Goal: Task Accomplishment & Management: Manage account settings

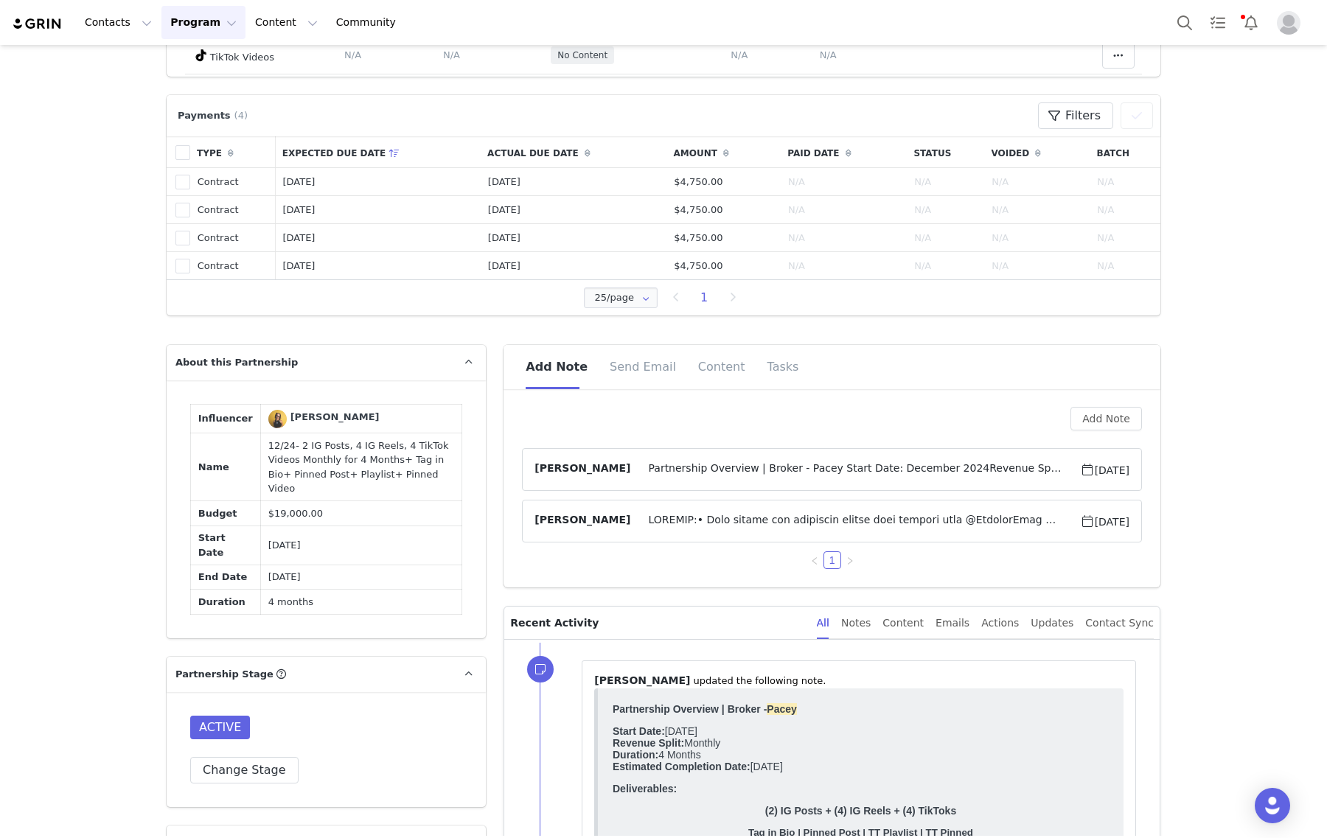
scroll to position [1014, 0]
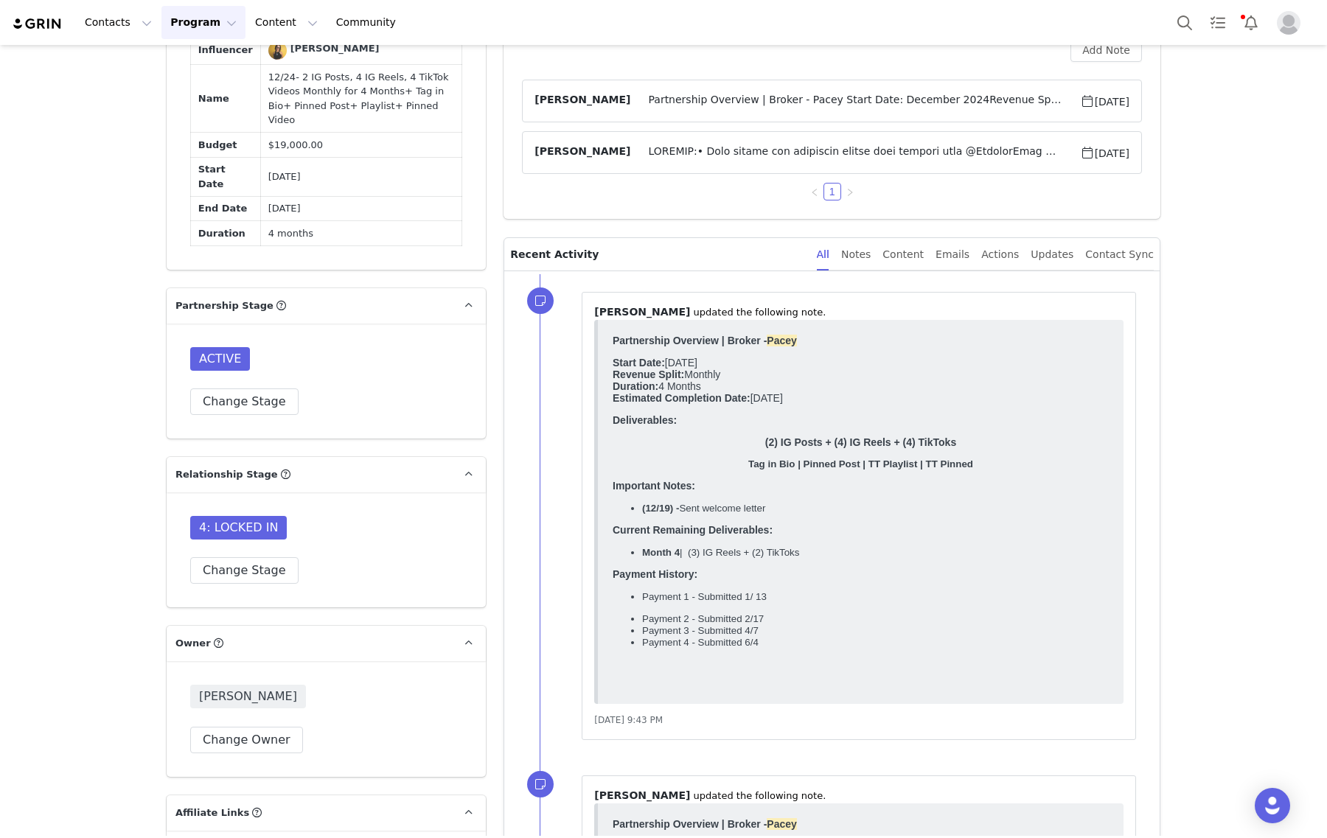
click at [716, 115] on article "Gabrielle Vasquez Partnership Overview | Broker - Pacey Start Date: December 20…" at bounding box center [832, 101] width 620 height 43
click at [725, 93] on span "Partnership Overview | Broker - Pacey Start Date: December 2024Revenue Split: M…" at bounding box center [854, 101] width 449 height 18
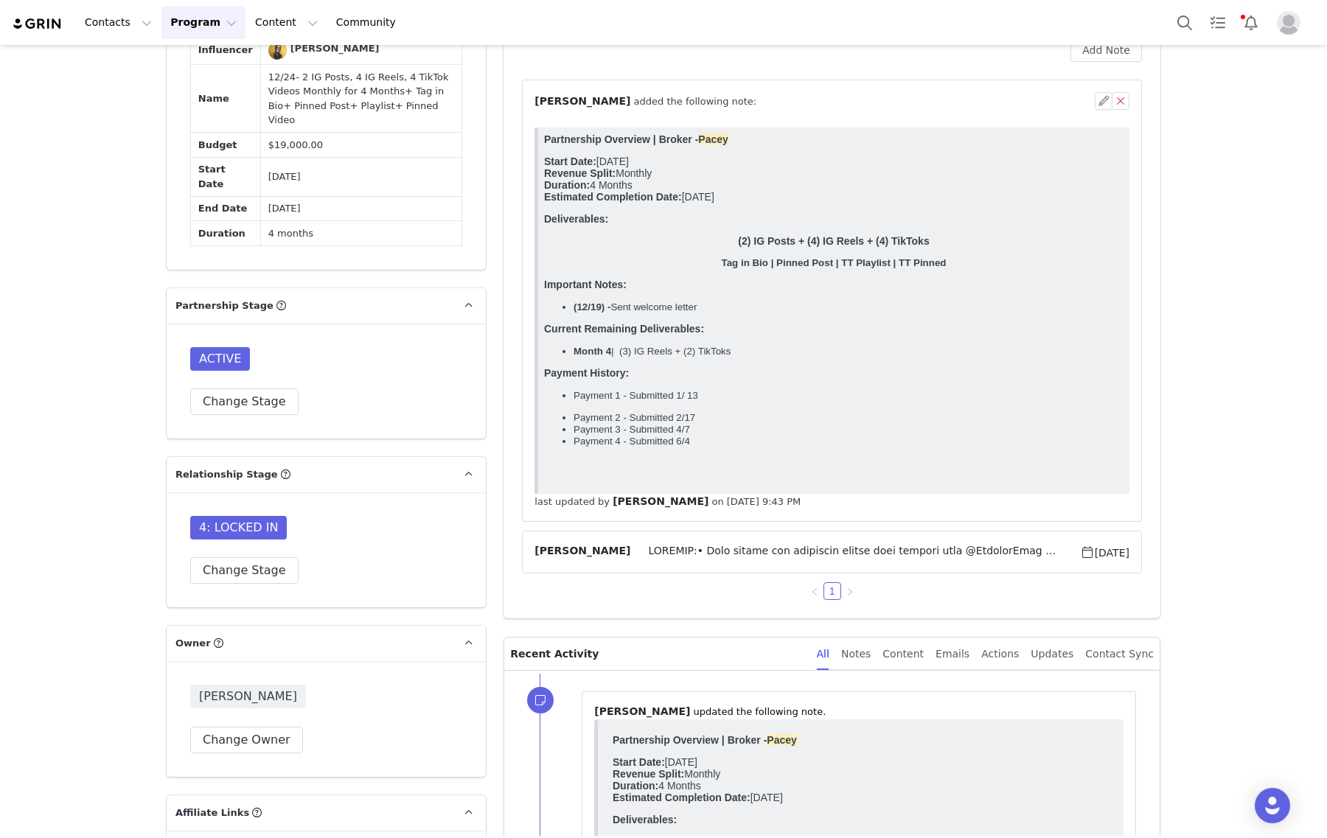
scroll to position [0, 0]
drag, startPoint x: 754, startPoint y: 369, endPoint x: 619, endPoint y: 377, distance: 135.2
click at [619, 357] on p "Month 4 | (3) IG Reels + (2) TikToks" at bounding box center [849, 351] width 550 height 11
copy span "(3) IG Reels + (2) TikToks"
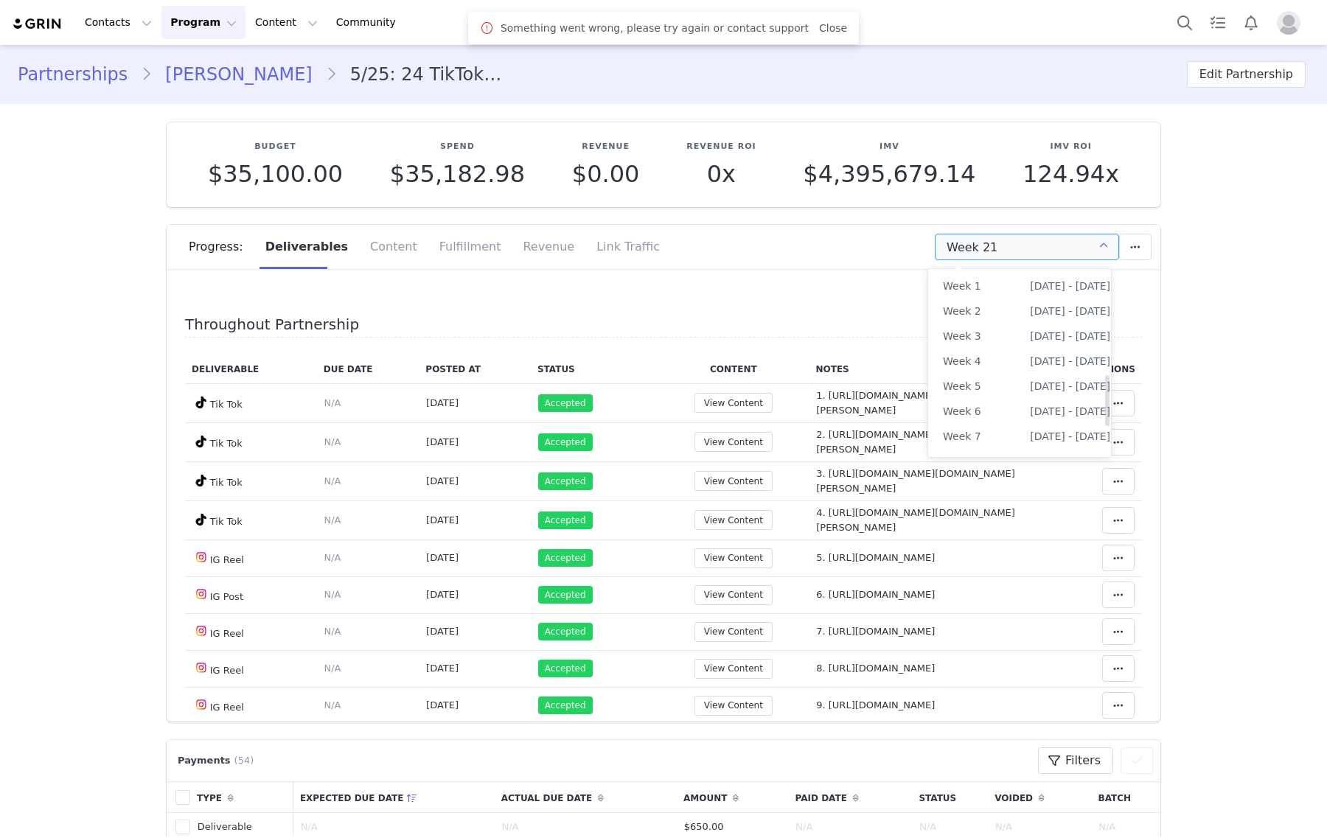
scroll to position [498, 0]
click at [994, 442] on li "All Weeks" at bounding box center [1026, 454] width 197 height 25
type input "All"
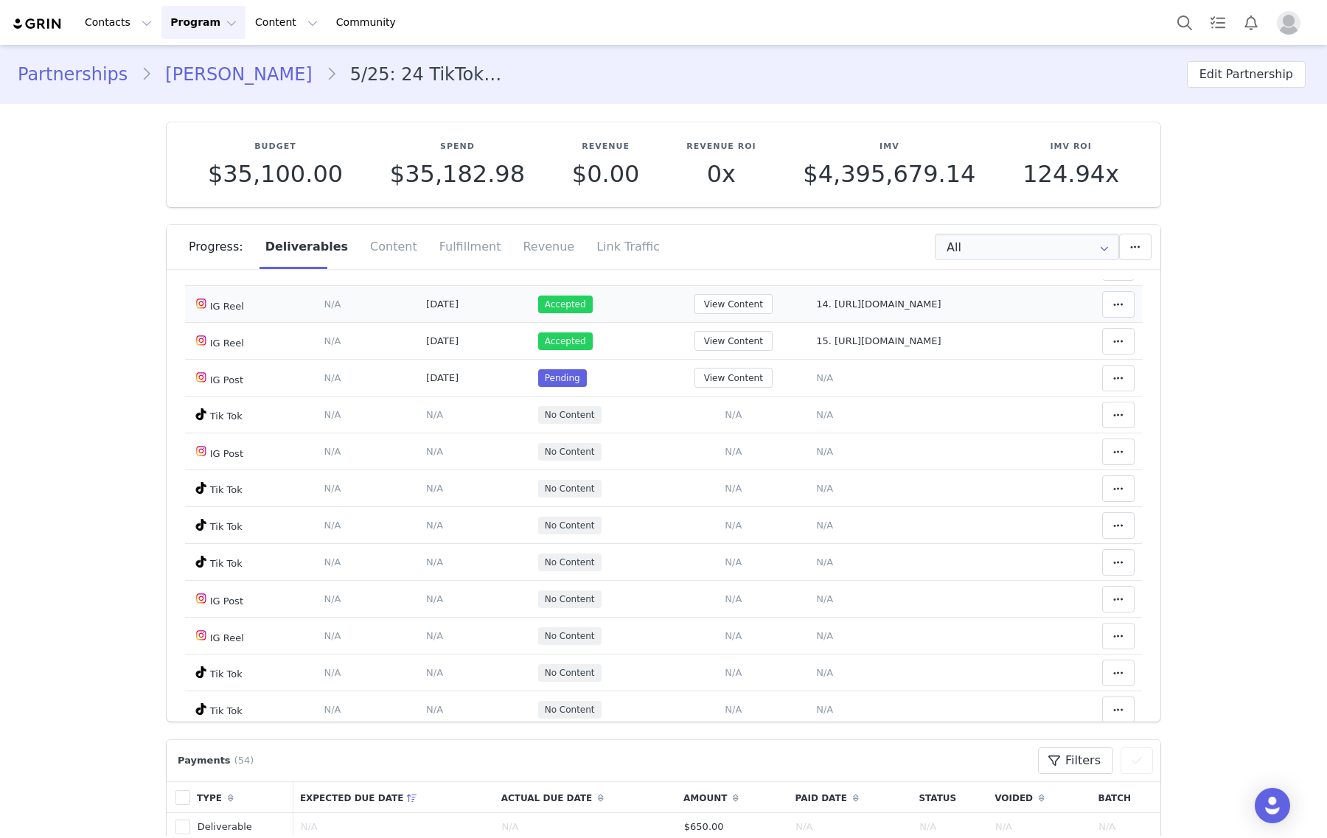
scroll to position [829, 0]
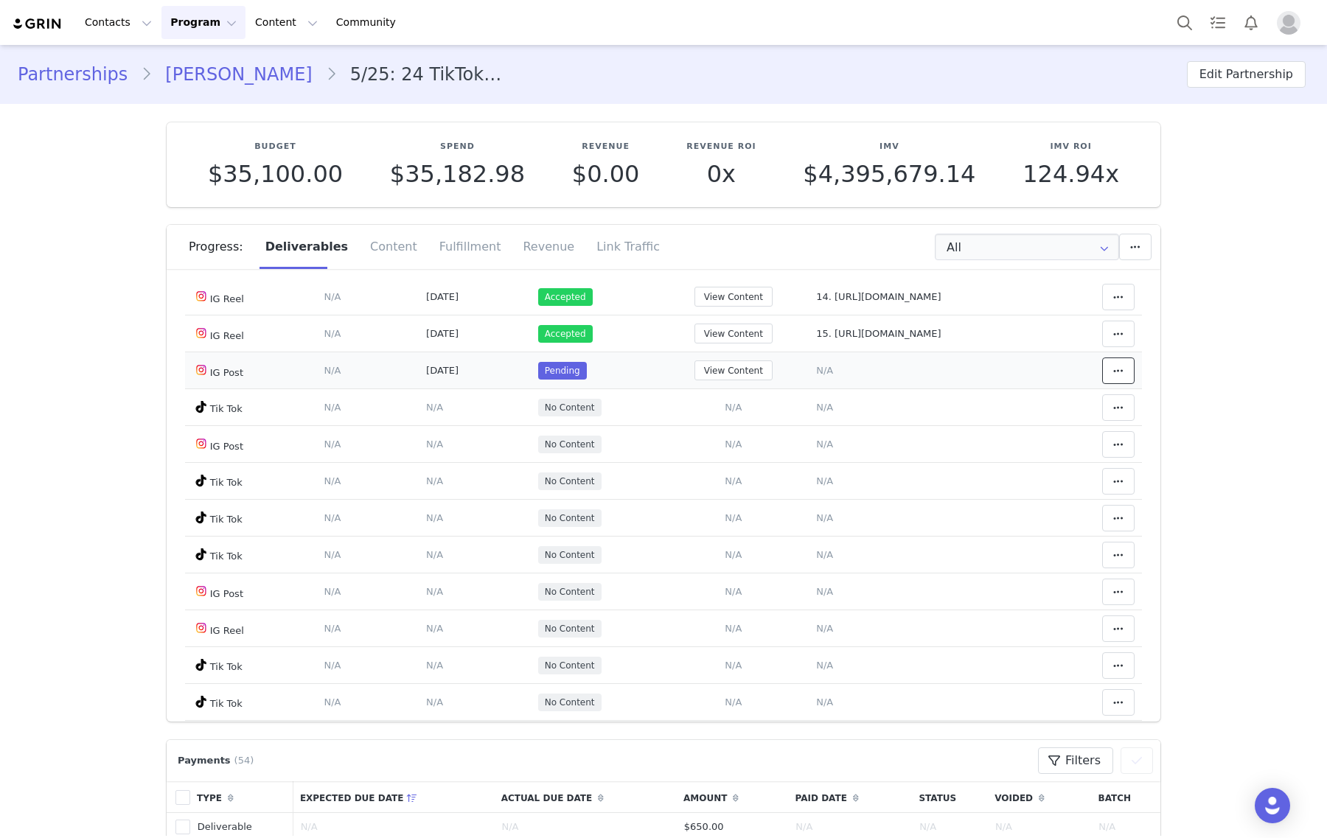
drag, startPoint x: 1106, startPoint y: 374, endPoint x: 1096, endPoint y: 367, distance: 12.1
click at [1109, 374] on span at bounding box center [1118, 371] width 18 height 18
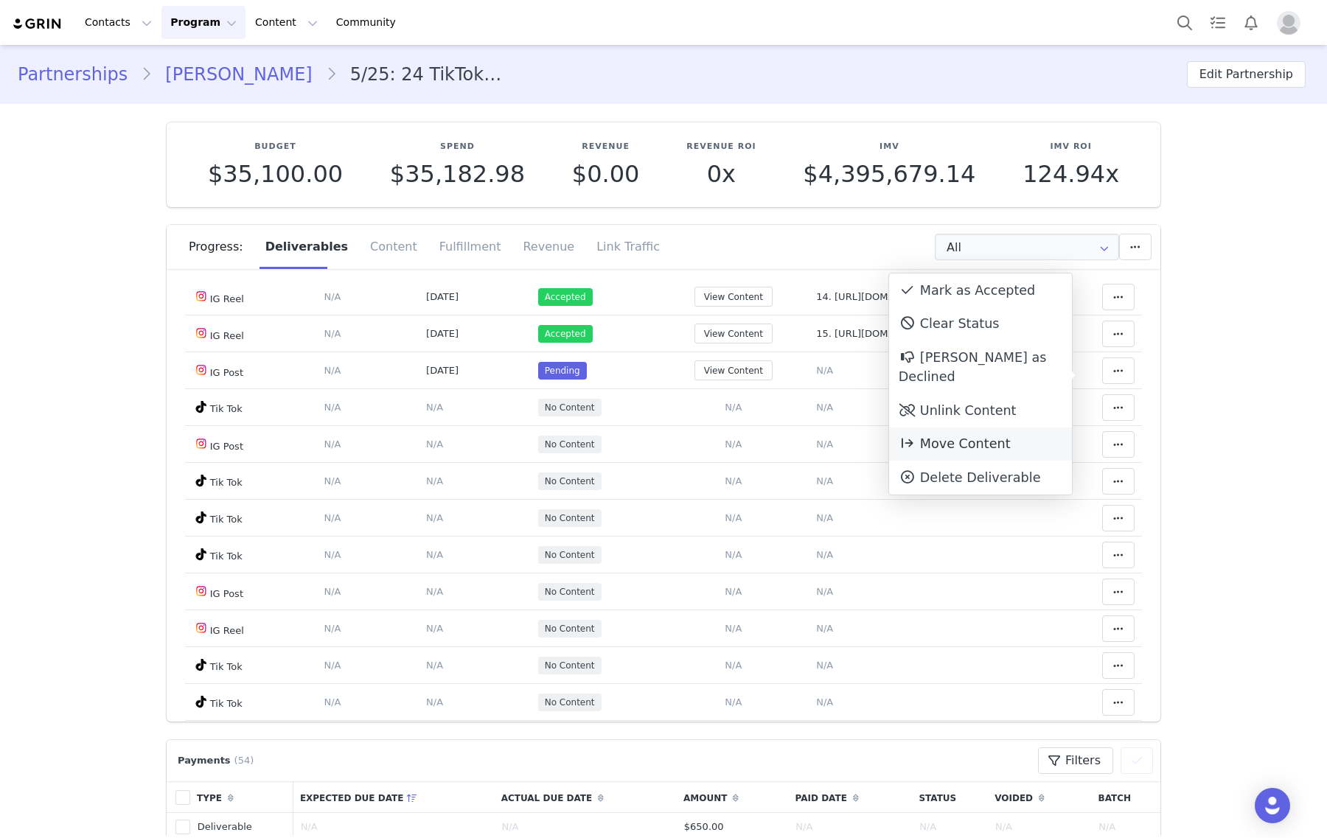
click at [971, 436] on span "Move Content" at bounding box center [955, 443] width 112 height 15
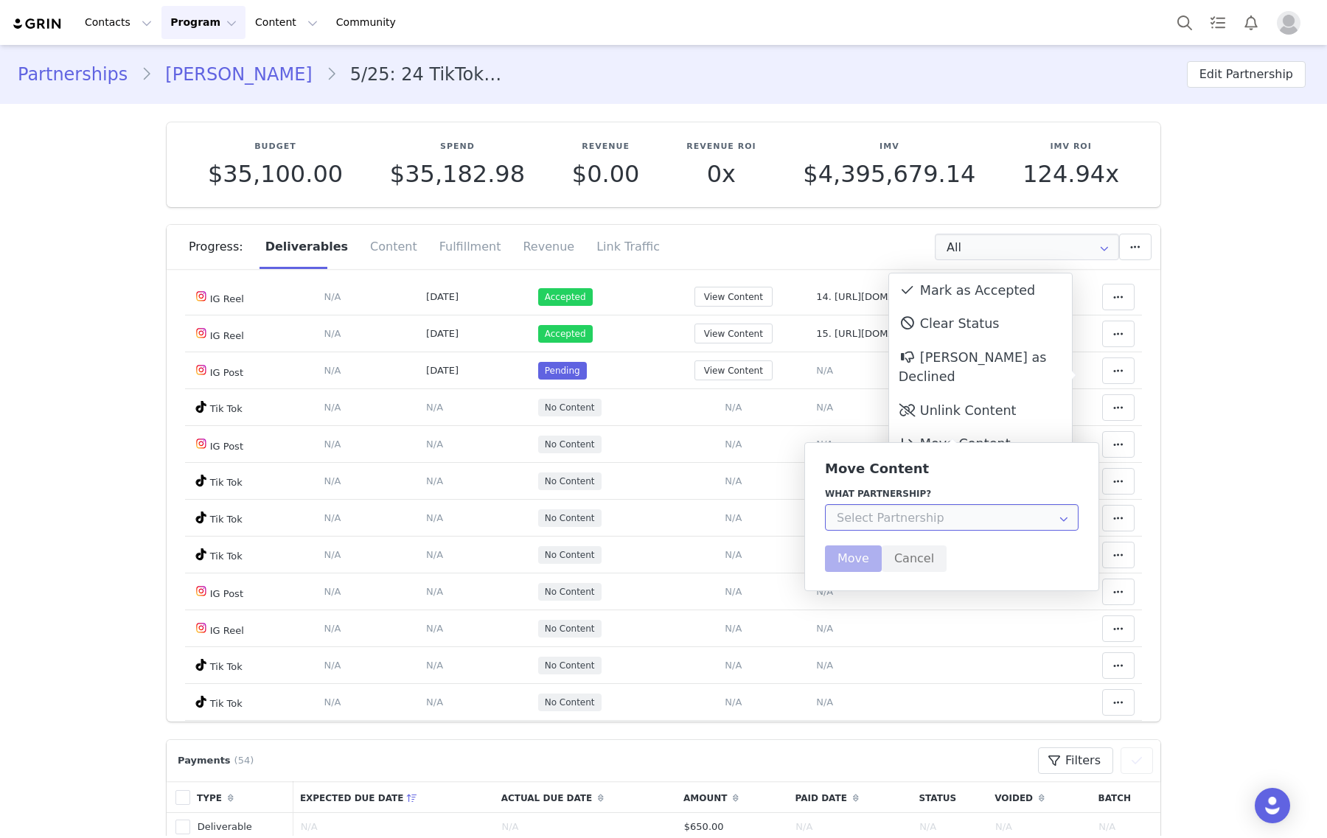
click at [949, 526] on input "text" at bounding box center [952, 517] width 254 height 27
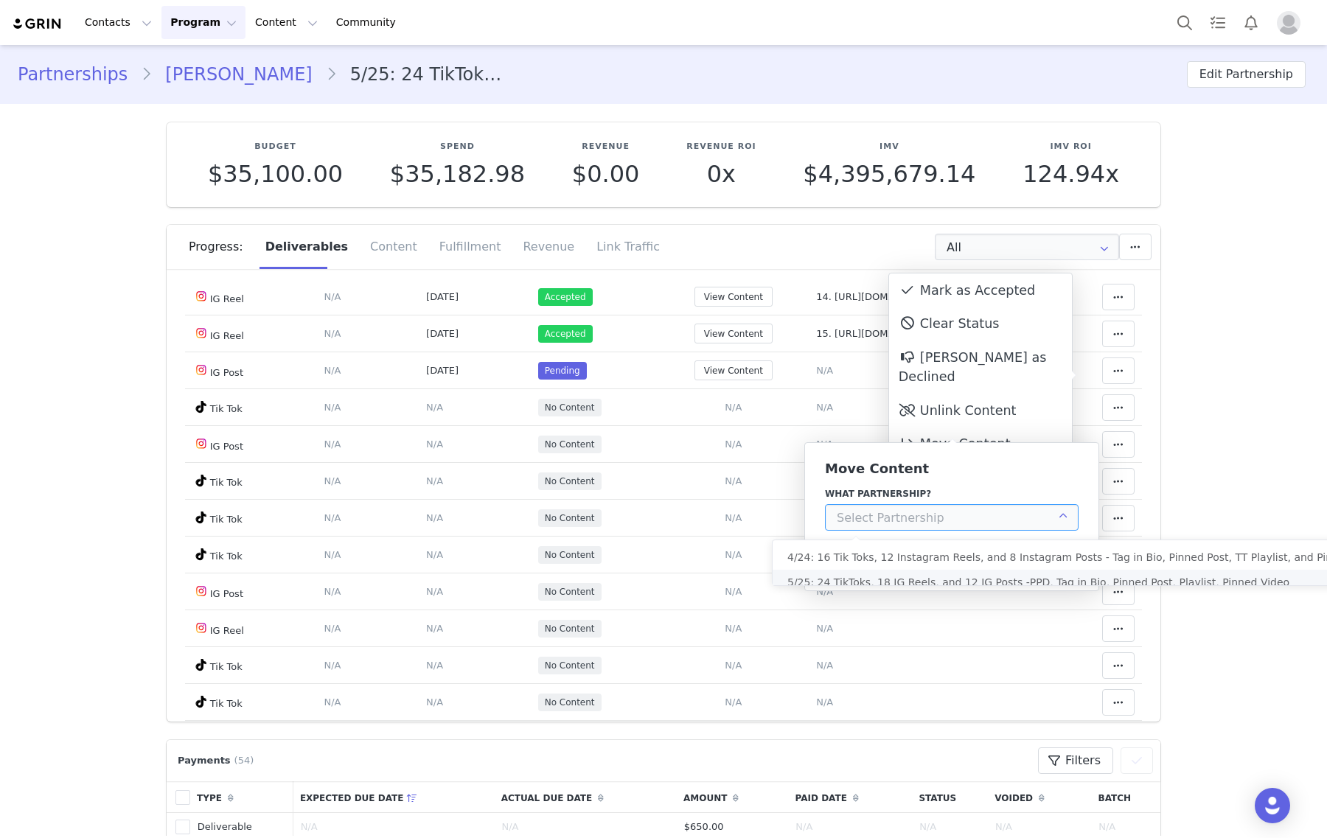
click at [903, 582] on span "5/25: 24 TikToks, 18 IG Reels, and 12 IG Posts -PPD, Tag in Bio, Pinned Post, P…" at bounding box center [1038, 582] width 502 height 12
type input "5/25: 24 TikToks, 18 IG Reels, and 12 IG Posts -PPD, Tag in Bio, Pinned Post, P…"
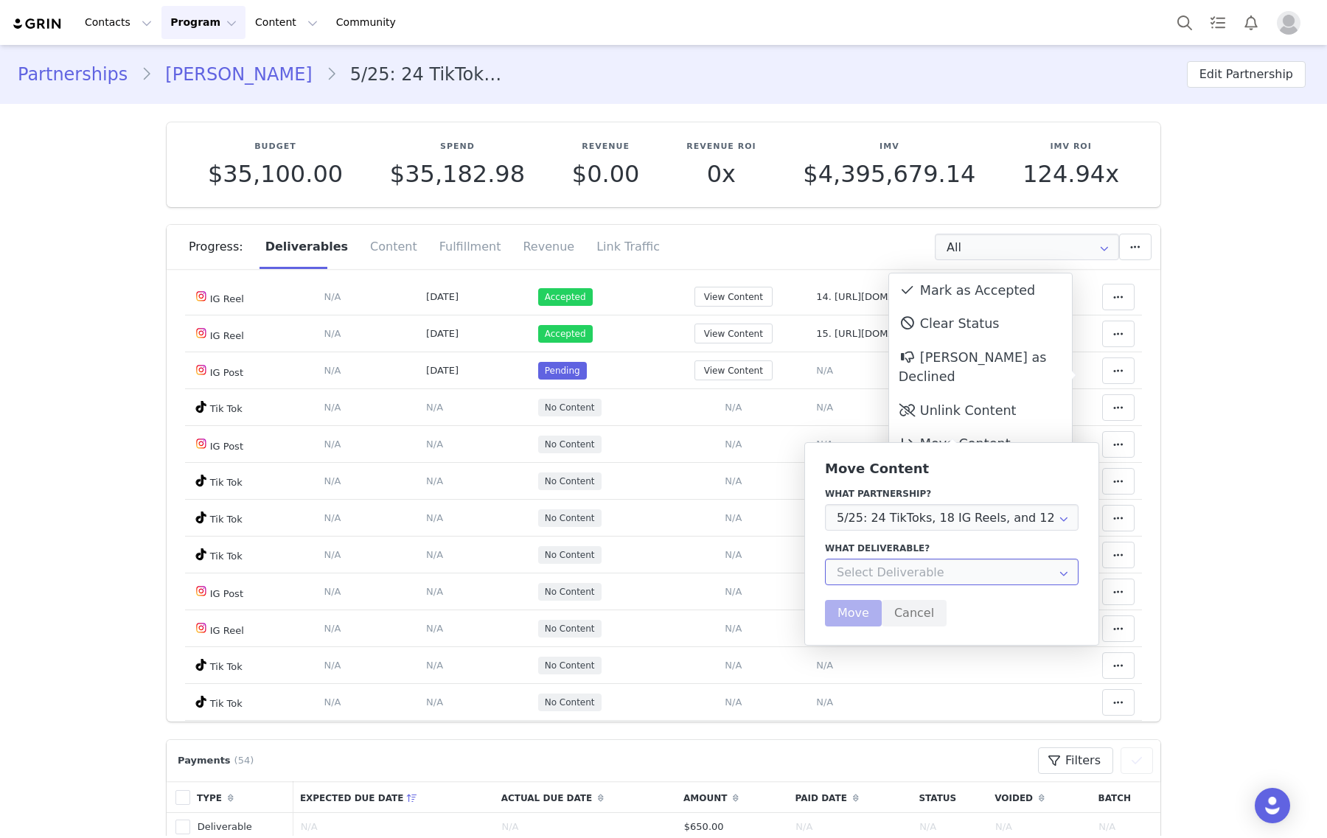
click at [860, 559] on input "text" at bounding box center [952, 572] width 254 height 27
click at [937, 613] on li "IG Reel" at bounding box center [959, 611] width 266 height 25
type input "IG Reel"
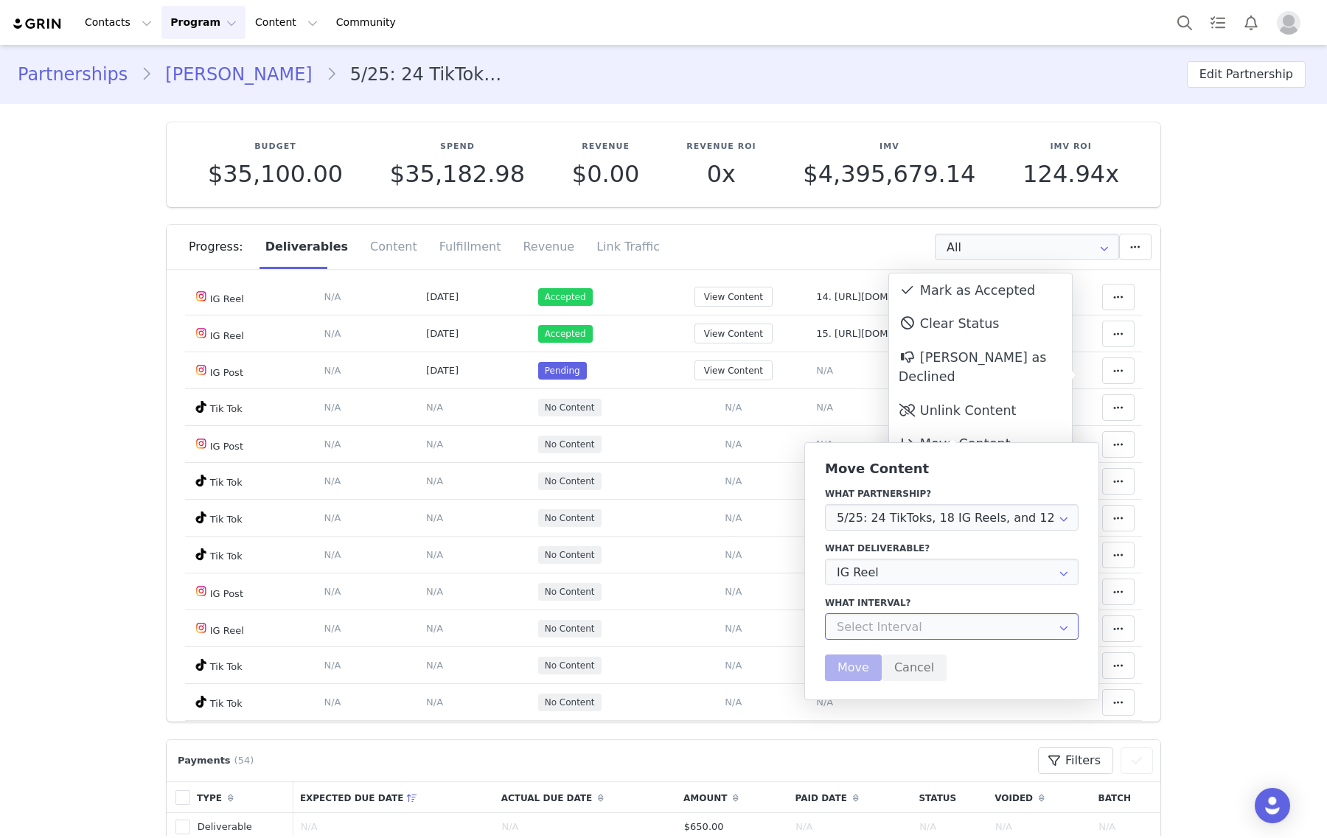
click at [912, 628] on input "text" at bounding box center [952, 626] width 254 height 27
click at [900, 666] on span "Throughout Partnership" at bounding box center [901, 667] width 122 height 12
type input "Throughout Partnership"
click at [860, 662] on button "Move" at bounding box center [853, 668] width 57 height 27
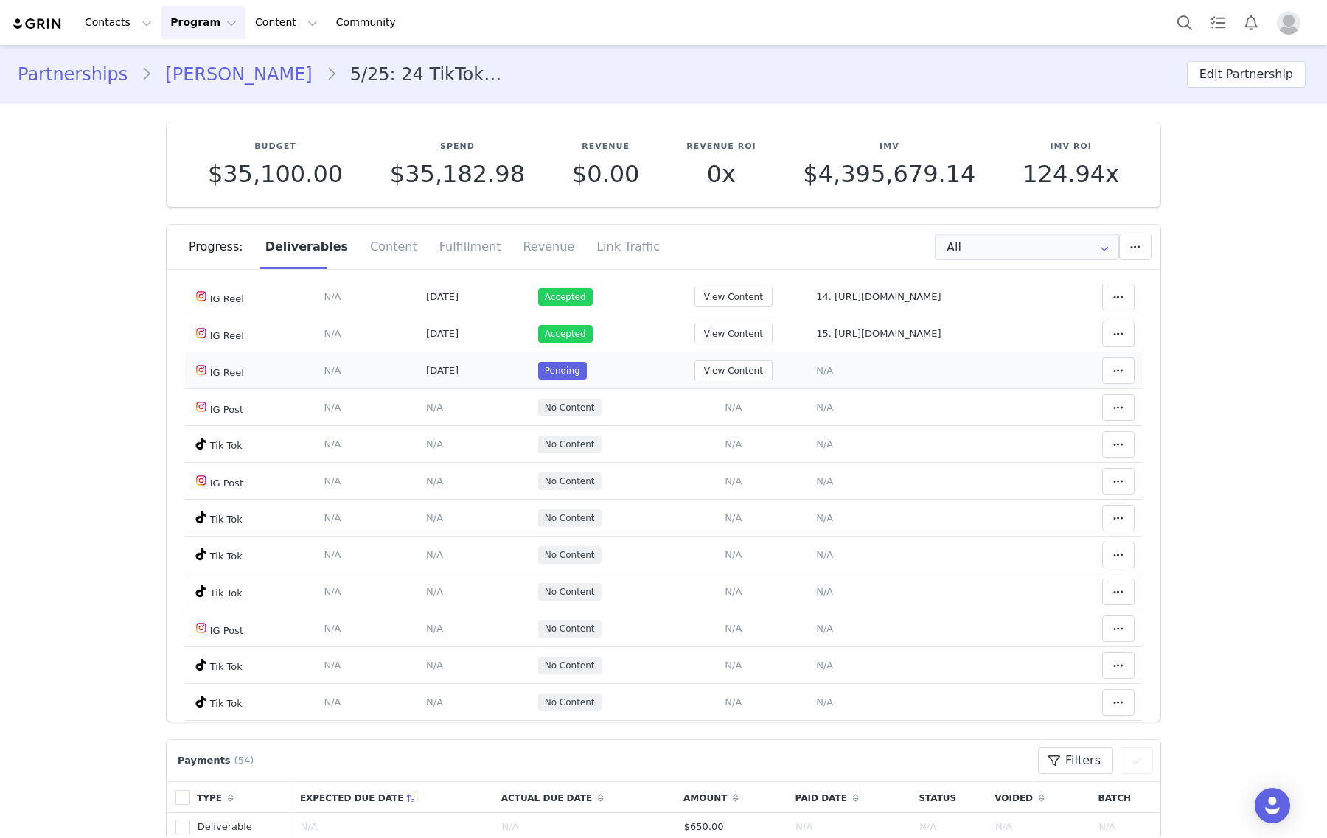
click at [816, 372] on span "N/A" at bounding box center [824, 370] width 17 height 11
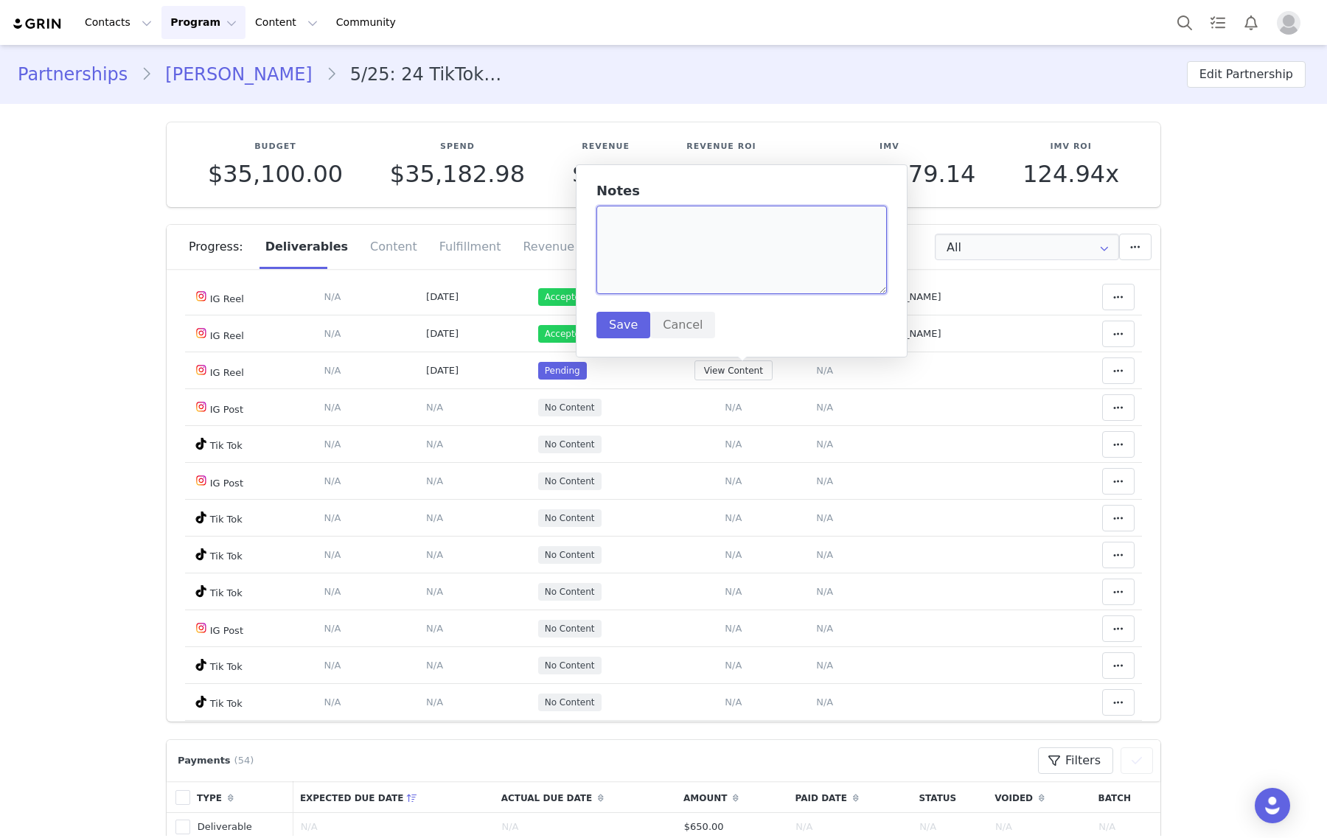
click at [742, 259] on textarea at bounding box center [741, 250] width 290 height 88
paste textarea "https://www.instagram.com/reel/DO83SBJDNAp/"
type textarea "16. https://www.instagram.com/reel/DO83SBJDNAp/"
click at [636, 321] on button "Save" at bounding box center [623, 325] width 54 height 27
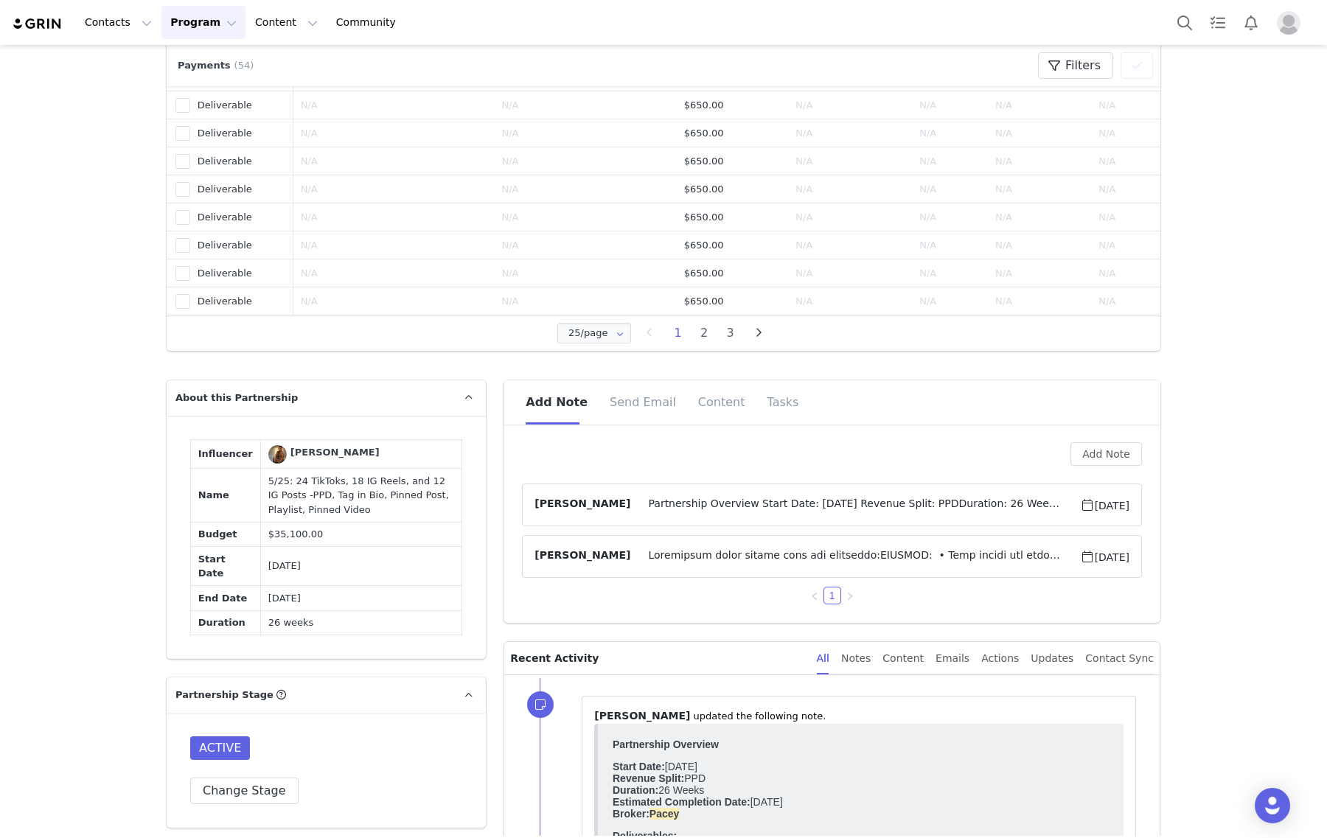
scroll to position [1382, 0]
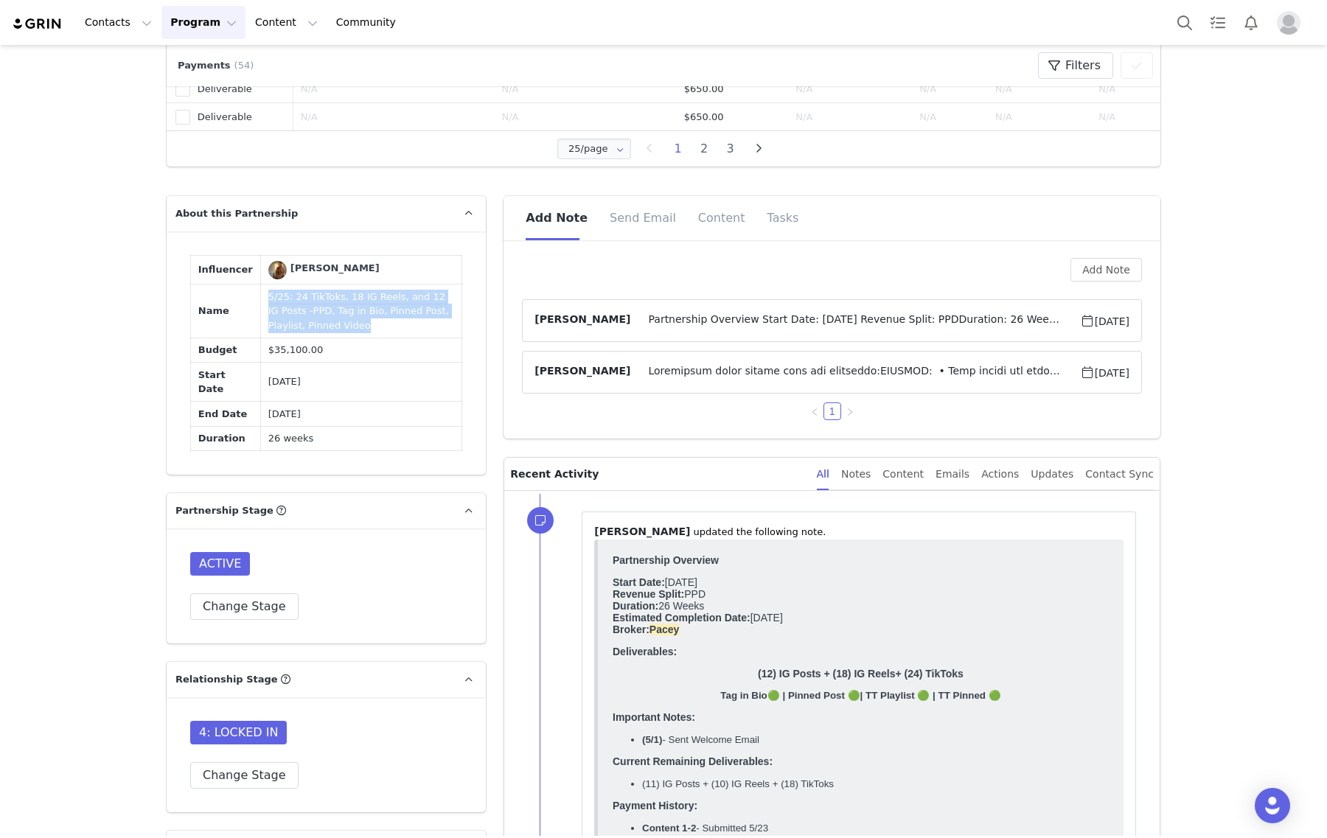
drag, startPoint x: 299, startPoint y: 328, endPoint x: 248, endPoint y: 295, distance: 61.3
click at [261, 295] on td "5/25: 24 TikToks, 18 IG Reels, and 12 IG Posts -PPD, Tag in Bio, Pinned Post, P…" at bounding box center [361, 312] width 201 height 54
copy td "5/25: 24 TikToks, 18 IG Reels, and 12 IG Posts -PPD, Tag in Bio, Pinned Post, P…"
click at [853, 306] on article "Gabrielle Vasquez Partnership Overview Start Date: May 2025 Revenue Split: PPDD…" at bounding box center [832, 320] width 620 height 43
click at [802, 315] on span "Partnership Overview Start Date: May 2025 Revenue Split: PPDDuration: 26 Weeks …" at bounding box center [854, 321] width 449 height 18
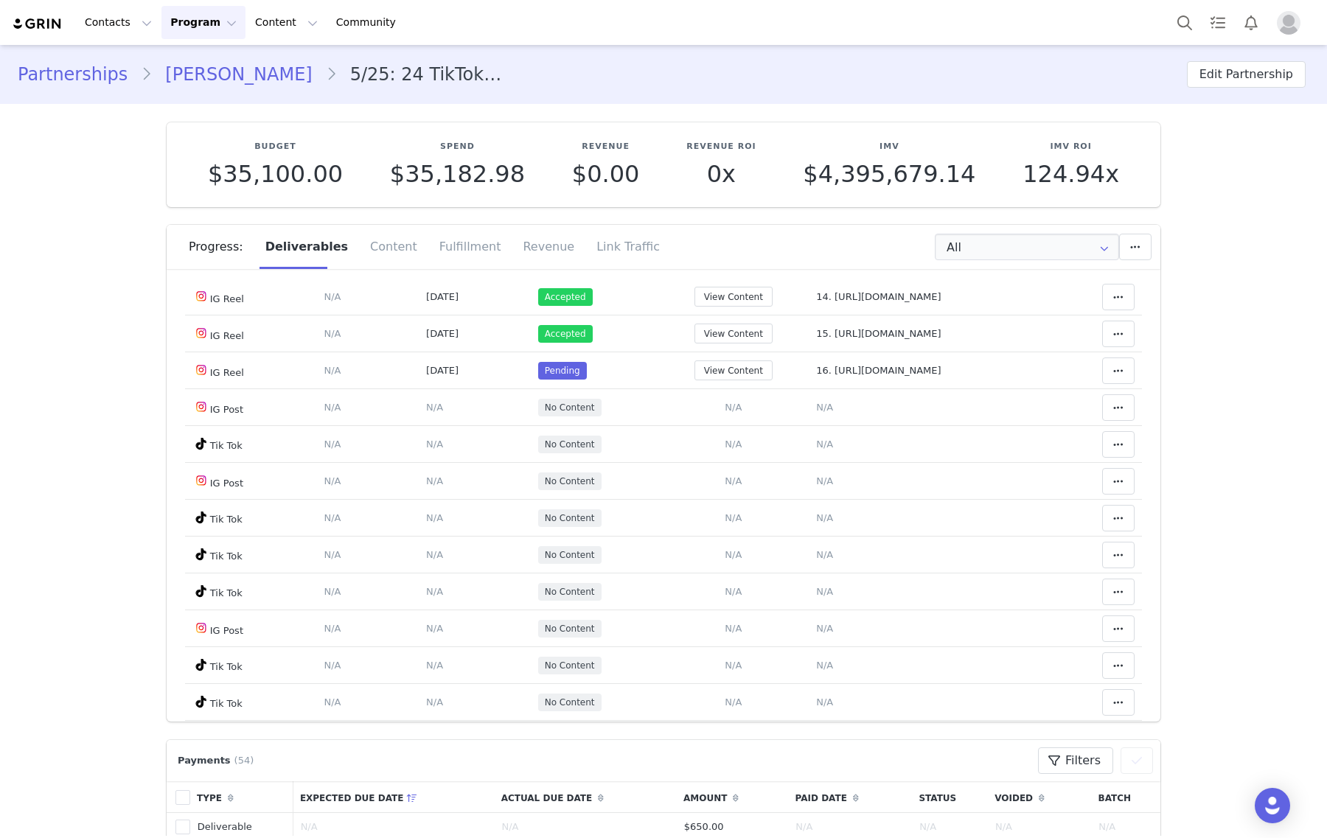
scroll to position [0, 0]
click at [1104, 377] on button at bounding box center [1118, 371] width 32 height 27
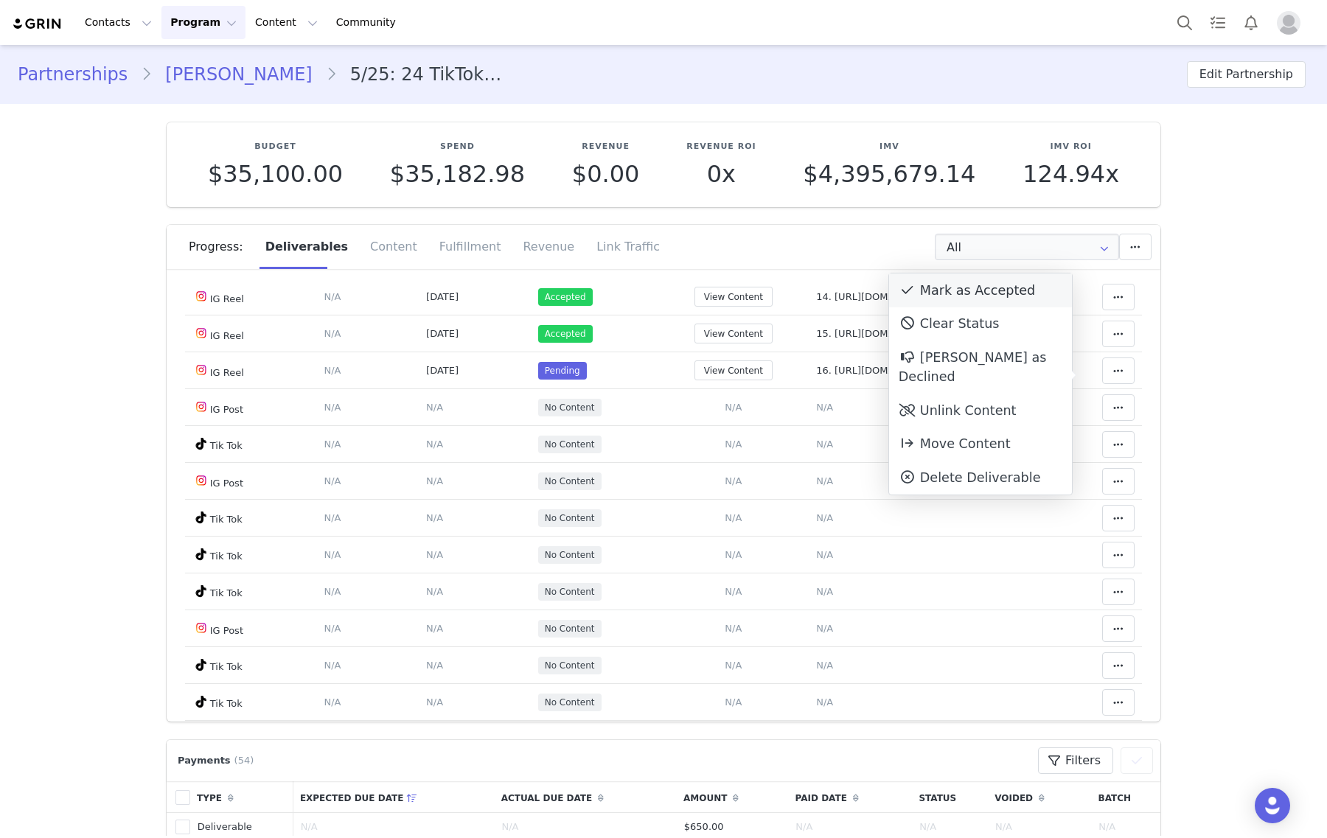
click at [997, 293] on div "Mark as Accepted" at bounding box center [980, 290] width 183 height 34
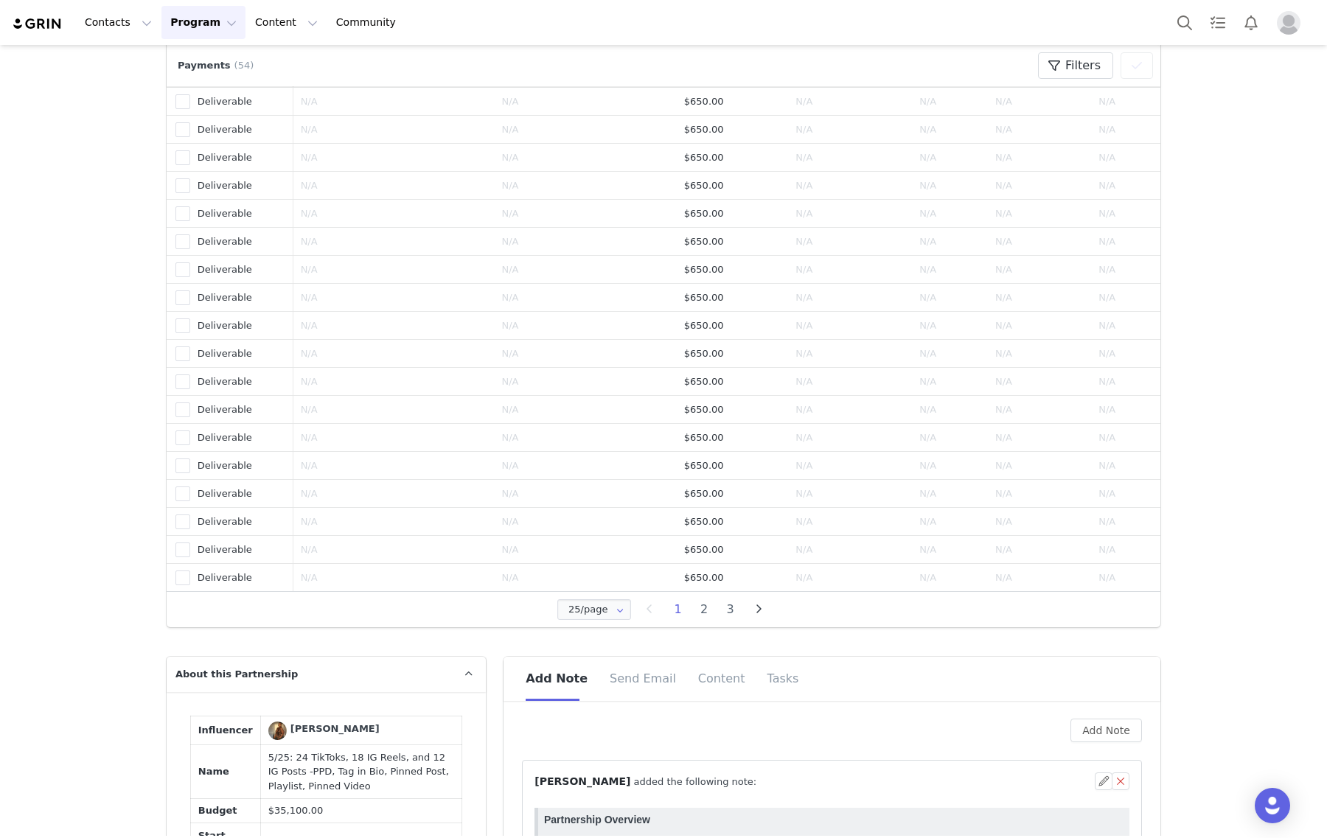
scroll to position [1290, 0]
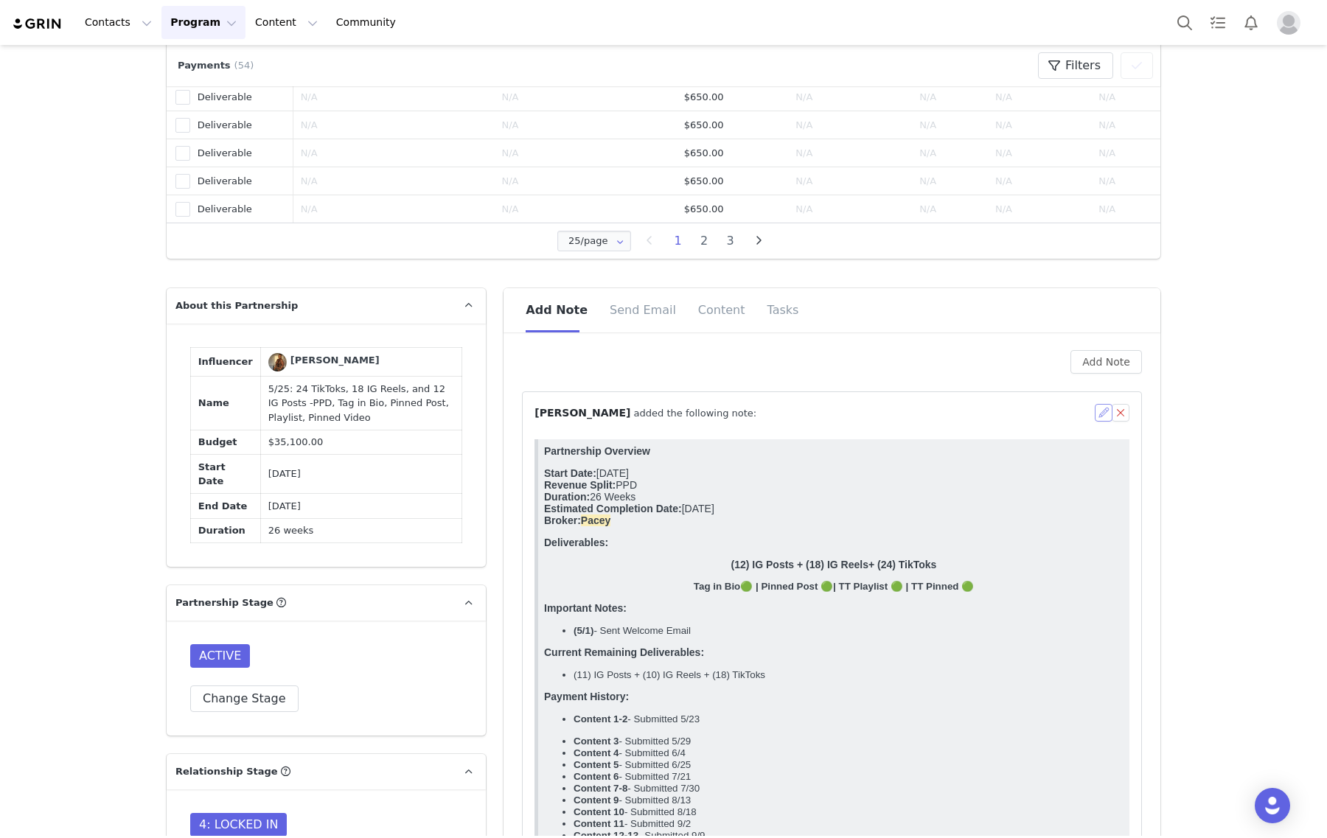
click at [1095, 406] on button "button" at bounding box center [1104, 413] width 18 height 18
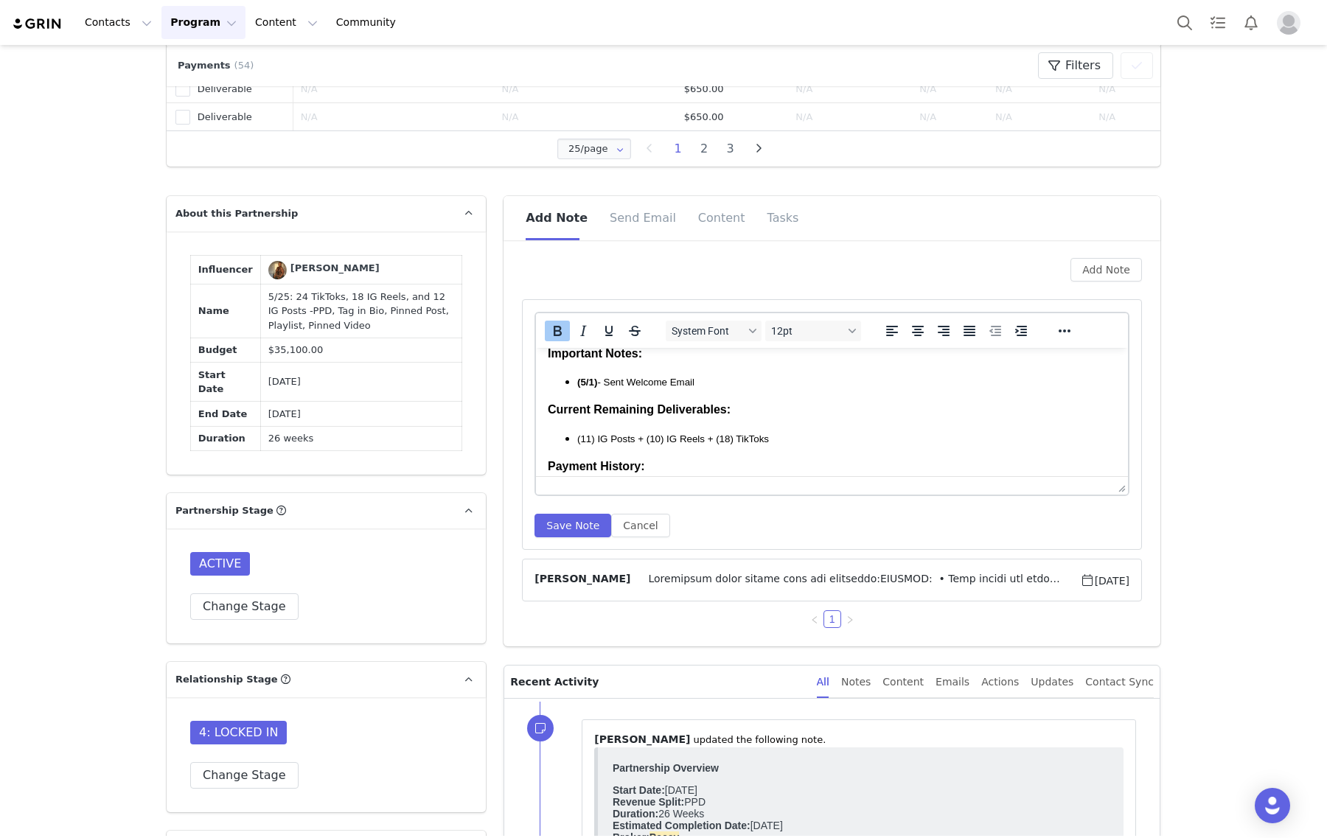
scroll to position [436, 0]
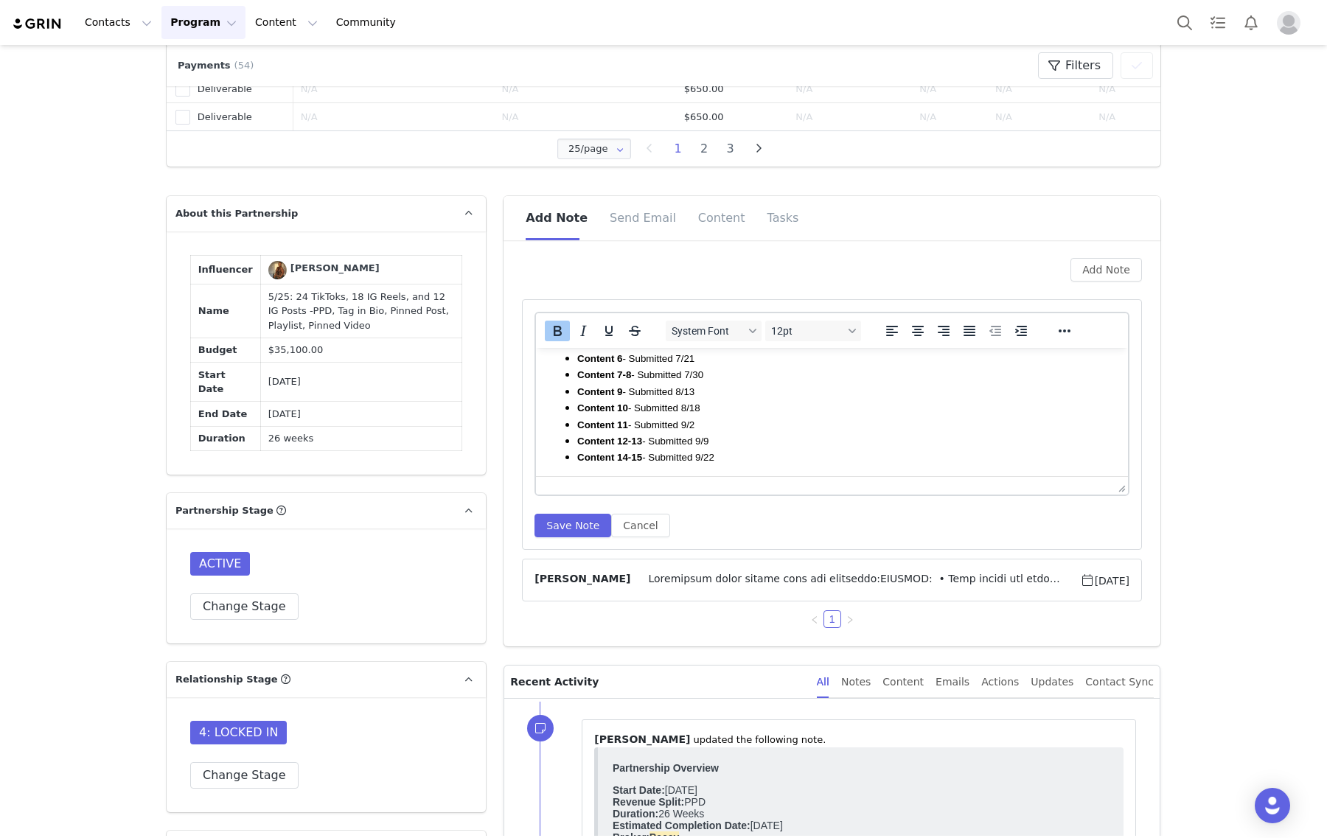
click at [742, 455] on li "Content 14-15 - Submitted 9/22" at bounding box center [846, 457] width 539 height 16
drag, startPoint x: 624, startPoint y: 469, endPoint x: 570, endPoint y: 466, distance: 54.6
click at [570, 466] on html "Partnership Overview Start Date: May 2025 Revenue Split: PPD Duration: 26 Weeks…" at bounding box center [832, 186] width 592 height 582
click at [554, 326] on icon "Bold" at bounding box center [558, 331] width 8 height 10
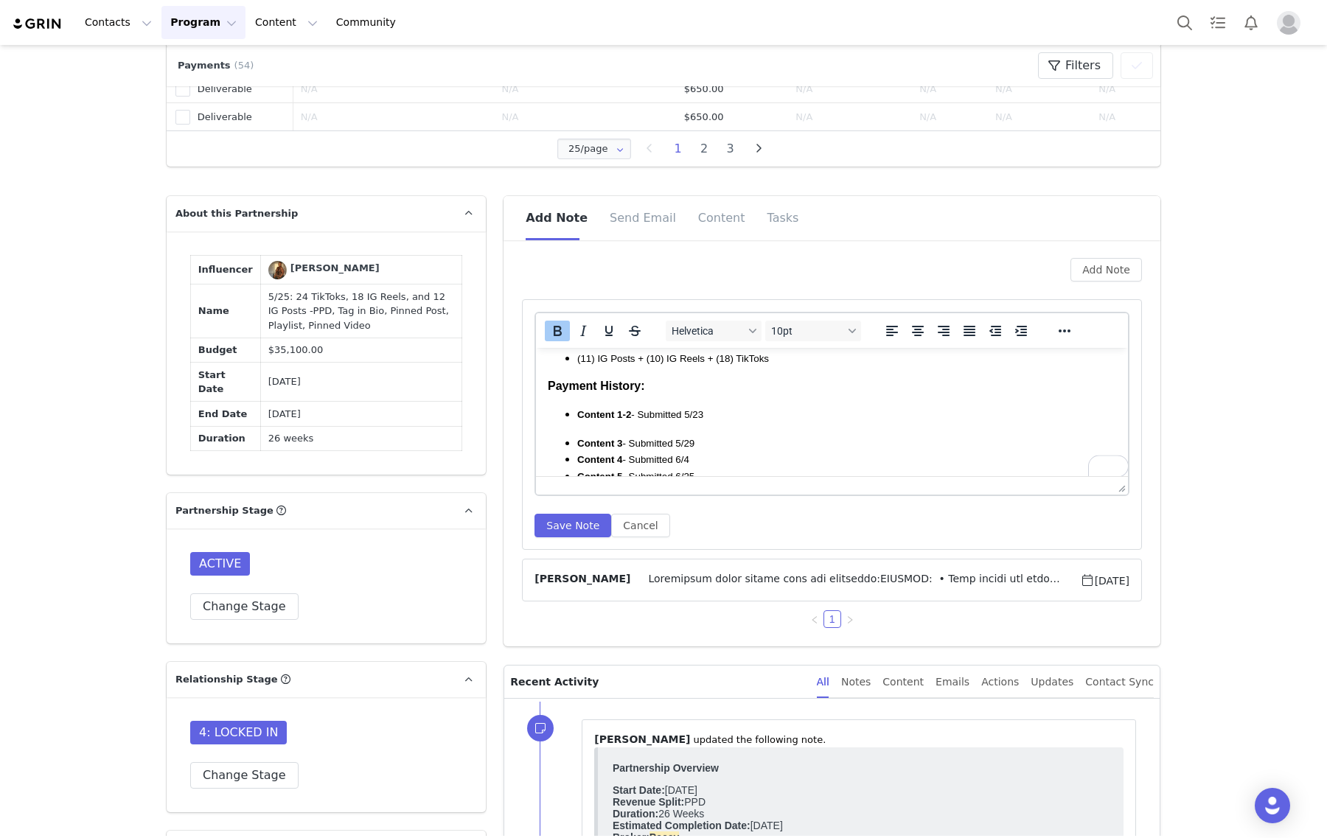
scroll to position [269, 0]
click at [651, 392] on span "(11) IG Posts + (10) IG Reels + (18) TikToks" at bounding box center [673, 391] width 192 height 11
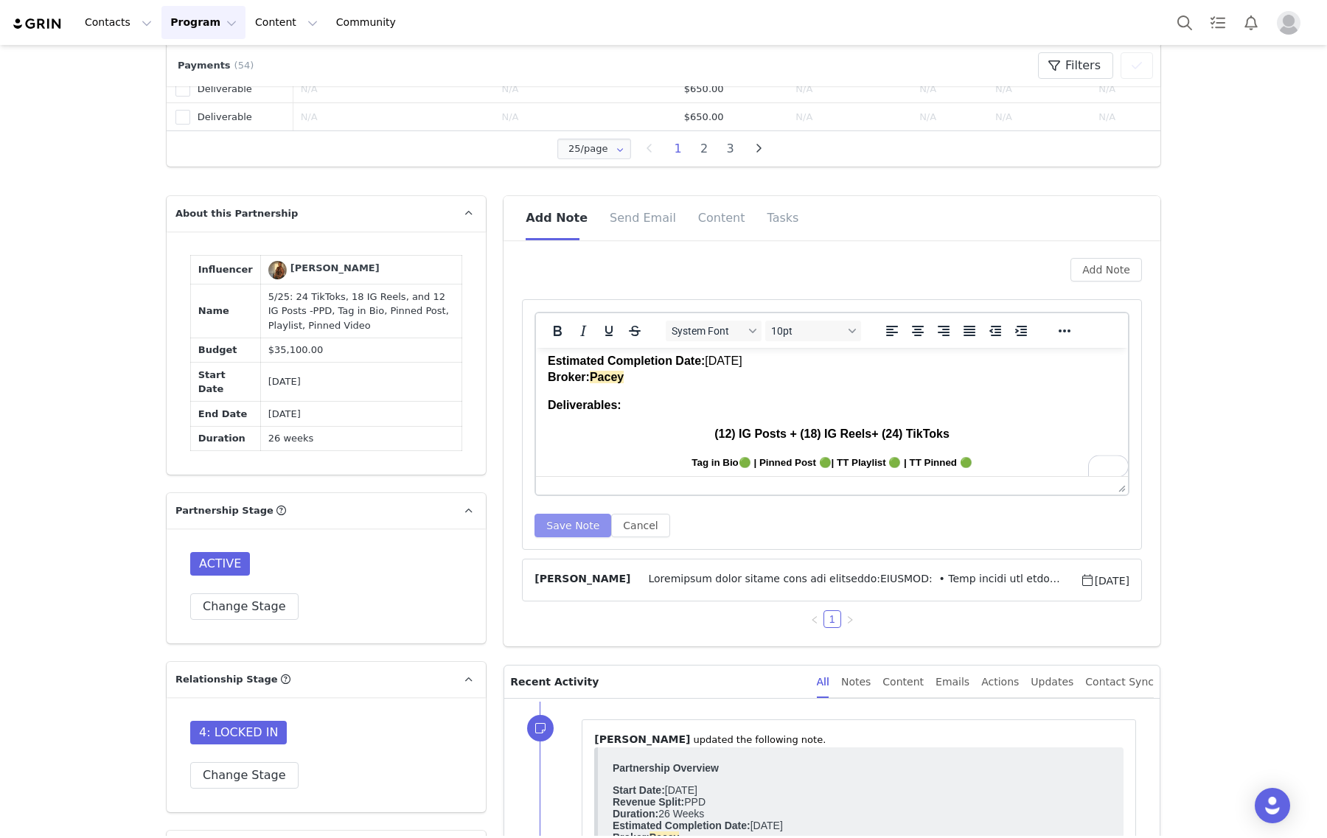
click at [562, 523] on button "Save Note" at bounding box center [572, 526] width 77 height 24
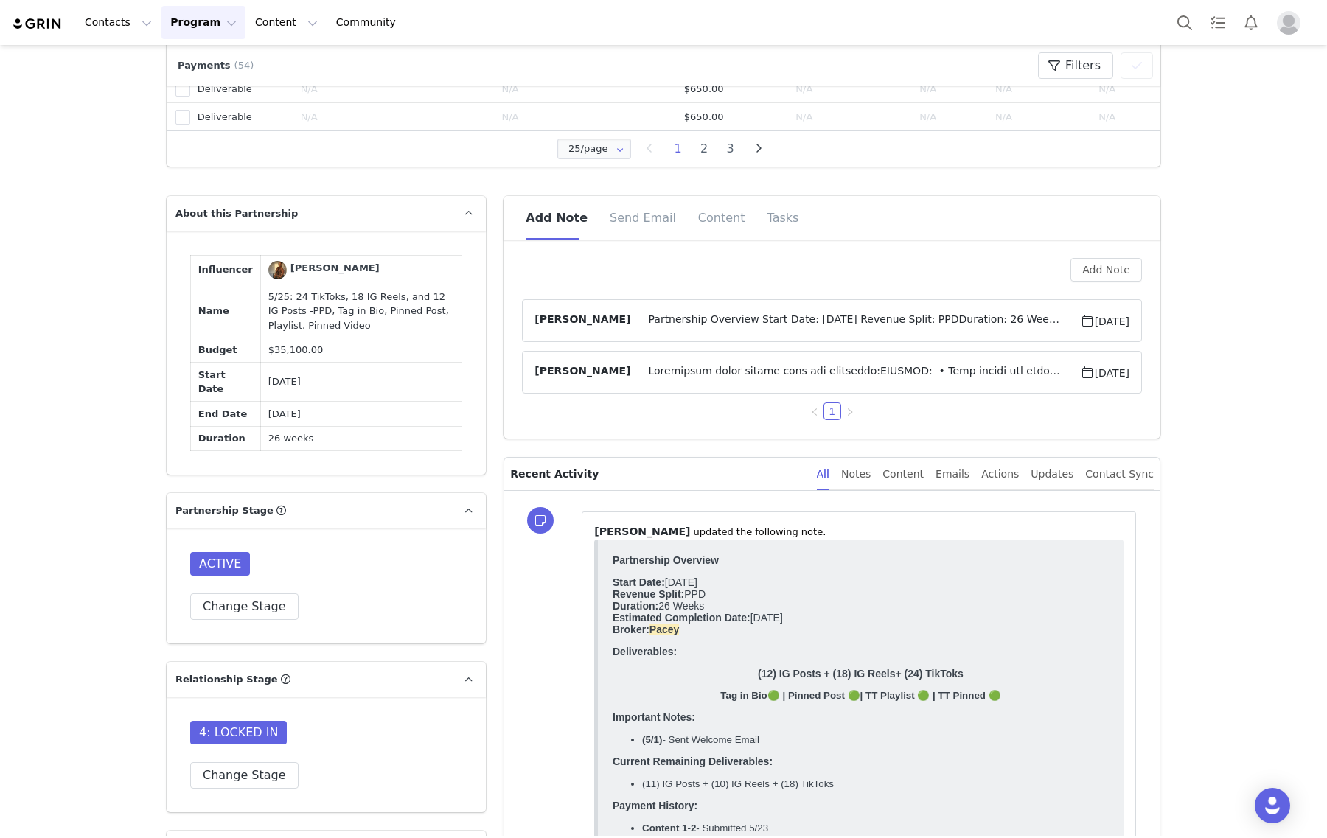
click at [789, 316] on span "Partnership Overview Start Date: May 2025 Revenue Split: PPDDuration: 26 Weeks …" at bounding box center [854, 321] width 449 height 18
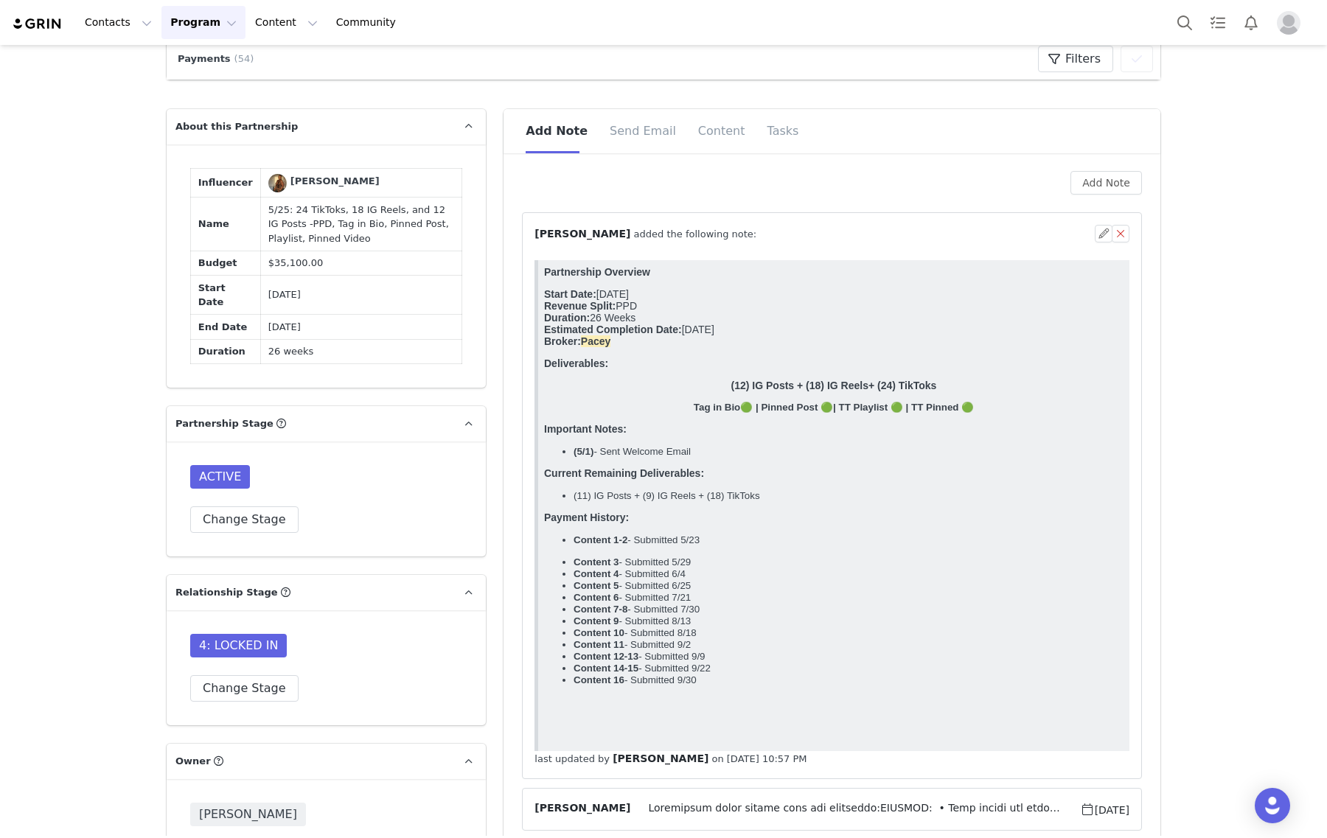
scroll to position [1567, 0]
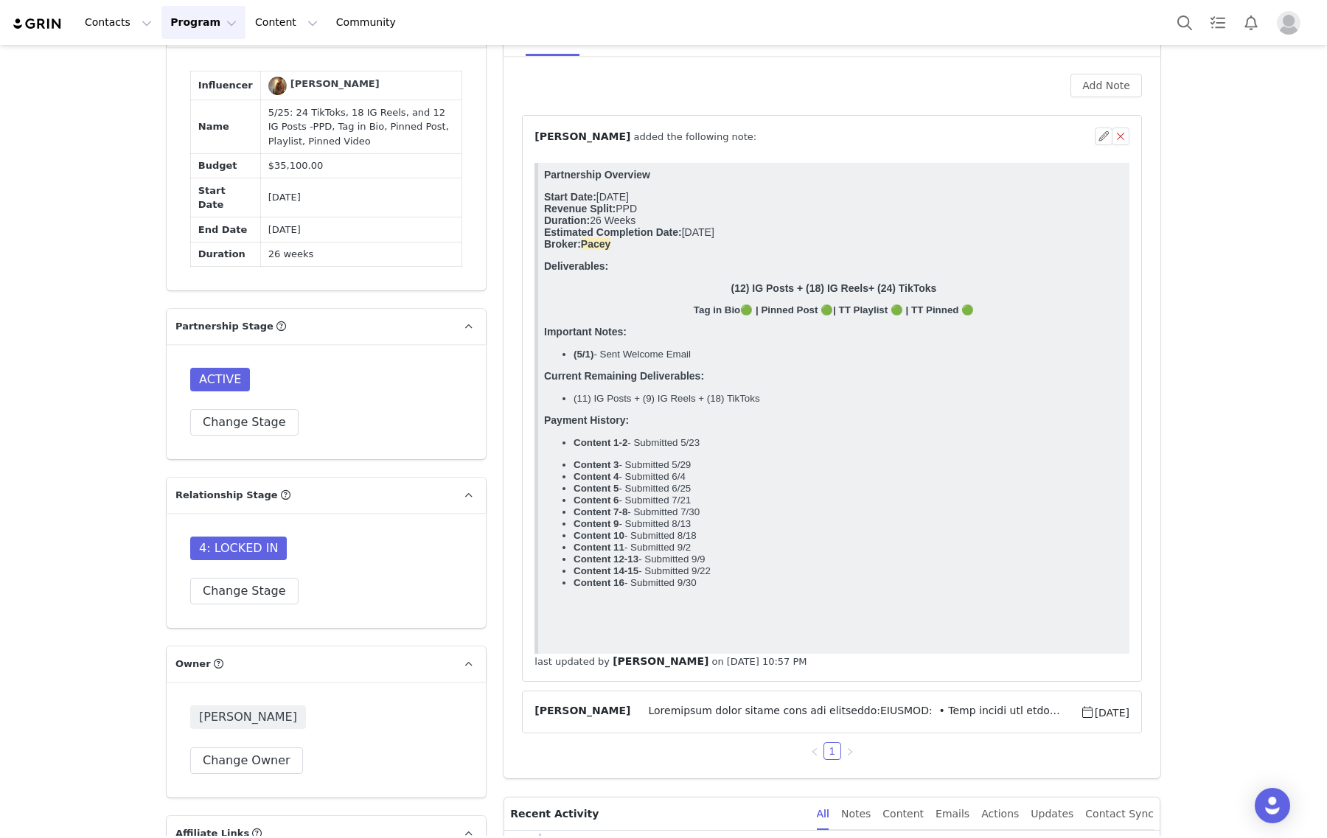
drag, startPoint x: 584, startPoint y: 411, endPoint x: 544, endPoint y: 397, distance: 42.5
click at [544, 397] on body "Partnership Overview Start Date: May 2025 Revenue Split: PPD Duration: 26 Weeks…" at bounding box center [833, 406] width 579 height 475
copy body "Current Remaining Deliverables: (11) IG Posts + (9) IG Reels + (18) TikToks"
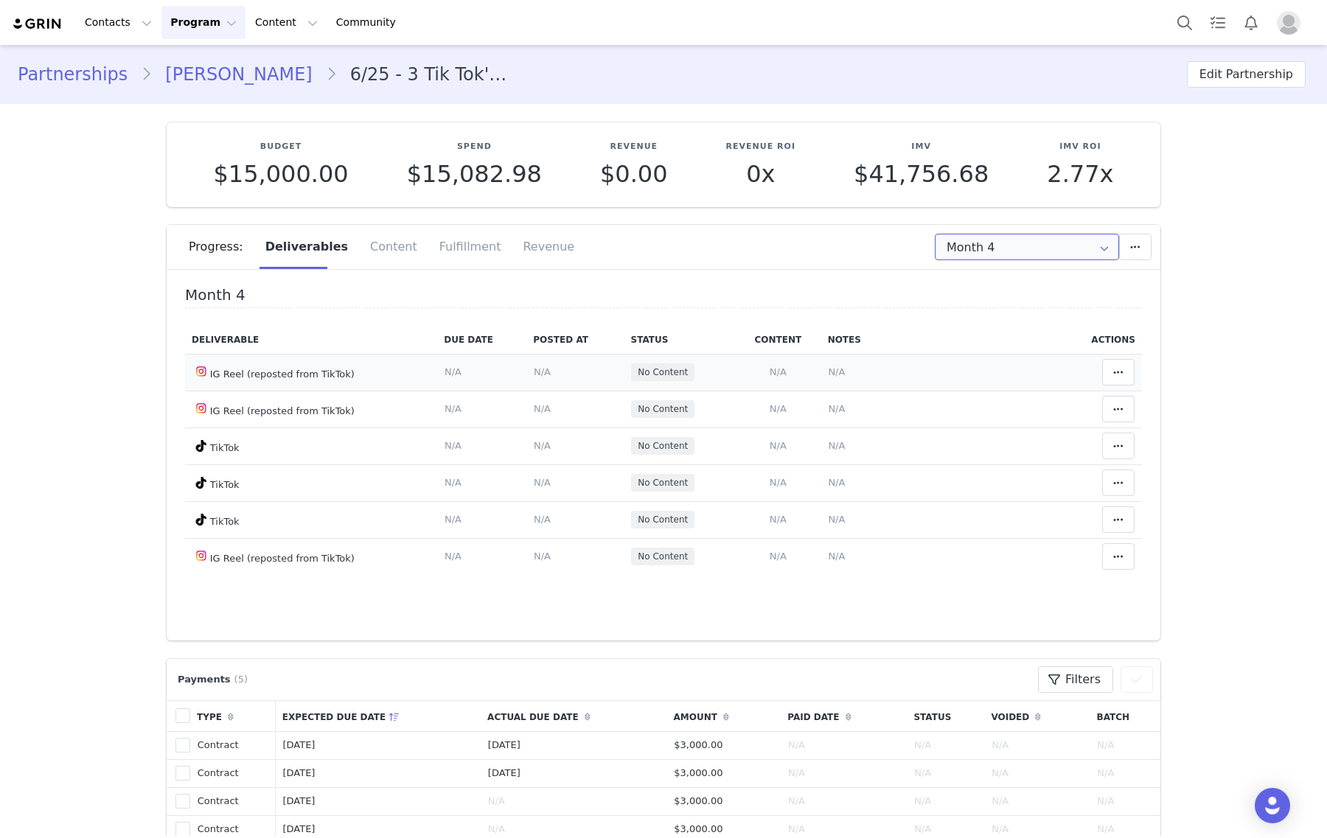
click at [1034, 251] on input "Month 4" at bounding box center [1027, 247] width 184 height 27
click at [989, 407] on li "All Months" at bounding box center [1026, 411] width 197 height 25
type input "All"
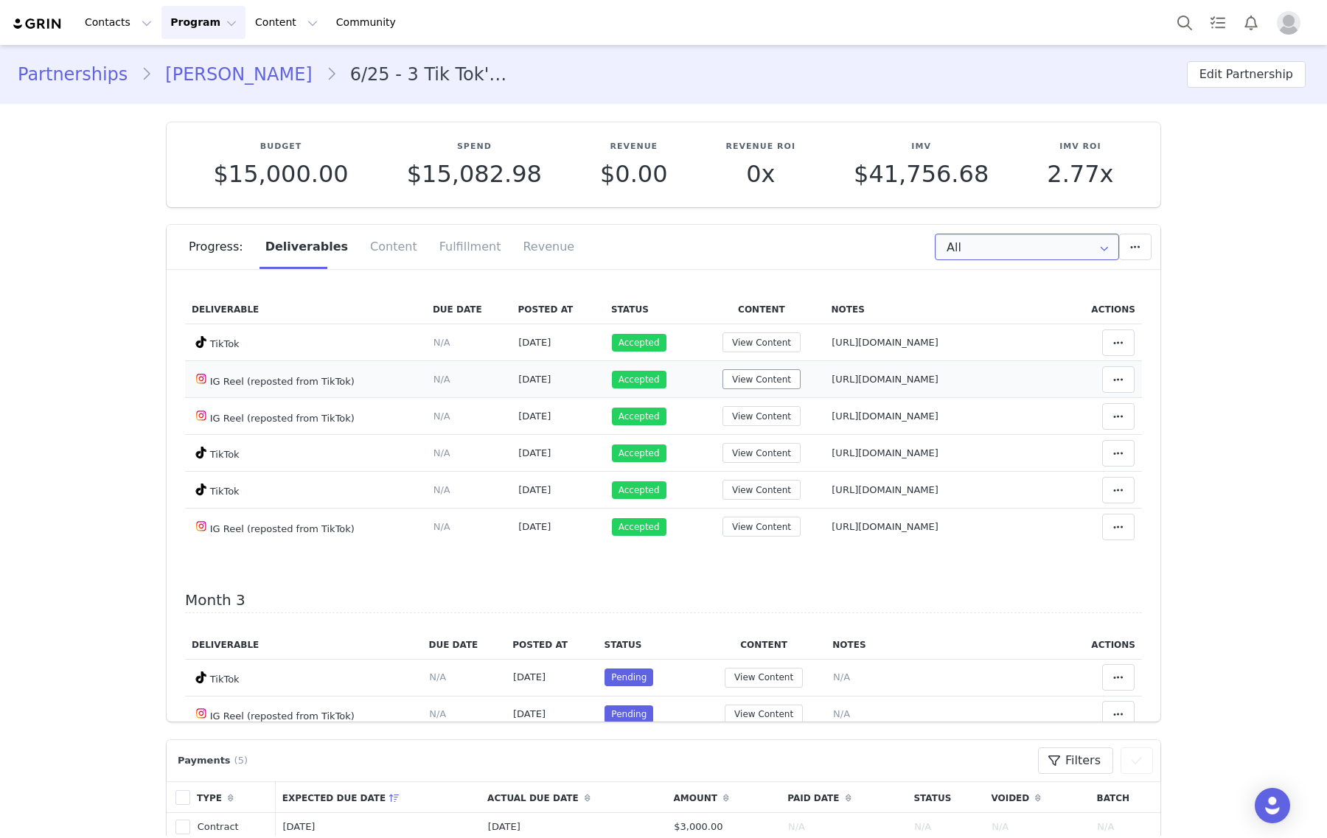
scroll to position [553, 0]
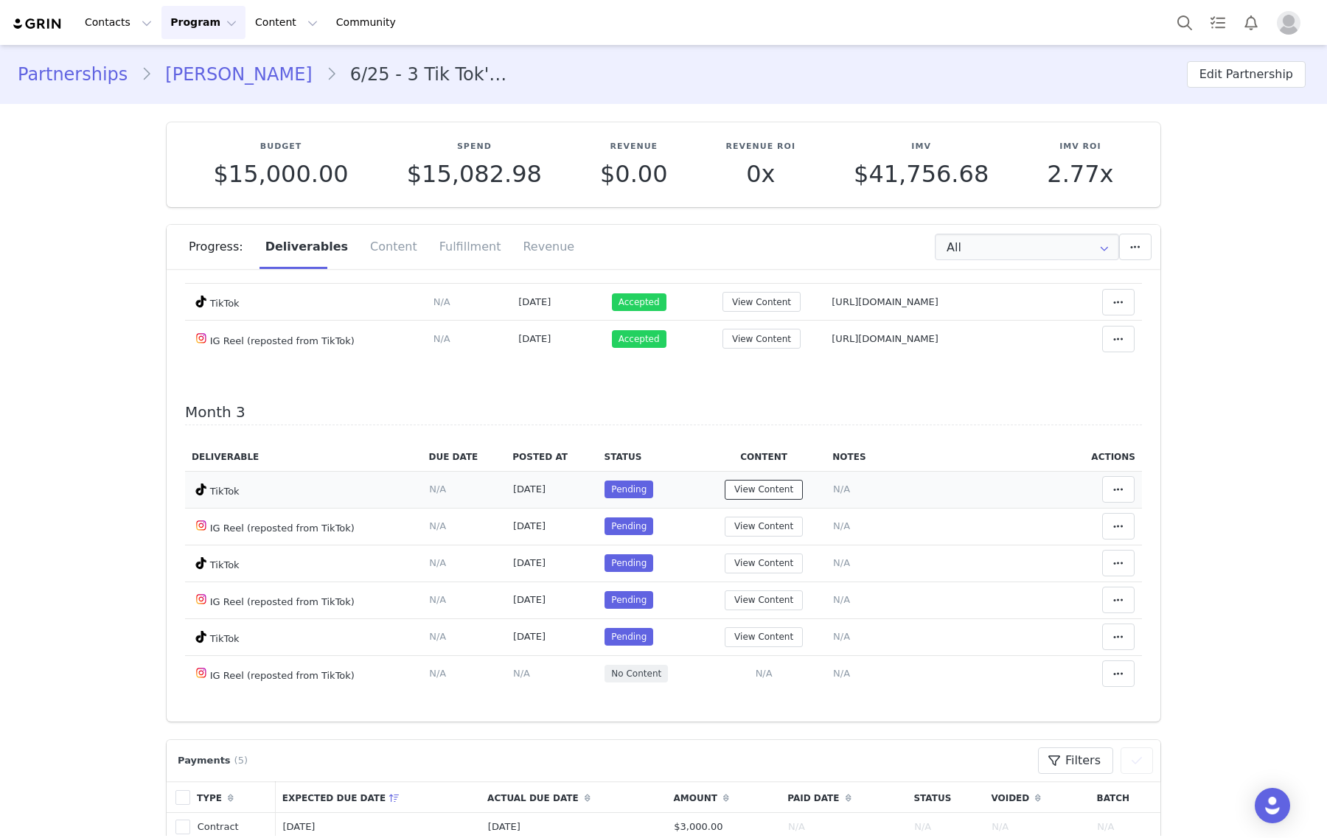
click at [750, 489] on button "View Content" at bounding box center [764, 490] width 78 height 20
click at [760, 485] on button "View Content" at bounding box center [764, 490] width 78 height 20
click at [742, 568] on button "View Content" at bounding box center [764, 564] width 78 height 20
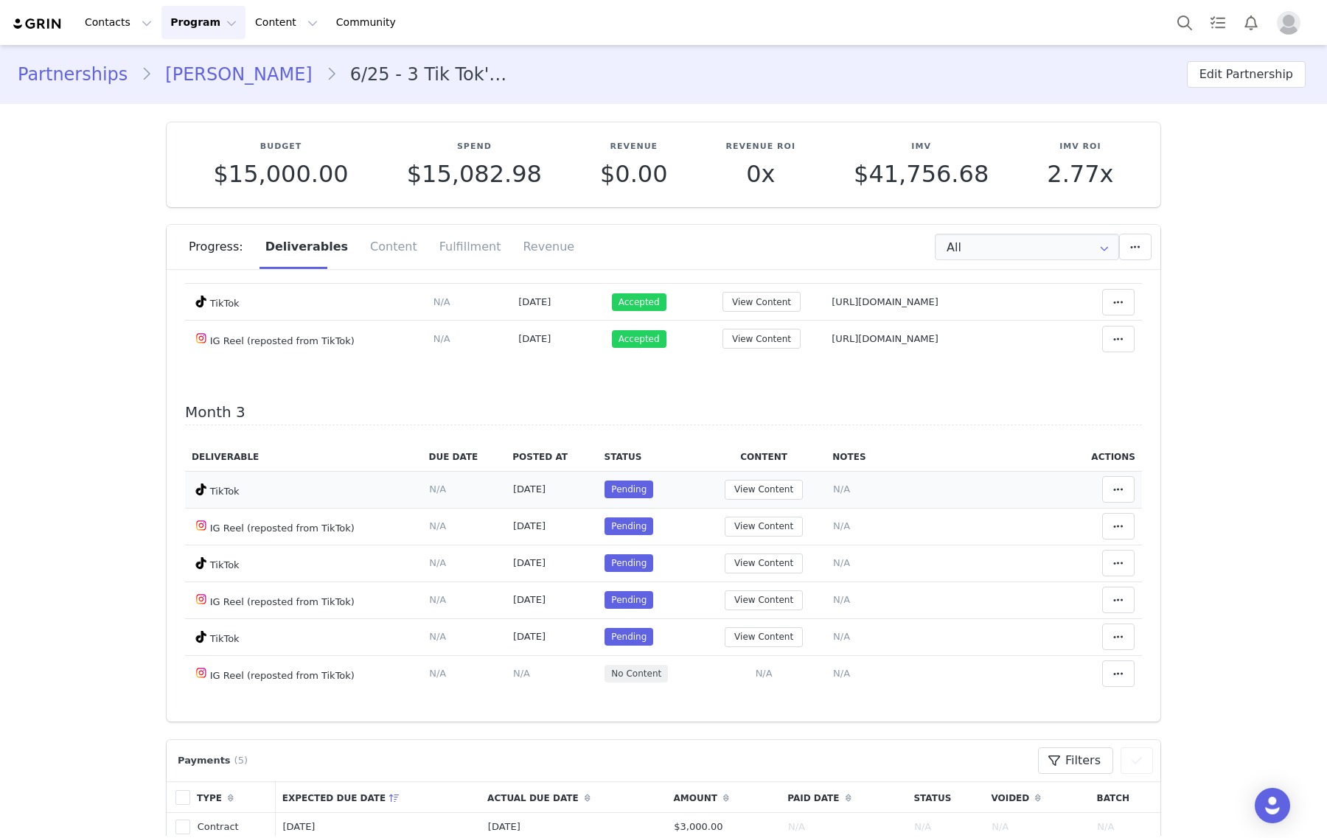
click at [833, 492] on span "N/A" at bounding box center [841, 489] width 17 height 11
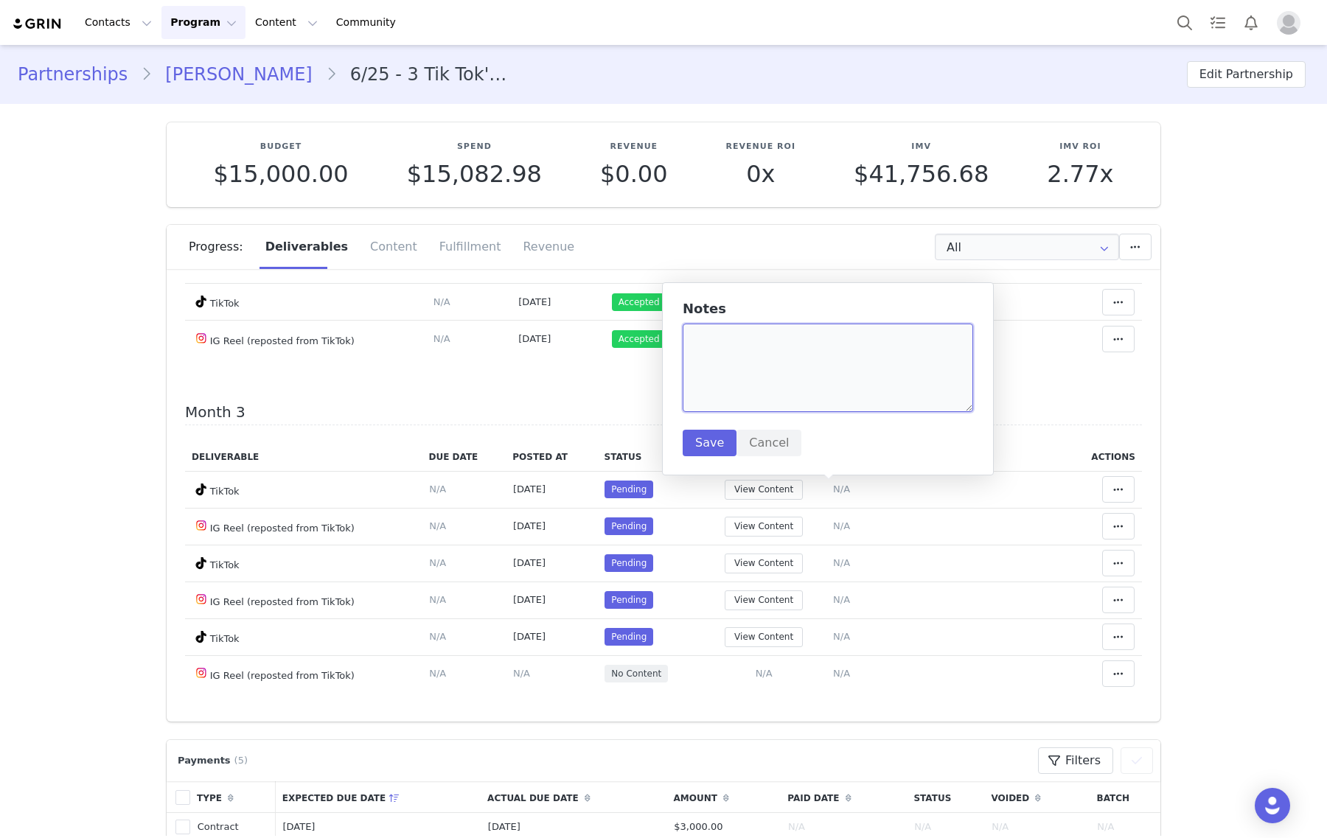
click at [832, 388] on textarea at bounding box center [828, 368] width 290 height 88
paste textarea "https://www.tiktok.com/@e111esuh/video/7554287900976876830"
type textarea "https://www.tiktok.com/@e111esuh/video/7554287900976876830"
click at [715, 439] on button "Save" at bounding box center [710, 443] width 54 height 27
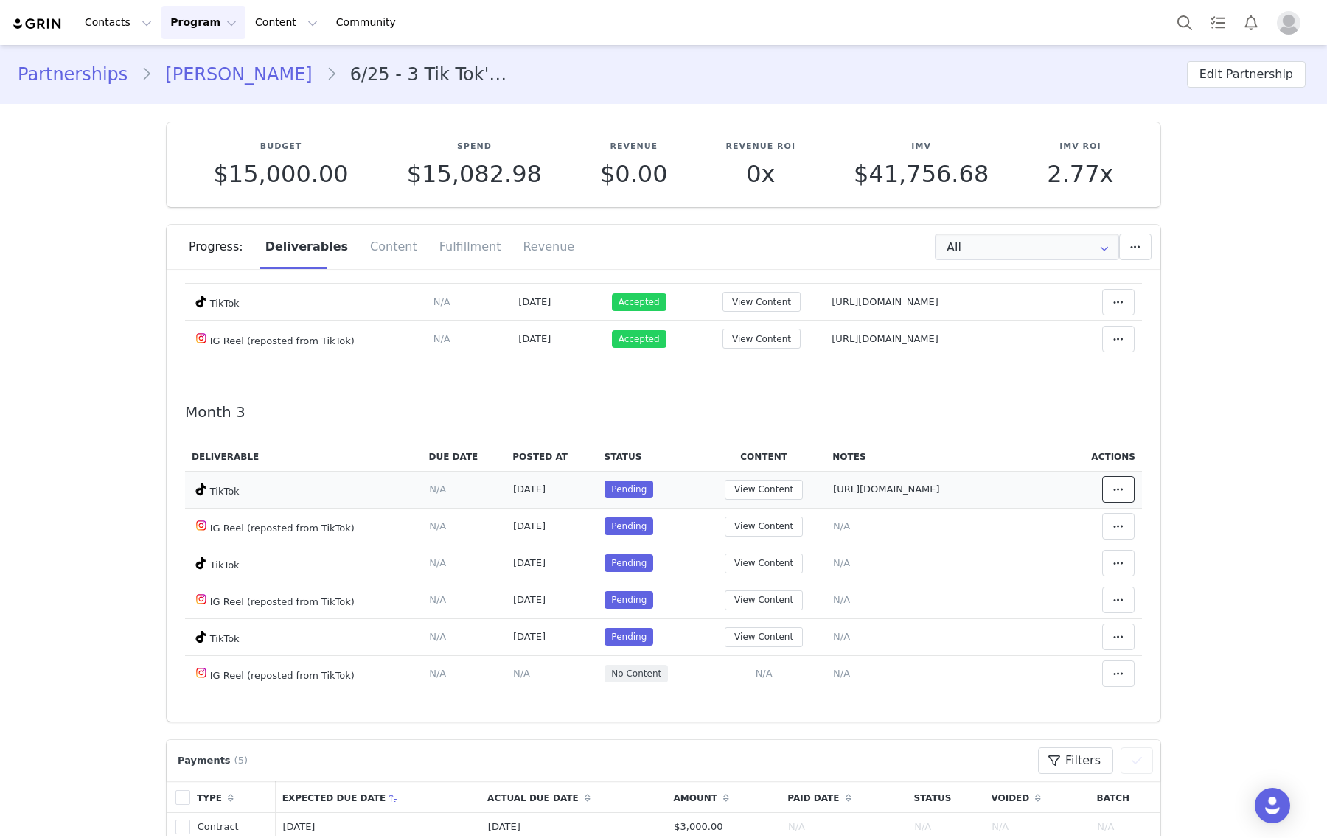
click at [1102, 481] on button at bounding box center [1118, 489] width 32 height 27
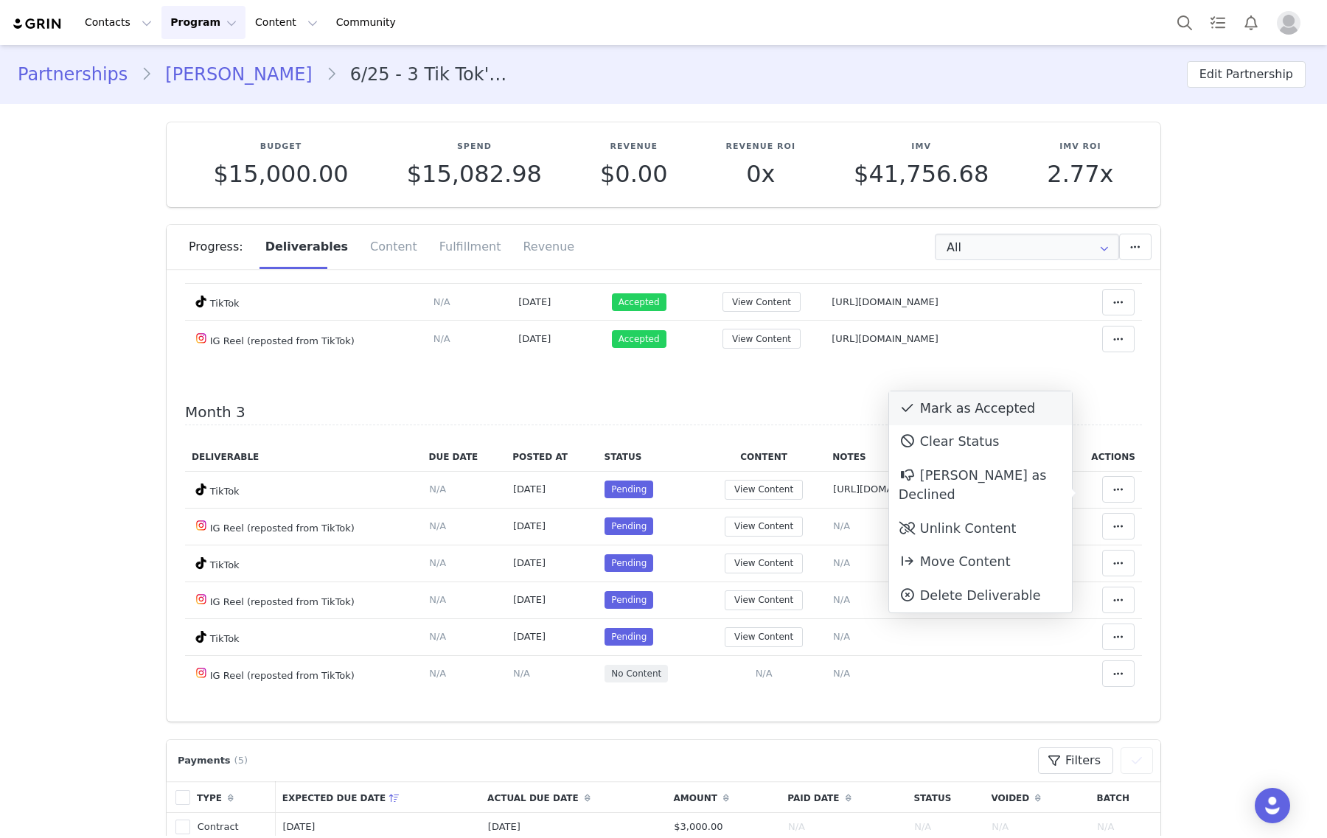
click at [1038, 400] on div "Mark as Accepted" at bounding box center [980, 408] width 183 height 34
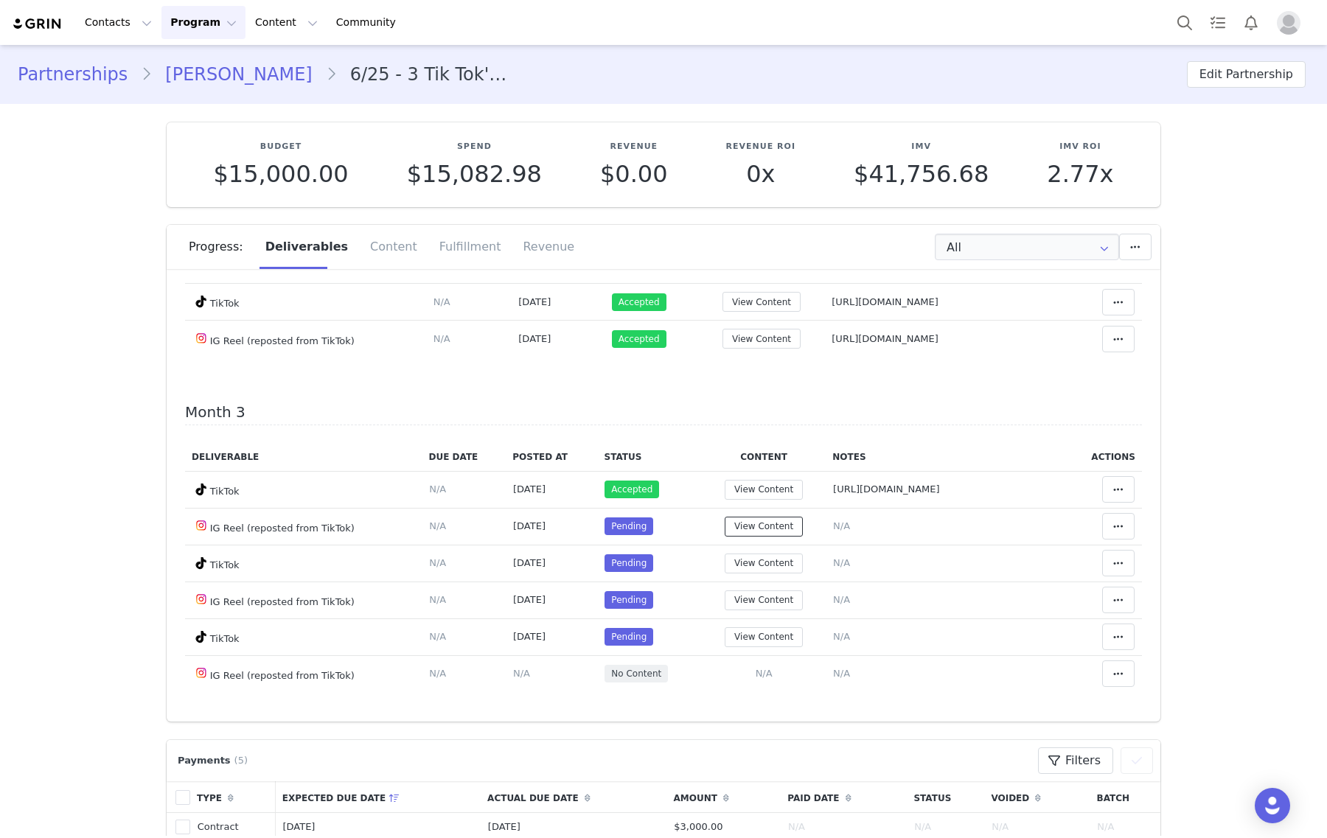
drag, startPoint x: 720, startPoint y: 525, endPoint x: 15, endPoint y: 526, distance: 704.8
click at [725, 525] on button "View Content" at bounding box center [764, 527] width 78 height 20
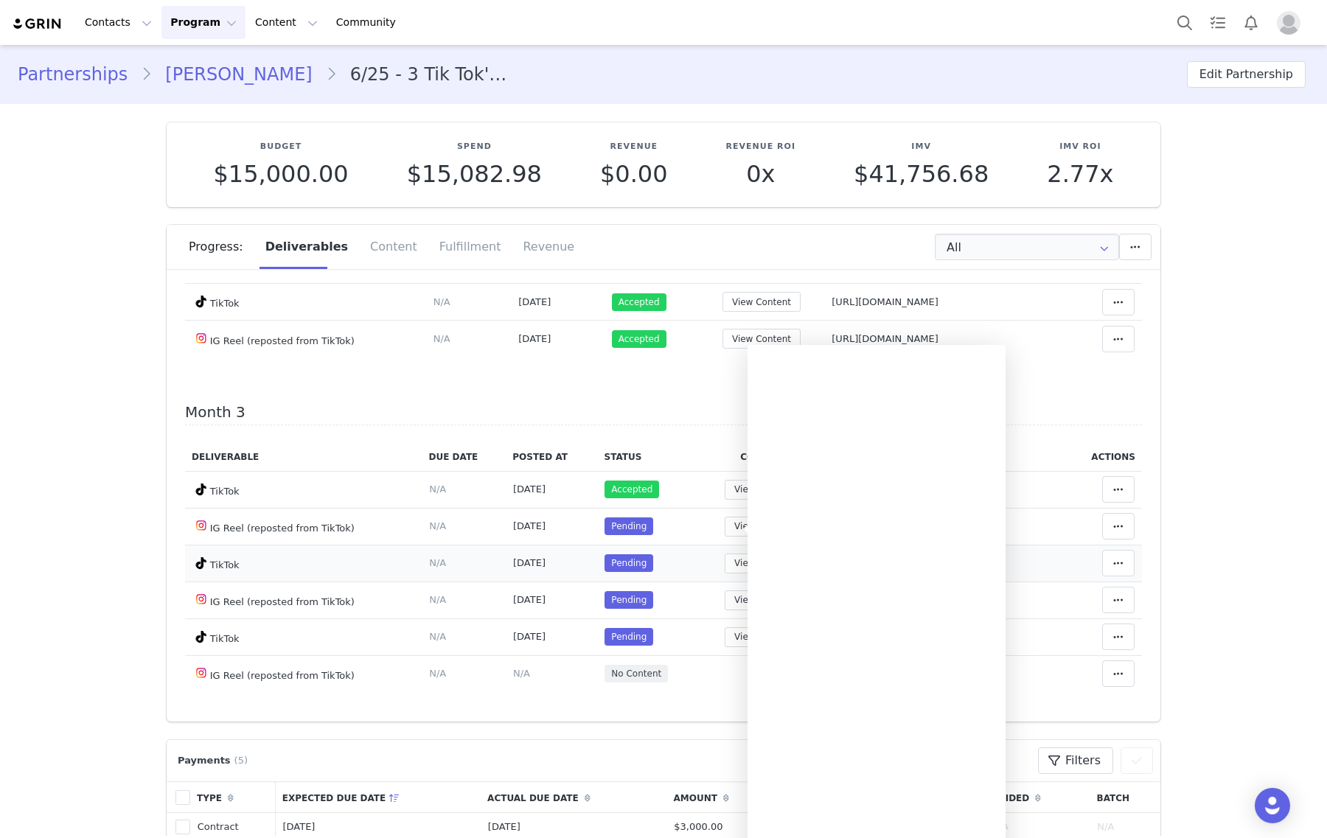
click at [1040, 574] on td "Notes Save Cancel N/A" at bounding box center [946, 563] width 240 height 37
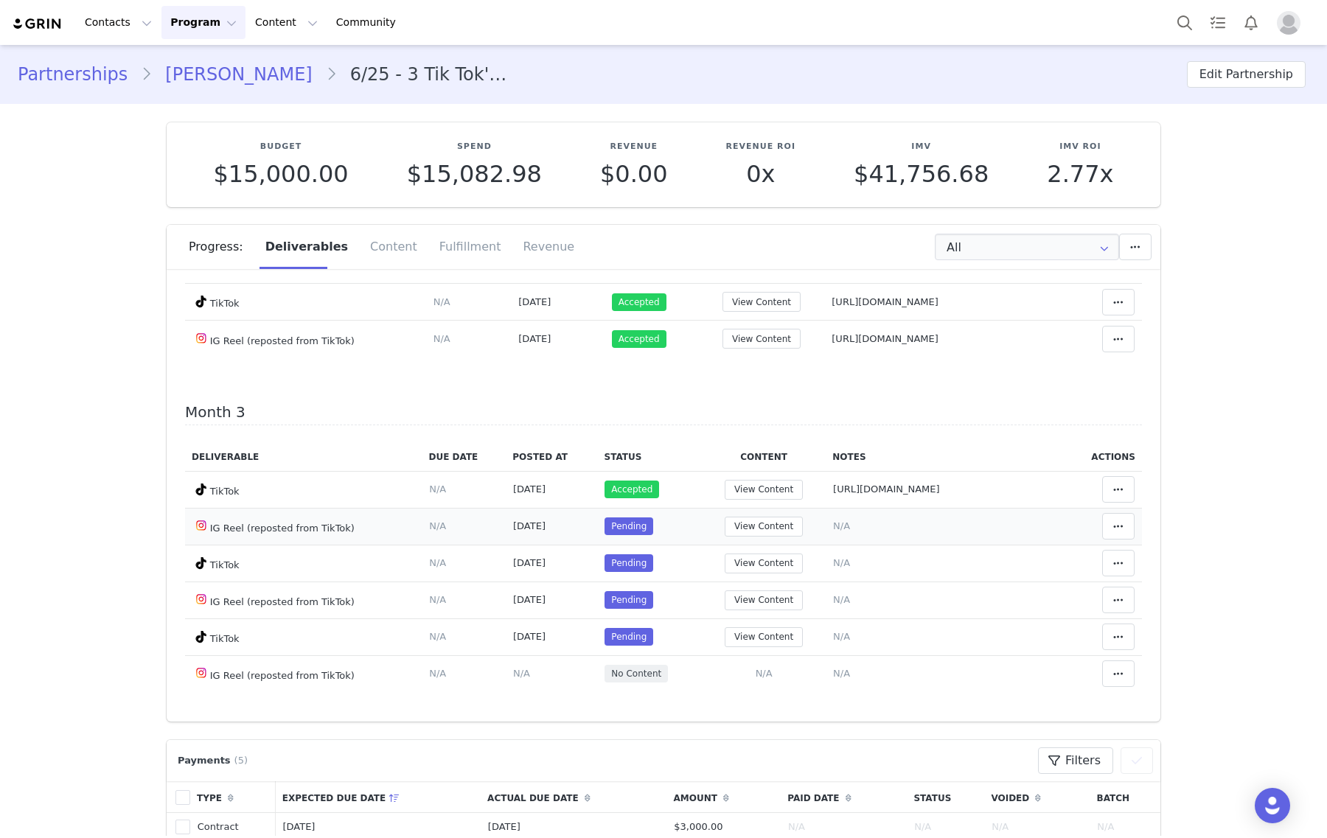
click at [833, 532] on span "N/A" at bounding box center [841, 525] width 17 height 11
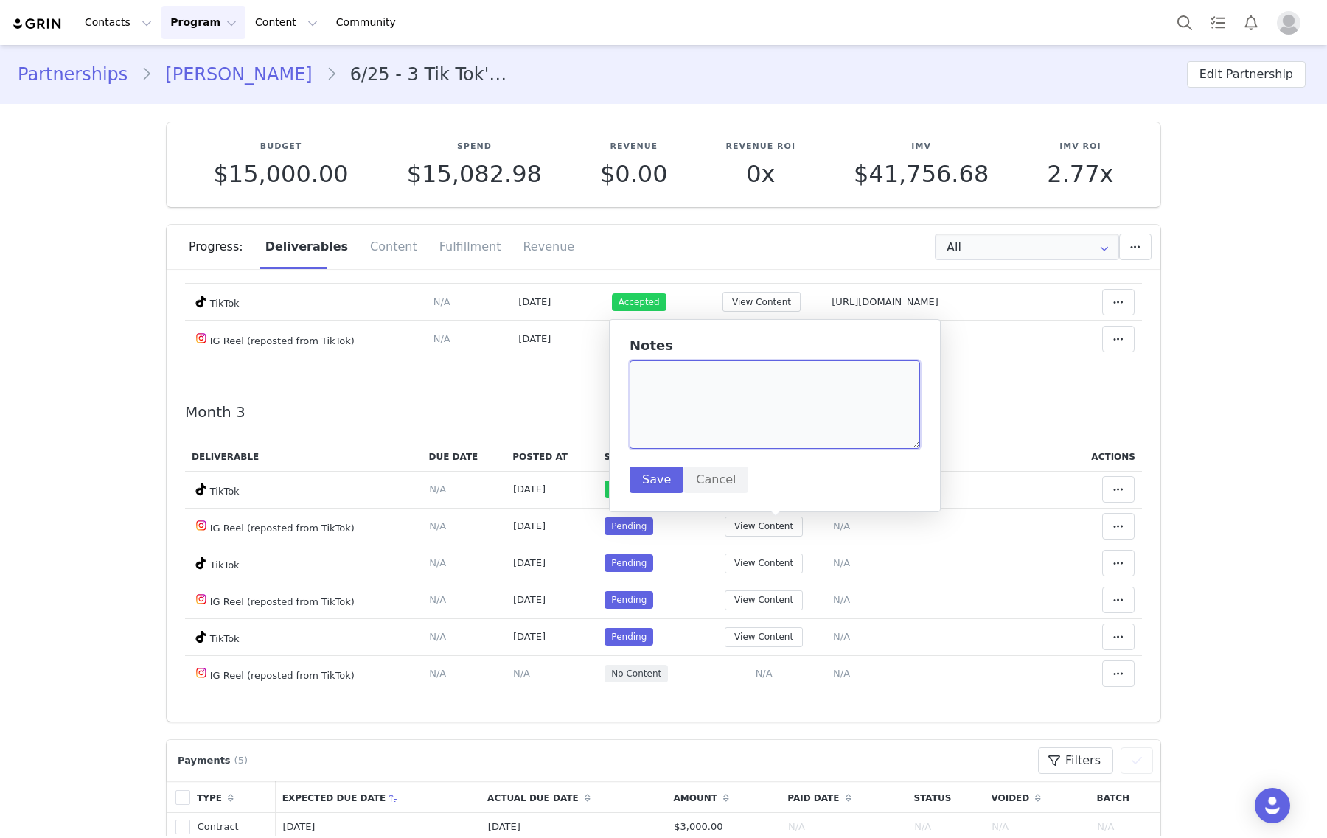
click at [736, 410] on textarea at bounding box center [775, 404] width 290 height 88
paste textarea "https://www.instagram.com/reel/DPDnQuDDgYo/"
type textarea "https://www.instagram.com/reel/DPDnQuDDgYo/"
click at [652, 484] on button "Save" at bounding box center [657, 480] width 54 height 27
click at [1107, 529] on button at bounding box center [1118, 526] width 32 height 27
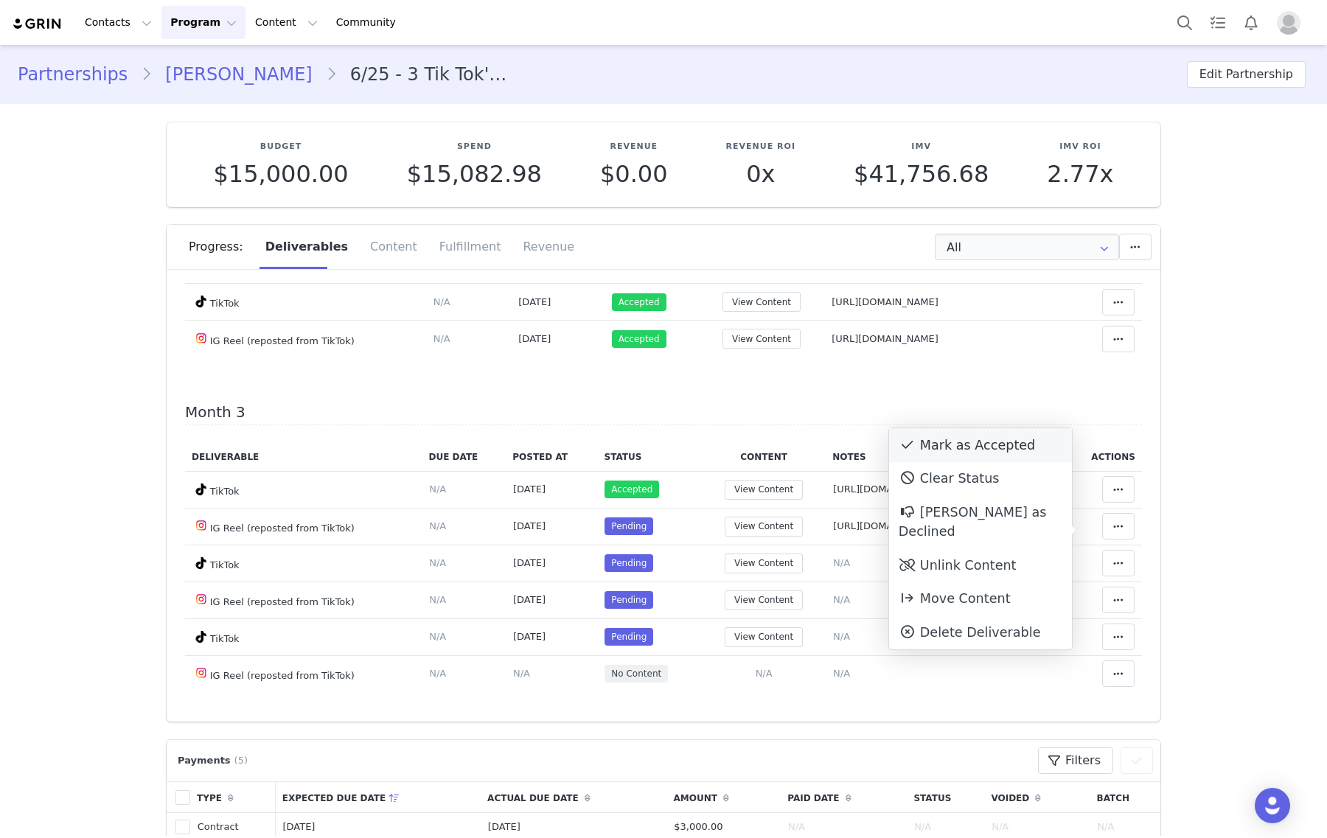
click at [995, 433] on div "Mark as Accepted" at bounding box center [980, 445] width 183 height 34
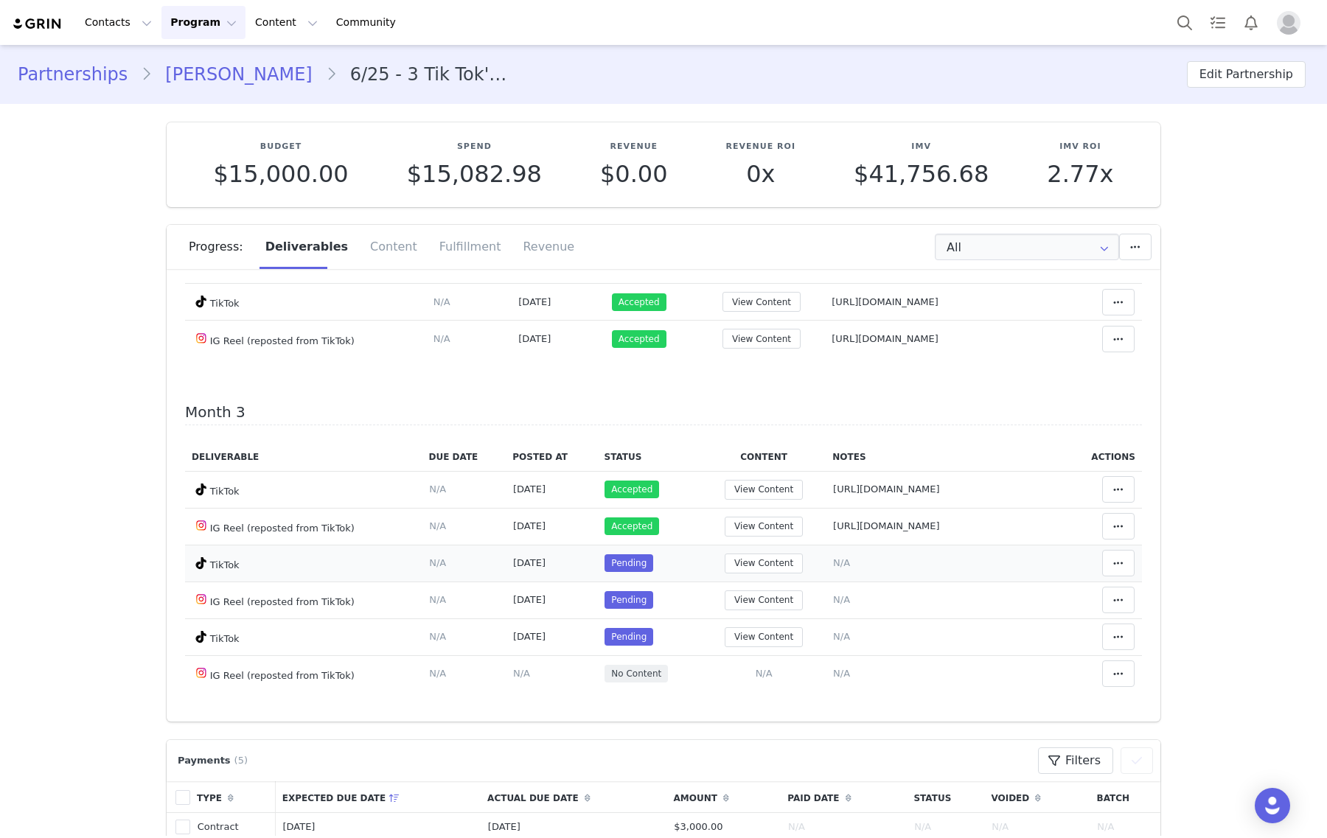
click at [833, 568] on span "N/A" at bounding box center [841, 562] width 17 height 11
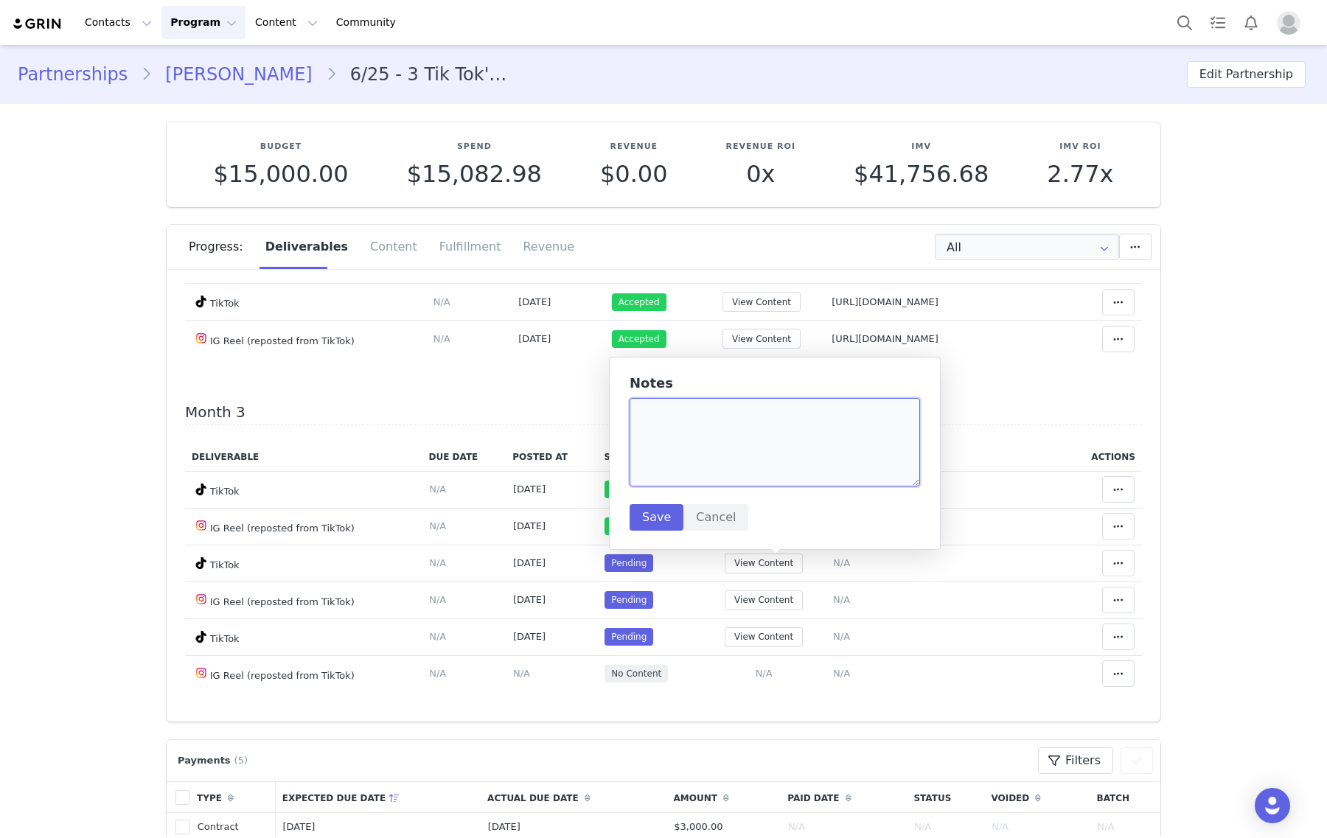
click at [757, 447] on textarea at bounding box center [775, 442] width 290 height 88
paste textarea "https://www.tiktok.com/@e111esuh/video/7554871434582019359"
type textarea "https://www.tiktok.com/@e111esuh/video/7554871434582019359"
click at [658, 520] on button "Save" at bounding box center [657, 517] width 54 height 27
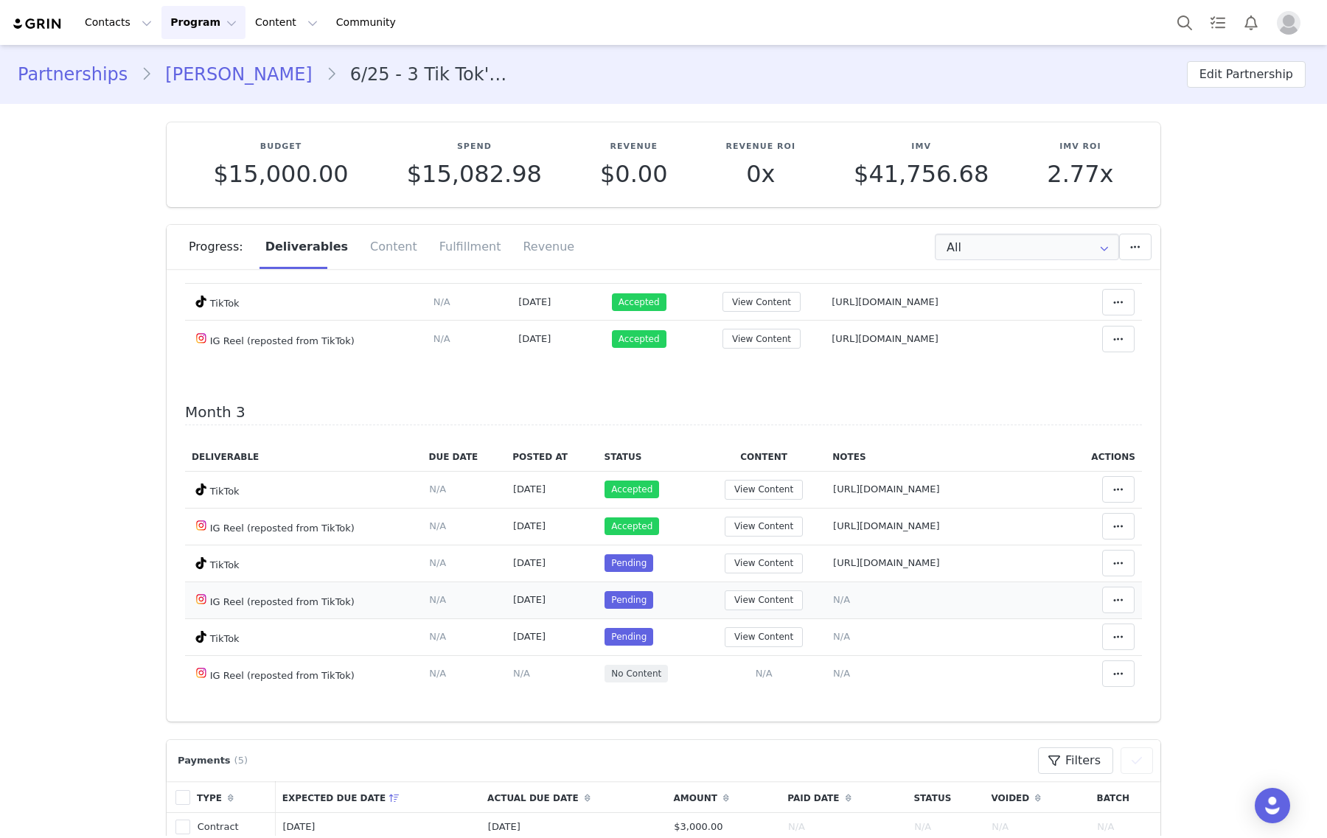
click at [833, 598] on span "N/A" at bounding box center [841, 599] width 17 height 11
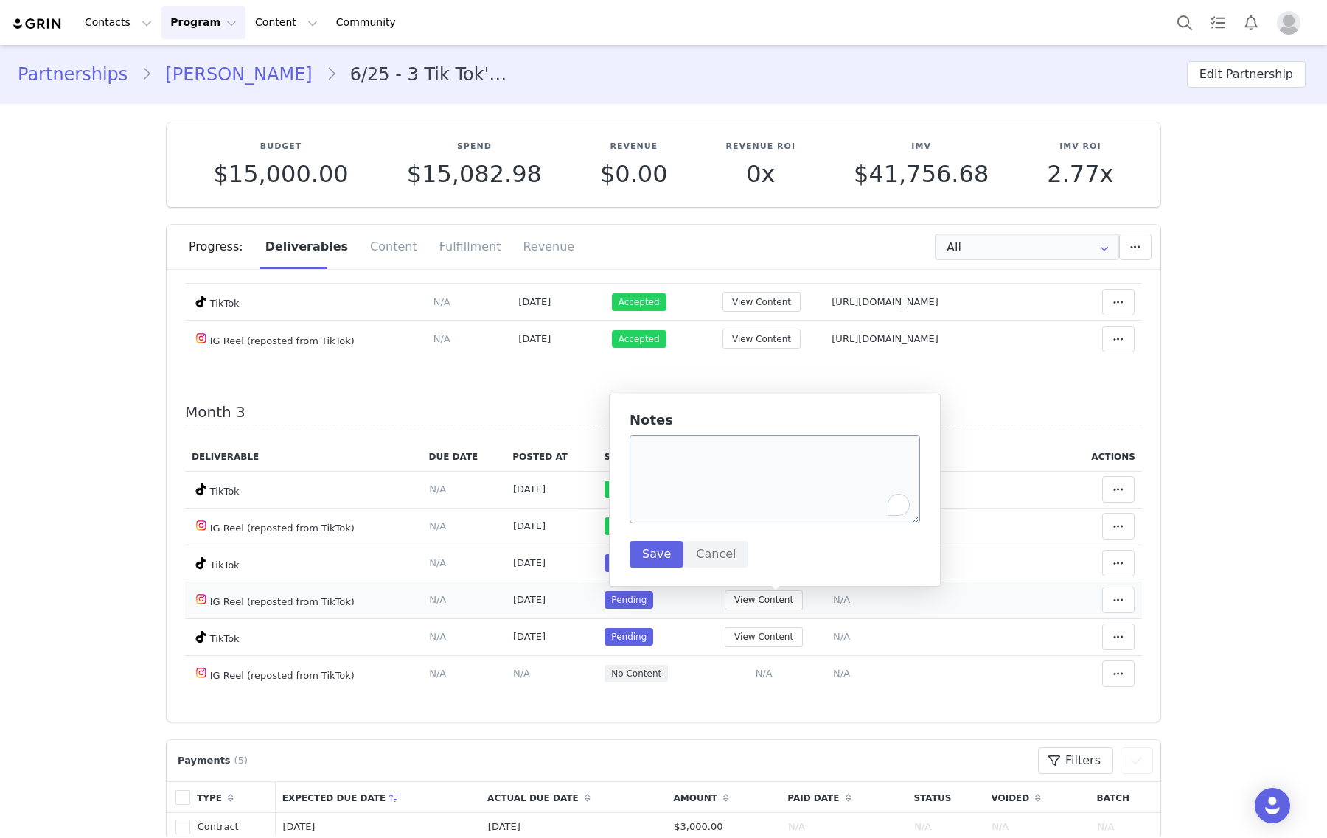
drag, startPoint x: 783, startPoint y: 475, endPoint x: 721, endPoint y: 487, distance: 63.0
click at [783, 474] on textarea "To enrich screen reader interactions, please activate Accessibility in Grammarl…" at bounding box center [775, 479] width 290 height 88
click at [721, 487] on textarea "https://www.instagram.com/reel/DPHpVlRkjRI/" at bounding box center [775, 479] width 290 height 88
type textarea "https://www.instagram.com/reel/DPHpVlRkjRI/"
click at [639, 555] on button "Save" at bounding box center [657, 554] width 54 height 27
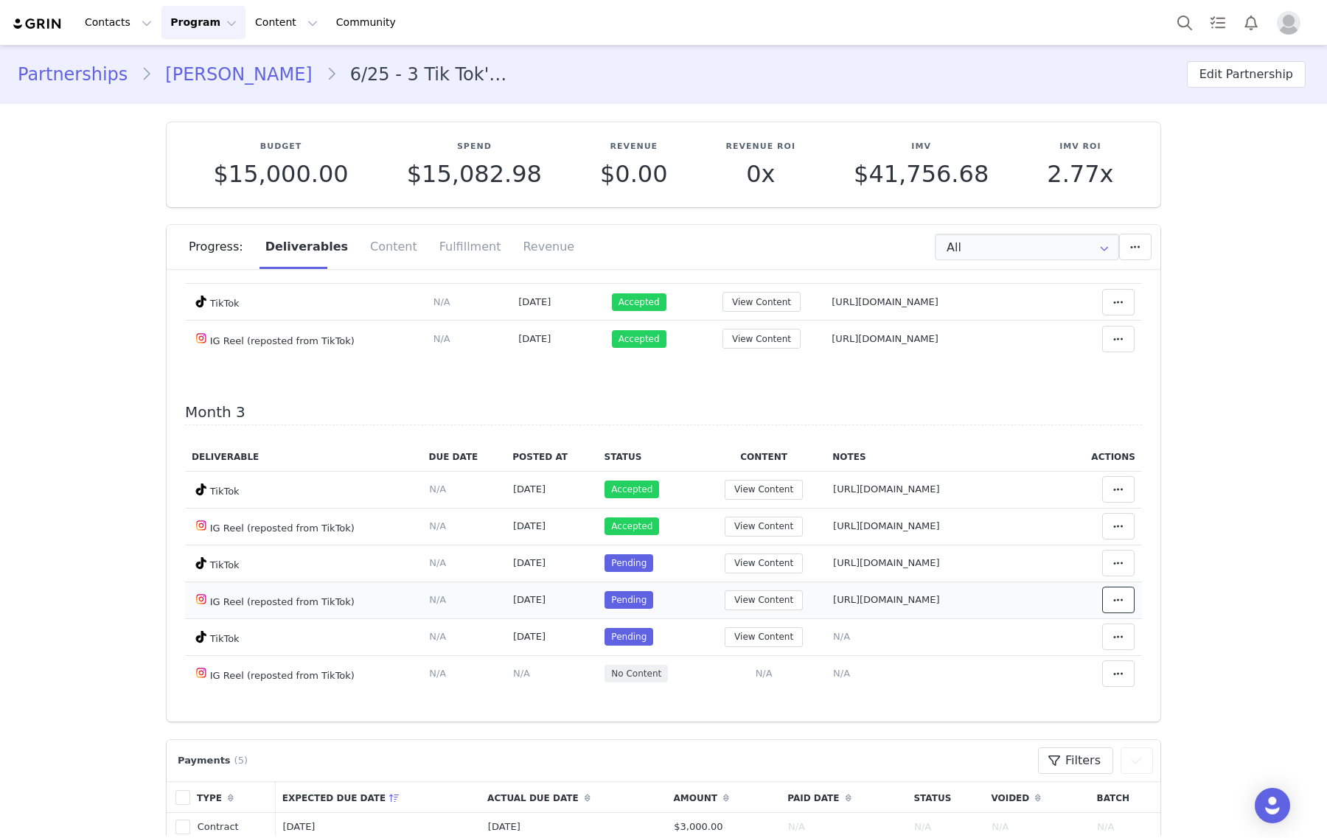
click at [1113, 602] on icon at bounding box center [1118, 600] width 10 height 12
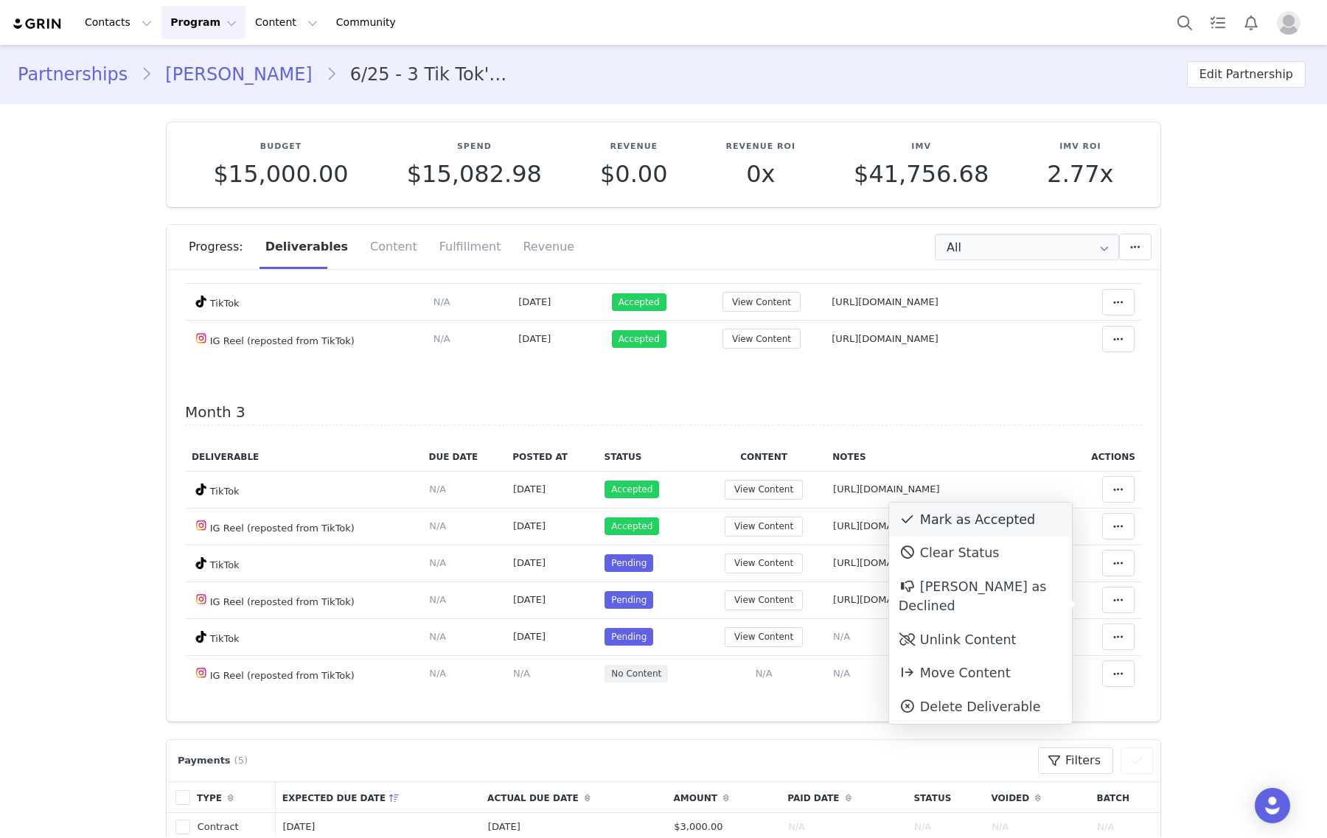
click at [984, 513] on div "Mark as Accepted" at bounding box center [980, 520] width 183 height 34
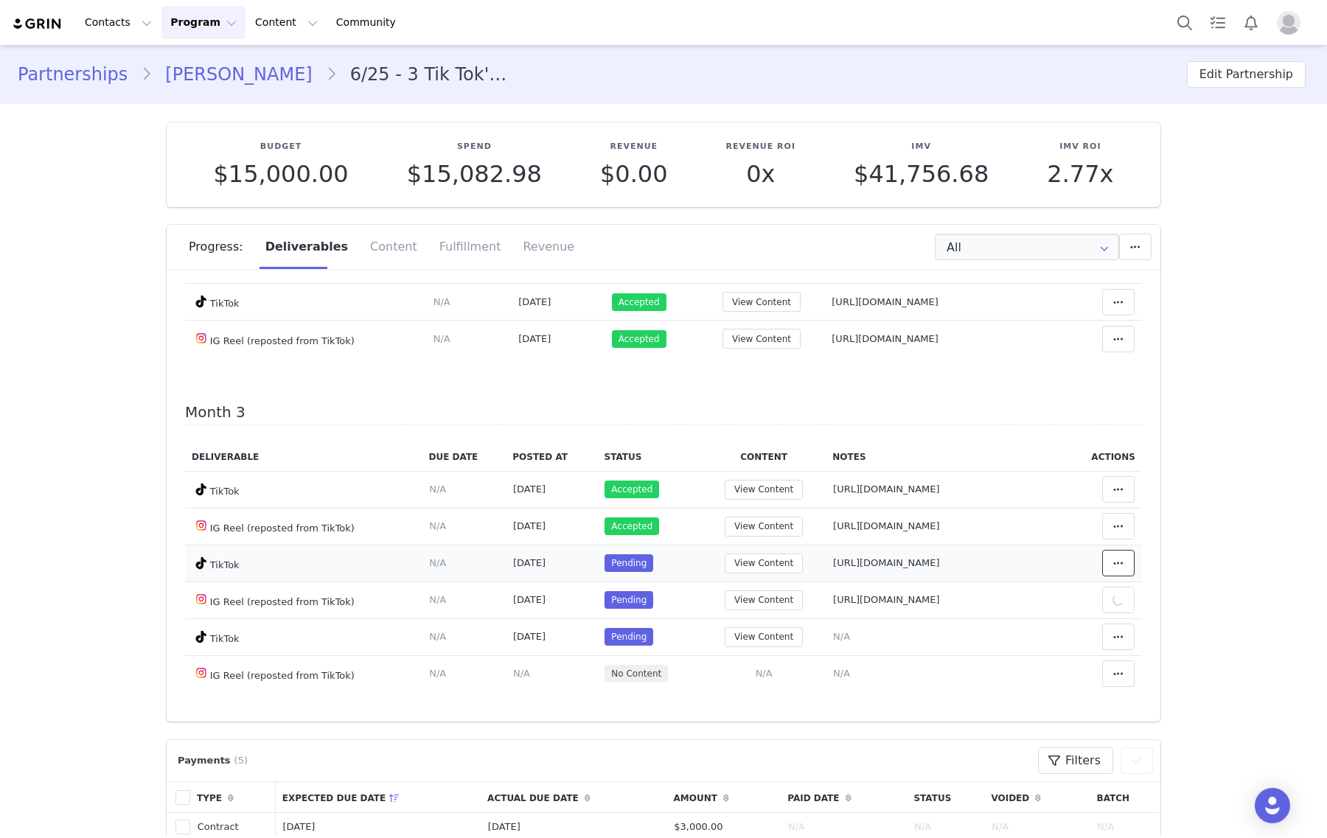
click at [1113, 560] on icon at bounding box center [1118, 563] width 10 height 12
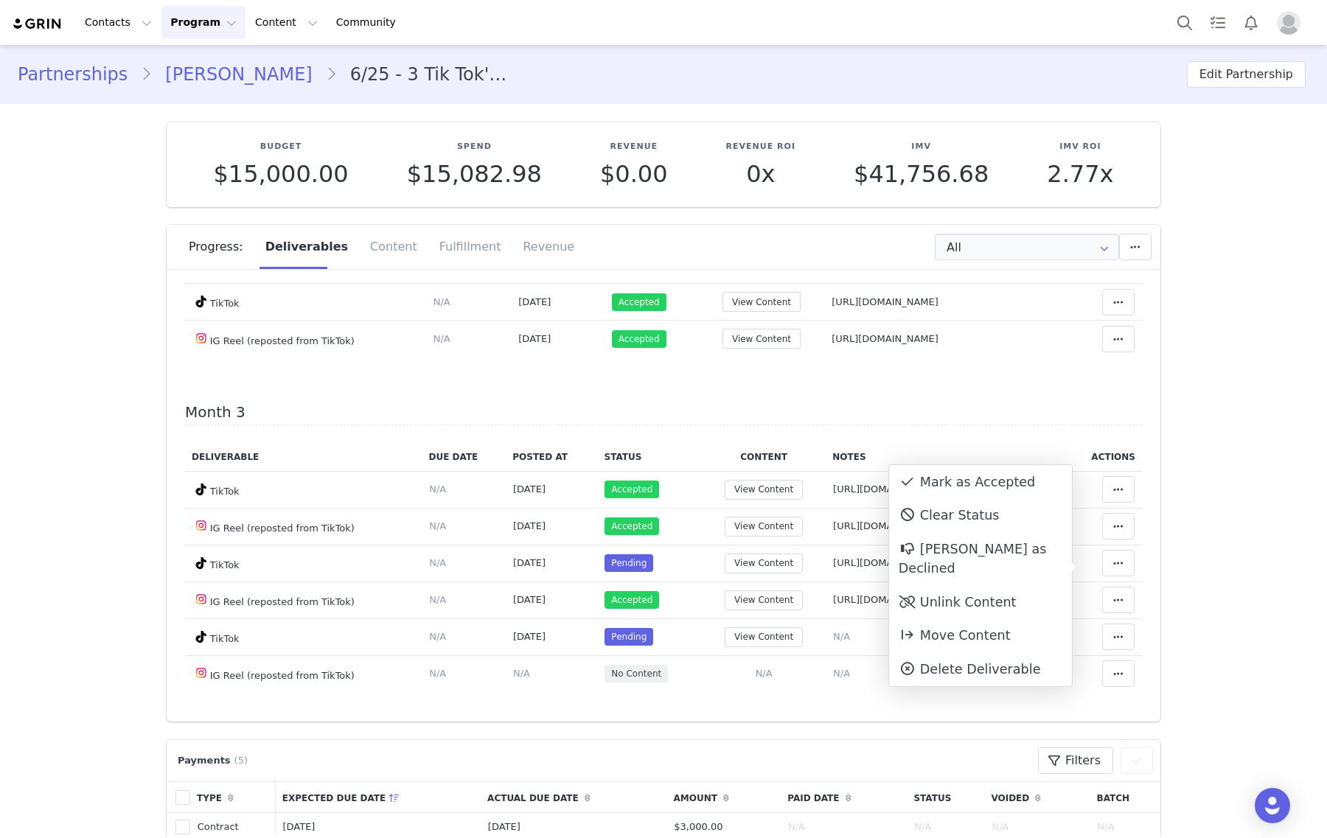
click at [975, 481] on div "Mark as Accepted" at bounding box center [980, 482] width 183 height 34
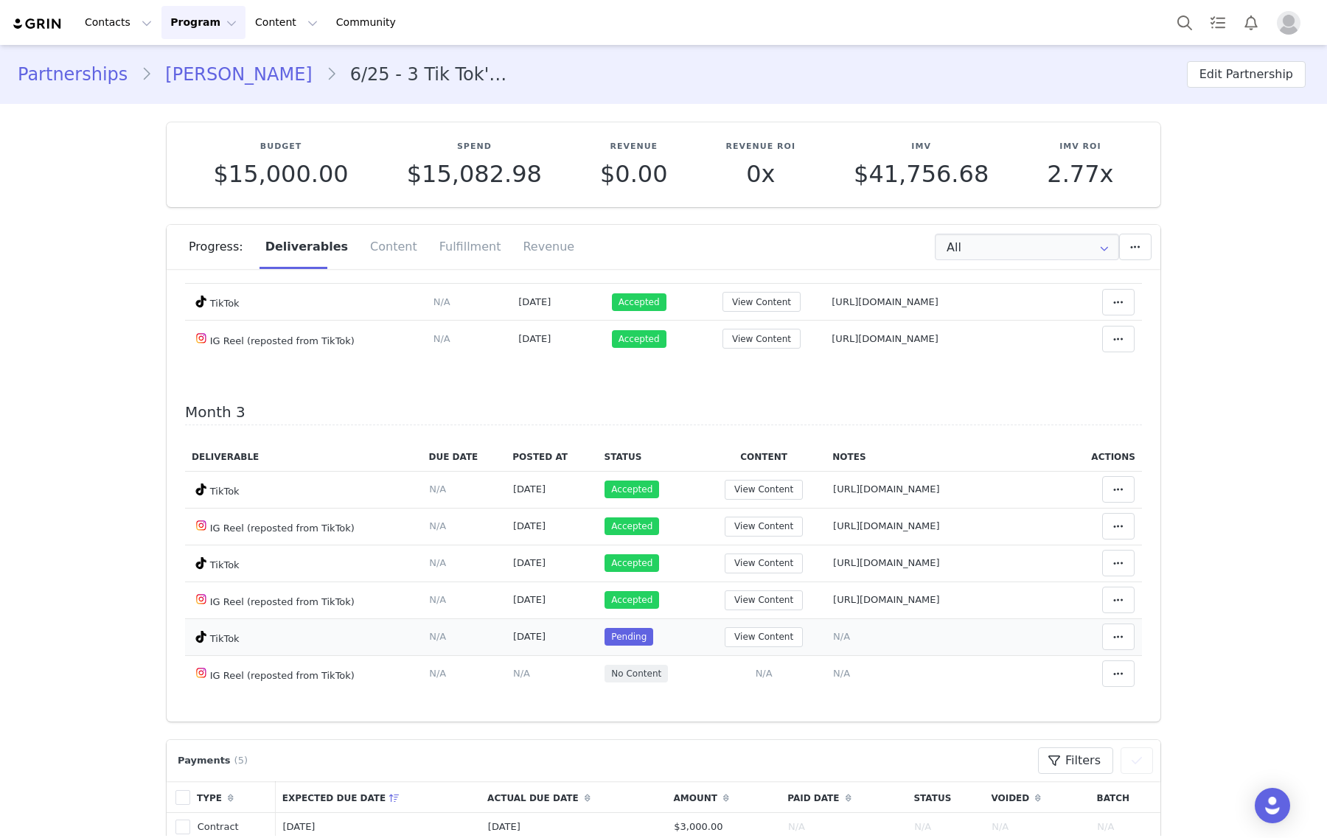
click at [833, 635] on span "N/A" at bounding box center [841, 636] width 17 height 11
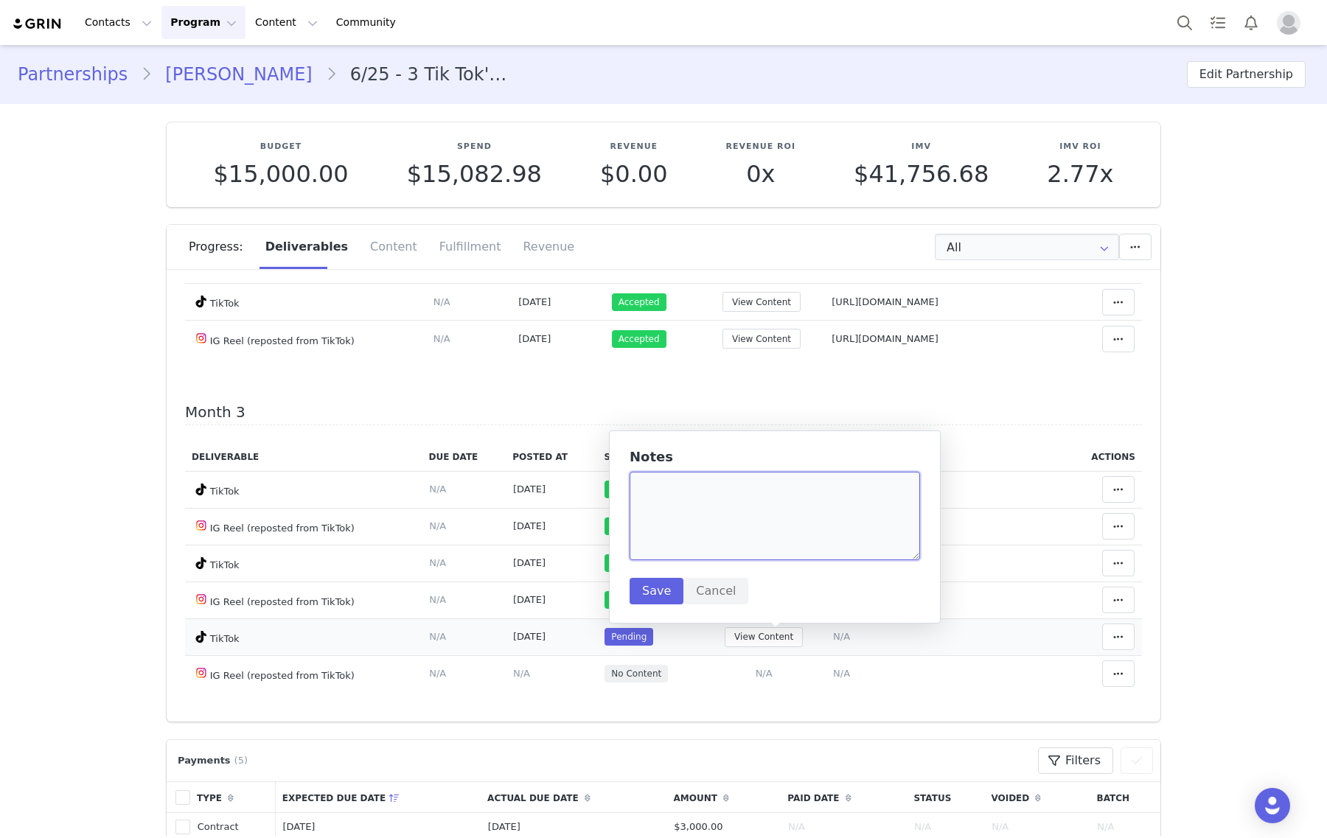
click at [779, 520] on textarea at bounding box center [775, 516] width 290 height 88
paste textarea "https://www.tiktok.com/@e111esuh/video/7555619927189916959"
type textarea "https://www.tiktok.com/@e111esuh/video/7555619927189916959"
click at [656, 590] on button "Save" at bounding box center [657, 591] width 54 height 27
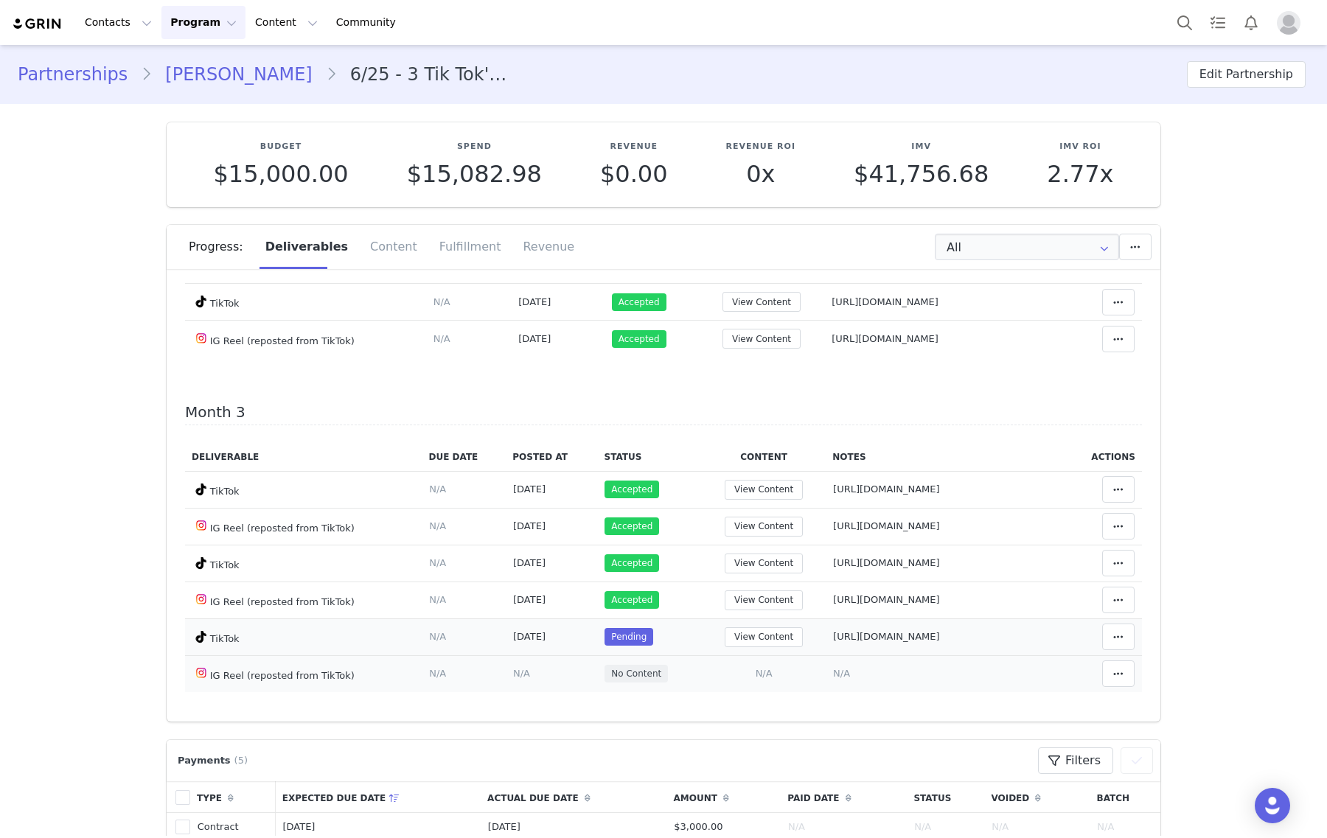
click at [833, 673] on span "N/A" at bounding box center [841, 673] width 17 height 11
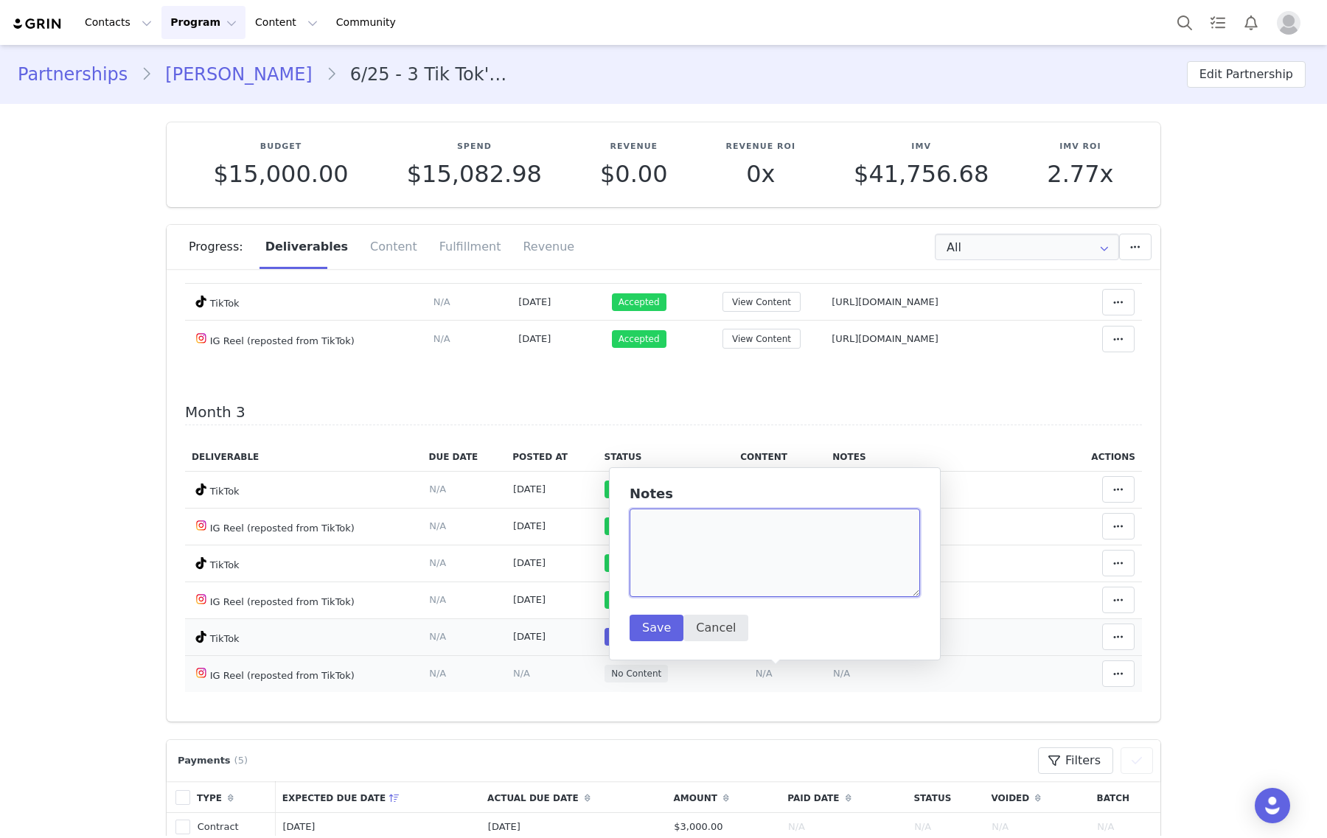
click at [774, 579] on textarea at bounding box center [775, 553] width 290 height 88
paste textarea "https://www.instagram.com/p/DPM1vt-knKY/"
type textarea "https://www.instagram.com/p/DPM1vt-knKY/"
click at [655, 632] on button "Save" at bounding box center [657, 628] width 54 height 27
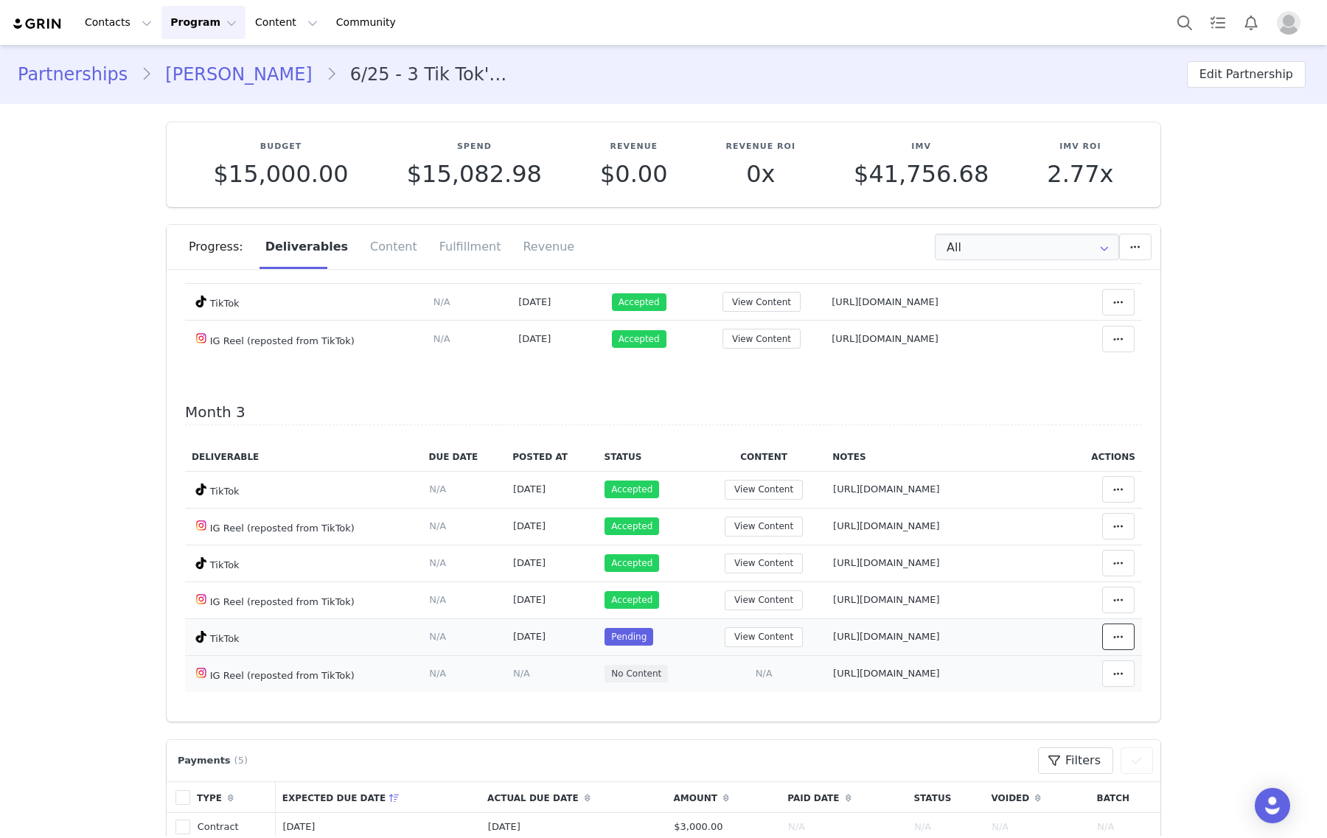
click at [1113, 631] on icon at bounding box center [1118, 637] width 10 height 12
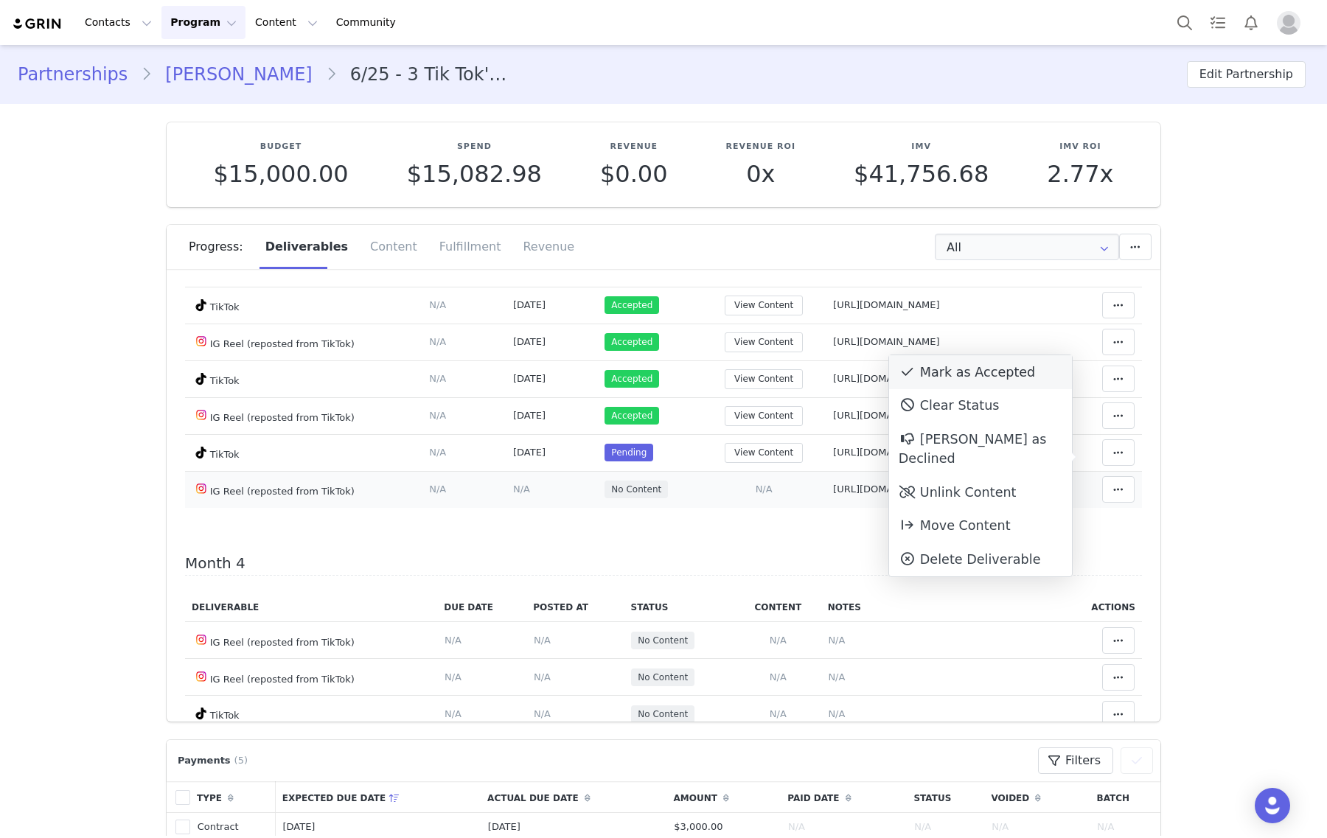
click at [1005, 371] on div "Mark as Accepted" at bounding box center [980, 372] width 183 height 34
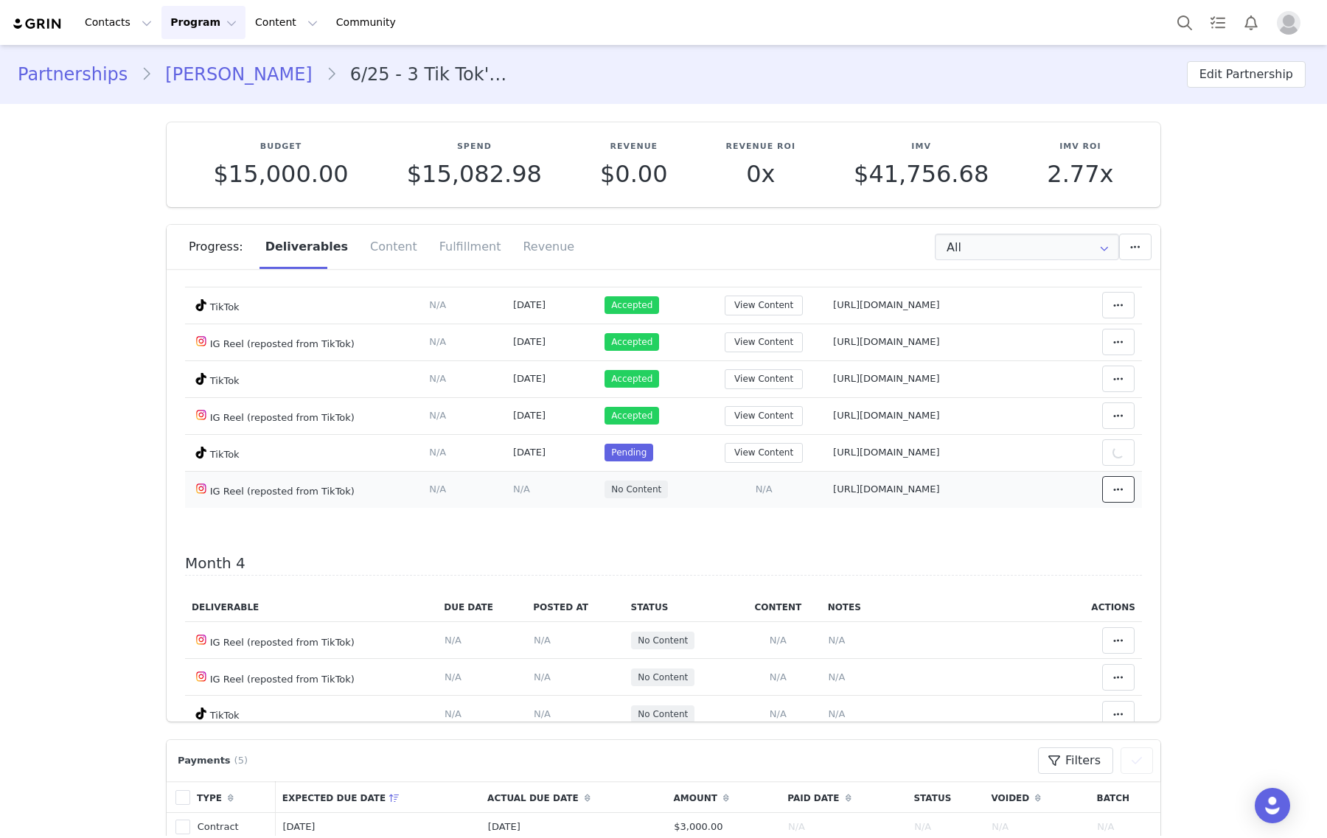
click at [1109, 488] on span at bounding box center [1118, 490] width 18 height 18
click at [968, 490] on div "Mark as Accepted" at bounding box center [980, 494] width 183 height 34
click at [709, 492] on td "Add Content Paste the URL to the content you want to match to this deliverable.…" at bounding box center [761, 489] width 126 height 37
click at [753, 495] on span "N/A" at bounding box center [761, 489] width 17 height 11
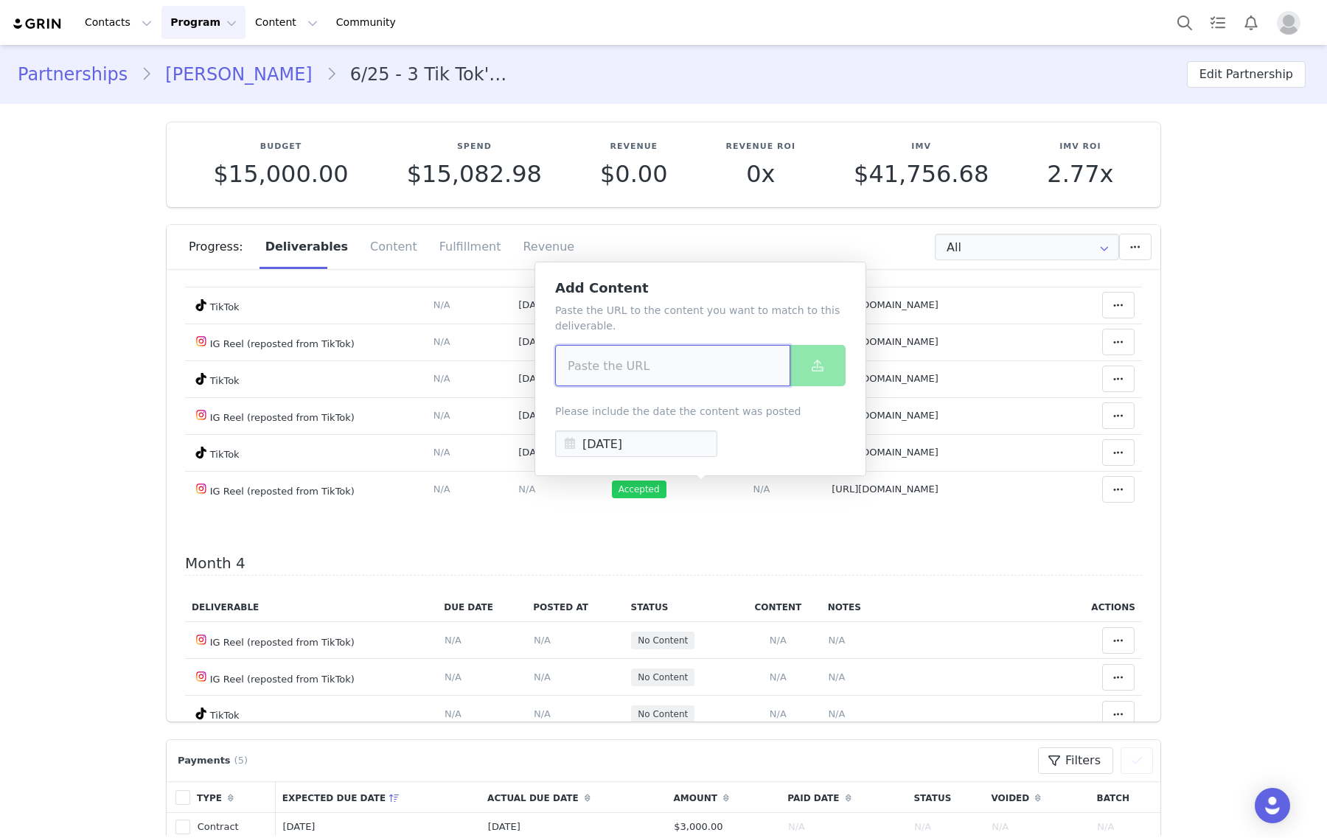
click at [715, 369] on input at bounding box center [672, 365] width 235 height 41
paste input "https://www.instagram.com/p/DPM1vt-knKY/"
type input "https://www.instagram.com/p/DPM1vt-knKY/"
click at [797, 366] on button at bounding box center [818, 365] width 56 height 41
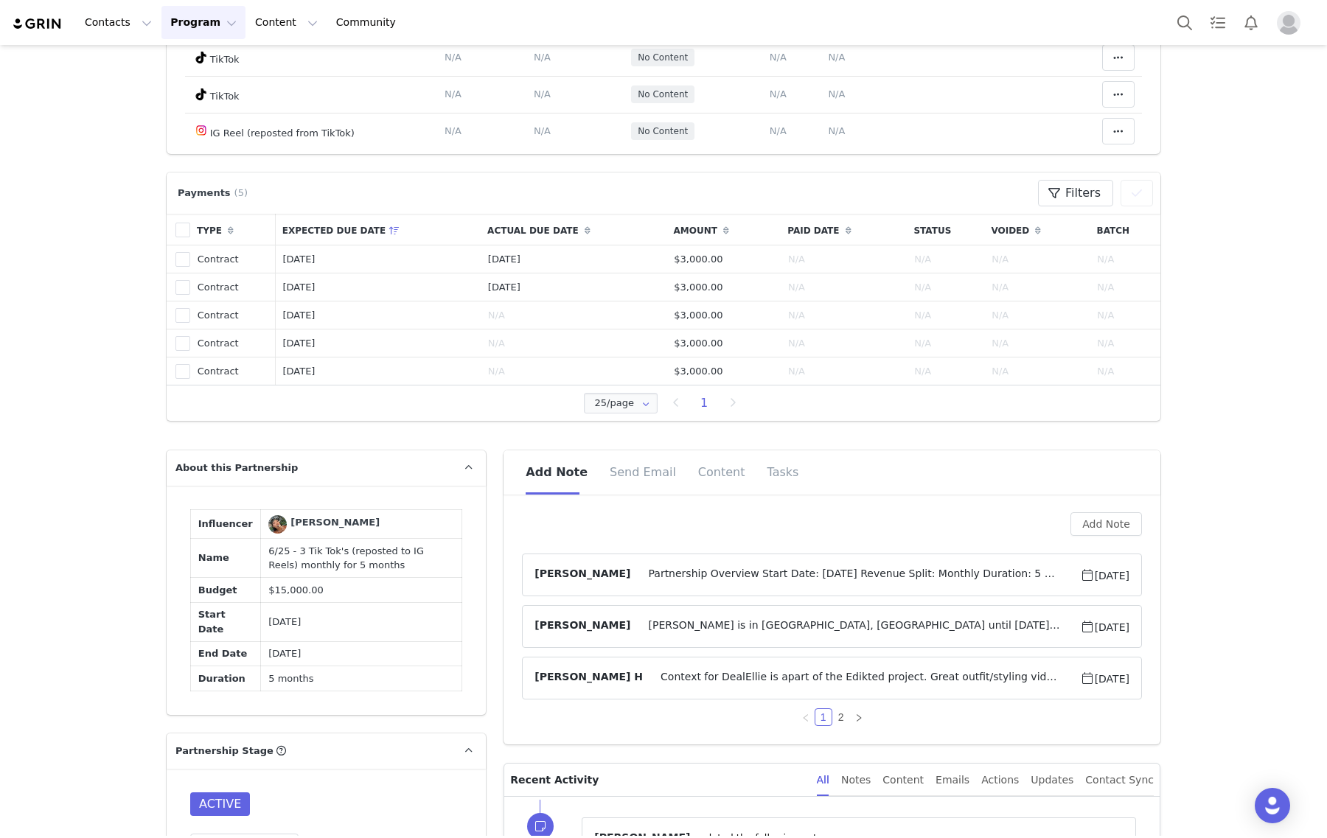
scroll to position [737, 0]
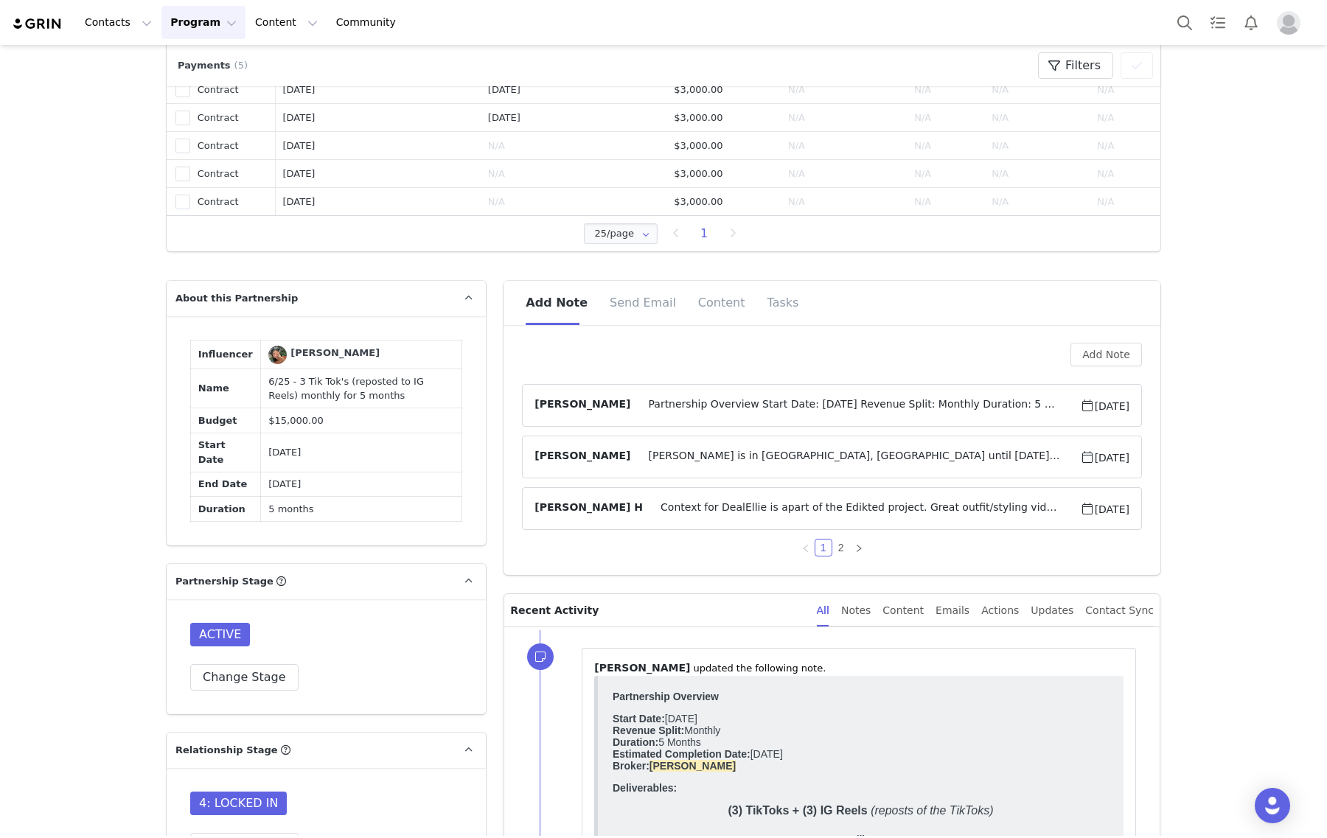
click at [900, 419] on article "Gabrielle Vasquez Partnership Overview Start Date: June 2025 Revenue Split: Mon…" at bounding box center [832, 405] width 620 height 43
click at [907, 404] on span "Partnership Overview Start Date: June 2025 Revenue Split: Monthly Duration: 5 M…" at bounding box center [854, 406] width 449 height 18
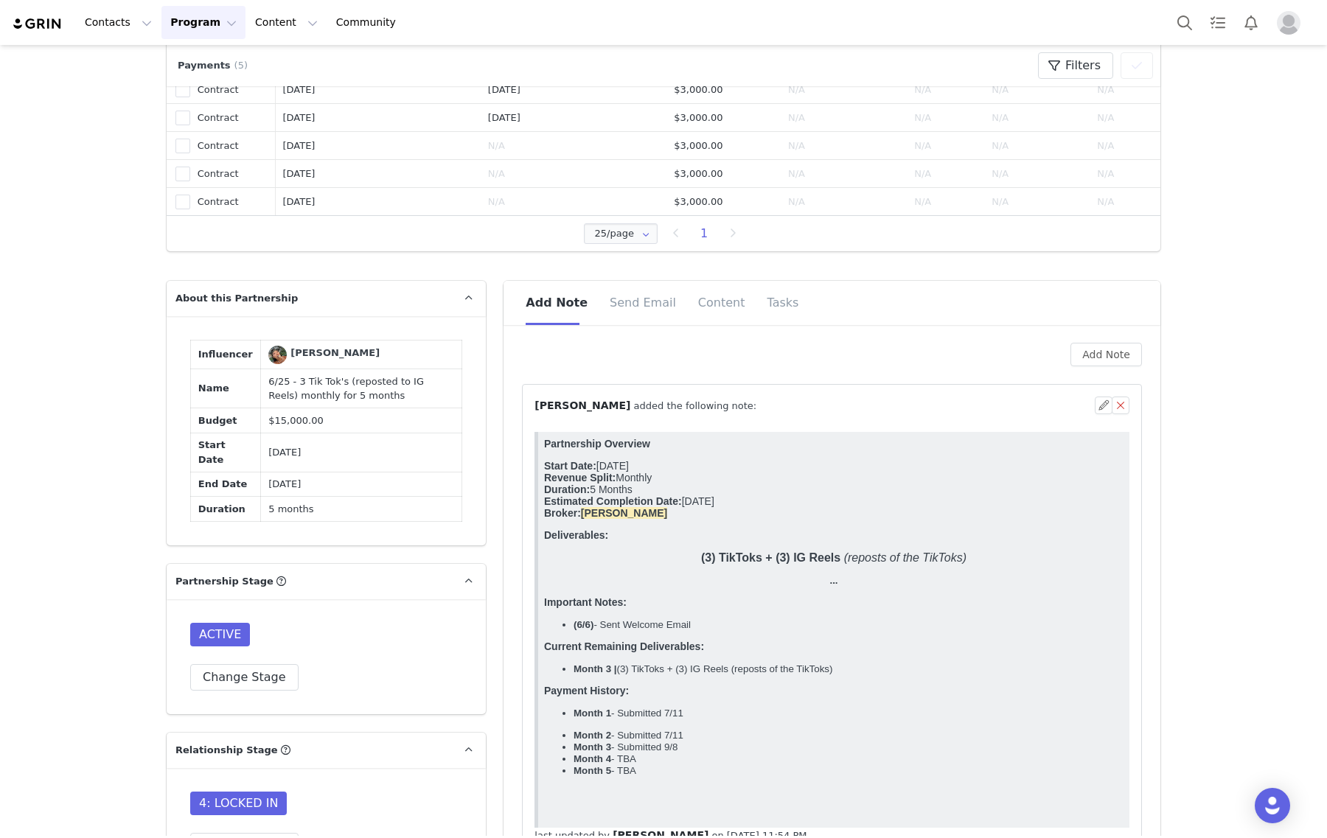
scroll to position [0, 0]
drag, startPoint x: 377, startPoint y: 392, endPoint x: 242, endPoint y: 377, distance: 136.4
click at [242, 377] on tr "Name 6/25 - 3 Tik Tok's (reposted to IG Reels) monthly for 5 months" at bounding box center [326, 388] width 271 height 39
copy tr "6/25 - 3 Tik Tok's (reposted to IG Reels) monthly for 5 months"
click at [857, 492] on p "Start Date: June 2025 Revenue Split: Monthly Duration: 5 Months Estimated Compl…" at bounding box center [833, 489] width 579 height 59
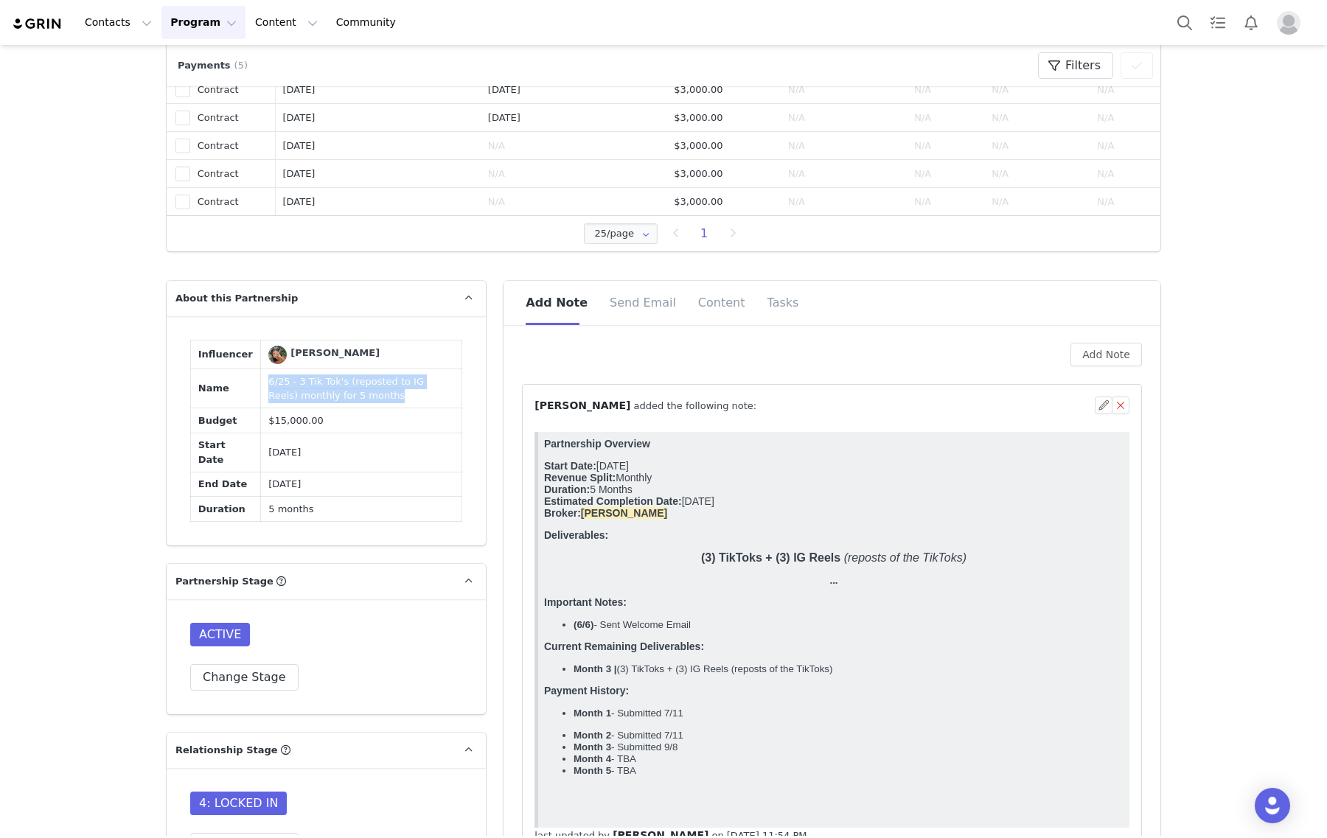
click at [406, 418] on td "$15,000.00" at bounding box center [361, 420] width 201 height 25
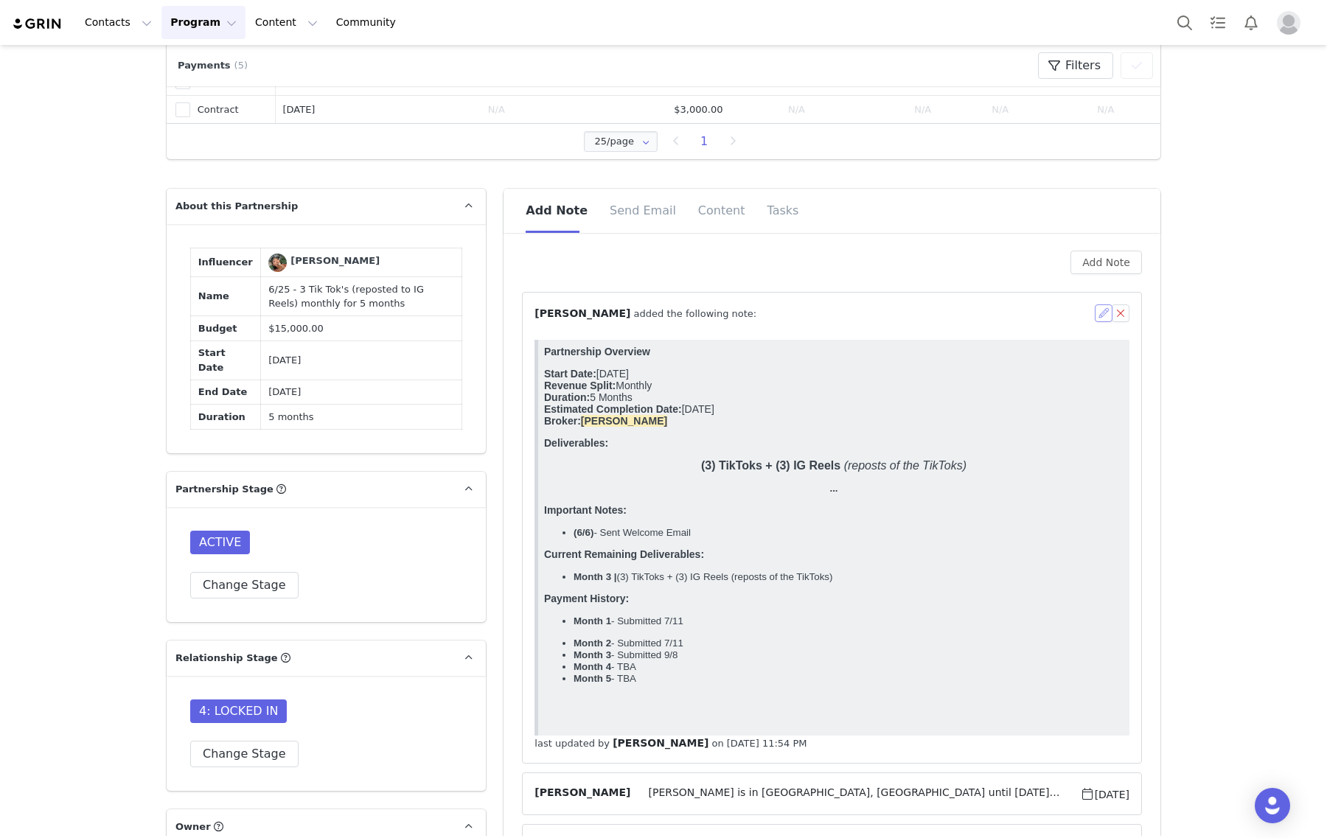
click at [1095, 307] on button "button" at bounding box center [1104, 313] width 18 height 18
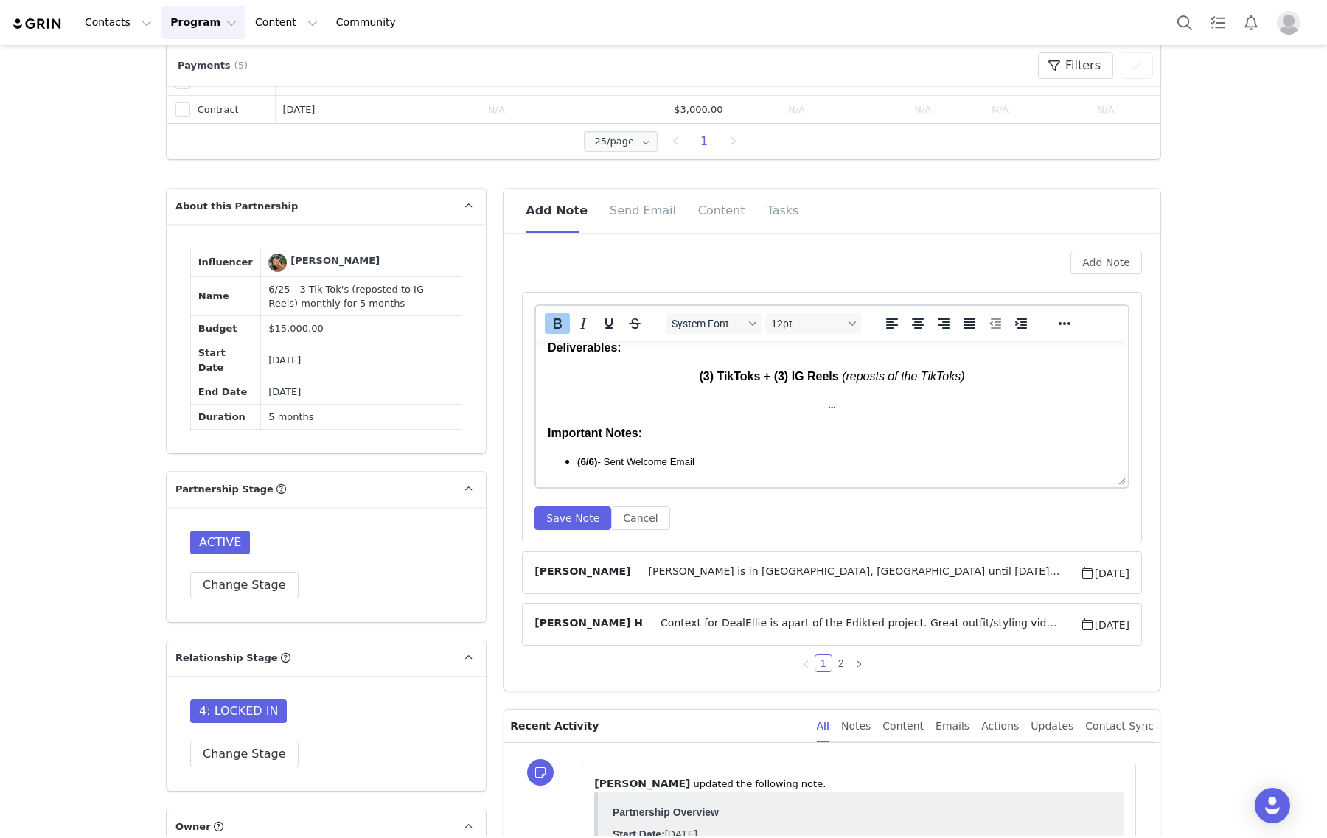
scroll to position [92, 0]
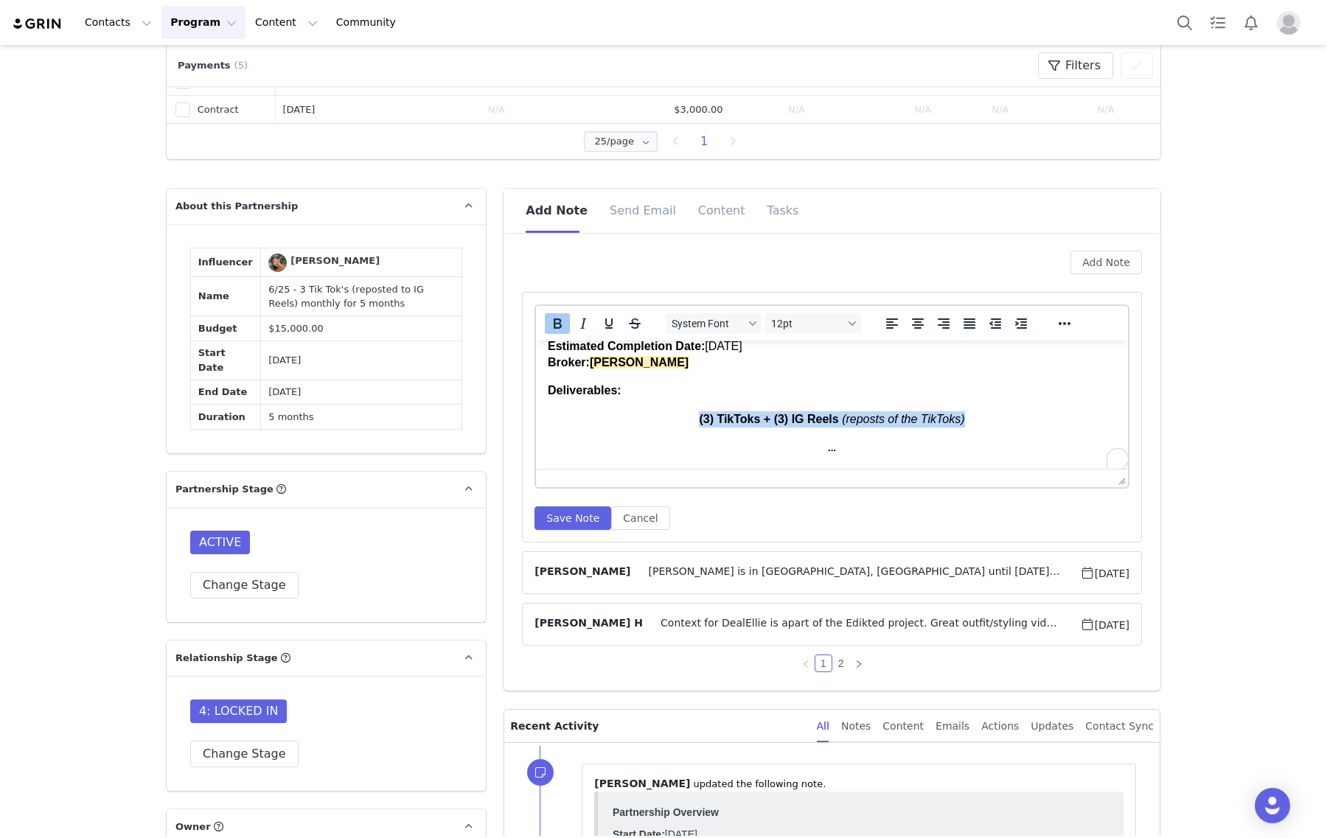
drag, startPoint x: 1017, startPoint y: 416, endPoint x: 629, endPoint y: 392, distance: 388.5
click at [629, 392] on body "Partnership Overview Start Date: June 2025 Revenue Split: Monthly Duration: 5 M…" at bounding box center [832, 481] width 568 height 443
copy body "(3) TikToks + (3) IG Reels (reposts of the TikToks)"
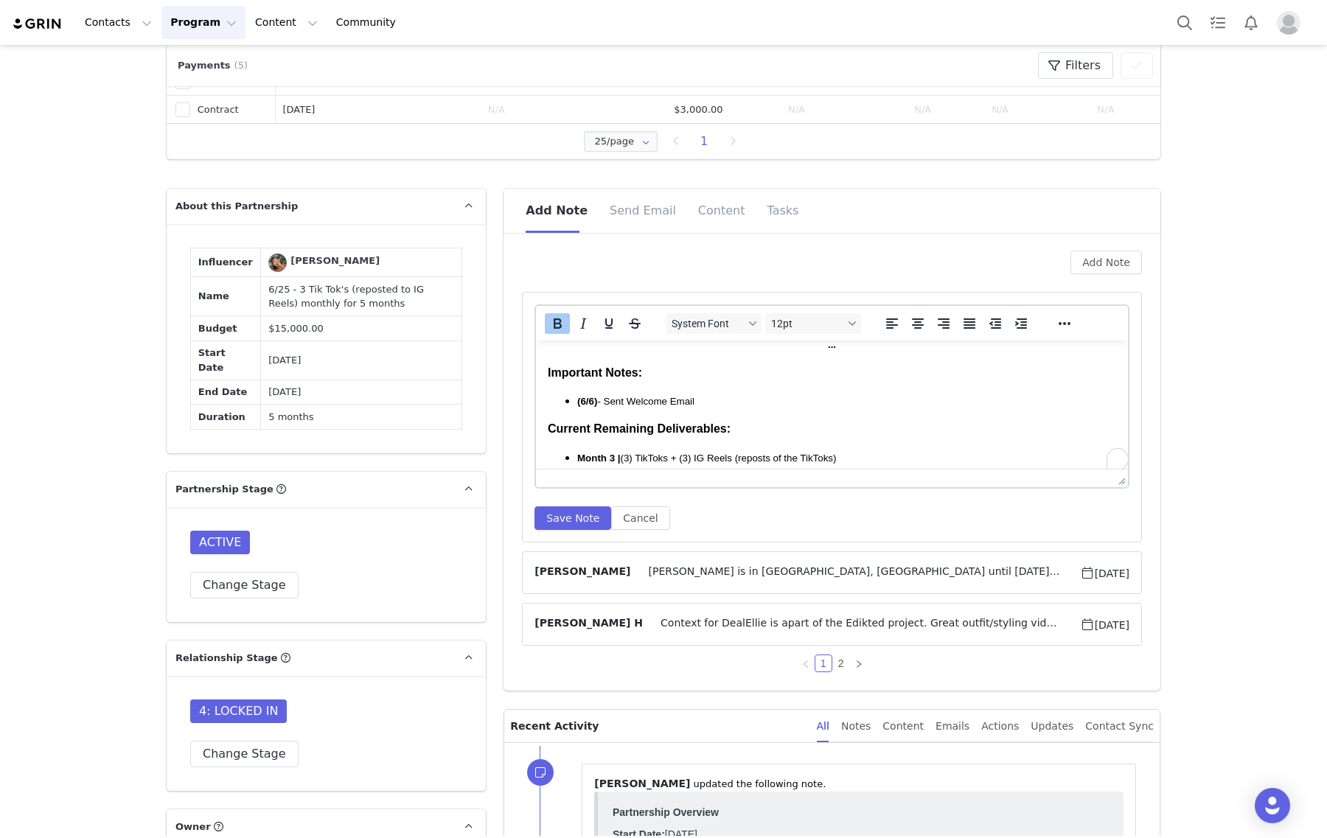
scroll to position [276, 0]
drag, startPoint x: 630, startPoint y: 370, endPoint x: 888, endPoint y: 380, distance: 257.5
click at [888, 450] on p "Month 3 | (3) TikToks + (3) IG Reels (reposts of the TikToks)" at bounding box center [846, 458] width 539 height 16
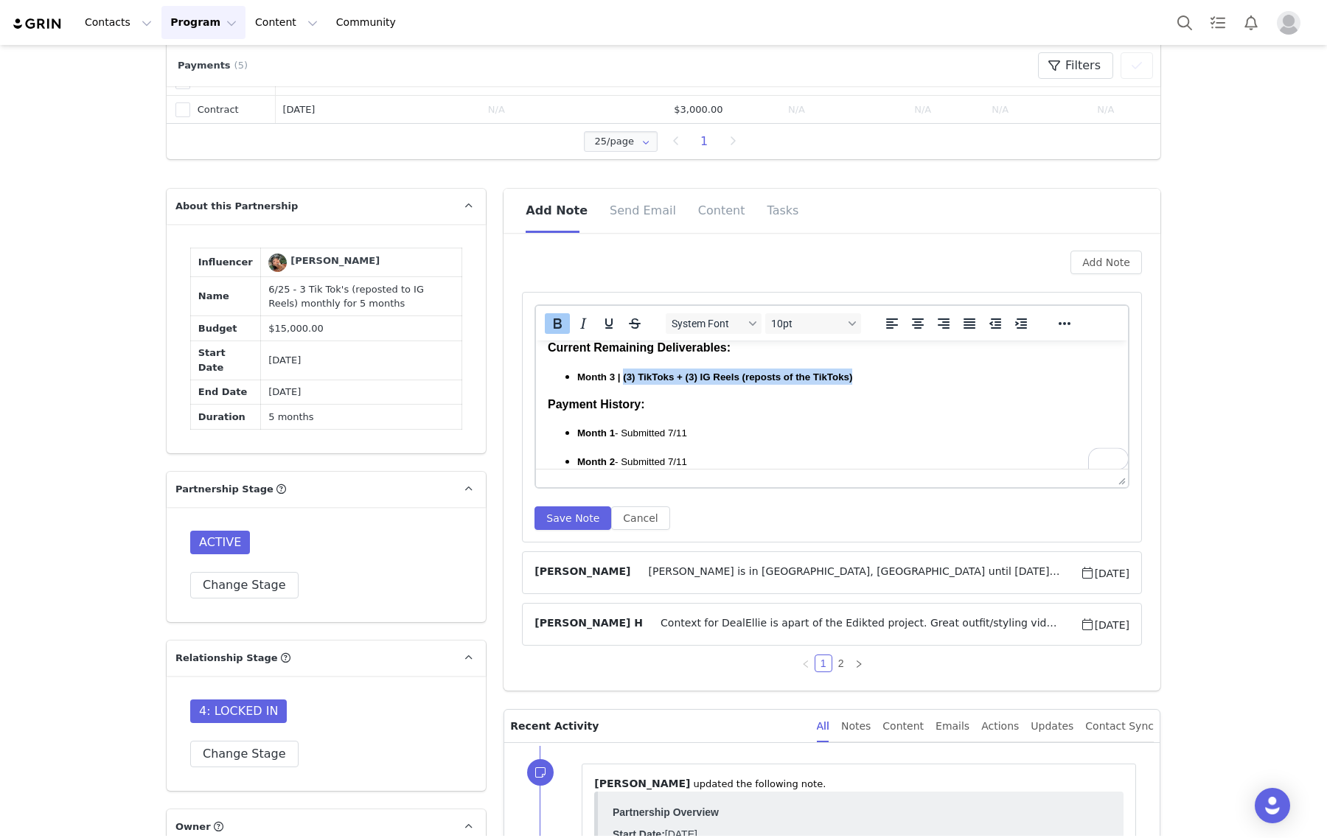
drag, startPoint x: 877, startPoint y: 377, endPoint x: 624, endPoint y: 372, distance: 252.2
click at [624, 372] on p "Month 3 | (3) TikToks + (3) IG Reels (reposts of the TikToks)" at bounding box center [846, 377] width 539 height 16
click at [548, 321] on icon "Bold" at bounding box center [557, 324] width 18 height 18
click at [613, 375] on strong "Month 3 |" at bounding box center [598, 377] width 43 height 11
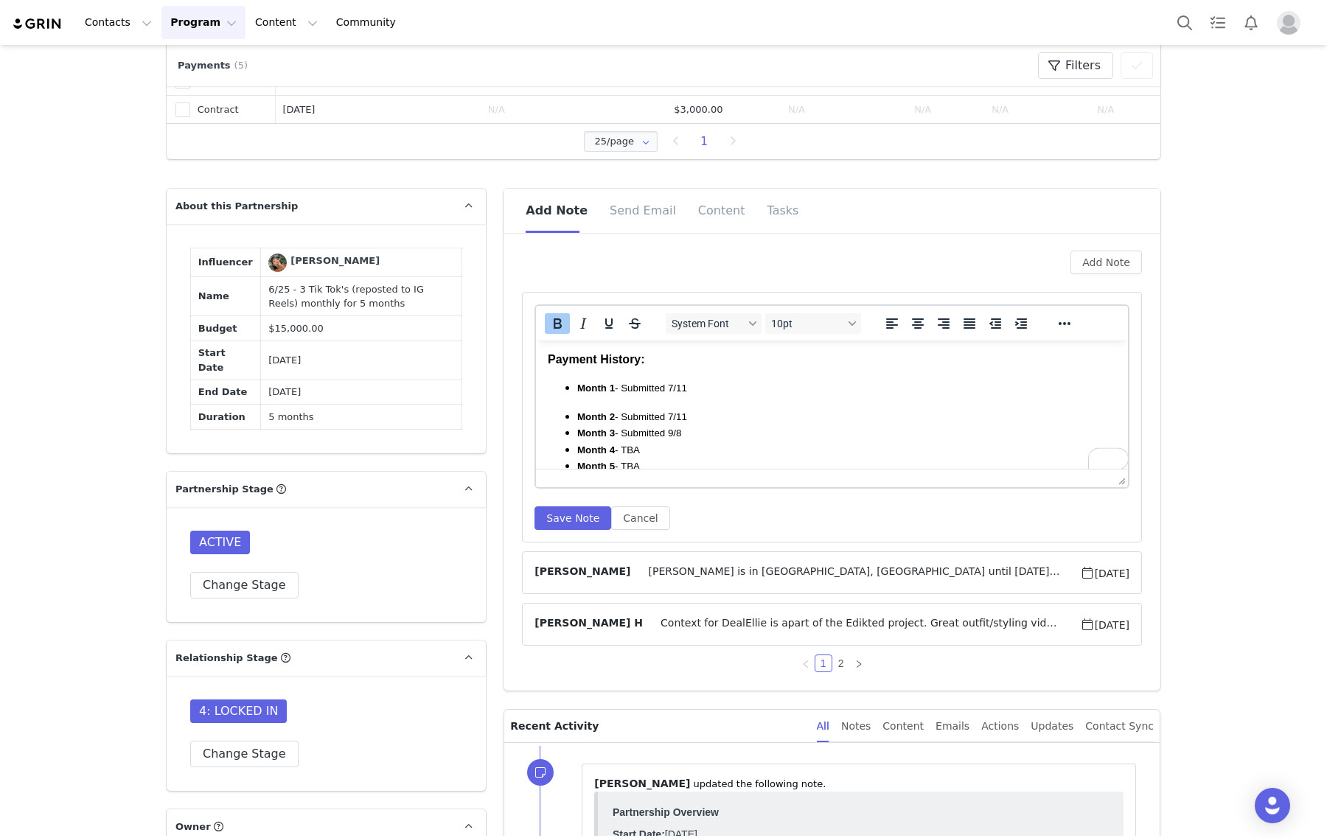
scroll to position [338, 0]
click at [635, 425] on li "Month 4 - TBA" at bounding box center [846, 433] width 539 height 16
click at [576, 529] on button "Save Note" at bounding box center [572, 518] width 77 height 24
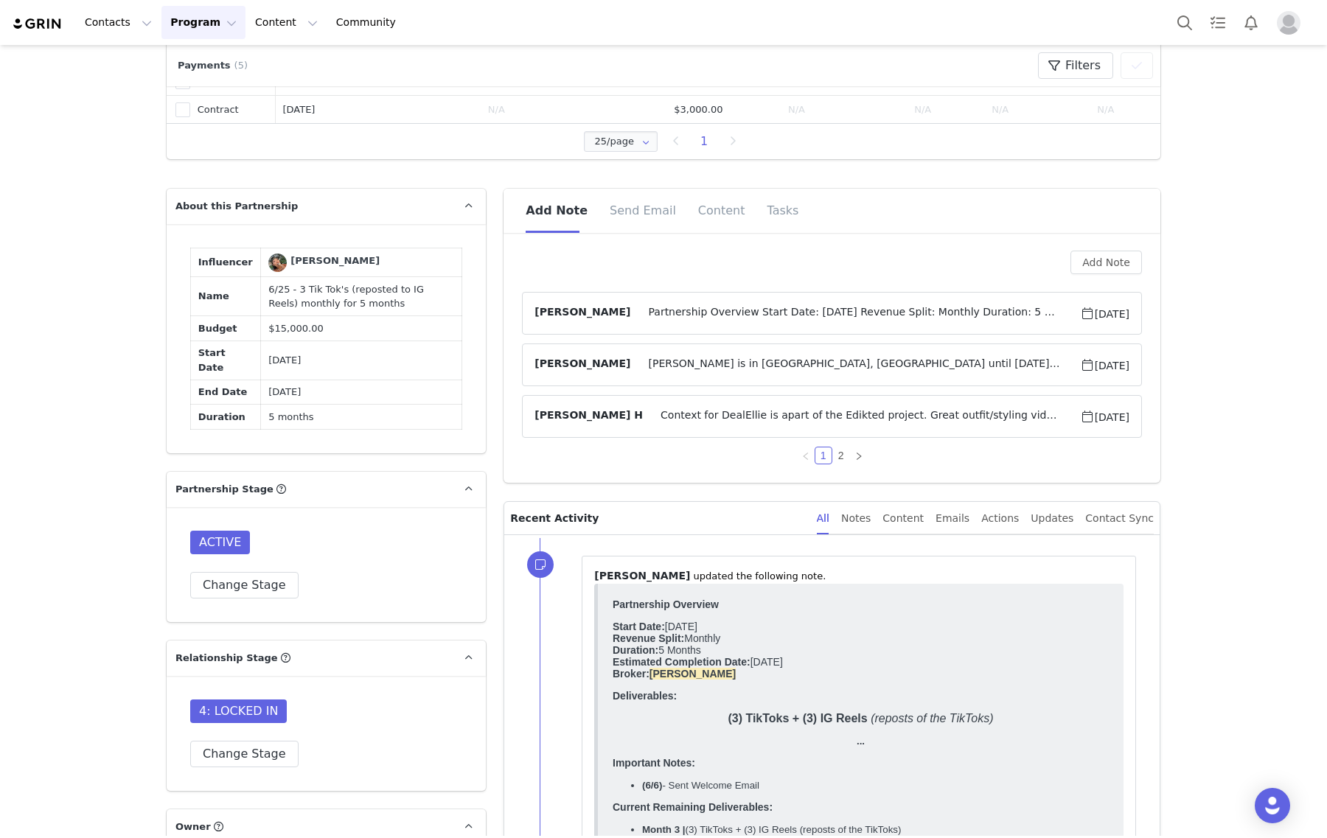
click at [804, 308] on span "Partnership Overview Start Date: June 2025 Revenue Split: Monthly Duration: 5 M…" at bounding box center [854, 313] width 449 height 18
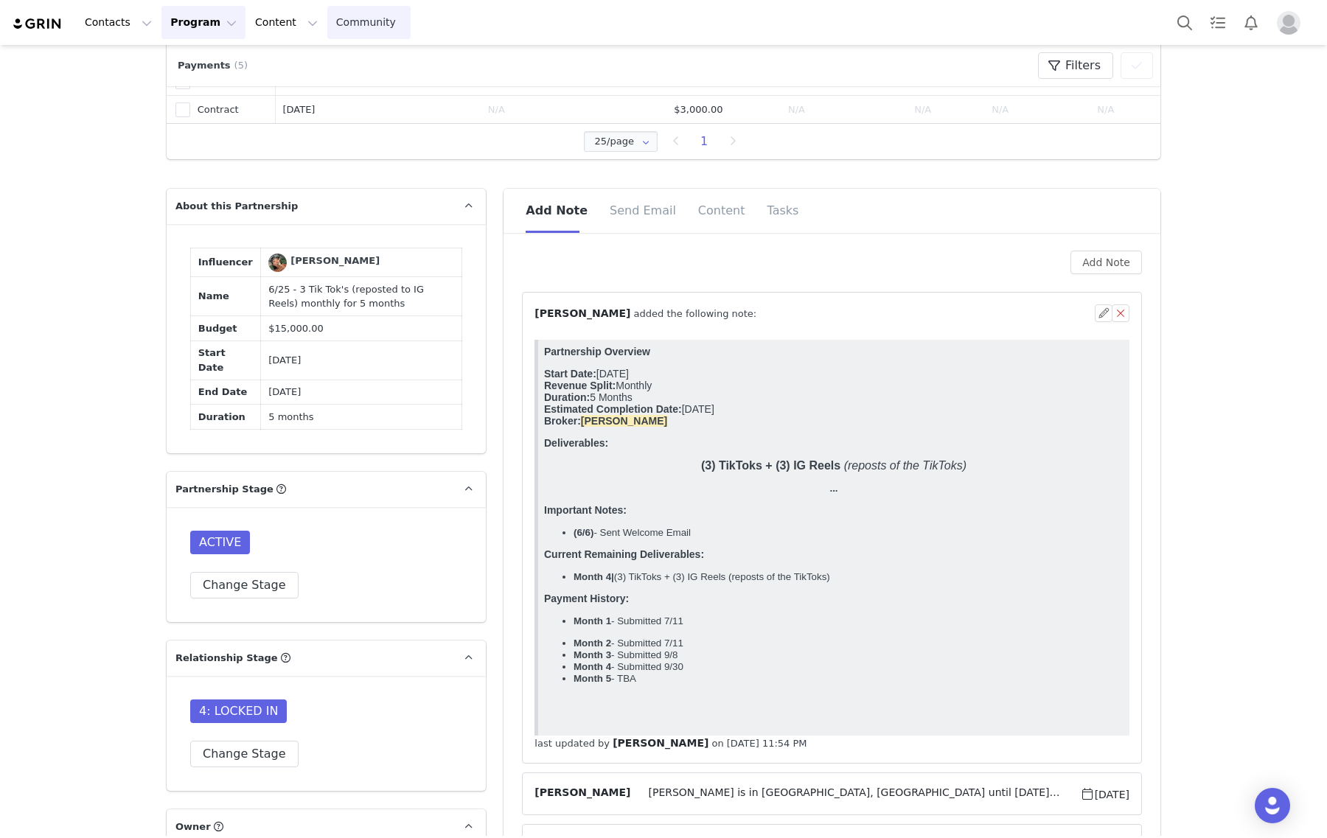
scroll to position [0, 0]
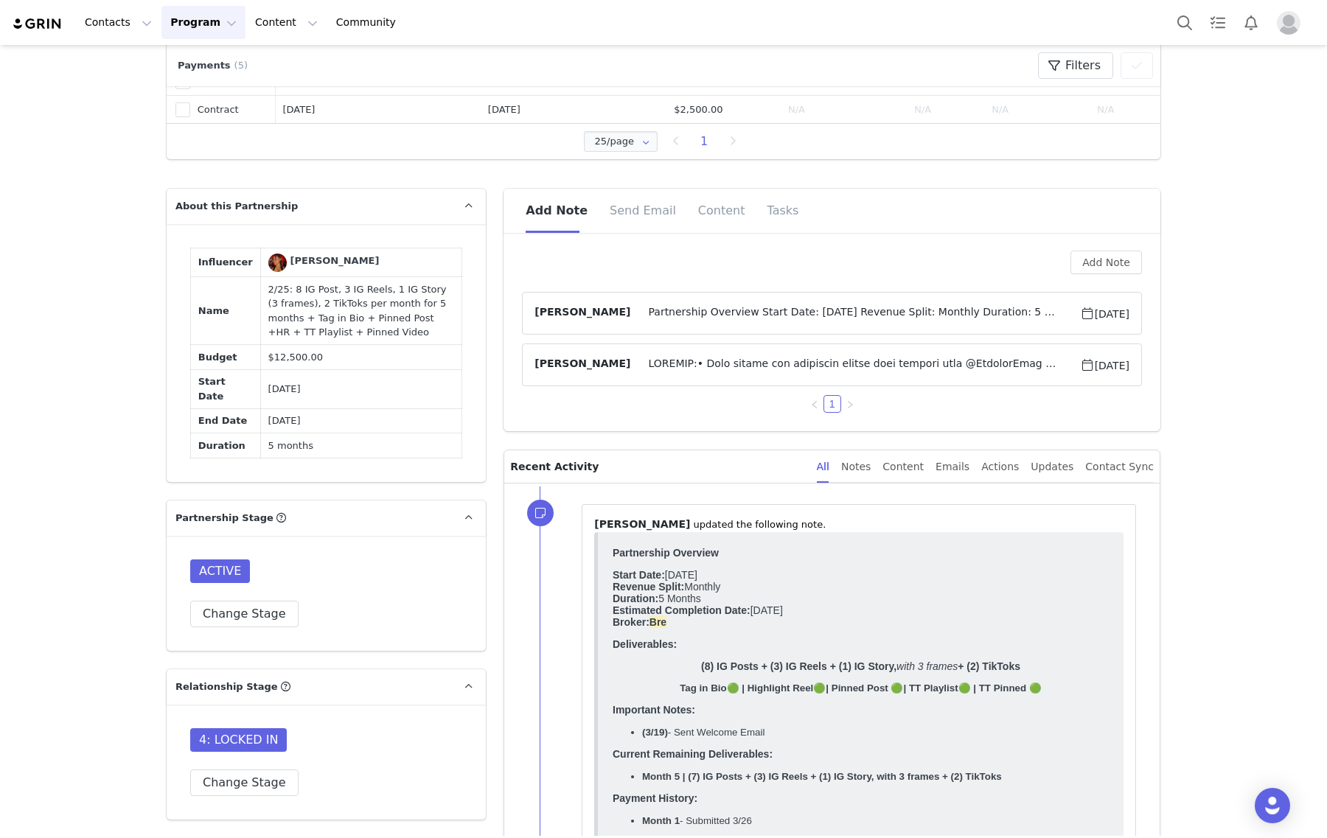
click at [705, 304] on span "Partnership Overview Start Date: [DATE] Revenue Split: Monthly Duration: 5 Mont…" at bounding box center [854, 313] width 449 height 18
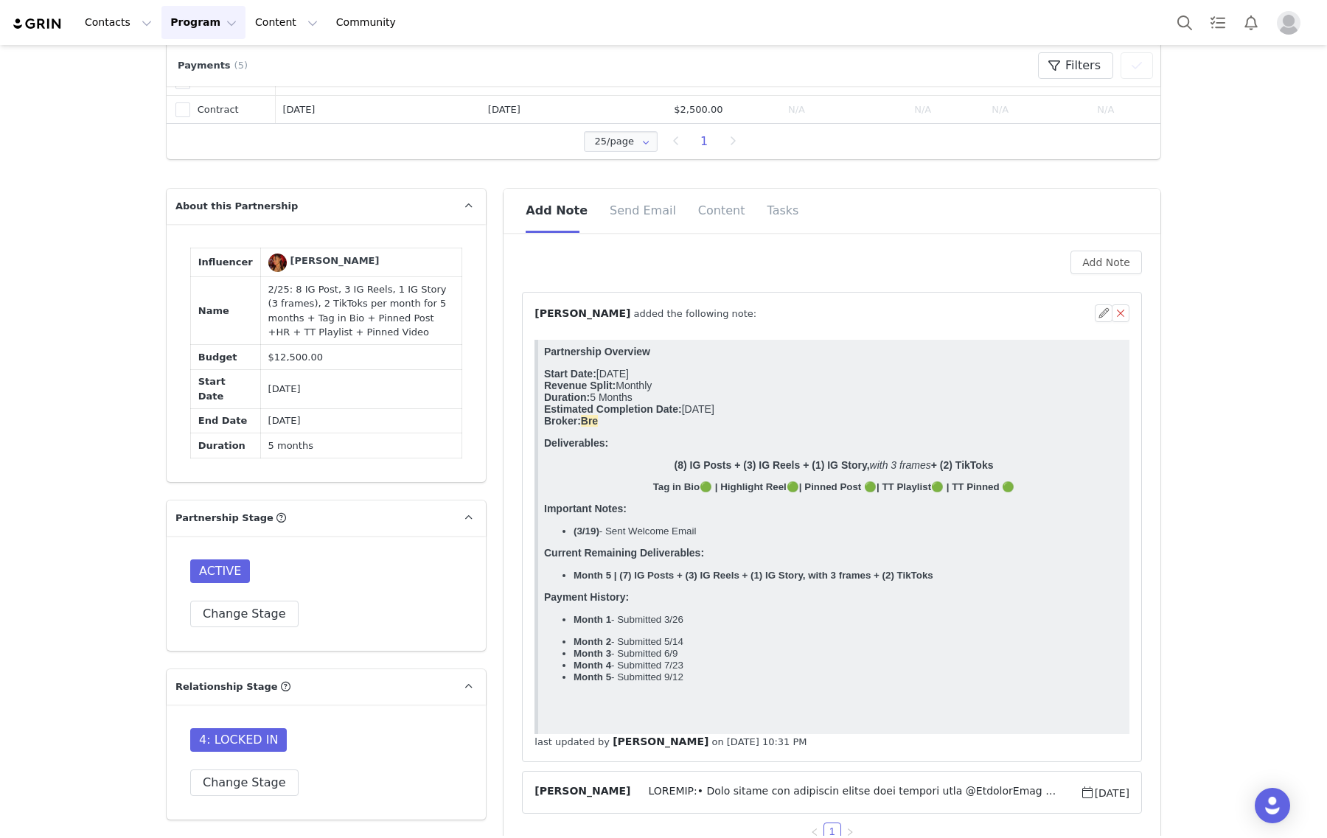
drag, startPoint x: 969, startPoint y: 596, endPoint x: 529, endPoint y: 566, distance: 441.9
click at [538, 566] on html "Partnership Overview Start Date: March 2025 Revenue Split: Monthly Duration: 5 …" at bounding box center [833, 537] width 591 height 394
copy body "Current Remaining Deliverables: Month 5 | (7) IG Posts + (3) IG Reels + (1) IG …"
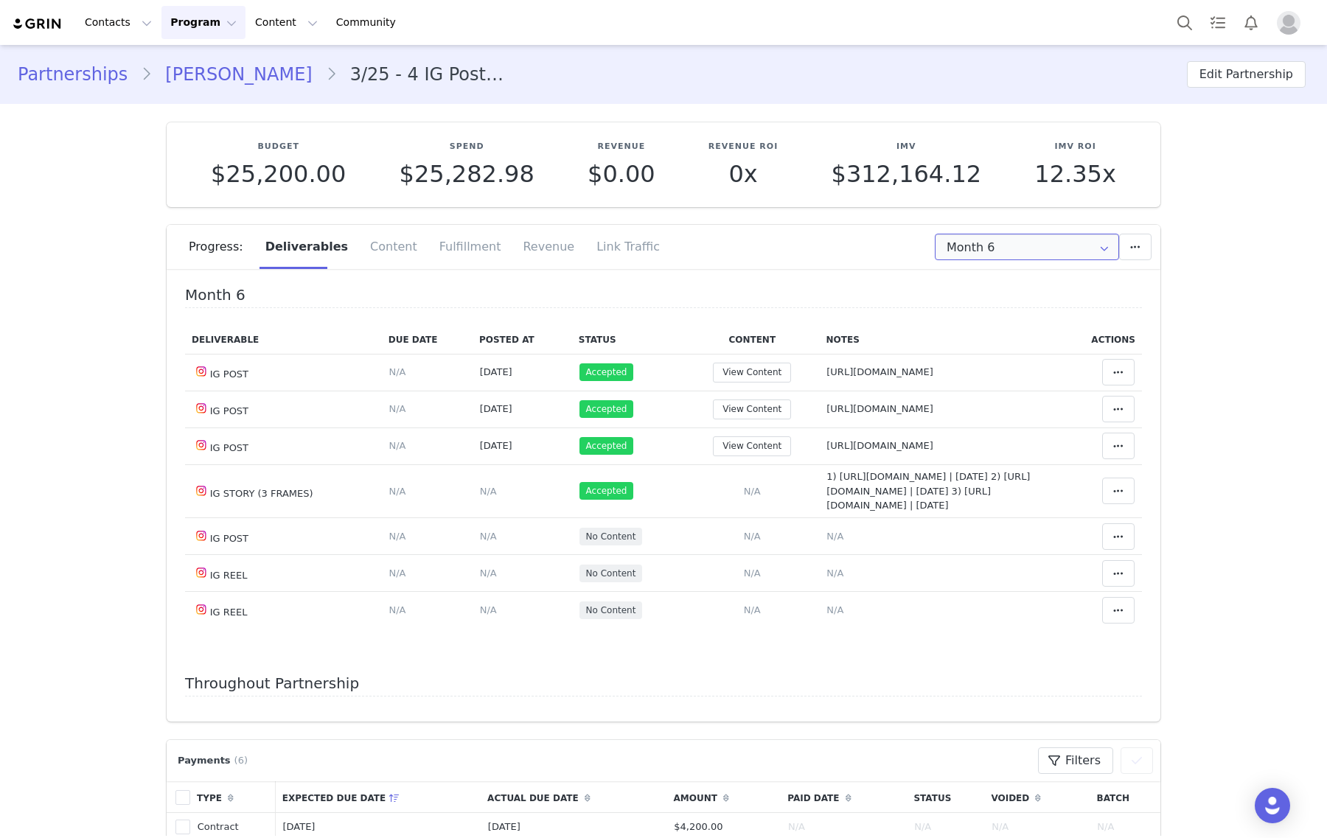
click at [983, 248] on input "Month 6" at bounding box center [1027, 247] width 184 height 27
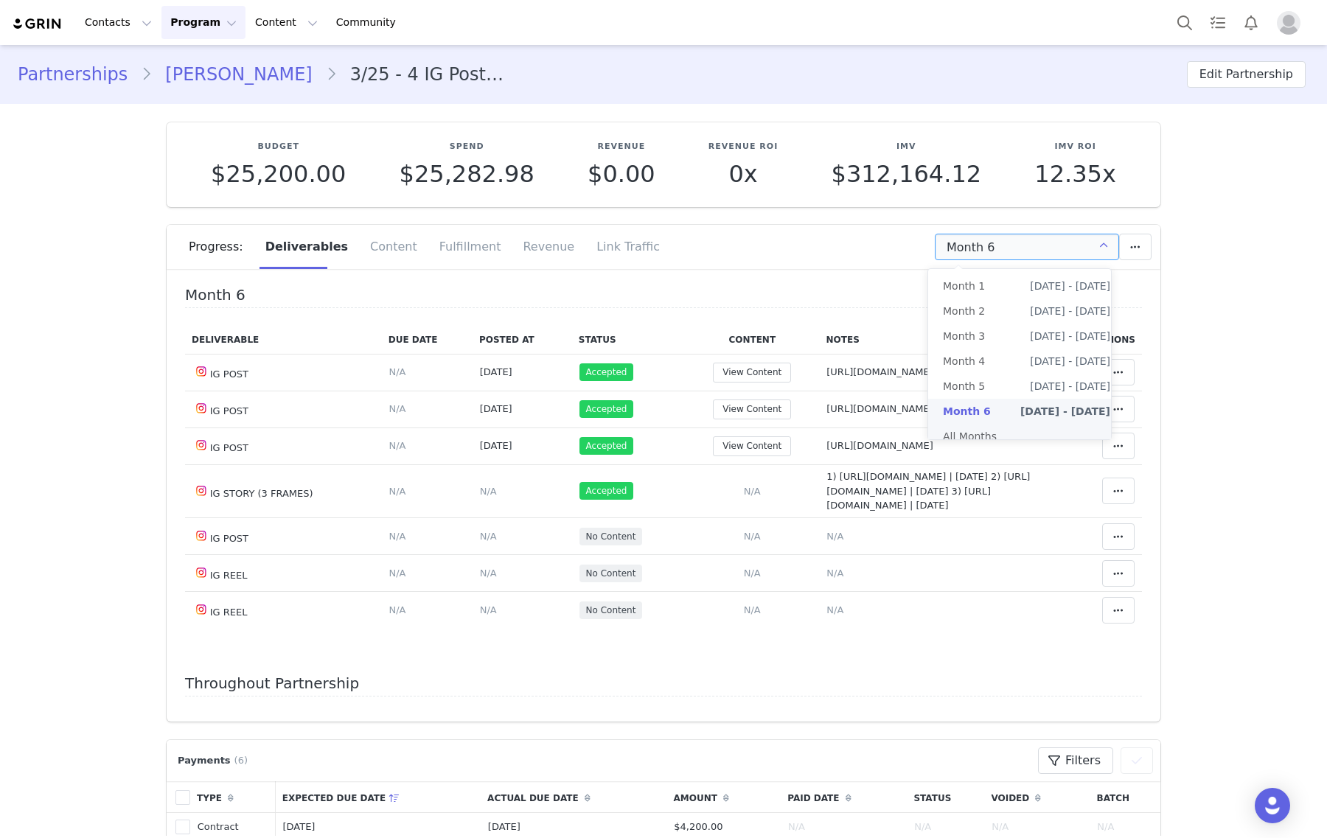
click at [993, 439] on li "All Months" at bounding box center [1026, 436] width 197 height 25
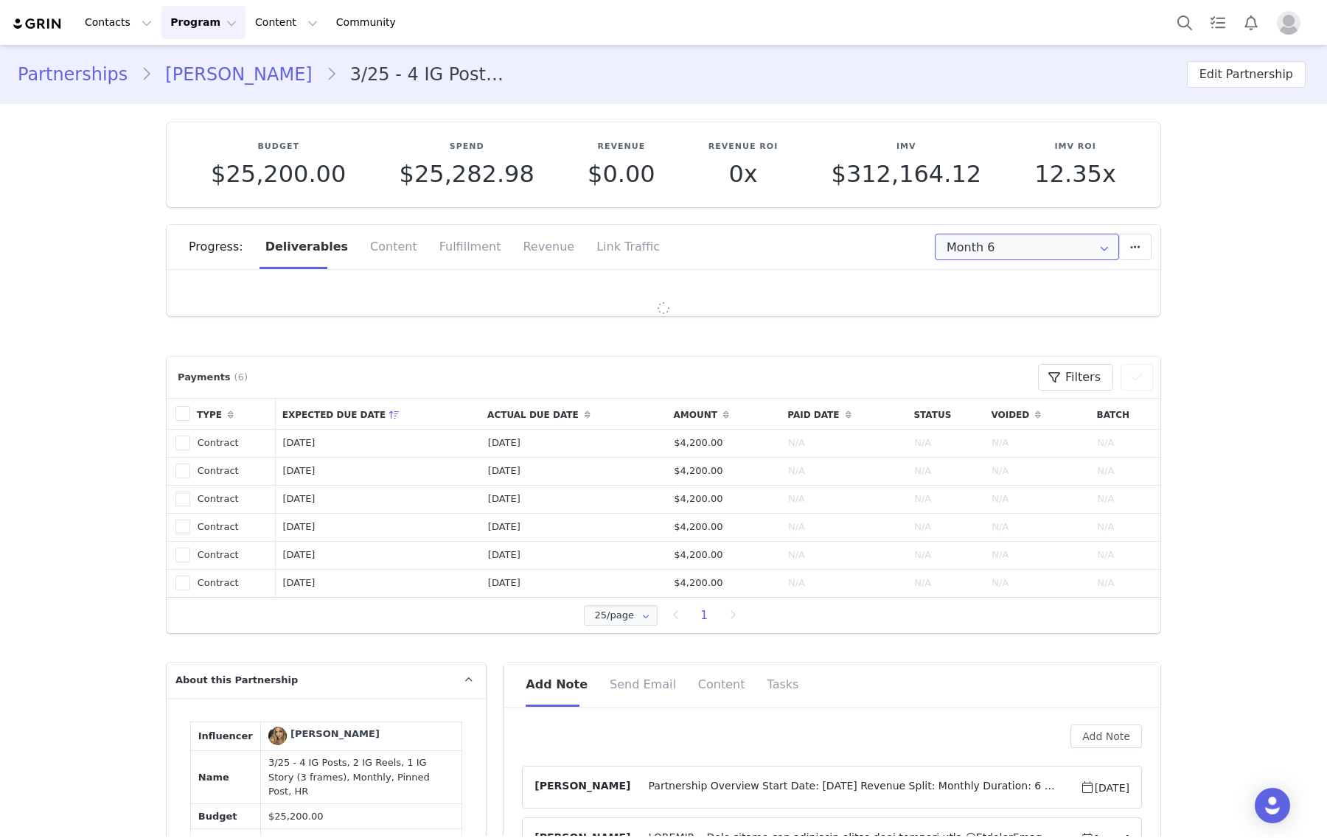
type input "All"
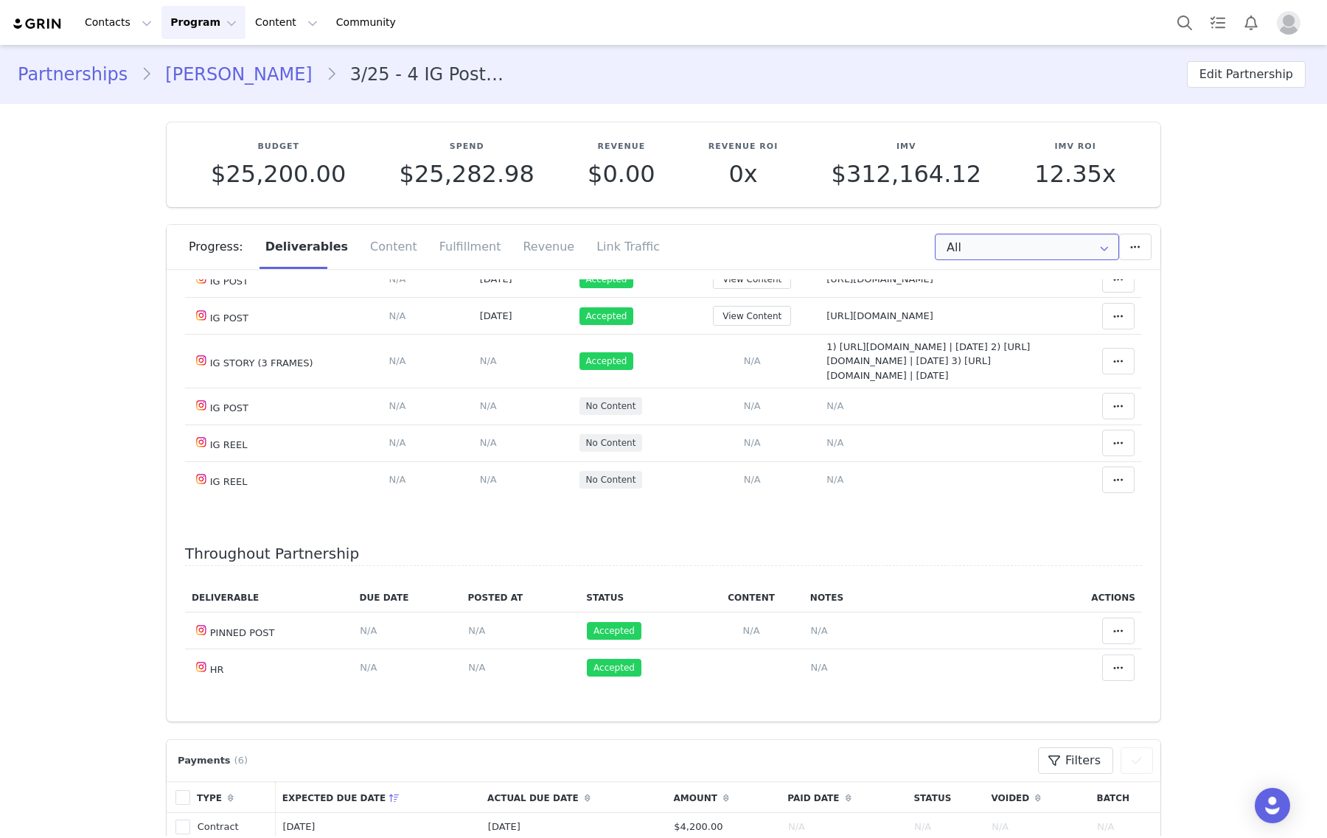
scroll to position [2177, 0]
click at [820, 461] on td "Notes Save Cancel N/A" at bounding box center [940, 443] width 240 height 37
click at [826, 448] on span "N/A" at bounding box center [834, 442] width 17 height 11
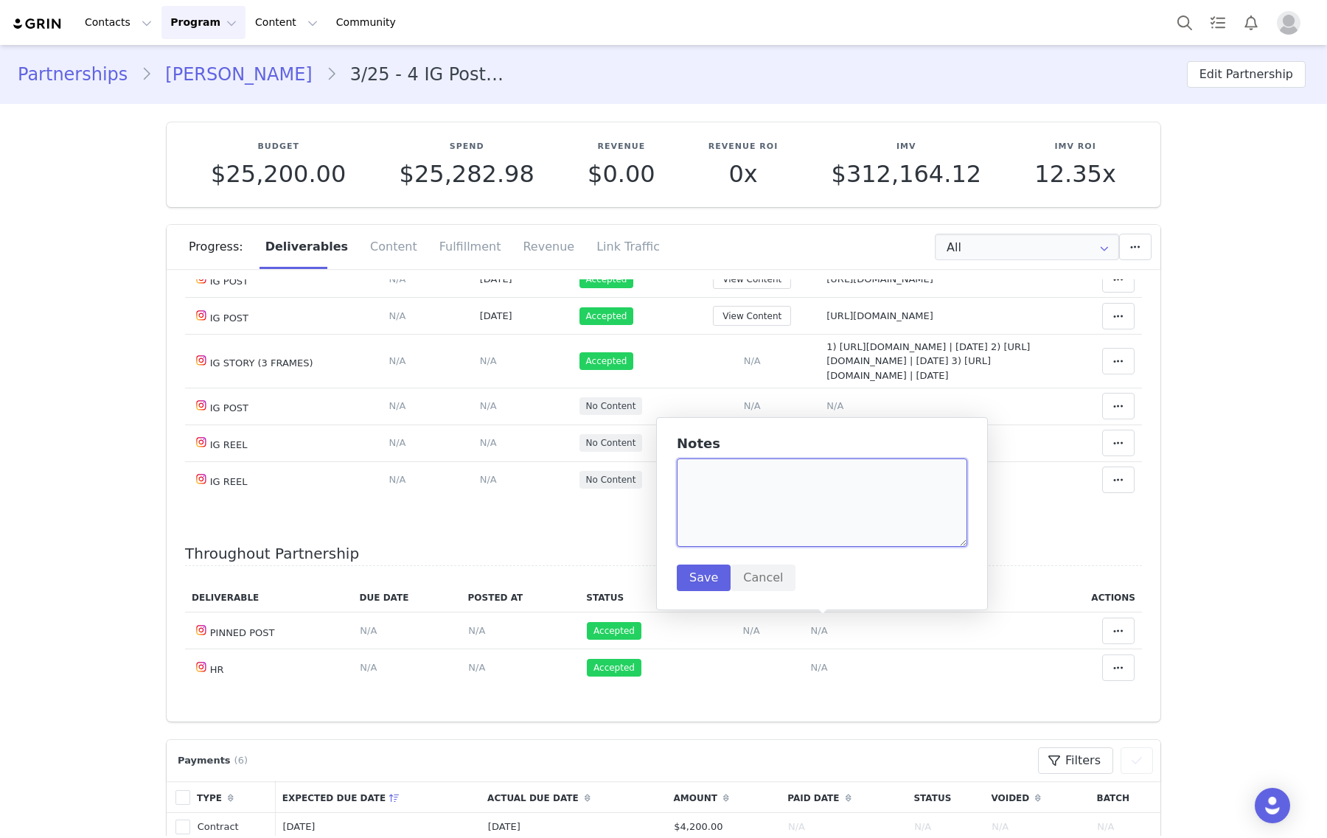
click at [809, 488] on textarea at bounding box center [822, 503] width 290 height 88
paste textarea "[URL][DOMAIN_NAME]"
type textarea "[URL][DOMAIN_NAME]"
click at [701, 582] on button "Save" at bounding box center [704, 578] width 54 height 27
click at [744, 448] on span "N/A" at bounding box center [752, 442] width 17 height 11
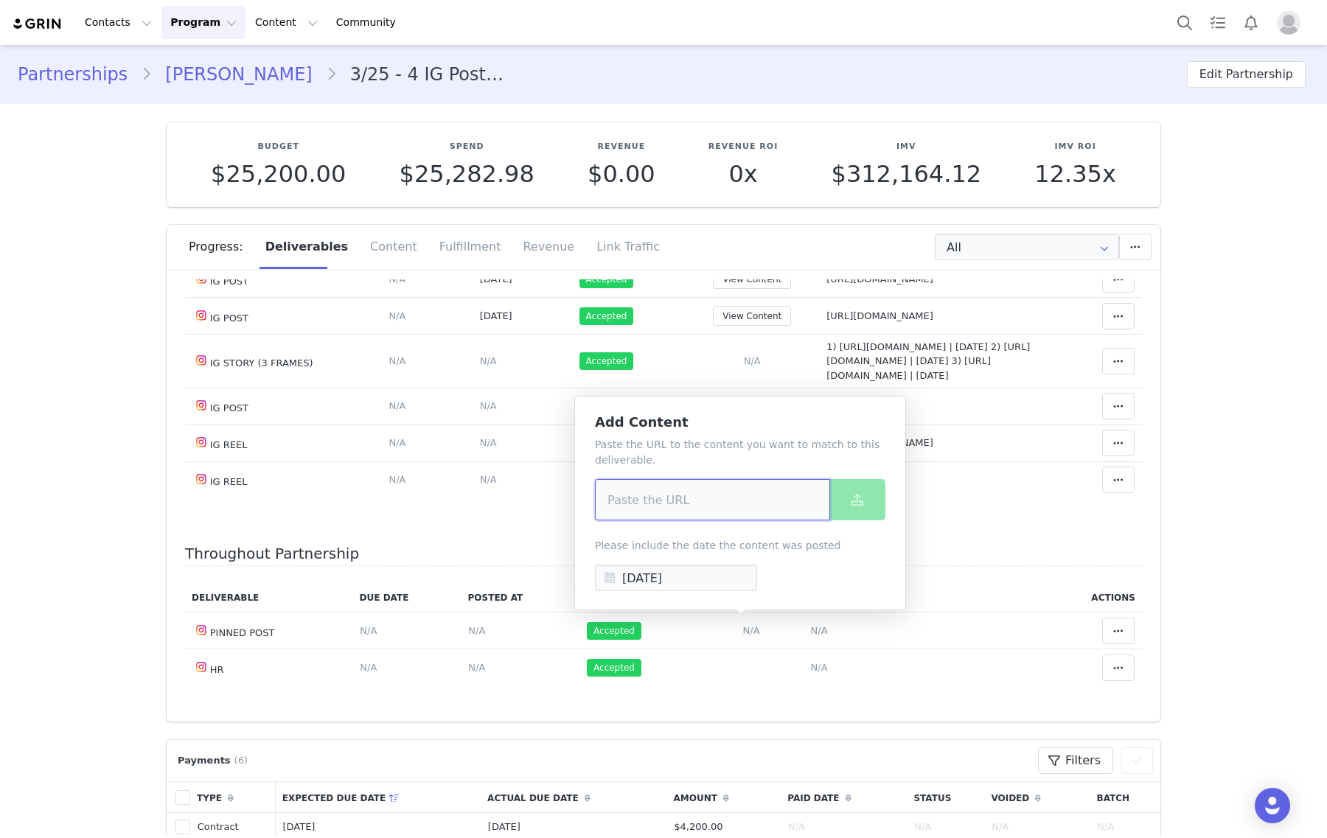
click at [784, 488] on input at bounding box center [712, 499] width 235 height 41
paste input "https://www.instagram.com/reel/DO8fQQSjajd/"
type input "https://www.instagram.com/reel/DO8fQQSjajd/"
click at [871, 498] on button at bounding box center [857, 499] width 56 height 41
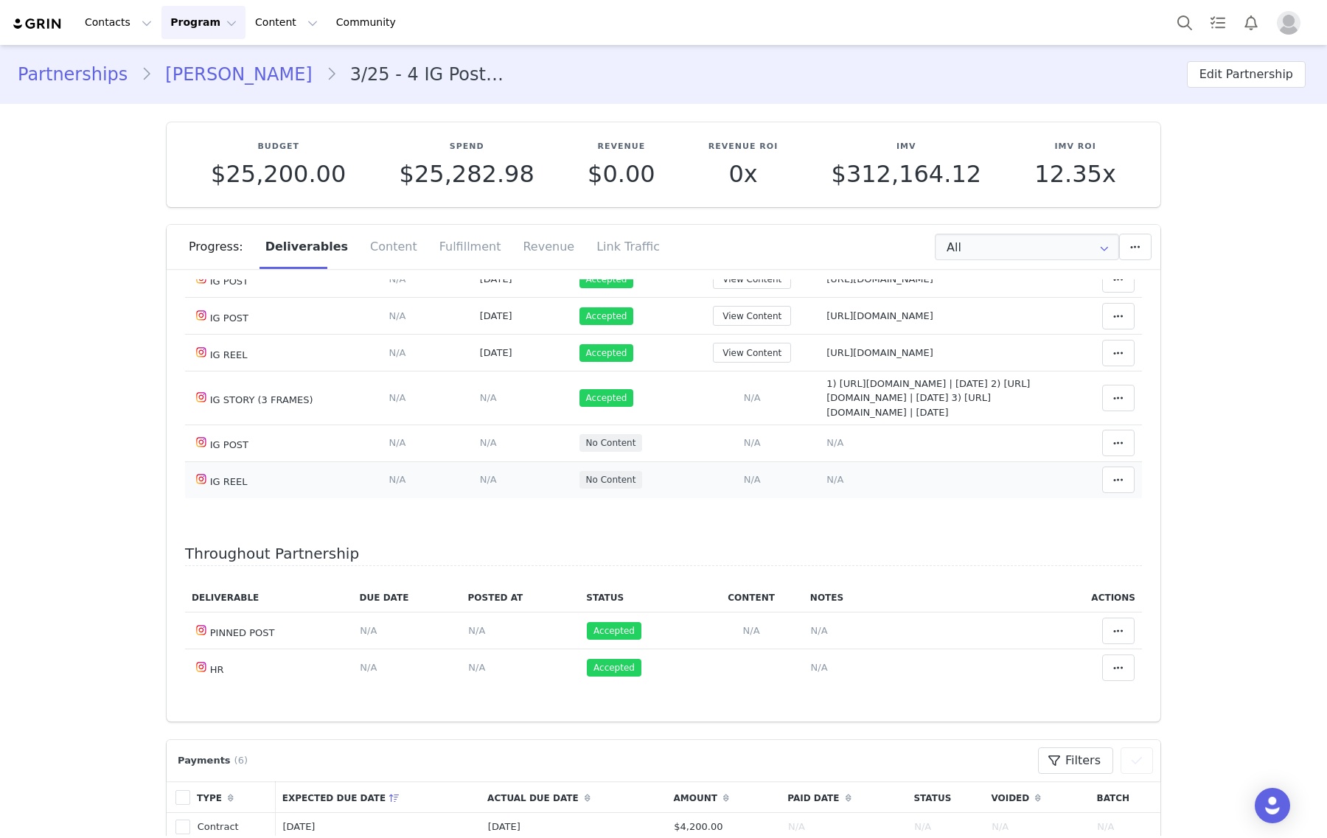
drag, startPoint x: 820, startPoint y: 661, endPoint x: 826, endPoint y: 575, distance: 86.5
click at [826, 485] on span "N/A" at bounding box center [834, 479] width 17 height 11
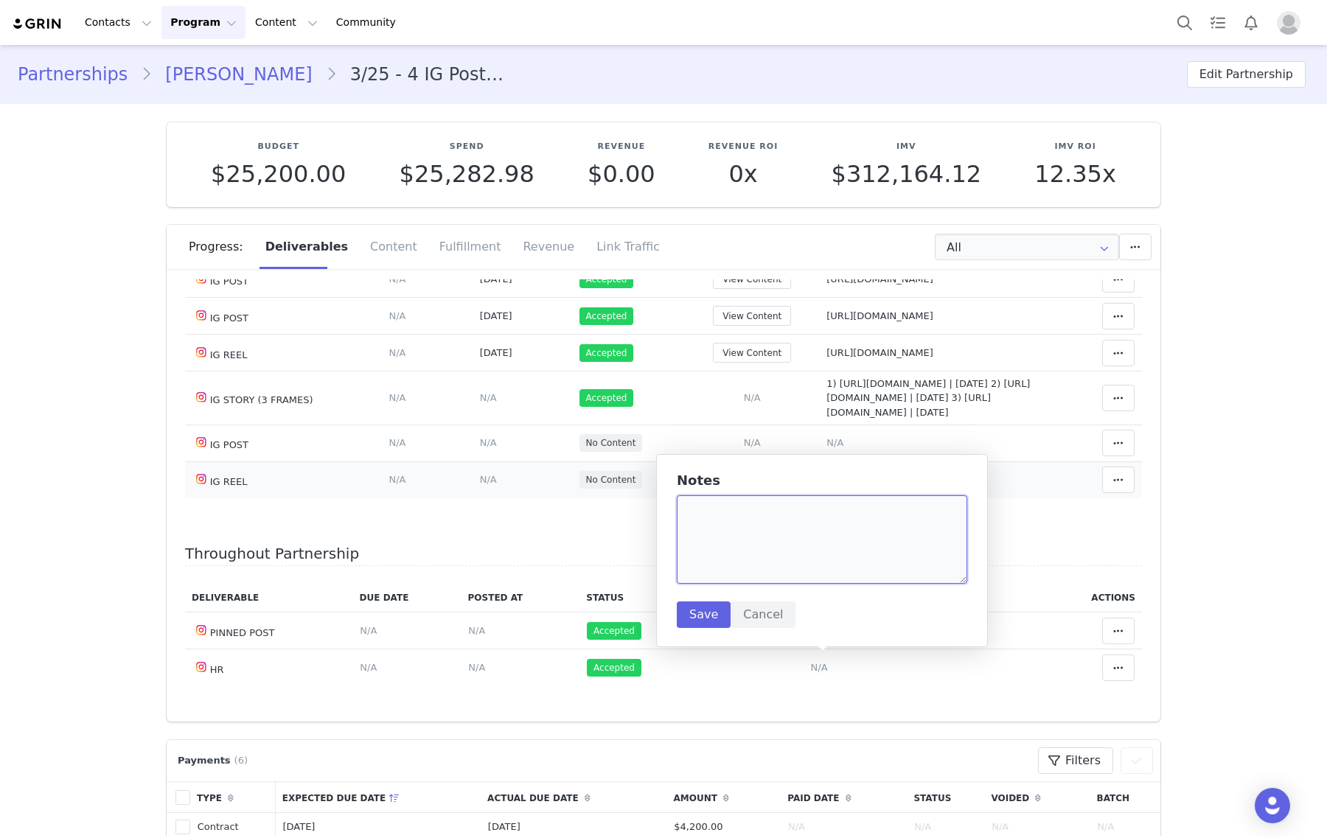
click at [826, 575] on textarea at bounding box center [822, 539] width 290 height 88
paste textarea "https://www.instagram.com/reel/DO_N2tGDXCY/"
type textarea "https://www.instagram.com/reel/DO_N2tGDXCY/"
click at [708, 613] on button "Save" at bounding box center [704, 615] width 54 height 27
click at [744, 485] on span "N/A" at bounding box center [752, 479] width 17 height 11
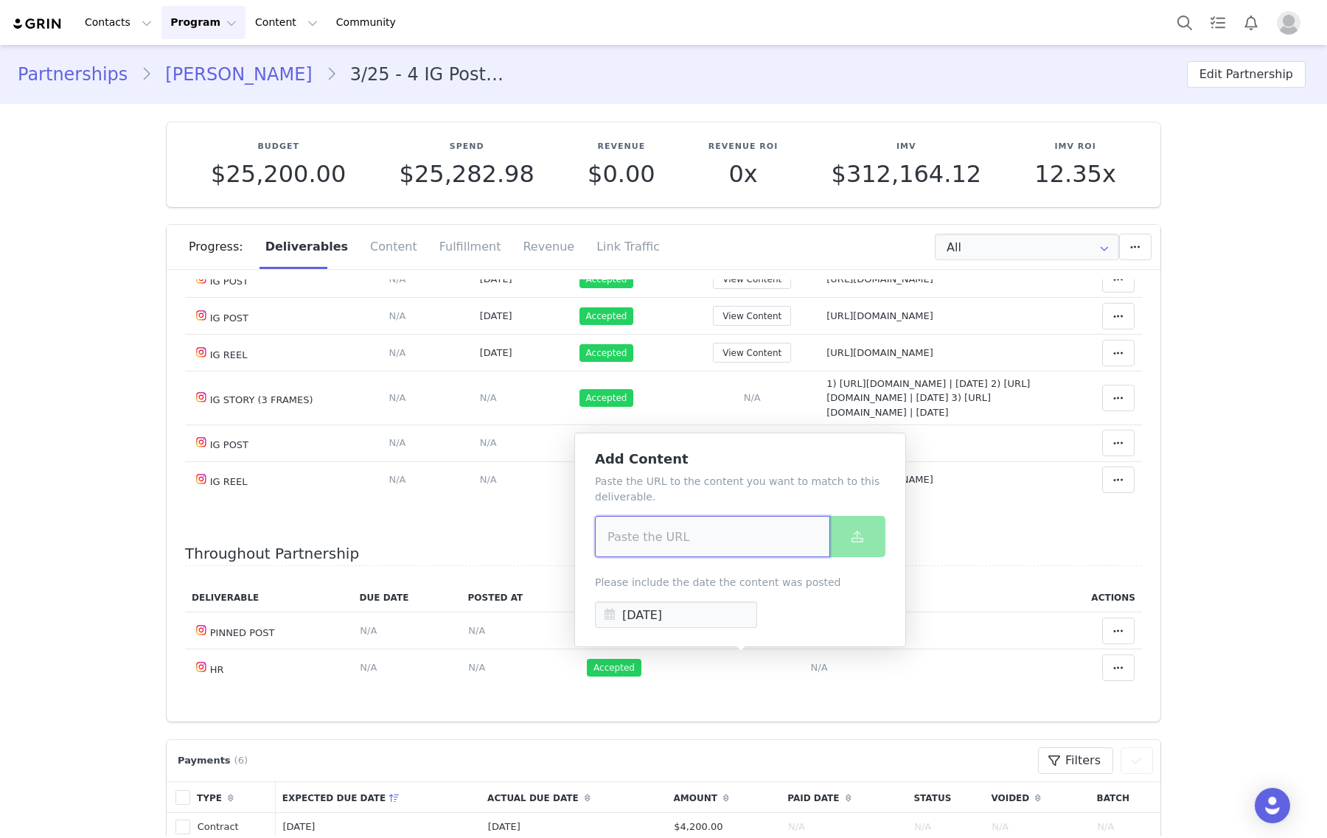
click at [750, 527] on input at bounding box center [712, 536] width 235 height 41
paste input "https://www.instagram.com/reel/DO_N2tGDXCY/"
type input "https://www.instagram.com/reel/DO_N2tGDXCY/"
click at [837, 532] on button at bounding box center [857, 536] width 56 height 41
click at [952, 461] on td "Notes Save Cancel N/A" at bounding box center [940, 443] width 240 height 37
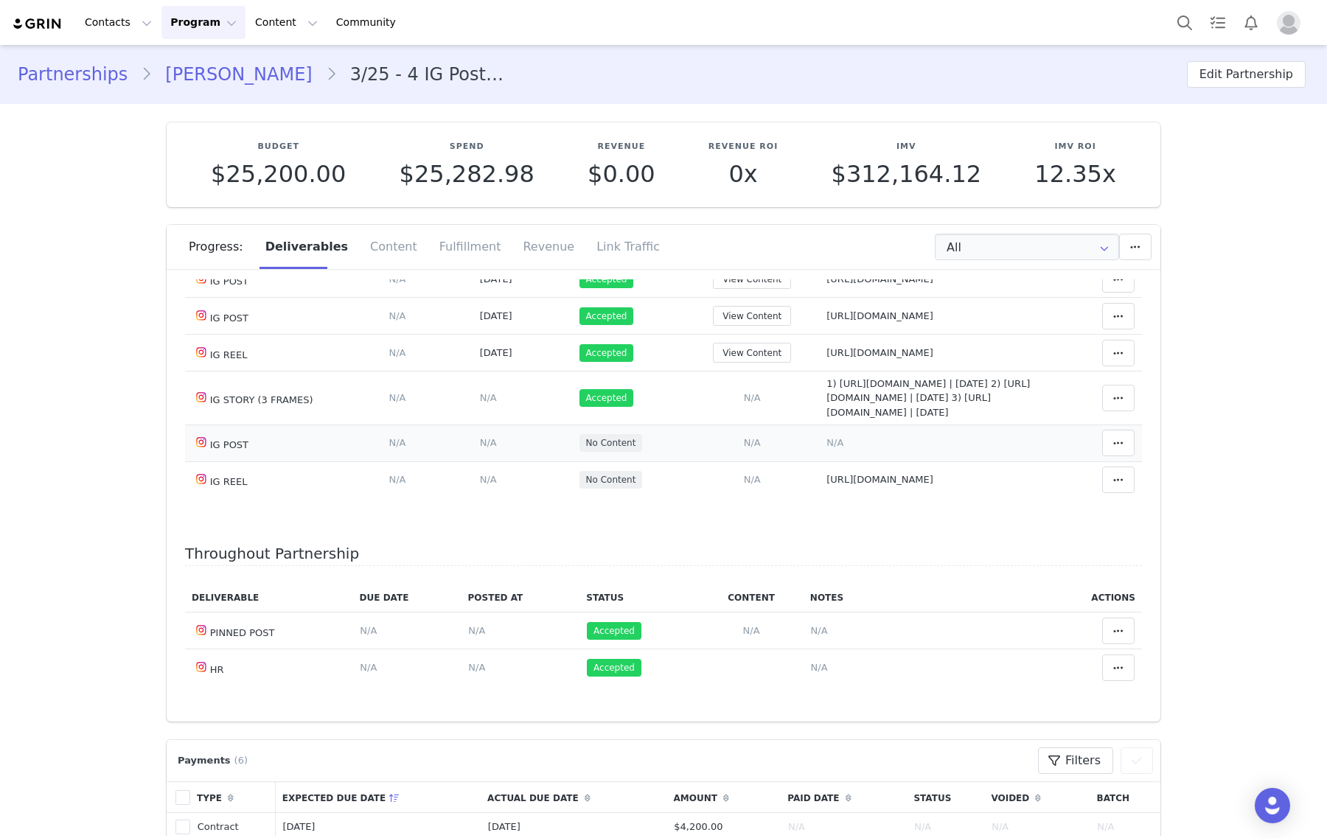
click at [826, 448] on span "N/A" at bounding box center [834, 442] width 17 height 11
click at [813, 509] on textarea at bounding box center [822, 503] width 290 height 88
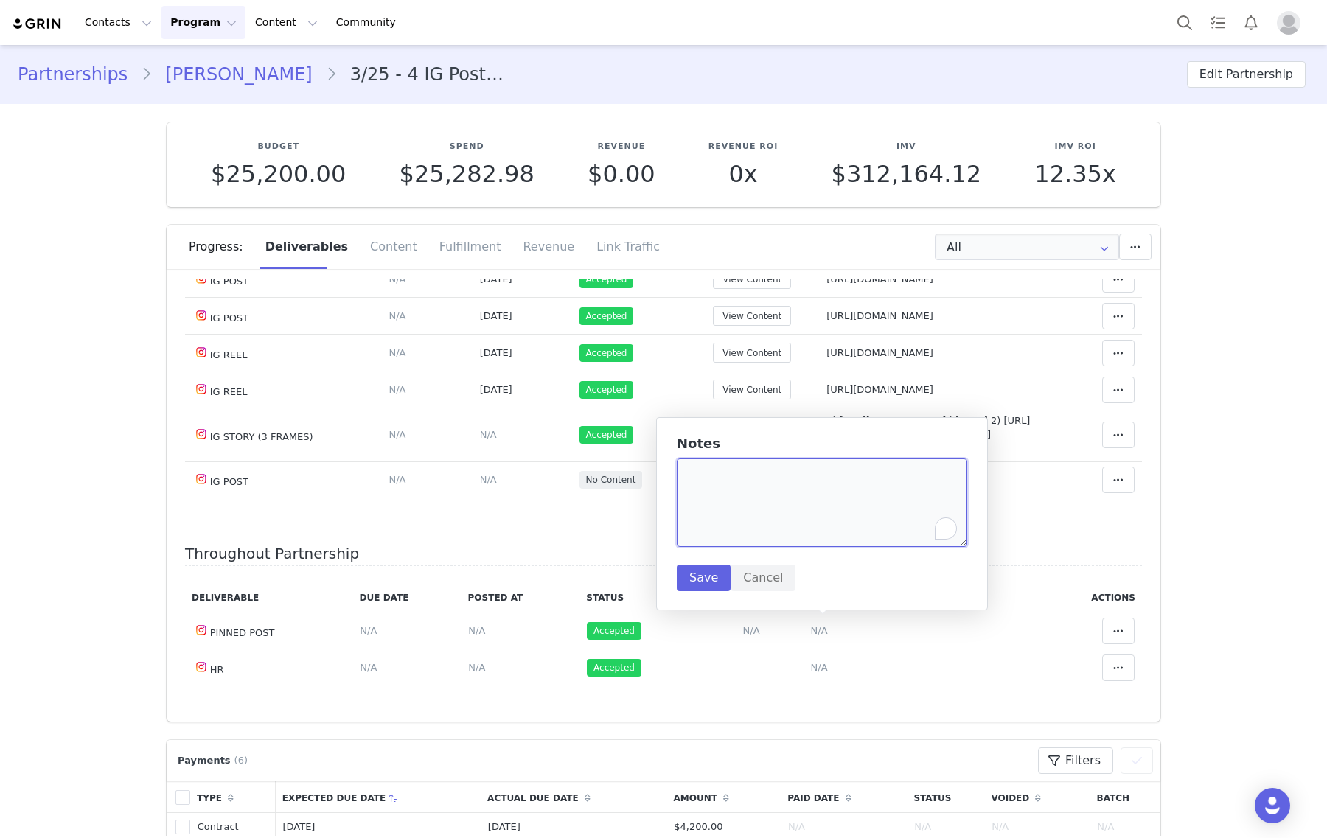
paste textarea "https://www.instagram.com/p/DPD5jJCjZXZ/"
type textarea "https://www.instagram.com/p/DPD5jJCjZXZ/"
click at [689, 579] on button "Save" at bounding box center [704, 578] width 54 height 27
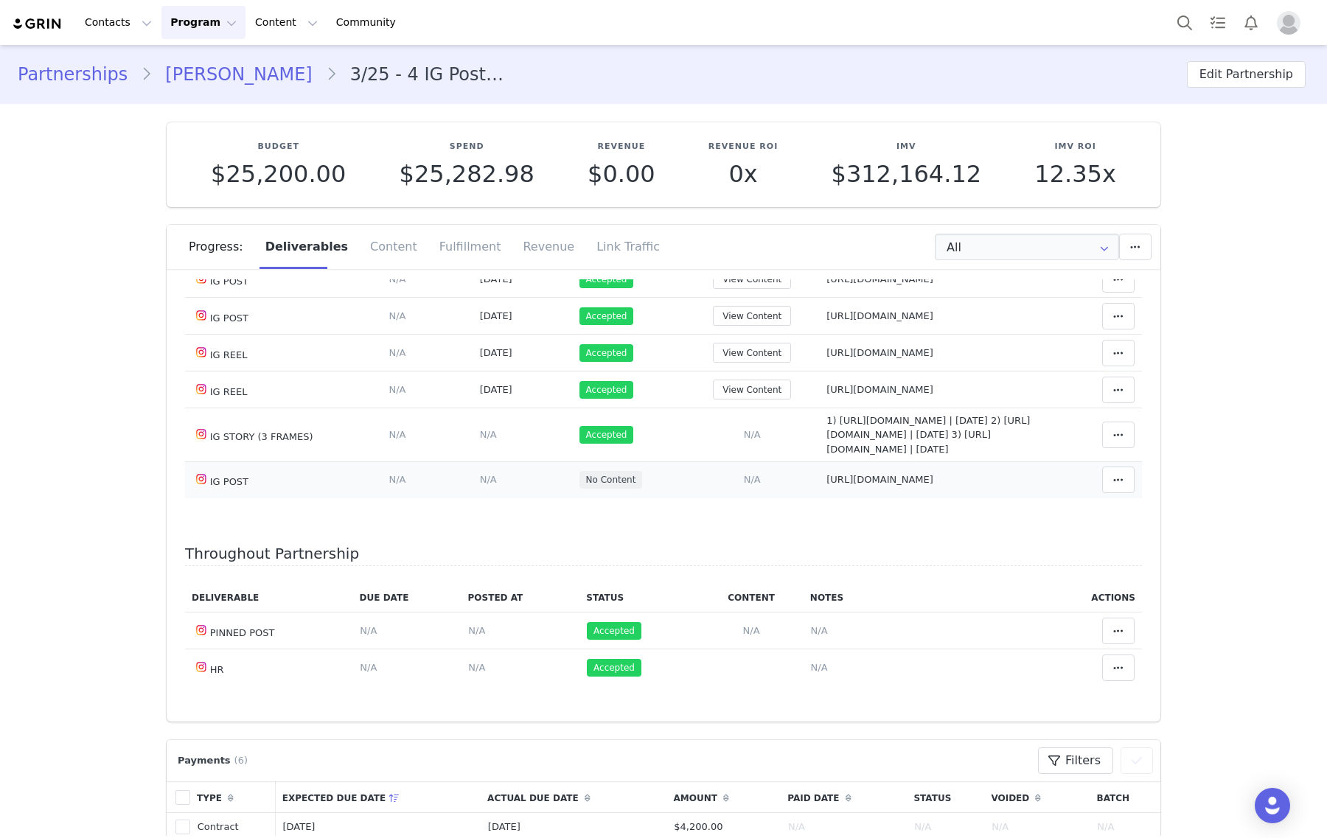
click at [744, 485] on span "N/A" at bounding box center [752, 479] width 17 height 11
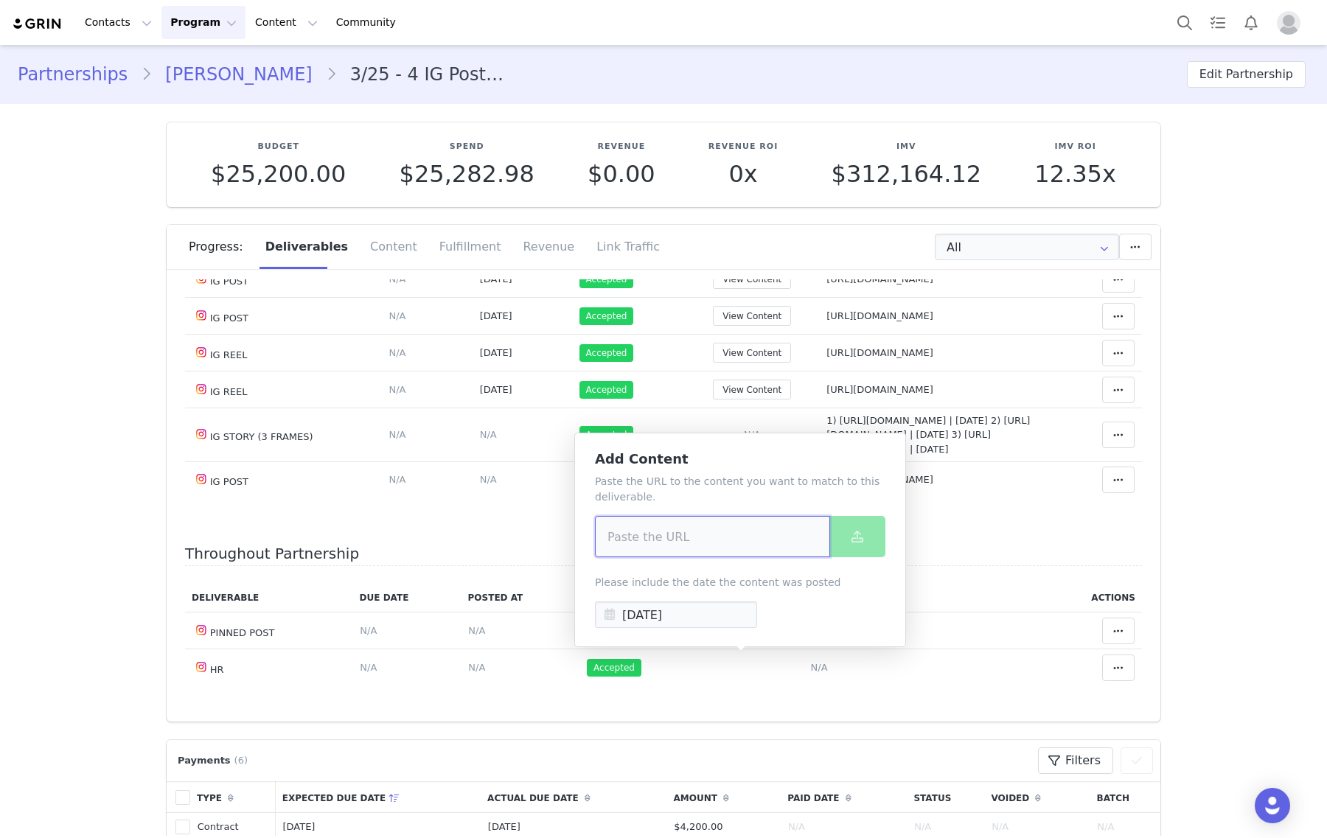
click at [776, 554] on input at bounding box center [712, 536] width 235 height 41
paste input "https://www.instagram.com/p/DPD5jJCjZXZ/"
type input "https://www.instagram.com/p/DPD5jJCjZXZ/"
click at [849, 542] on span at bounding box center [858, 537] width 18 height 18
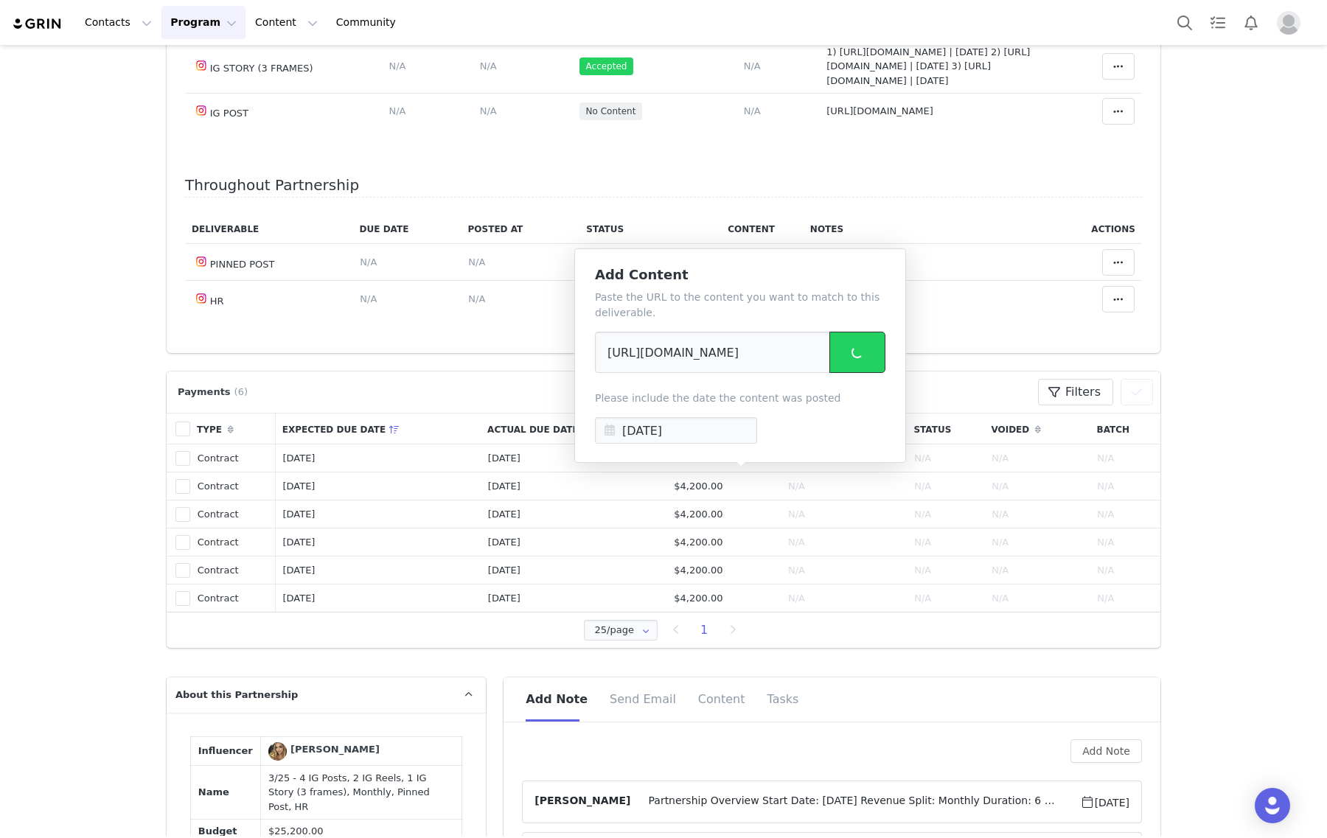
scroll to position [829, 0]
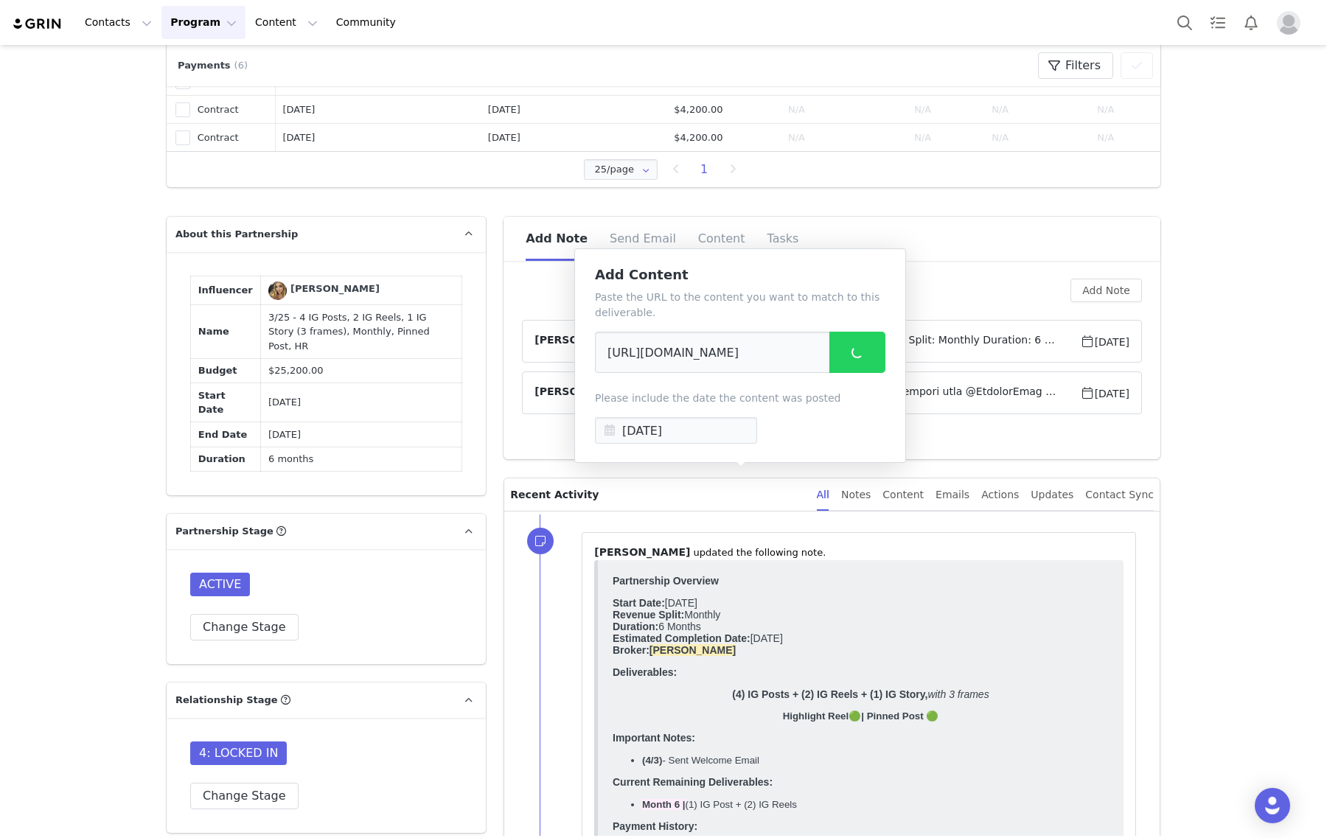
click at [1040, 348] on span "Partnership Overview Start Date: April 2025 Revenue Split: Monthly Duration: 6 …" at bounding box center [854, 341] width 449 height 18
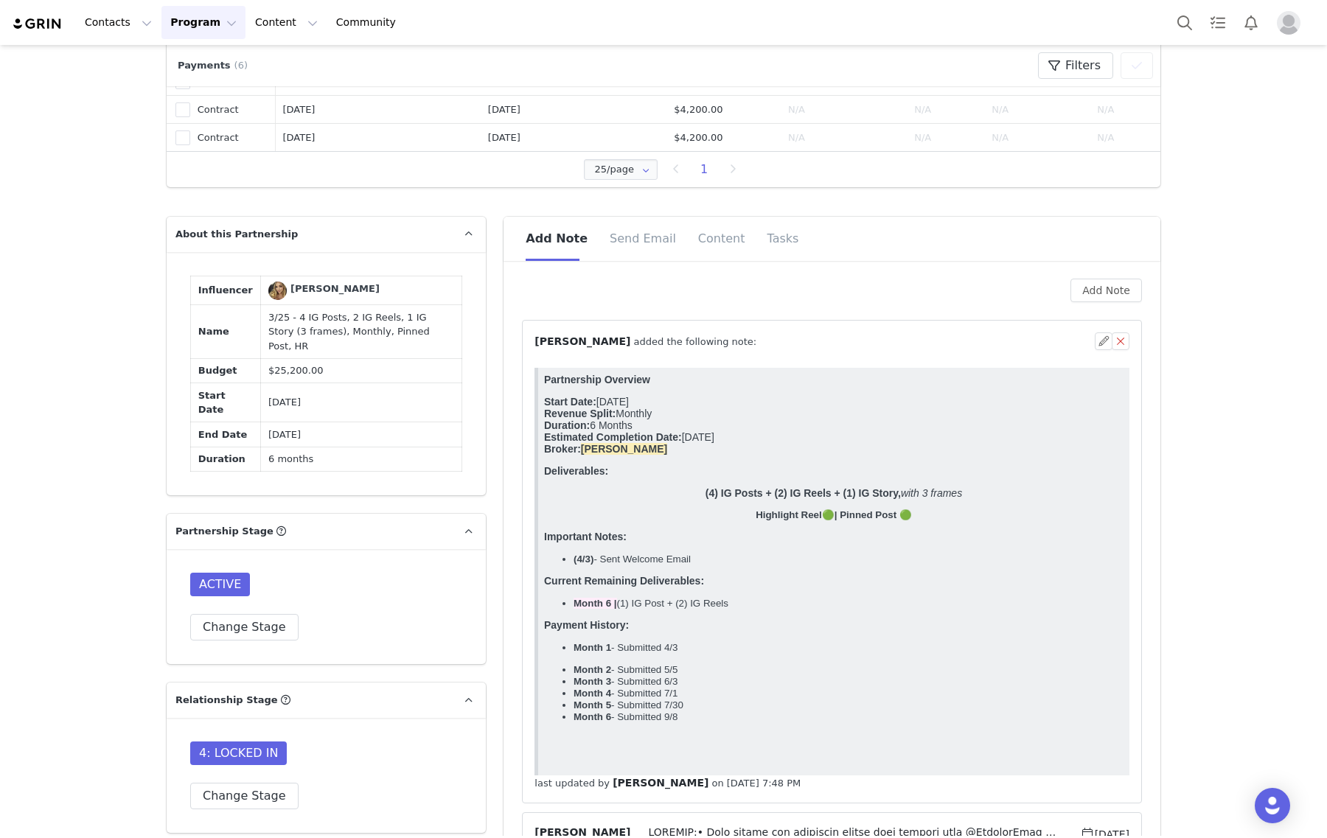
scroll to position [0, 0]
click at [226, 641] on button "Change Stage" at bounding box center [244, 627] width 108 height 27
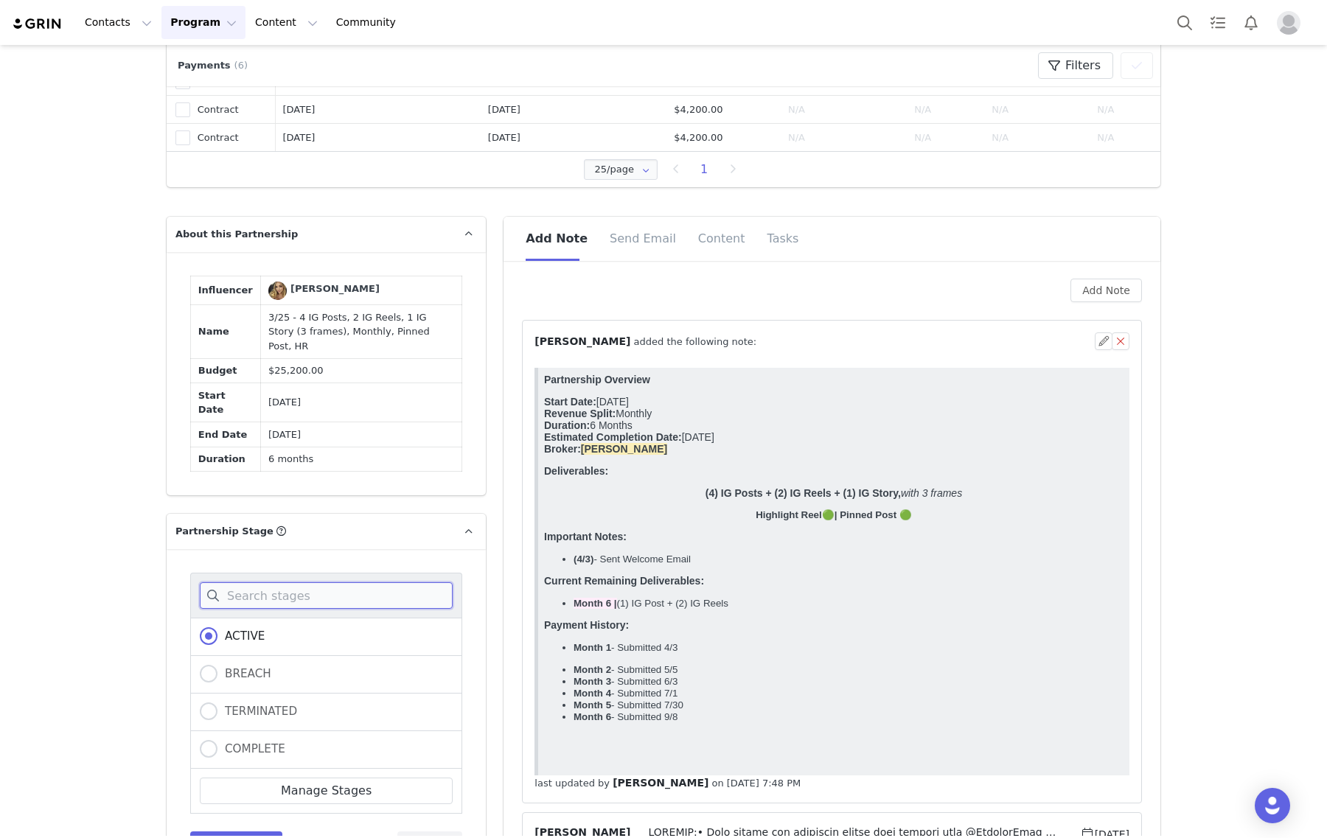
click at [255, 609] on input at bounding box center [326, 595] width 253 height 27
type input "r"
click at [237, 756] on span "COMPLETE" at bounding box center [251, 748] width 68 height 13
click at [217, 759] on input "COMPLETE" at bounding box center [209, 749] width 18 height 19
radio input "true"
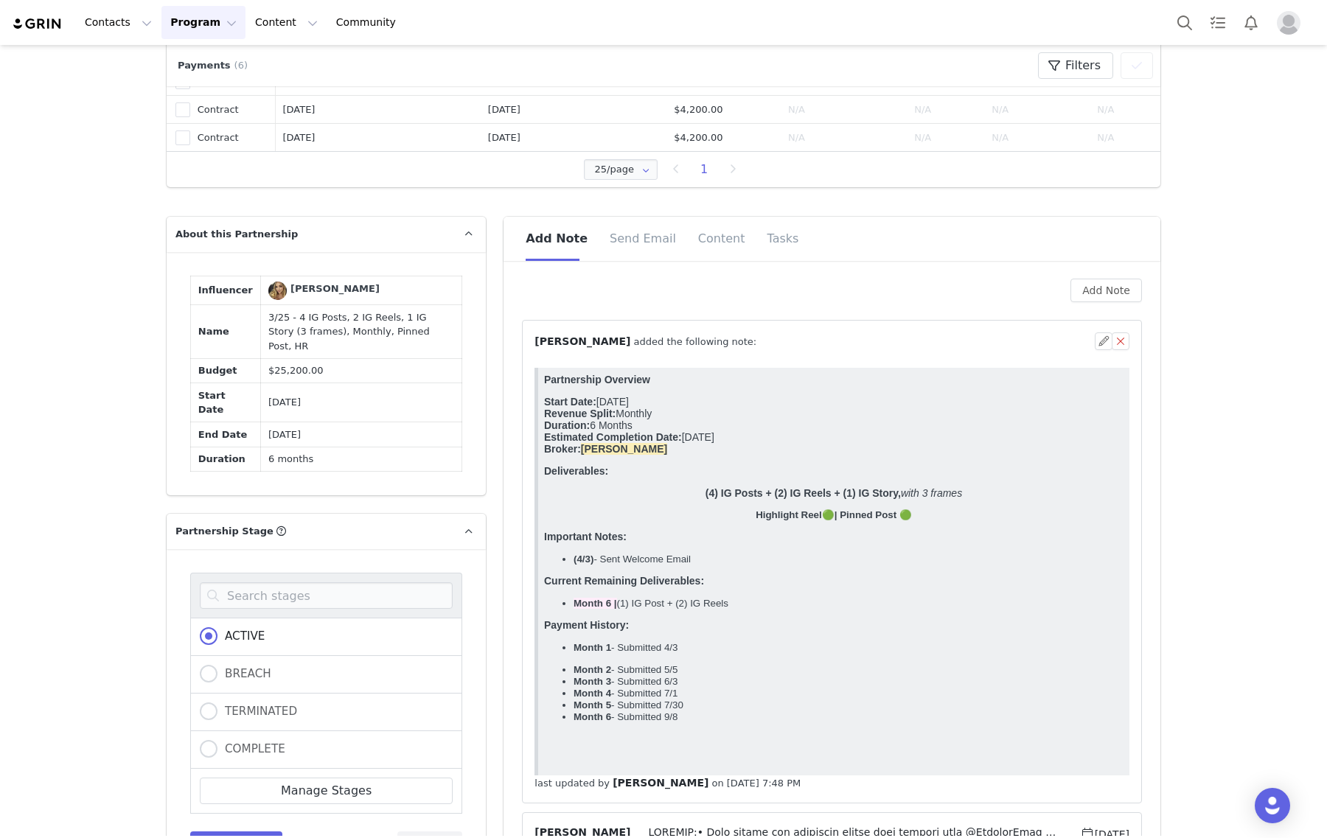
radio input "false"
radio input "true"
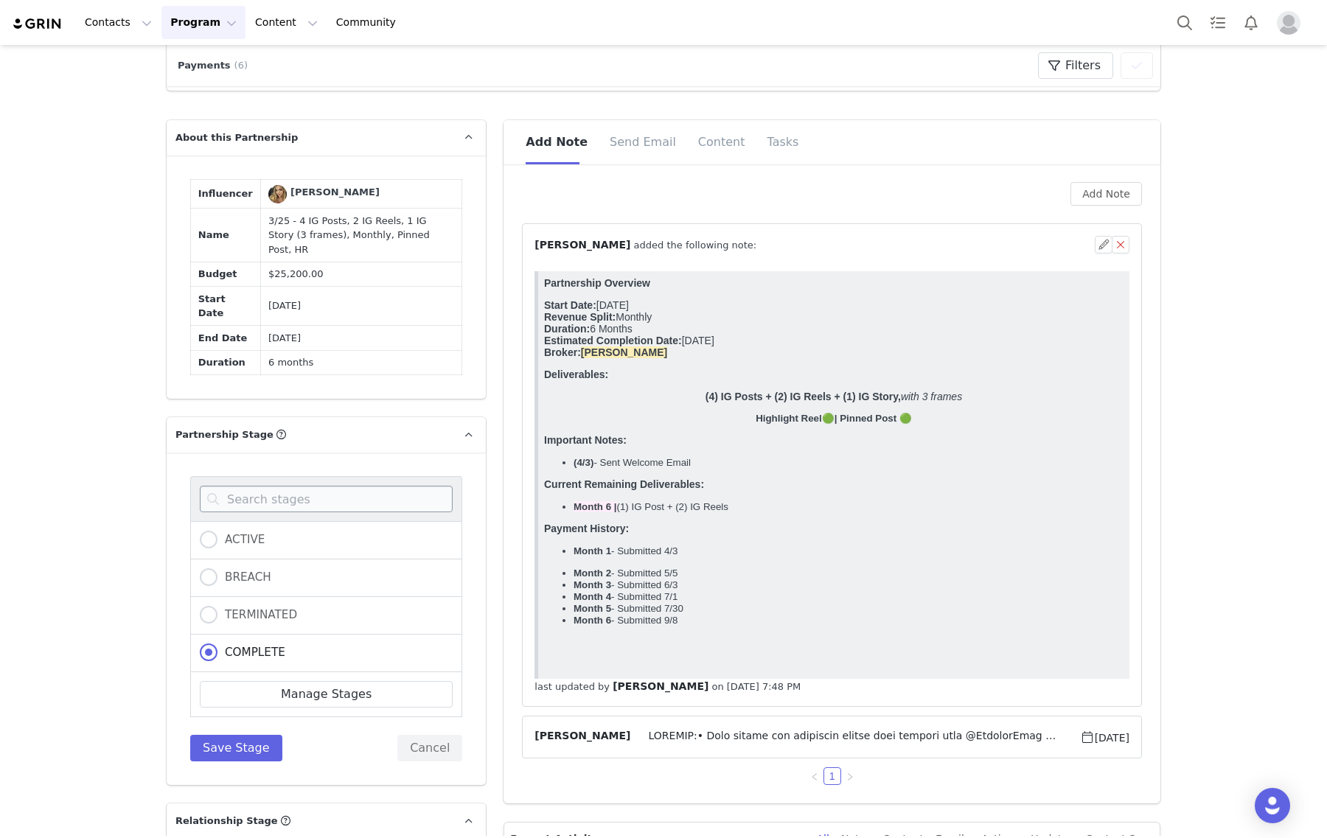
scroll to position [1014, 0]
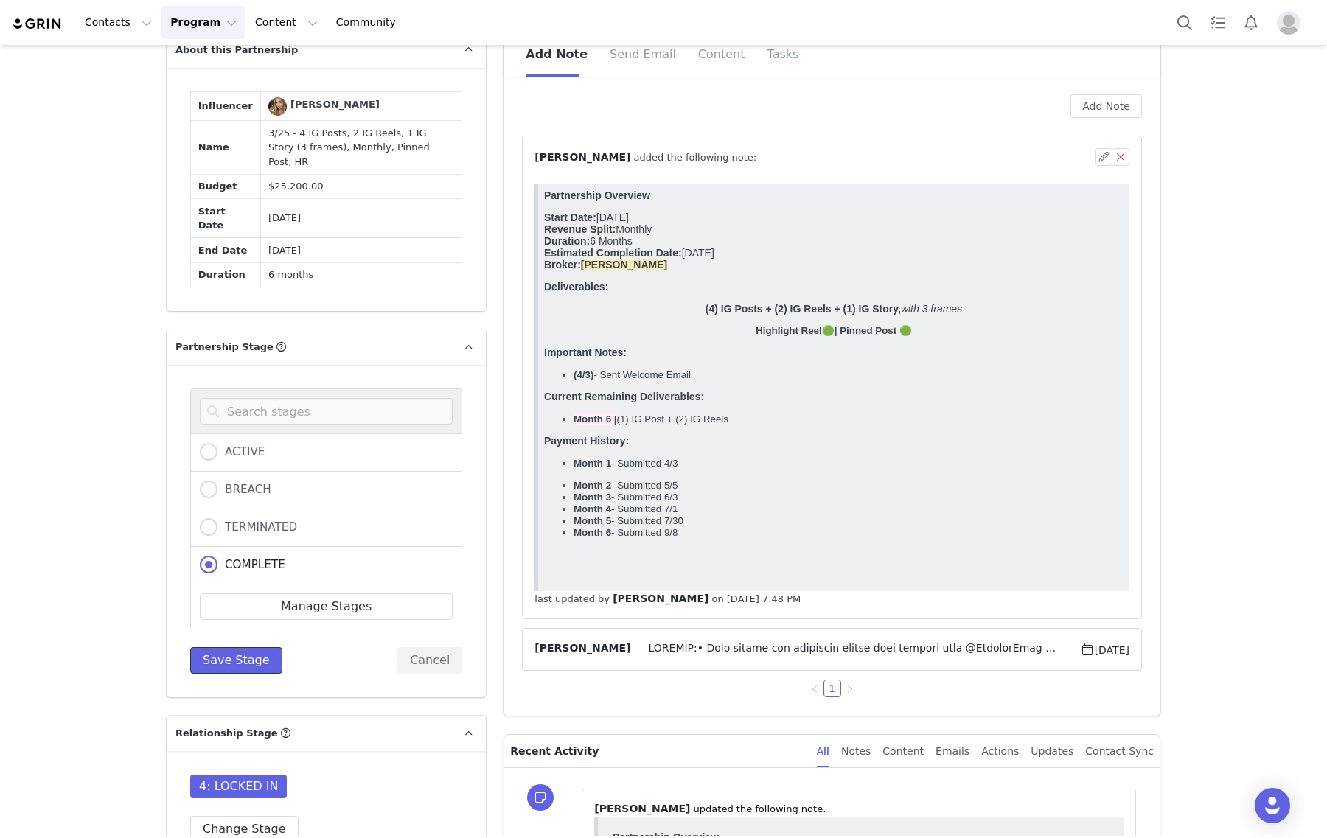
drag, startPoint x: 215, startPoint y: 688, endPoint x: 212, endPoint y: 677, distance: 11.4
click at [215, 674] on button "Save Stage" at bounding box center [236, 660] width 92 height 27
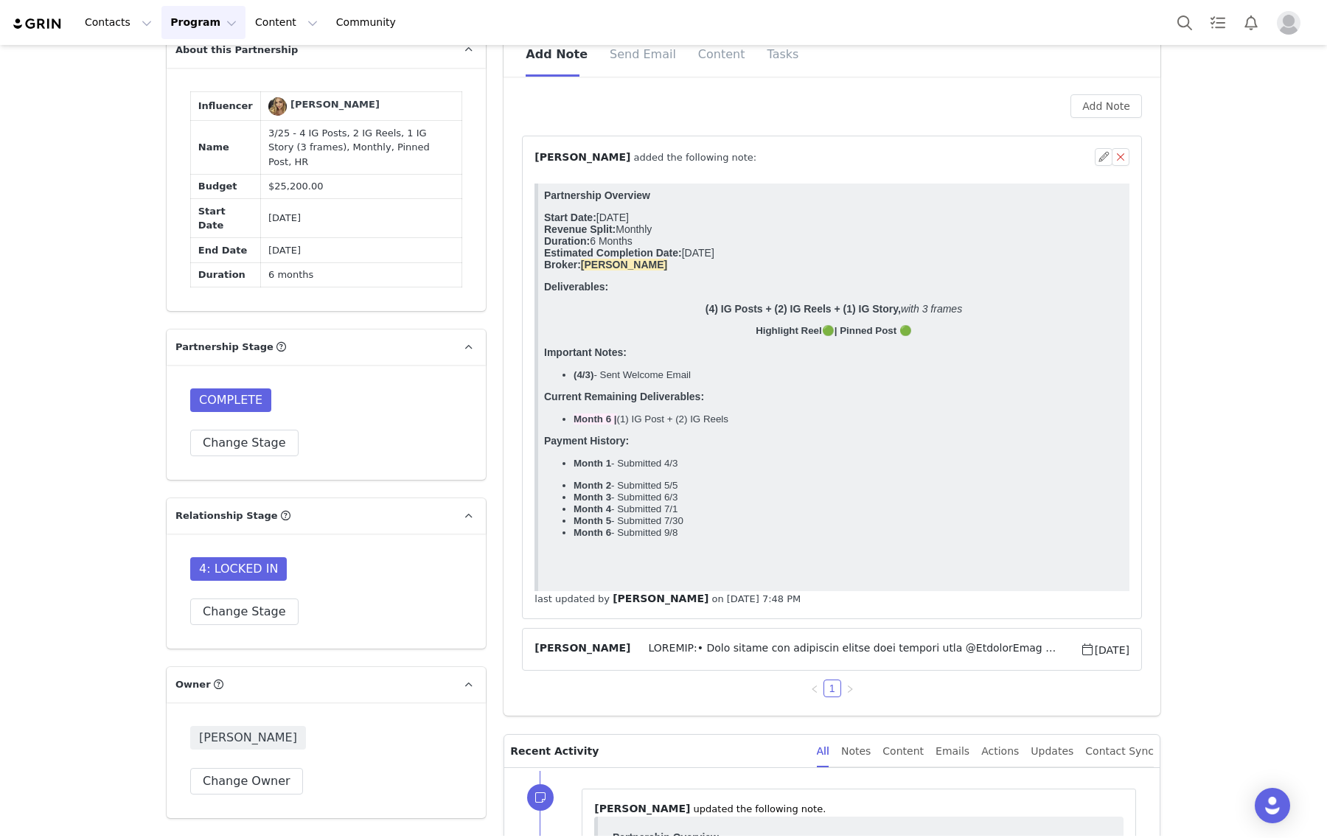
scroll to position [1198, 0]
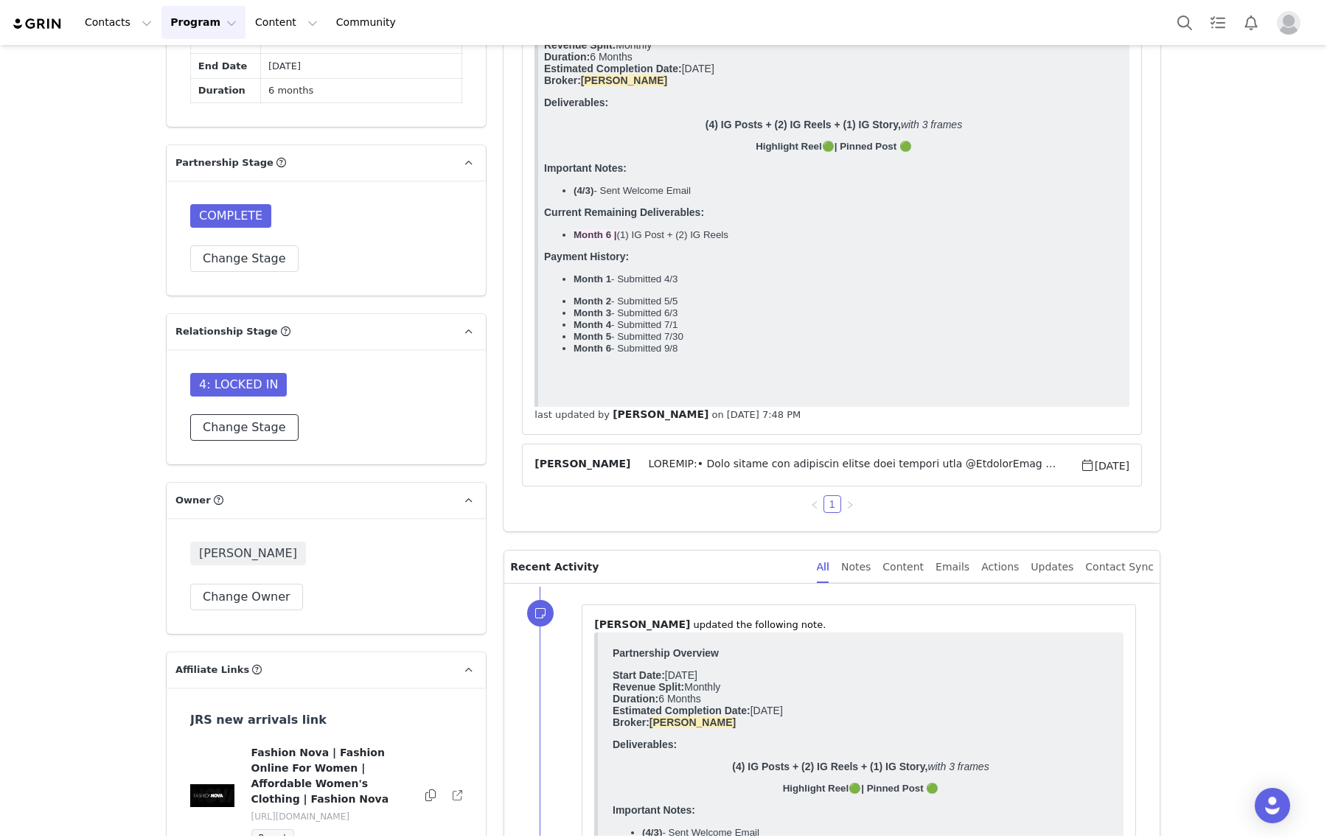
click at [237, 441] on button "Change Stage" at bounding box center [244, 427] width 108 height 27
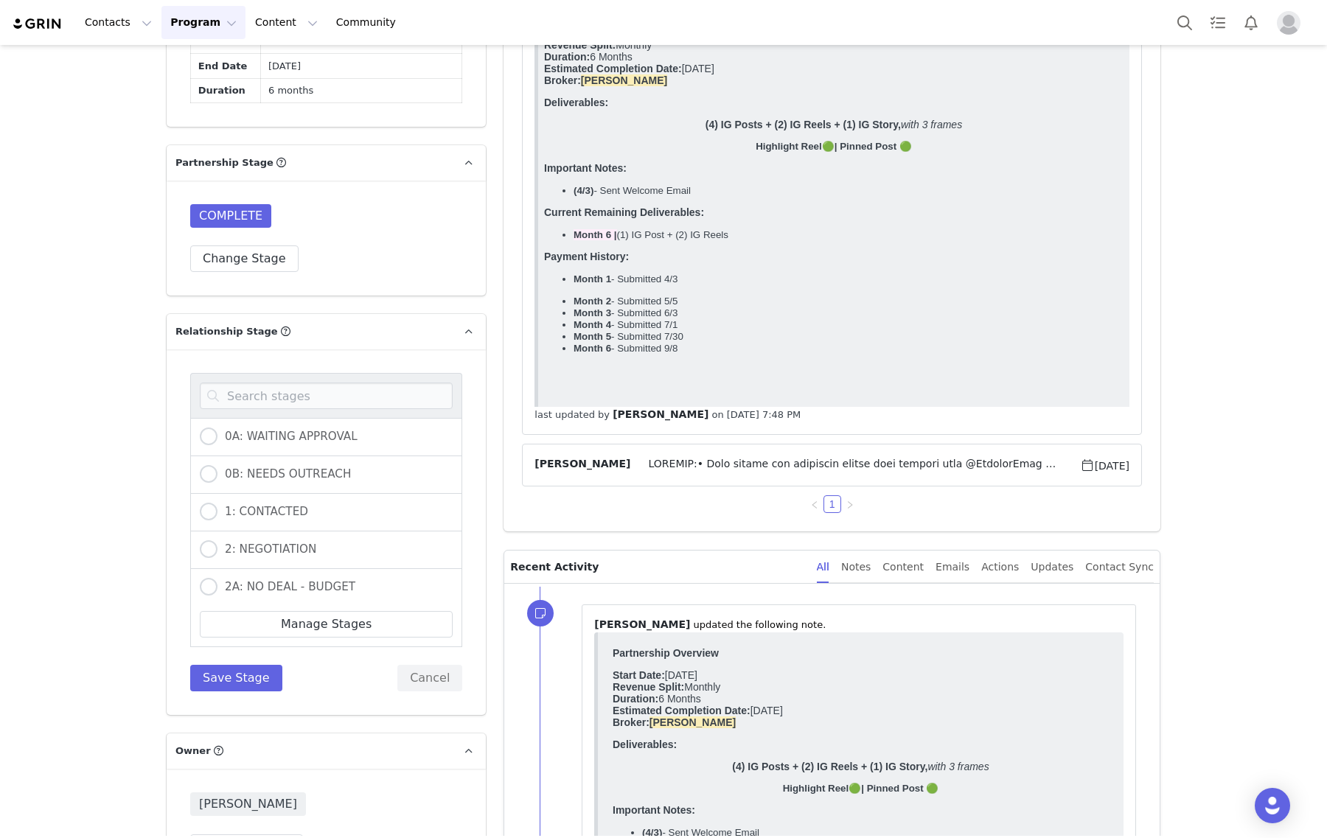
click at [295, 418] on div at bounding box center [326, 395] width 272 height 45
click at [302, 409] on input at bounding box center [326, 396] width 253 height 27
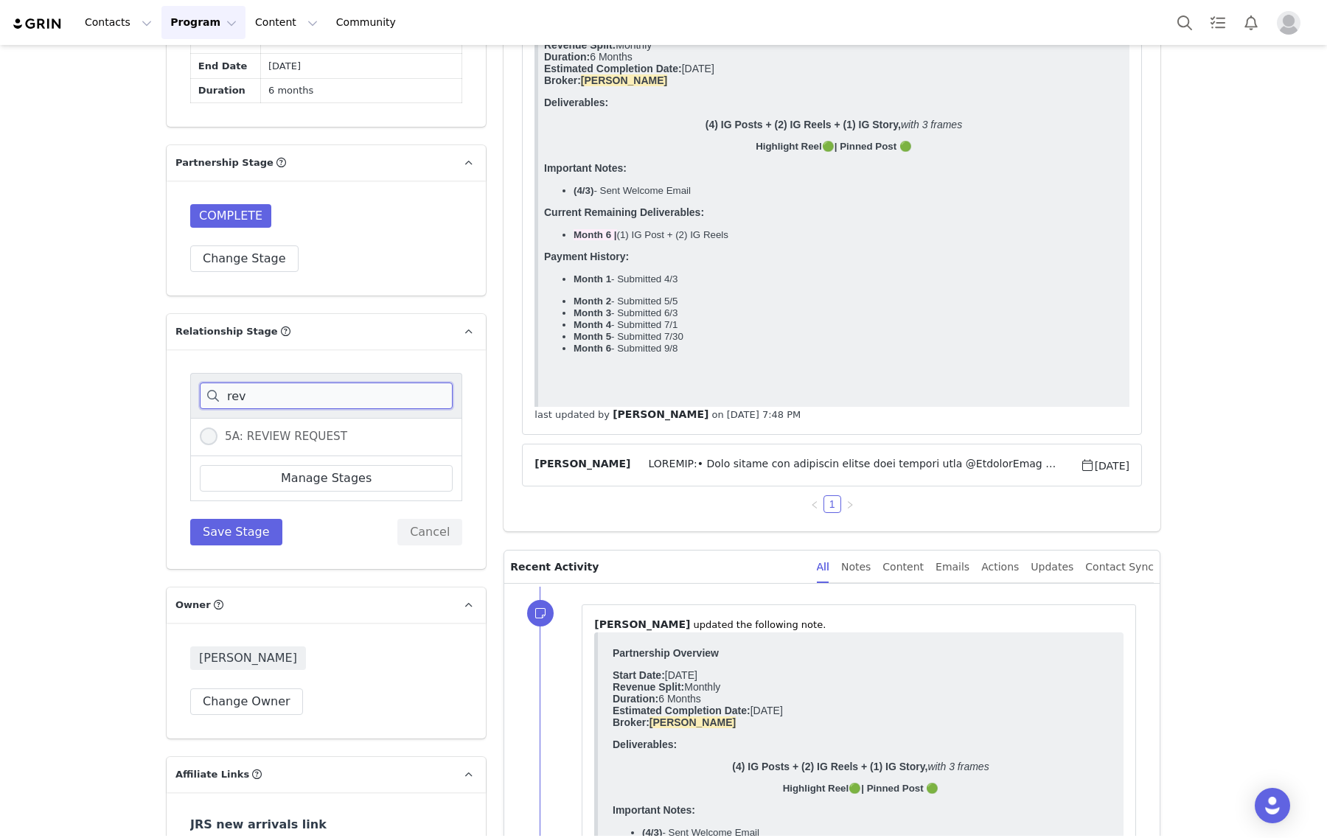
type input "rev"
click at [312, 443] on span "5A: REVIEW REQUEST" at bounding box center [282, 436] width 130 height 13
click at [217, 447] on input "5A: REVIEW REQUEST" at bounding box center [209, 437] width 18 height 19
radio input "true"
click at [234, 546] on button "Save Stage" at bounding box center [236, 532] width 92 height 27
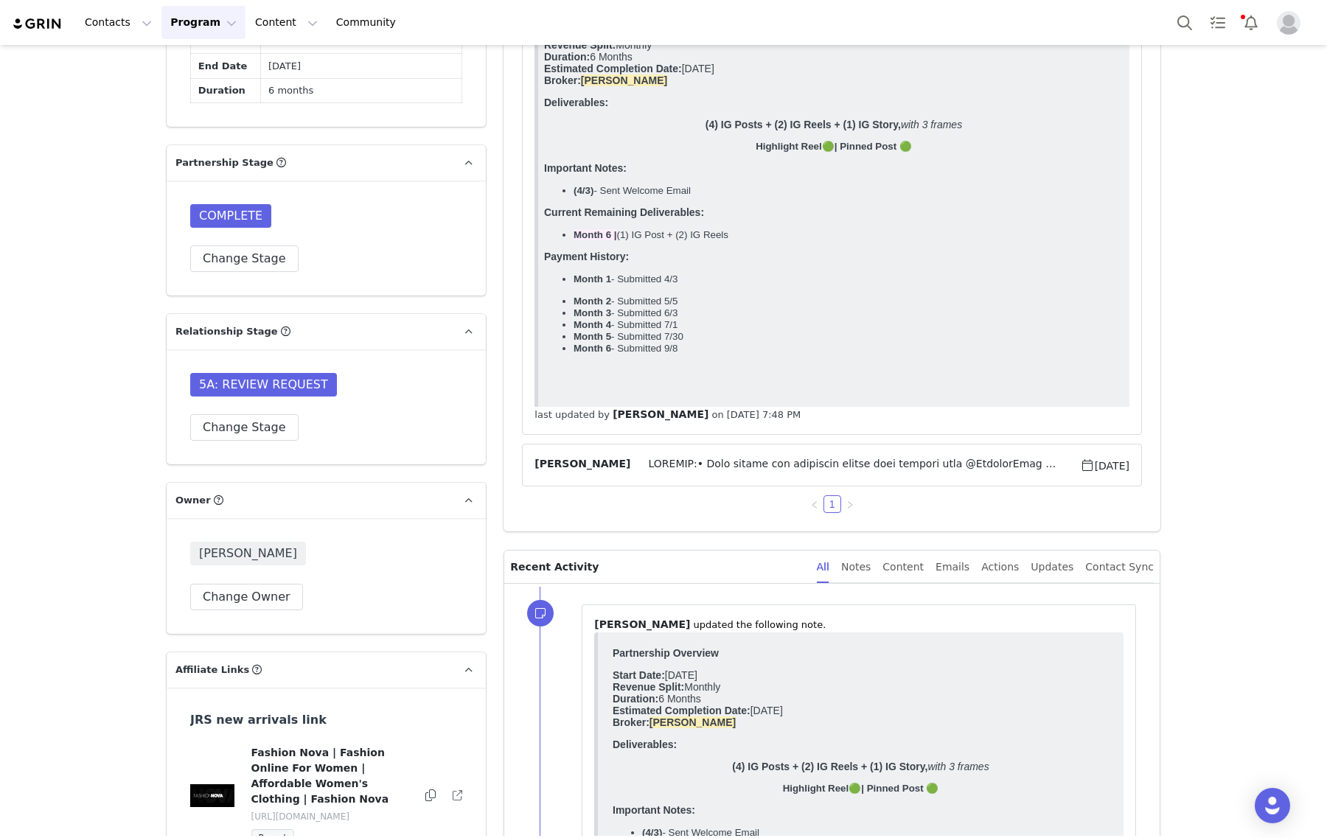
scroll to position [737, 0]
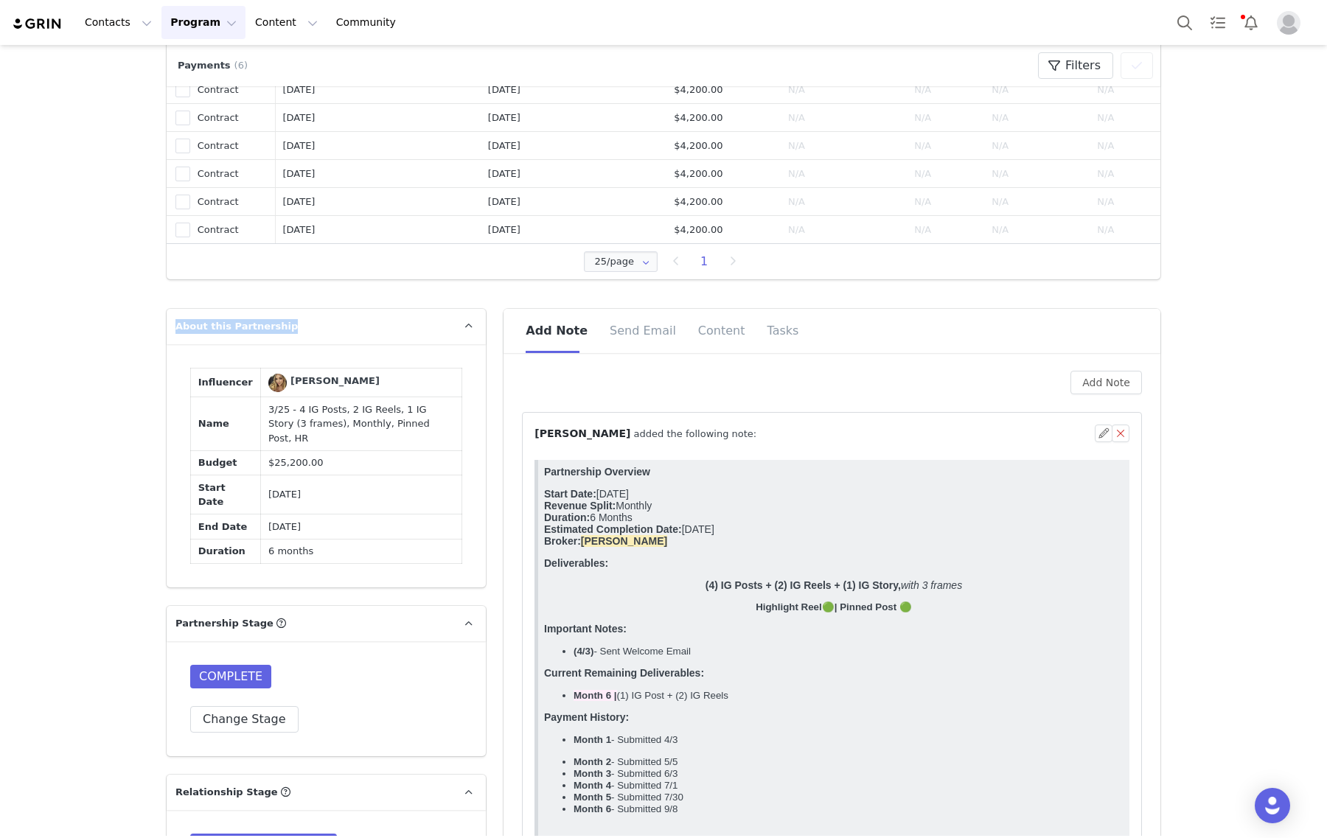
drag, startPoint x: 469, startPoint y: 591, endPoint x: 104, endPoint y: 341, distance: 442.7
click at [447, 515] on td "Apr 7, 2025" at bounding box center [361, 494] width 201 height 39
drag, startPoint x: 446, startPoint y: 590, endPoint x: 100, endPoint y: 366, distance: 411.6
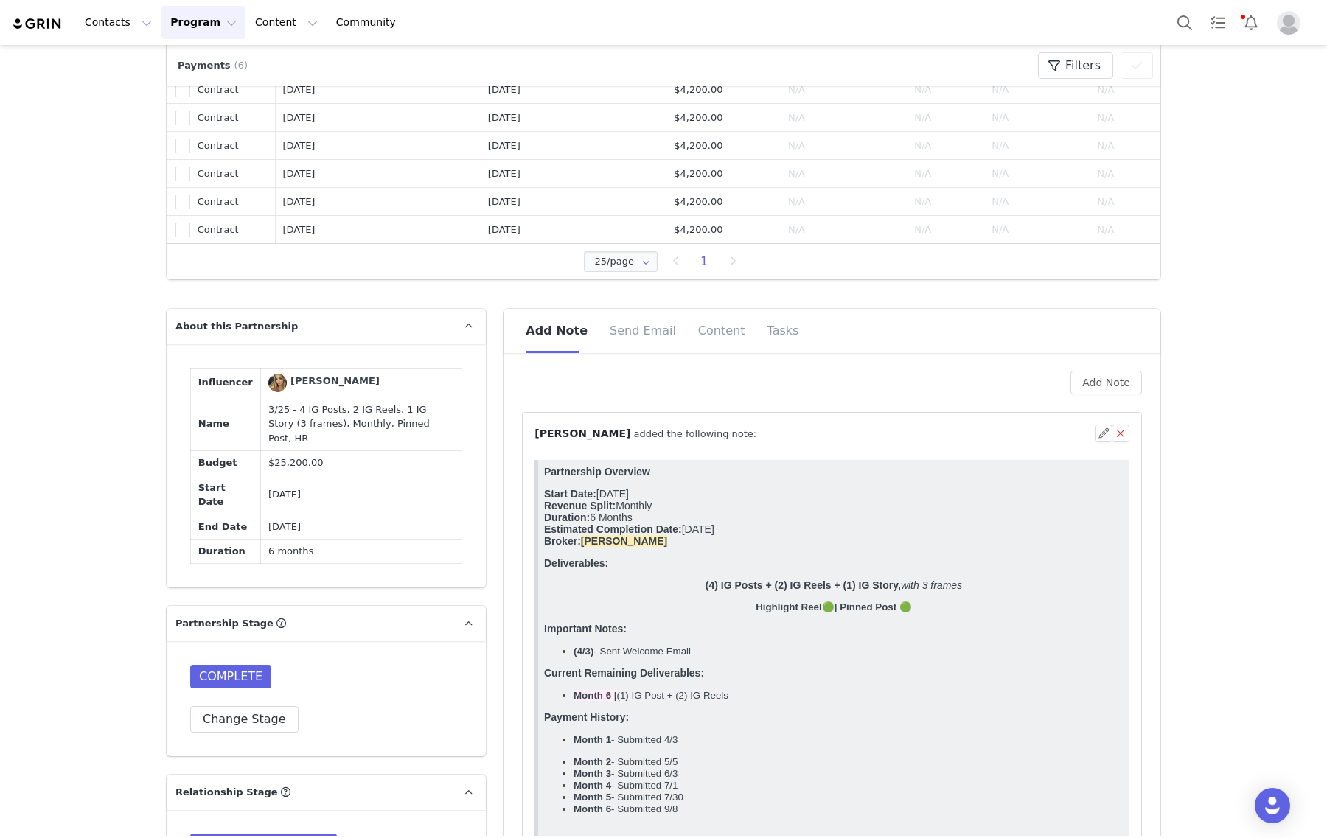
click at [402, 362] on div "Influencer Veronica Bielik Name 3/25 - 4 IG Posts, 2 IG Reels, 1 IG Story (3 fr…" at bounding box center [326, 465] width 319 height 243
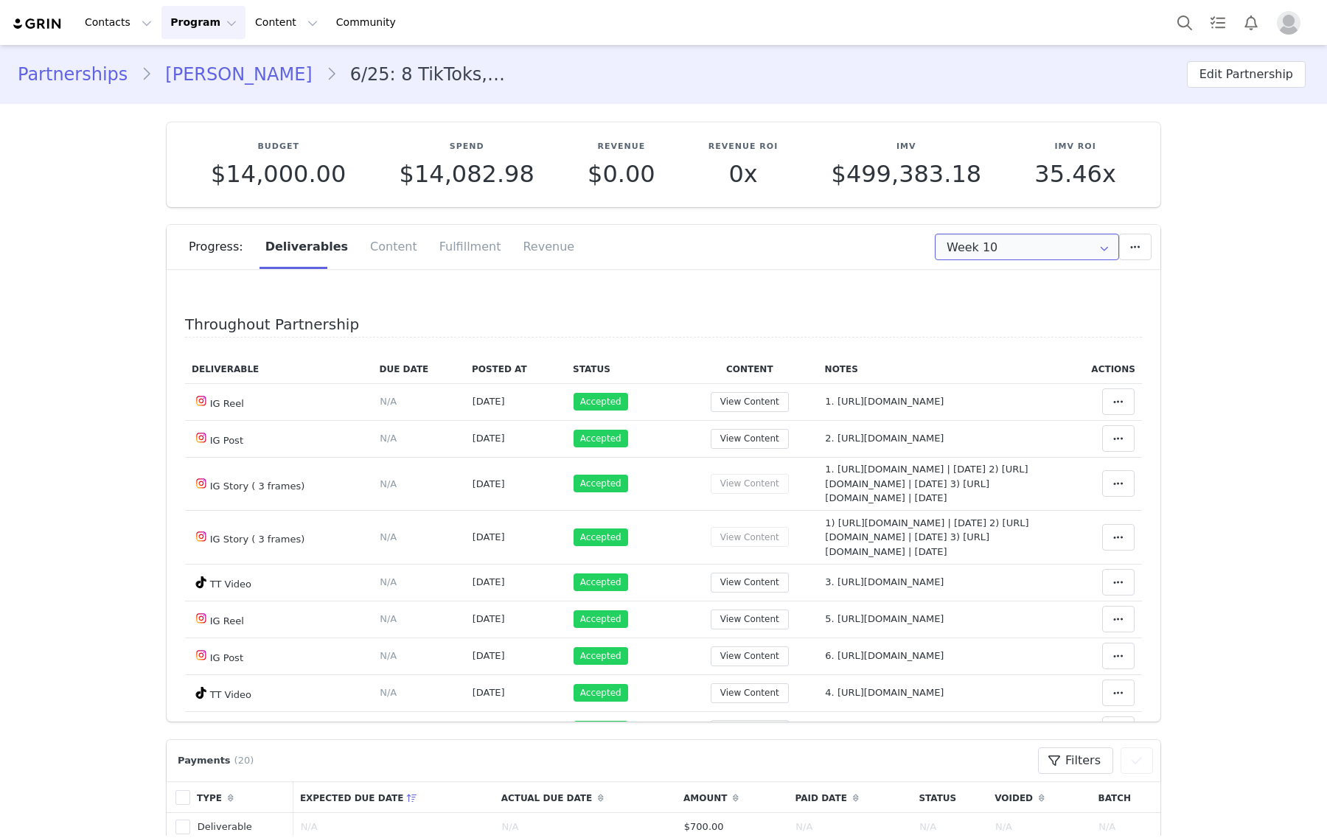
click at [1036, 251] on input "Week 10" at bounding box center [1027, 247] width 184 height 27
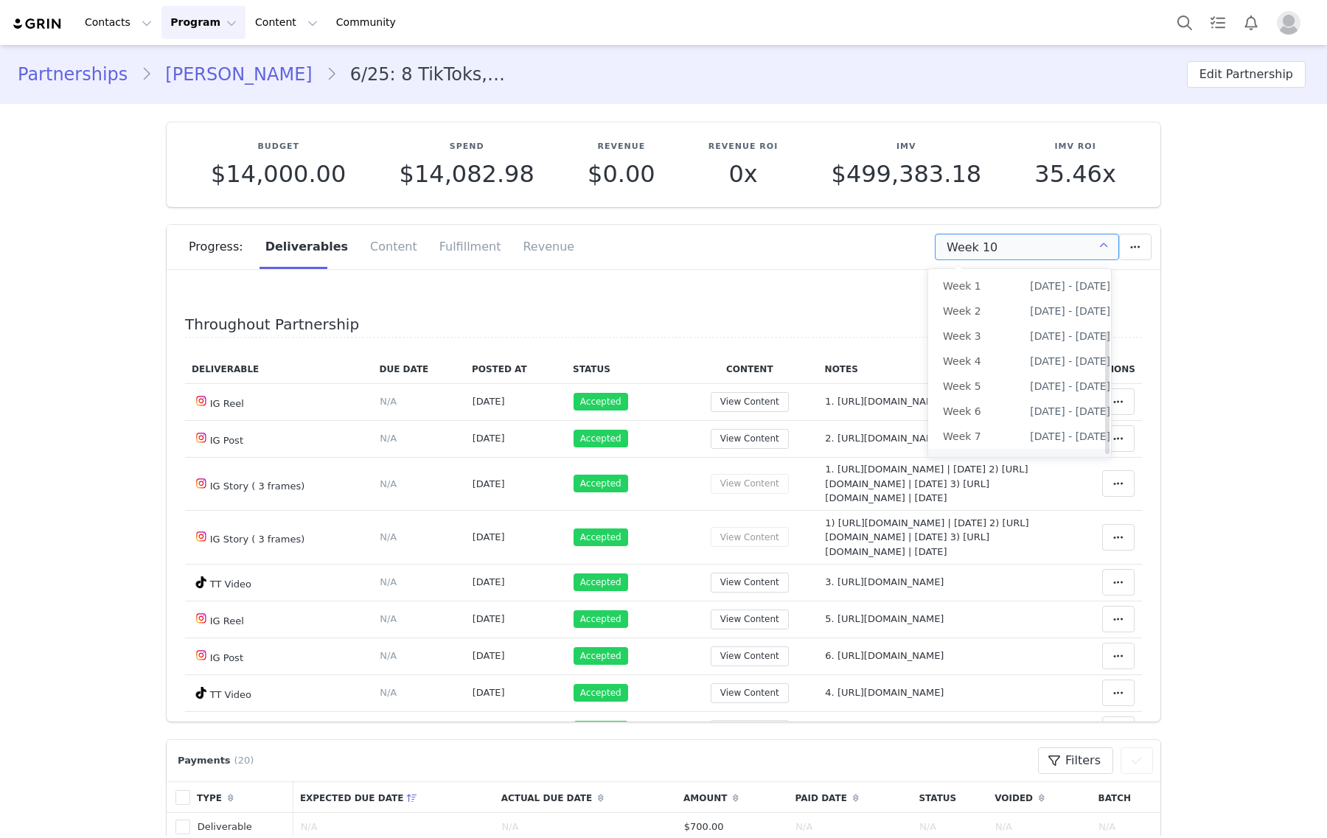
scroll to position [97, 0]
click at [985, 445] on li "All Weeks" at bounding box center [1026, 454] width 197 height 25
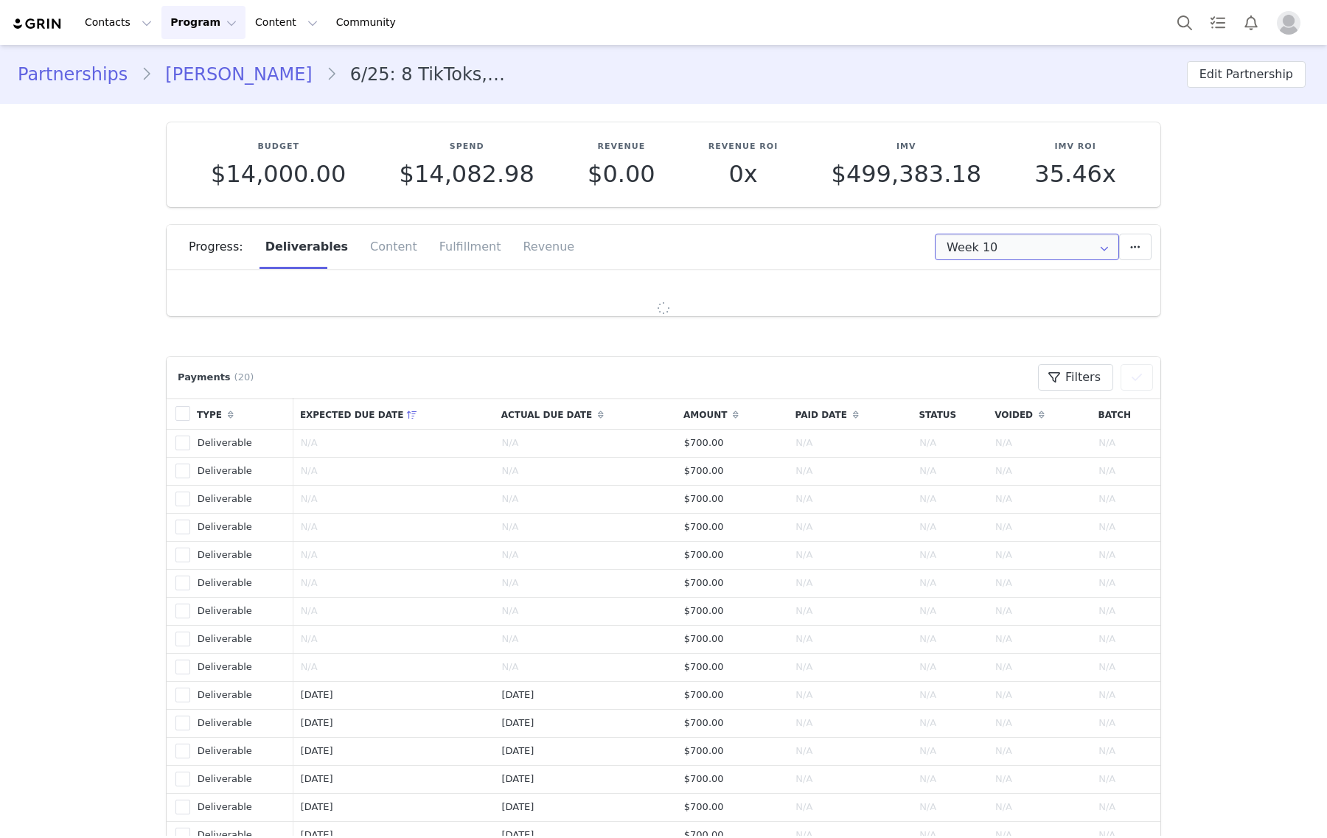
type input "All"
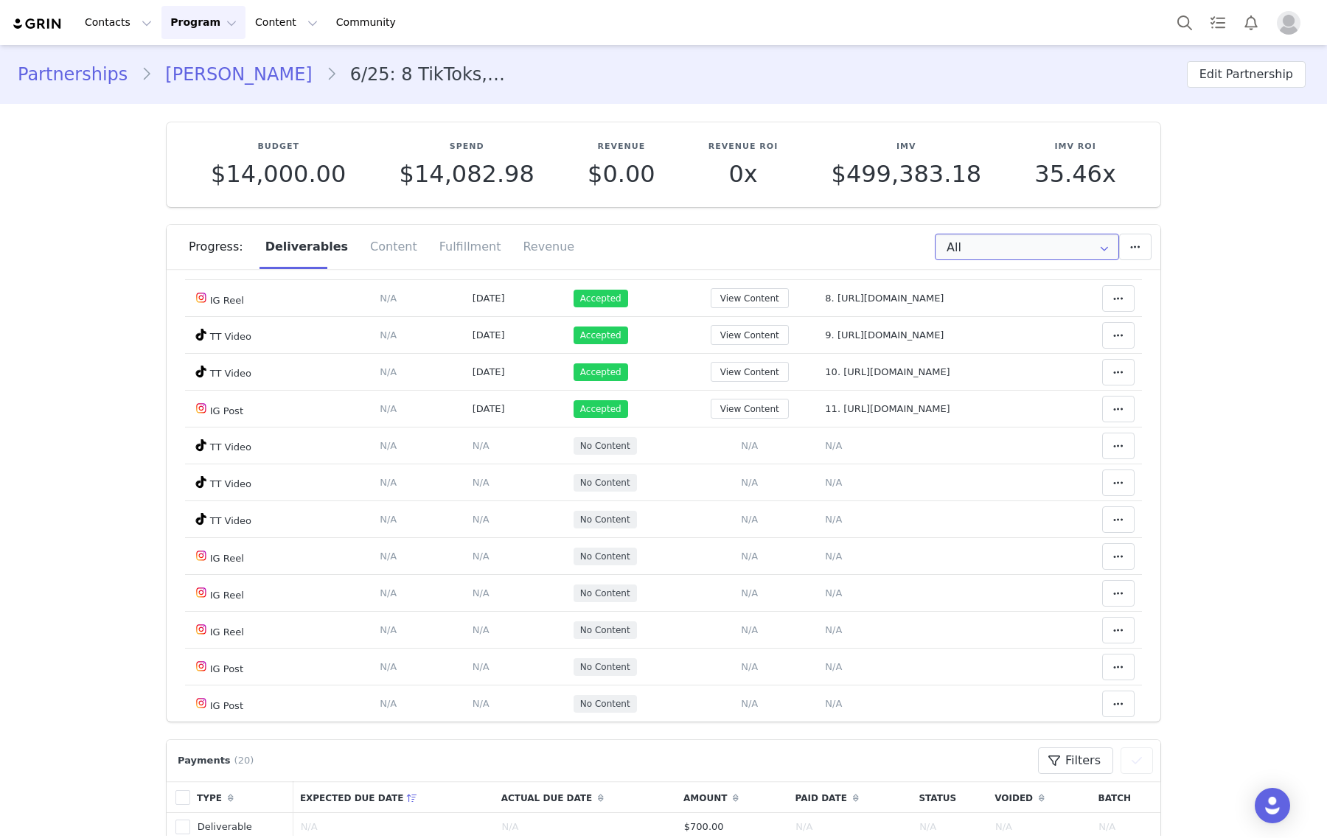
scroll to position [1106, 0]
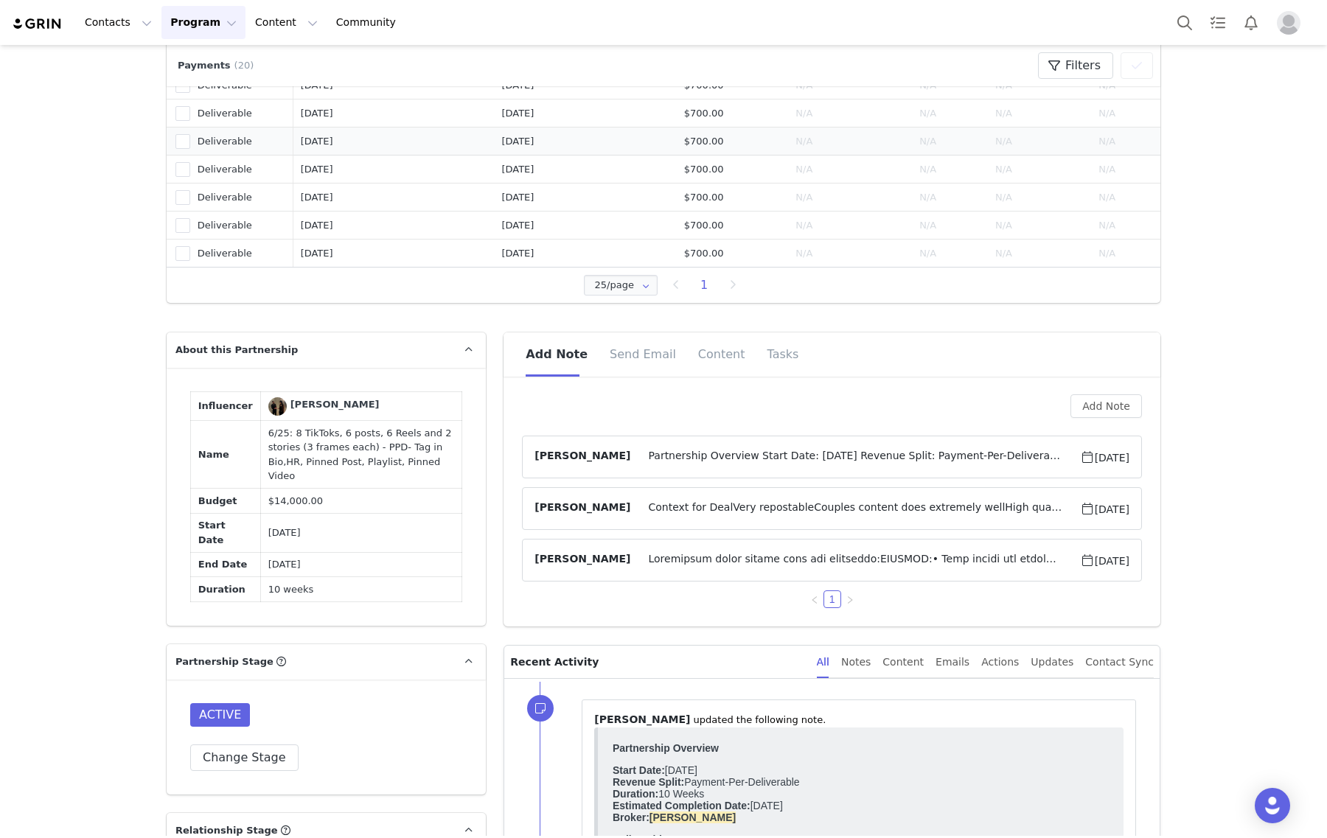
click at [781, 457] on span "Partnership Overview Start Date: [DATE] Revenue Split: Payment-Per-Deliverable …" at bounding box center [854, 457] width 449 height 18
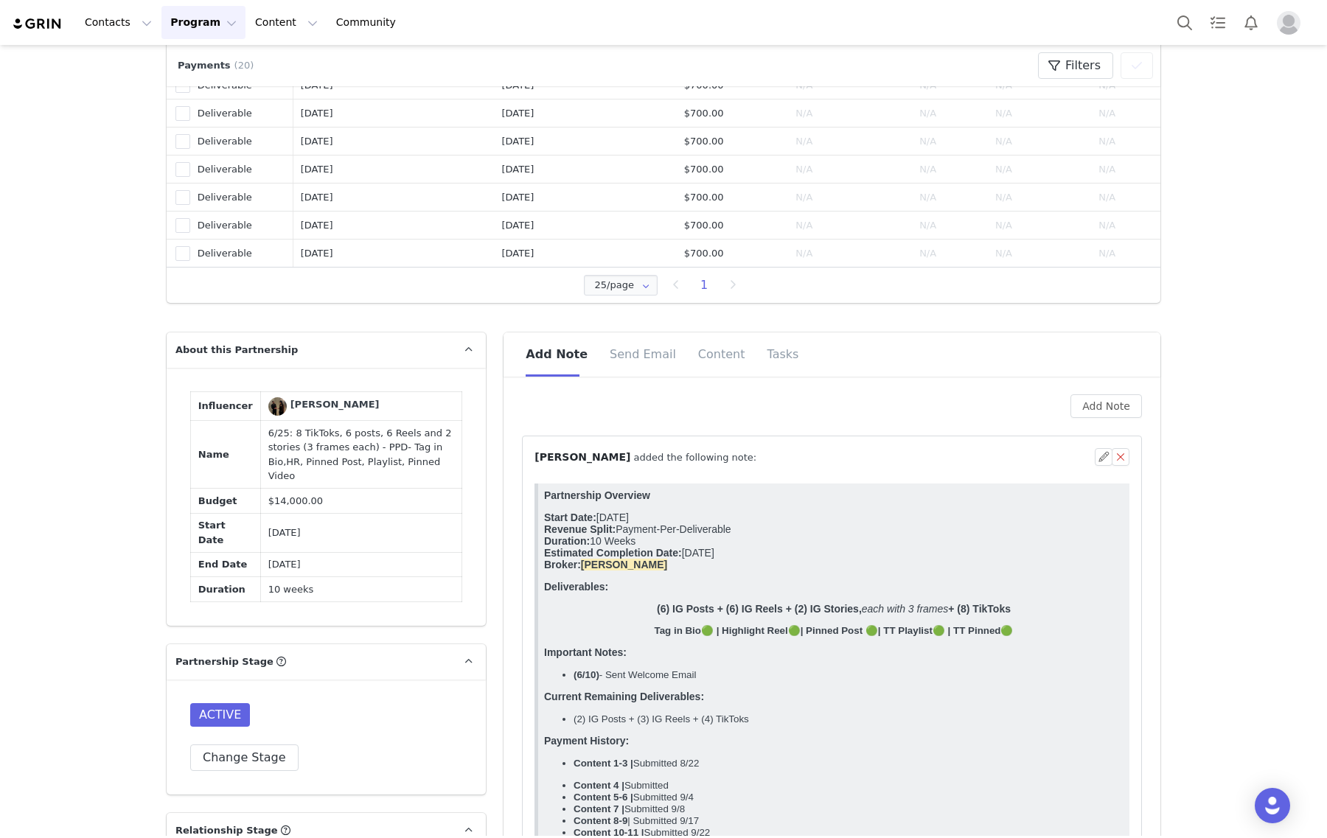
scroll to position [0, 0]
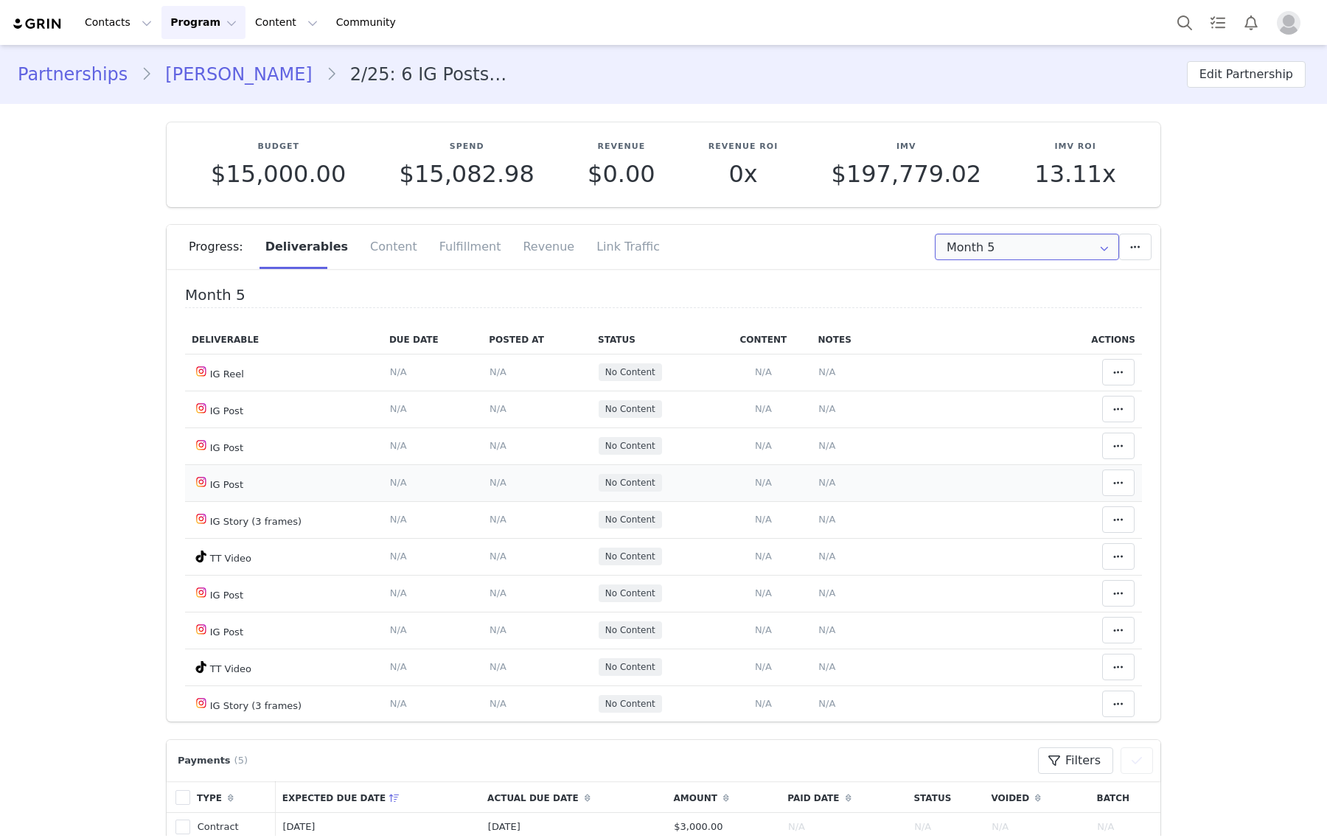
click at [1022, 249] on input "Month 5" at bounding box center [1027, 247] width 184 height 27
click at [1007, 407] on li "All Months" at bounding box center [1026, 411] width 197 height 25
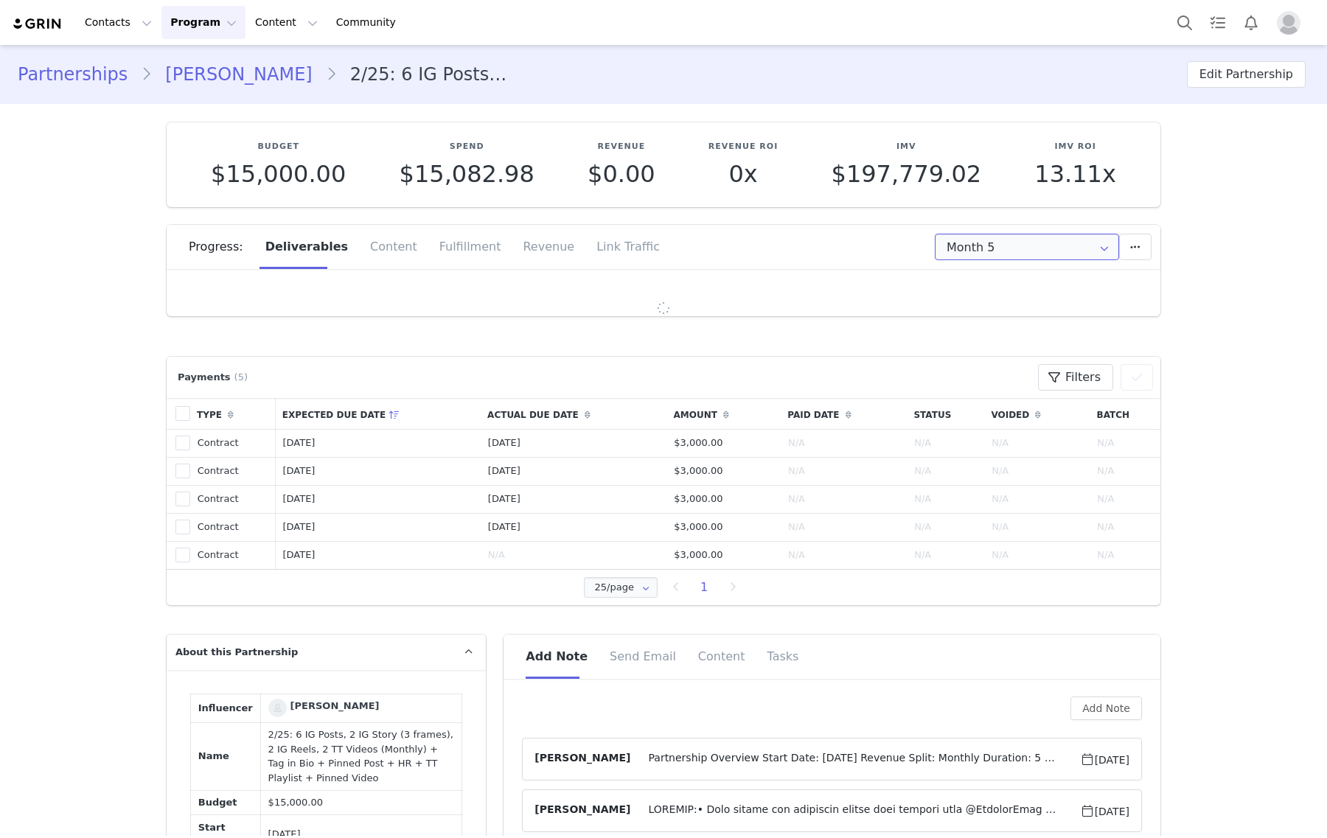
type input "All"
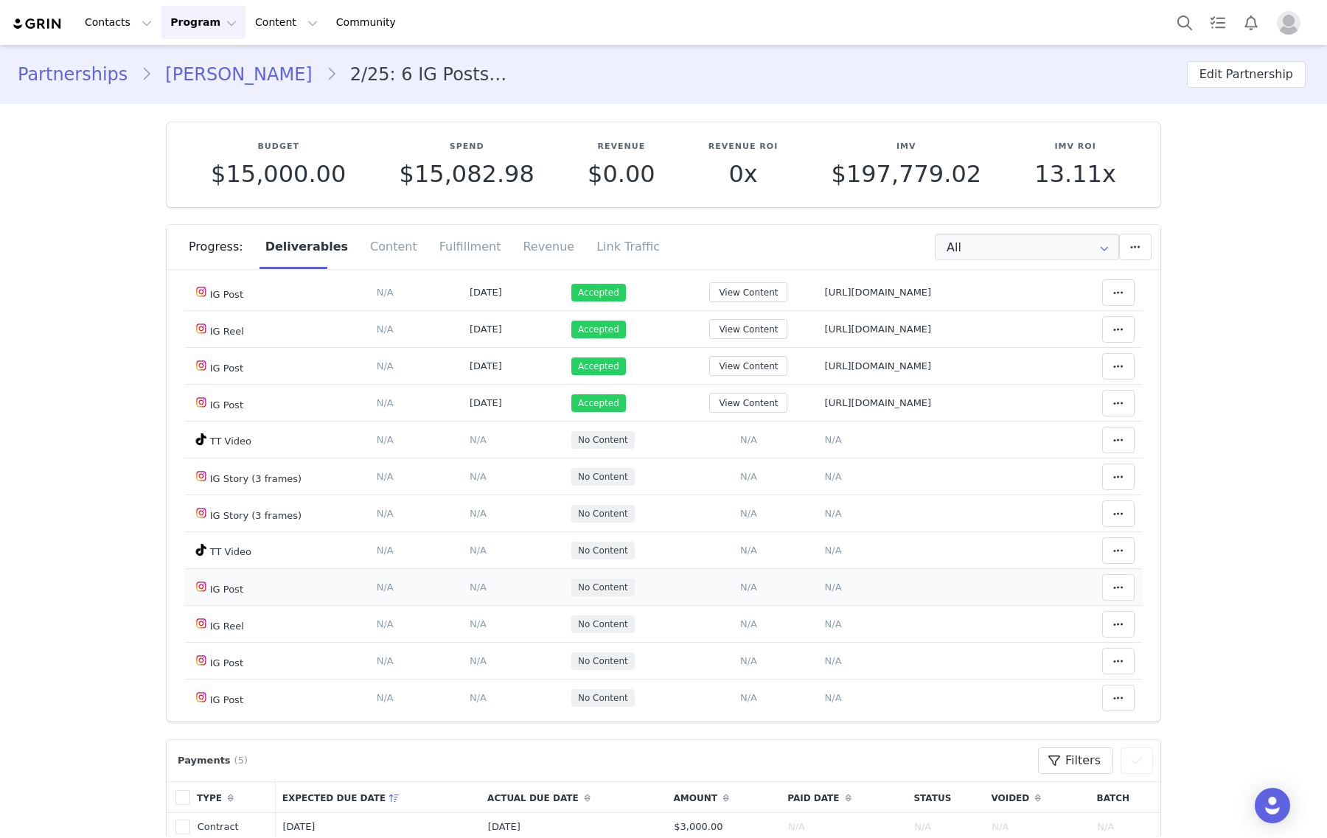
scroll to position [1843, 0]
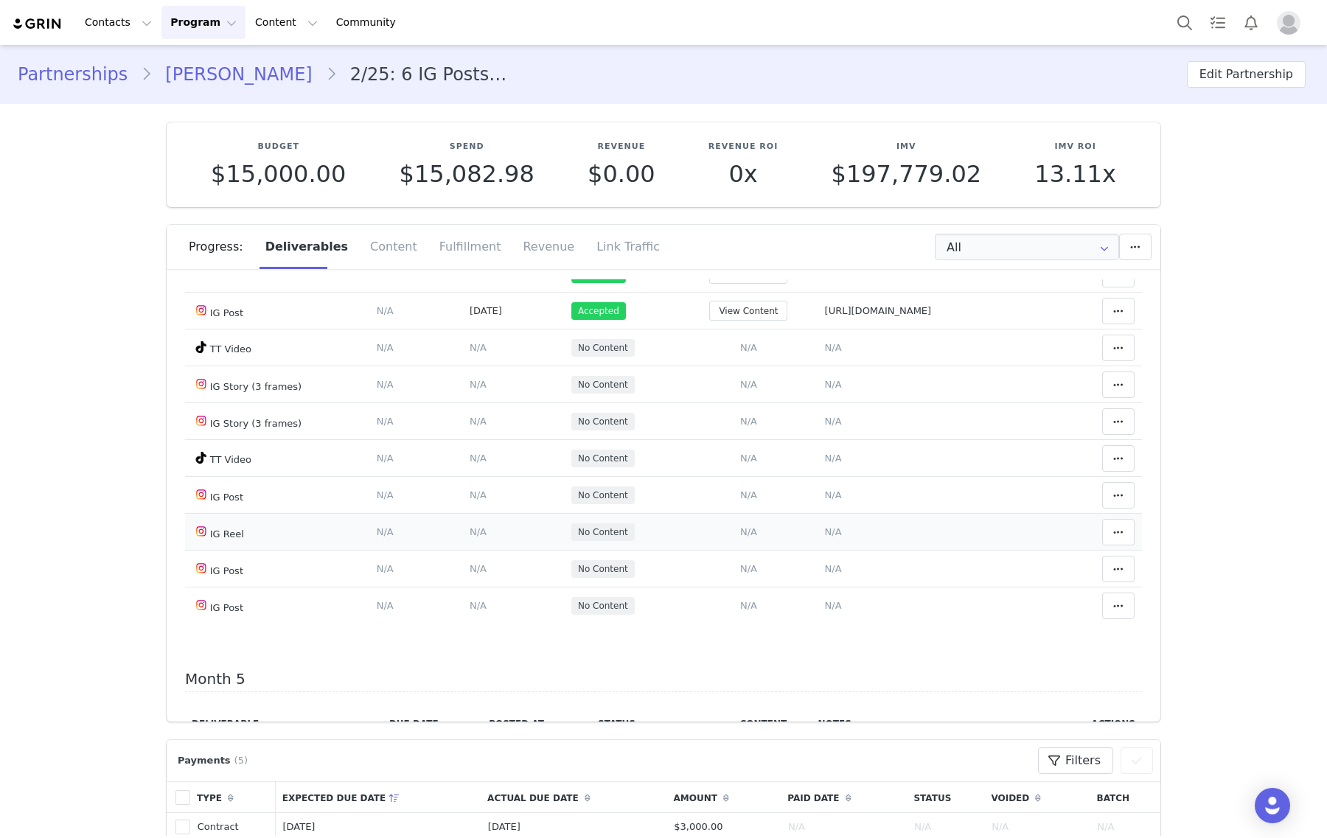
drag, startPoint x: 823, startPoint y: 609, endPoint x: 757, endPoint y: 437, distance: 183.9
click at [825, 537] on span "N/A" at bounding box center [833, 531] width 17 height 11
click at [757, 437] on div "Notes Save Cancel" at bounding box center [820, 498] width 290 height 155
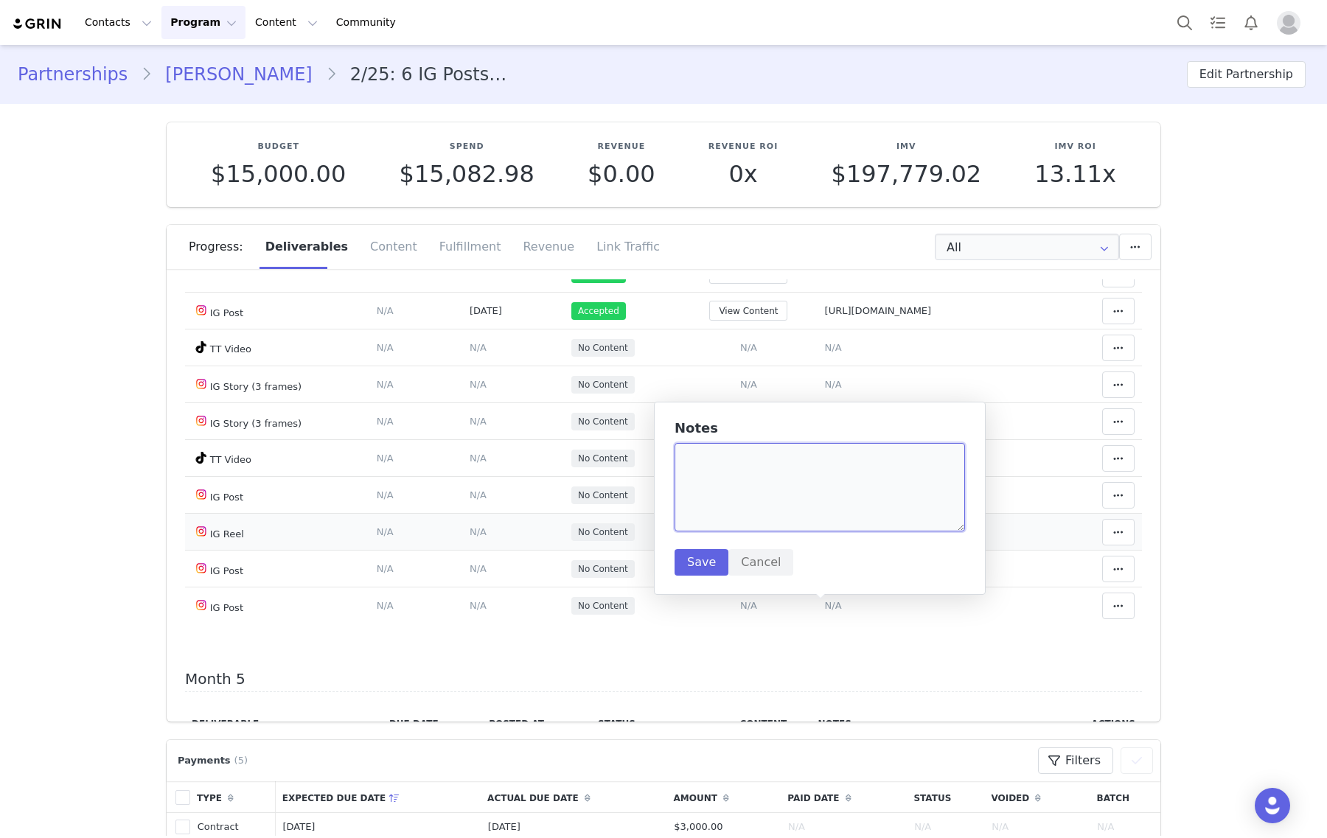
click at [753, 500] on textarea at bounding box center [820, 487] width 290 height 88
paste textarea "[URL][DOMAIN_NAME]"
type textarea "[URL][DOMAIN_NAME]"
click at [689, 555] on button "Save" at bounding box center [702, 562] width 54 height 27
click at [740, 537] on span "N/A" at bounding box center [748, 531] width 17 height 11
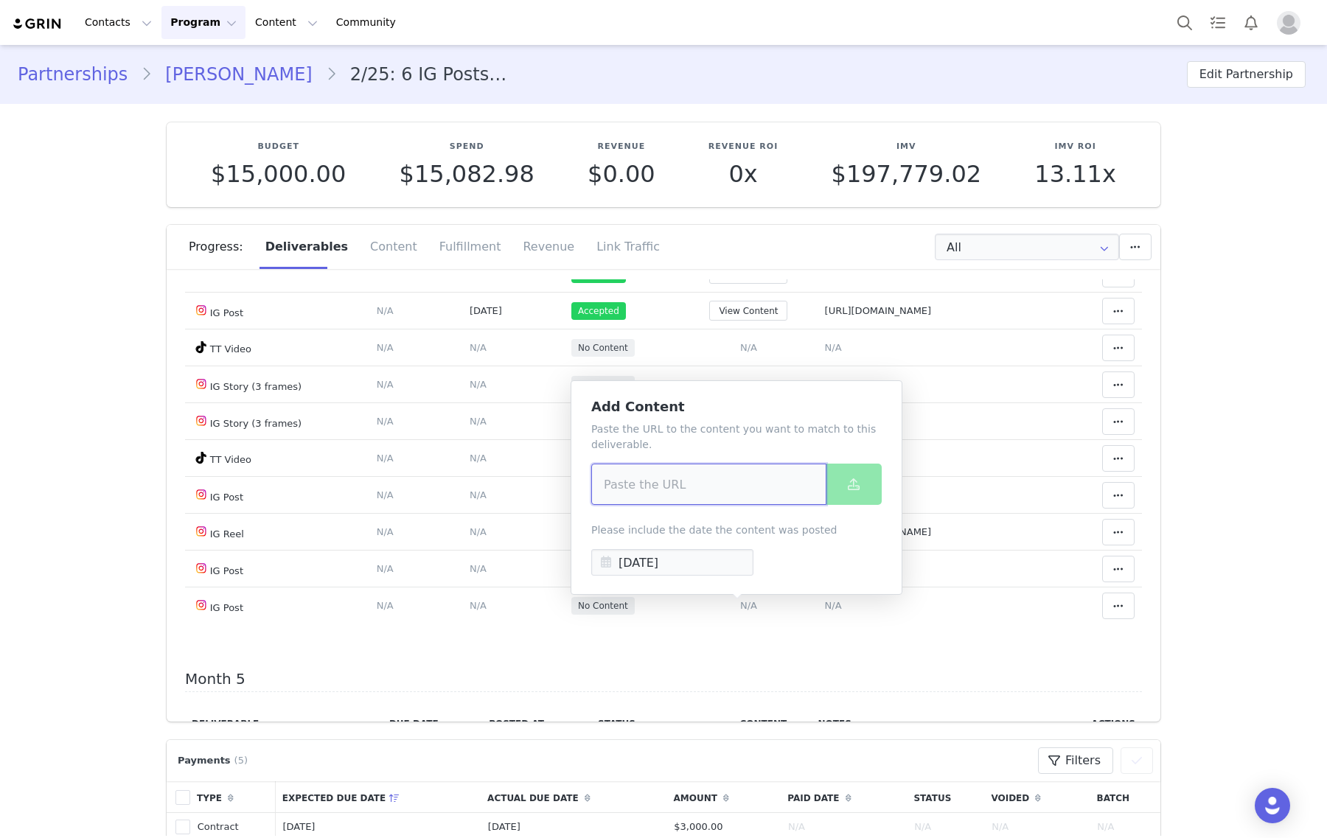
click at [739, 498] on input at bounding box center [708, 484] width 235 height 41
paste input "https://www.instagram.com/reel/DO9TTnGkj8O/"
type input "https://www.instagram.com/reel/DO9TTnGkj8O/"
click at [841, 490] on button at bounding box center [854, 484] width 56 height 41
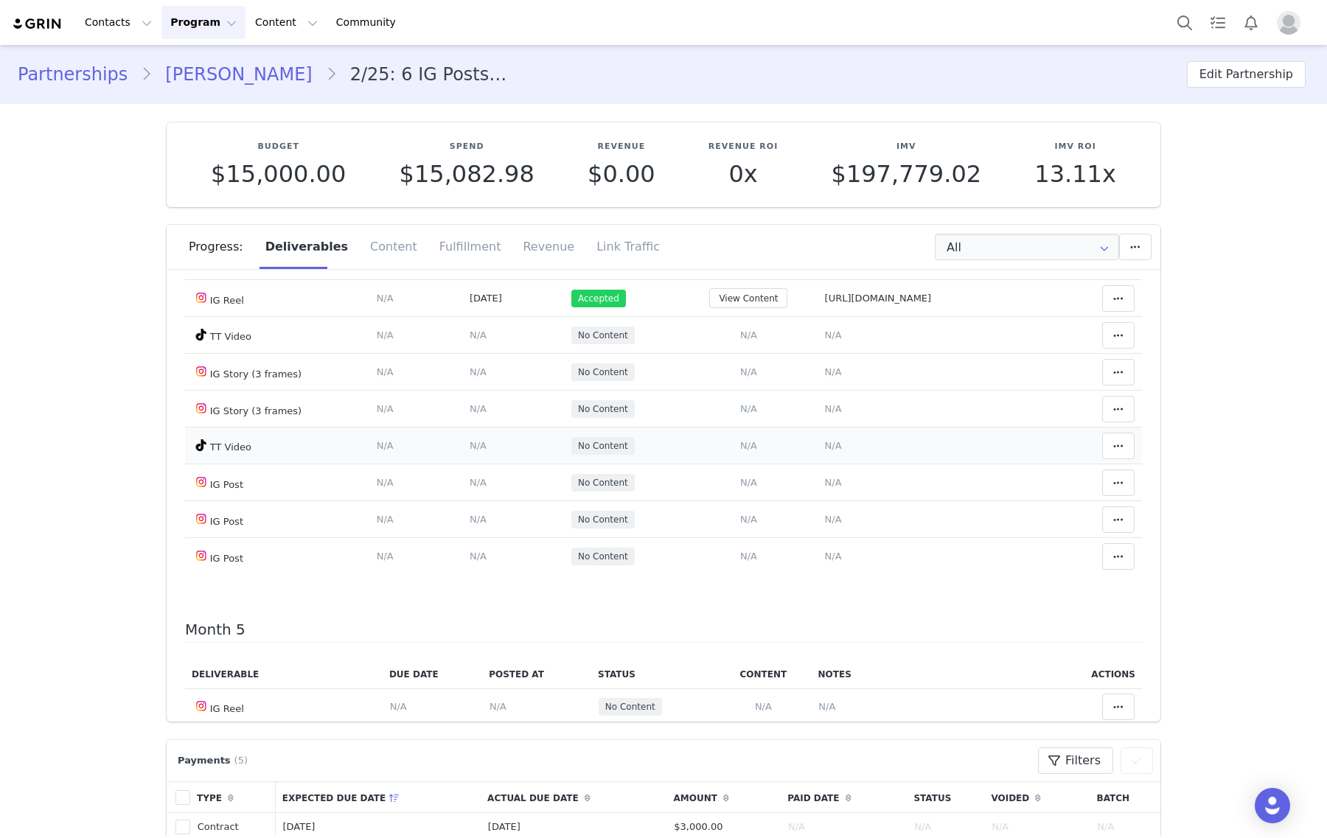
scroll to position [1935, 0]
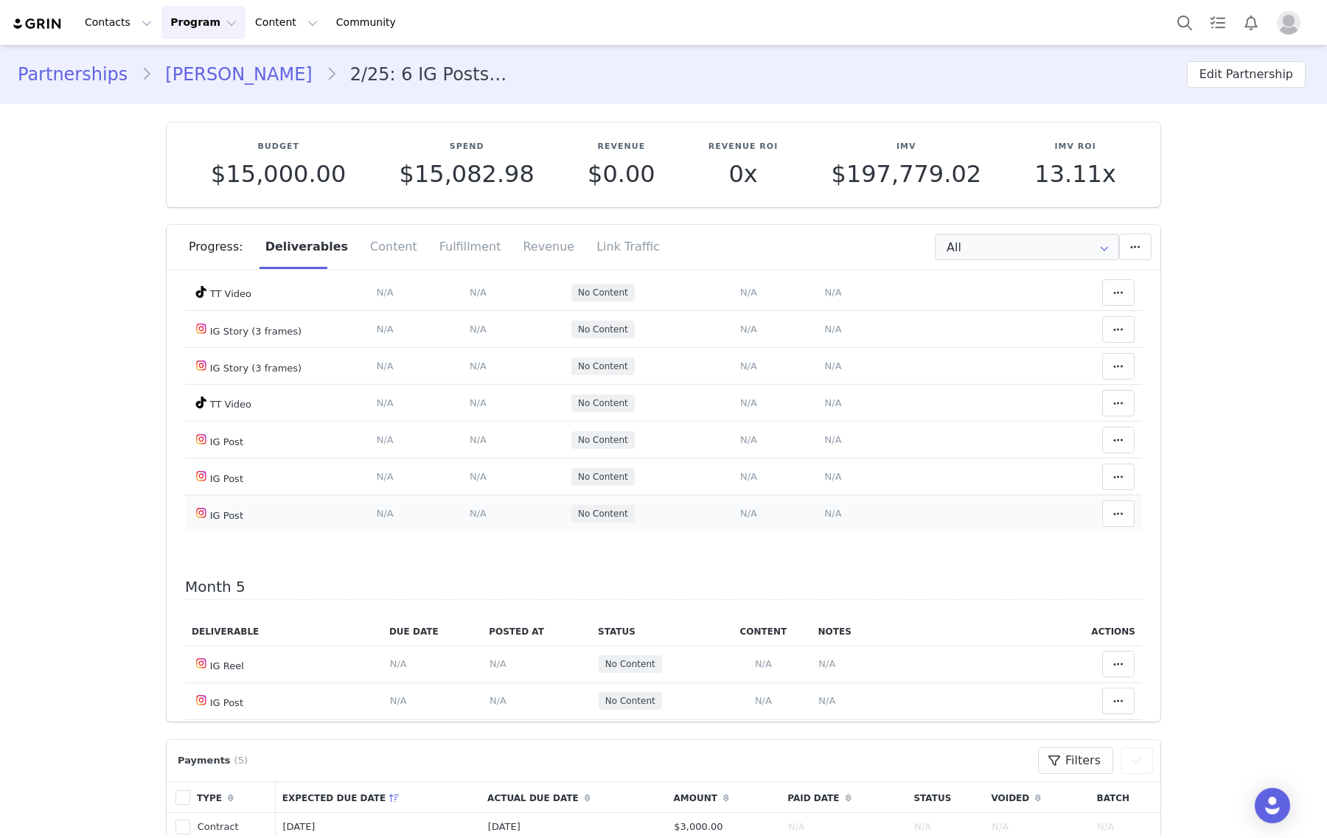
click at [825, 519] on span "N/A" at bounding box center [833, 513] width 17 height 11
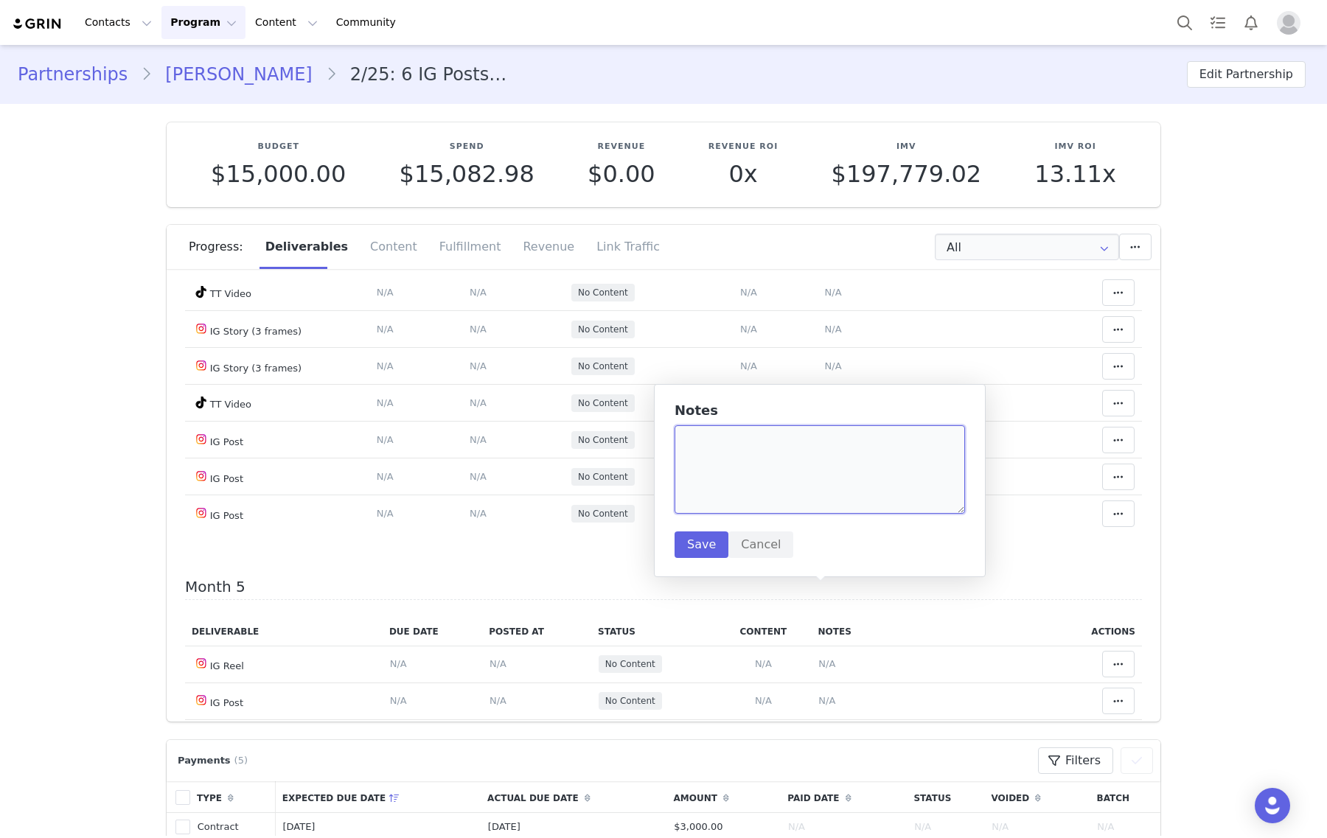
click at [823, 491] on textarea at bounding box center [820, 469] width 290 height 88
paste textarea "https://www.instagram.com/p/DO_09PZEs83/"
type textarea "https://www.instagram.com/p/DO_09PZEs83/"
click at [698, 540] on button "Save" at bounding box center [702, 545] width 54 height 27
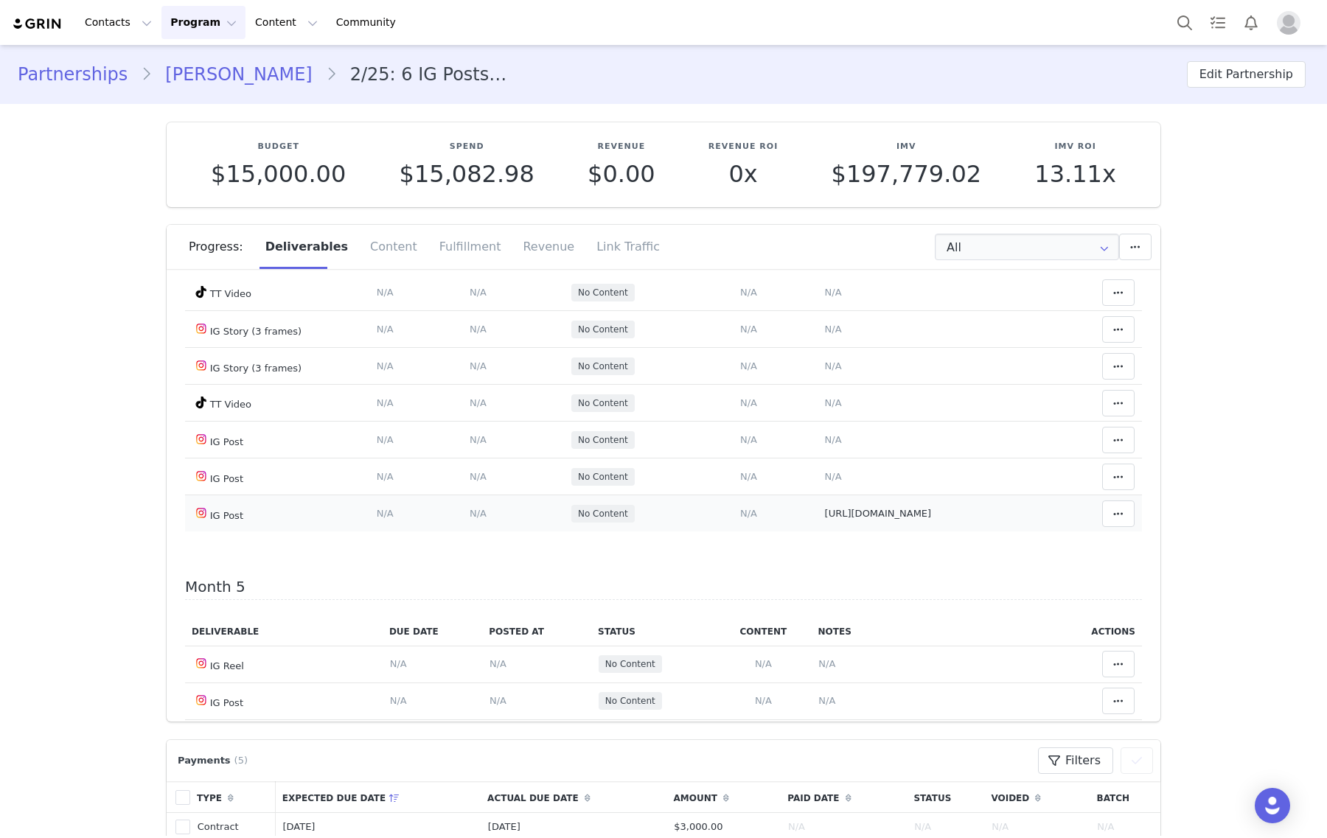
click at [740, 519] on span "N/A" at bounding box center [748, 513] width 17 height 11
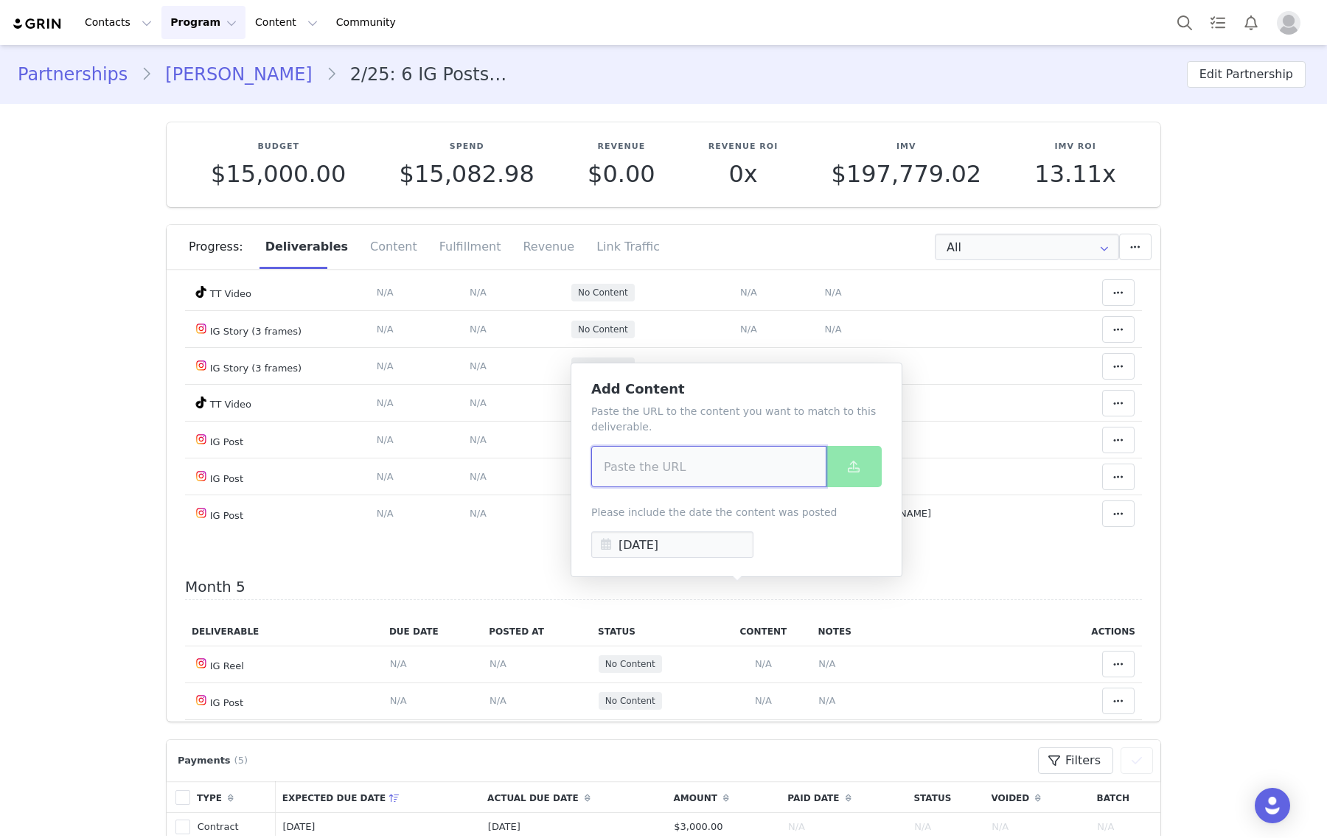
click at [738, 484] on input at bounding box center [708, 466] width 235 height 41
paste input "https://www.instagram.com/p/DO_09PZEs83/"
type input "https://www.instagram.com/p/DO_09PZEs83/"
click at [838, 459] on button at bounding box center [854, 466] width 56 height 41
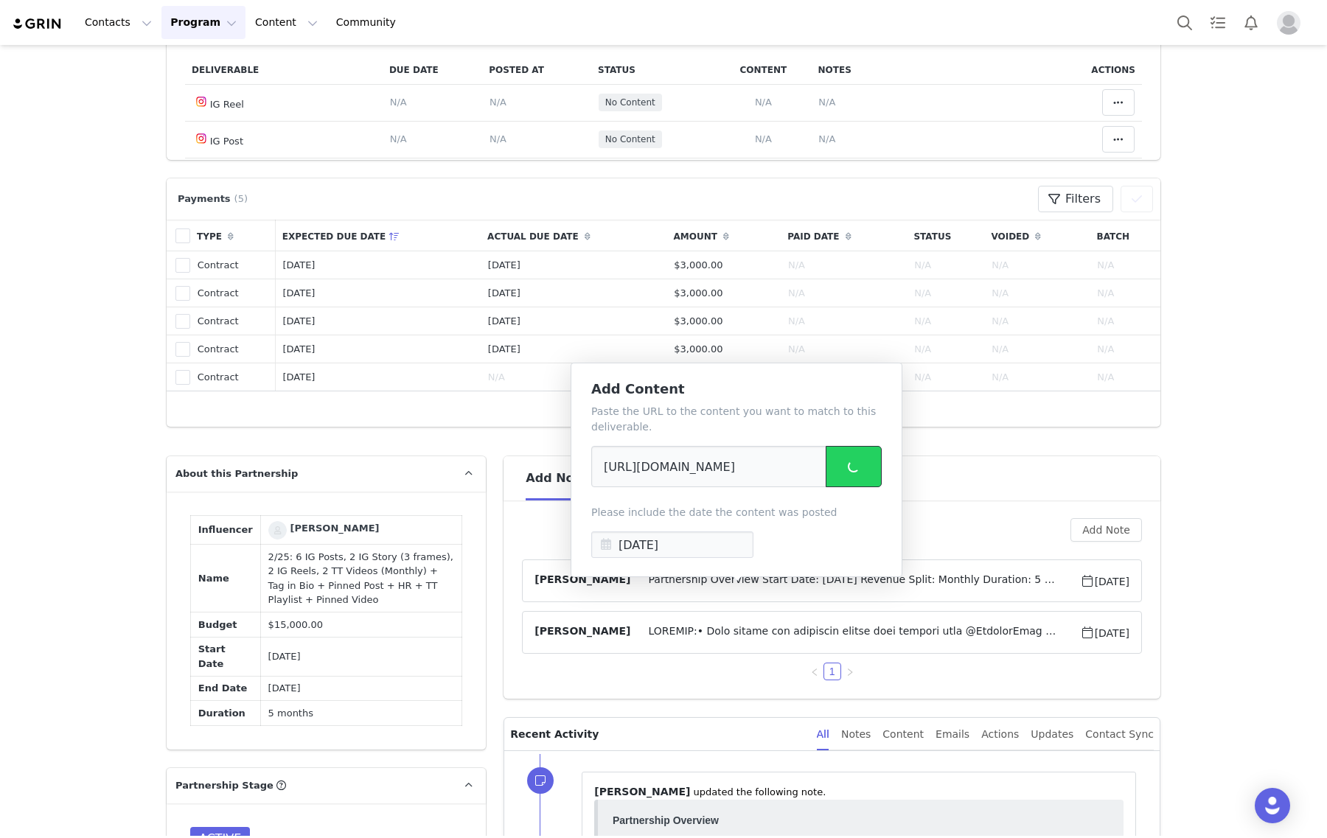
scroll to position [829, 0]
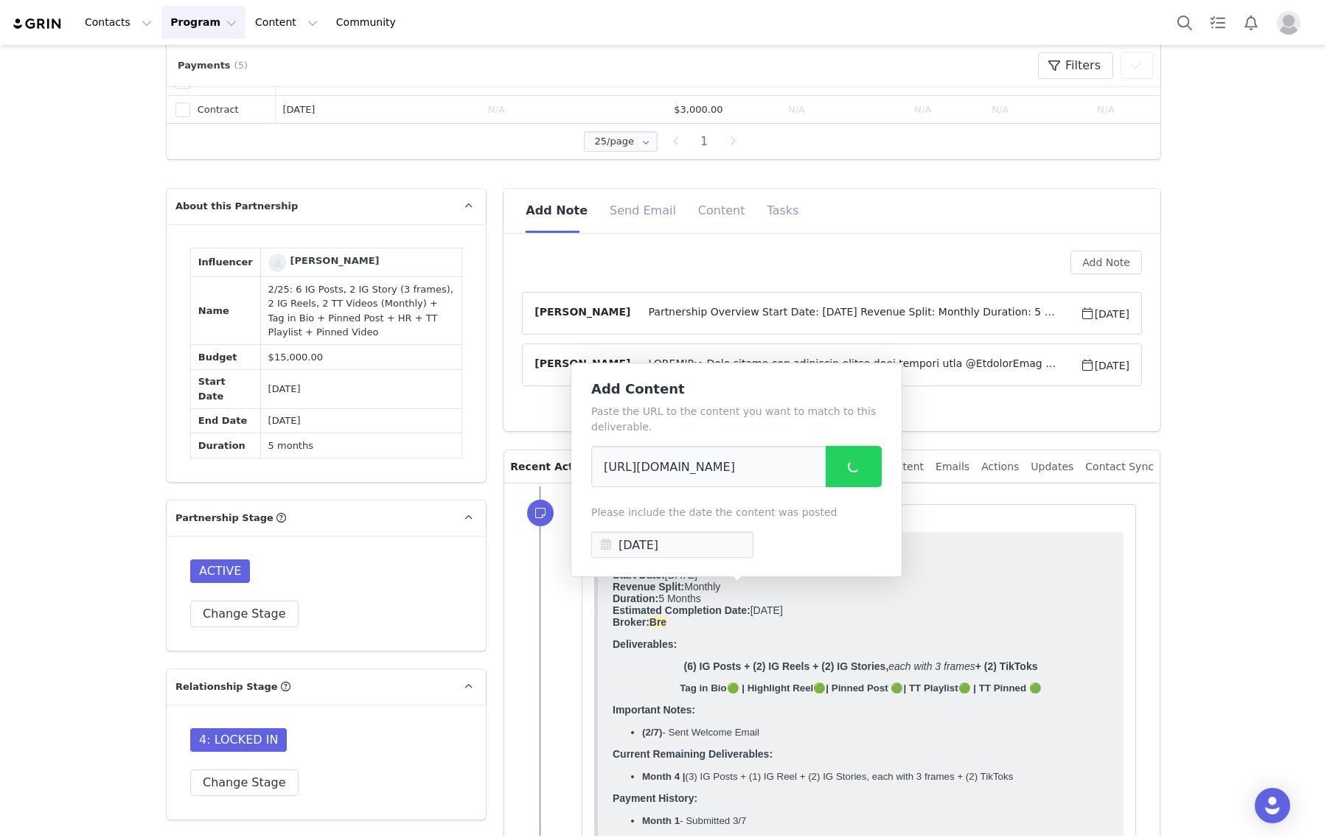
click at [1010, 314] on span "Partnership Overview Start Date: February 2025 Revenue Split: Monthly Duration:…" at bounding box center [854, 313] width 449 height 18
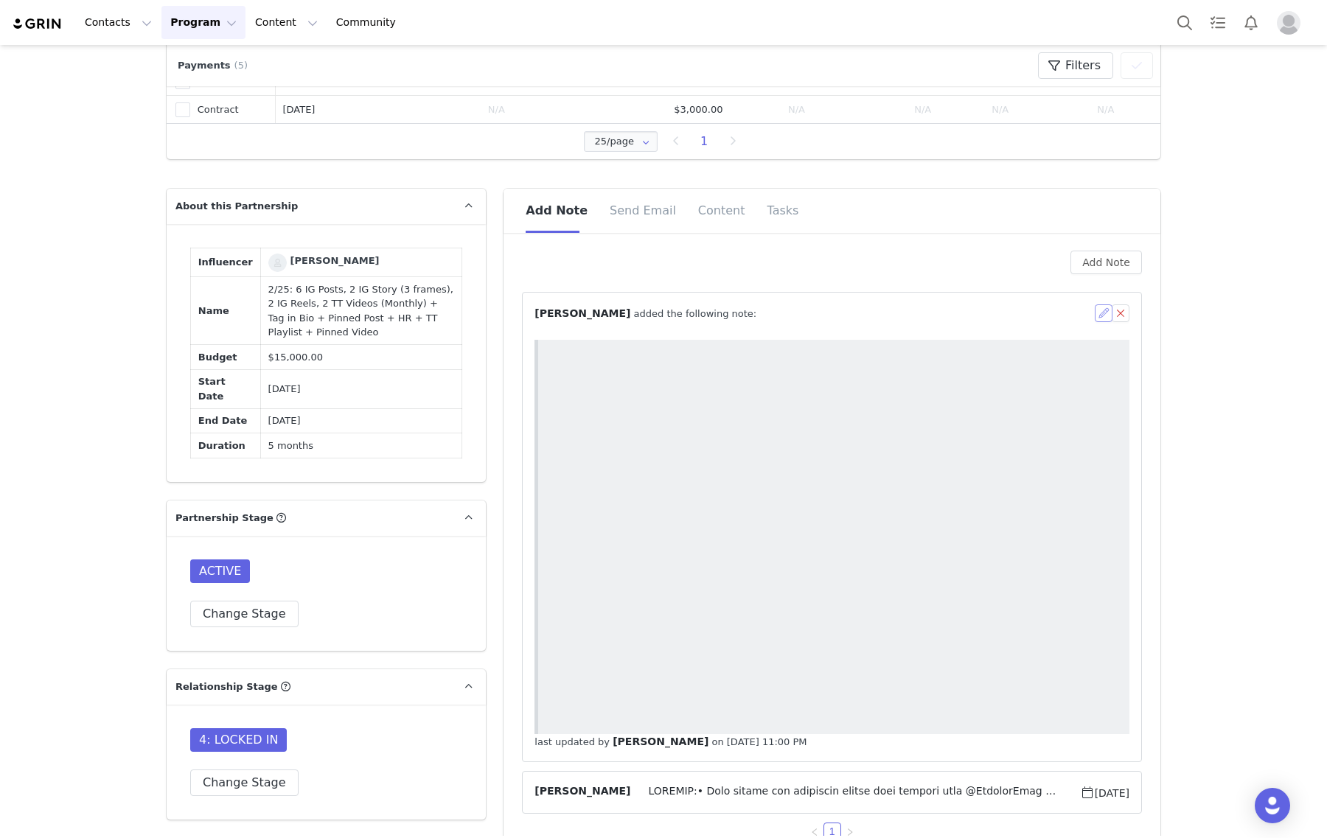
click at [1095, 308] on button "button" at bounding box center [1104, 313] width 18 height 18
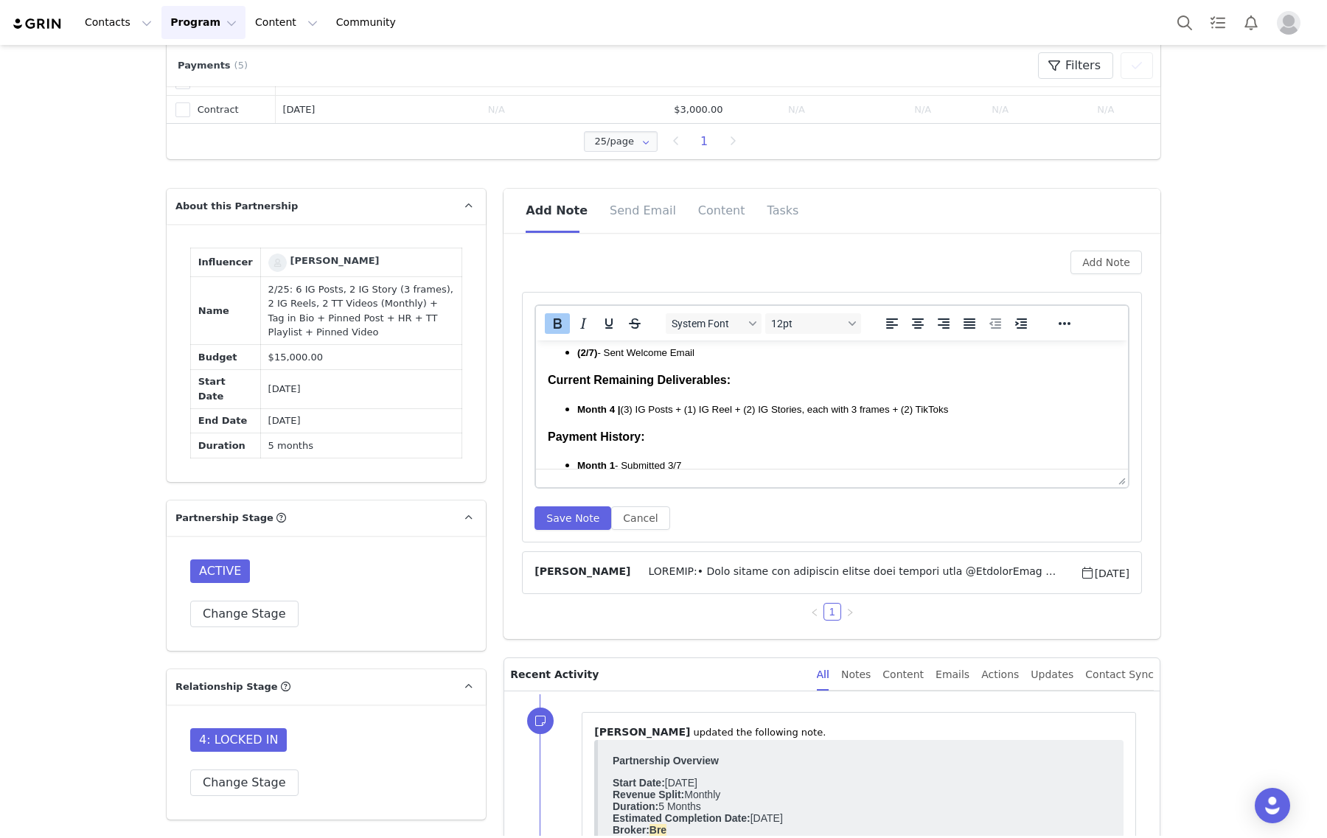
scroll to position [276, 0]
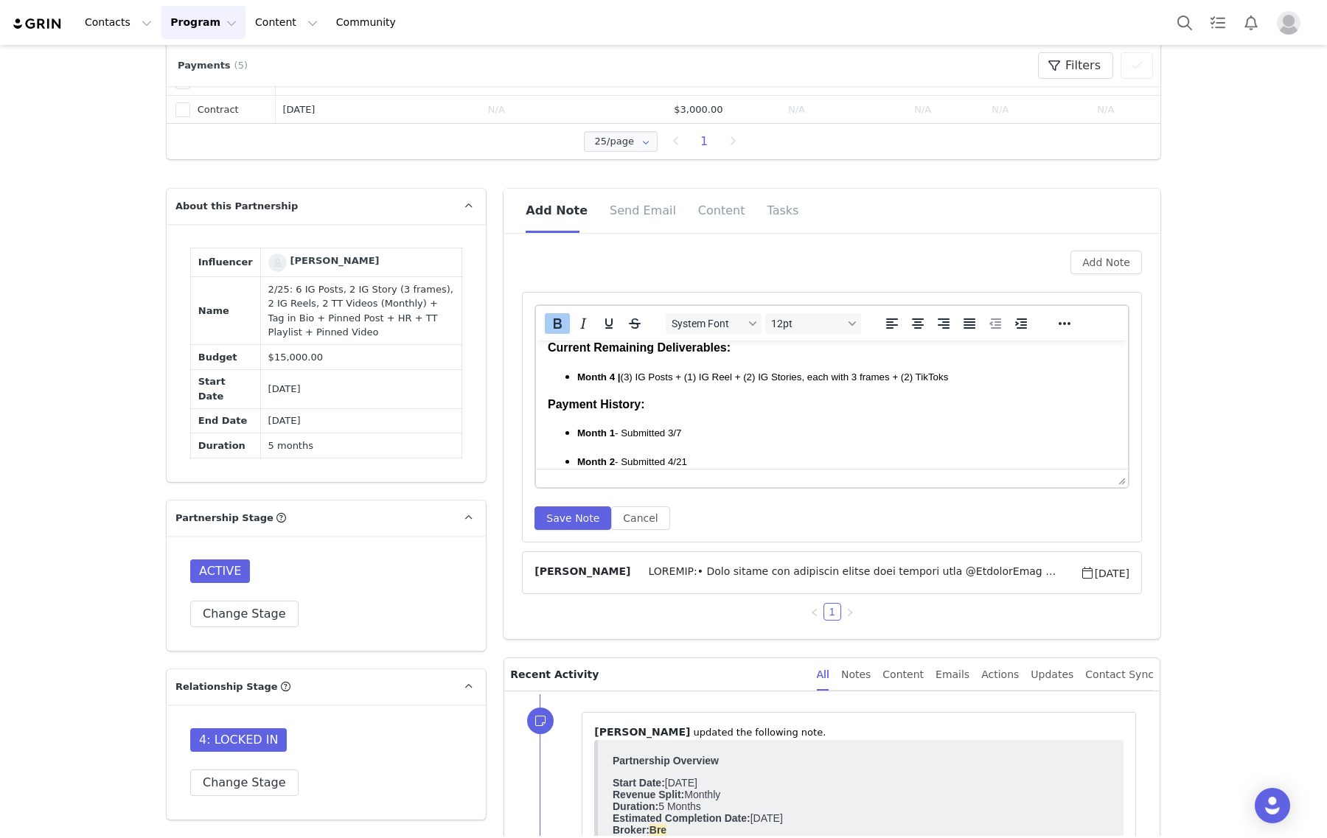
click at [630, 374] on span "Month 4 | (3) IG Posts + (1) IG Reel + (2) IG Stories, each with 3 frames + (2)…" at bounding box center [762, 377] width 371 height 11
drag, startPoint x: 732, startPoint y: 370, endPoint x: 687, endPoint y: 377, distance: 45.5
click at [687, 377] on span "Month 4 | (2) IG Posts + (1) IG Reel + (2) IG Stories, each with 3 frames + (2)…" at bounding box center [762, 377] width 371 height 11
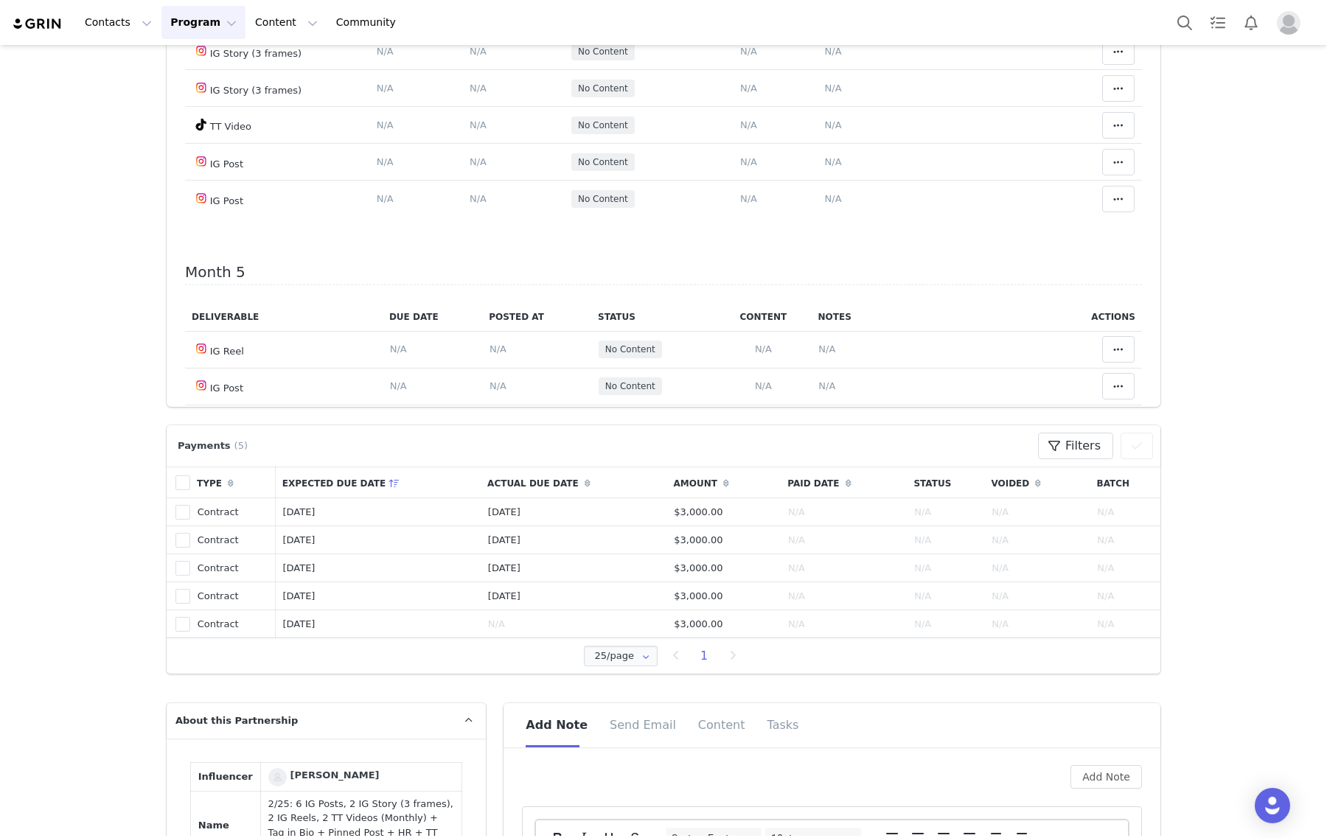
scroll to position [553, 0]
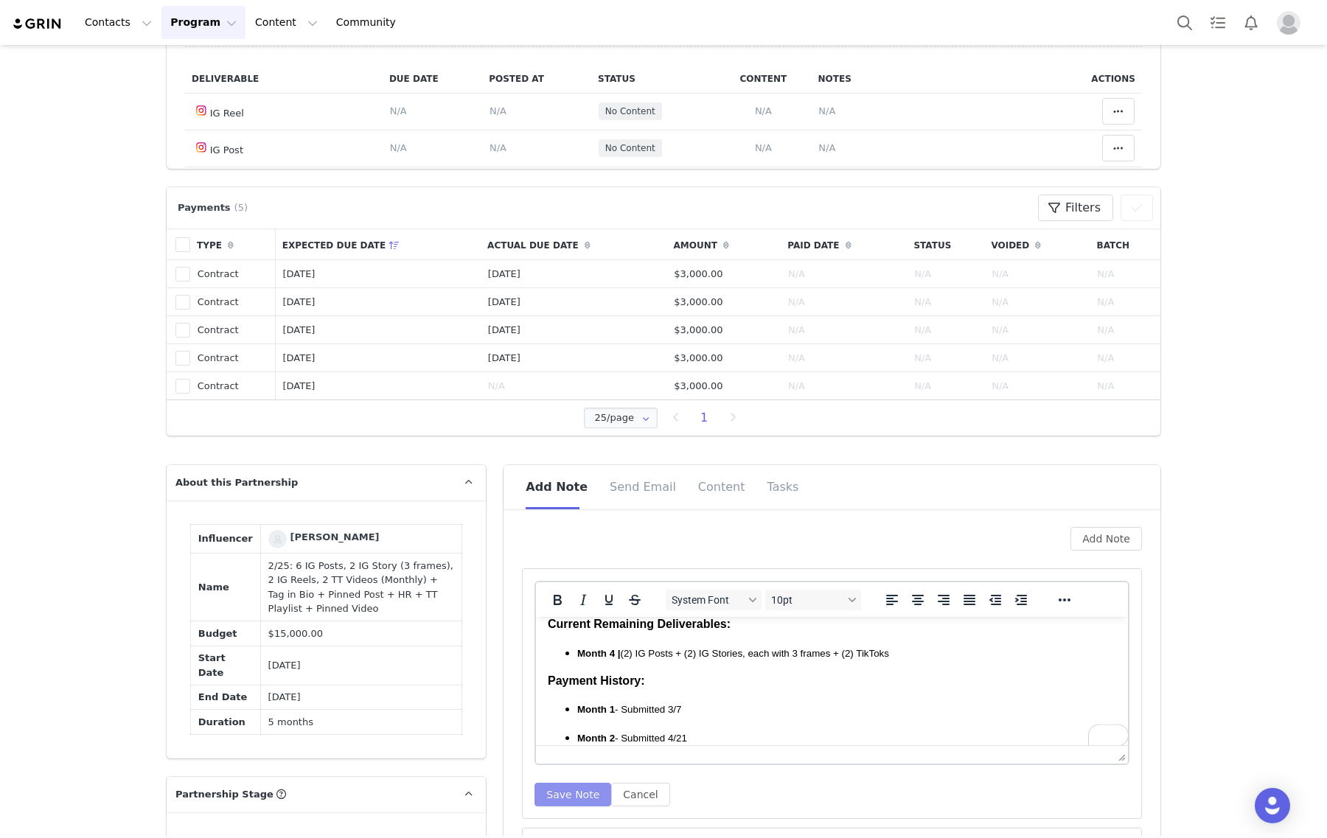
click at [574, 790] on button "Save Note" at bounding box center [572, 795] width 77 height 24
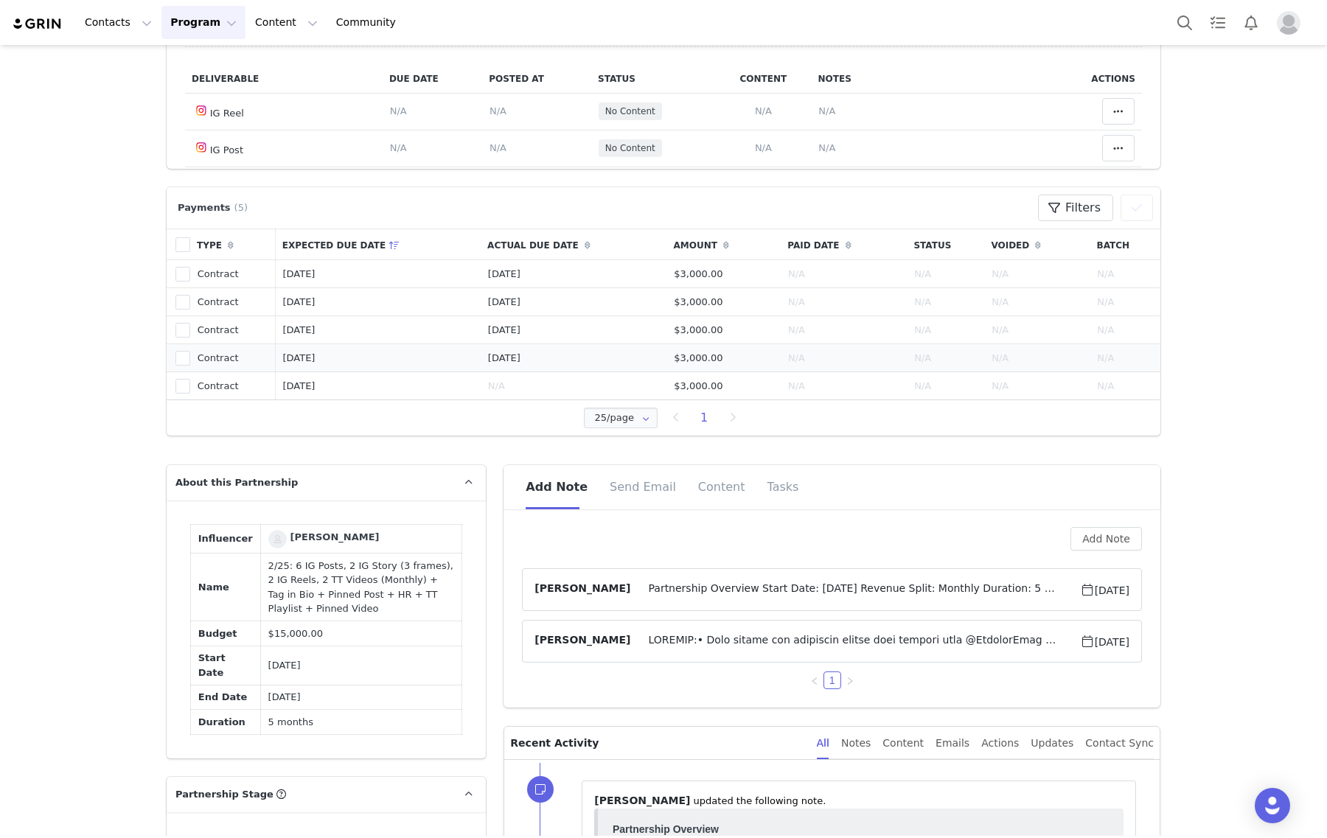
click at [789, 590] on span "Partnership Overview Start Date: February 2025 Revenue Split: Monthly Duration:…" at bounding box center [854, 590] width 449 height 18
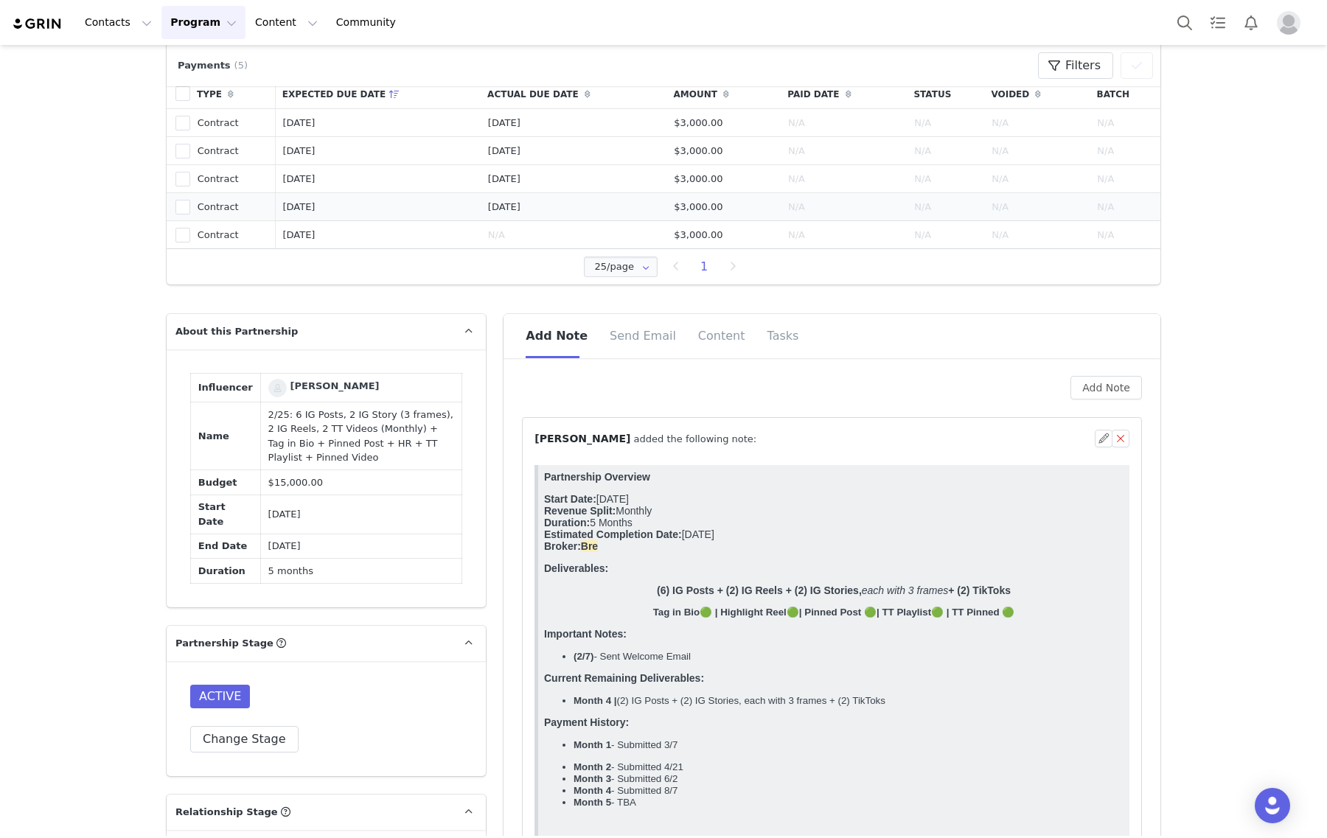
scroll to position [921, 0]
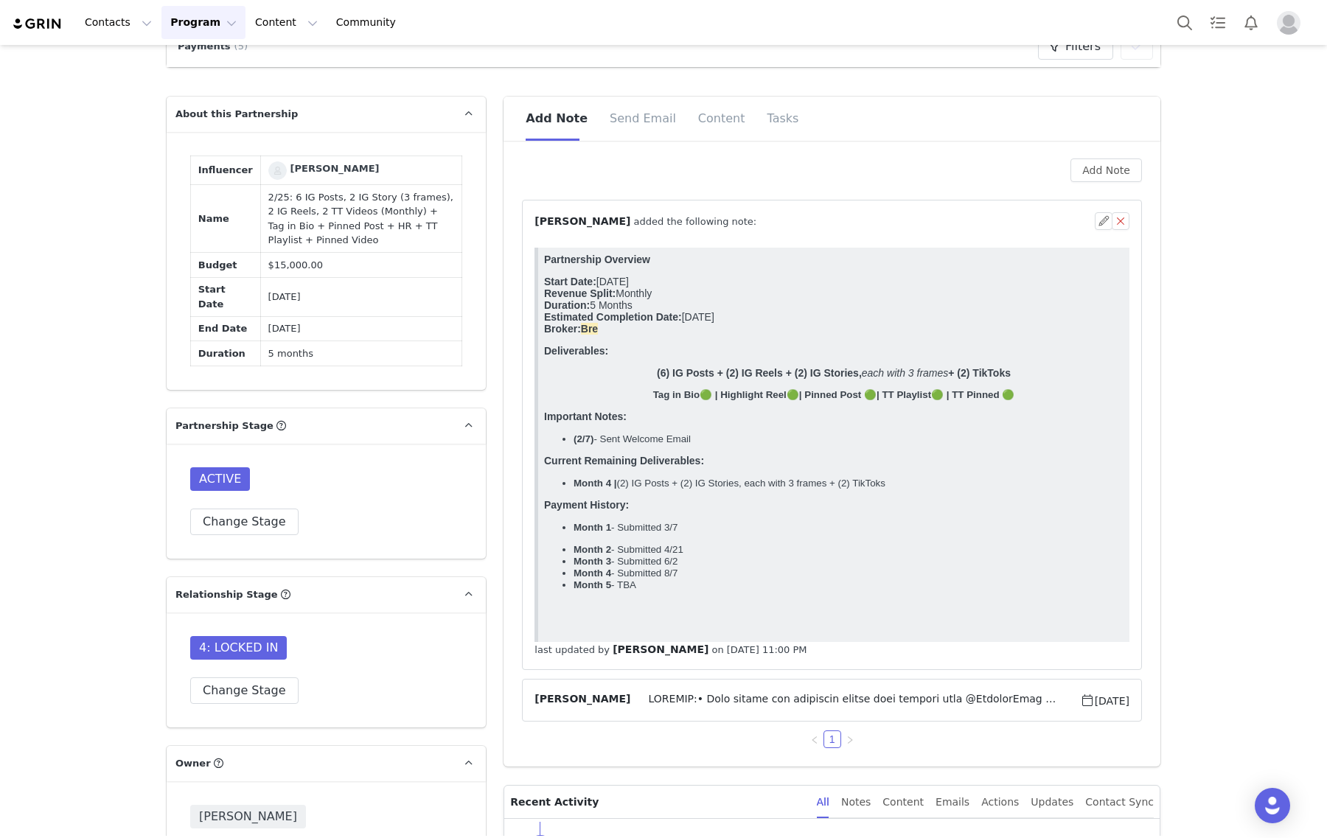
drag, startPoint x: 686, startPoint y: 500, endPoint x: 601, endPoint y: 473, distance: 89.5
click at [538, 473] on html "Partnership Overview Start Date: February 2025 Revenue Split: Monthly Duration:…" at bounding box center [833, 445] width 591 height 394
drag, startPoint x: 901, startPoint y: 503, endPoint x: 526, endPoint y: 478, distance: 376.1
click at [538, 478] on html "Partnership Overview Start Date: February 2025 Revenue Split: Monthly Duration:…" at bounding box center [833, 445] width 591 height 394
copy body "Current Remaining Deliverables: Month 4 | (2) IG Posts + (2) IG Stories, each w…"
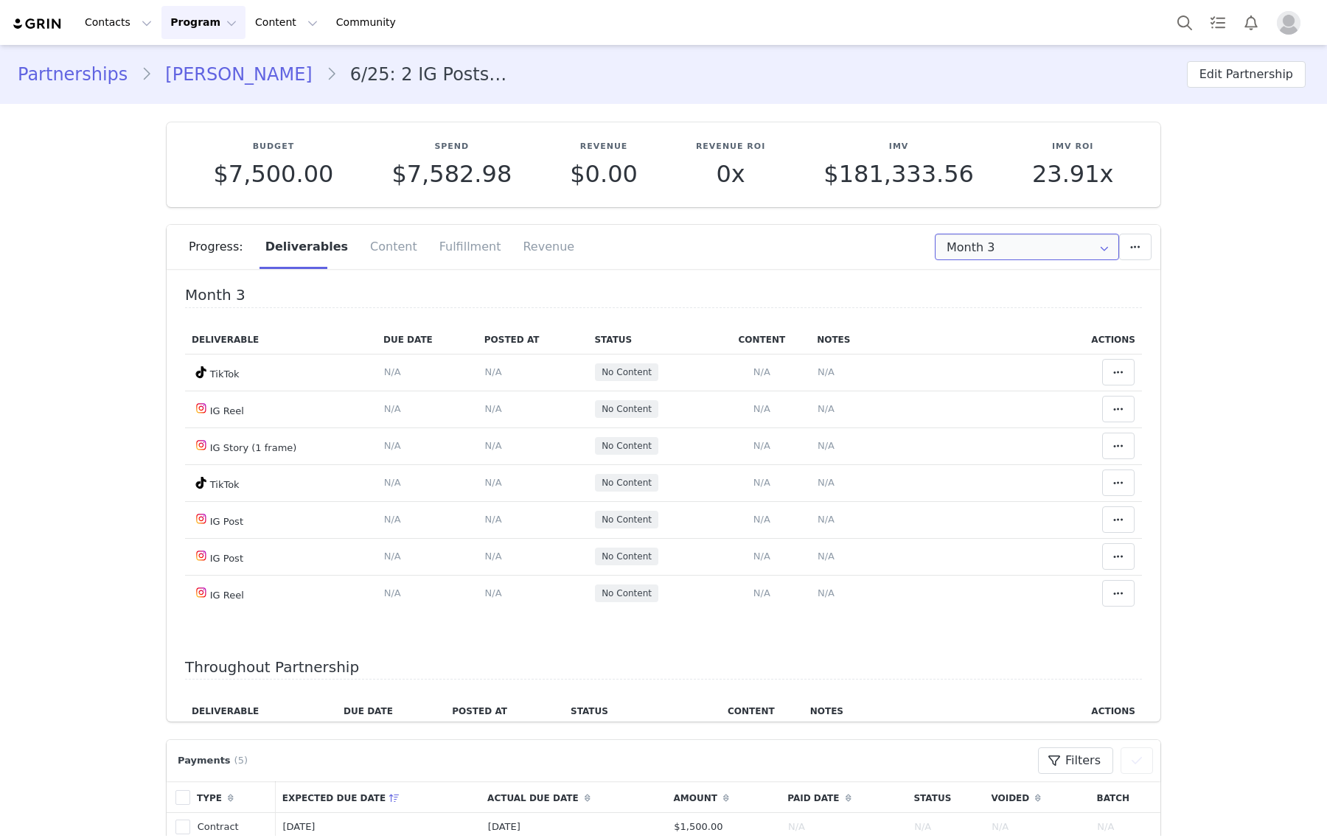
click at [1008, 238] on input "Month 3" at bounding box center [1027, 247] width 184 height 27
click at [0, 0] on li "All Months" at bounding box center [0, 0] width 0 height 0
type input "All"
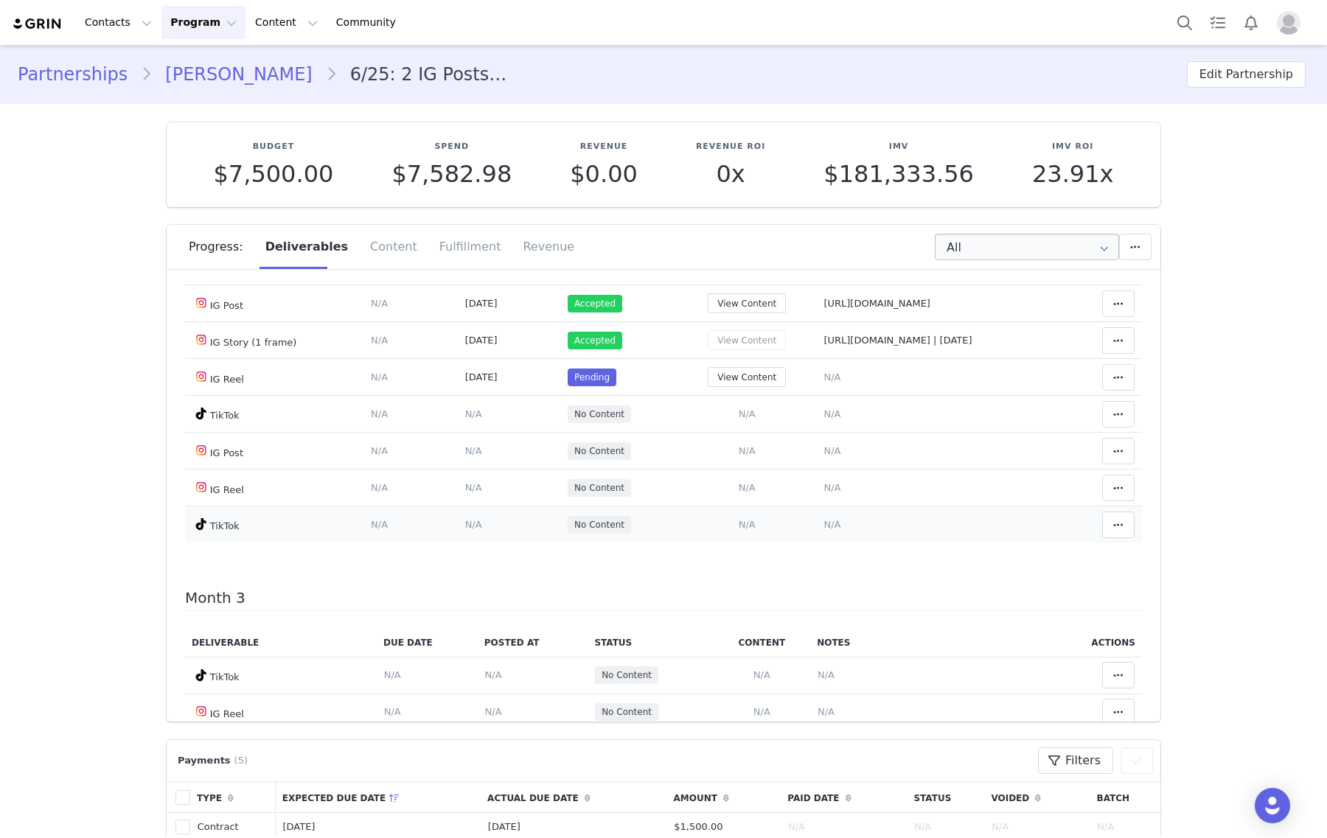
scroll to position [461, 0]
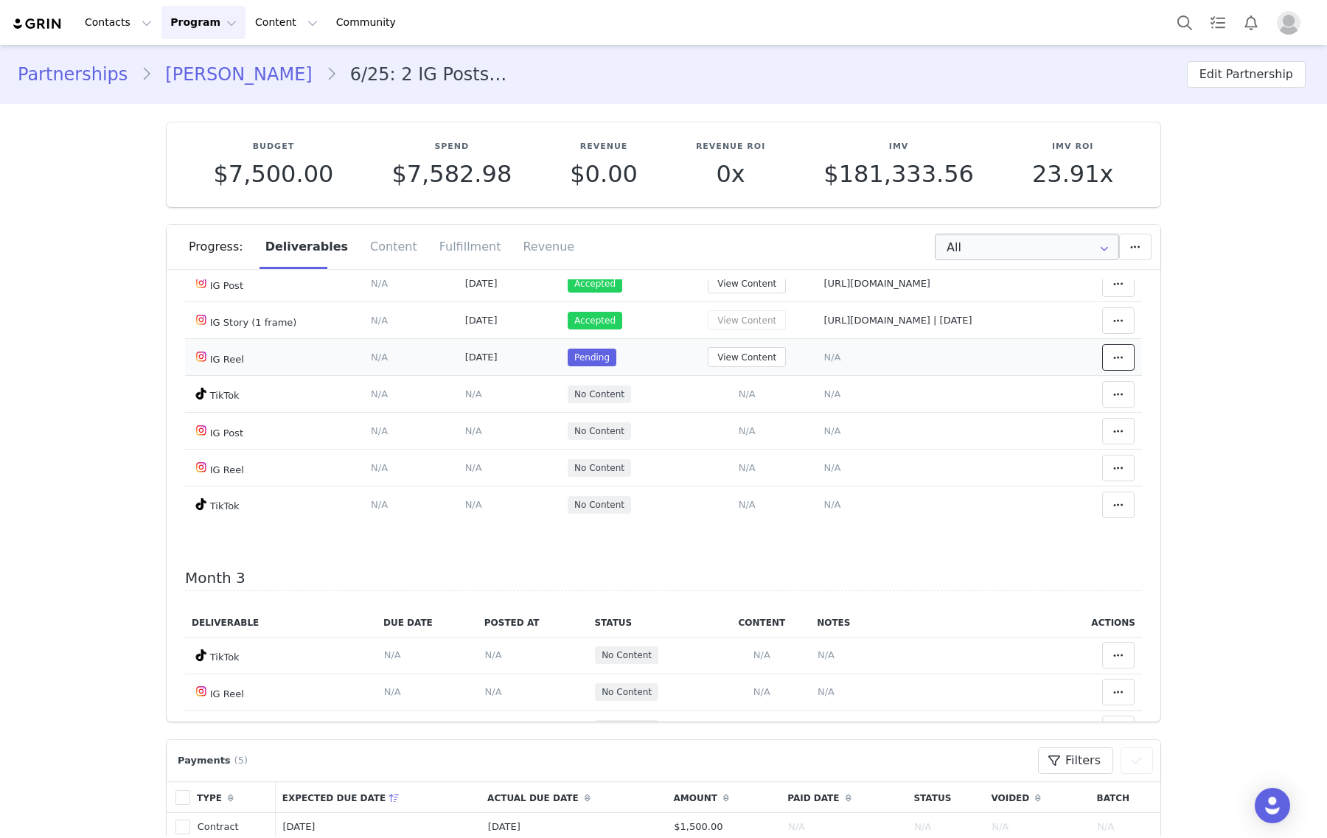
click at [1113, 363] on icon at bounding box center [1118, 358] width 10 height 12
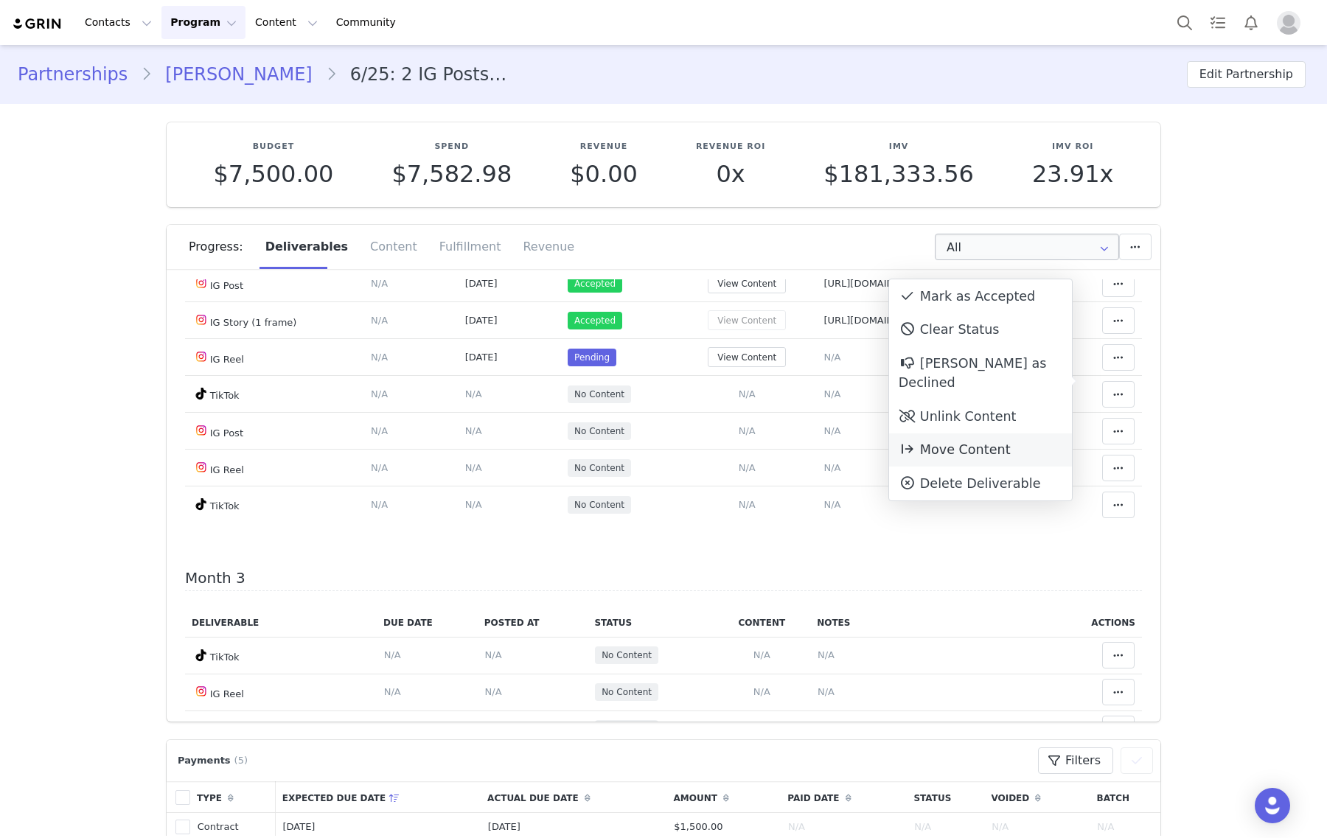
click at [952, 442] on span "Move Content" at bounding box center [955, 449] width 112 height 15
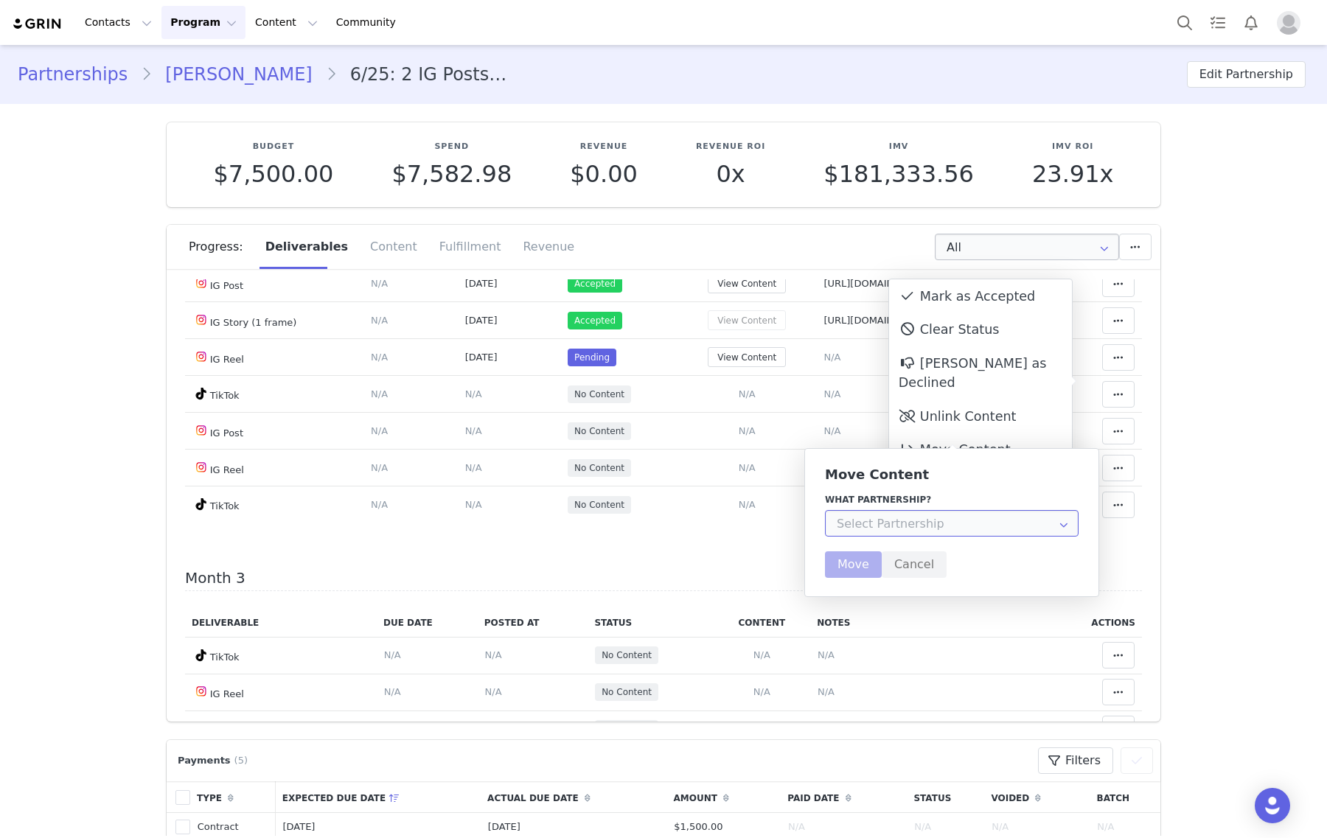
click at [881, 525] on input "text" at bounding box center [952, 523] width 254 height 27
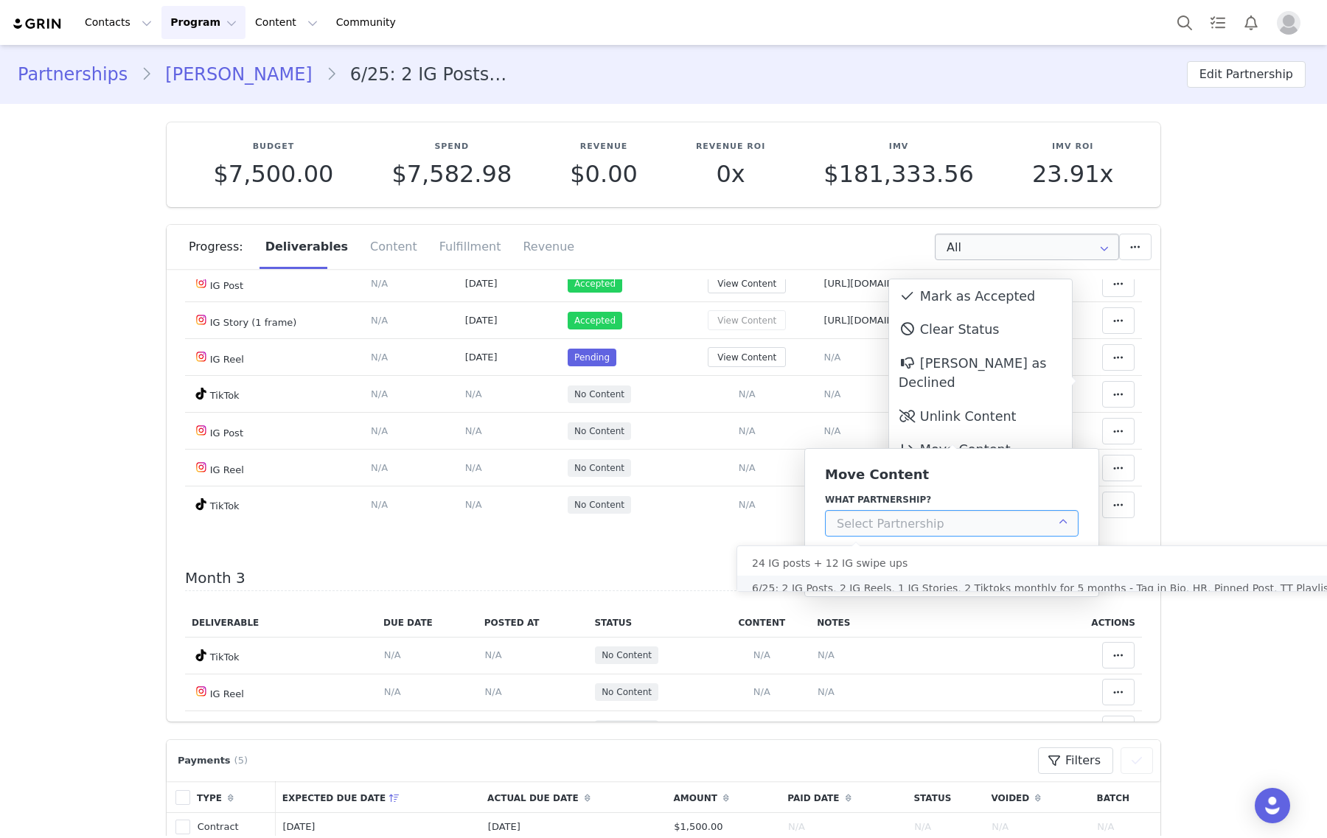
click at [885, 591] on span "6/25: 2 IG Posts, 2 IG Reels, 1 IG Stories, 2 Tiktoks monthly for 5 months - Ta…" at bounding box center [1071, 588] width 638 height 12
type input "6/25: 2 IG Posts, 2 IG Reels, 1 IG Stories, 2 Tiktoks monthly for 5 months - Ta…"
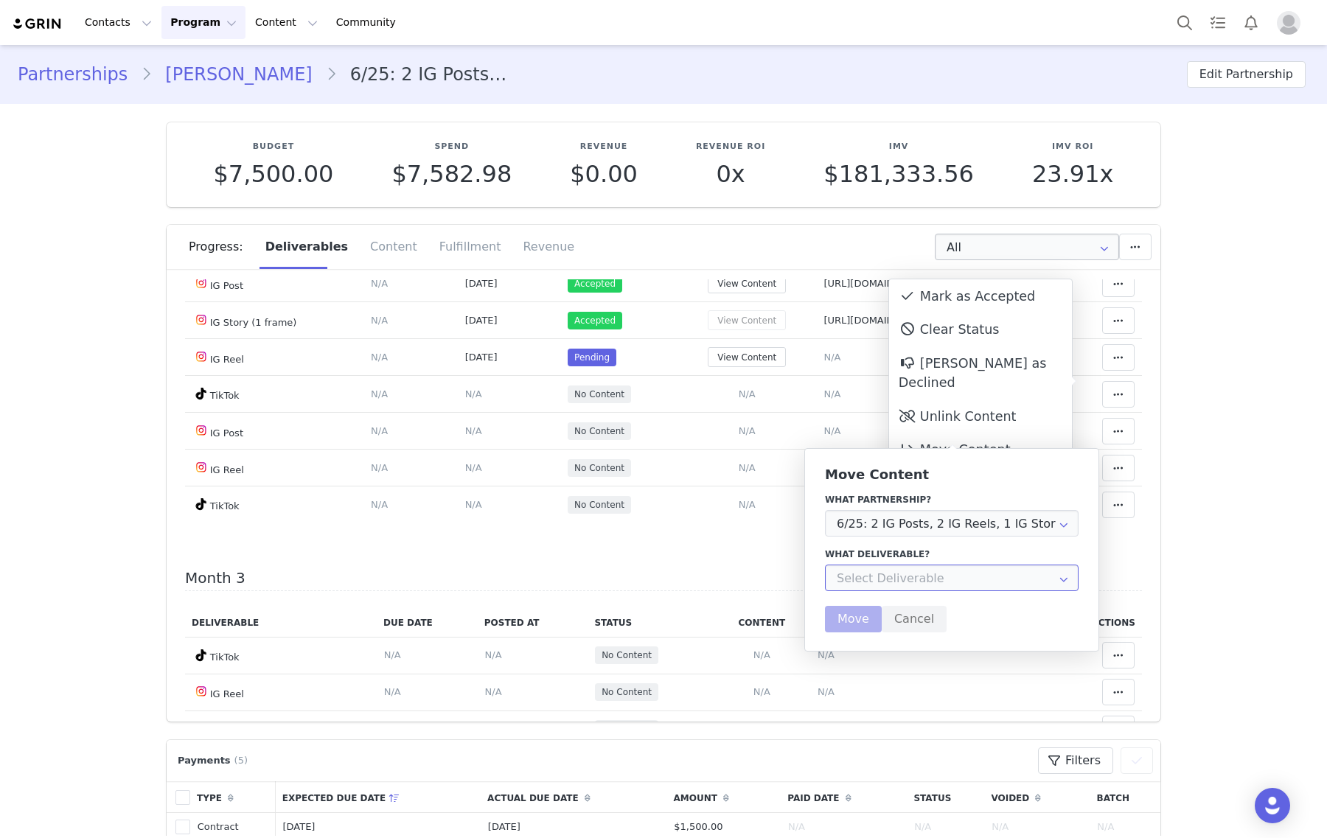
click at [877, 575] on input "text" at bounding box center [952, 578] width 254 height 27
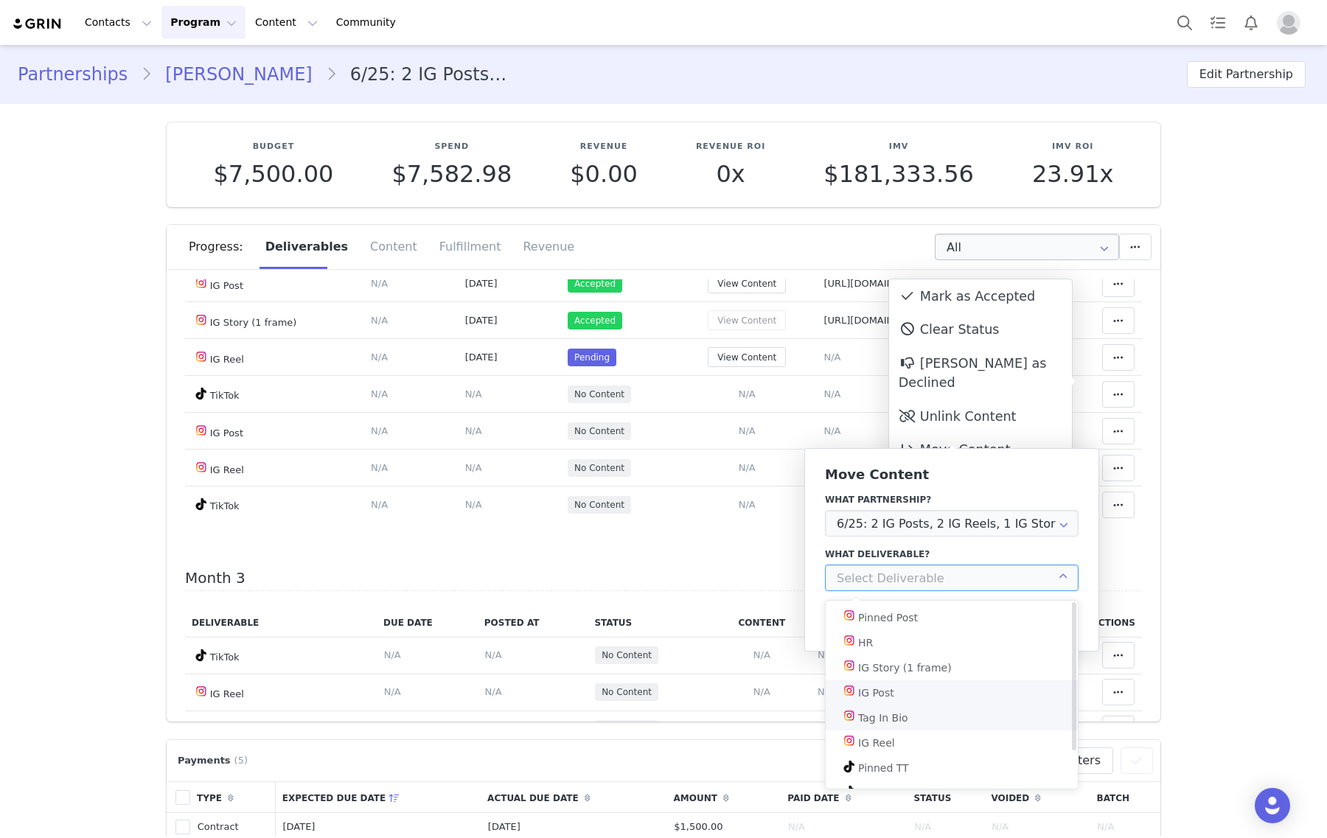
click at [882, 701] on div "IG Post" at bounding box center [876, 692] width 36 height 25
type input "IG Post"
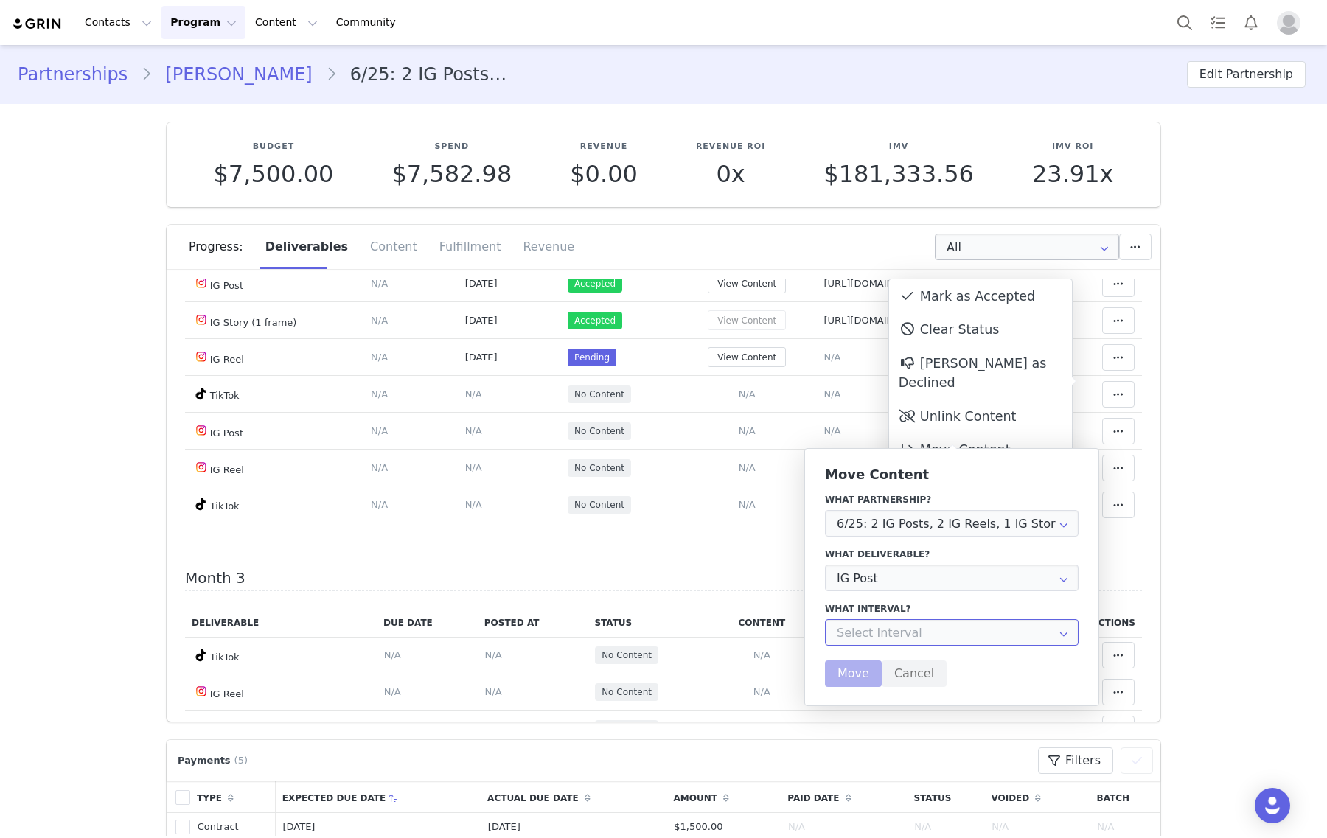
click at [871, 635] on input "text" at bounding box center [952, 632] width 254 height 27
click at [882, 673] on li "Month 2 Aug 7th - Sep 7th" at bounding box center [959, 672] width 266 height 25
type input "Month 2"
click at [846, 675] on button "Move" at bounding box center [853, 674] width 57 height 27
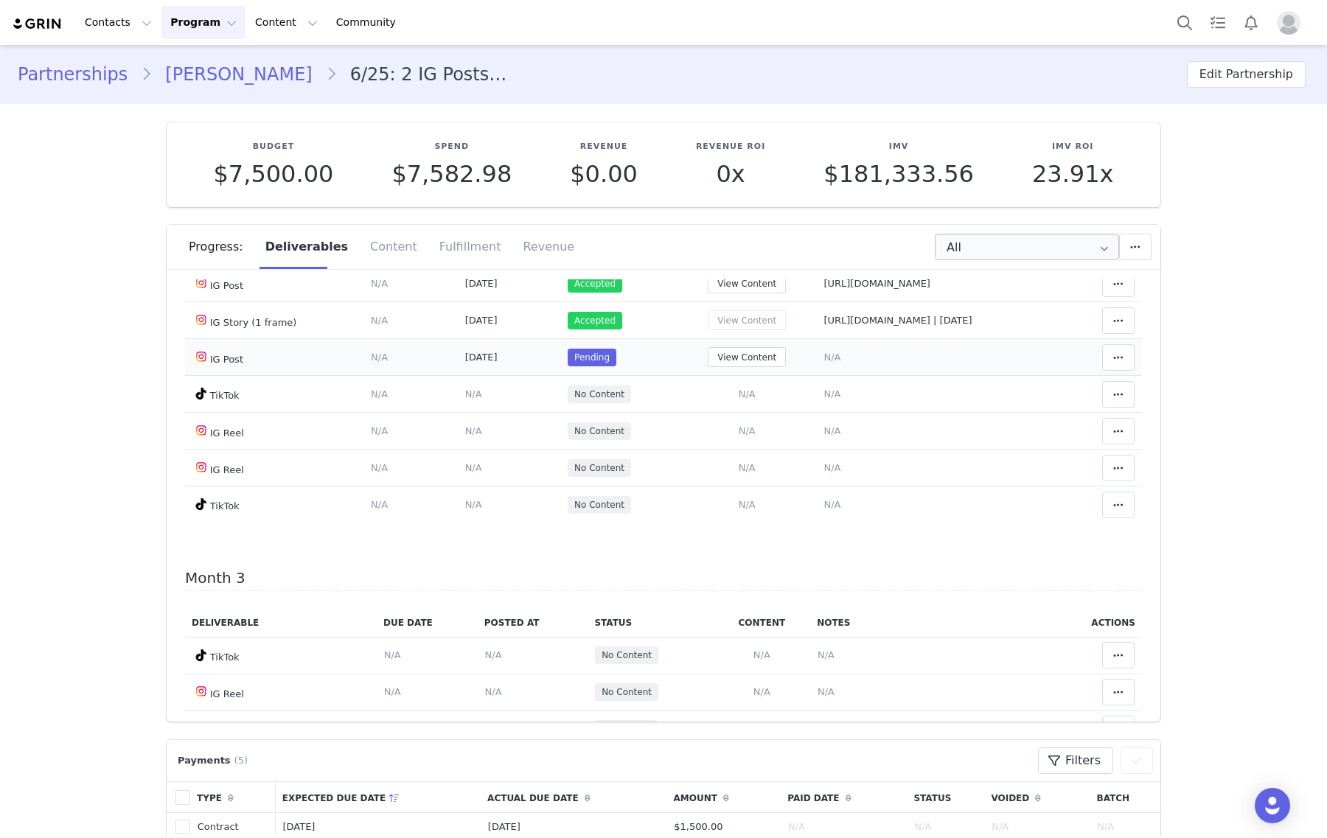
click at [823, 363] on span "N/A" at bounding box center [831, 357] width 17 height 11
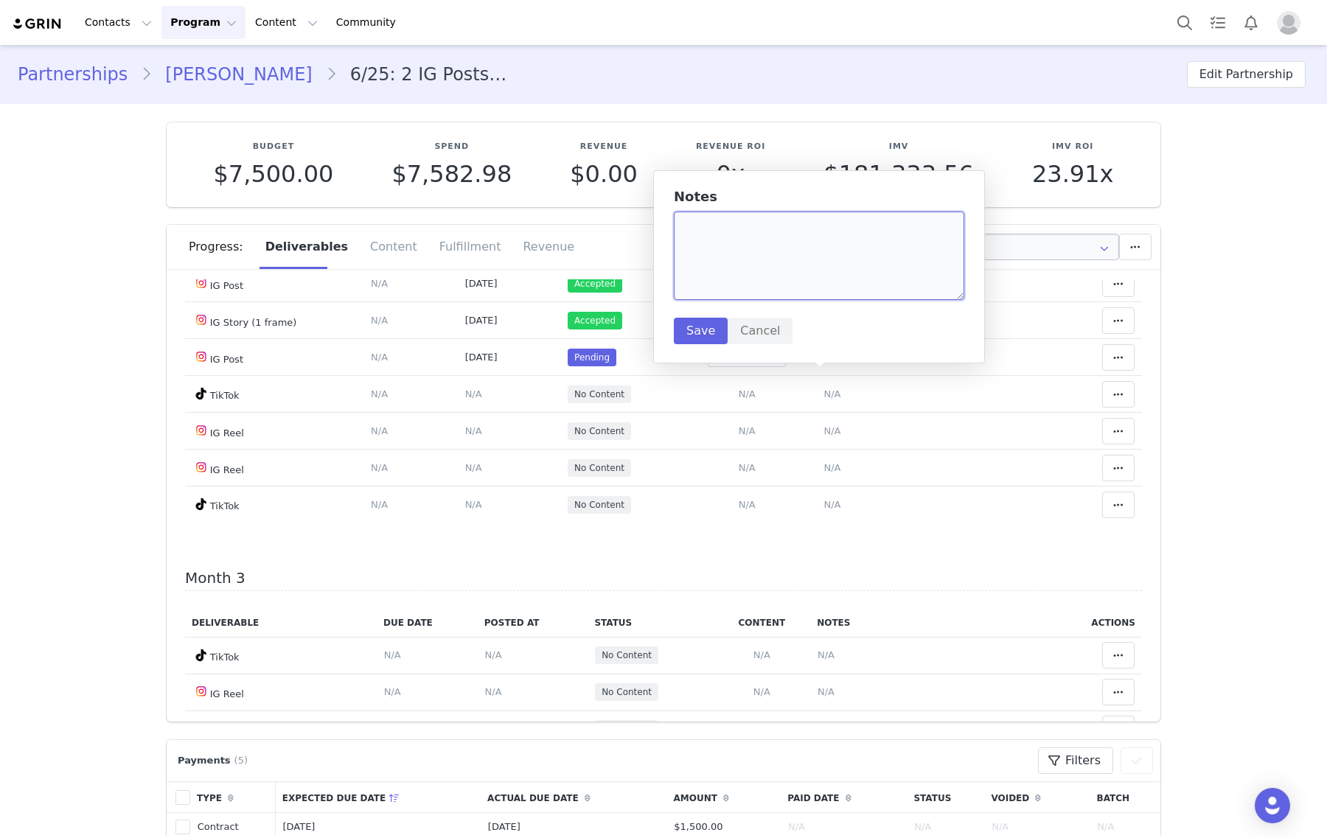
click at [794, 266] on textarea at bounding box center [819, 256] width 290 height 88
paste textarea "https://www.instagram.com/p/DO8Toi9CgQG/"
type textarea "https://www.instagram.com/p/DO8Toi9CgQG/"
click at [686, 332] on button "Save" at bounding box center [701, 331] width 54 height 27
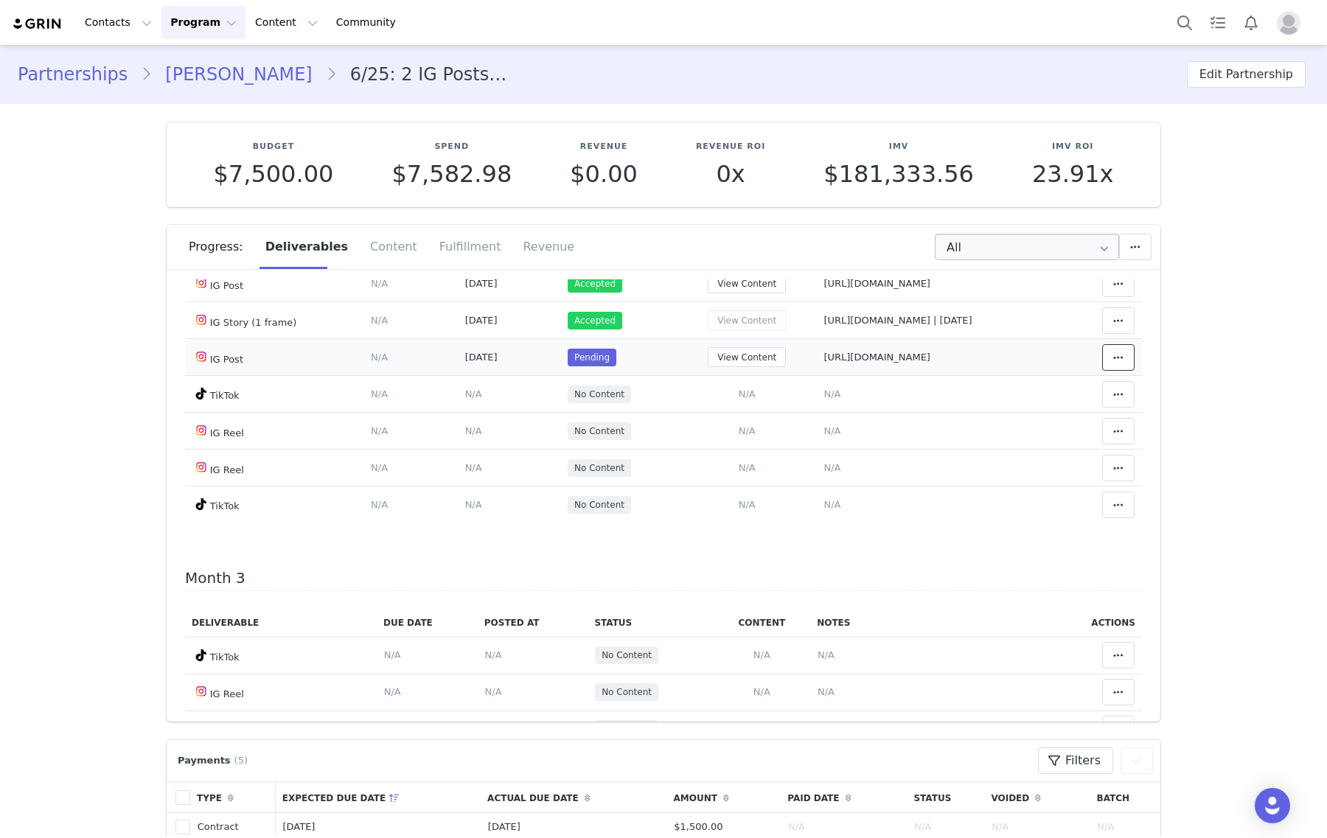
click at [1113, 363] on icon at bounding box center [1118, 358] width 10 height 12
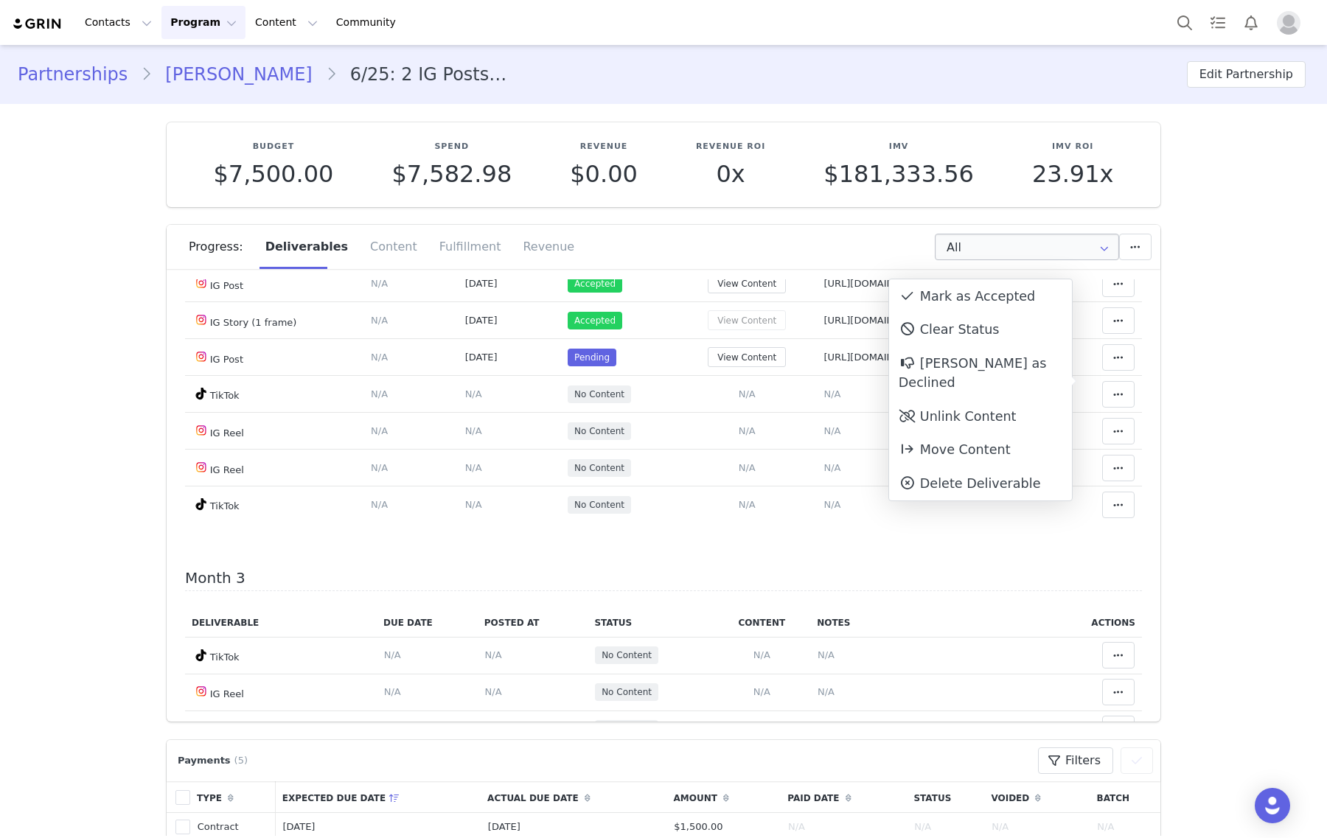
click at [1006, 289] on div "Mark as Accepted" at bounding box center [980, 296] width 183 height 34
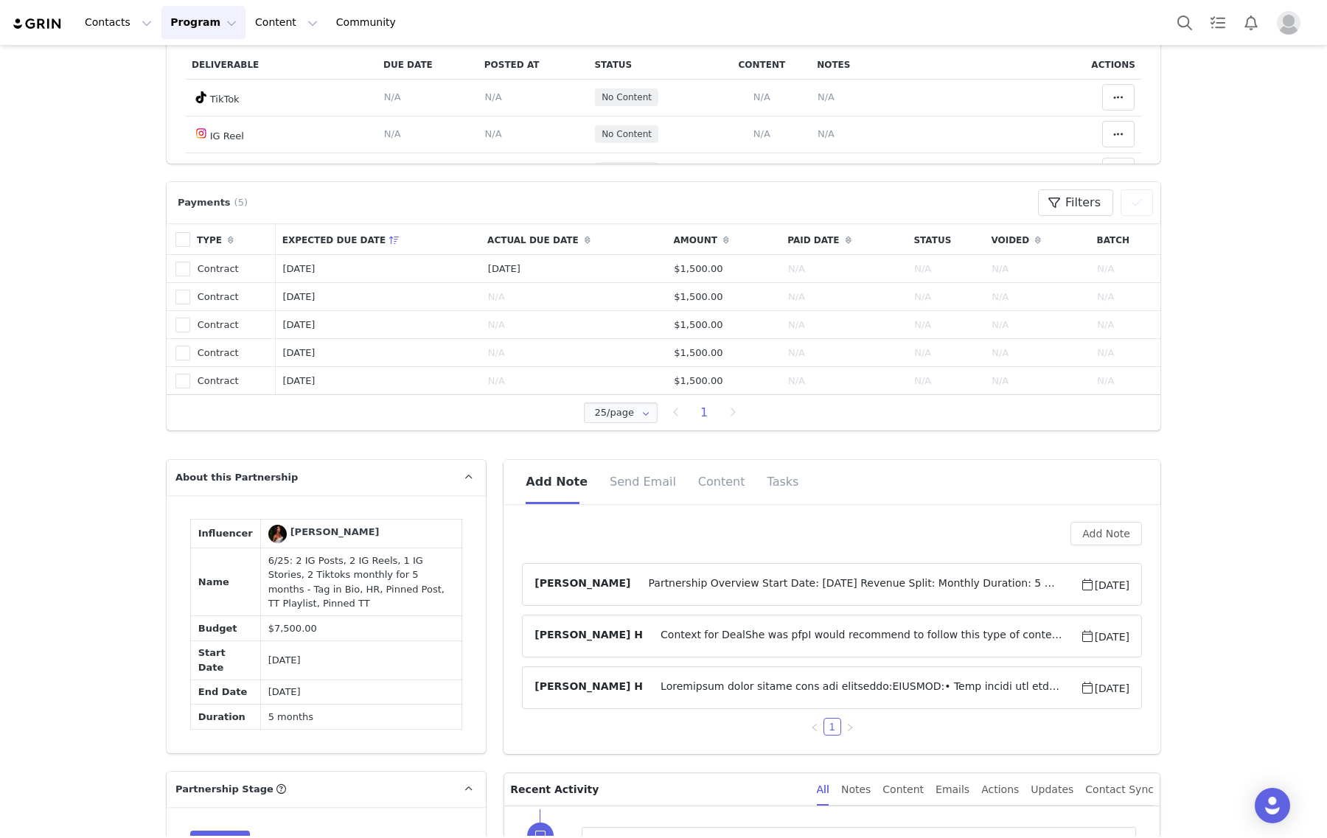
scroll to position [1014, 0]
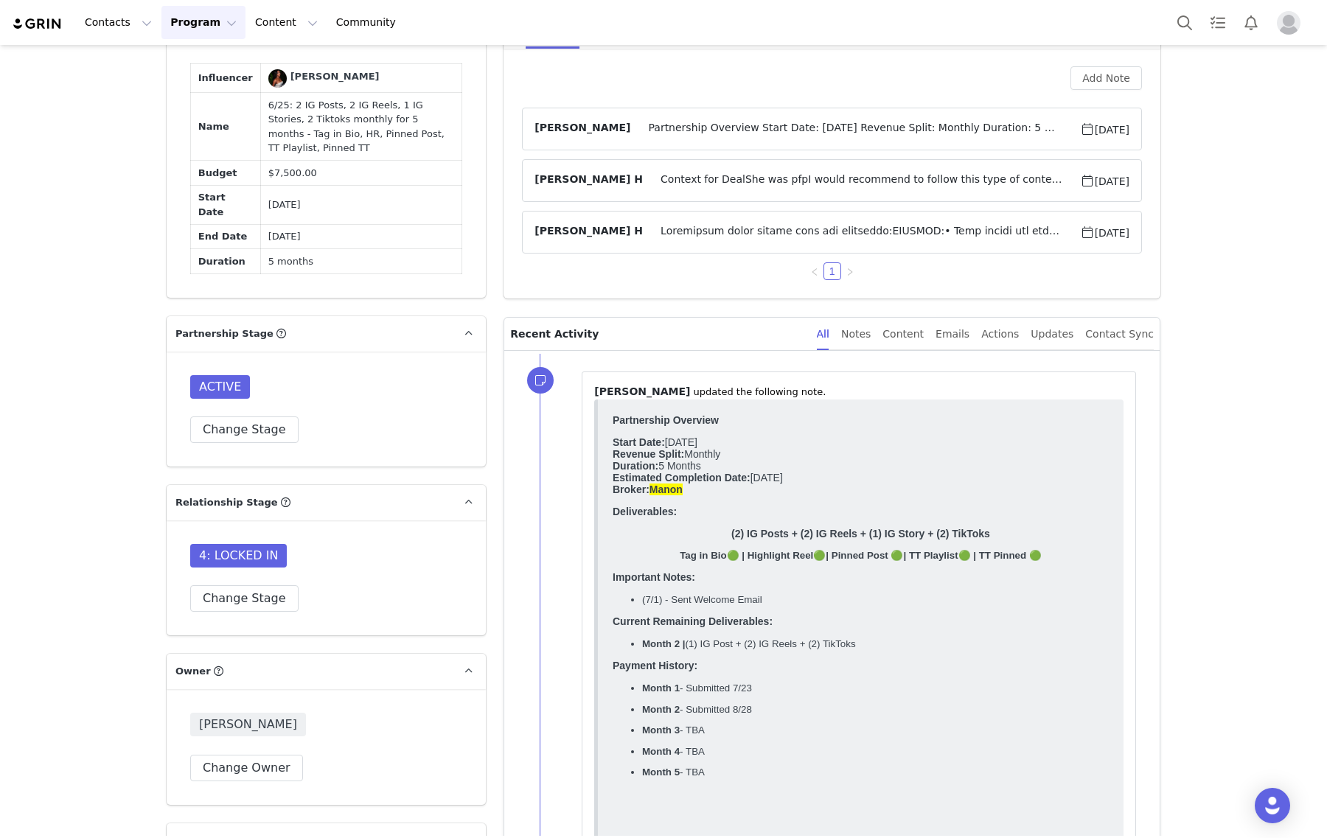
click at [992, 120] on span "Partnership Overview Start Date: July 2025 Revenue Split: Monthly Duration: 5 M…" at bounding box center [854, 129] width 449 height 18
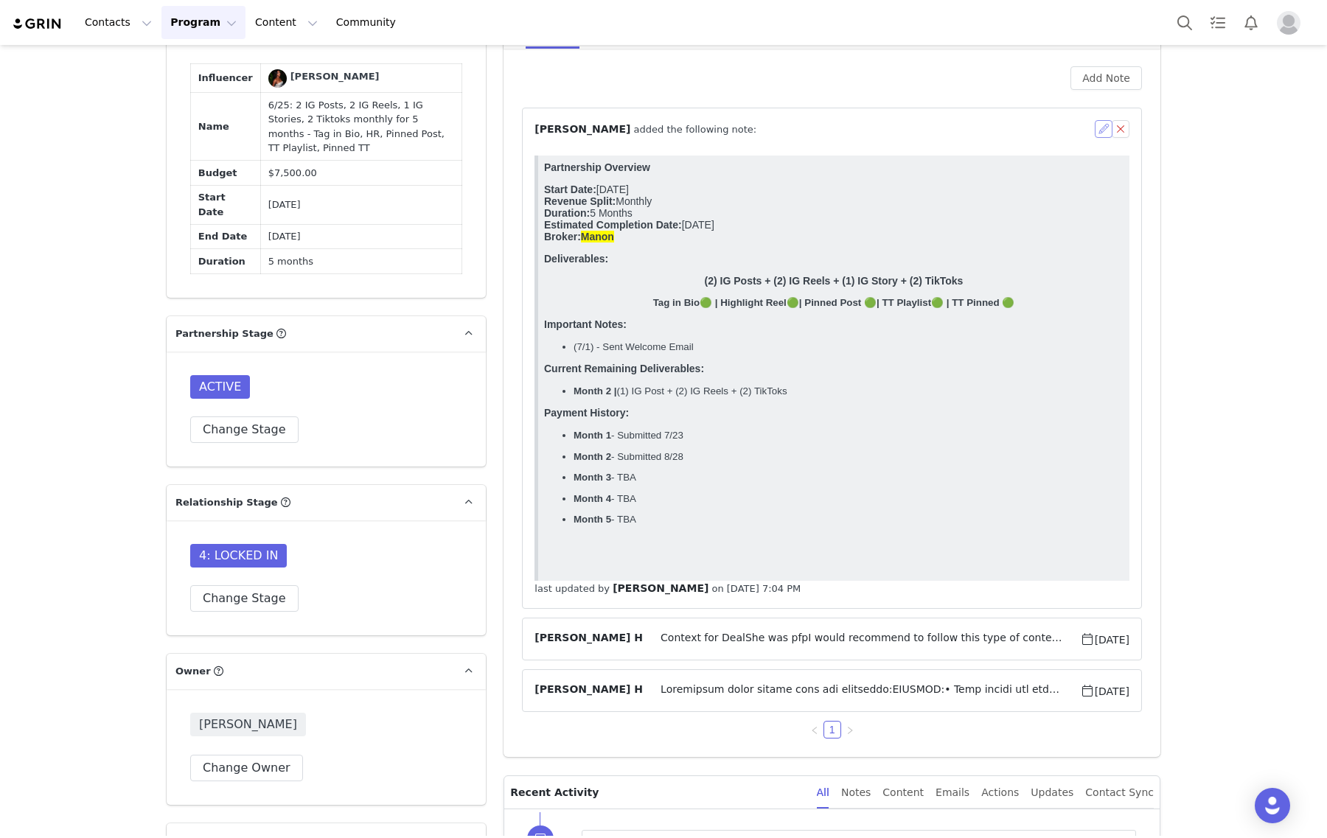
scroll to position [0, 0]
click at [1095, 122] on button "button" at bounding box center [1104, 129] width 18 height 18
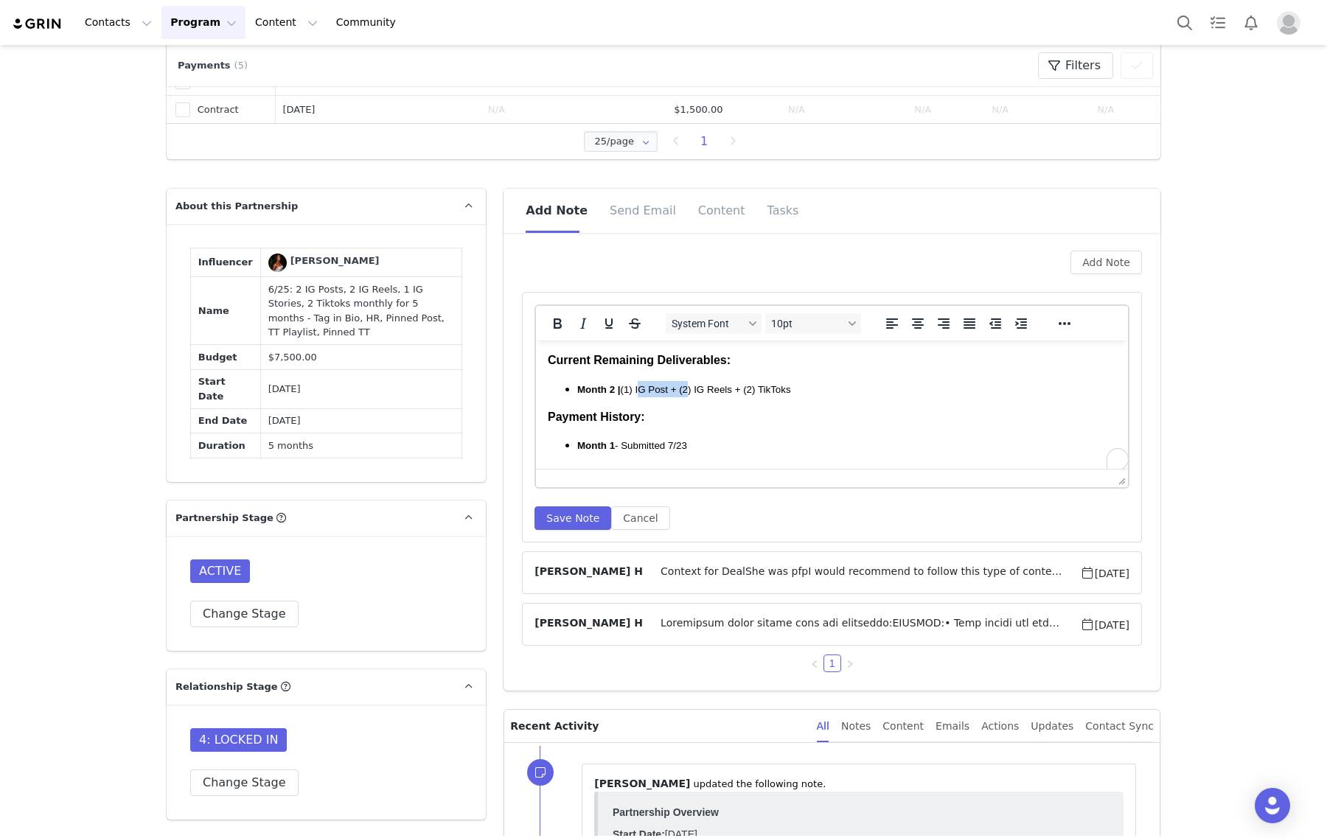
scroll to position [264, 0]
drag, startPoint x: 683, startPoint y: 388, endPoint x: 634, endPoint y: 391, distance: 49.5
click at [634, 391] on span "Month 2 | (1) IG Post + (2) IG Reels + (2) TikToks" at bounding box center [684, 389] width 214 height 11
click at [560, 515] on button "Save Note" at bounding box center [572, 518] width 77 height 24
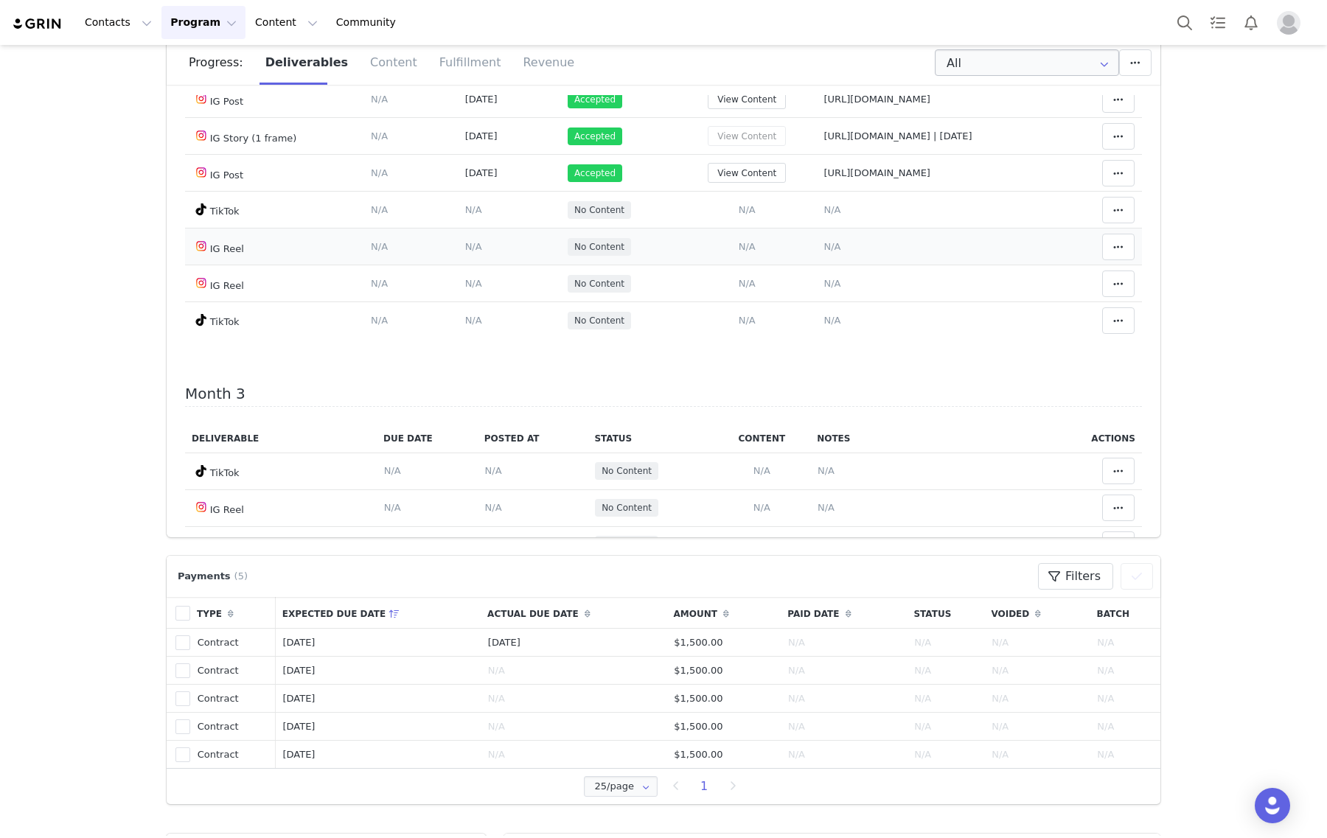
scroll to position [0, 0]
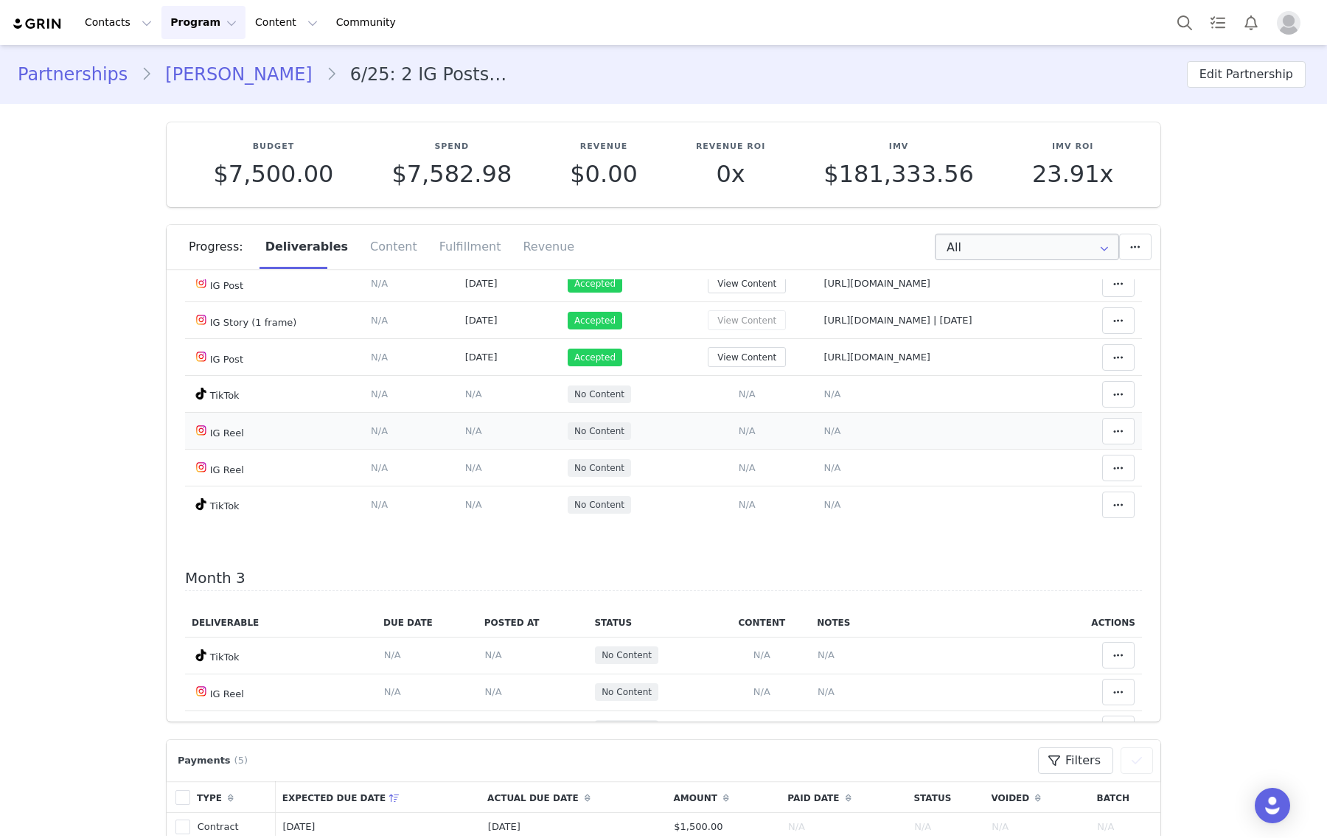
click at [823, 436] on span "N/A" at bounding box center [831, 430] width 17 height 11
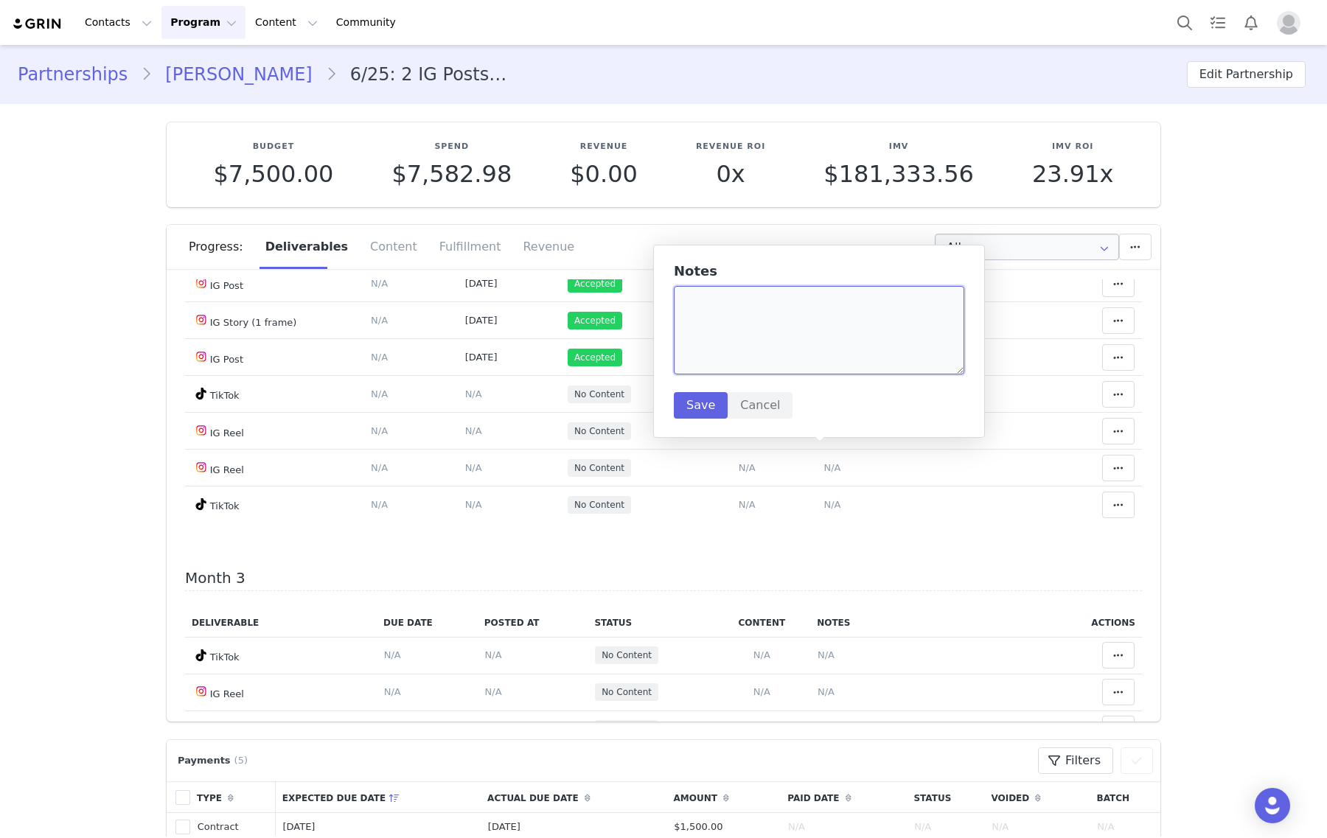
click at [812, 355] on textarea at bounding box center [819, 330] width 290 height 88
paste textarea "https://www.instagram.com/p/DPOot1eDLUg/"
type textarea "https://www.instagram.com/p/DPOot1eDLUg/"
click at [691, 413] on button "Save" at bounding box center [701, 405] width 54 height 27
click at [739, 436] on span "N/A" at bounding box center [747, 430] width 17 height 11
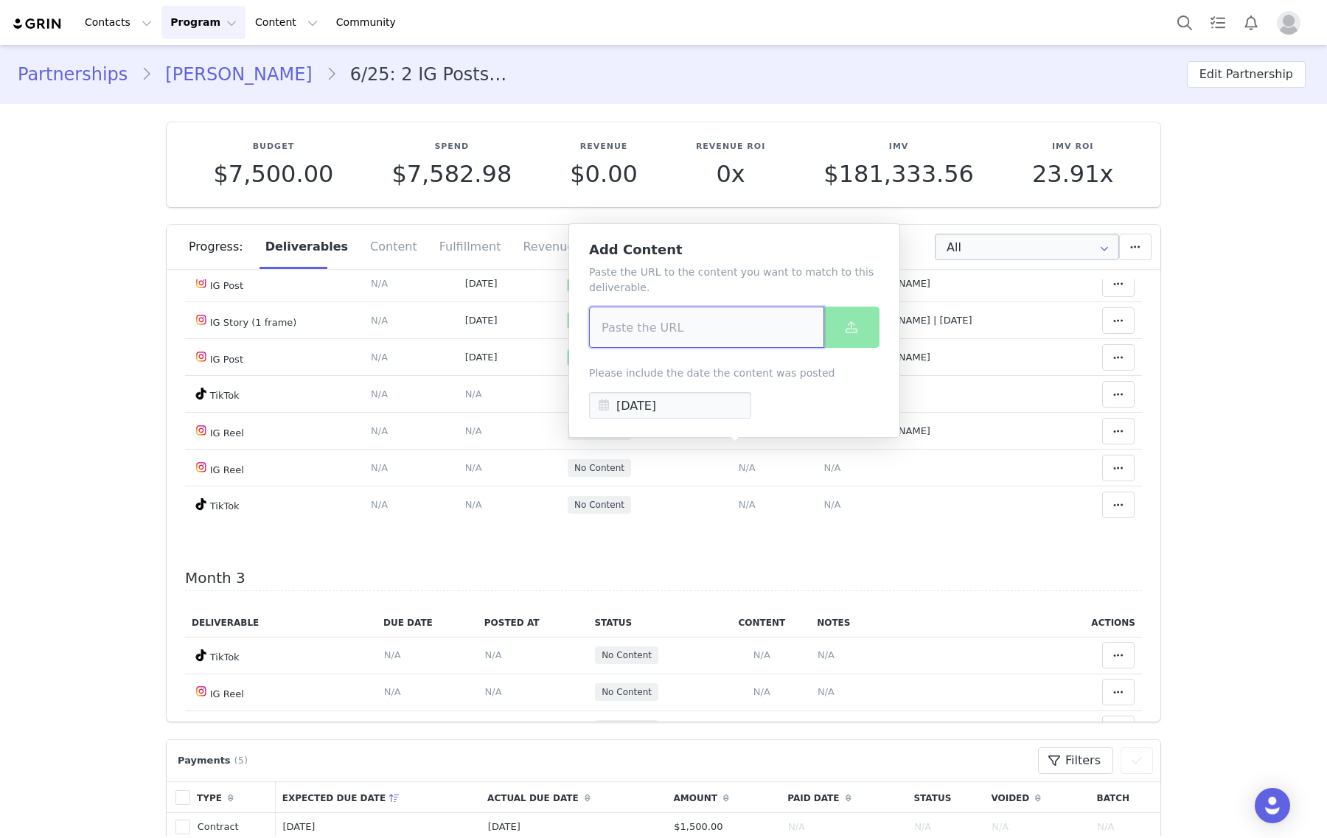
click at [790, 341] on input at bounding box center [706, 327] width 235 height 41
paste input "https://www.instagram.com/p/DPOot1eDLUg/"
type input "https://www.instagram.com/p/DPOot1eDLUg/"
click at [841, 322] on button at bounding box center [851, 327] width 56 height 41
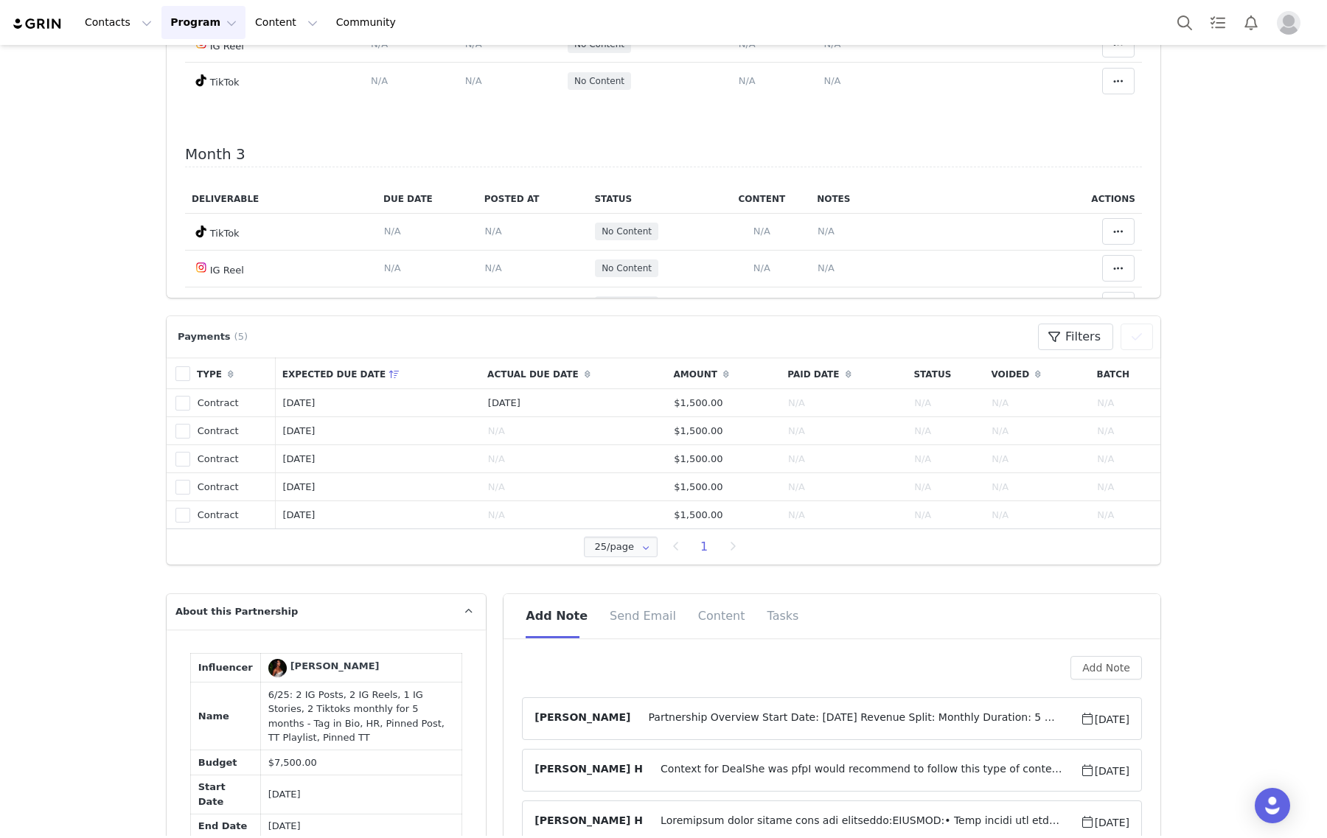
scroll to position [737, 0]
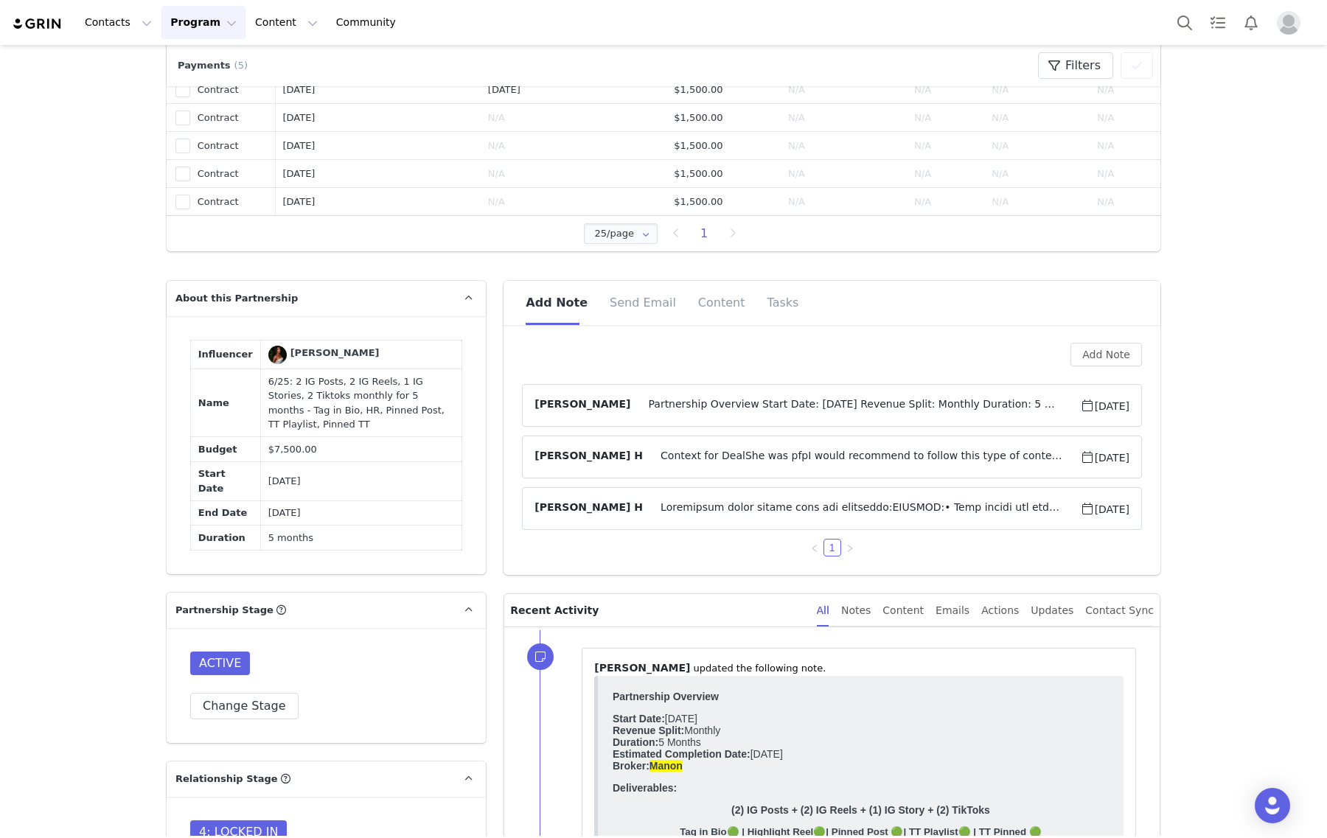
click at [1011, 397] on span "Partnership Overview Start Date: July 2025 Revenue Split: Monthly Duration: 5 M…" at bounding box center [854, 406] width 449 height 18
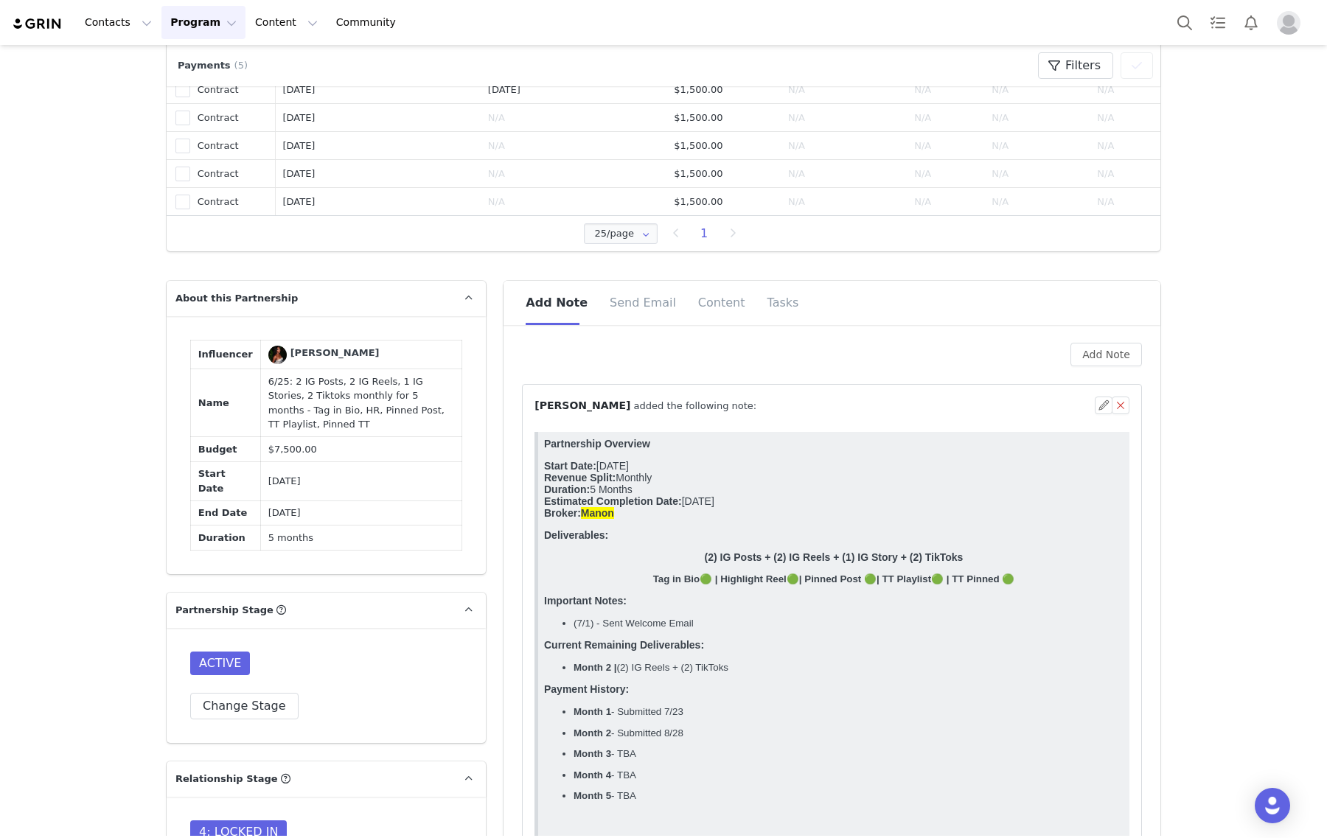
scroll to position [0, 0]
click at [1095, 399] on button "button" at bounding box center [1104, 406] width 18 height 18
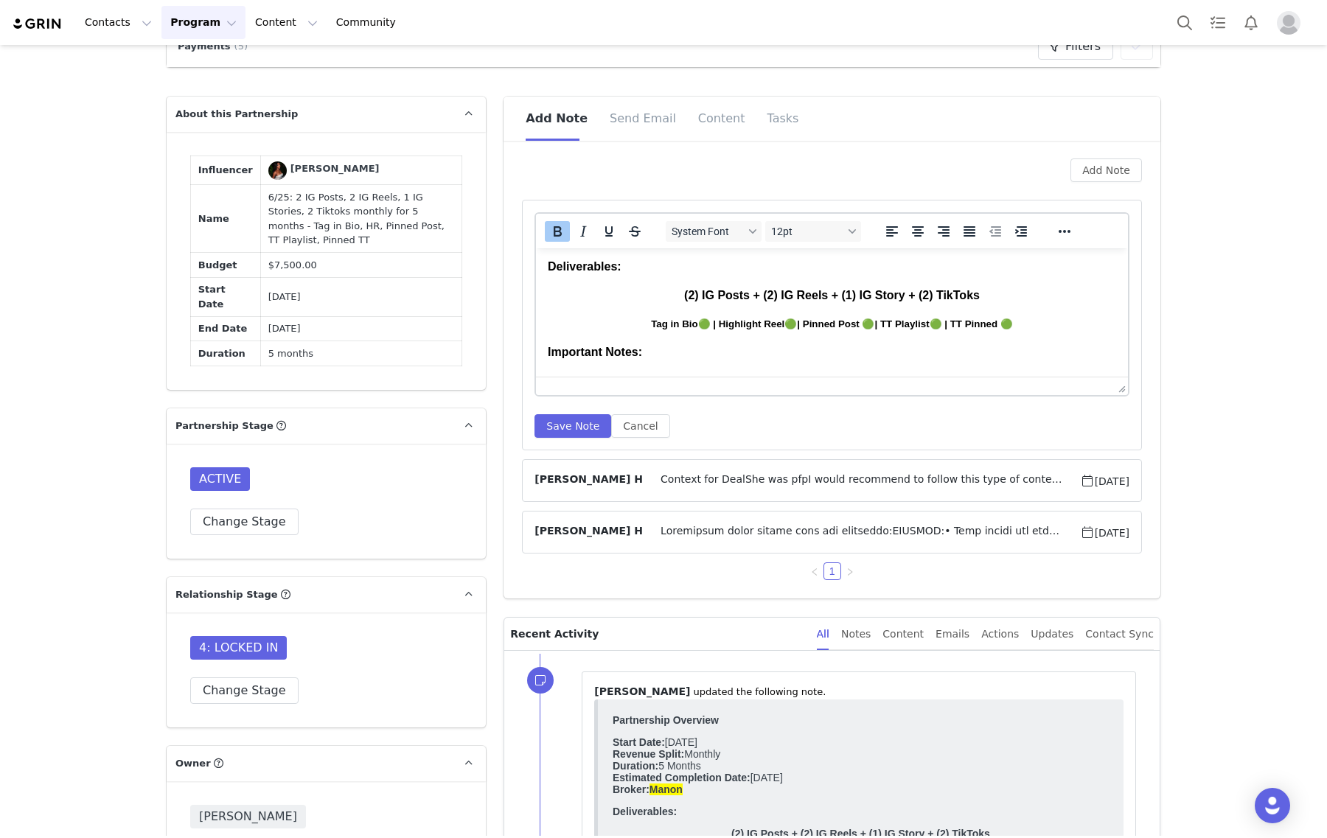
scroll to position [276, 0]
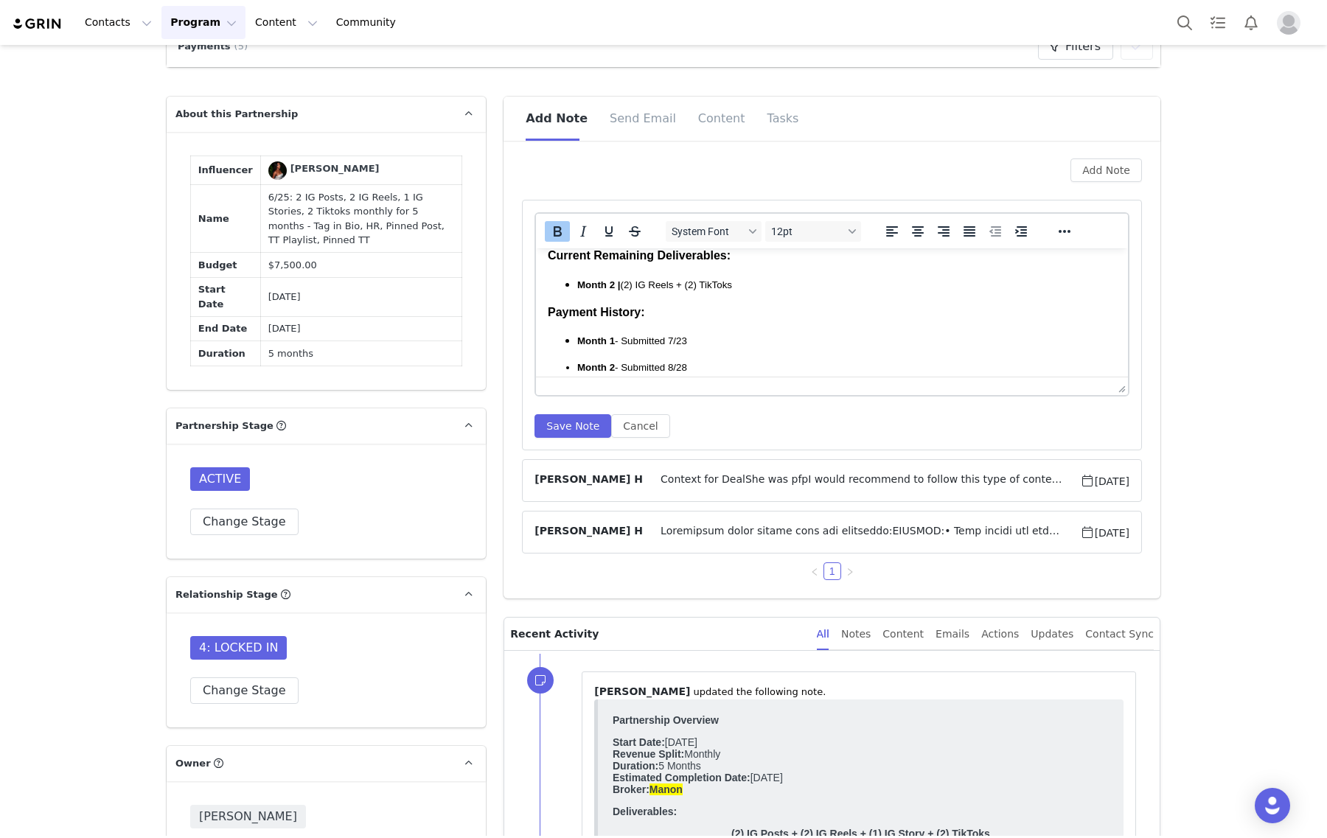
click at [633, 279] on span "Month 2 | (2) IG Reels + (2) TikToks" at bounding box center [654, 284] width 155 height 11
click at [677, 281] on span "Month 2 | (1) IG Reels + (2) TikToks" at bounding box center [654, 284] width 155 height 11
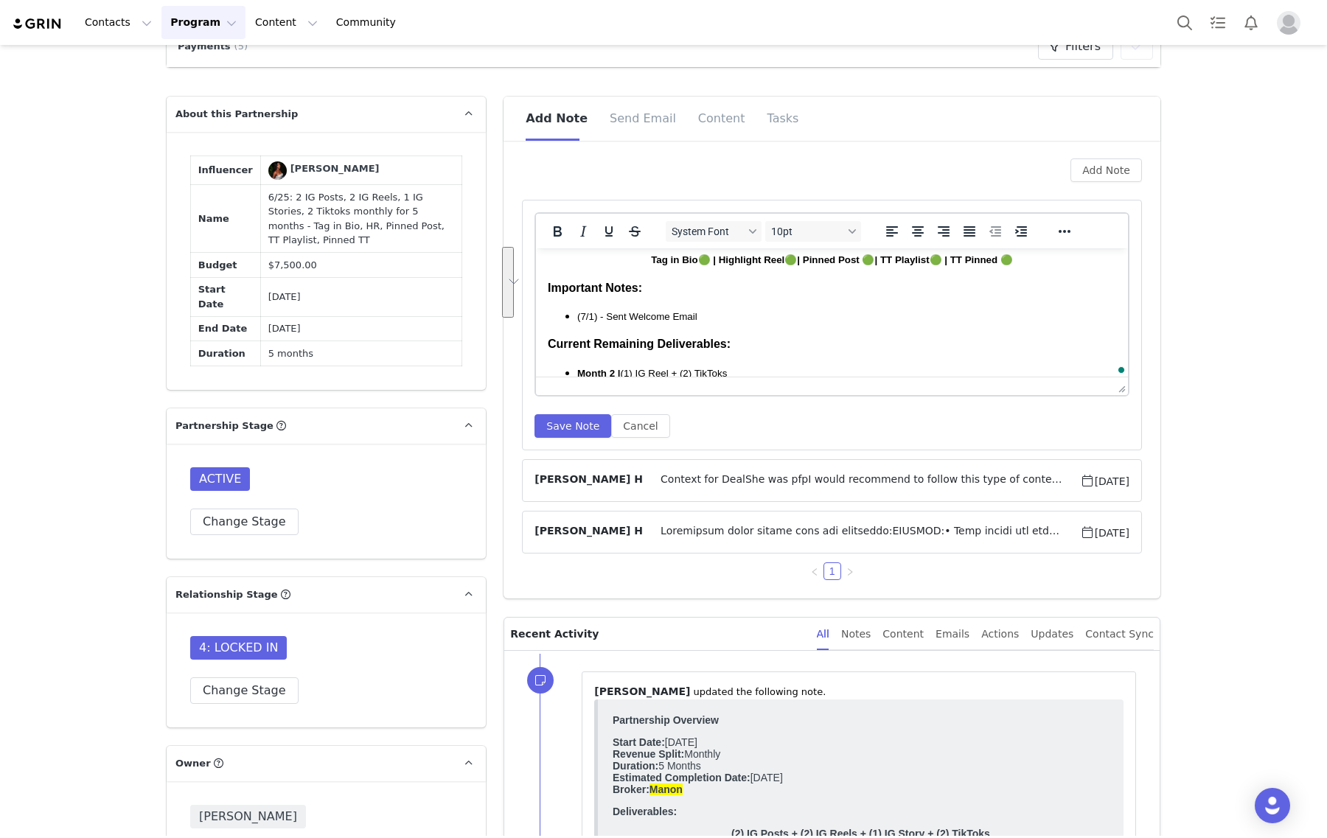
scroll to position [188, 0]
drag, startPoint x: 748, startPoint y: 287, endPoint x: 548, endPoint y: 346, distance: 208.3
click at [548, 346] on body "Partnership Overview Start Date: July 2025 Revenue Split: Monthly Duration: 5 M…" at bounding box center [832, 302] width 568 height 461
copy body "Current Remaining Deliverables: Month 2 | (1) IG Reel + (2) TikToks"
click at [564, 425] on button "Save Note" at bounding box center [572, 426] width 77 height 24
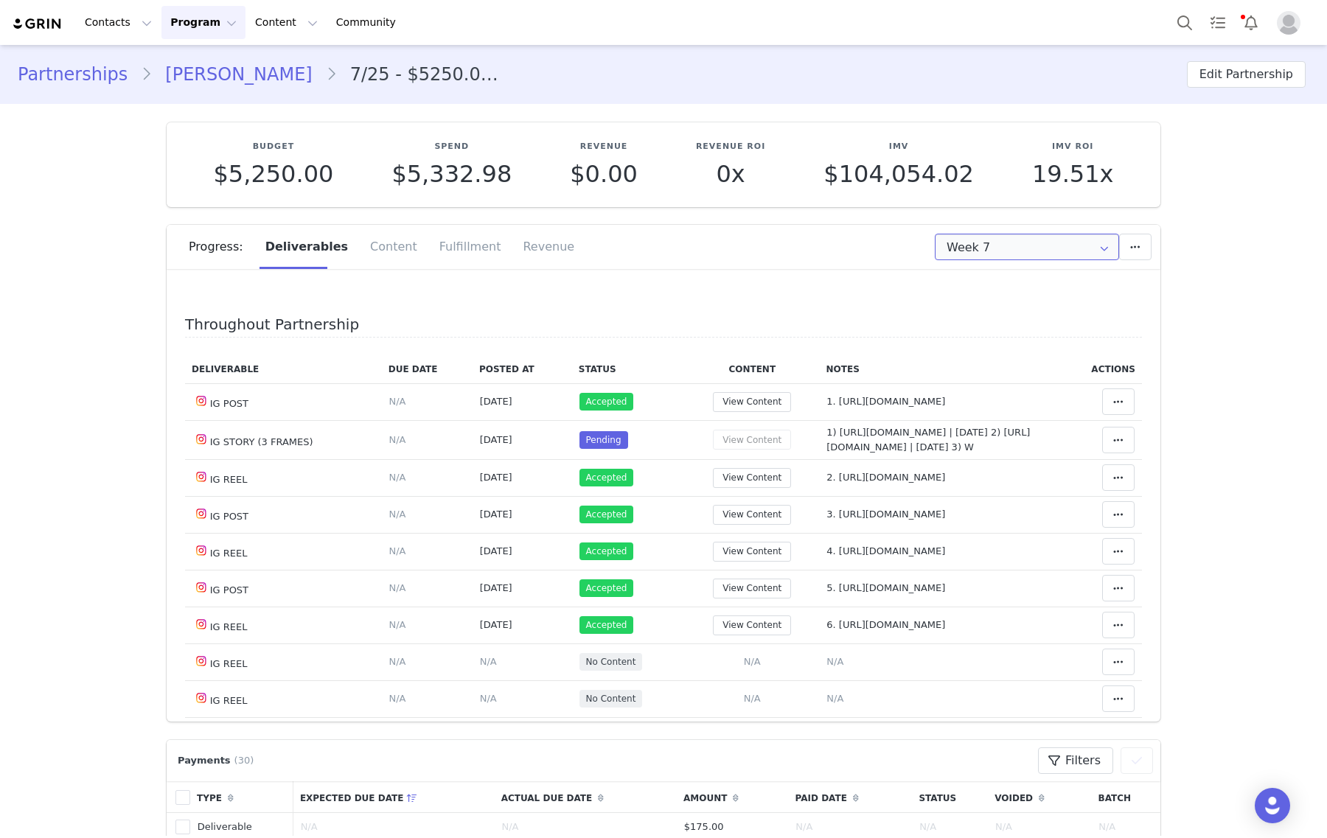
click at [1012, 256] on input "Week 7" at bounding box center [1027, 247] width 184 height 27
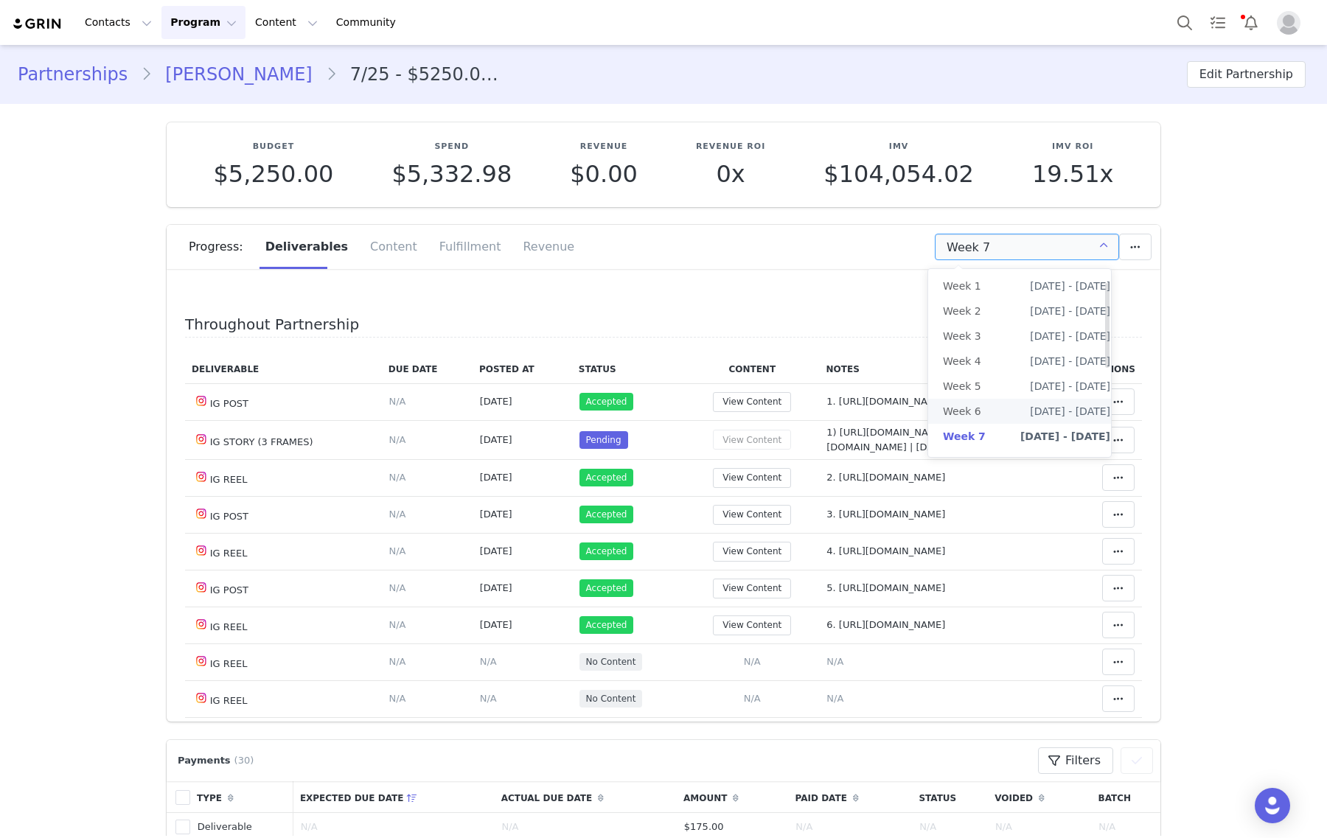
scroll to position [222, 0]
click at [978, 444] on li "All Weeks" at bounding box center [1026, 454] width 197 height 25
type input "All"
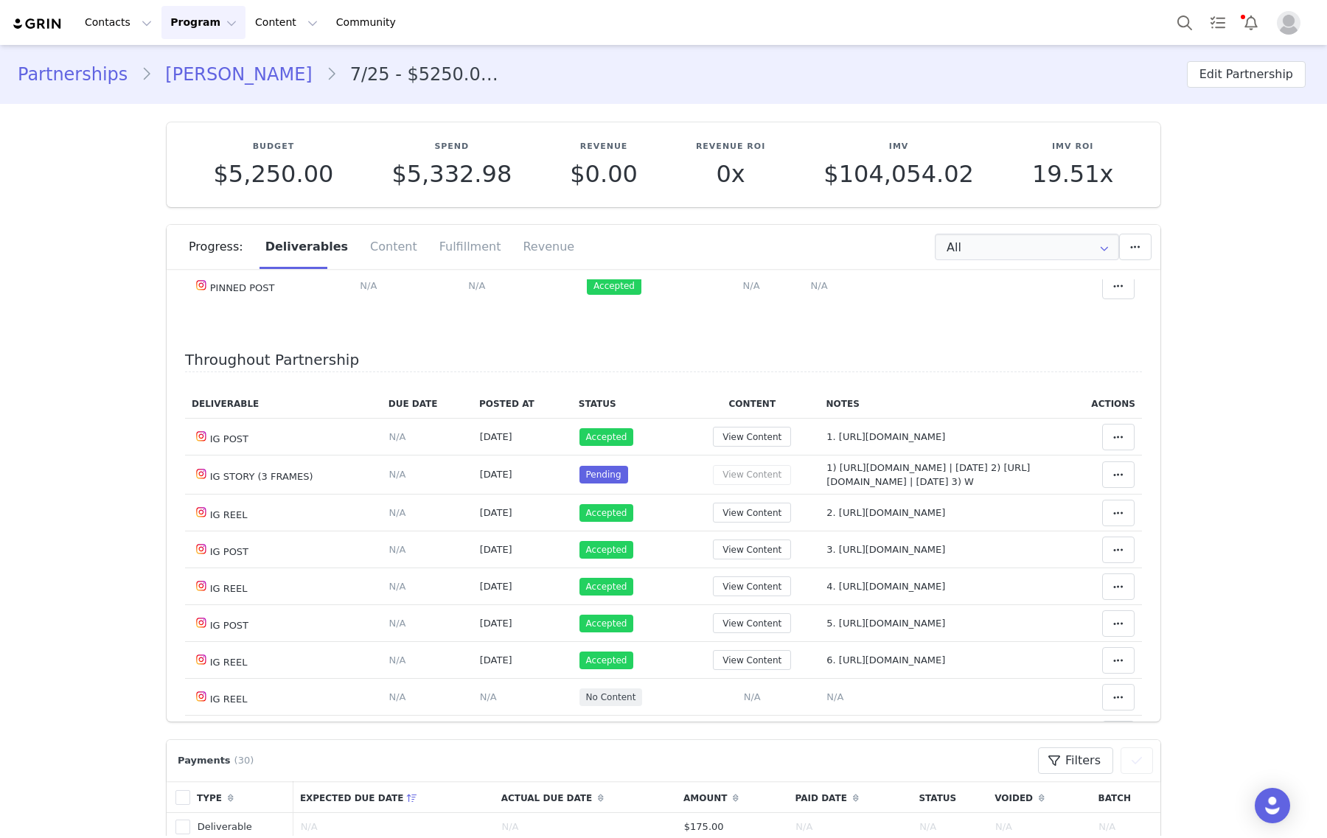
scroll to position [461, 0]
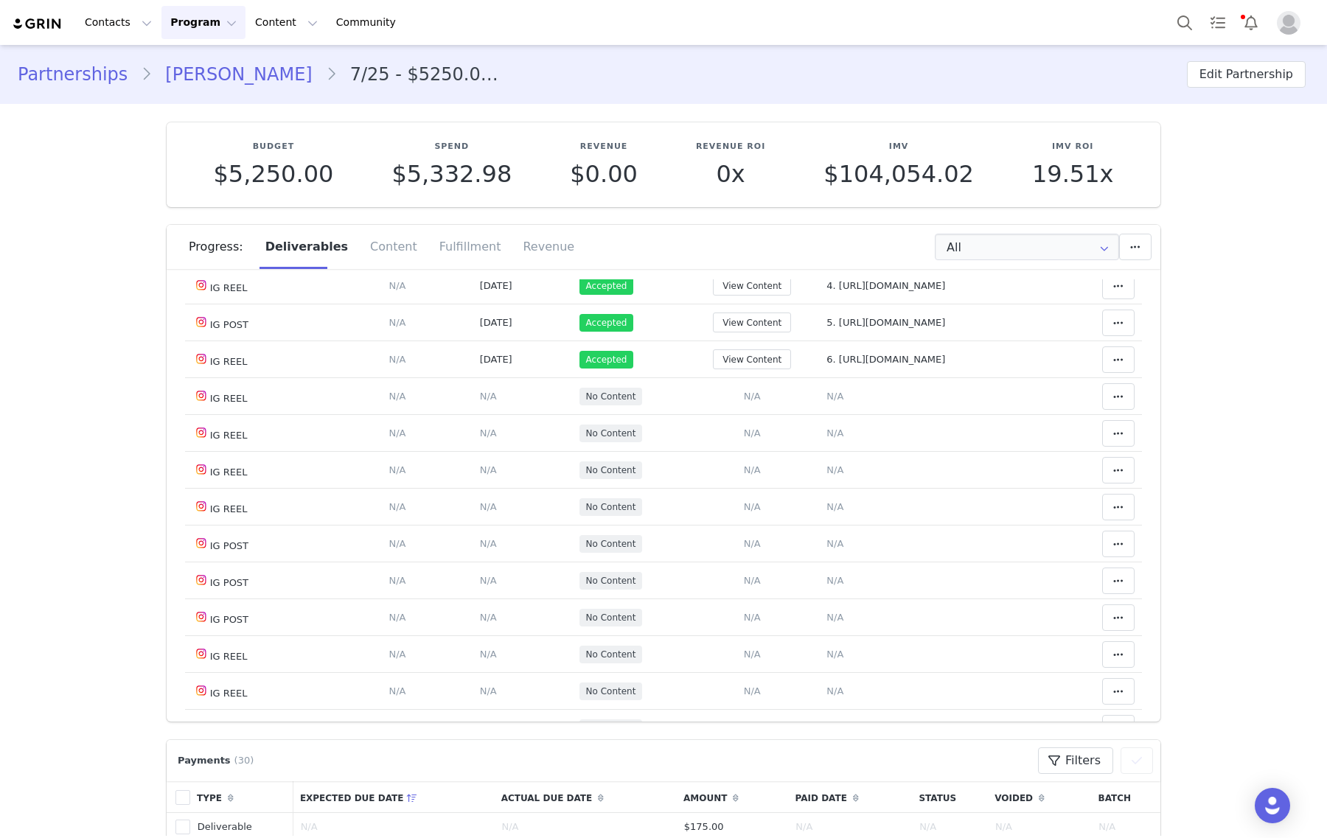
drag, startPoint x: 1261, startPoint y: 464, endPoint x: 1194, endPoint y: 300, distance: 177.3
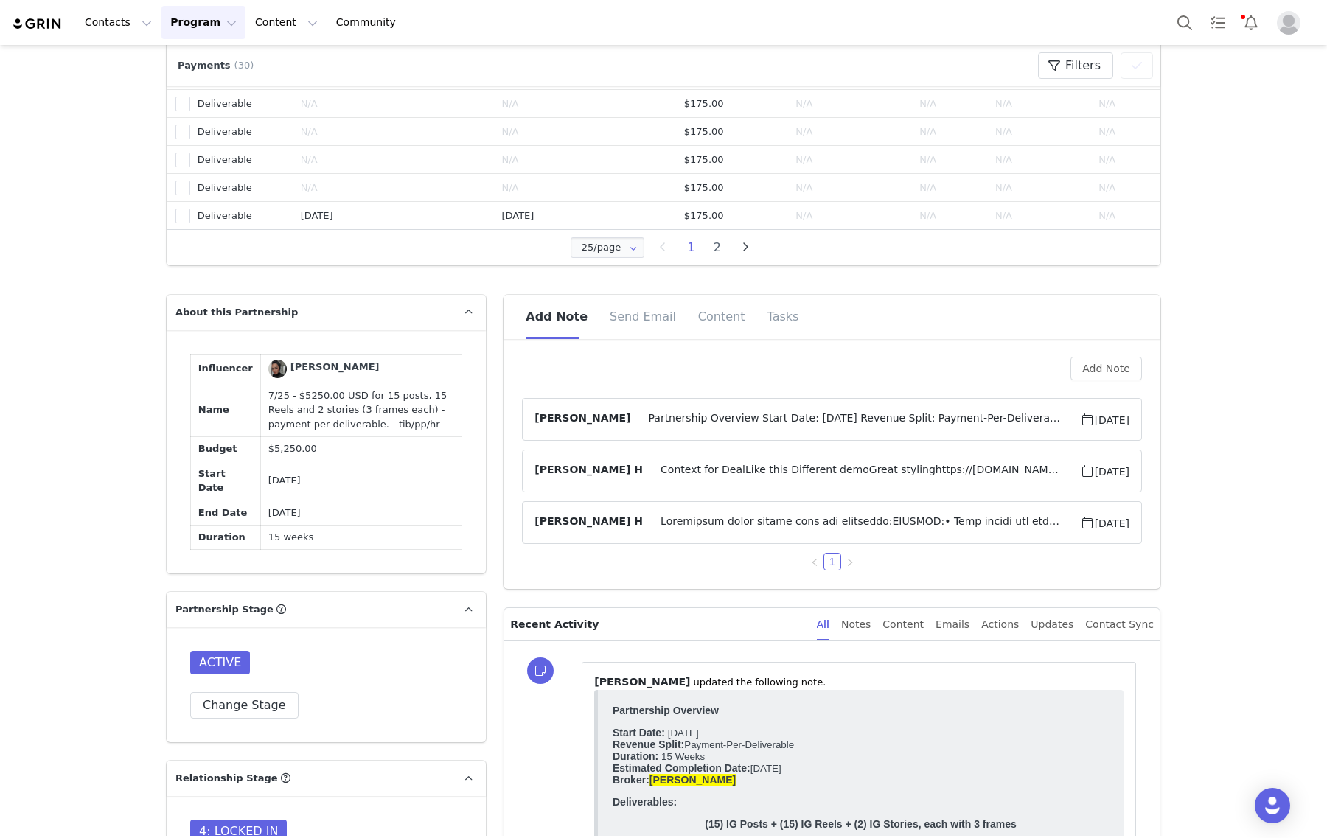
scroll to position [1474, 0]
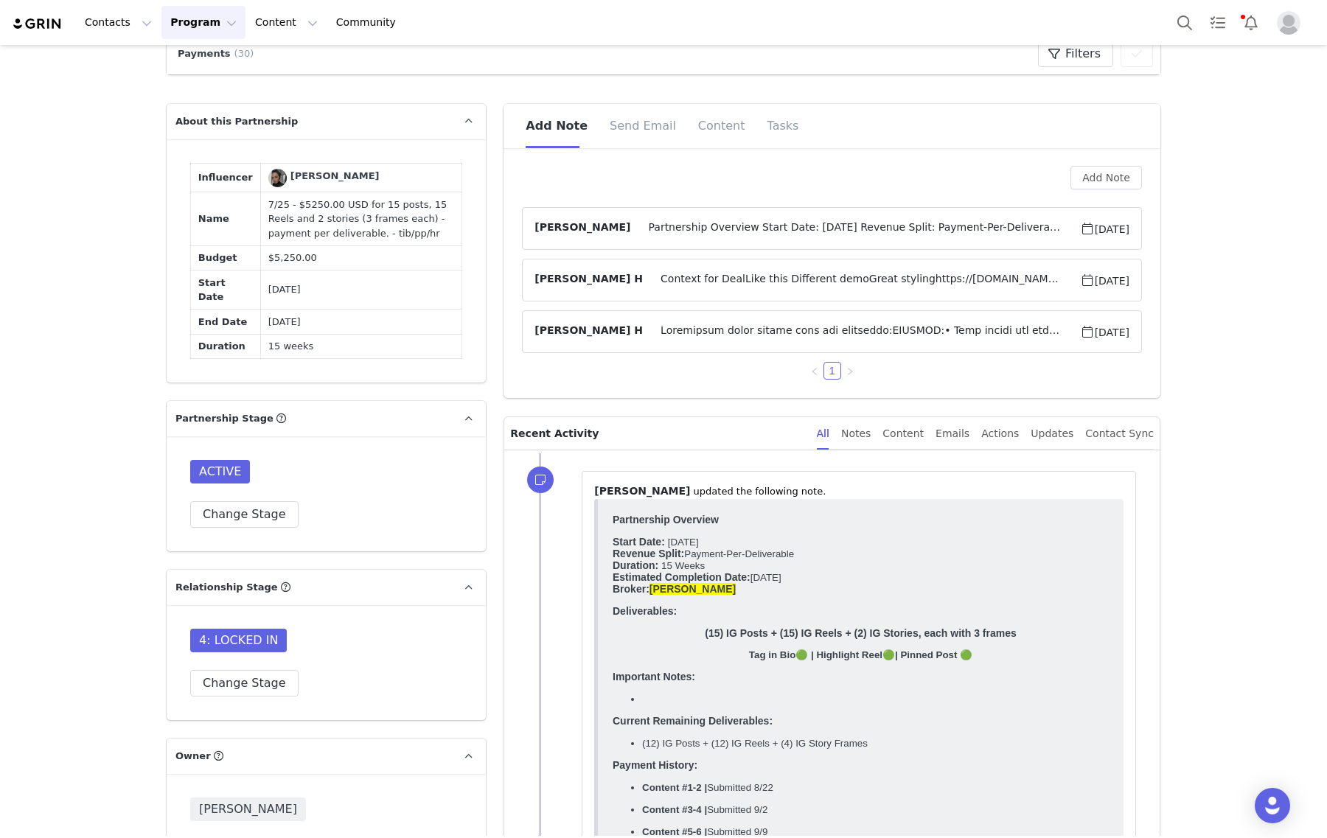
click at [711, 220] on span "Partnership Overview Start Date: [DATE] Revenue Split: Payment-Per-DeliverableD…" at bounding box center [854, 229] width 449 height 18
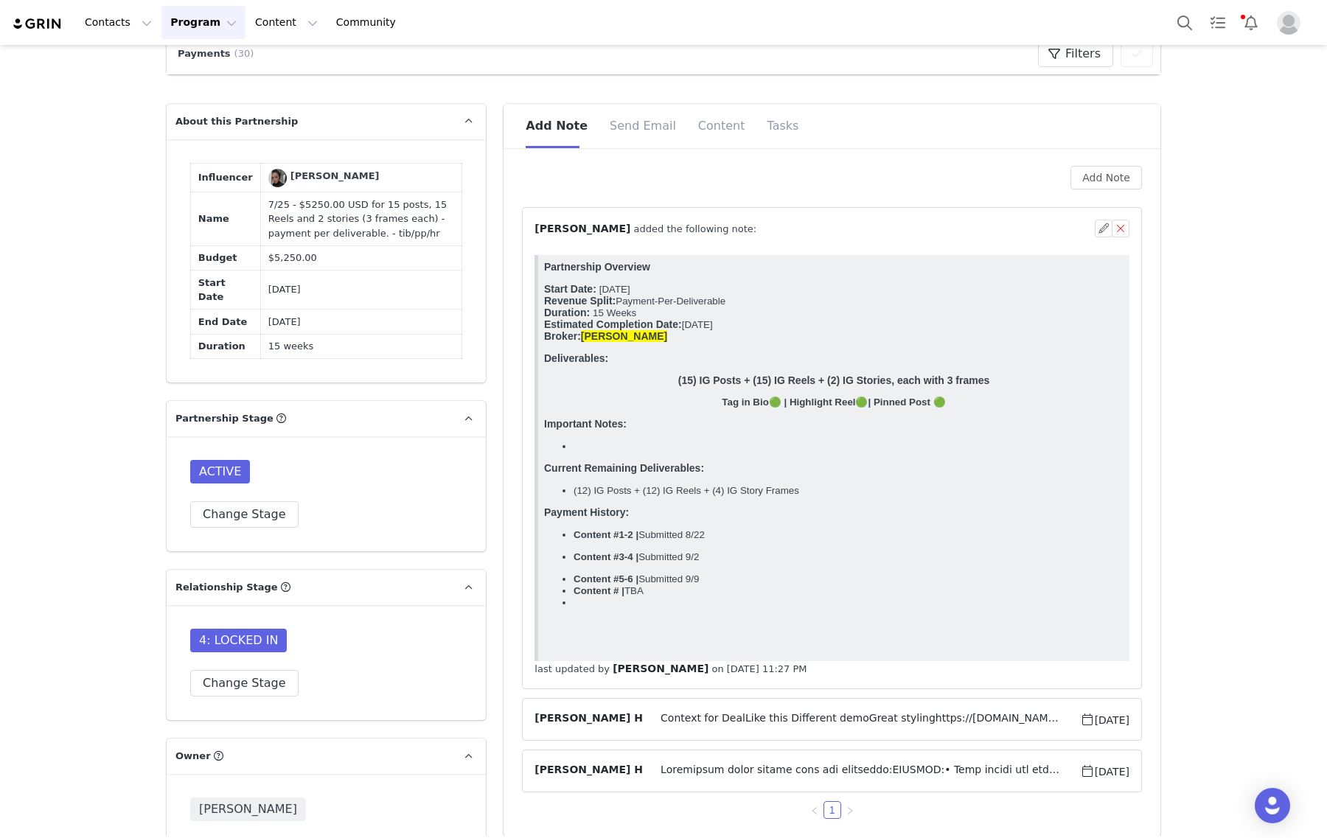
scroll to position [0, 0]
drag, startPoint x: 809, startPoint y: 510, endPoint x: 985, endPoint y: 389, distance: 214.1
click at [538, 478] on html "Partnership Overview Start Date: July 2025 Revenue Split: Payment-Per-Deliverab…" at bounding box center [833, 458] width 591 height 406
copy body "Current Remaining Deliverables: (12) IG Posts + (12) IG Reels + (4) IG Story Fr…"
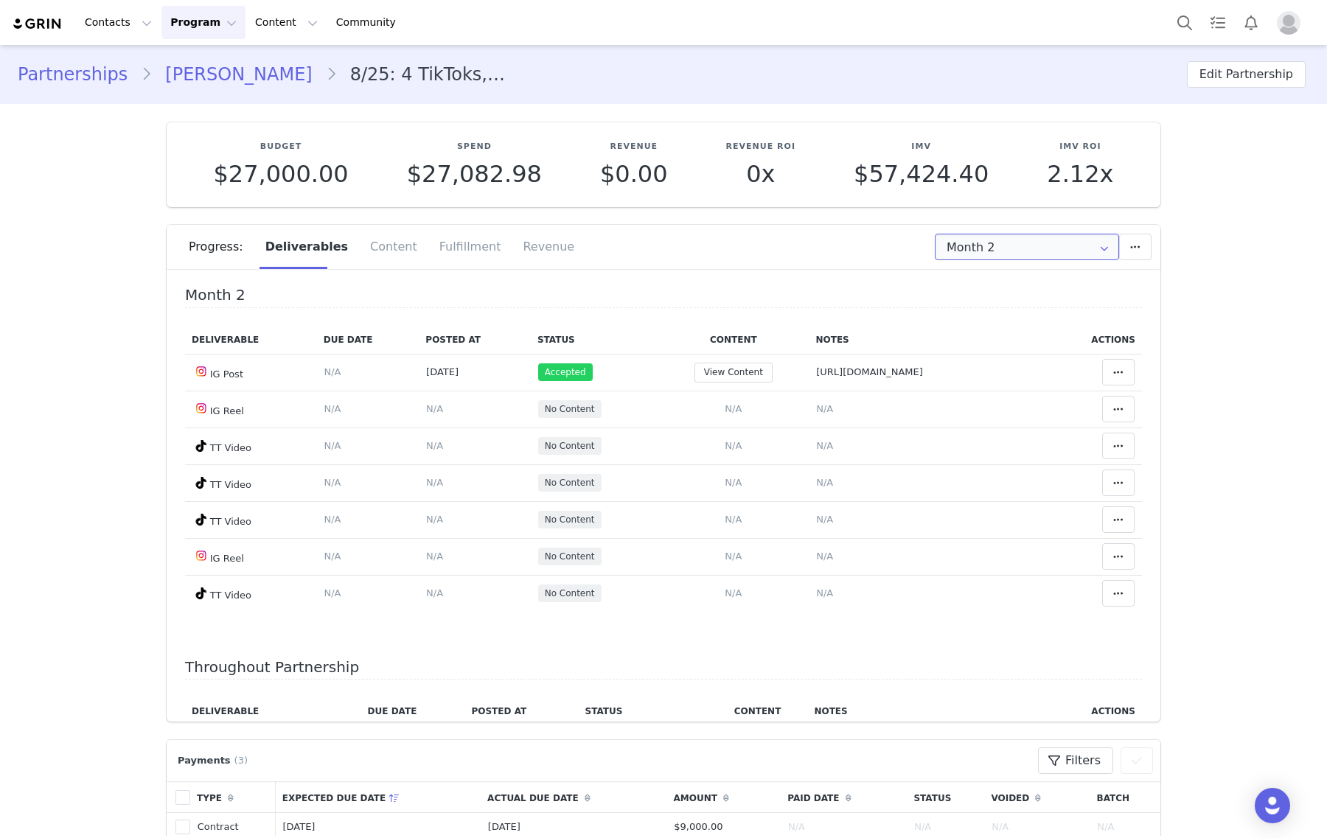
click at [1000, 247] on input "Month 2" at bounding box center [1027, 247] width 184 height 27
click at [982, 358] on li "All Months" at bounding box center [1026, 361] width 197 height 25
type input "All"
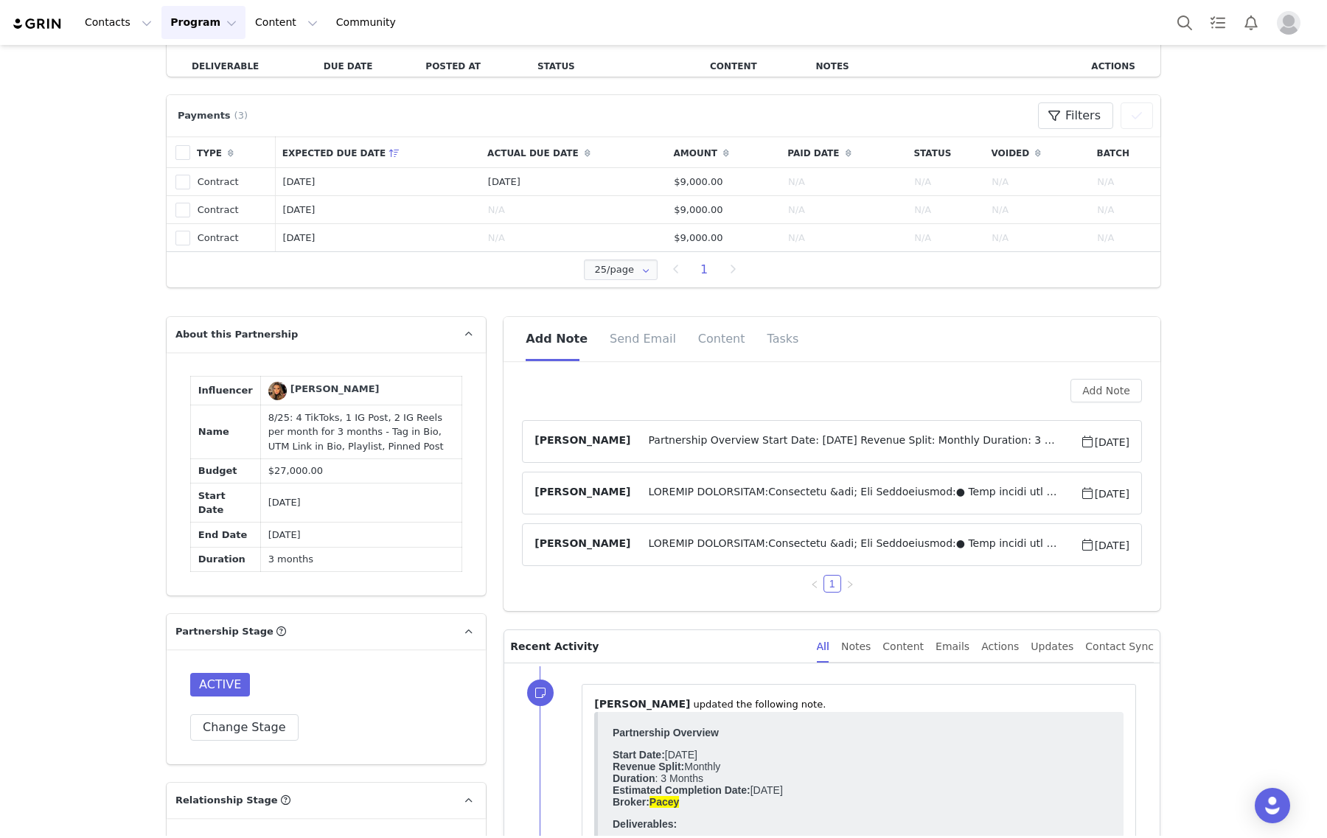
click at [861, 450] on span "Partnership Overview Start Date: August 2025 Revenue Split: Monthly Duration: 3…" at bounding box center [854, 442] width 449 height 18
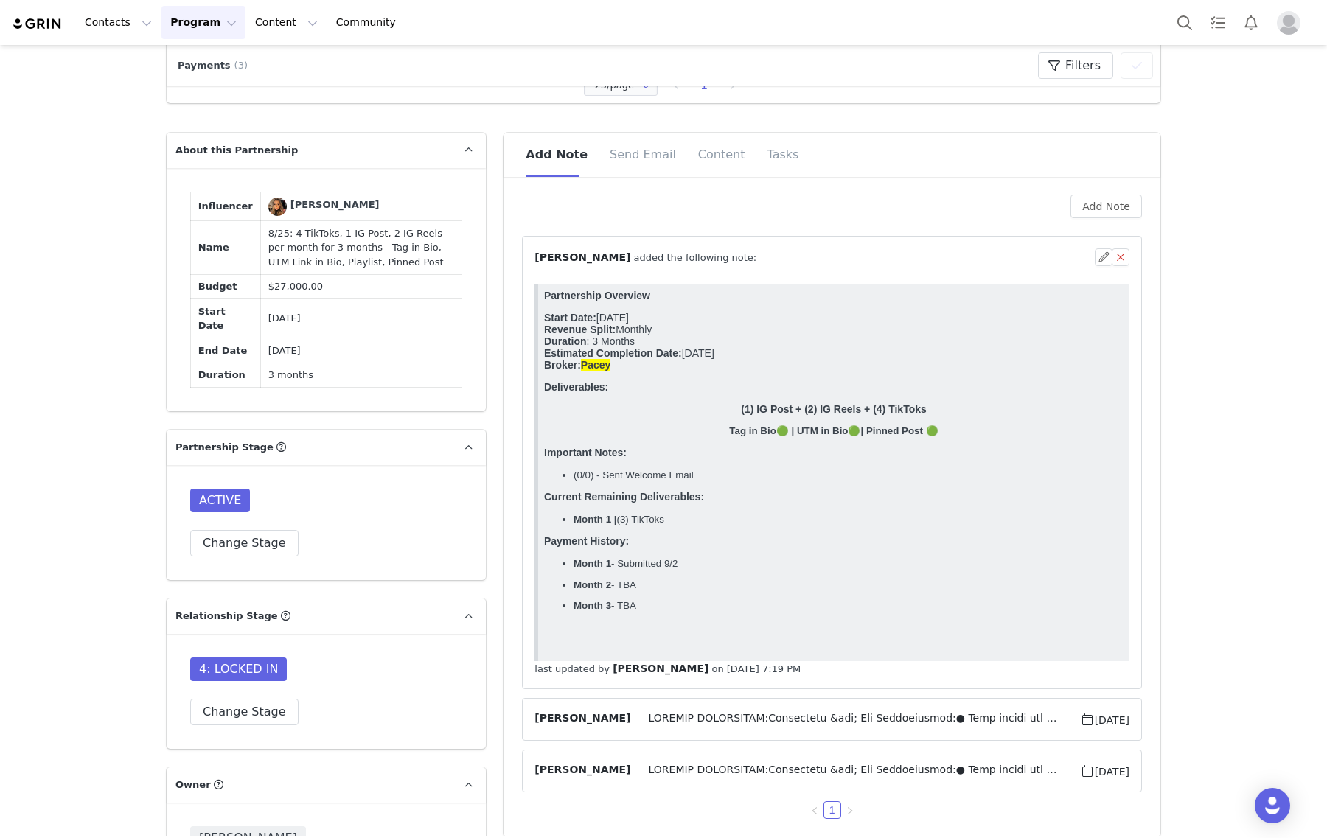
drag, startPoint x: 697, startPoint y: 543, endPoint x: 1069, endPoint y: 804, distance: 454.6
click at [538, 523] on html "Partnership Overview Start Date: August 2025 Revenue Split: Monthly Duration : …" at bounding box center [833, 472] width 591 height 377
copy body "Current Remaining Deliverables: Month 1 | (3) TikToks"
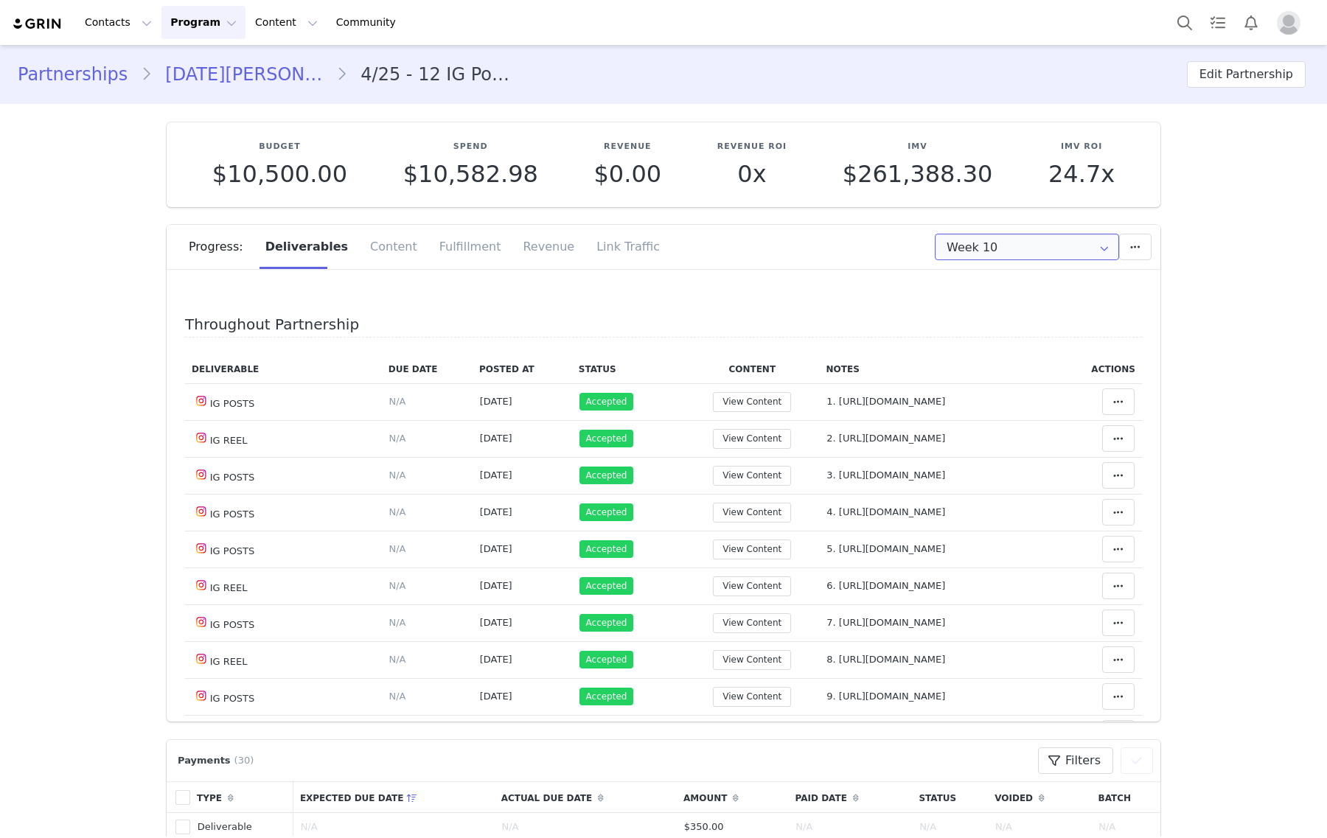
click at [1016, 253] on input "Week 10" at bounding box center [1027, 247] width 184 height 27
click at [999, 524] on li "All Weeks" at bounding box center [1026, 536] width 197 height 25
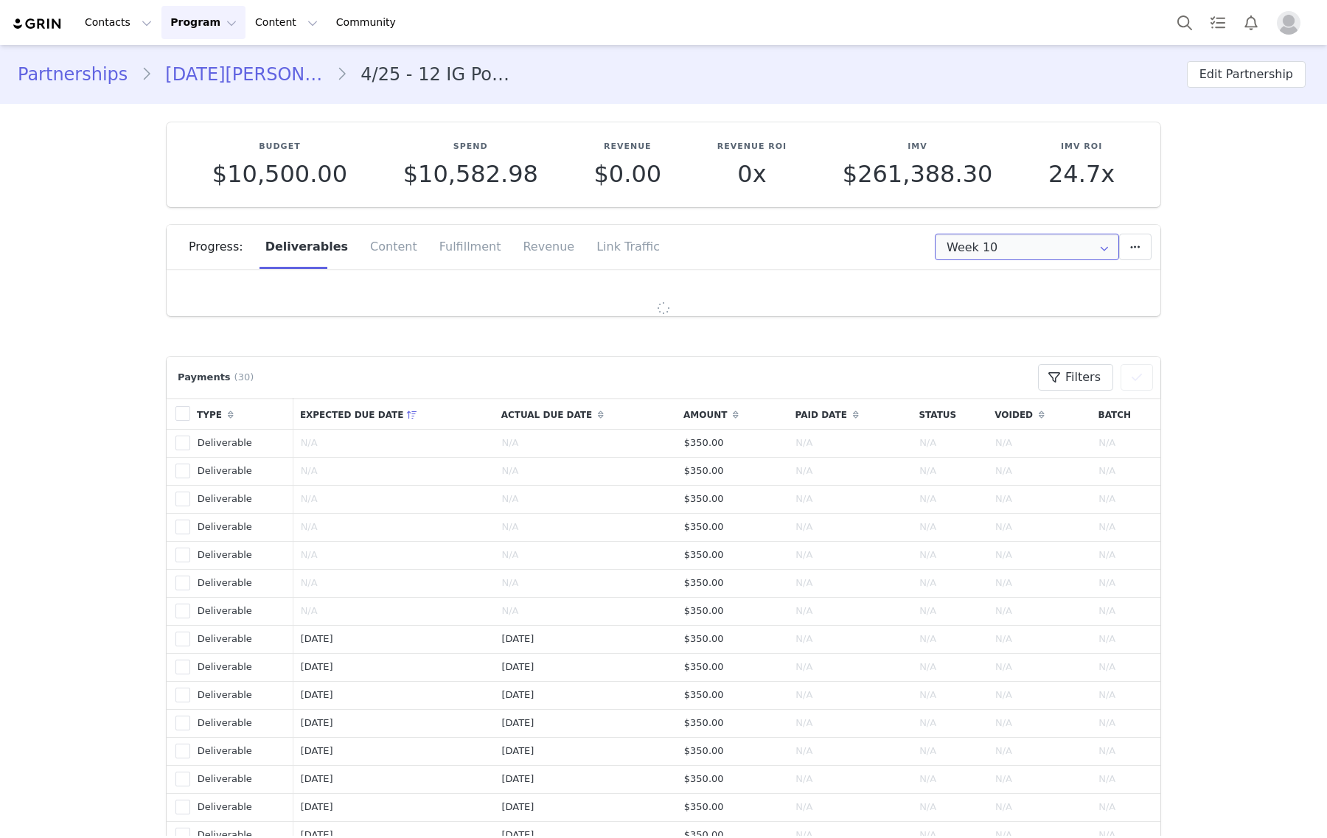
type input "All"
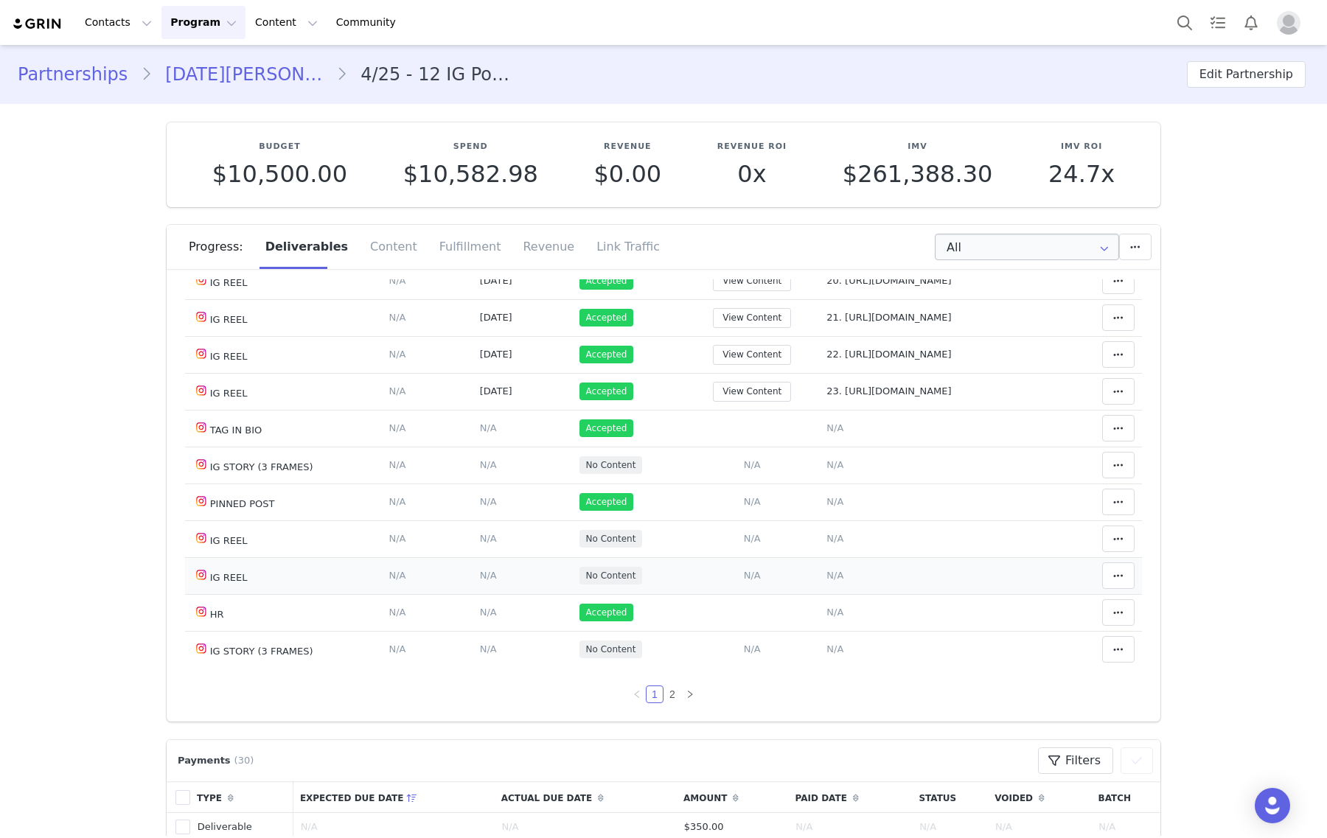
click at [826, 573] on span "N/A" at bounding box center [834, 575] width 17 height 11
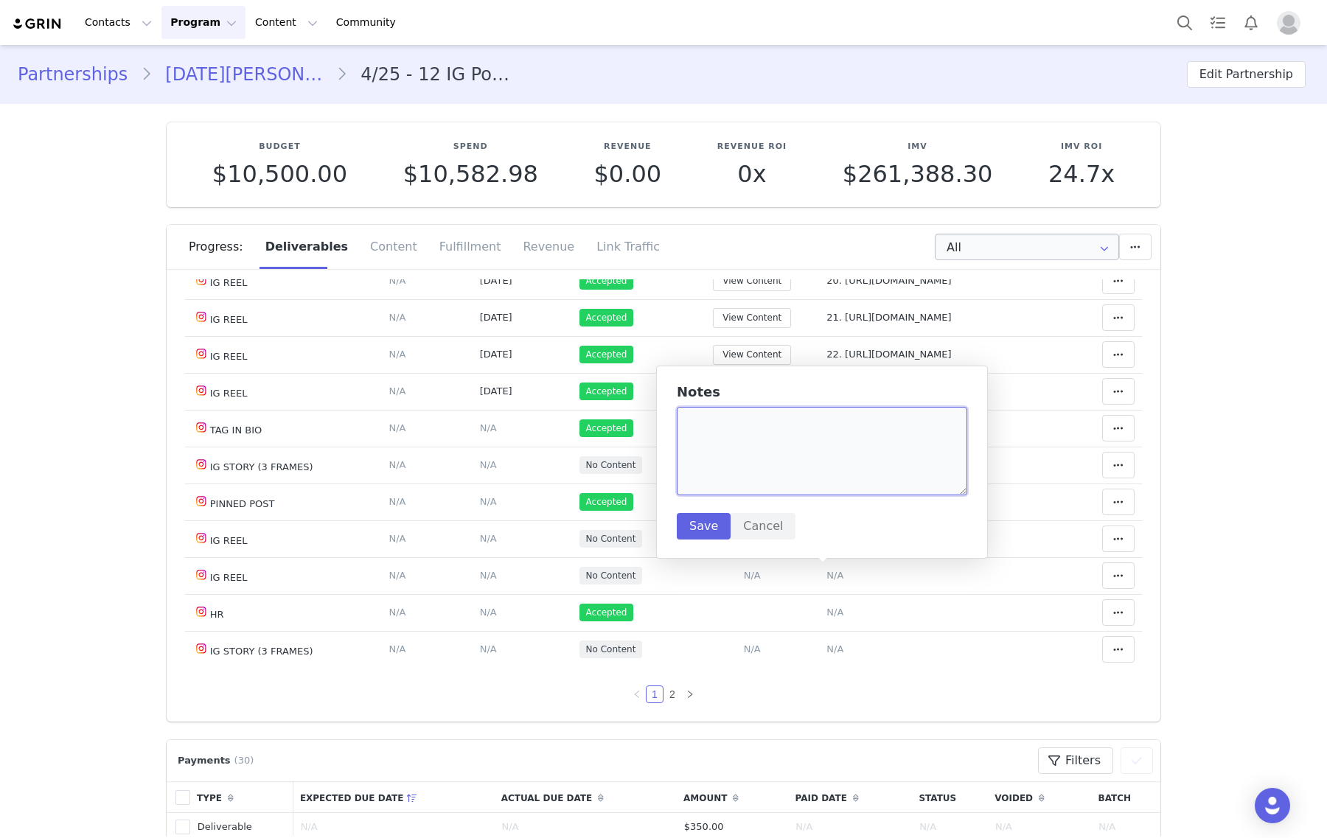
click at [805, 475] on textarea at bounding box center [822, 451] width 290 height 88
paste textarea "https://www.instagram.com/reel/DPFMbTDEt1R/"
type textarea "24. https://www.instagram.com/reel/DPFMbTDEt1R/"
click at [705, 520] on button "Save" at bounding box center [704, 526] width 54 height 27
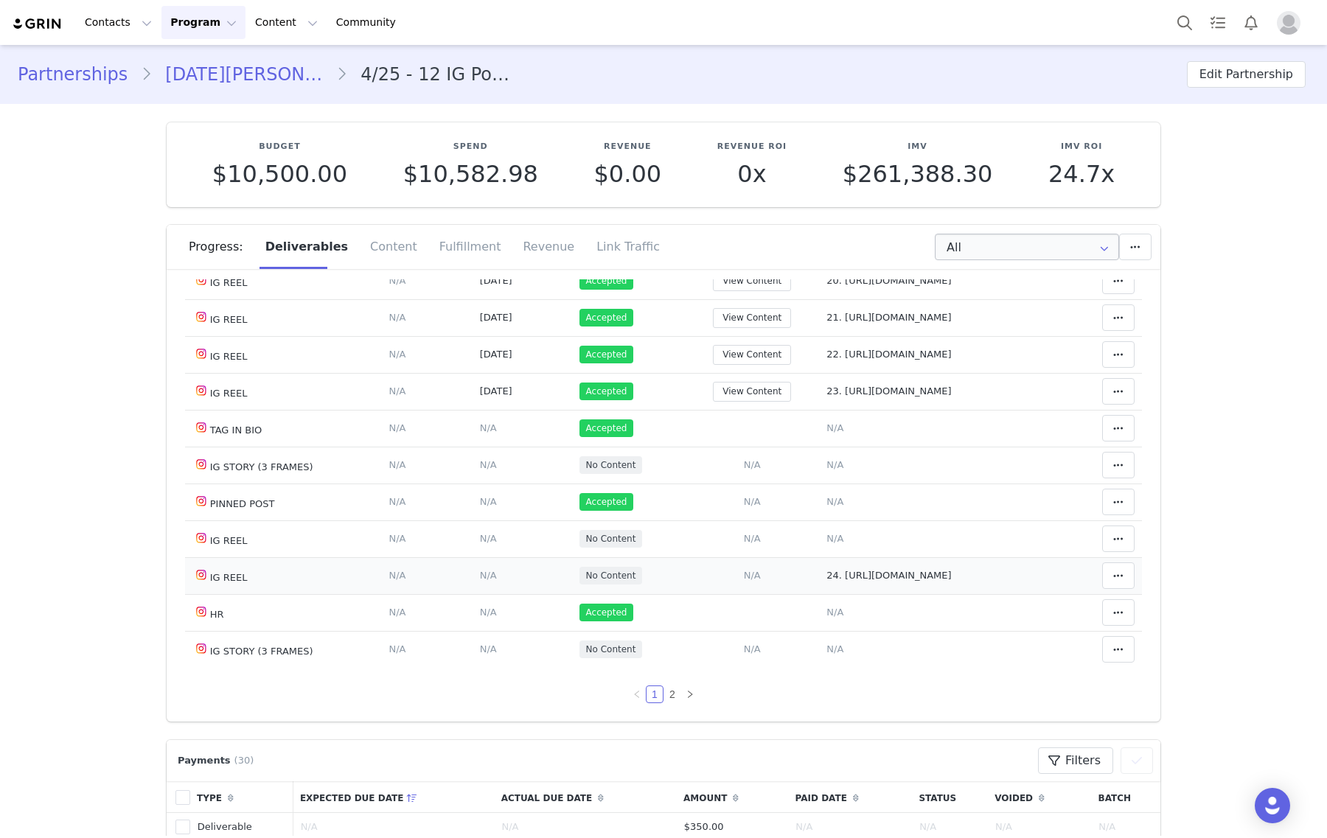
click at [744, 572] on span "N/A" at bounding box center [752, 575] width 17 height 11
click at [744, 573] on span "N/A" at bounding box center [752, 575] width 17 height 11
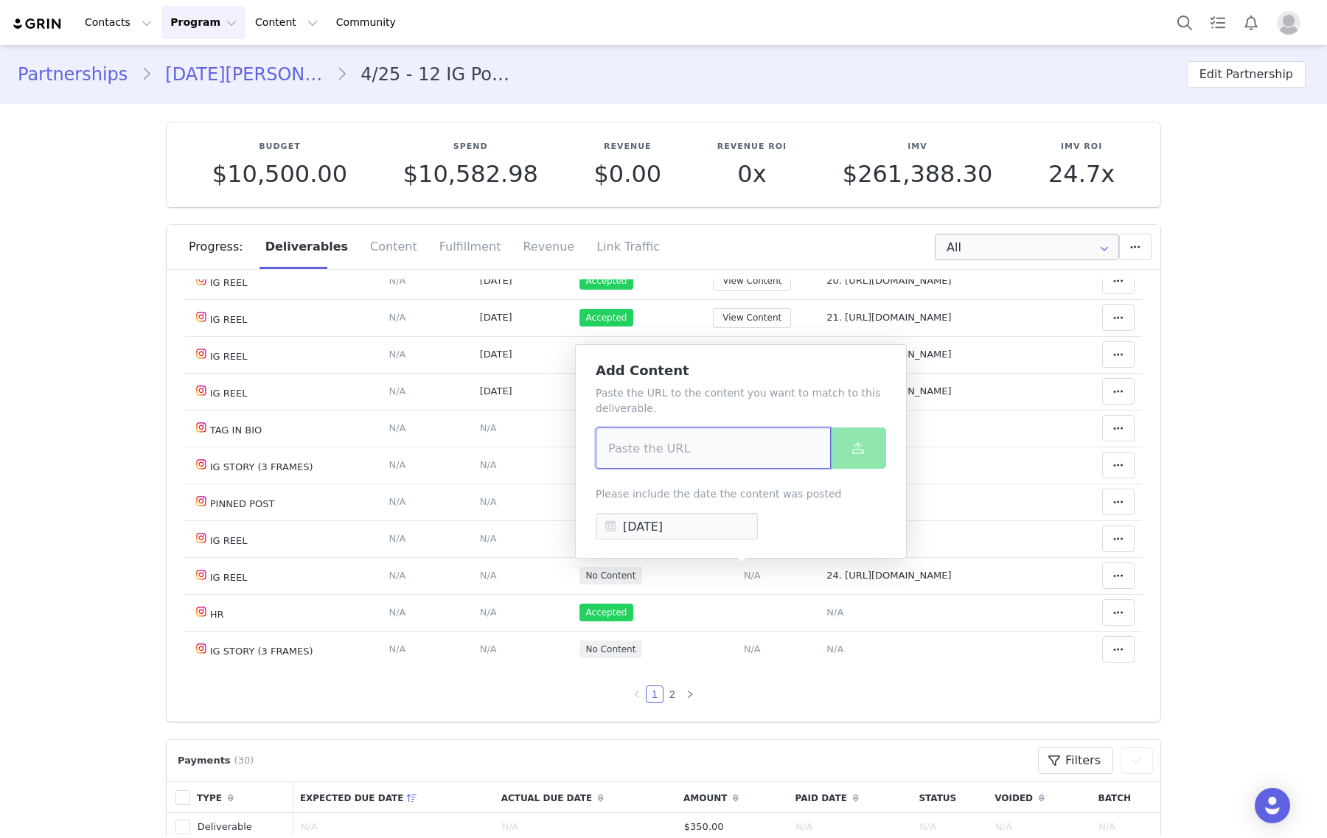
click at [753, 442] on input at bounding box center [713, 448] width 235 height 41
paste input "https://www.instagram.com/reel/DPFMbTDEt1R/"
type input "https://www.instagram.com/reel/DPFMbTDEt1R/"
click at [856, 444] on icon at bounding box center [858, 448] width 12 height 12
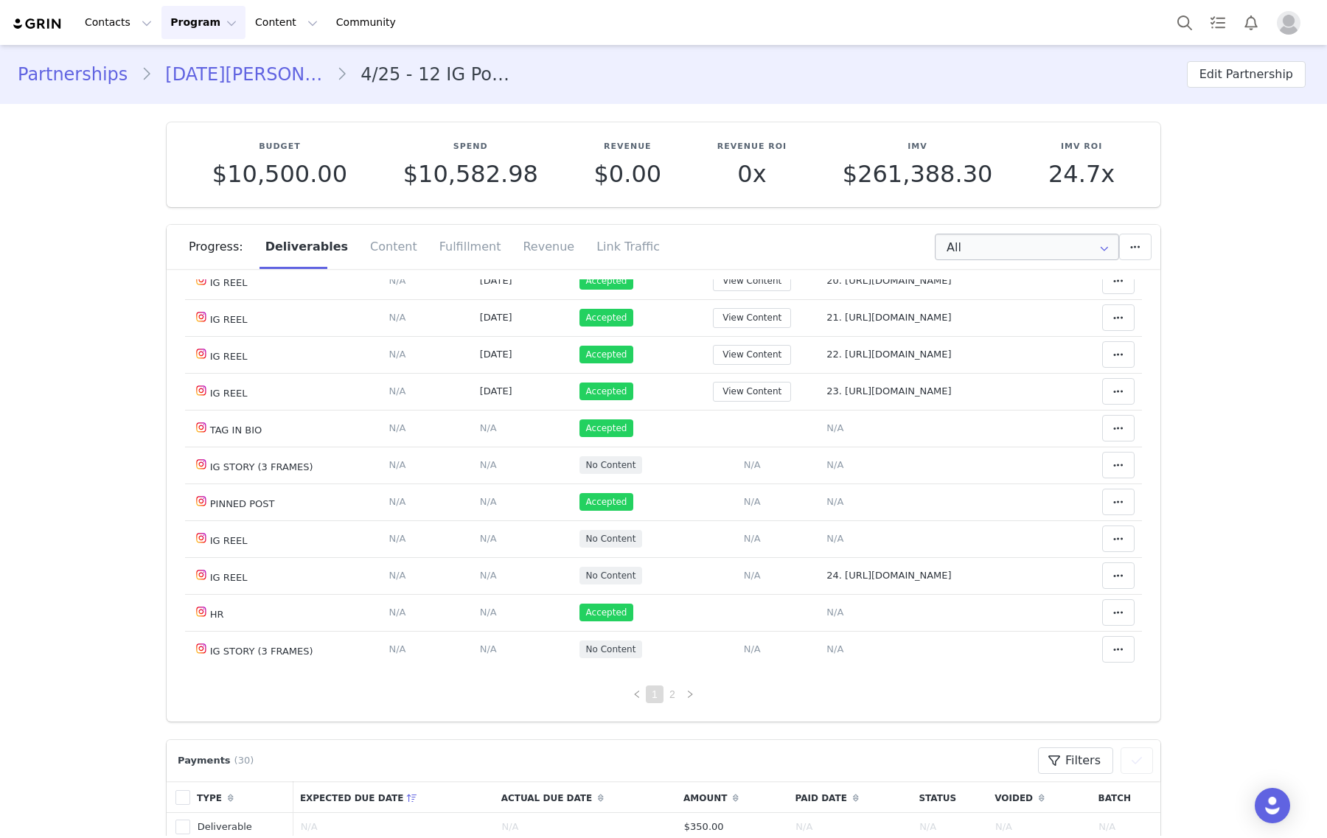
scroll to position [1198, 0]
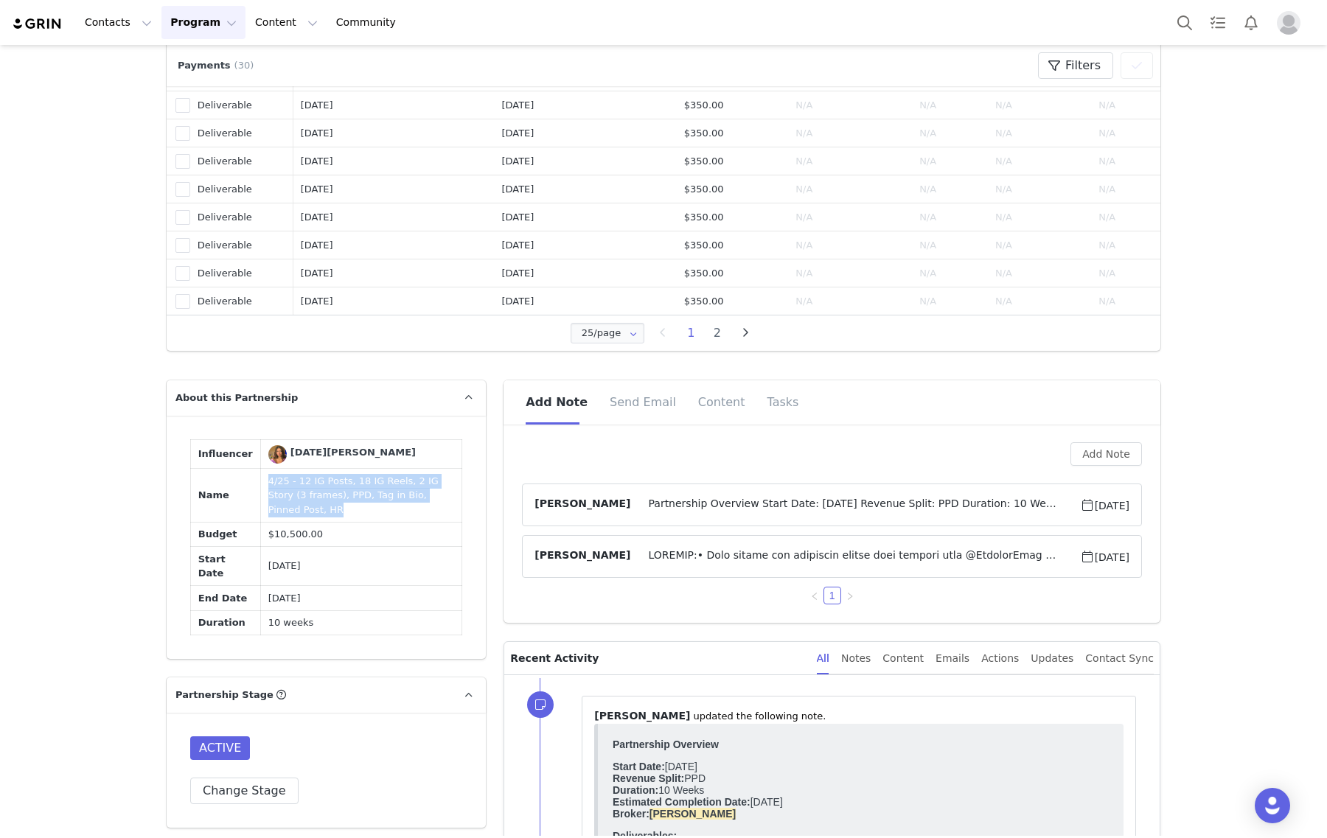
drag, startPoint x: 234, startPoint y: 524, endPoint x: 216, endPoint y: 526, distance: 17.8
click at [216, 523] on tr "Name 4/25 - 12 IG Posts, 18 IG Reels, 2 IG Story (3 frames), PPD, Tag in Bio, P…" at bounding box center [326, 496] width 271 height 54
copy tr "4/25 - 12 IG Posts, 18 IG Reels, 2 IG Story (3 frames), PPD, Tag in Bio, Pinned…"
click at [1037, 498] on span "Partnership Overview Start Date: April 2025 Revenue Split: PPD Duration: 10 Wee…" at bounding box center [854, 505] width 449 height 18
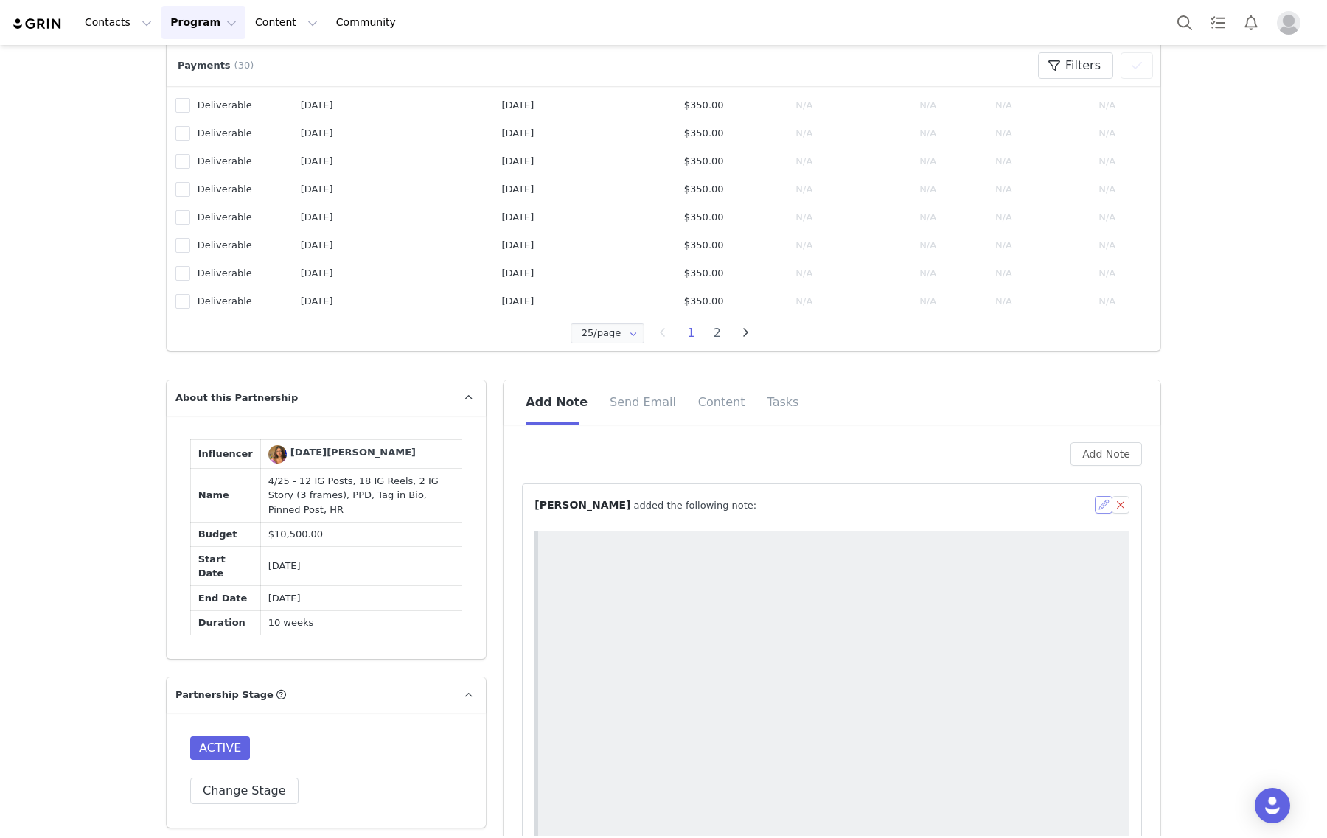
click at [1096, 500] on button "button" at bounding box center [1104, 505] width 18 height 18
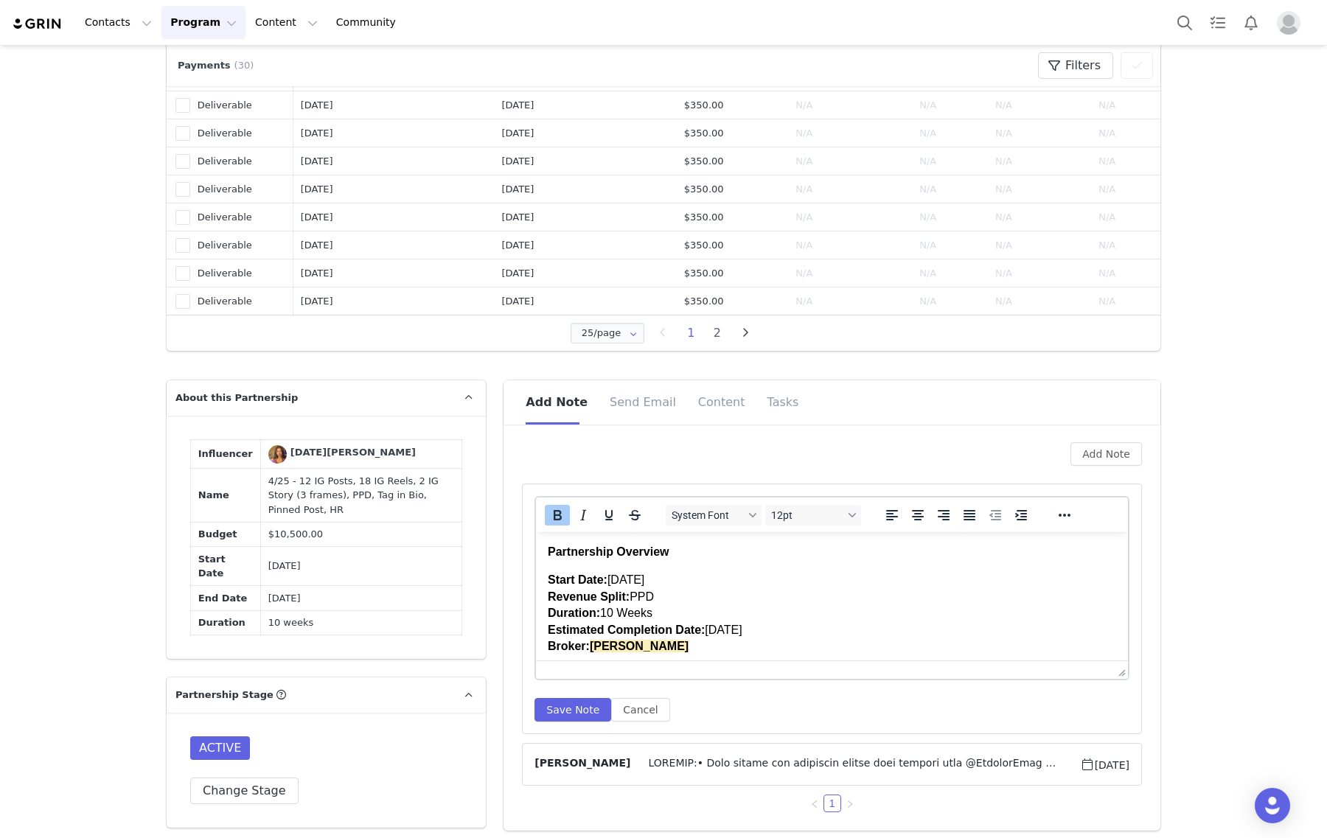
scroll to position [276, 0]
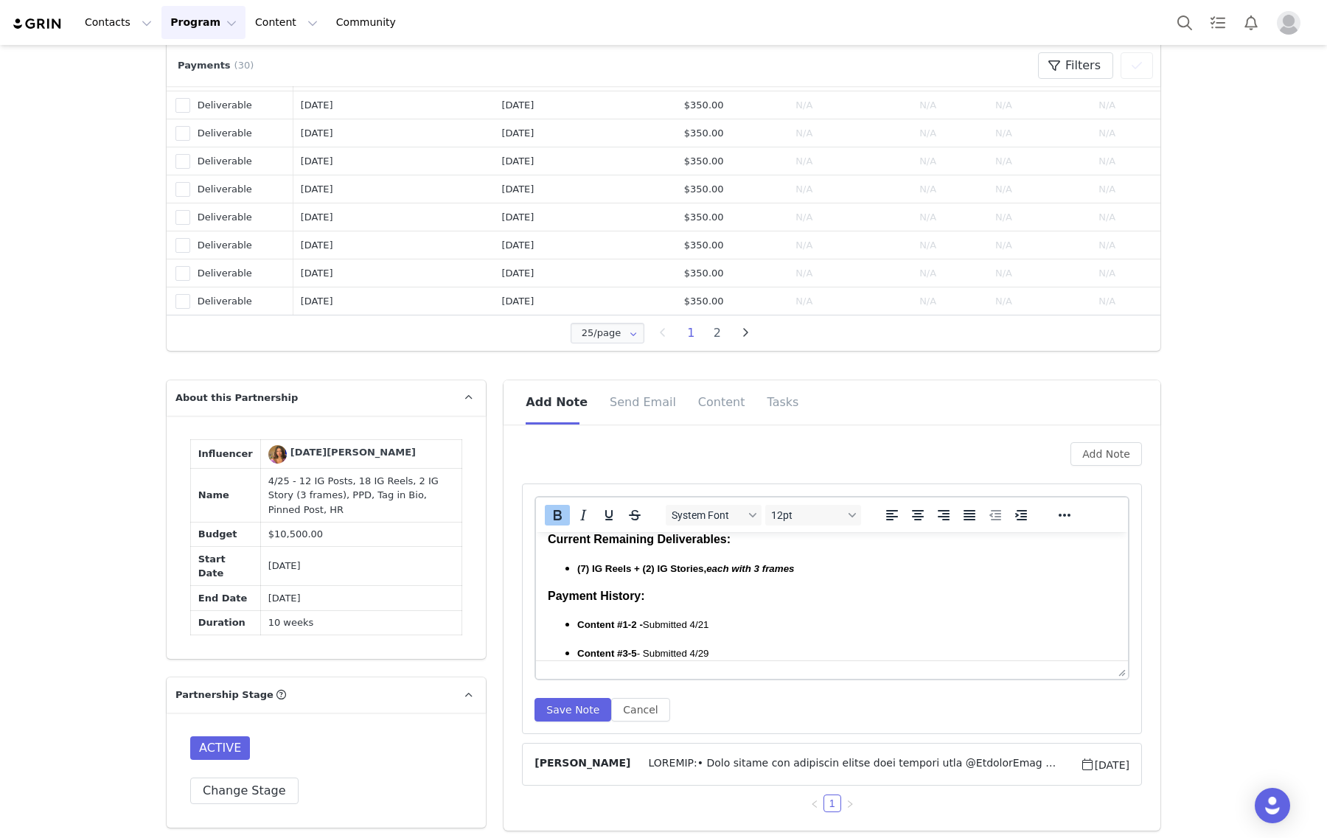
click at [582, 565] on strong "(7) IG Reels + (2) IG Stories, each with 3 frames" at bounding box center [685, 568] width 217 height 11
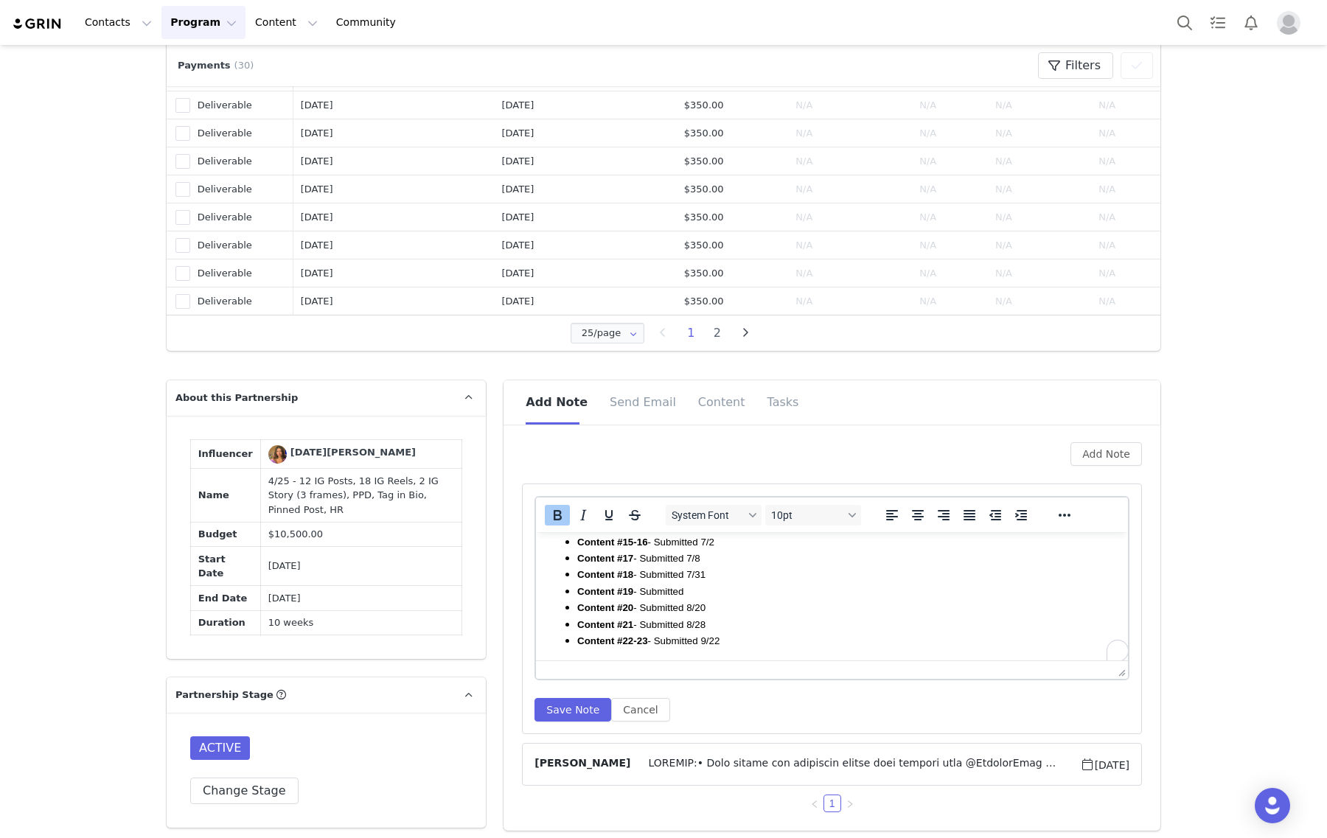
click at [758, 633] on li "Content #22-23 - Submitted 9/22" at bounding box center [846, 641] width 539 height 16
drag, startPoint x: 636, startPoint y: 649, endPoint x: 548, endPoint y: 637, distance: 89.2
click at [548, 637] on ul "Content #1-2 - Submitted 4/21 Content #3-5 - Submitted 4/29 Content #6-7 - Subm…" at bounding box center [832, 510] width 568 height 276
click at [554, 516] on icon "Bold" at bounding box center [557, 515] width 18 height 18
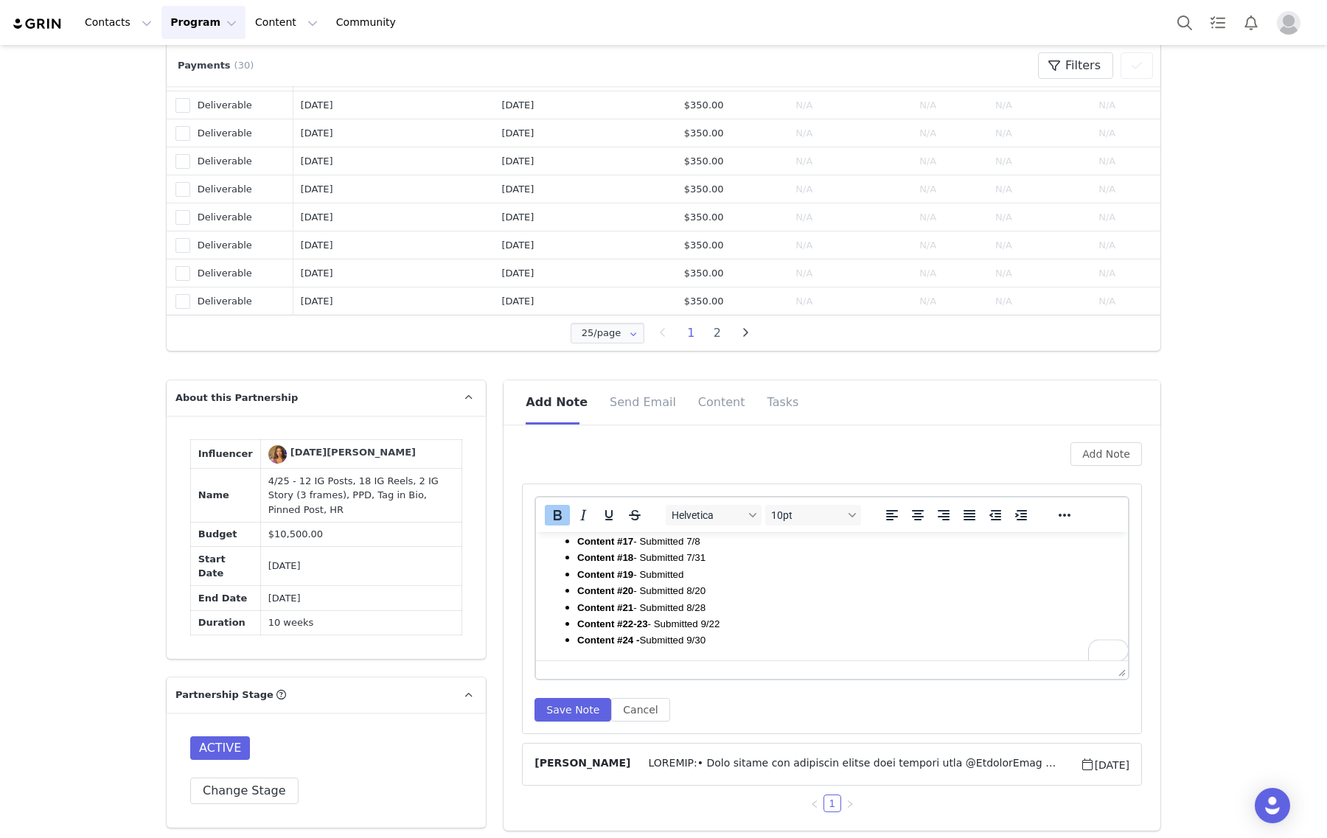
click at [644, 576] on span "Content #19 - Submitted" at bounding box center [630, 574] width 106 height 13
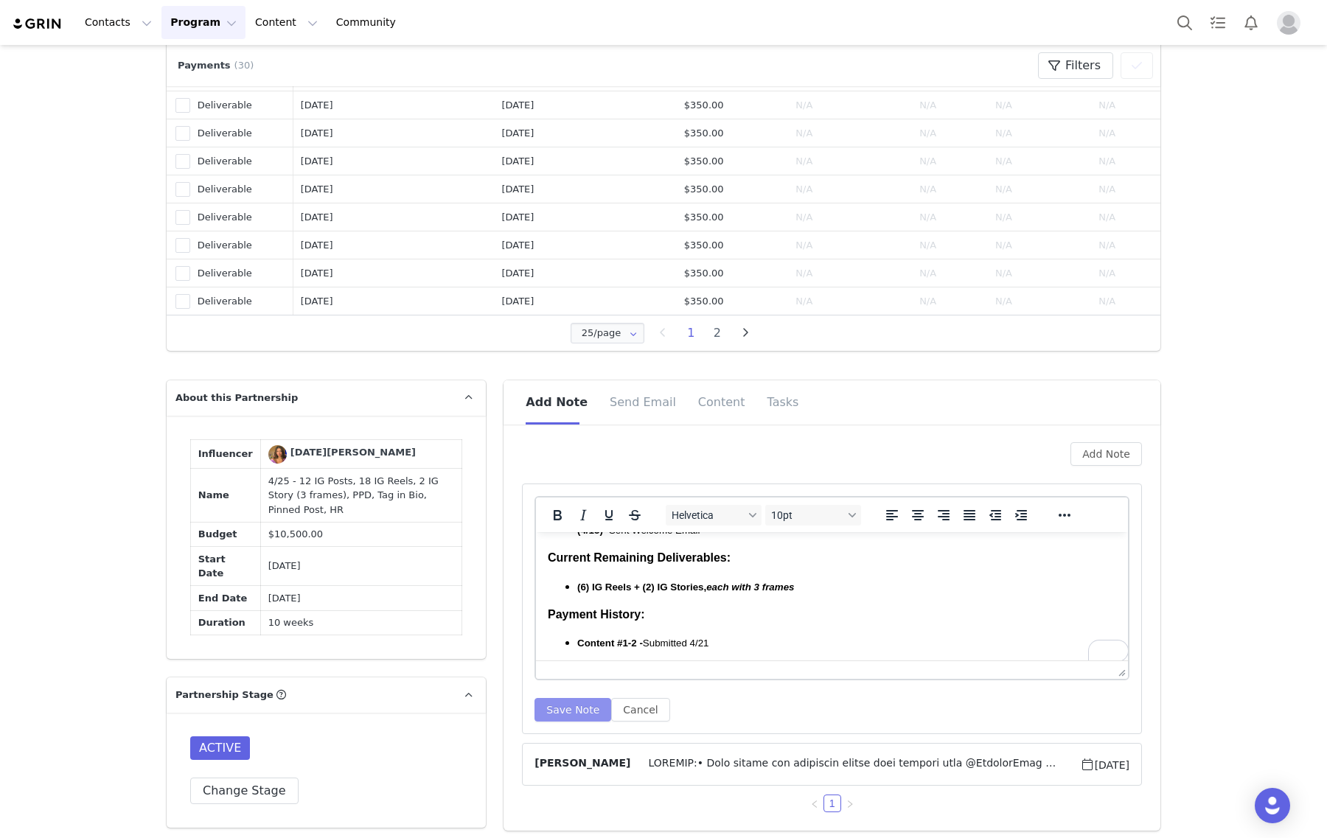
click at [562, 698] on button "Save Note" at bounding box center [572, 710] width 77 height 24
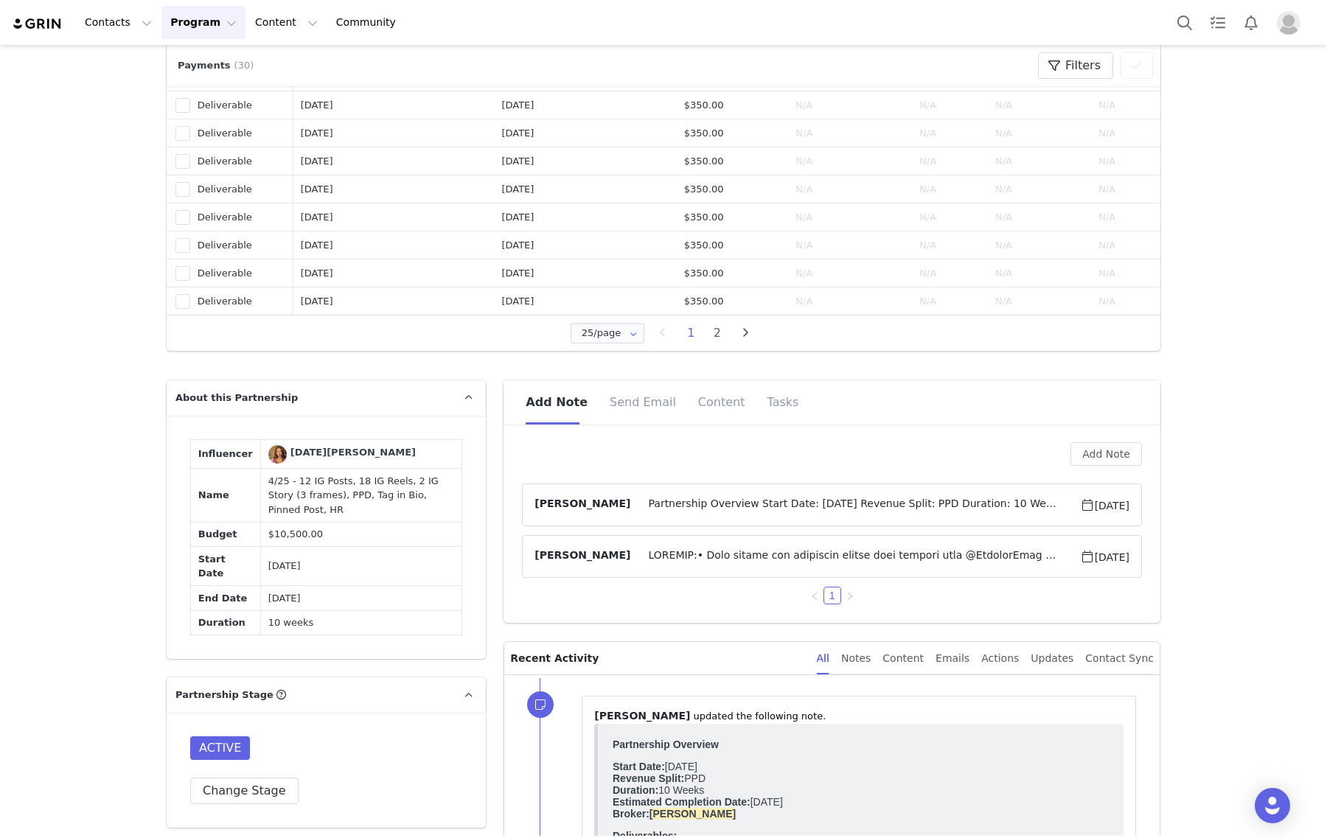
click at [753, 498] on span "Partnership Overview Start Date: April 2025 Revenue Split: PPD Duration: 10 Wee…" at bounding box center [854, 505] width 449 height 18
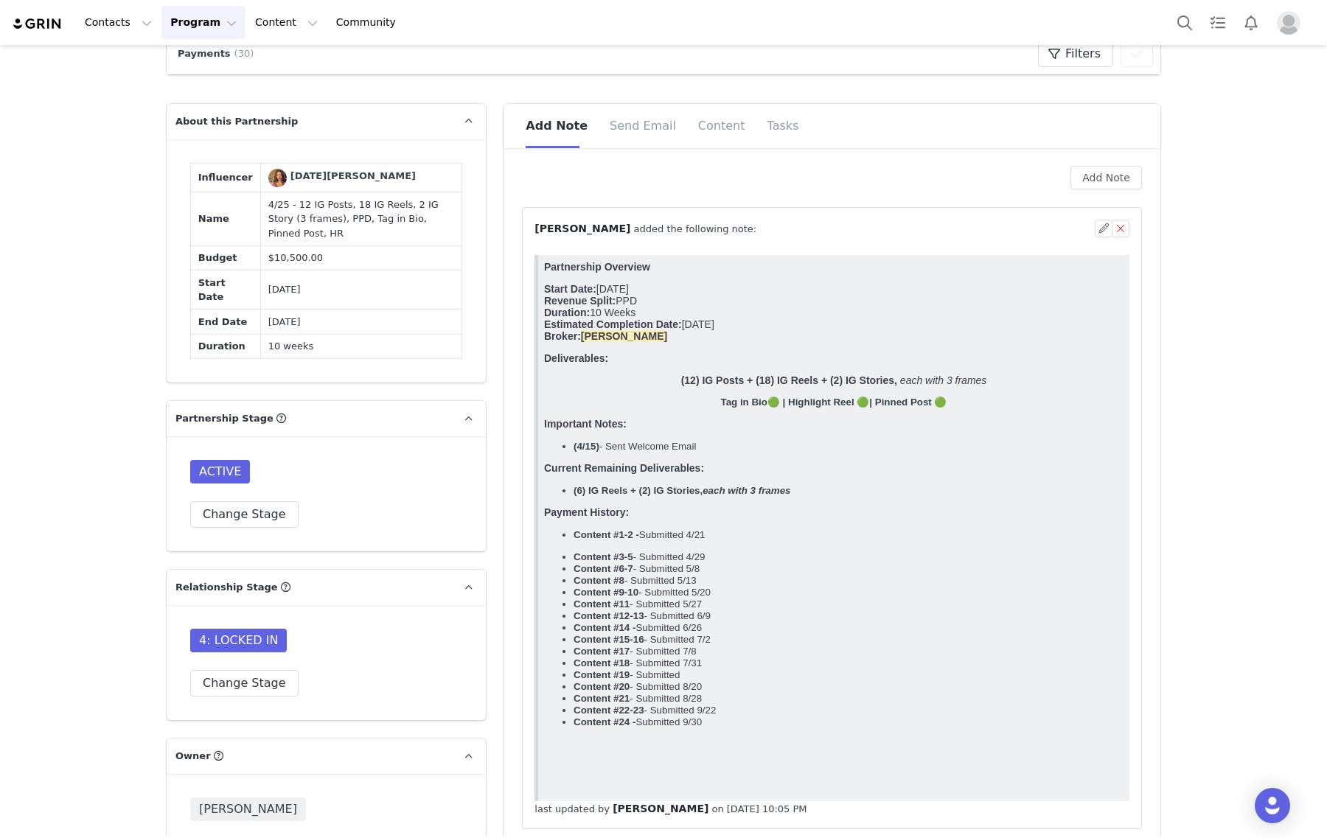
scroll to position [184, 0]
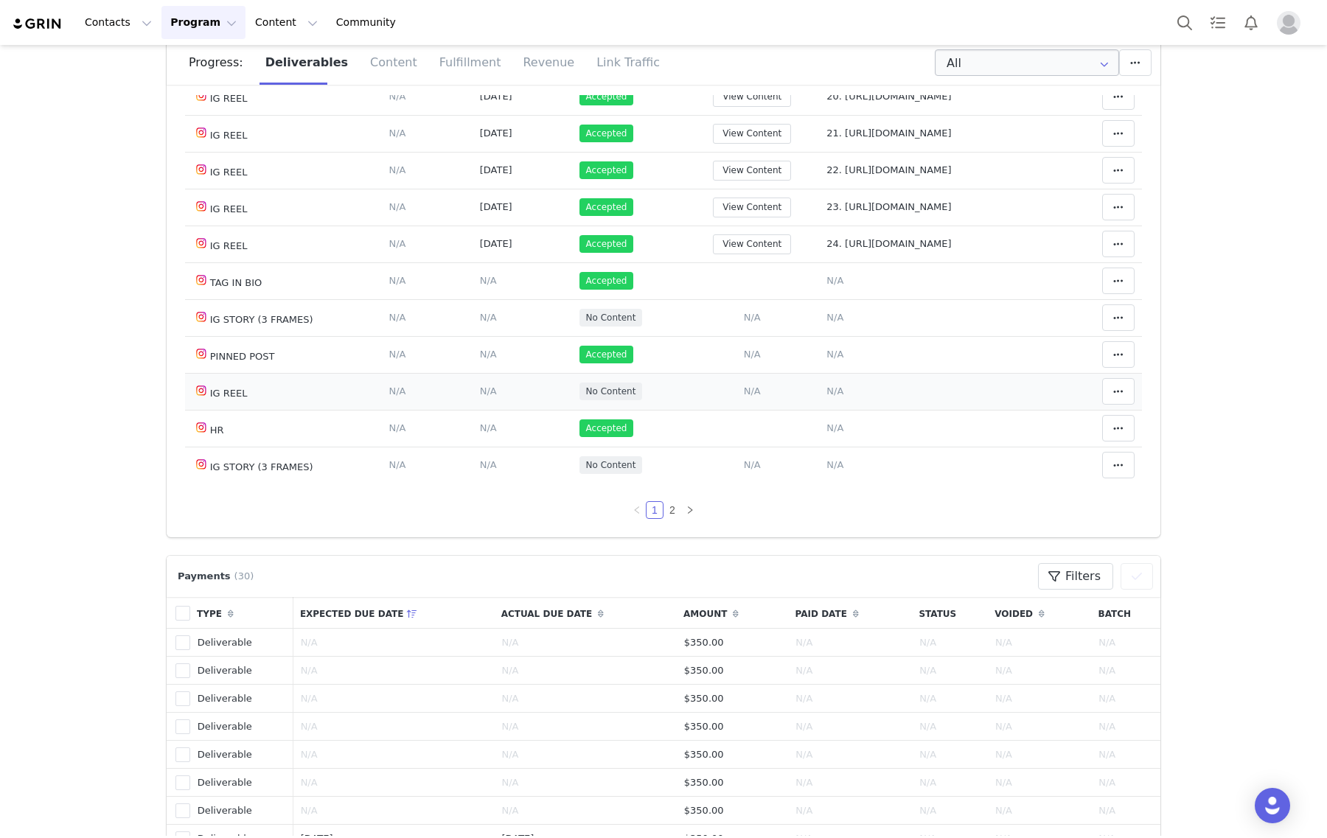
click at [826, 386] on span "N/A" at bounding box center [834, 391] width 17 height 11
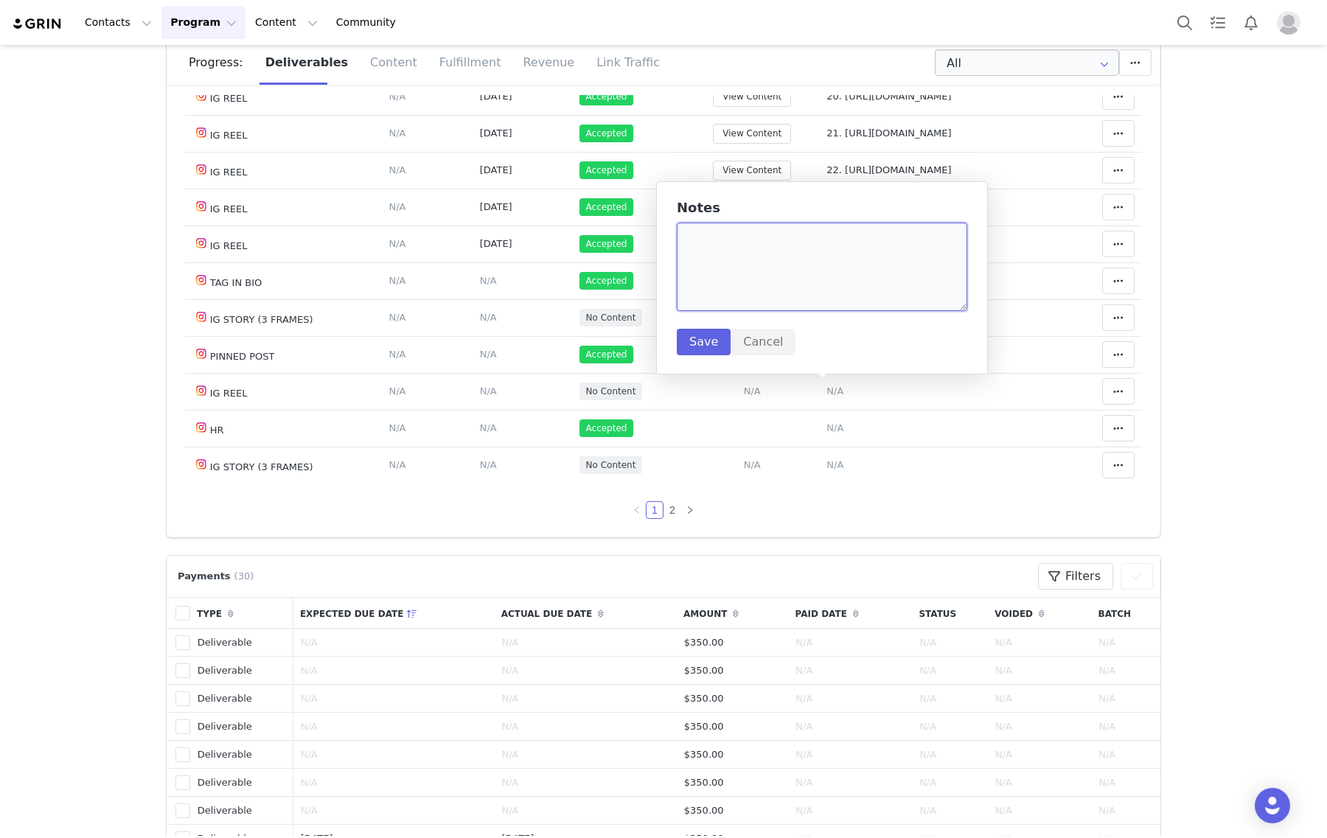
click at [820, 290] on textarea at bounding box center [822, 267] width 290 height 88
paste textarea "https://www.instagram.com/p/DPNs2Kvjj5Q/"
type textarea "https://www.instagram.com/p/DPNs2Kvjj5Q/"
click at [680, 330] on button "Save" at bounding box center [704, 342] width 54 height 27
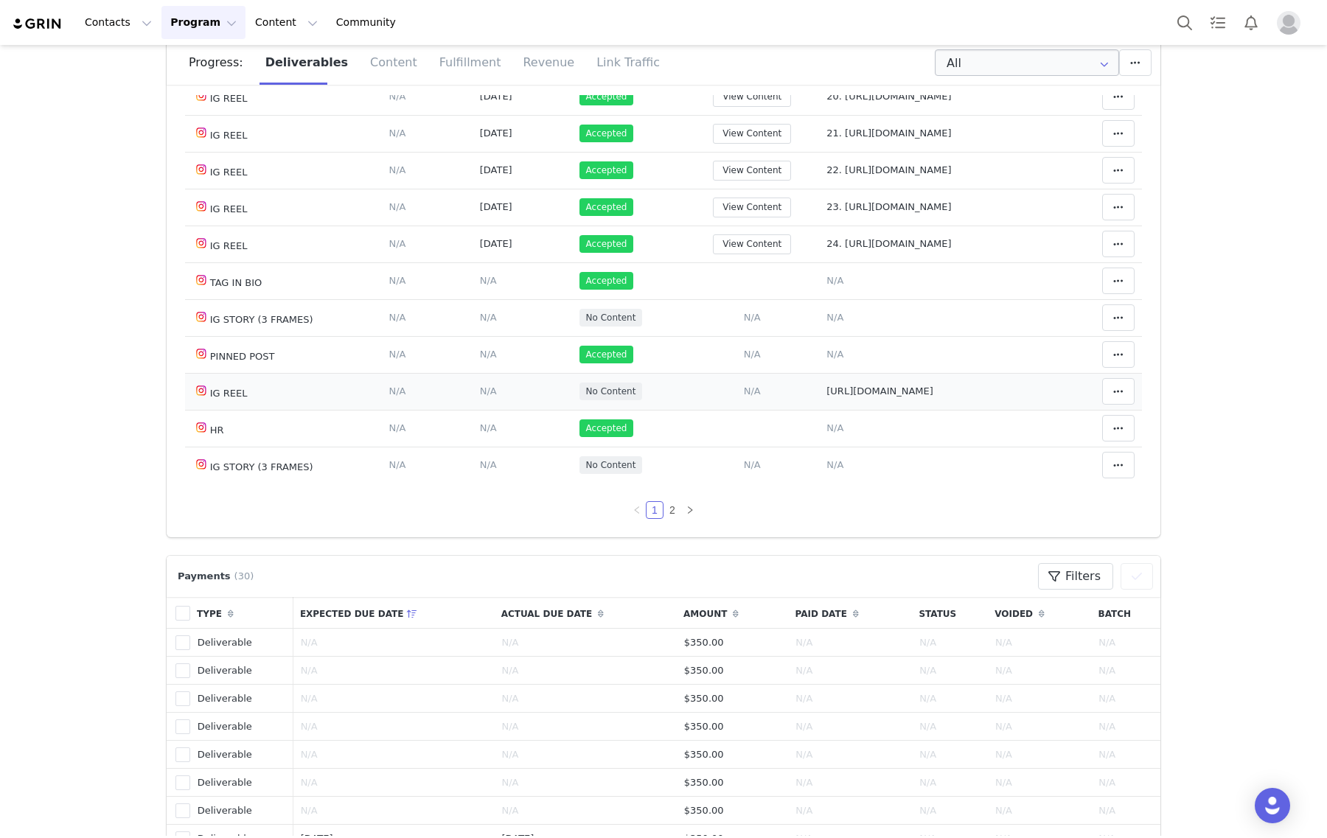
click at [744, 395] on span "N/A" at bounding box center [752, 391] width 17 height 11
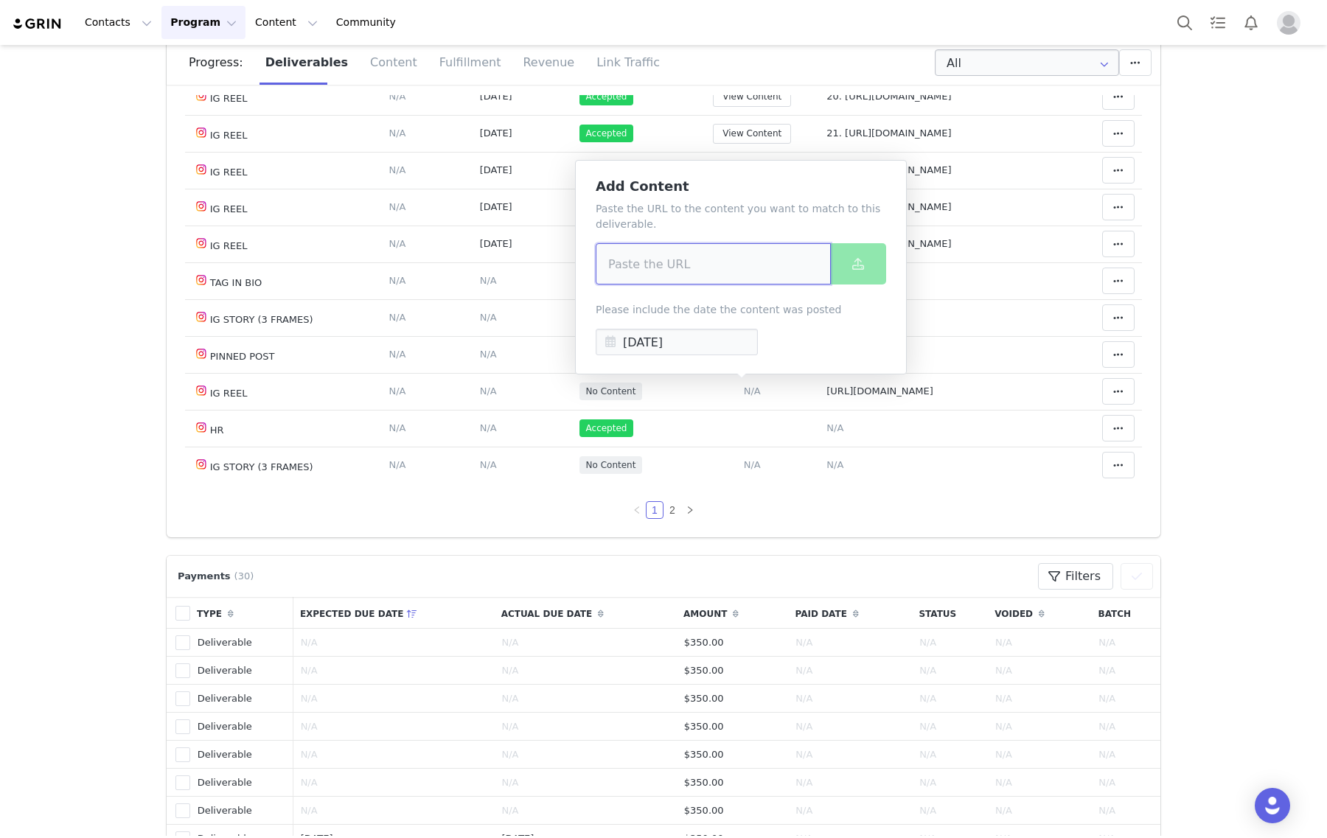
drag, startPoint x: 752, startPoint y: 279, endPoint x: 863, endPoint y: 266, distance: 112.0
click at [752, 280] on input at bounding box center [713, 263] width 235 height 41
paste input "https://www.instagram.com/p/DPNs2Kvjj5Q/"
type input "https://www.instagram.com/p/DPNs2Kvjj5Q/"
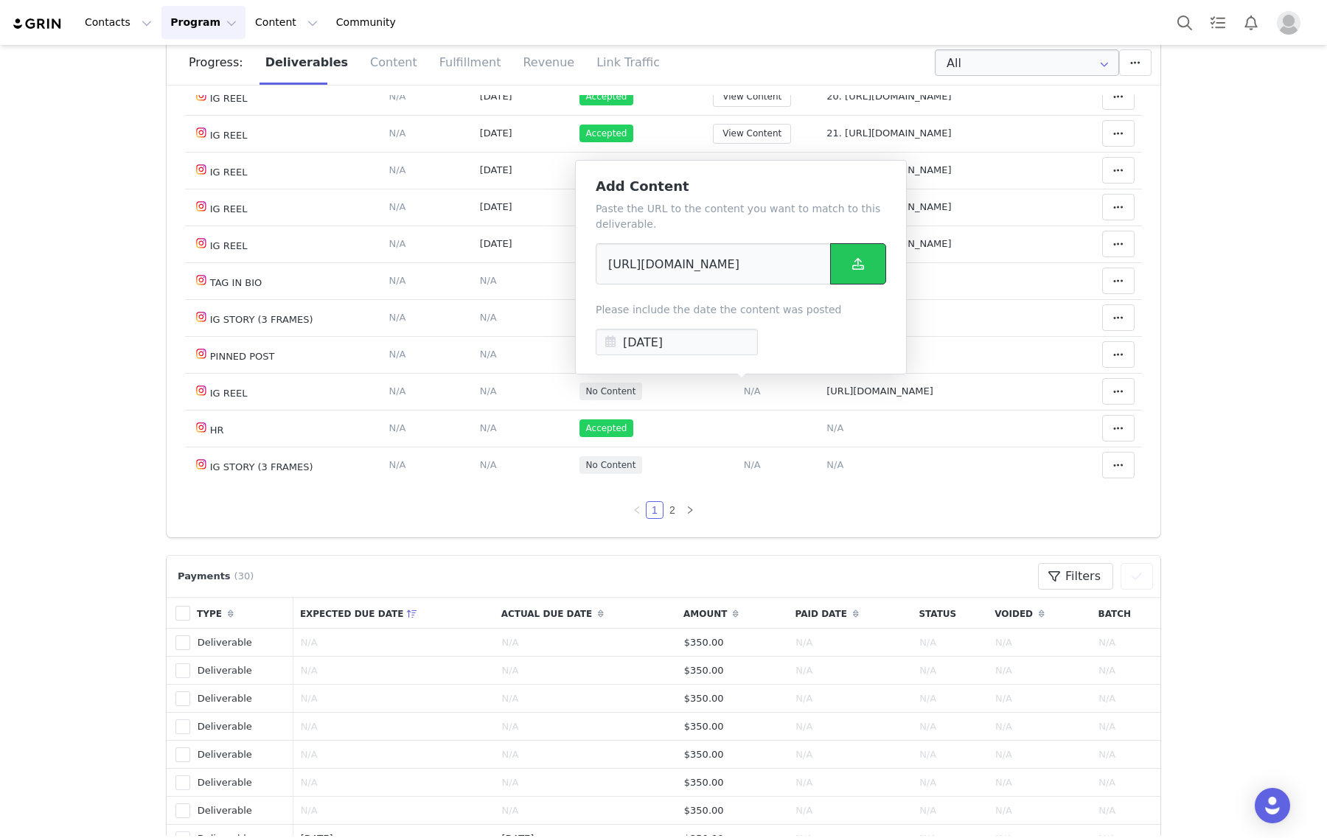
click at [849, 271] on span at bounding box center [858, 264] width 18 height 18
click at [826, 389] on span "https://www.instagram.com/p/DPNs2Kvjj5Q/" at bounding box center [879, 391] width 107 height 11
type textarea "https://www.instagram.com/p/DPNs2Kvjj5Q/"
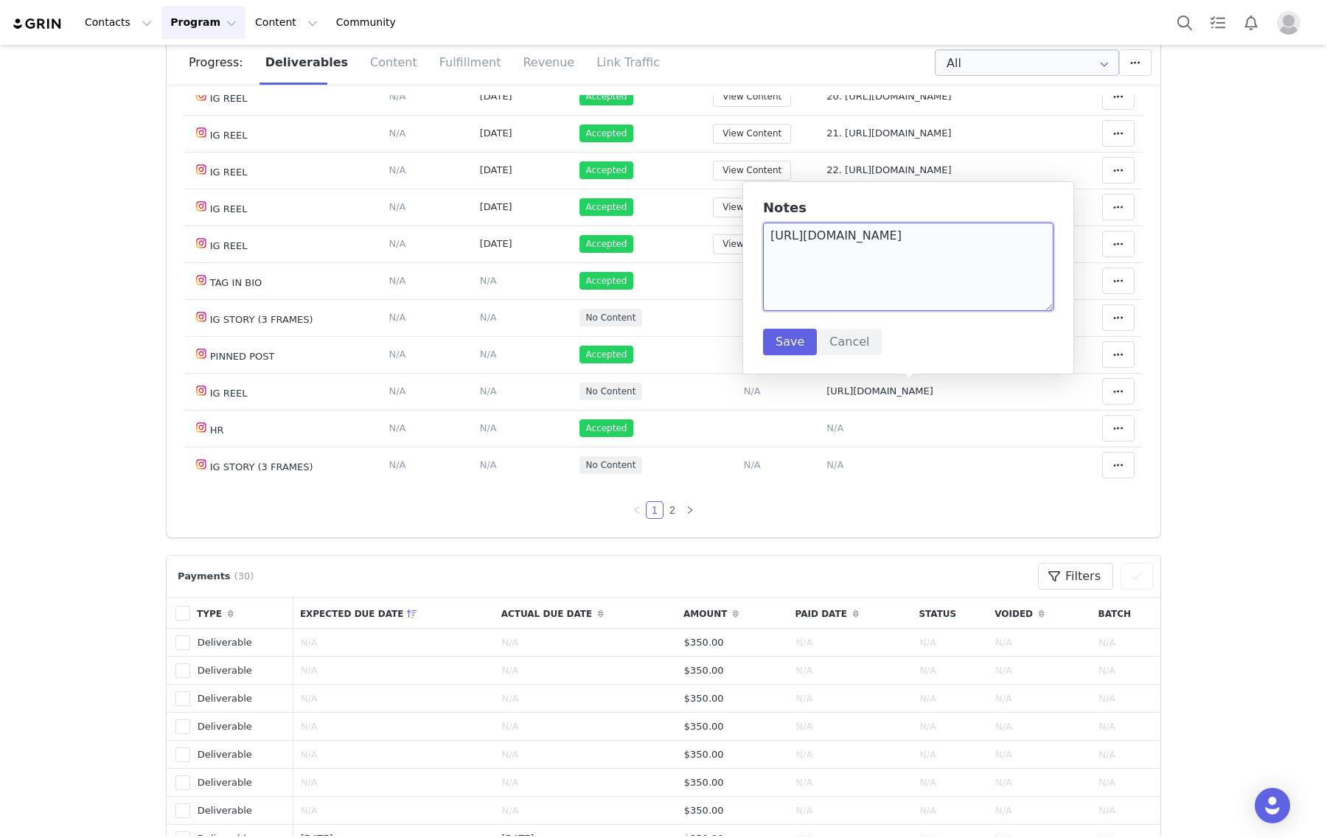
click at [771, 237] on textarea "https://www.instagram.com/p/DPNs2Kvjj5Q/" at bounding box center [908, 267] width 290 height 88
type textarea "25. https://www.instagram.com/p/DPNs2Kvjj5Q/"
click at [767, 335] on button "Save" at bounding box center [790, 342] width 54 height 27
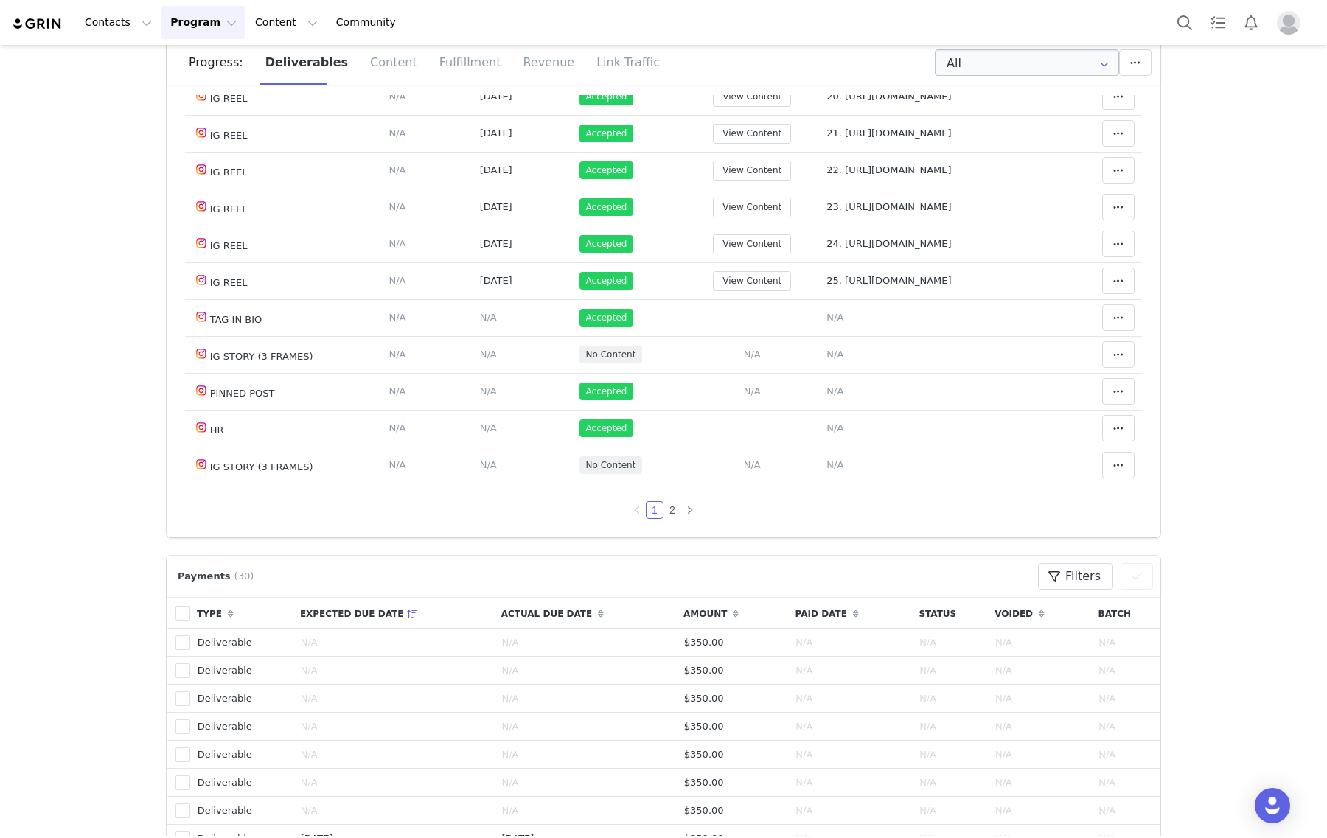
scroll to position [1474, 0]
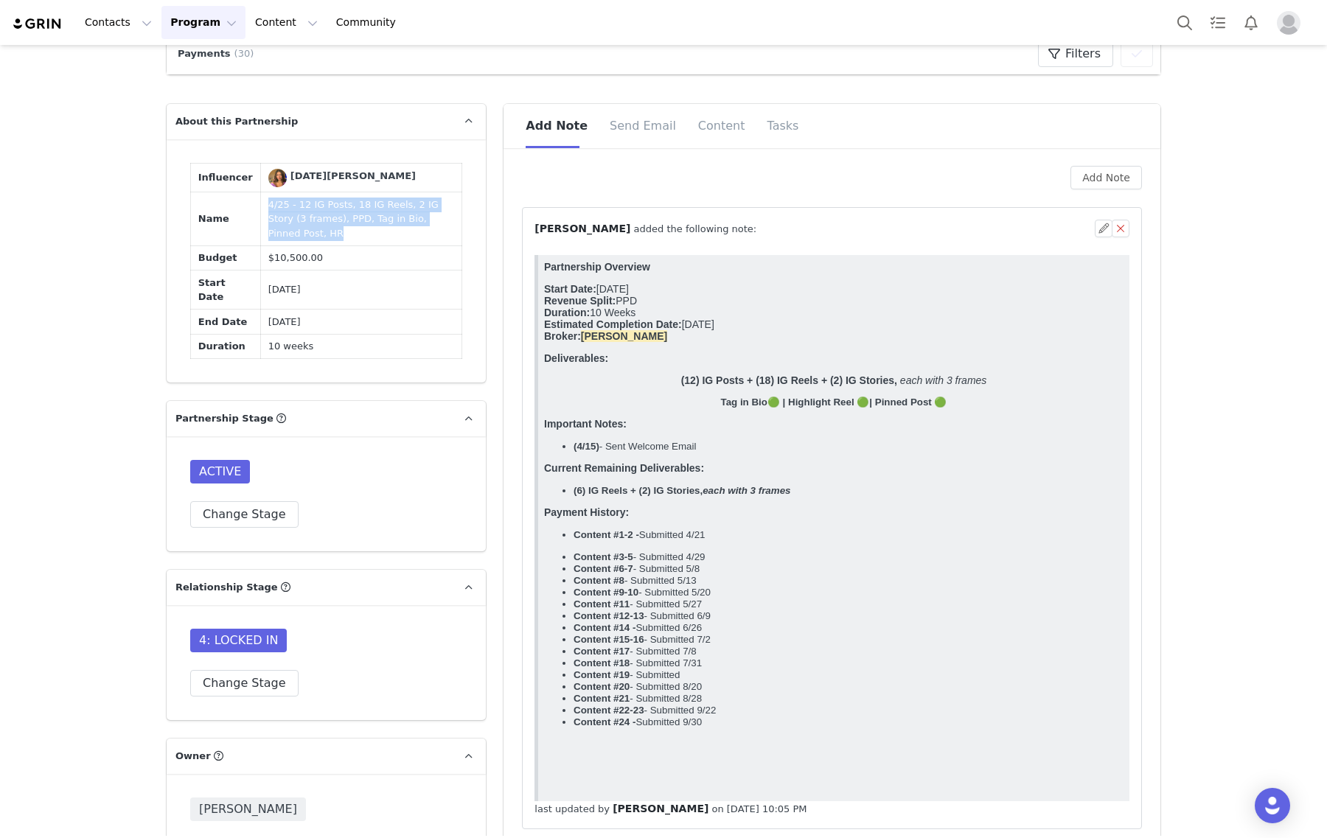
drag, startPoint x: 413, startPoint y: 269, endPoint x: 227, endPoint y: 249, distance: 186.8
click at [227, 246] on tr "Name 4/25 - 12 IG Posts, 18 IG Reels, 2 IG Story (3 frames), PPD, Tag in Bio, P…" at bounding box center [326, 219] width 271 height 54
copy tr "4/25 - 12 IG Posts, 18 IG Reels, 2 IG Story (3 frames), PPD, Tag in Bio, Pinned…"
click at [1095, 221] on button "button" at bounding box center [1104, 229] width 18 height 18
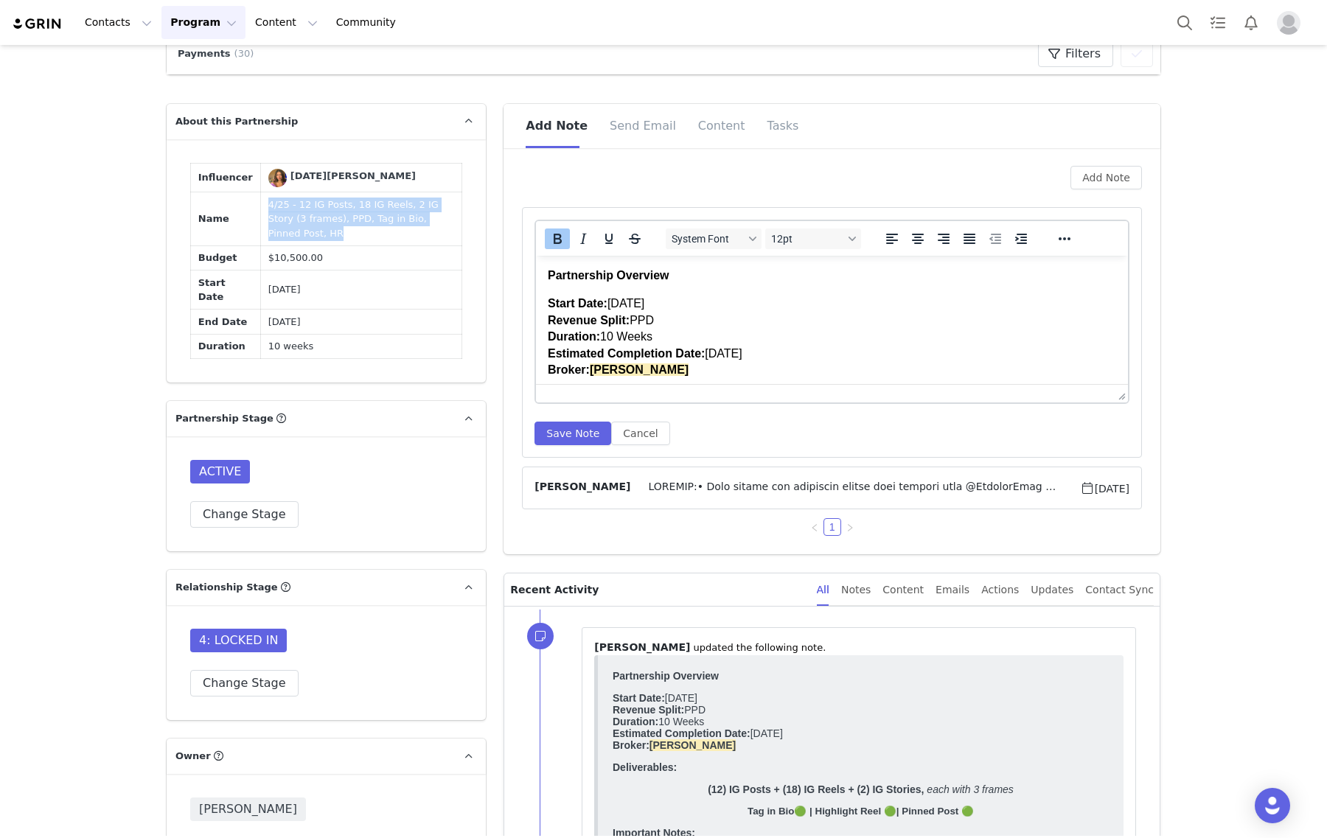
scroll to position [534, 0]
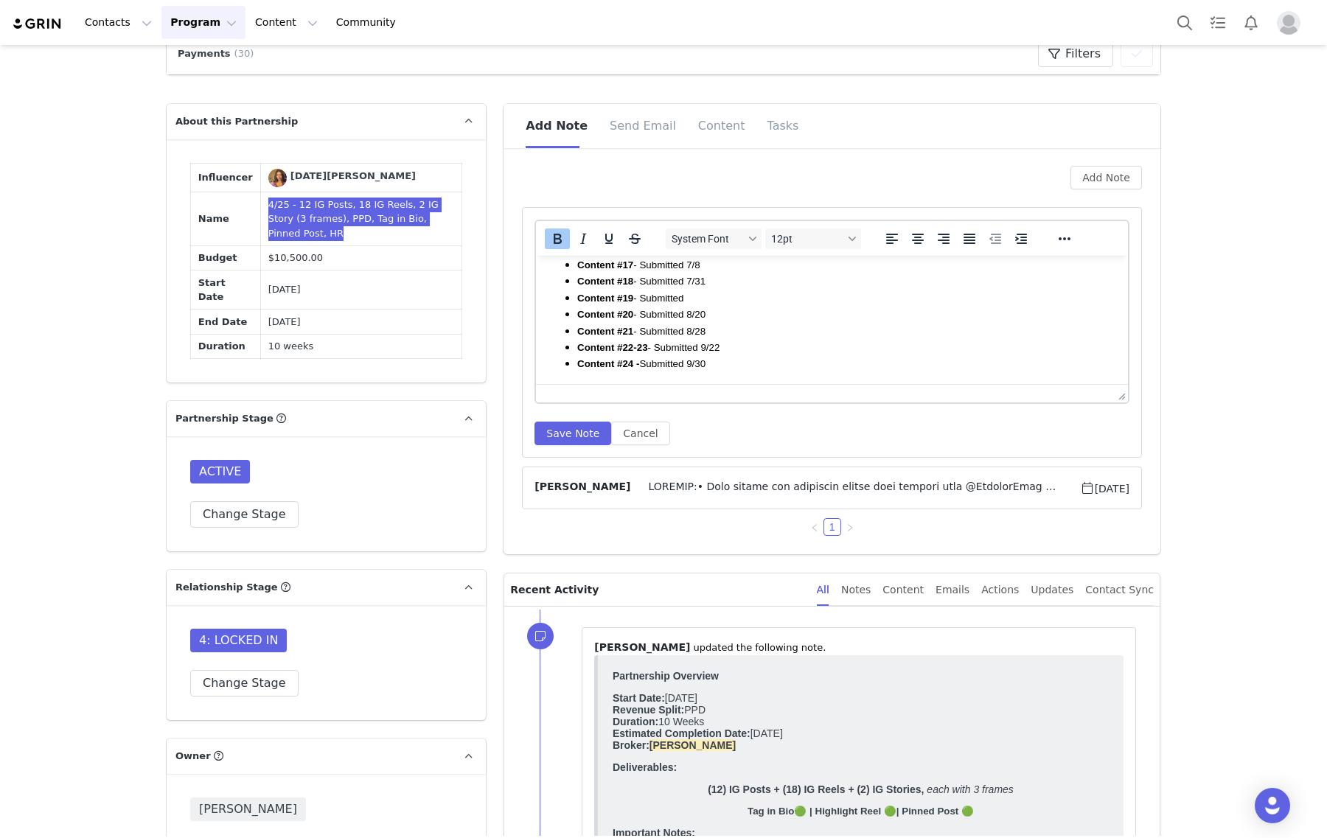
click at [634, 358] on span "Content #24 - Submitted 9/30" at bounding box center [641, 363] width 128 height 13
click at [584, 311] on strong "(6) IG Reels + (2) IG Stories, each with 3 frames" at bounding box center [685, 310] width 217 height 11
click at [582, 309] on strong "(6) IG Reels + (2) IG Stories, each with 3 frames" at bounding box center [685, 310] width 217 height 11
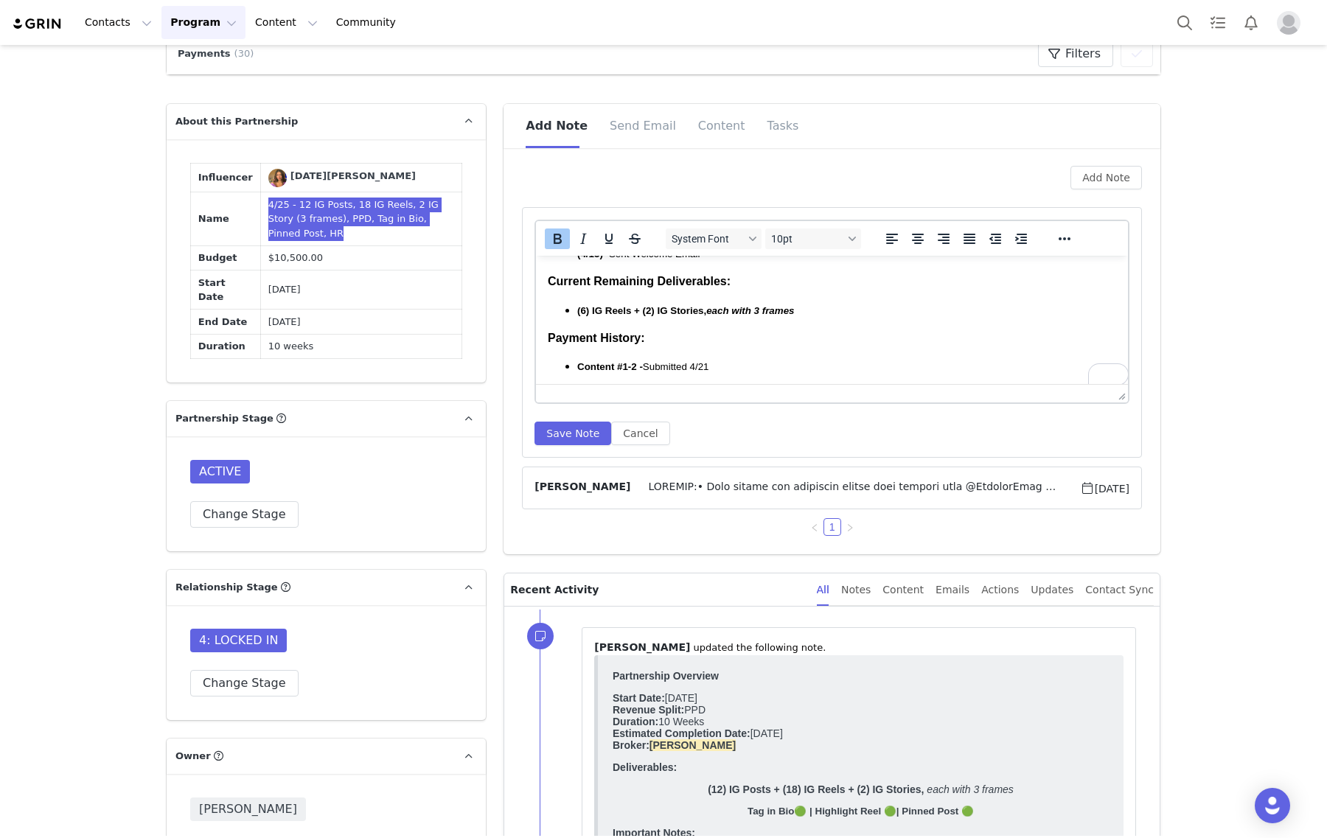
click at [582, 309] on strong "(6) IG Reels + (2) IG Stories, each with 3 frames" at bounding box center [685, 310] width 217 height 11
click at [573, 429] on button "Save Note" at bounding box center [572, 434] width 77 height 24
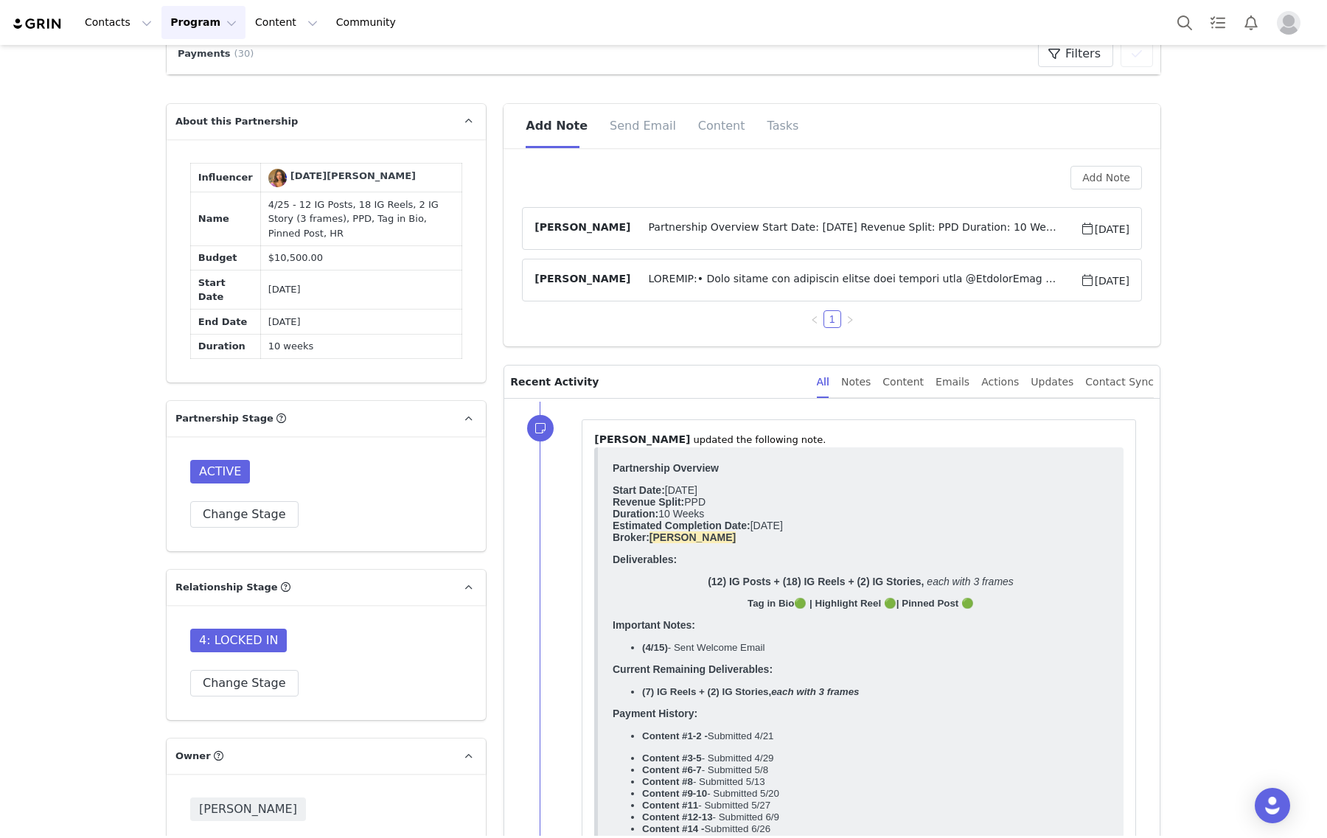
click at [422, 359] on td "10 weeks" at bounding box center [360, 346] width 201 height 25
drag, startPoint x: 695, startPoint y: 702, endPoint x: 846, endPoint y: 704, distance: 150.4
click at [691, 702] on body "Partnership Overview Start Date: April 2025 Revenue Split: PPD Duration: 10 Wee…" at bounding box center [861, 720] width 496 height 516
click at [846, 704] on body "Partnership Overview Start Date: April 2025 Revenue Split: PPD Duration: 10 Wee…" at bounding box center [861, 720] width 496 height 516
drag, startPoint x: 823, startPoint y: 720, endPoint x: 592, endPoint y: 683, distance: 234.5
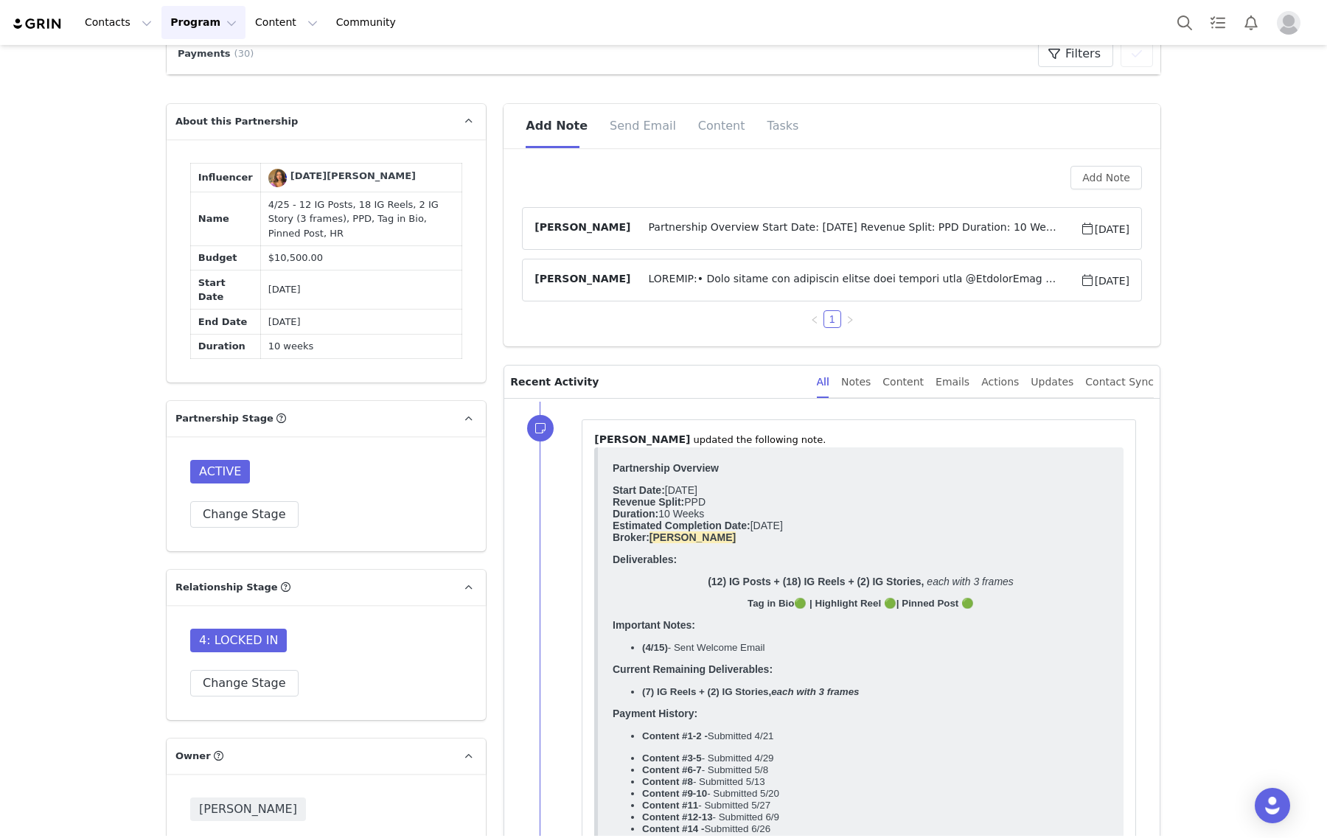
click at [607, 683] on html "Partnership Overview Start Date: April 2025 Revenue Split: PPD Duration: 10 Wee…" at bounding box center [861, 722] width 508 height 532
copy body "Current Remaining Deliverables: (7) IG Reels + (2) IG Stories, each with 3 fram…"
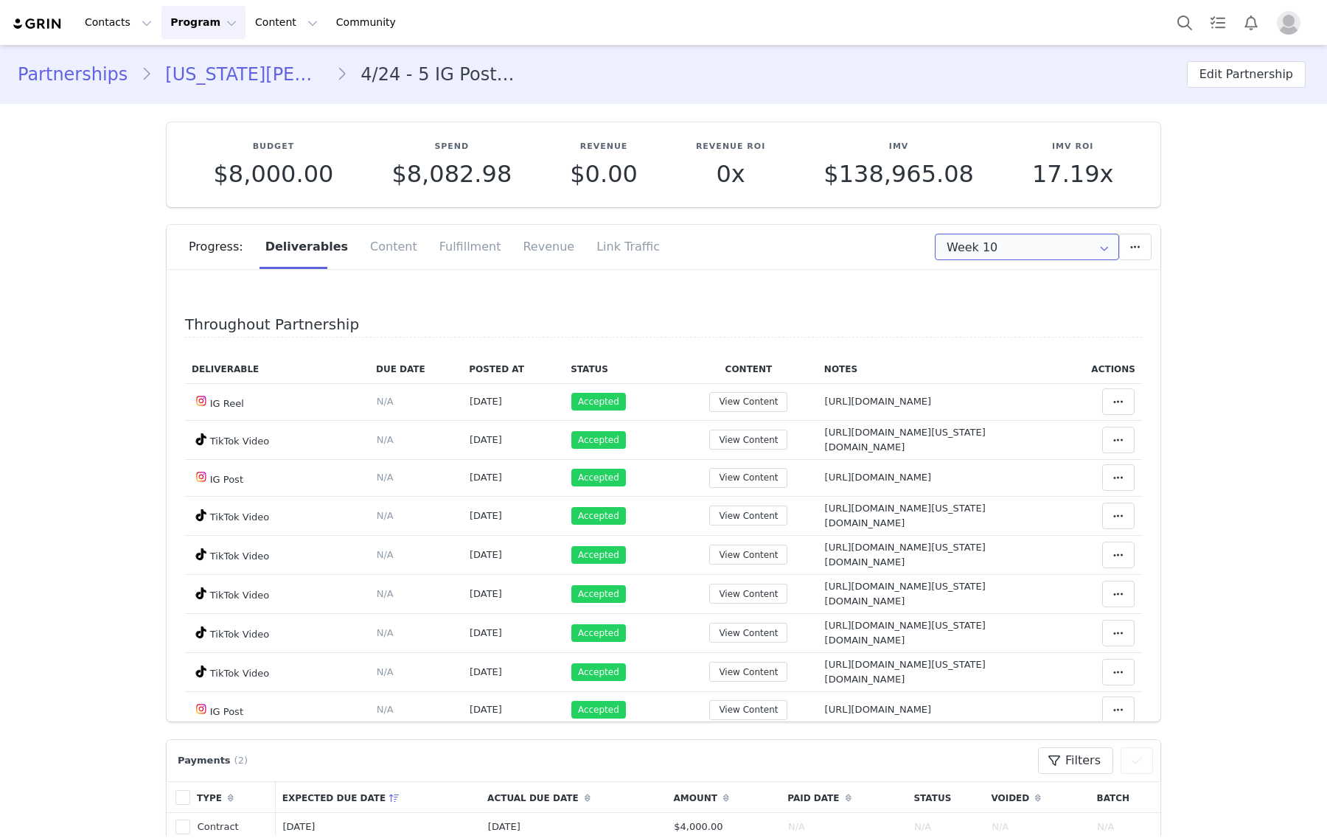
click at [986, 236] on input "Week 10" at bounding box center [1027, 247] width 184 height 27
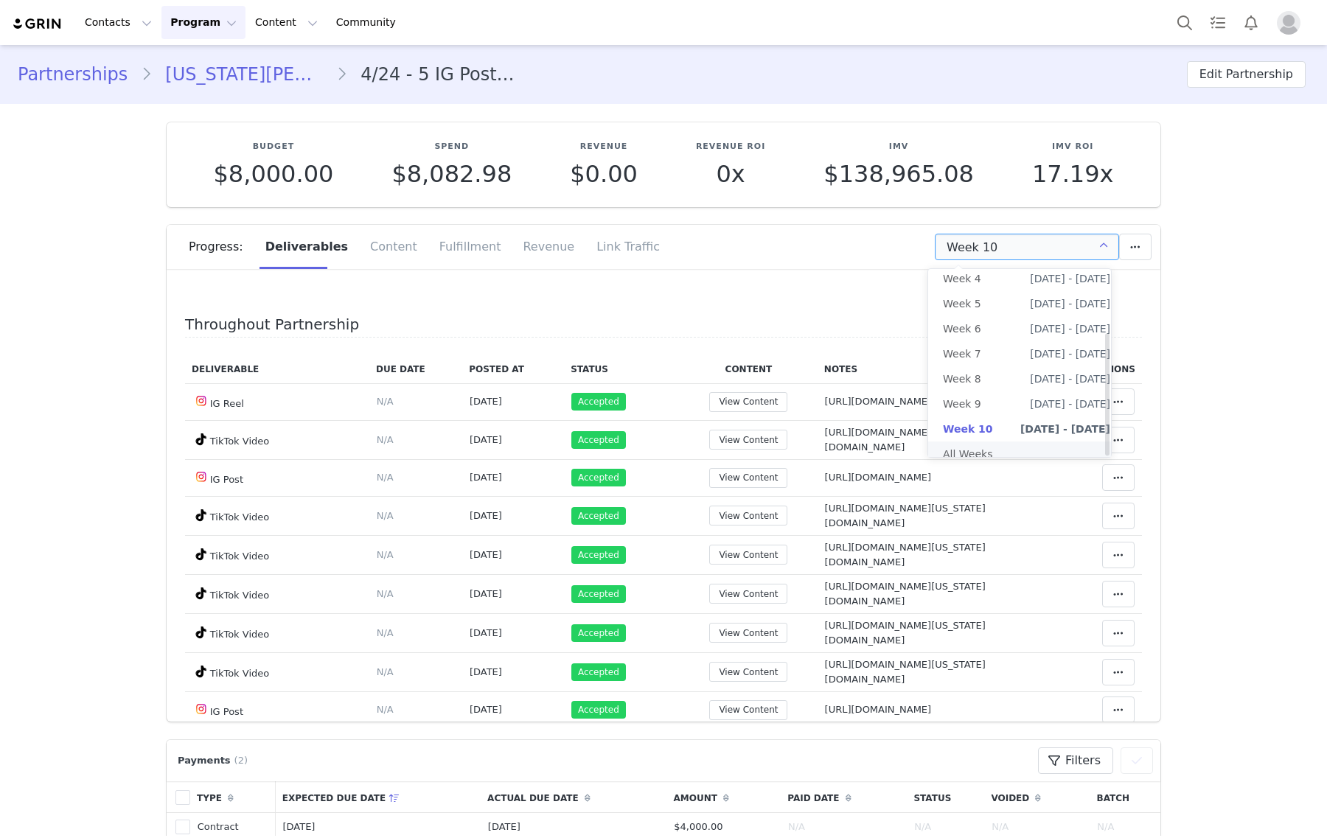
click at [981, 442] on li "All Weeks" at bounding box center [1026, 454] width 197 height 25
type input "All"
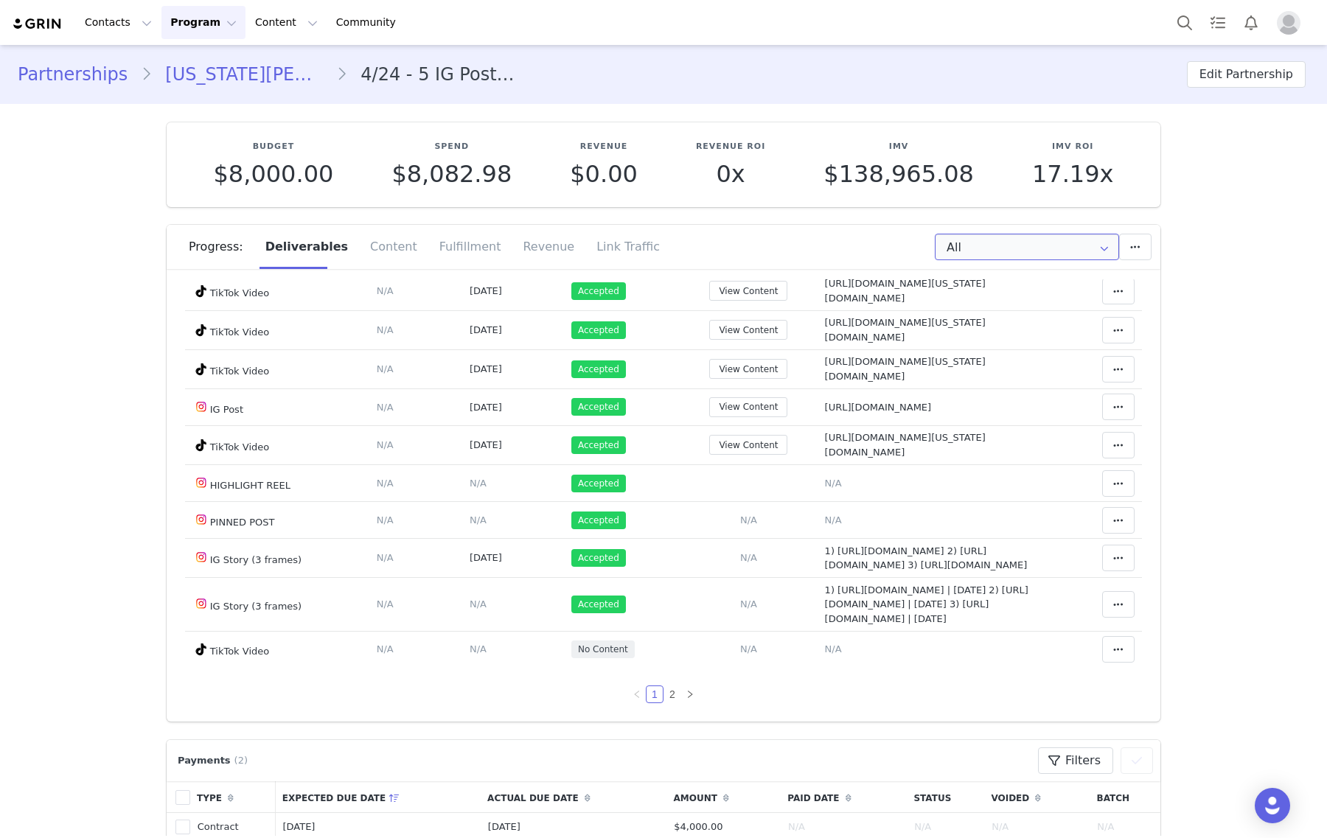
scroll to position [829, 0]
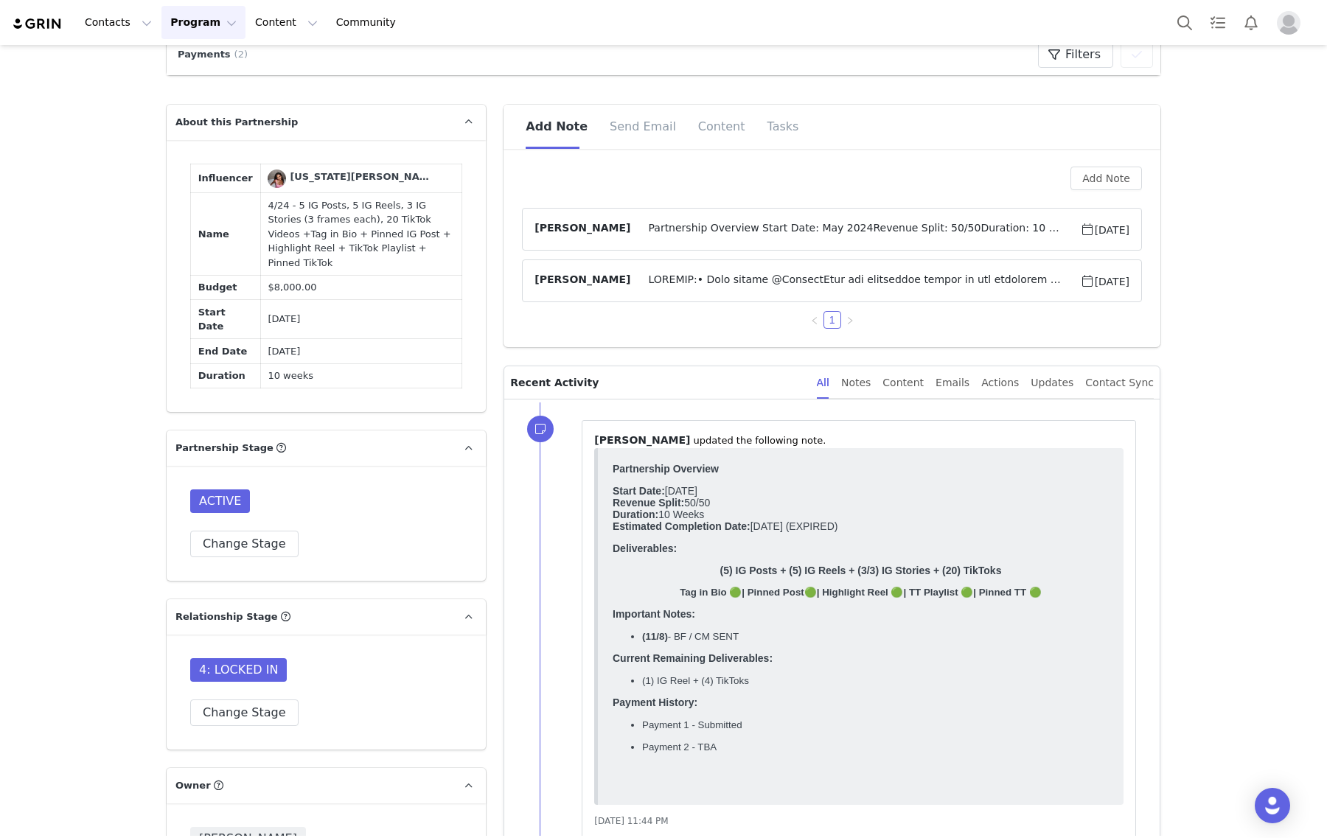
click at [770, 232] on span "Partnership Overview Start Date: May 2024Revenue Split: 50/50Duration: 10 Weeks…" at bounding box center [854, 229] width 449 height 18
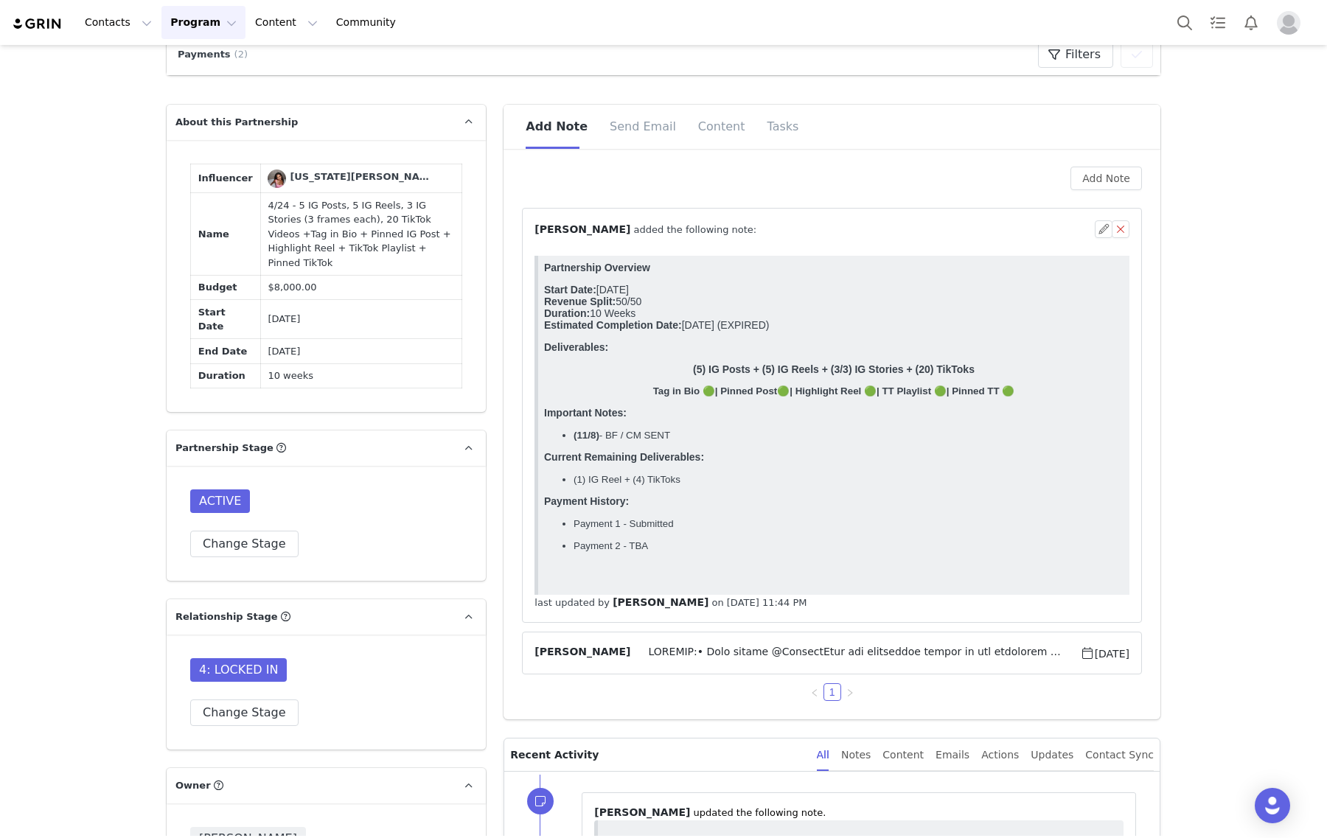
scroll to position [0, 0]
drag, startPoint x: 683, startPoint y: 496, endPoint x: 540, endPoint y: 476, distance: 144.4
click at [540, 476] on html "Partnership Overview Start Date: May 2024 Revenue Split: 50/50 Duration: 10 Wee…" at bounding box center [833, 425] width 591 height 339
copy body "Current Remaining Deliverables: (1) IG Reel + (4) TikToks"
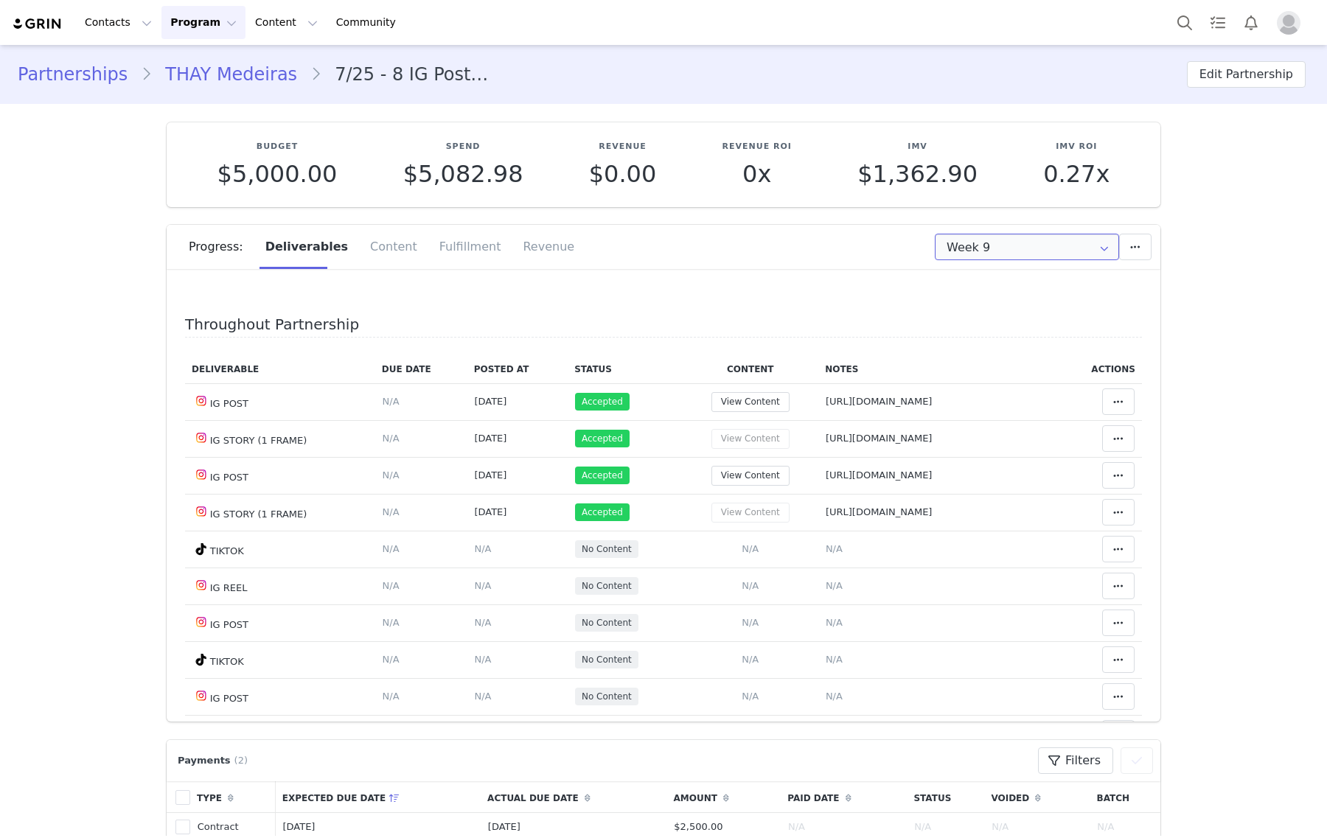
click at [1008, 240] on input "Week 9" at bounding box center [1027, 247] width 184 height 27
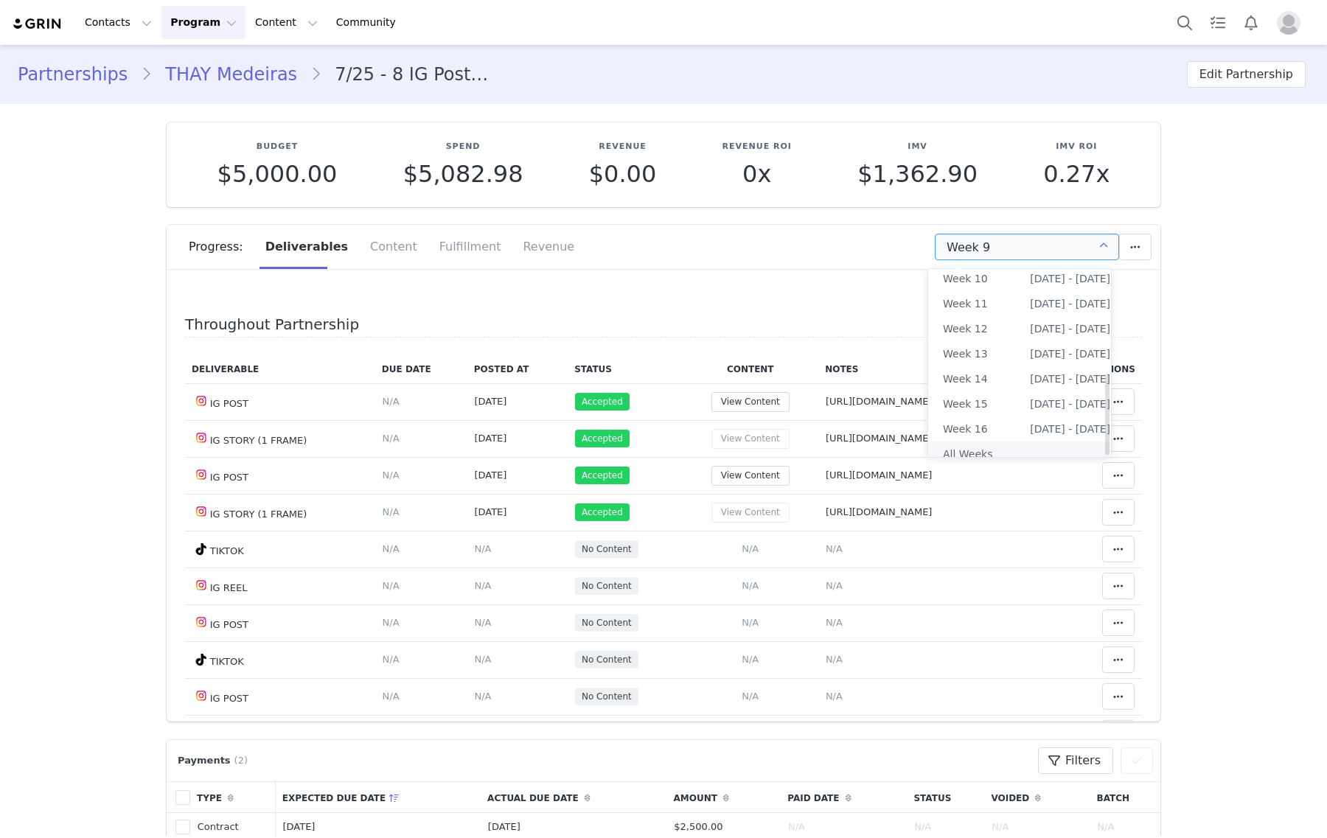
click at [992, 443] on li "All Weeks" at bounding box center [1026, 454] width 197 height 25
type input "All"
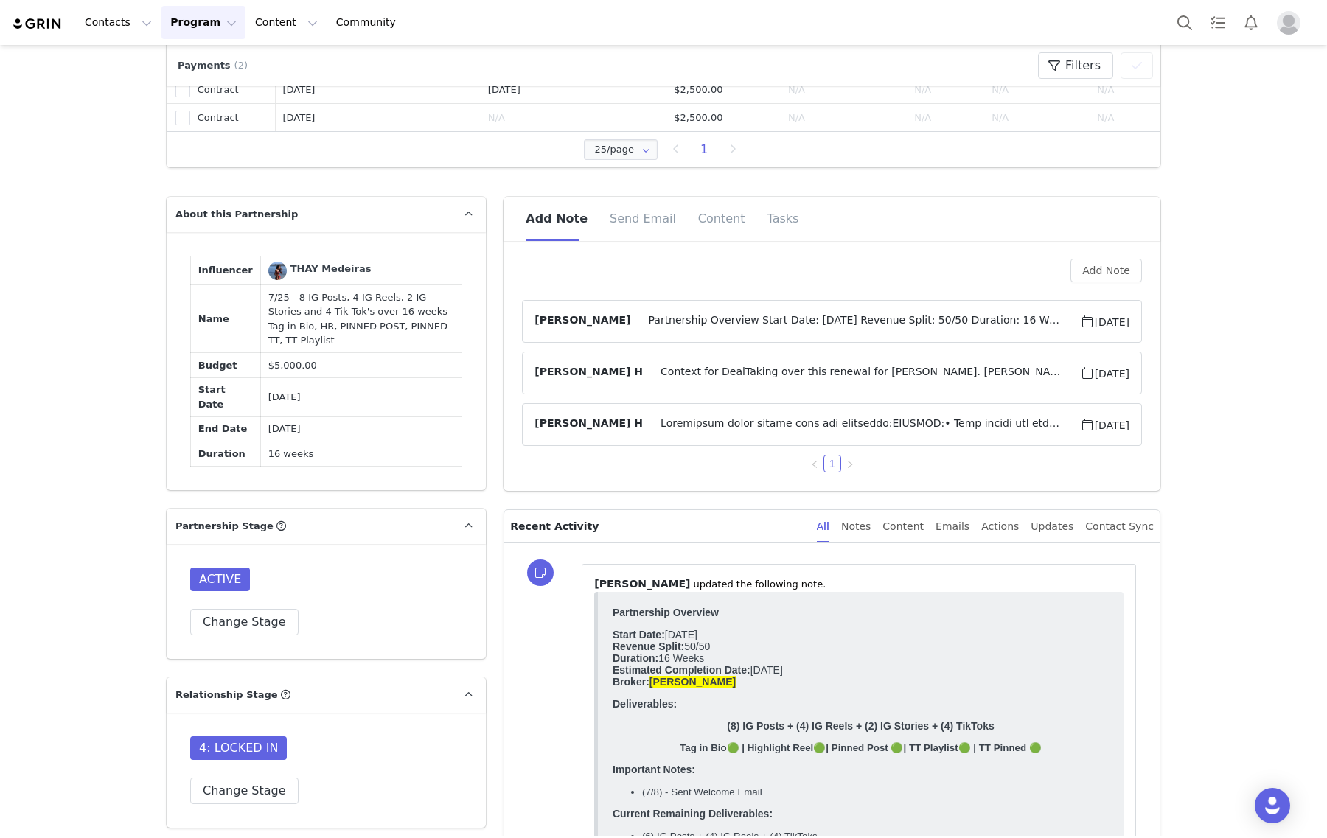
scroll to position [829, 0]
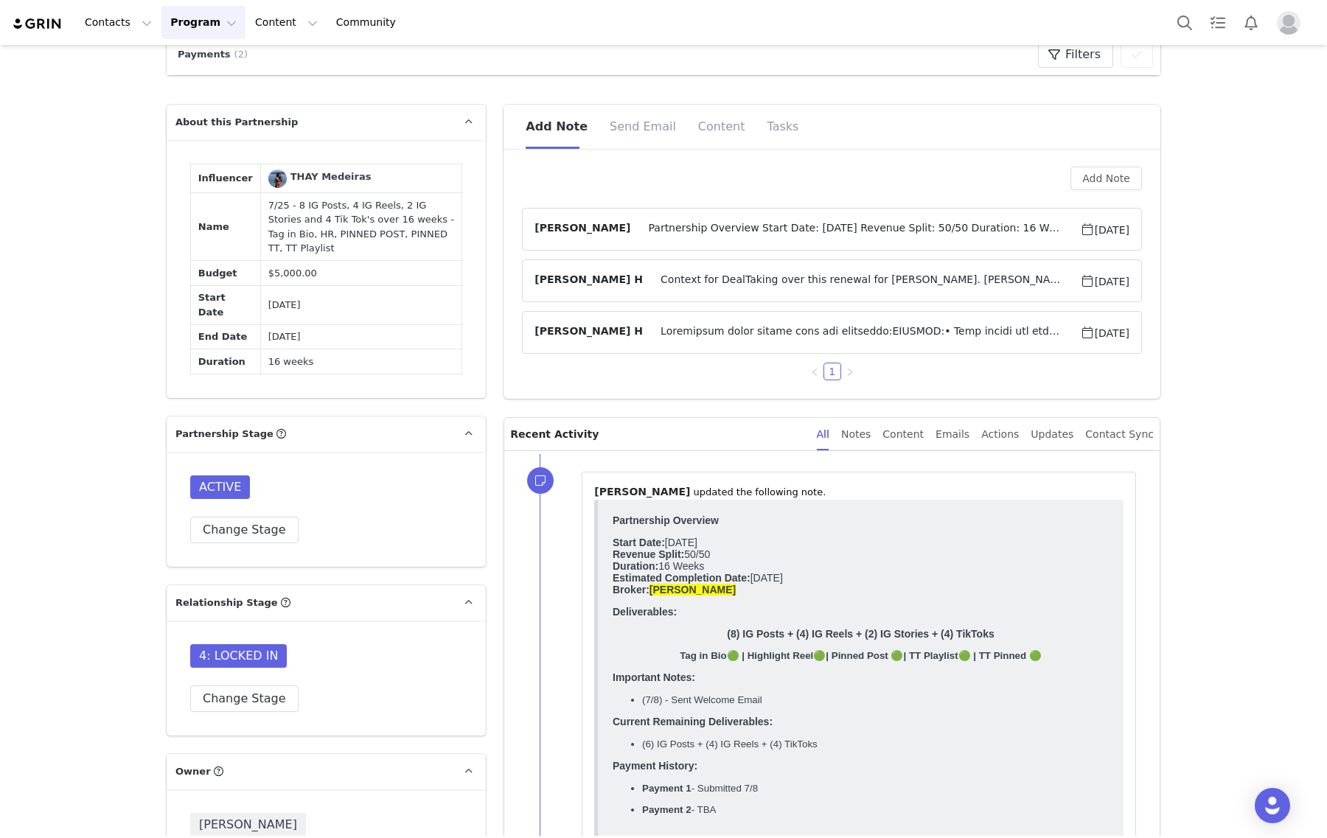
click at [901, 230] on span "Partnership Overview Start Date: [DATE] Revenue Split: 50/50 Duration: 16 Weeks…" at bounding box center [854, 229] width 449 height 18
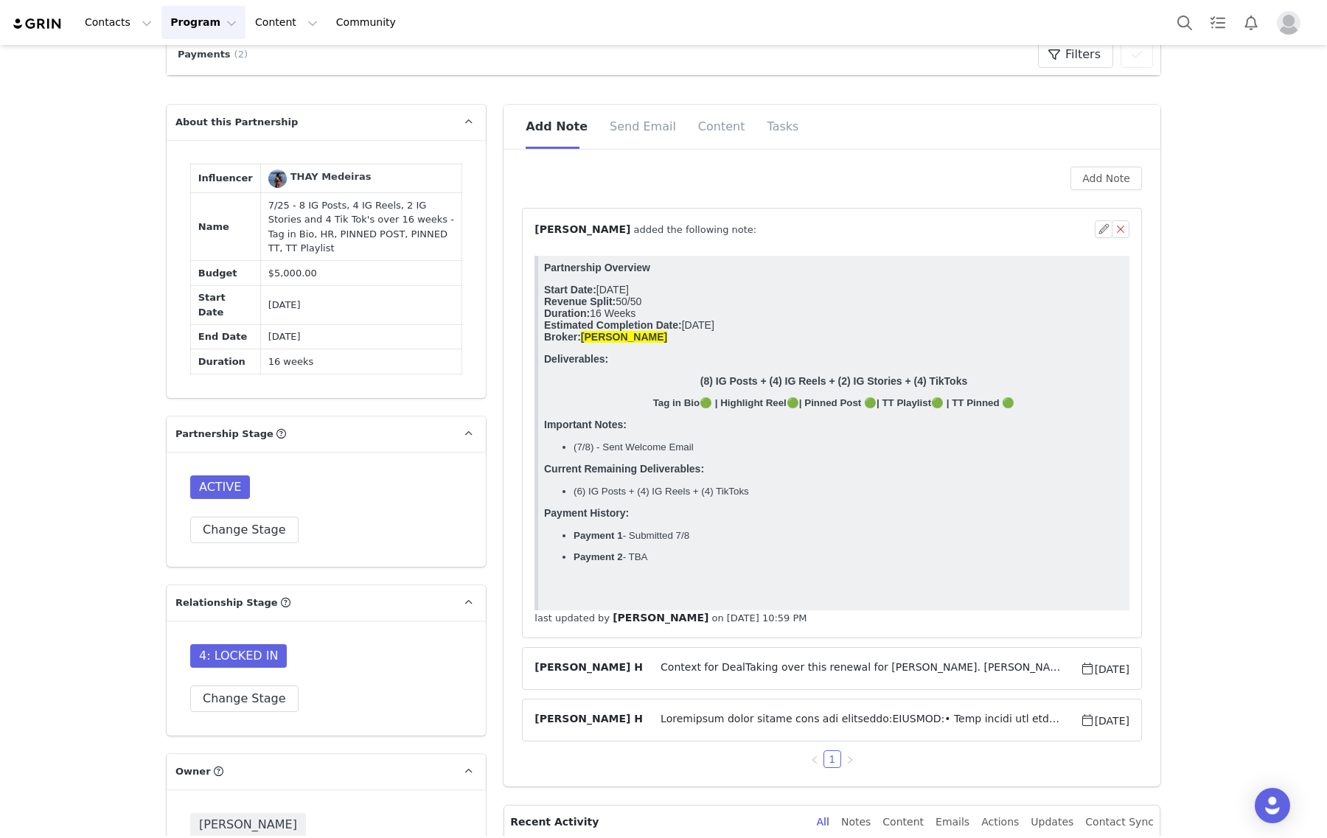
scroll to position [0, 0]
drag, startPoint x: 763, startPoint y: 516, endPoint x: 524, endPoint y: 492, distance: 240.0
click at [538, 492] on html "Partnership Overview Start Date: [DATE] Revenue Split: 50/50 Duration: 16 Weeks…" at bounding box center [833, 433] width 591 height 355
copy body "Current Remaining Deliverables: (6) IG Posts + (4) IG Reels + (4) TikToks"
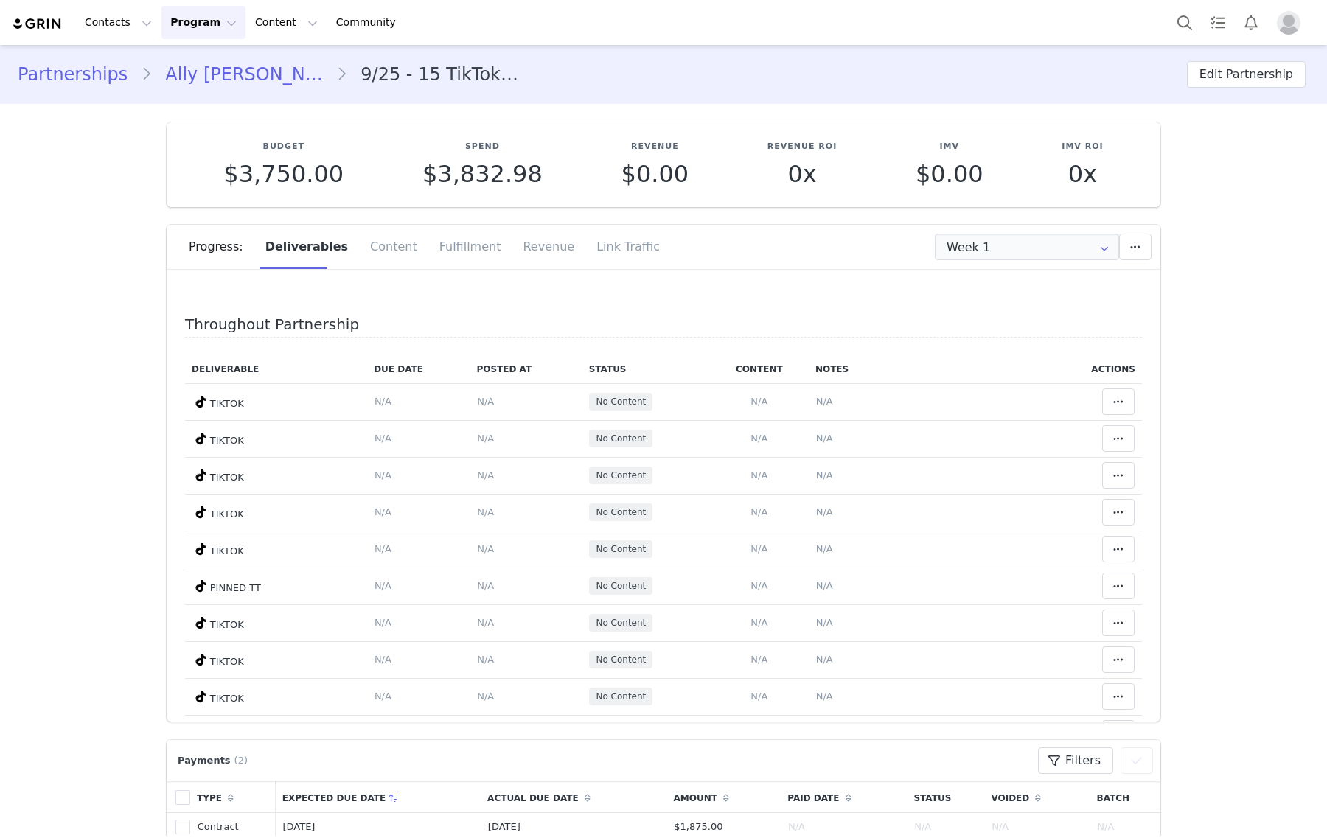
click at [1018, 262] on div "Progress: Deliverables Content Fulfillment Revenue Link Traffic" at bounding box center [675, 247] width 972 height 44
click at [1040, 244] on input "Week 1" at bounding box center [1027, 247] width 184 height 27
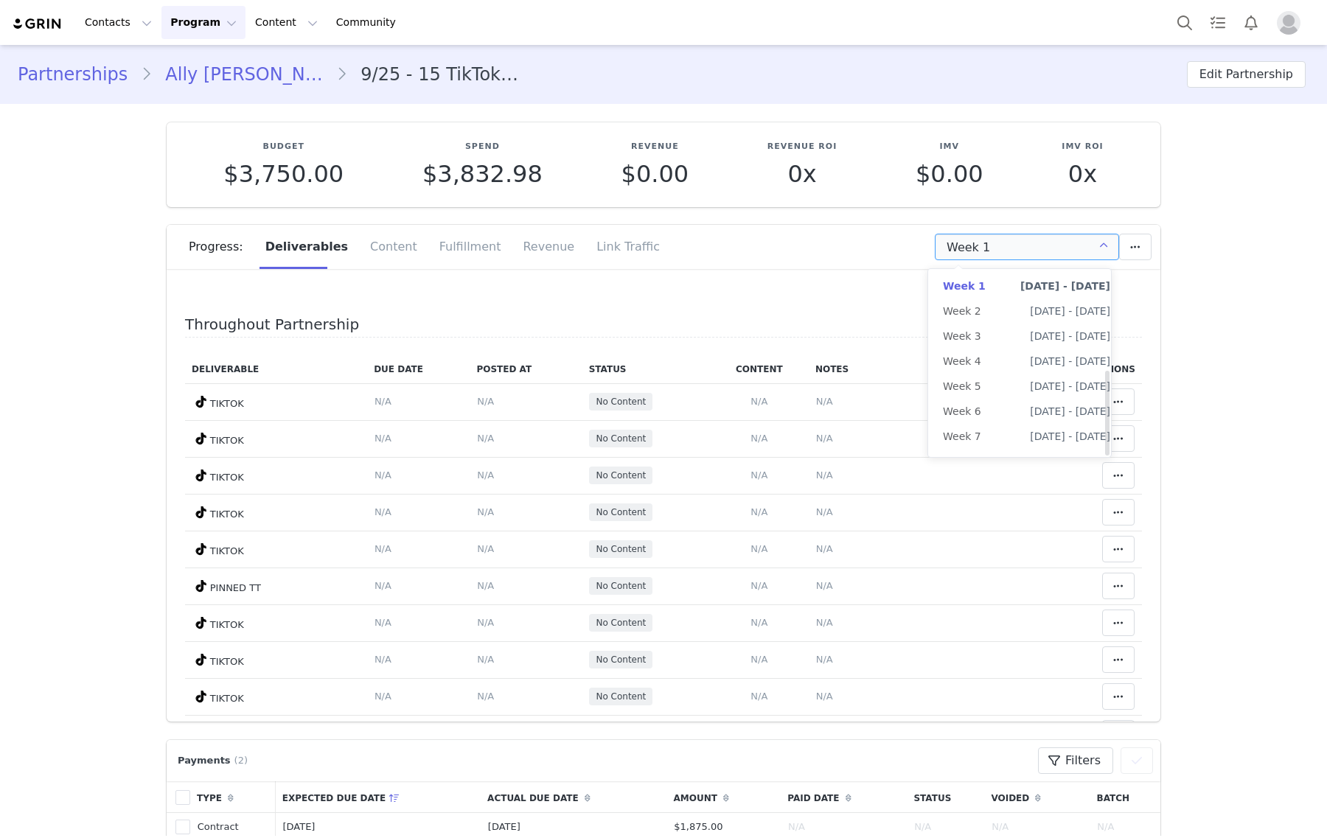
click at [1003, 649] on li "All Weeks" at bounding box center [1026, 661] width 197 height 25
type input "All"
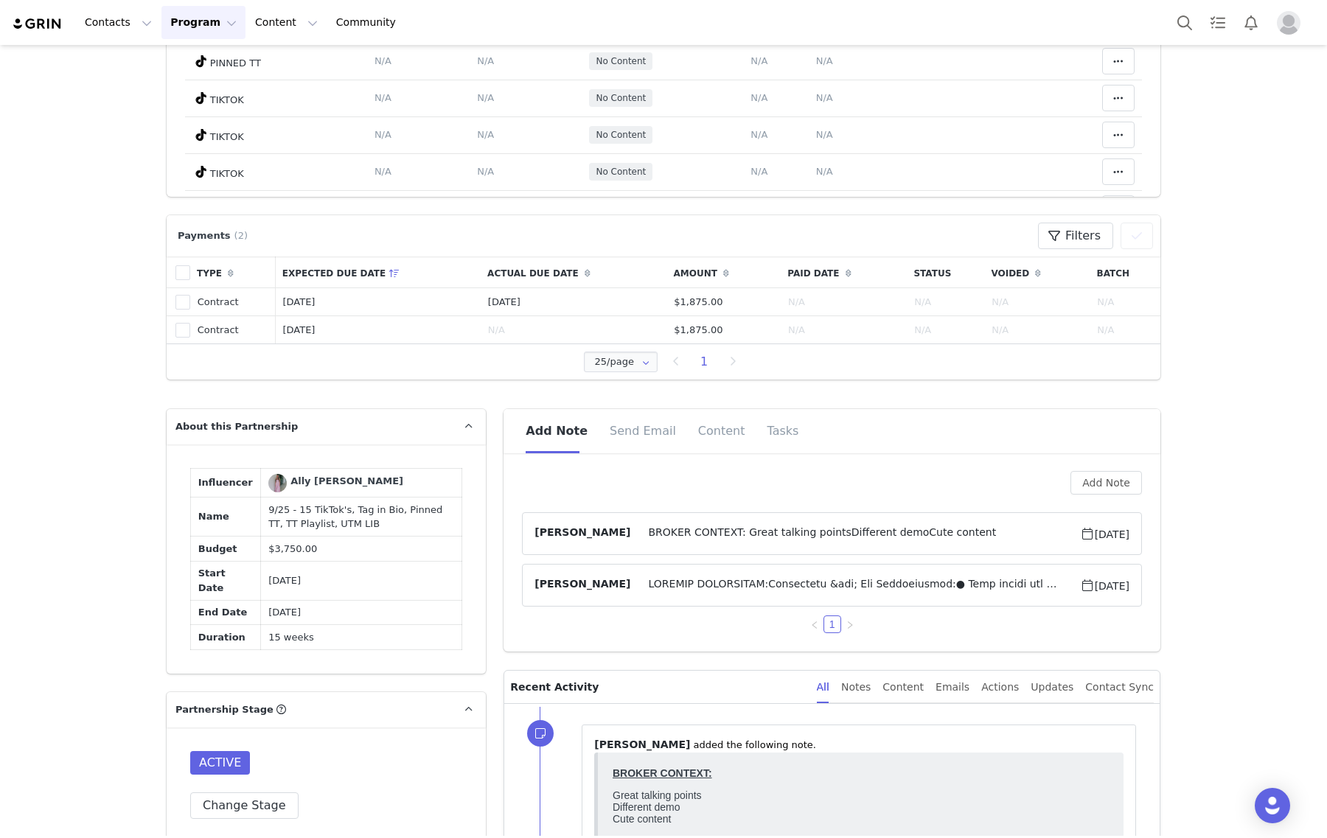
scroll to position [565, 0]
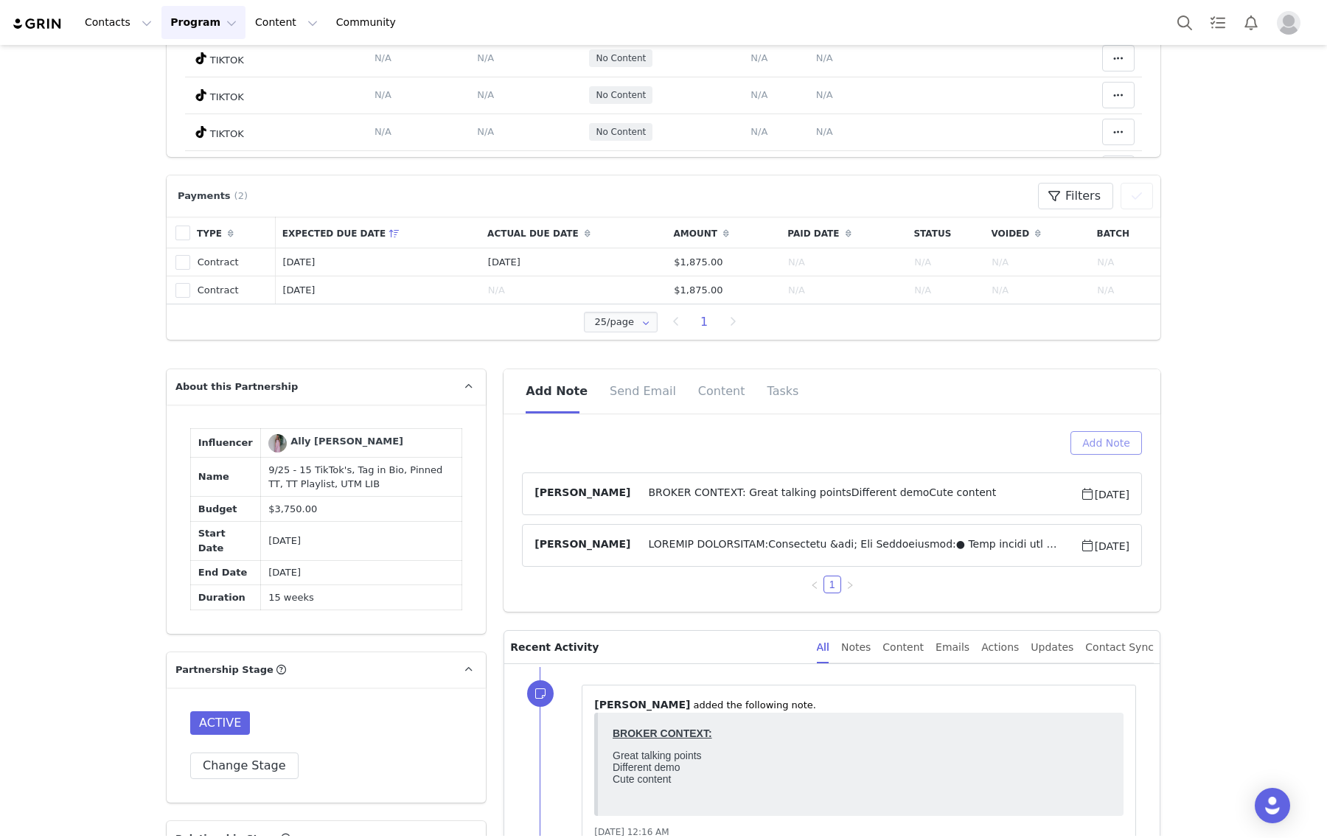
click at [1100, 447] on button "Add Note" at bounding box center [1106, 443] width 72 height 24
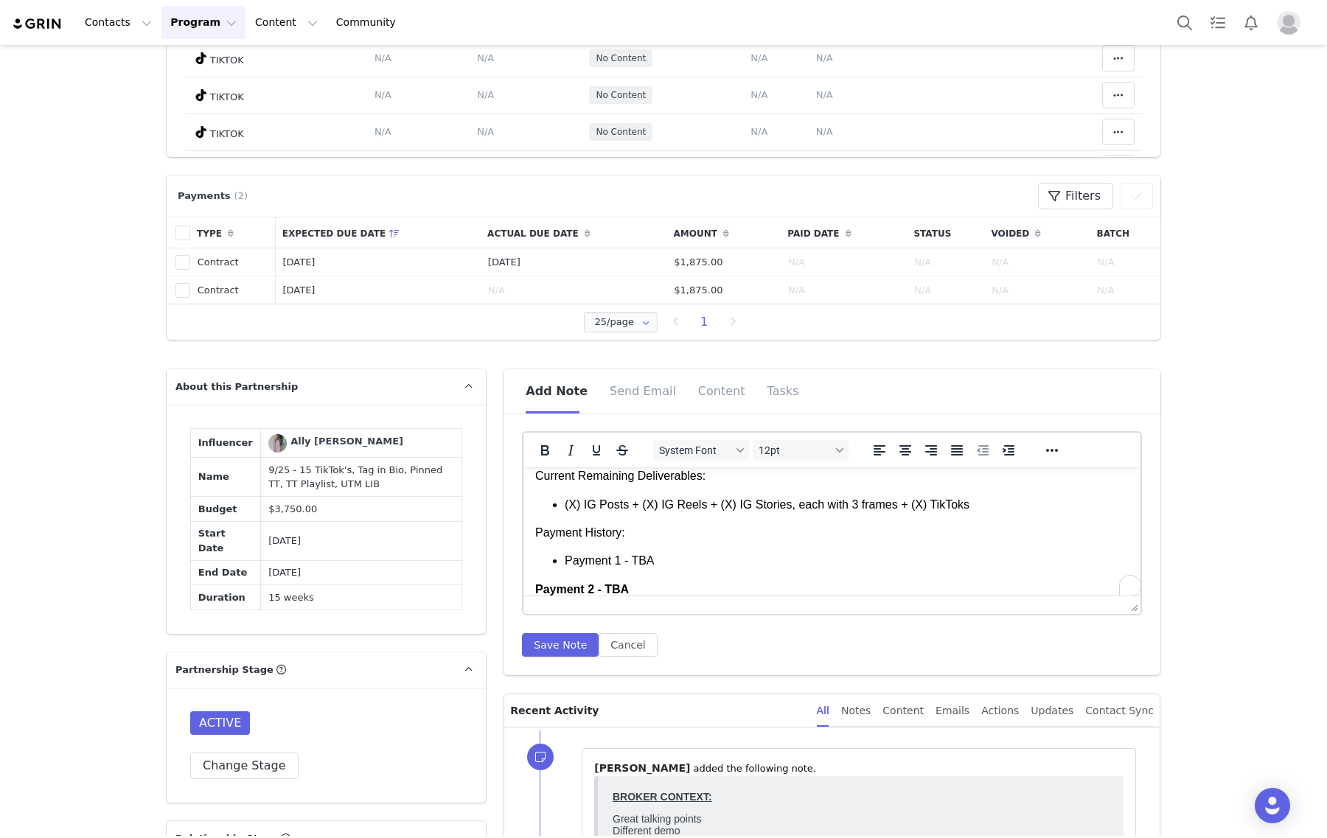
scroll to position [275, 0]
click at [536, 586] on strong "Payment 2 - TBA" at bounding box center [582, 589] width 94 height 13
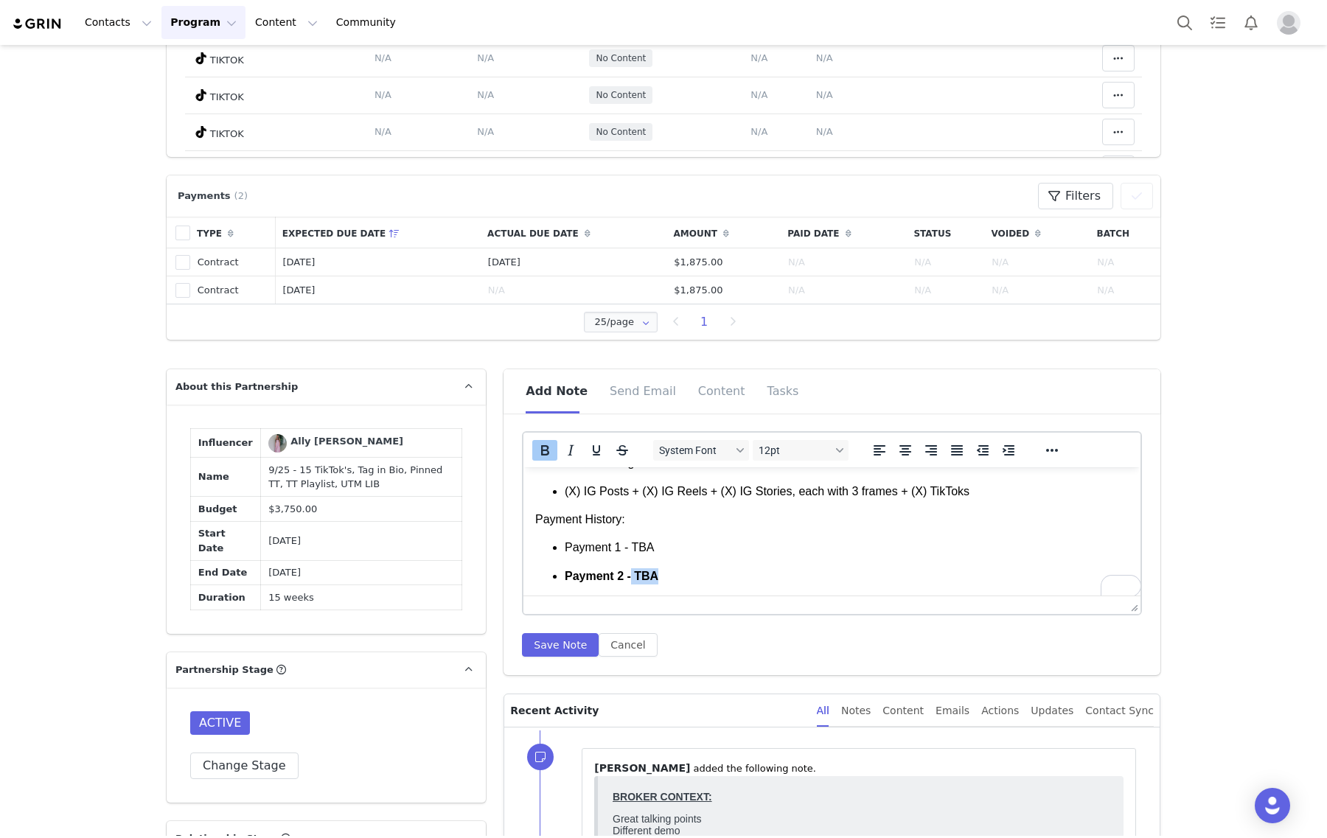
scroll to position [288, 0]
drag, startPoint x: 701, startPoint y: 588, endPoint x: 630, endPoint y: 579, distance: 72.1
click at [630, 579] on p "Payment 2 - TBA" at bounding box center [847, 576] width 564 height 16
click at [541, 446] on icon "Bold" at bounding box center [545, 450] width 8 height 10
click at [669, 535] on body "Partnership Overview Start Date: Insert 2025 Revenue Split: 50/50 Duration: Ins…" at bounding box center [831, 388] width 593 height 394
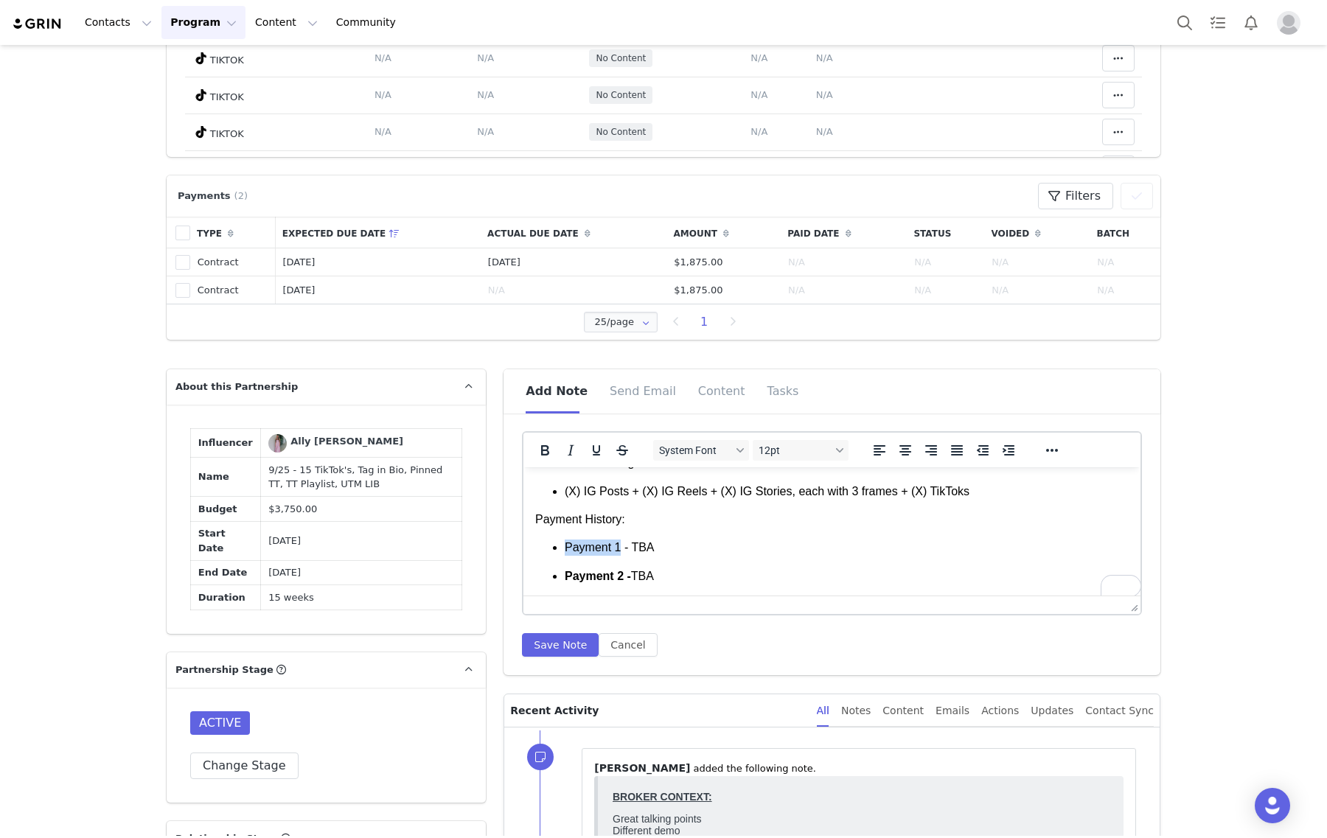
drag, startPoint x: 616, startPoint y: 549, endPoint x: 537, endPoint y: 546, distance: 78.9
click at [537, 546] on ul "Payment 1 - TBA Payment 2 - TBA" at bounding box center [831, 562] width 593 height 45
click at [547, 459] on button "Bold" at bounding box center [544, 450] width 25 height 21
drag, startPoint x: 636, startPoint y: 523, endPoint x: 510, endPoint y: 523, distance: 126.1
click at [523, 523] on html "Partnership Overview Start Date: Insert 2025 Revenue Split: 50/50 Duration: Ins…" at bounding box center [831, 387] width 617 height 417
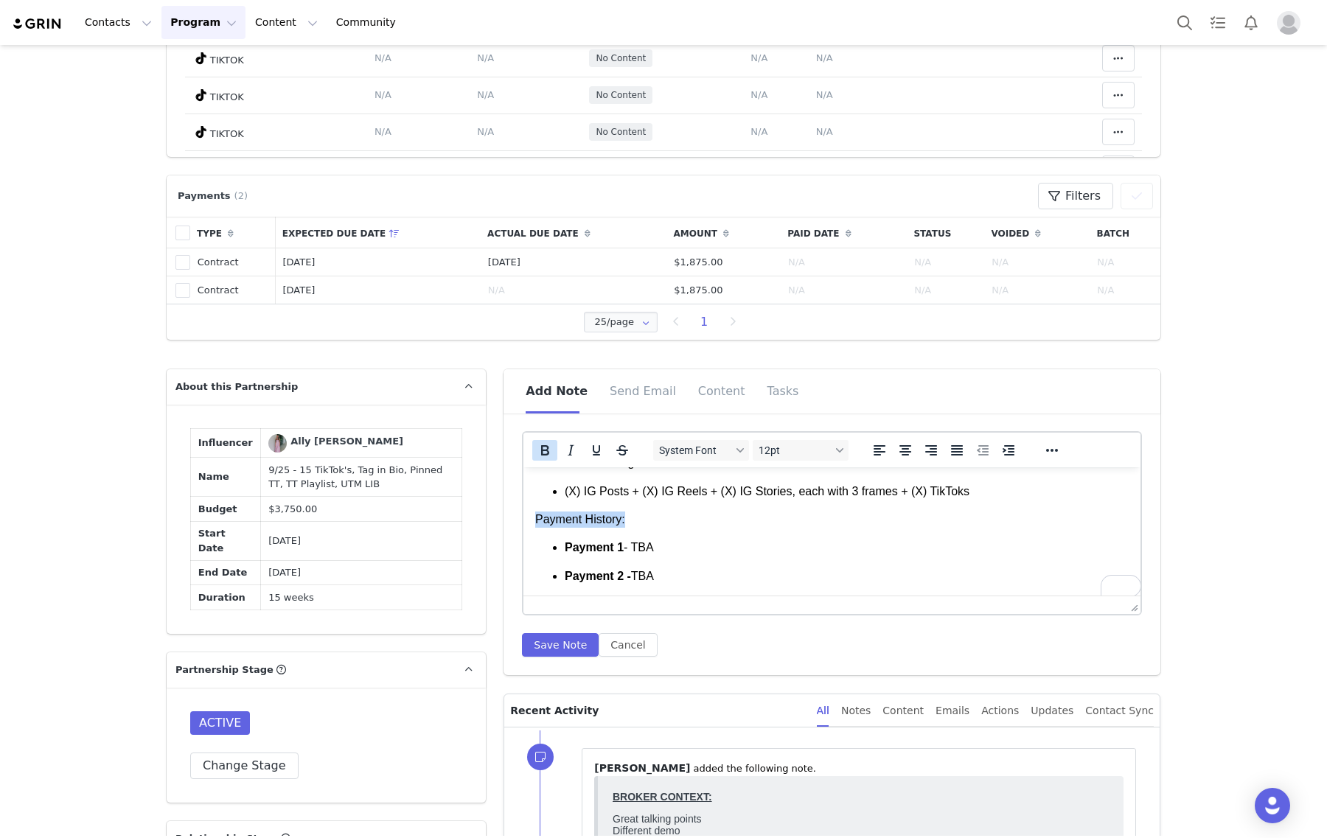
click at [536, 443] on icon "Bold" at bounding box center [545, 451] width 18 height 18
click at [647, 528] on body "Partnership Overview Start Date: Insert 2025 Revenue Split: 50/50 Duration: Ins…" at bounding box center [831, 388] width 593 height 394
drag, startPoint x: 661, startPoint y: 576, endPoint x: 543, endPoint y: 551, distance: 121.3
click at [543, 551] on ul "Payment 1 - TBA Payment 2 - TBA" at bounding box center [831, 562] width 593 height 45
click at [784, 445] on span "12pt" at bounding box center [795, 451] width 72 height 12
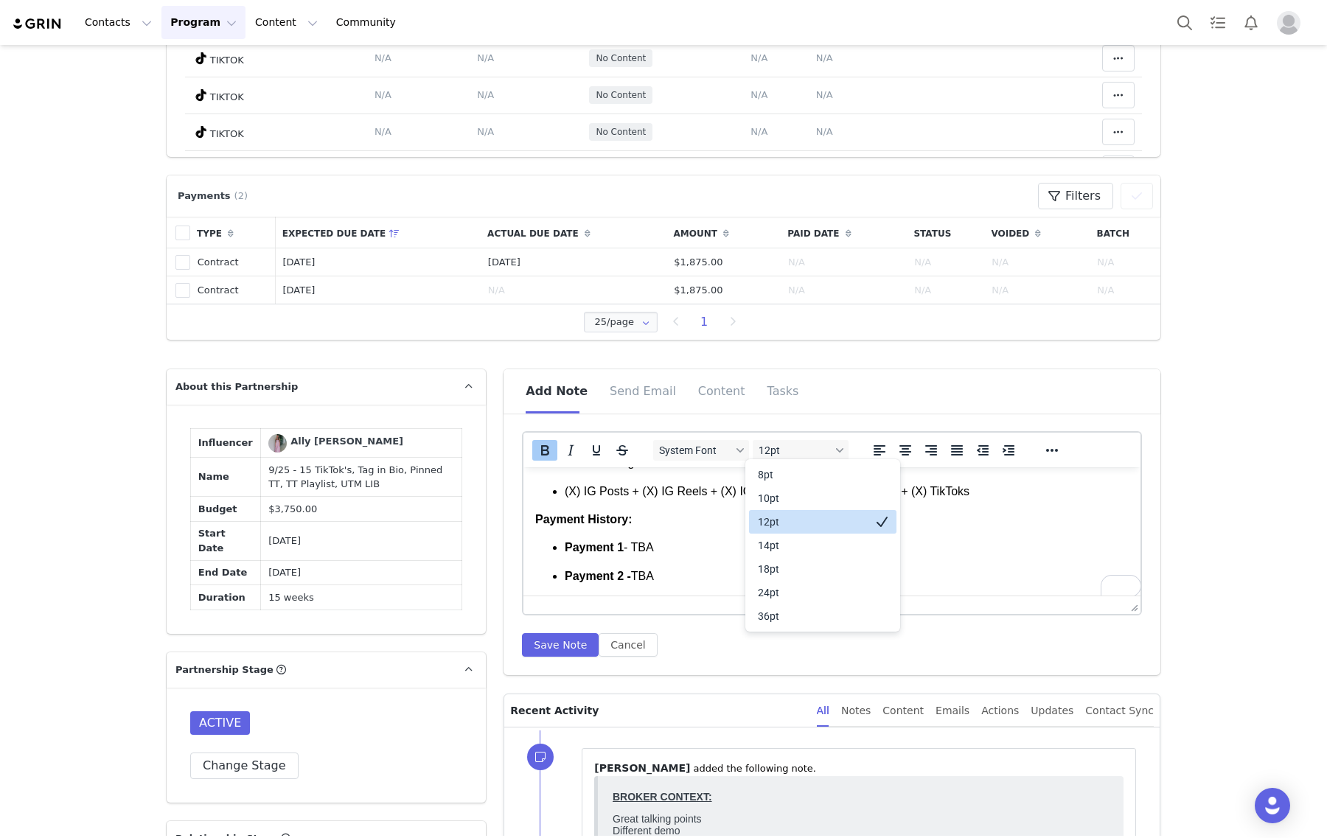
click at [765, 520] on div "12pt" at bounding box center [812, 522] width 109 height 18
click at [779, 433] on div "System Font 12pt To open the popup, press Shift+Enter To open the popup, press …" at bounding box center [831, 450] width 617 height 35
click at [776, 447] on span "12pt" at bounding box center [795, 451] width 72 height 12
click at [768, 502] on div "10pt" at bounding box center [812, 498] width 109 height 18
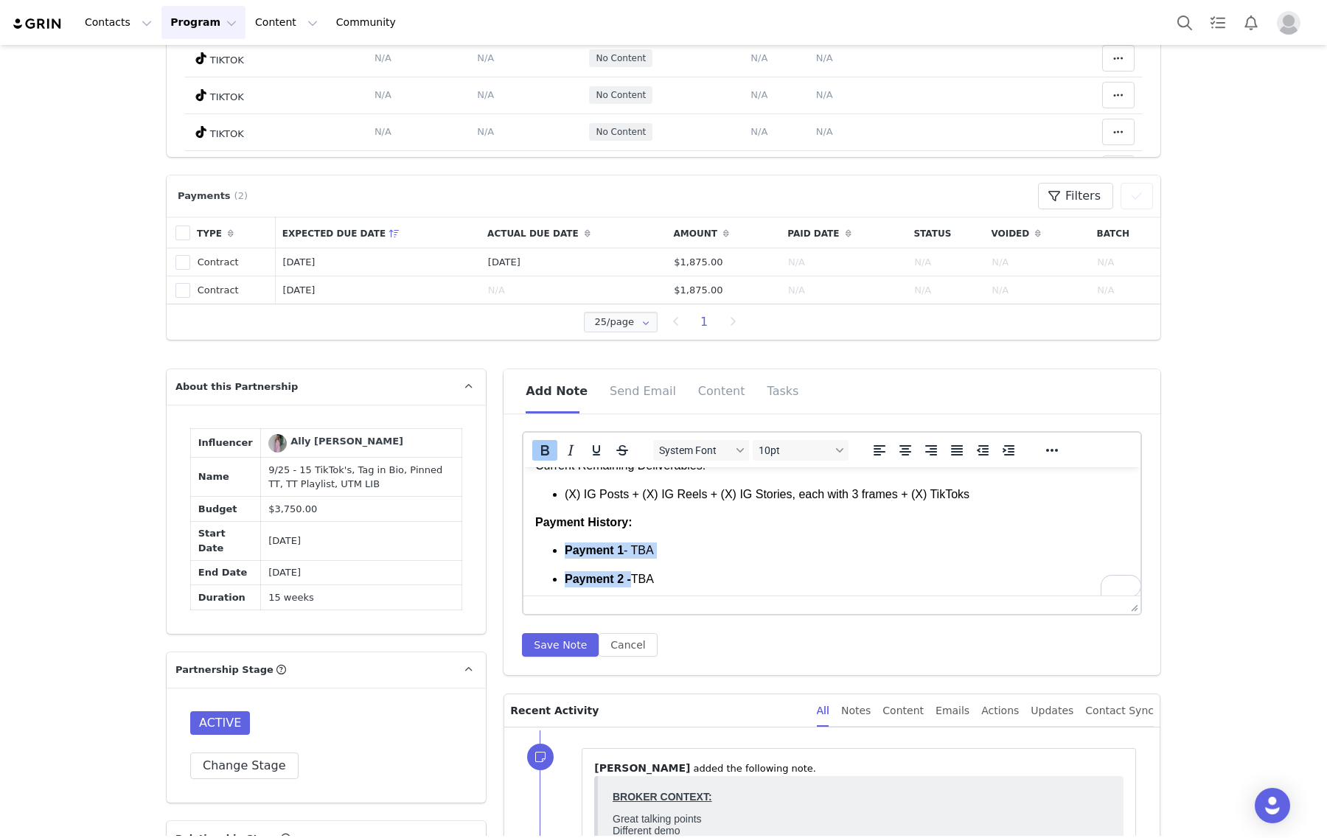
scroll to position [285, 0]
click at [622, 548] on span "Payment 1 - TBA" at bounding box center [602, 551] width 74 height 11
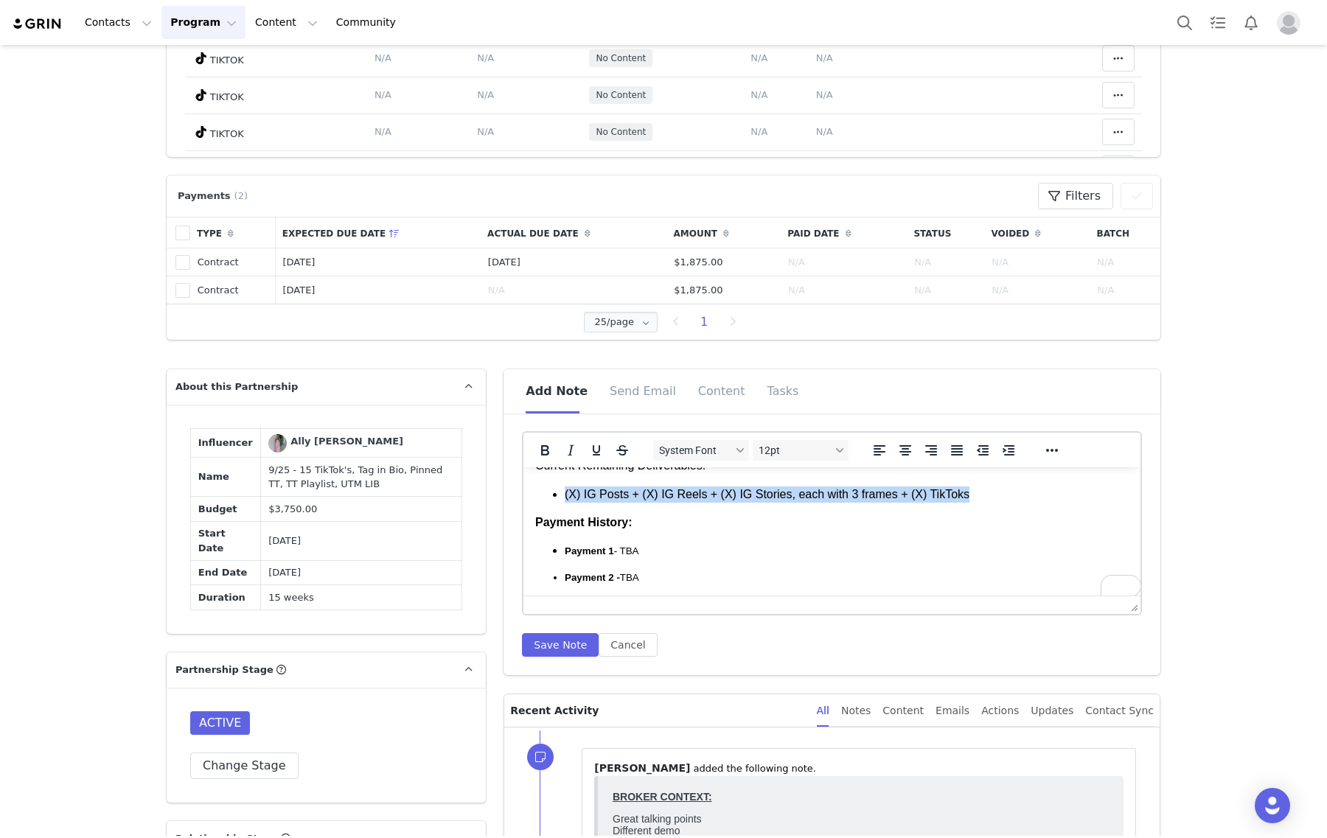
drag, startPoint x: 987, startPoint y: 491, endPoint x: 561, endPoint y: 492, distance: 426.1
click at [561, 492] on ul "(X) IG Posts + (X) IG Reels + (X) IG Stories, each with 3 frames + (X) TikToks" at bounding box center [831, 495] width 593 height 16
click at [779, 447] on span "12pt" at bounding box center [795, 451] width 72 height 12
click at [783, 489] on div "10pt" at bounding box center [812, 498] width 109 height 18
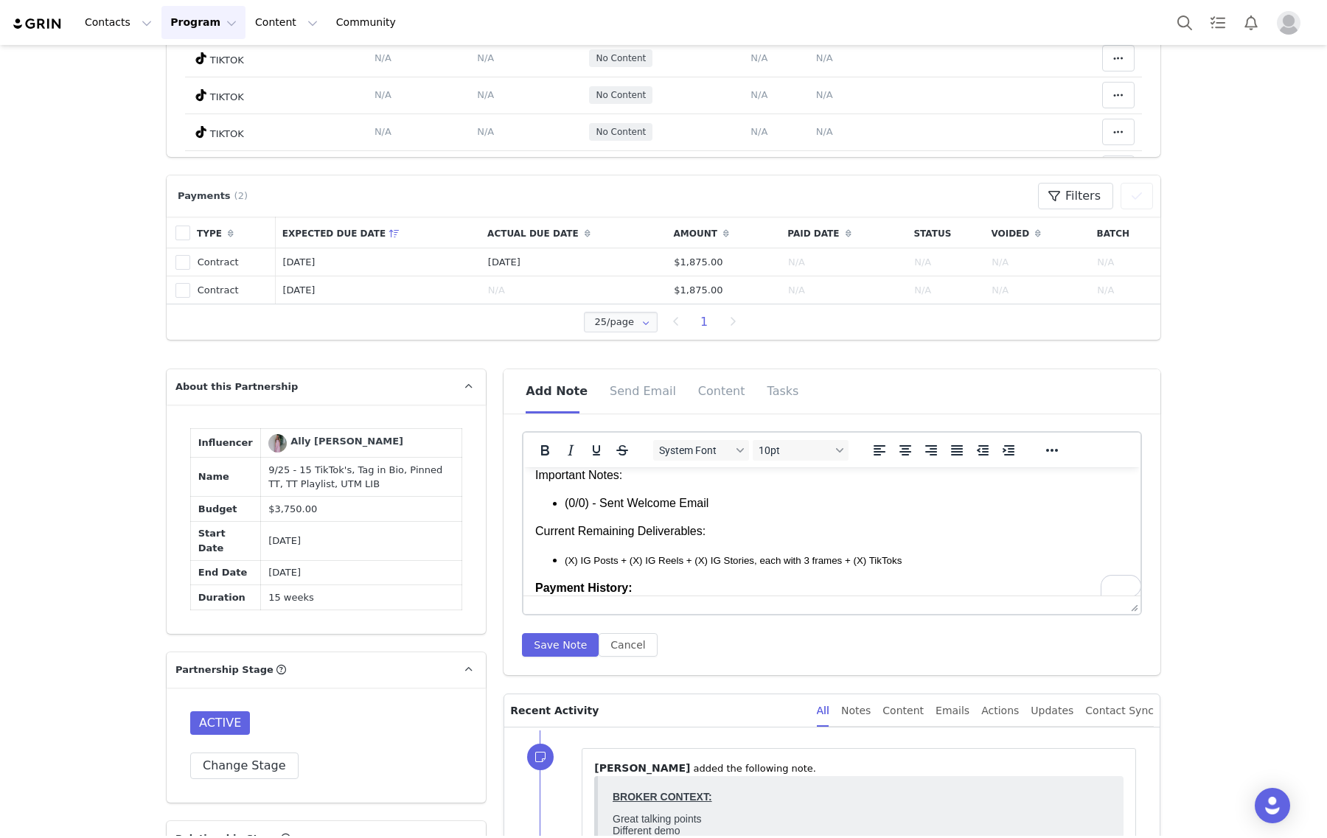
scroll to position [0, 0]
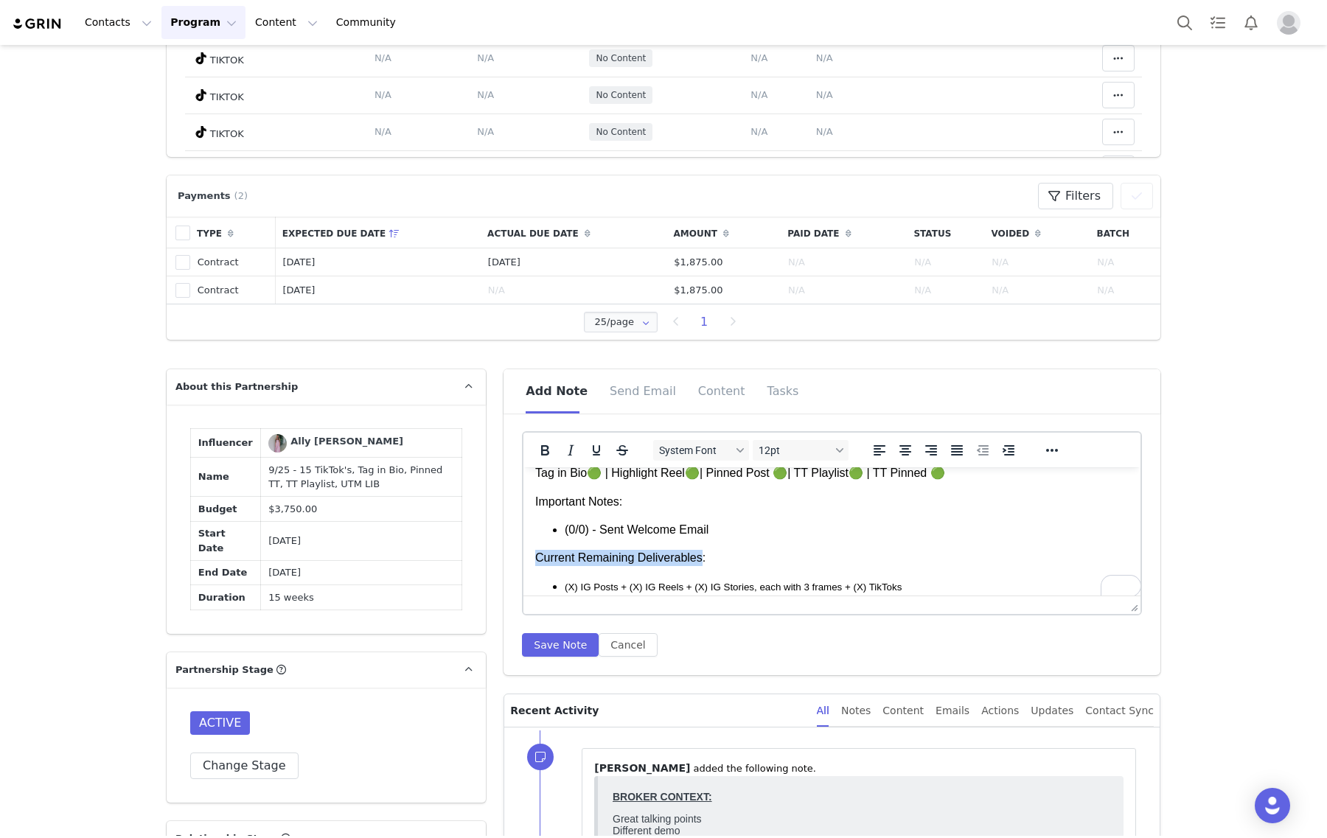
drag, startPoint x: 666, startPoint y: 553, endPoint x: 517, endPoint y: 555, distance: 149.7
click at [523, 555] on html "Partnership Overview Start Date: Insert 2025 Revenue Split: 50/50 Duration: Ins…" at bounding box center [831, 481] width 617 height 415
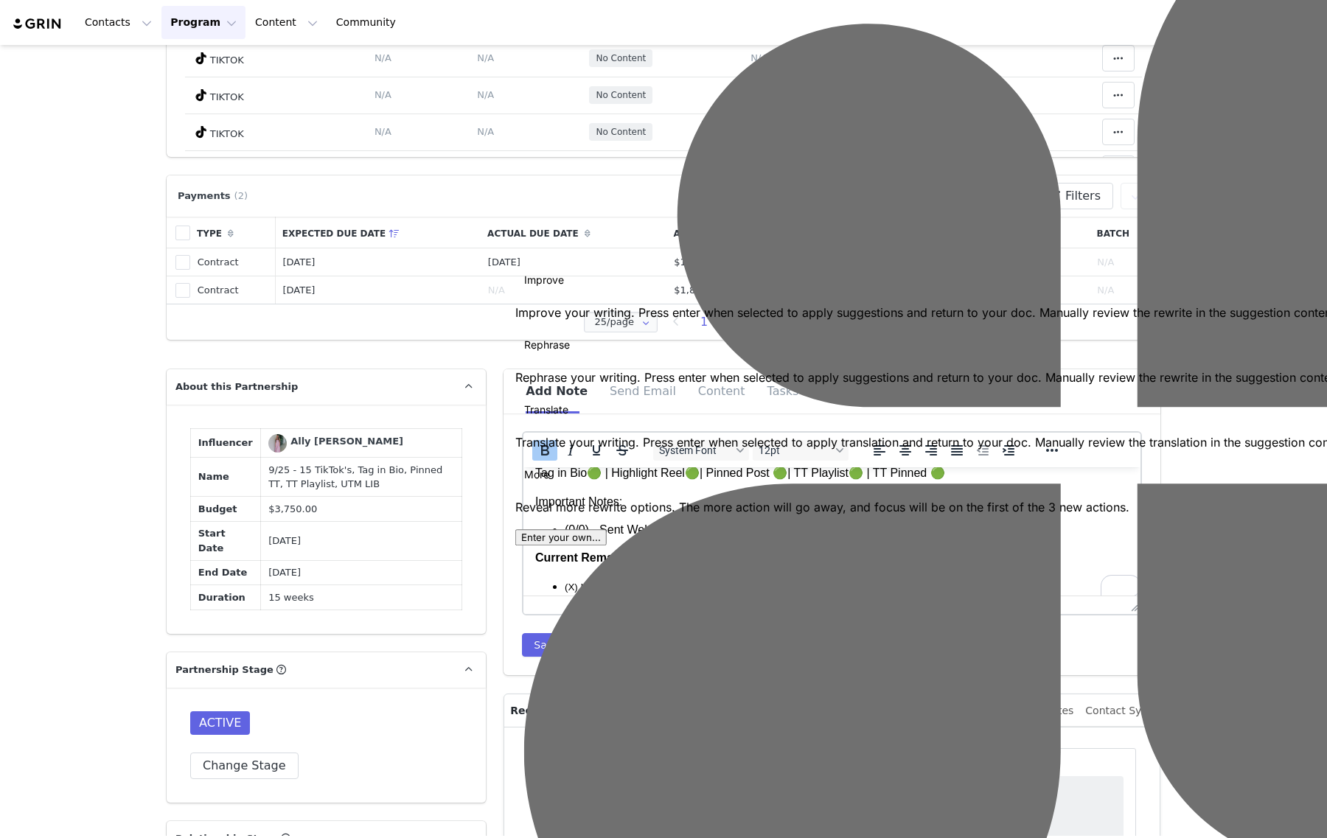
click at [662, 576] on body "Partnership Overview Start Date: Insert 2025 Revenue Split: 50/50 Duration: Ins…" at bounding box center [831, 481] width 593 height 391
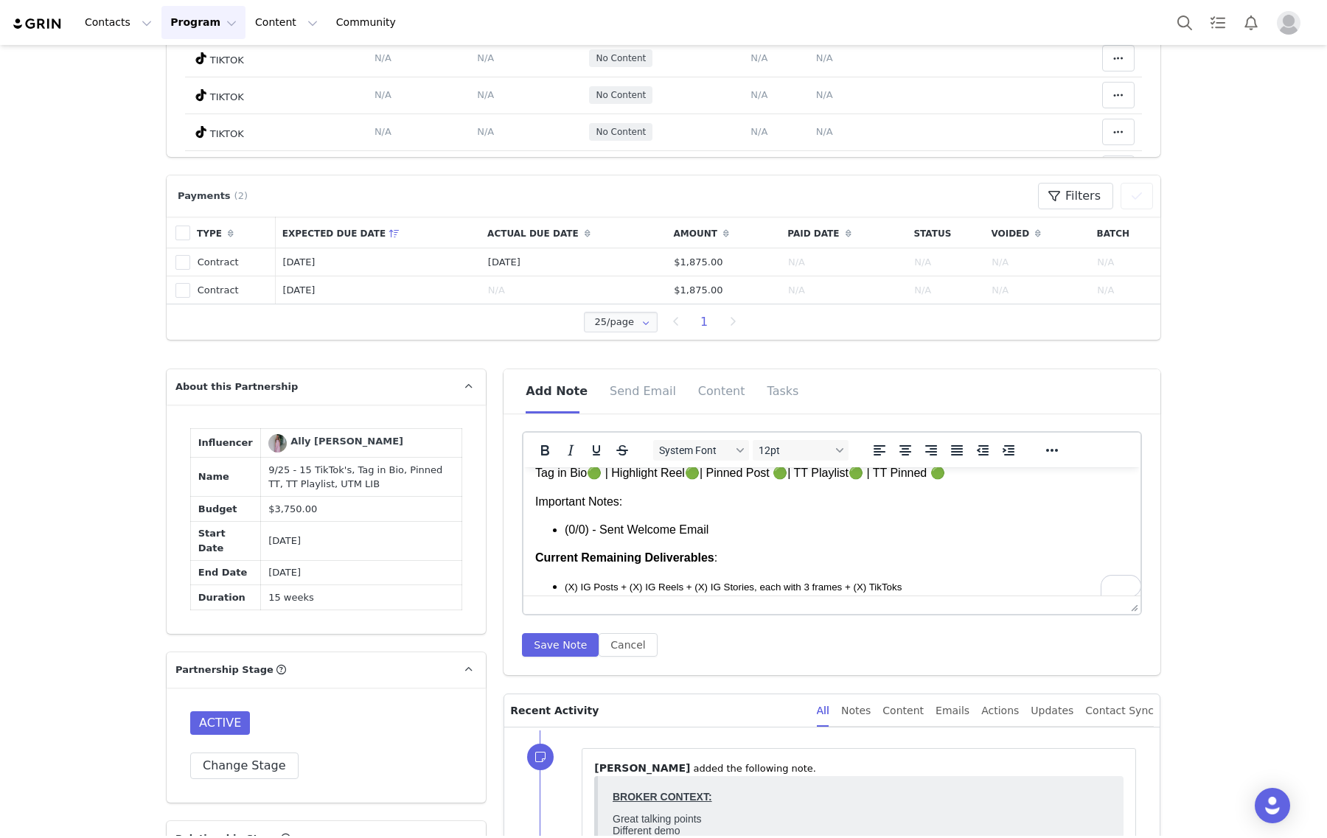
drag, startPoint x: 729, startPoint y: 526, endPoint x: 548, endPoint y: 518, distance: 181.5
click at [548, 518] on body "Partnership Overview Start Date: Insert 2025 Revenue Split: 50/50 Duration: Ins…" at bounding box center [831, 481] width 593 height 391
click at [806, 445] on span "12pt" at bounding box center [795, 451] width 72 height 12
click at [798, 492] on div "10pt" at bounding box center [812, 498] width 109 height 18
click at [636, 499] on p "Important Notes:" at bounding box center [831, 502] width 593 height 16
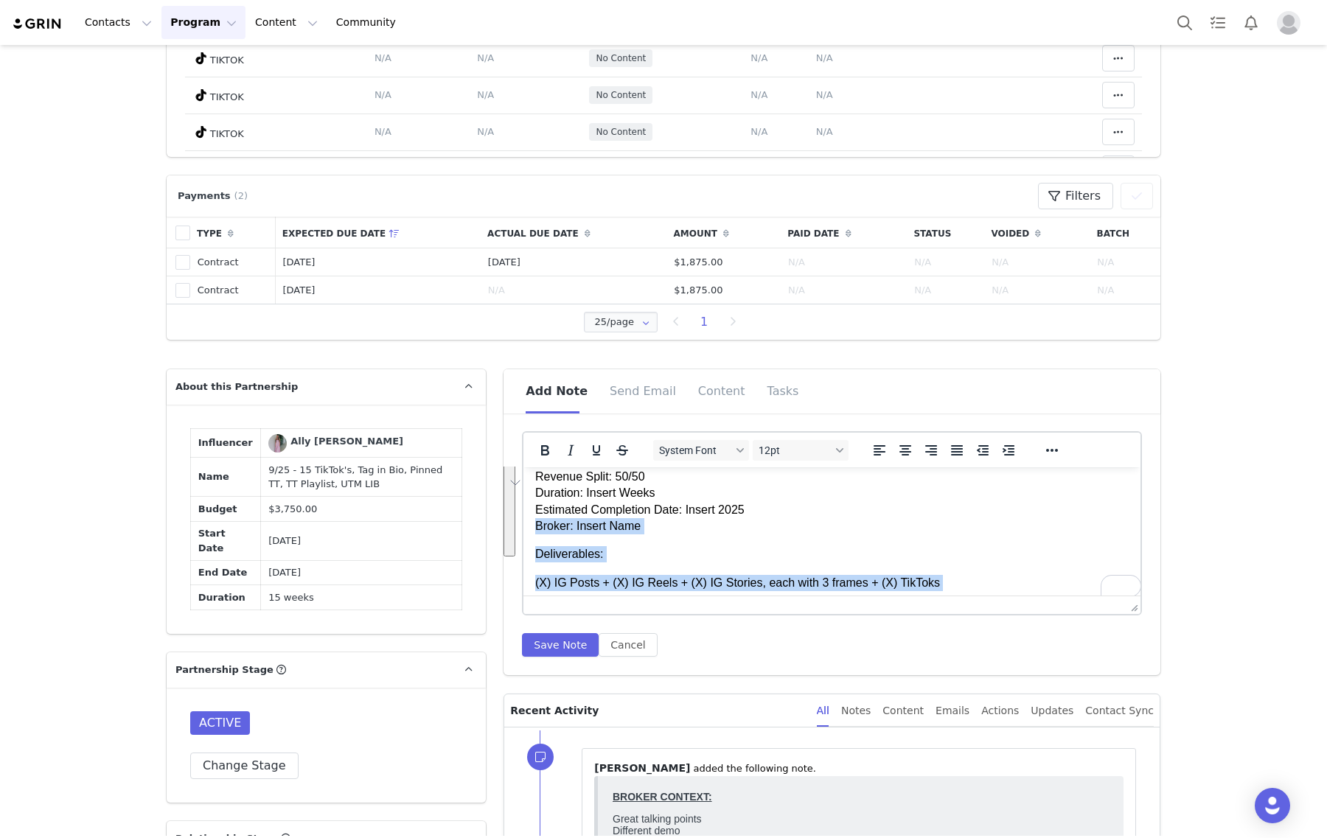
drag, startPoint x: 644, startPoint y: 498, endPoint x: 532, endPoint y: 520, distance: 114.9
click at [532, 520] on html "Partnership Overview Start Date: Insert 2025 Revenue Split: 50/50 Duration: Ins…" at bounding box center [831, 619] width 617 height 415
click at [536, 444] on icon "Bold" at bounding box center [545, 451] width 18 height 18
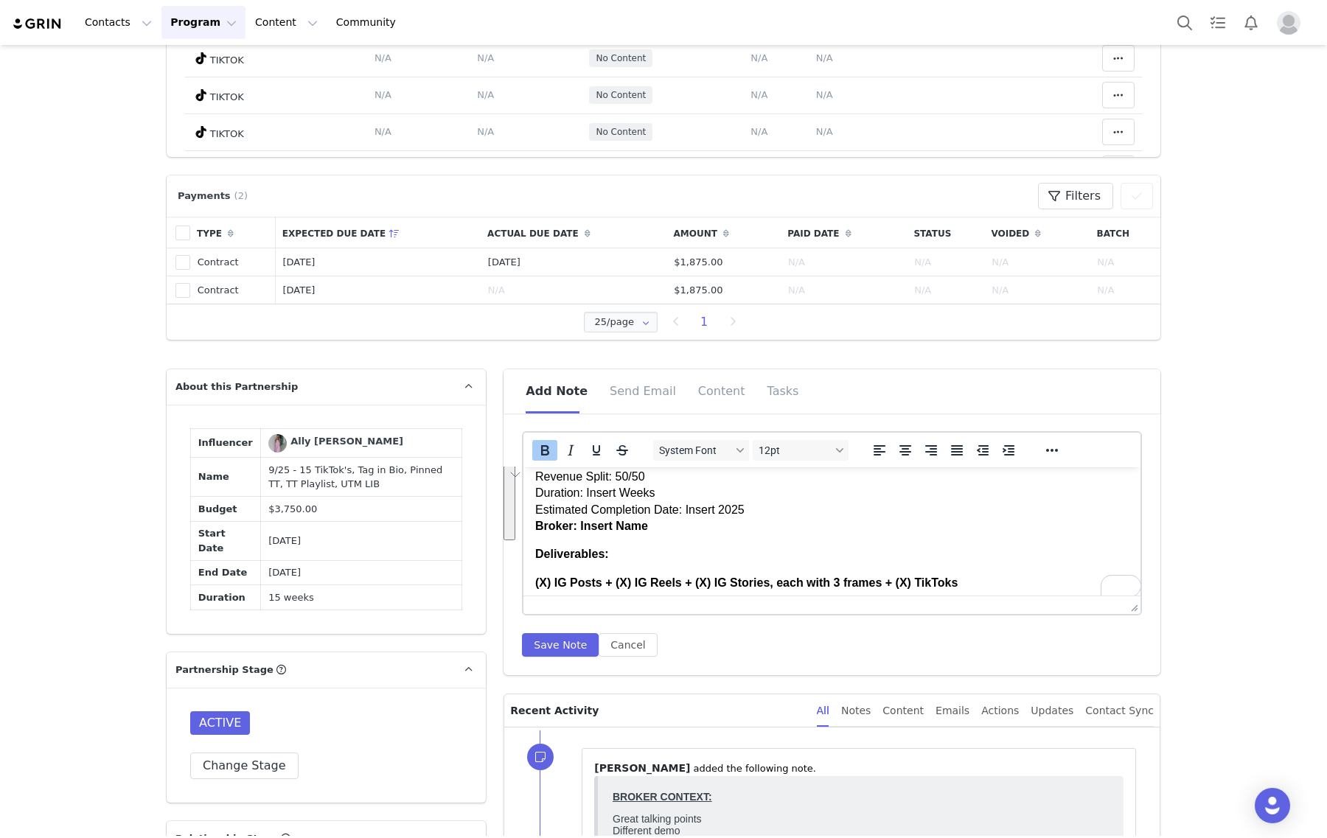
click at [620, 500] on p "Start Date: Insert 2025 Revenue Split: 50/50 Duration: Insert Weeks Estimated C…" at bounding box center [831, 493] width 593 height 83
drag, startPoint x: 679, startPoint y: 506, endPoint x: 526, endPoint y: 511, distance: 152.7
click at [526, 511] on html "Partnership Overview Start Date: Insert 2025 Revenue Split: 50/50 Duration: Ins…" at bounding box center [831, 619] width 617 height 415
click at [555, 498] on p "Start Date: Insert 2025 Revenue Split: 50/50 Duration: Insert Weeks Estimated C…" at bounding box center [831, 493] width 593 height 83
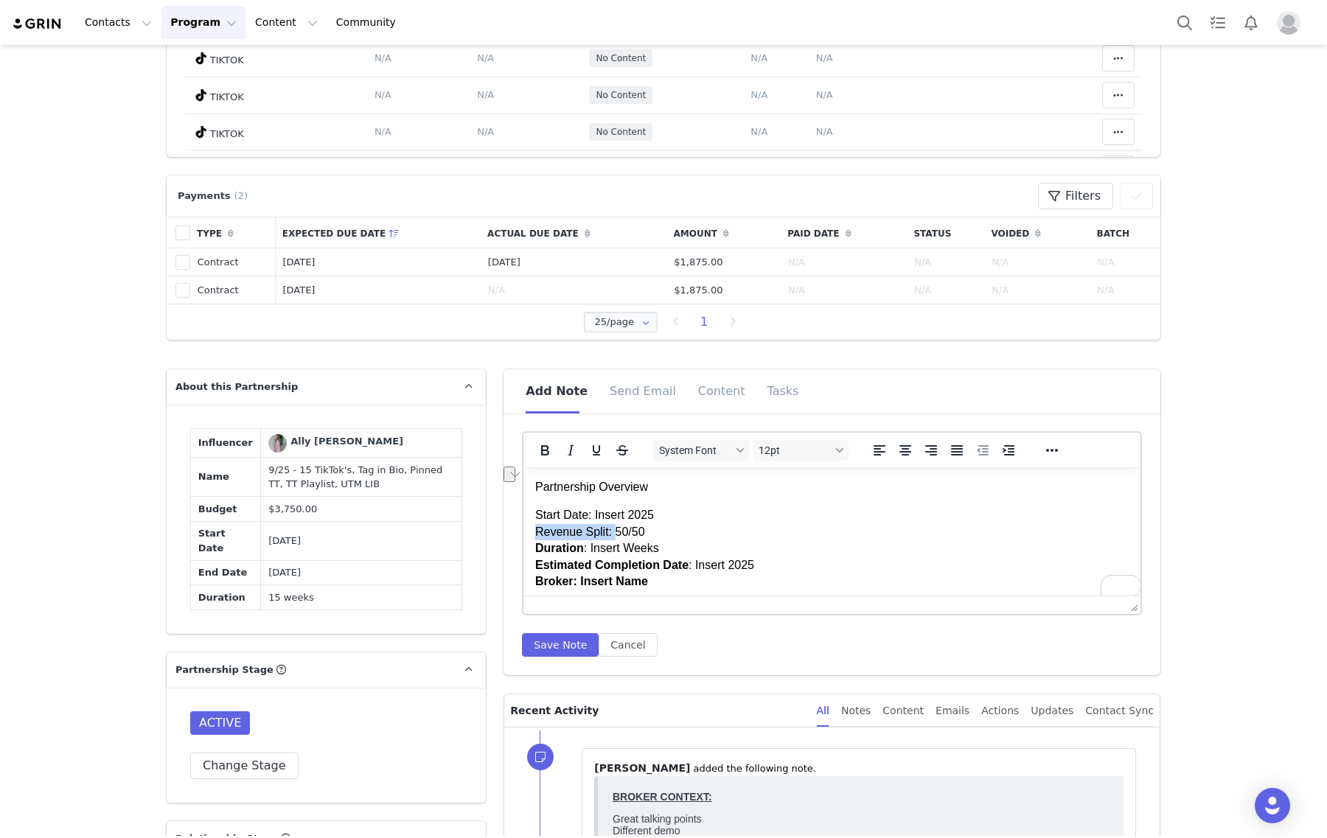
drag, startPoint x: 610, startPoint y: 529, endPoint x: 502, endPoint y: 528, distance: 108.4
click at [523, 528] on html "Partnership Overview Start Date: Insert 2025 Revenue Split: 50/50 Duration : In…" at bounding box center [831, 674] width 617 height 415
drag, startPoint x: 589, startPoint y: 514, endPoint x: 530, endPoint y: 480, distance: 68.0
click at [530, 480] on html "Partnership Overview Start Date: Insert 2025 Revenue Split: 50/50 Duration : In…" at bounding box center [831, 674] width 617 height 415
click at [595, 506] on body "Partnership Overview Start Date: Insert 2025 Revenue Split: 50/50 Duration : In…" at bounding box center [831, 674] width 593 height 391
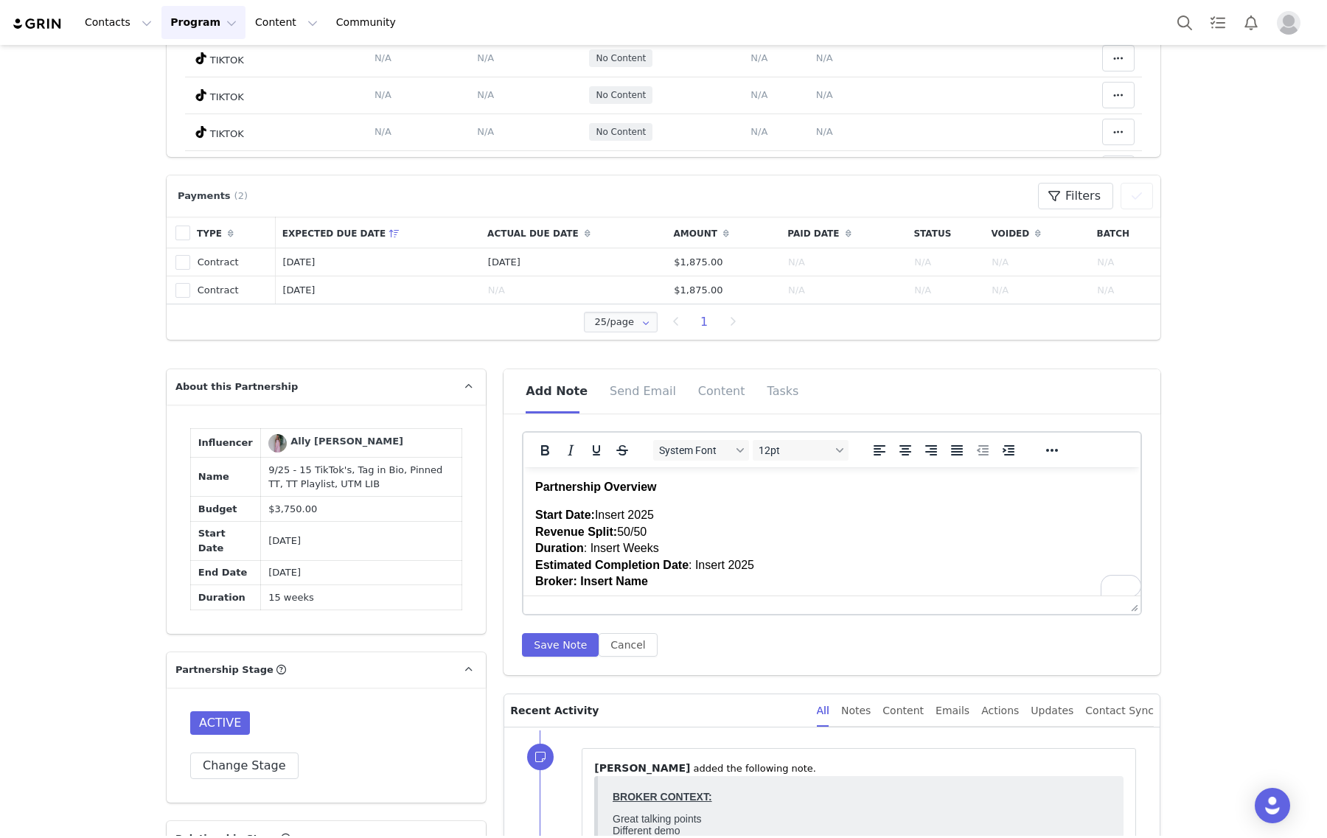
click at [615, 513] on p "Start Date: Insert 2025 Revenue Split: 50/50 Duration : Insert Weeks Estimated …" at bounding box center [831, 548] width 593 height 83
click at [606, 549] on p "Start Date: September 2025 Revenue Split: 50/50 Duration : Insert Weeks Estimat…" at bounding box center [831, 548] width 593 height 83
click at [703, 560] on p "Start Date: September 2025 Revenue Split: 50/50 Duration : 15 Weeks Estimated C…" at bounding box center [831, 548] width 593 height 83
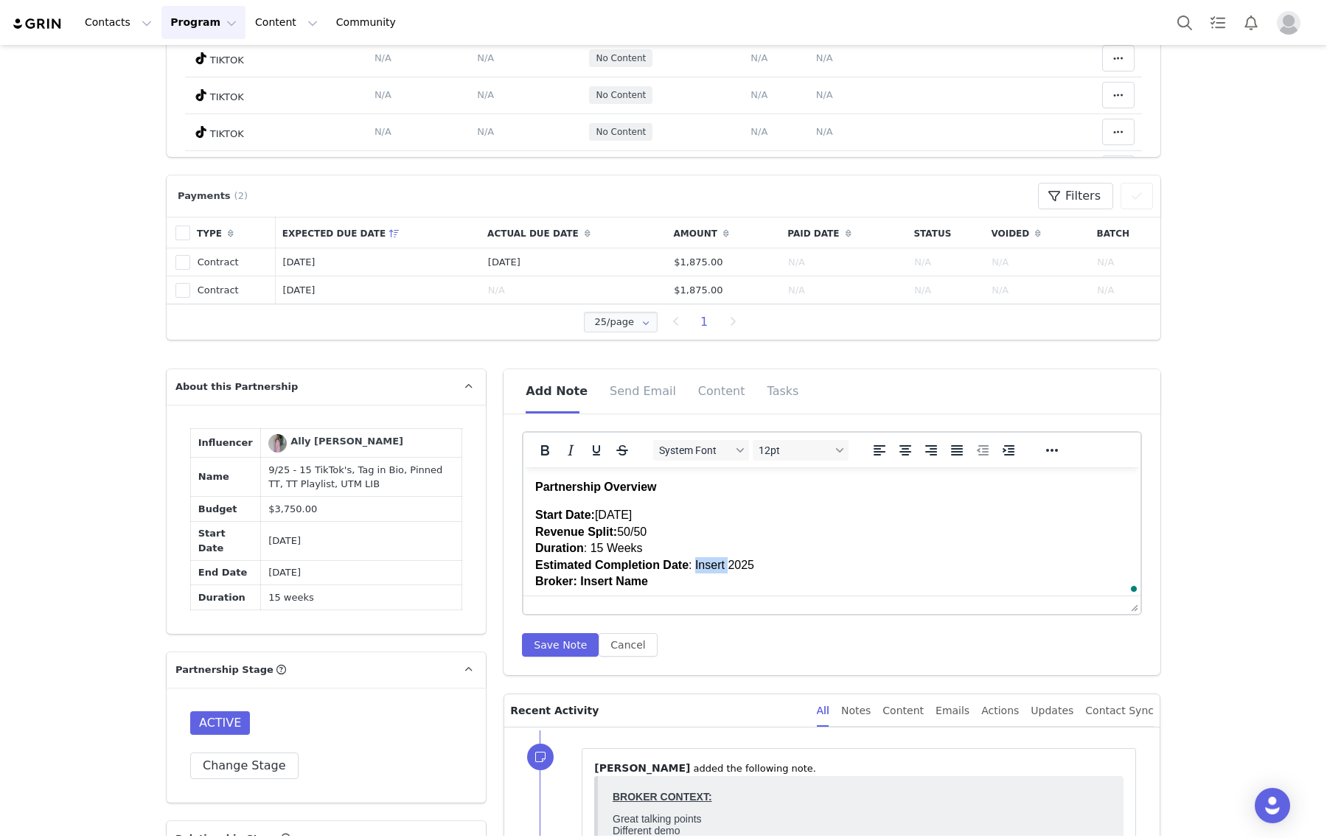
click at [703, 560] on p "Start Date: September 2025 Revenue Split: 50/50 Duration : 15 Weeks Estimated C…" at bounding box center [831, 548] width 593 height 83
click at [761, 561] on p "Start Date: September 2025 Revenue Split: 50/50 Duration : 15 Weeks Estimated C…" at bounding box center [831, 548] width 593 height 83
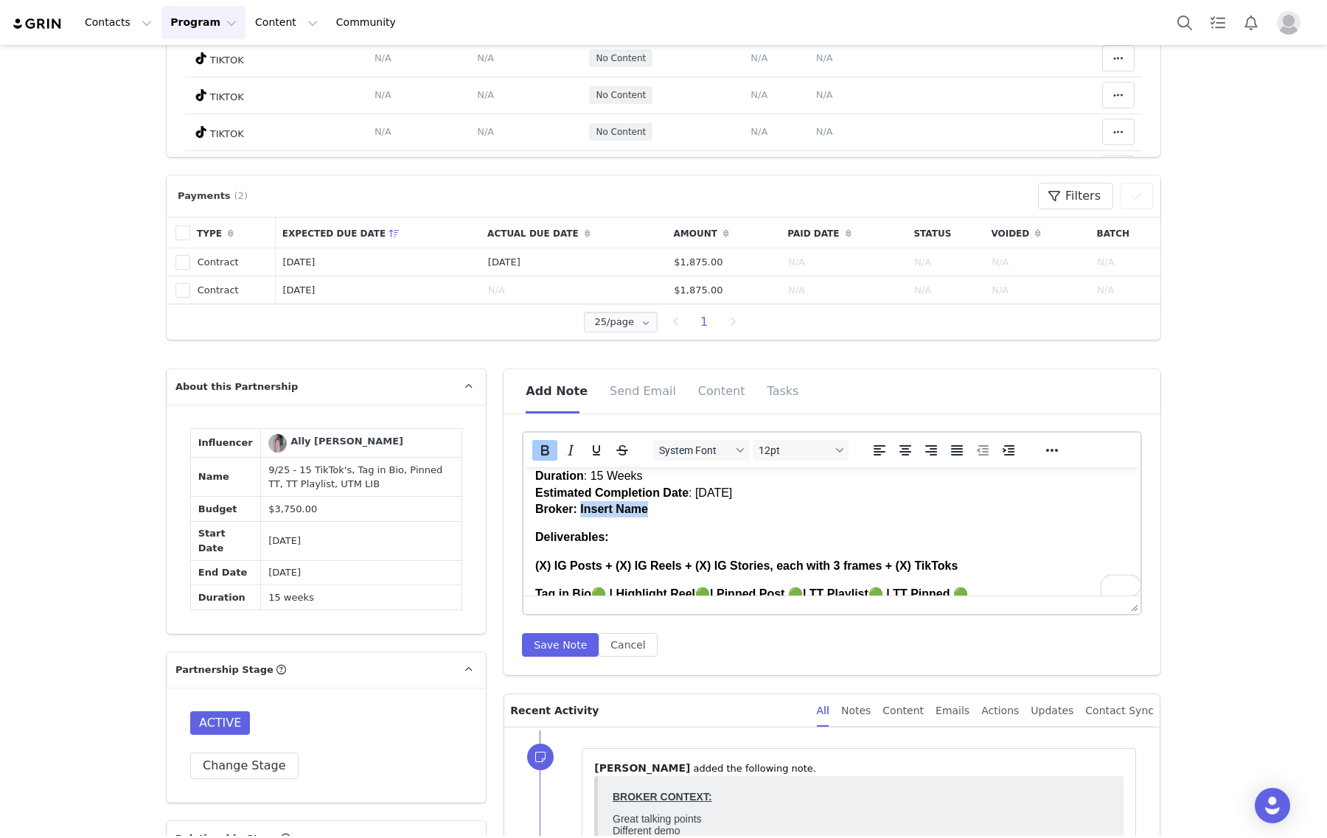
drag, startPoint x: 652, startPoint y: 577, endPoint x: 580, endPoint y: 506, distance: 100.6
click at [580, 506] on p "Start Date: September 2025 Revenue Split: 50/50 Duration : 15 Weeks Estimated C…" at bounding box center [831, 476] width 593 height 83
click at [591, 506] on strong "Broker: Erin" at bounding box center [607, 509] width 144 height 13
click at [1031, 442] on div at bounding box center [1052, 450] width 43 height 29
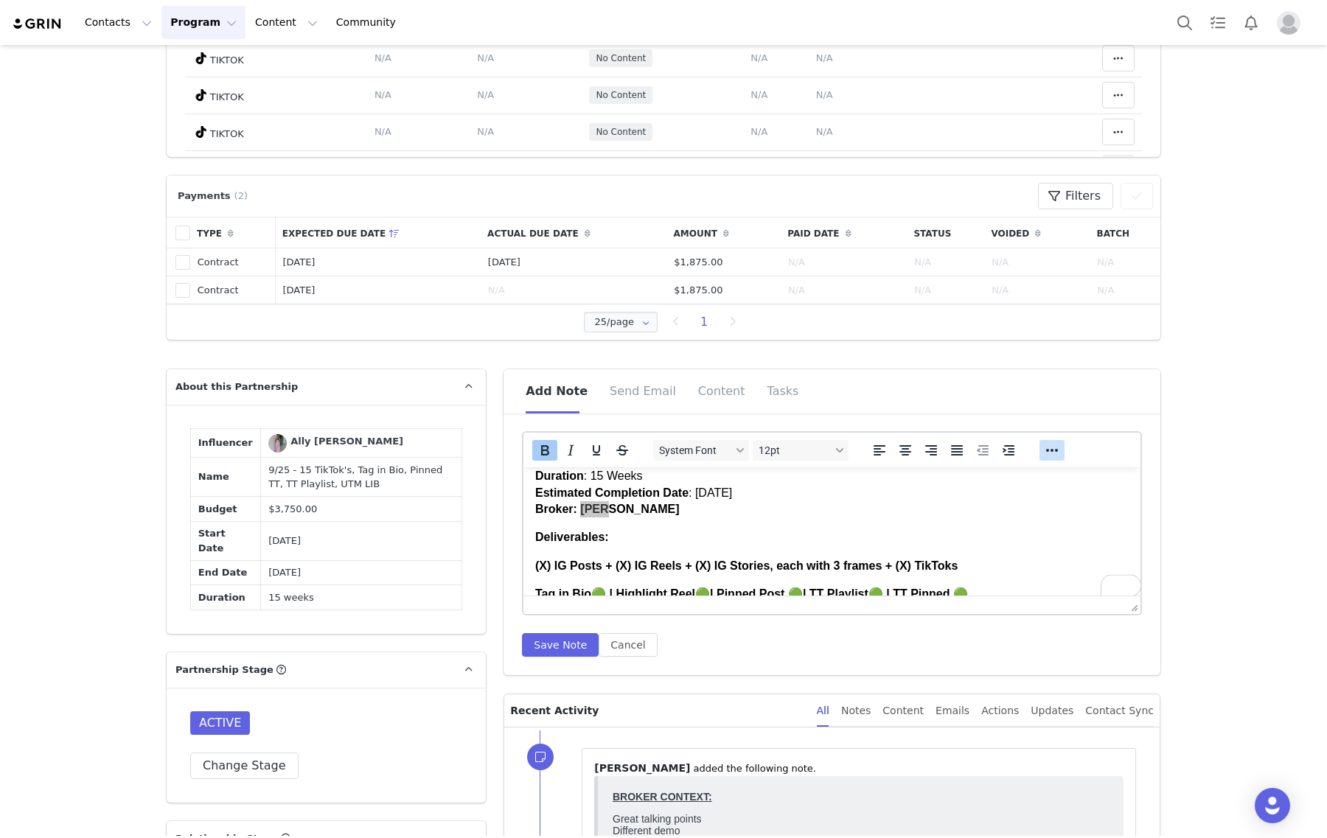
click at [1039, 442] on button "Reveal or hide additional toolbar items" at bounding box center [1051, 450] width 25 height 21
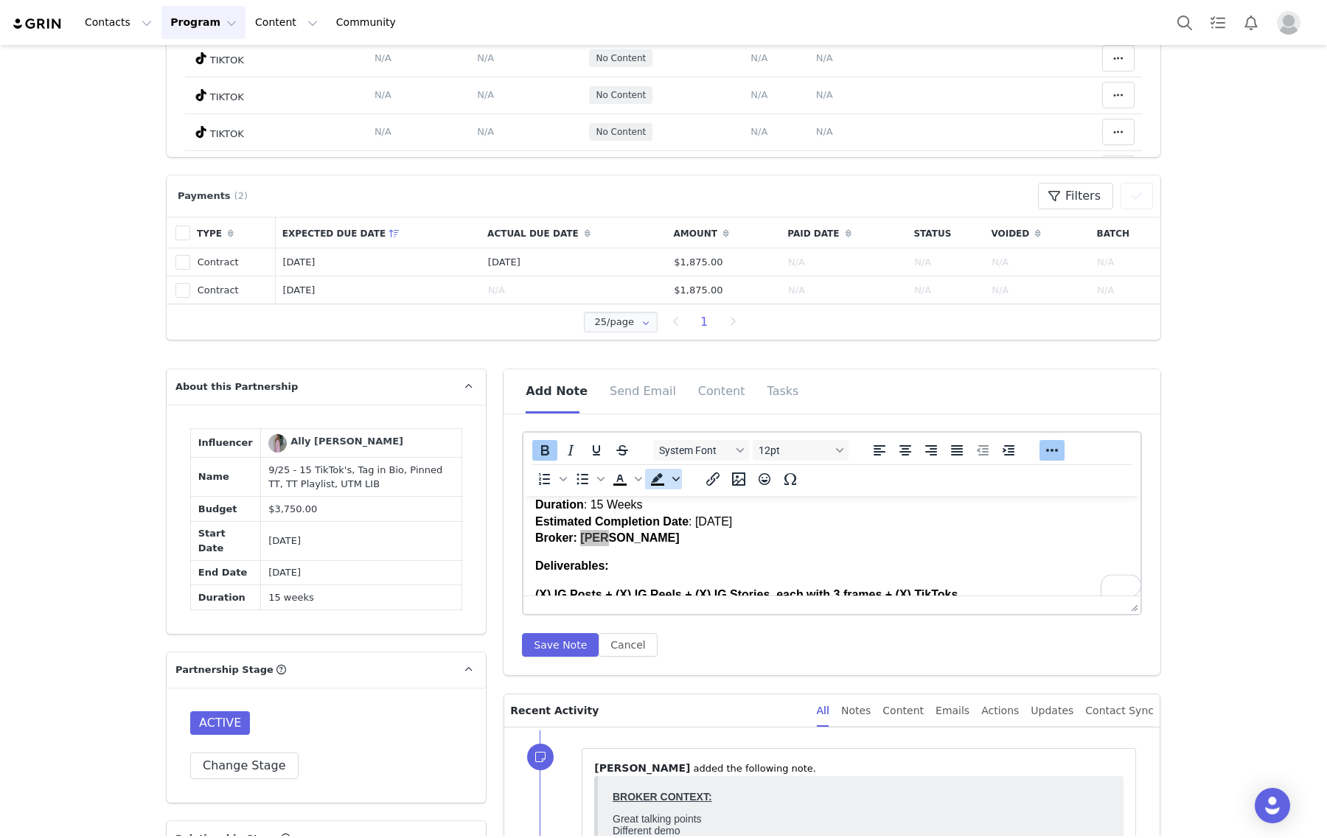
click at [672, 475] on icon "Background color" at bounding box center [675, 478] width 7 height 7
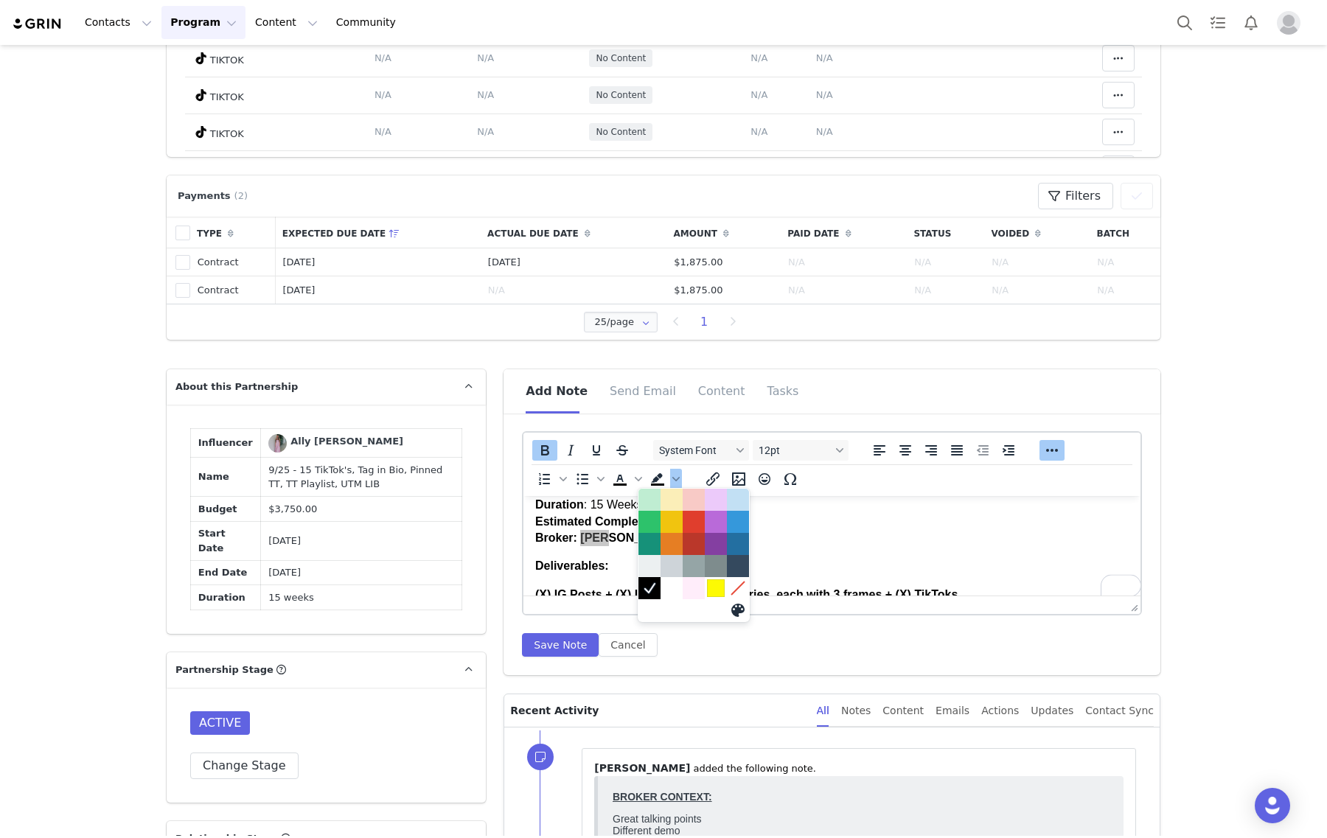
click at [716, 586] on div at bounding box center [716, 588] width 18 height 18
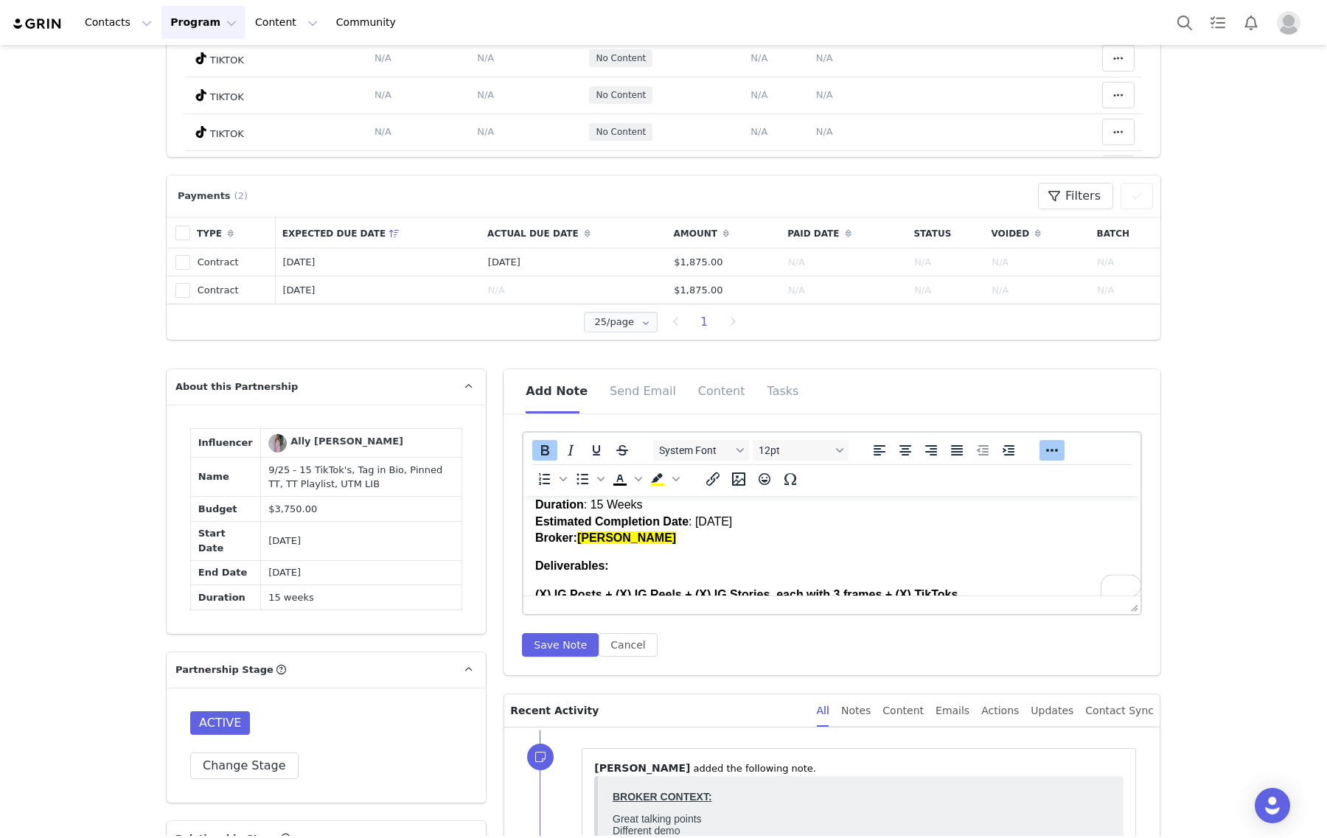
click at [594, 532] on span "Erin" at bounding box center [626, 538] width 99 height 13
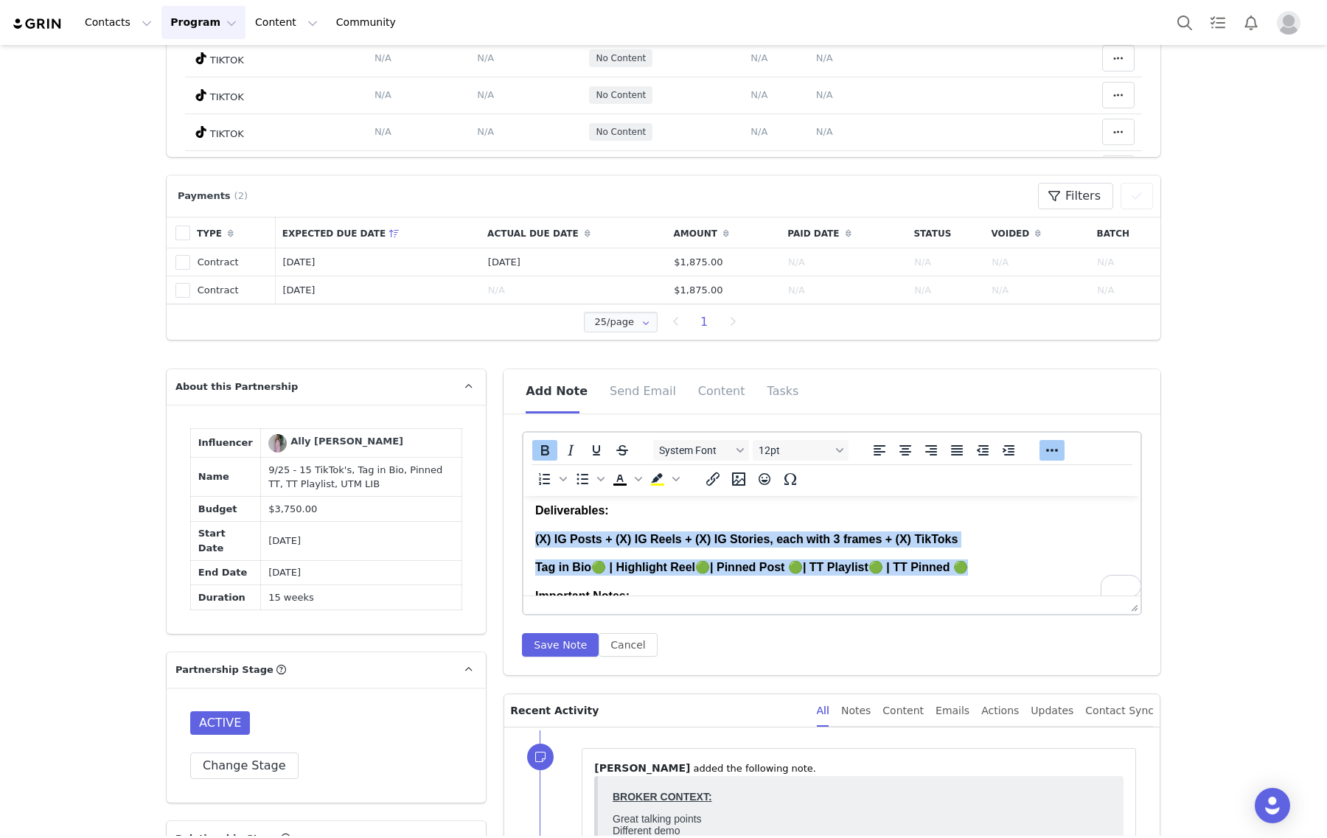
drag, startPoint x: 1045, startPoint y: 535, endPoint x: 532, endPoint y: 532, distance: 513.1
click at [532, 532] on html "Partnership Overview Start Date: September 2025 Revenue Split: 50/50 Duration :…" at bounding box center [831, 576] width 617 height 415
click at [899, 452] on icon "Align center" at bounding box center [905, 451] width 18 height 18
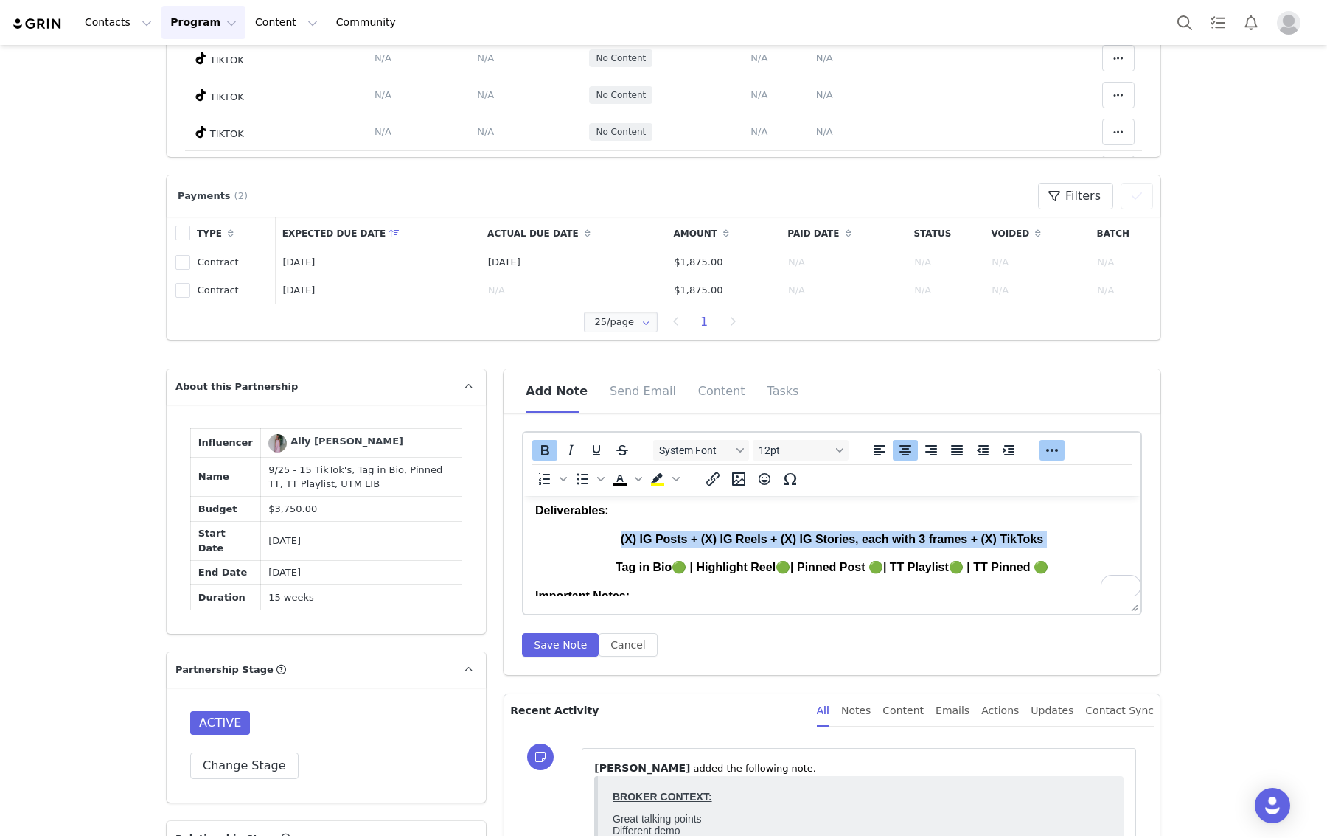
click at [979, 525] on body "Partnership Overview Start Date: September 2025 Revenue Split: 50/50 Duration :…" at bounding box center [831, 575] width 593 height 391
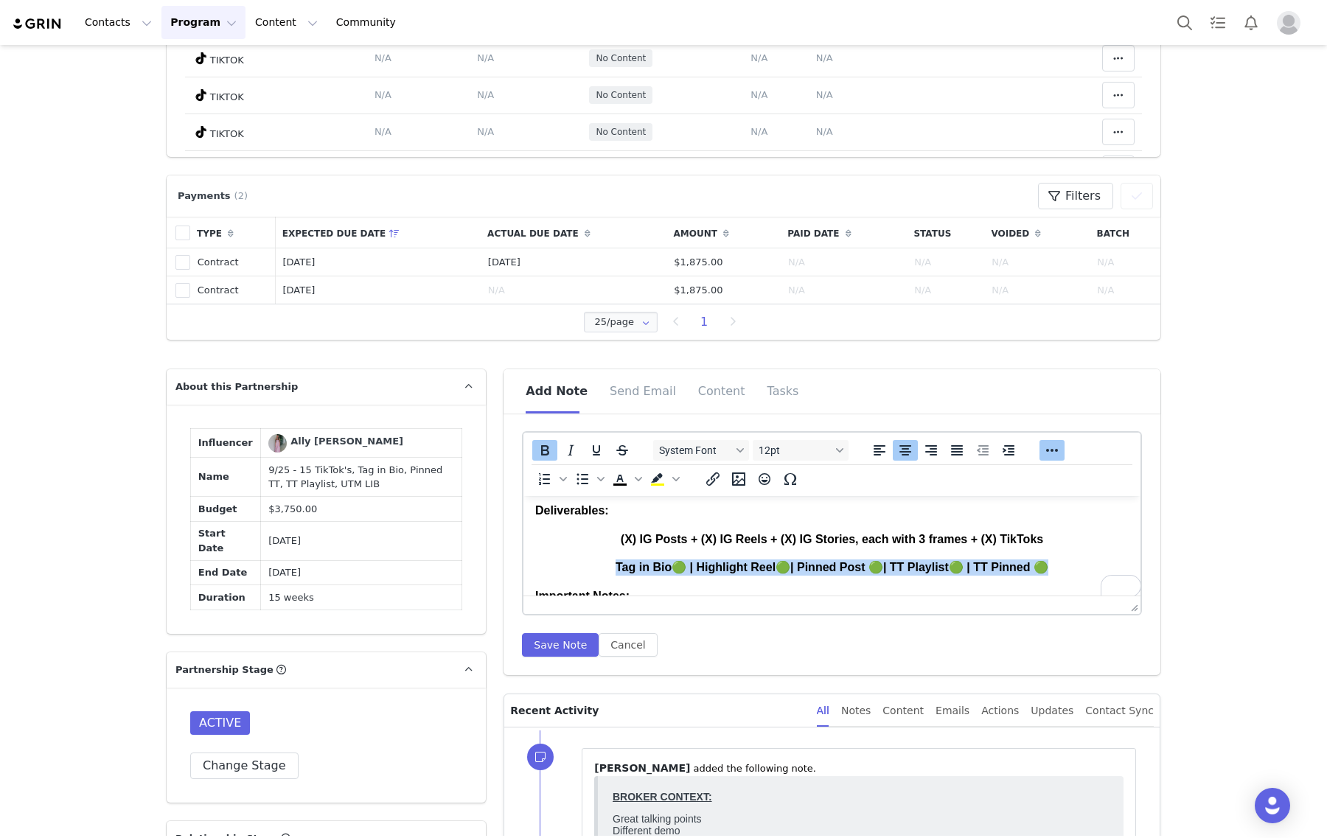
drag, startPoint x: 1053, startPoint y: 565, endPoint x: 554, endPoint y: 566, distance: 499.8
click at [554, 566] on p "Tag in Bio🟢 | Highlight Reel🟢| Pinned Post 🟢| TT Playlist🟢 | TT Pinned 🟢" at bounding box center [831, 568] width 593 height 16
click at [785, 448] on span "12pt" at bounding box center [795, 451] width 72 height 12
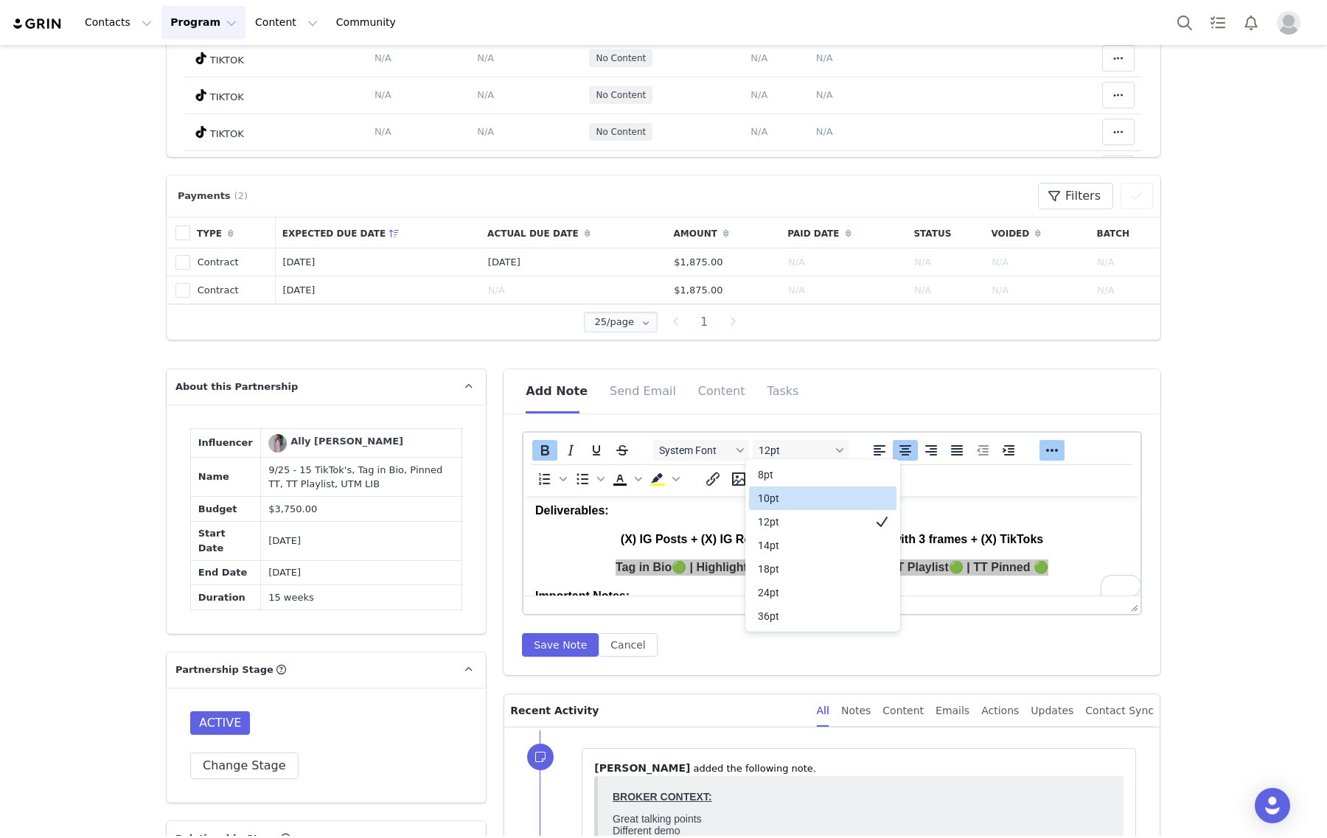
drag, startPoint x: 789, startPoint y: 506, endPoint x: 246, endPoint y: 13, distance: 733.2
click at [789, 506] on div "10pt" at bounding box center [812, 498] width 109 height 18
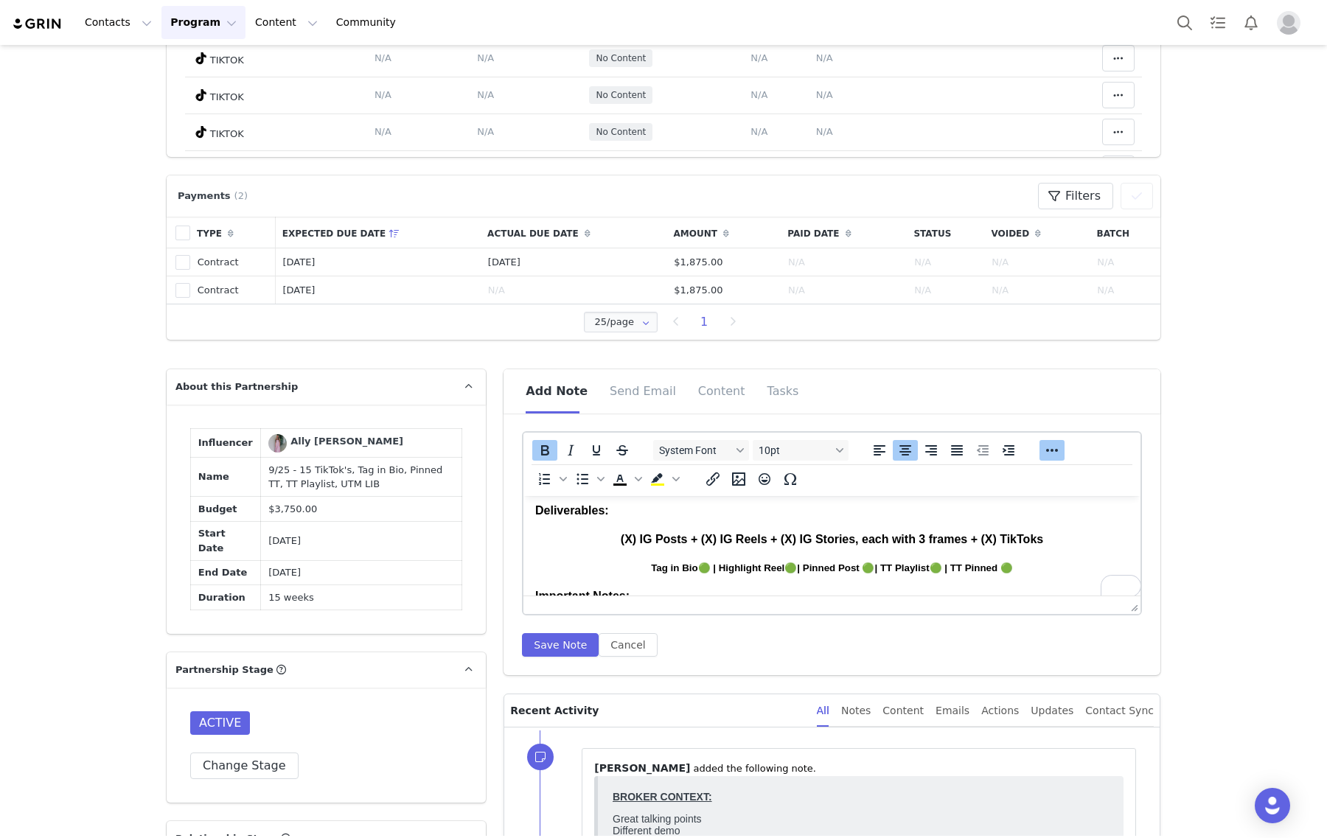
click at [661, 562] on strong "Tag in Bio🟢 | Highlight Reel🟢| Pinned Post 🟢| TT Playlist🟢 | TT Pinned 🟢" at bounding box center [832, 567] width 362 height 11
click at [622, 535] on strong "(X) IG Posts + (X) IG Reels + (X) IG Stories, each with 3 frames + (X) TikToks" at bounding box center [832, 539] width 422 height 13
click at [677, 536] on strong "(X) IG Posts + (X) IG Reels + (X) IG Stories, each with 3 frames + (X) TikToks" at bounding box center [832, 539] width 422 height 13
drag, startPoint x: 981, startPoint y: 538, endPoint x: 621, endPoint y: 529, distance: 360.6
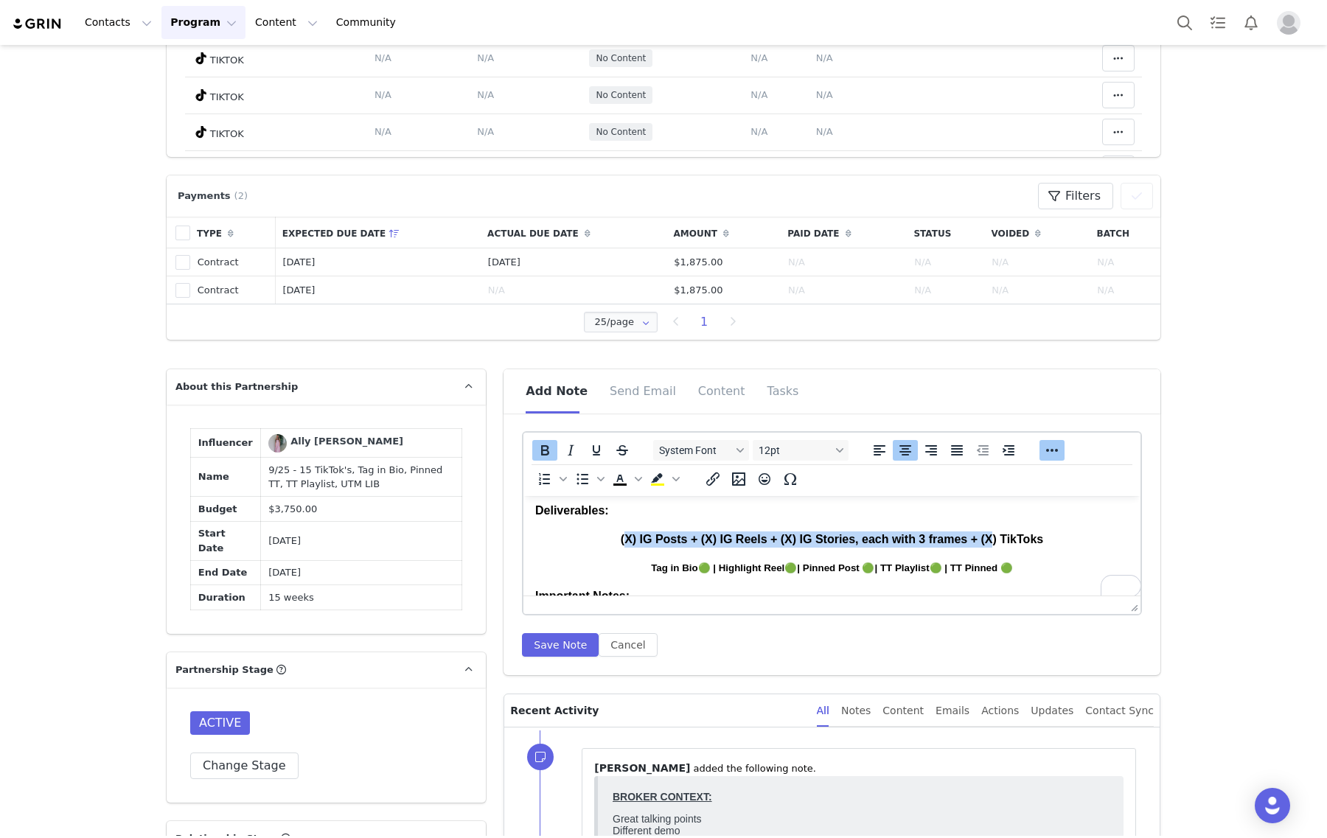
click at [621, 529] on body "Partnership Overview Start Date: September 2025 Revenue Split: 50/50 Duration :…" at bounding box center [831, 575] width 593 height 391
click at [738, 543] on p "(15) TikToks" at bounding box center [831, 540] width 593 height 16
click at [699, 562] on strong "Tag in Bio🟢 | Highlight Reel🟢| Pinned Post 🟢| TT Playlist🟢 | TT Pinned 🟢" at bounding box center [832, 567] width 362 height 11
drag, startPoint x: 876, startPoint y: 568, endPoint x: 717, endPoint y: 562, distance: 159.3
click at [717, 562] on strong "Tag in Bio🟢 | Highlight Reel🟢| Pinned Post 🟢| TT Playlist🟢 | TT Pinned 🟢" at bounding box center [832, 567] width 362 height 11
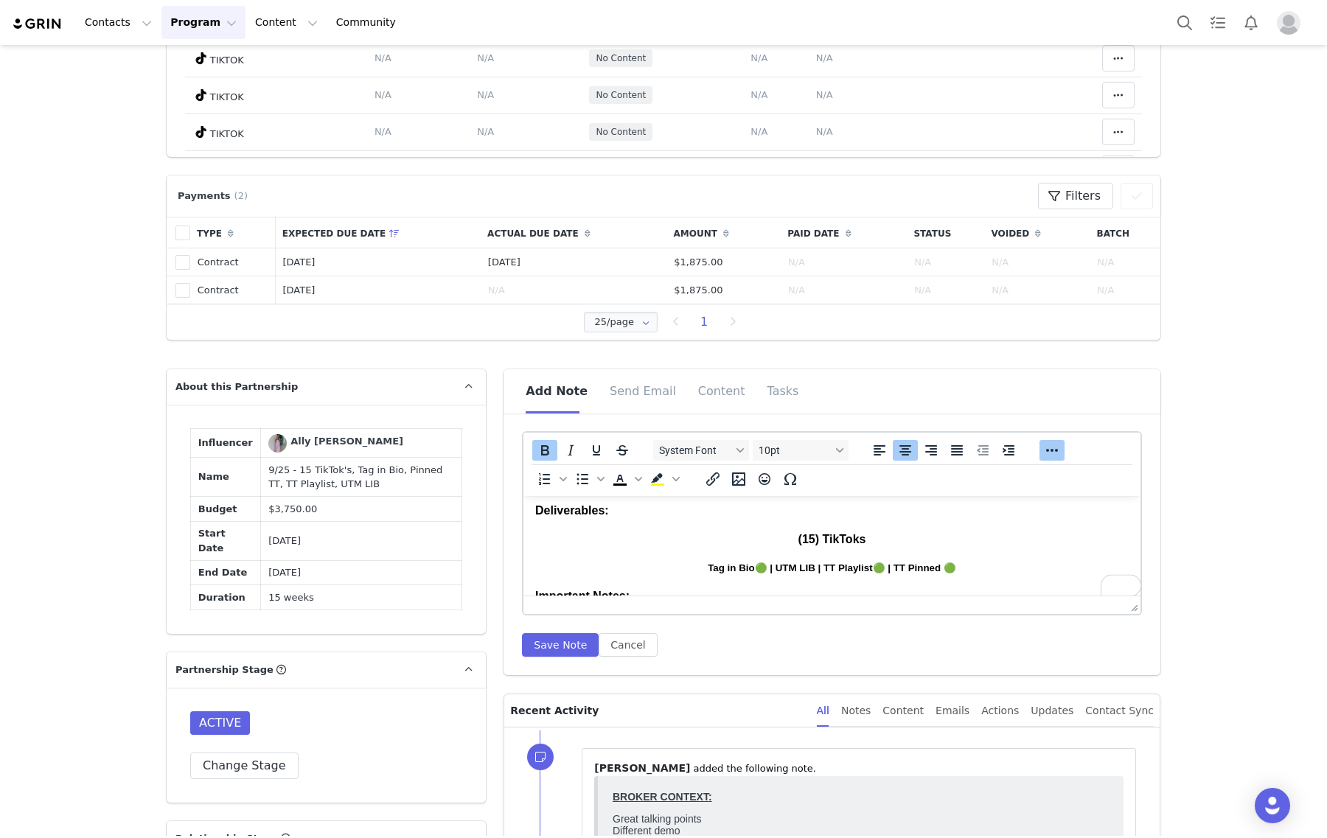
click at [871, 564] on strong "Tag in Bio🟢 | UTM LIB | TT Playlist🟢 | TT Pinned 🟢" at bounding box center [832, 567] width 248 height 11
click at [873, 570] on strong "Tag in Bio🟢 | UTM LIB | TT Playlist🟢 | TT Pinned 🟢" at bounding box center [832, 567] width 248 height 11
click at [952, 562] on p "Tag in Bio🟢 | UTM LIB | TT Playlist | TT Pinned 🟢" at bounding box center [831, 568] width 593 height 16
drag, startPoint x: 776, startPoint y: 565, endPoint x: 777, endPoint y: 538, distance: 27.3
click at [776, 565] on strong "Tag in Bio🟢 | UTM LIB | TT Playlist | TT Pinned" at bounding box center [832, 567] width 220 height 11
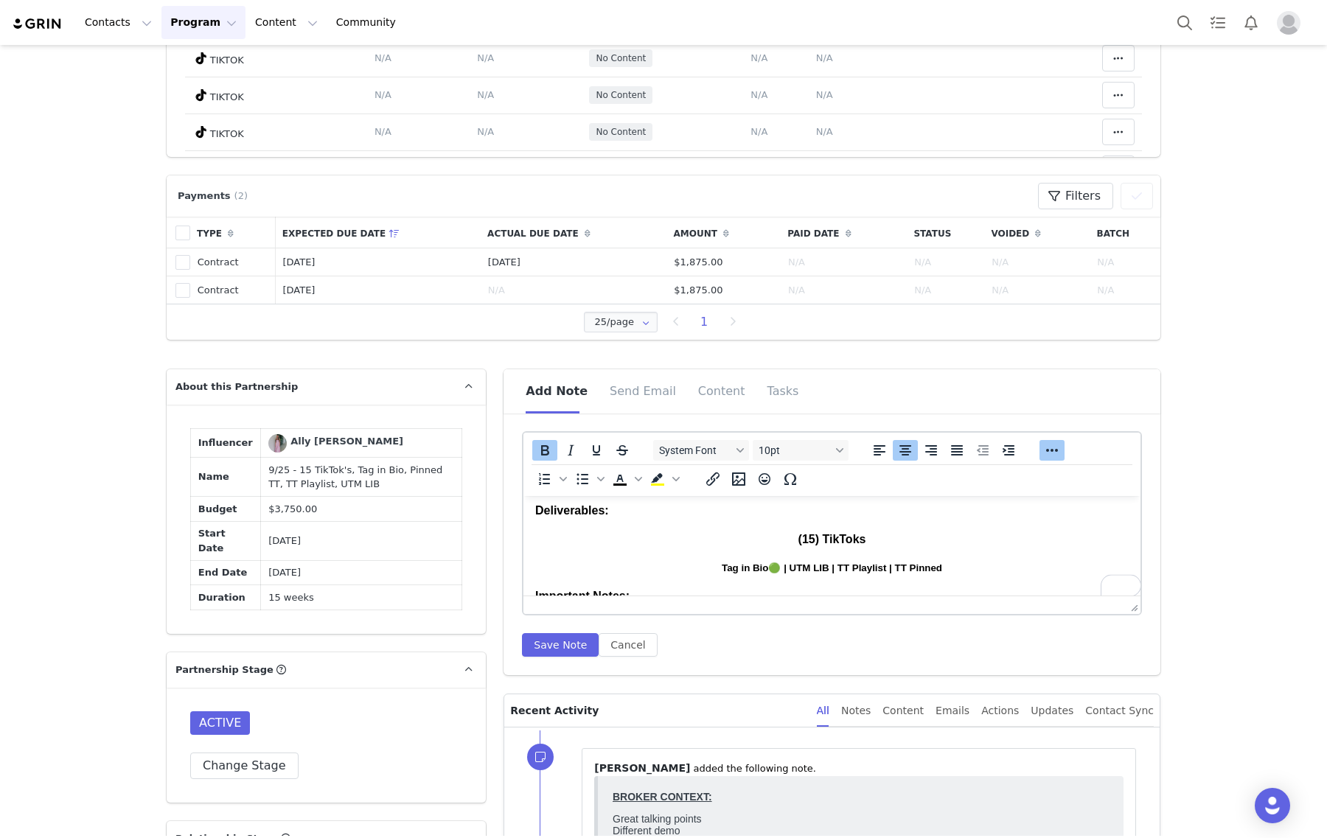
click at [773, 566] on strong "Tag in Bio🟢 | UTM LIB | TT Playlist | TT Pinned" at bounding box center [832, 567] width 220 height 11
drag, startPoint x: 969, startPoint y: 565, endPoint x: 661, endPoint y: 575, distance: 307.6
click at [661, 575] on p "Tag in Bio | UTM LIB | TT Playlist | TT Pinned" at bounding box center [831, 568] width 593 height 16
copy strong "Tag in Bio | UTM LIB | TT Playlist | TT Pinned"
click at [857, 533] on strong "(15) TikToks" at bounding box center [832, 539] width 68 height 13
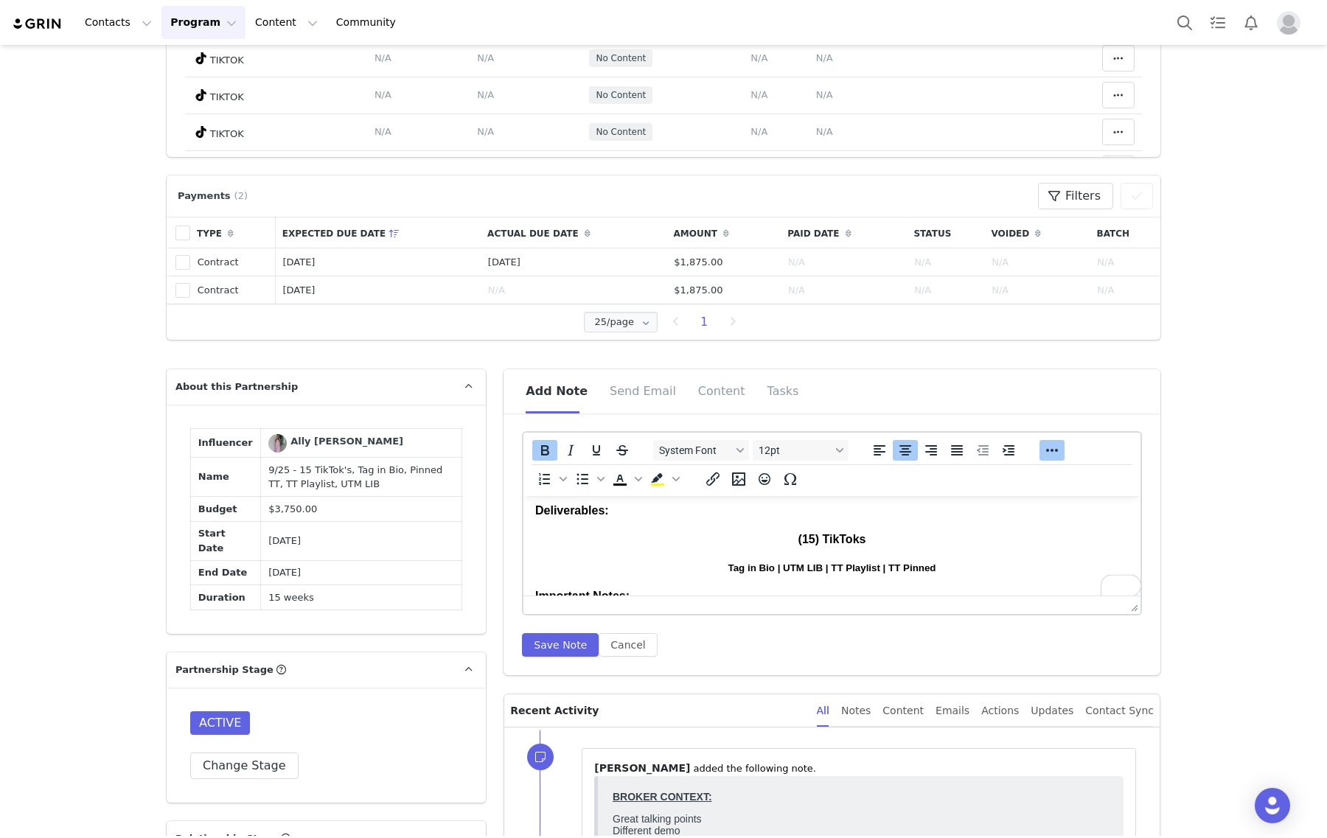
drag, startPoint x: 956, startPoint y: 531, endPoint x: 769, endPoint y: 535, distance: 187.3
click at [769, 535] on p "(15) TikToks" at bounding box center [831, 540] width 593 height 16
copy strong "(15) TikToks"
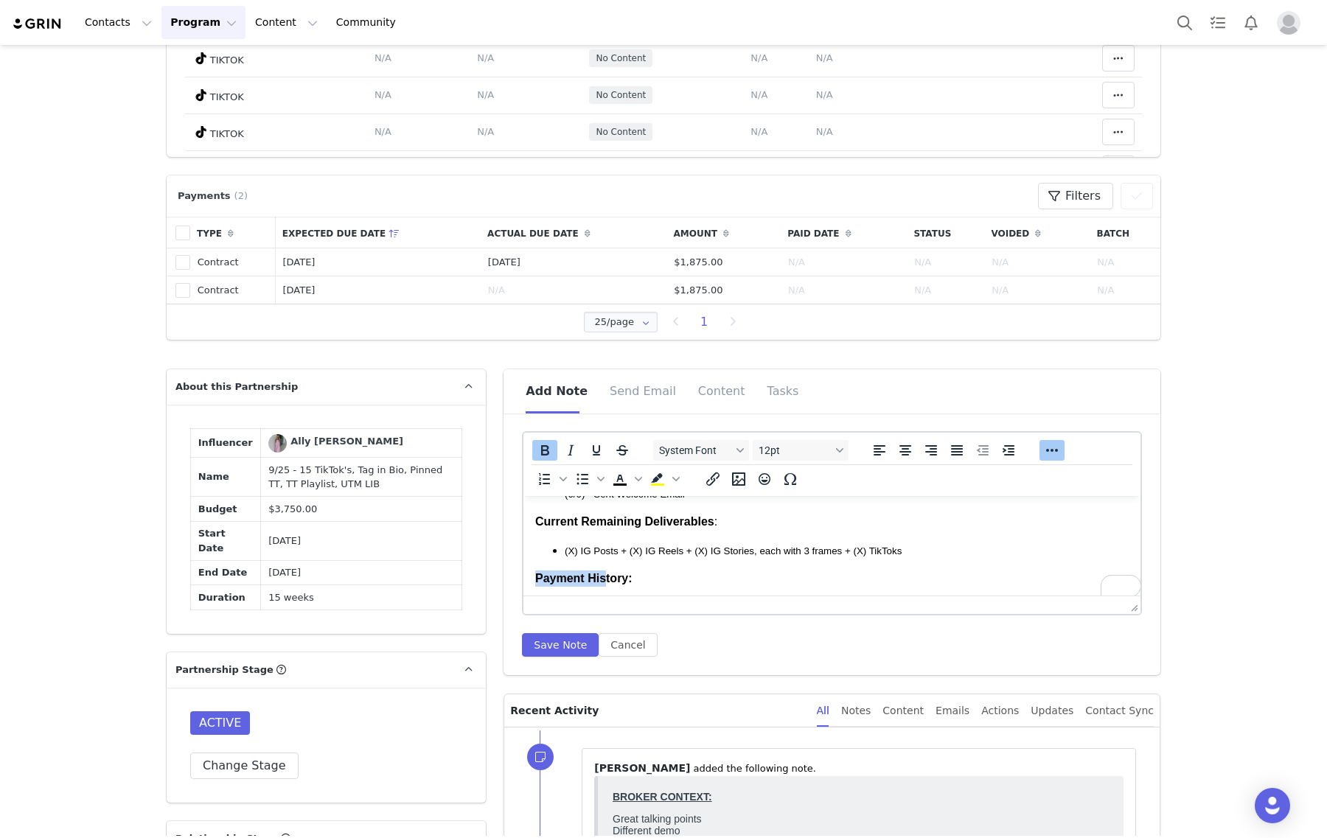
scroll to position [280, 0]
drag, startPoint x: 919, startPoint y: 580, endPoint x: 570, endPoint y: 542, distance: 350.8
click at [570, 543] on p "(X) IG Posts + (X) IG Reels + (X) IG Stories, each with 3 frames + (X) TikToks" at bounding box center [847, 551] width 564 height 16
click at [570, 543] on p "((15) TikToks" at bounding box center [847, 551] width 564 height 16
click at [543, 642] on button "Save Note" at bounding box center [560, 645] width 77 height 24
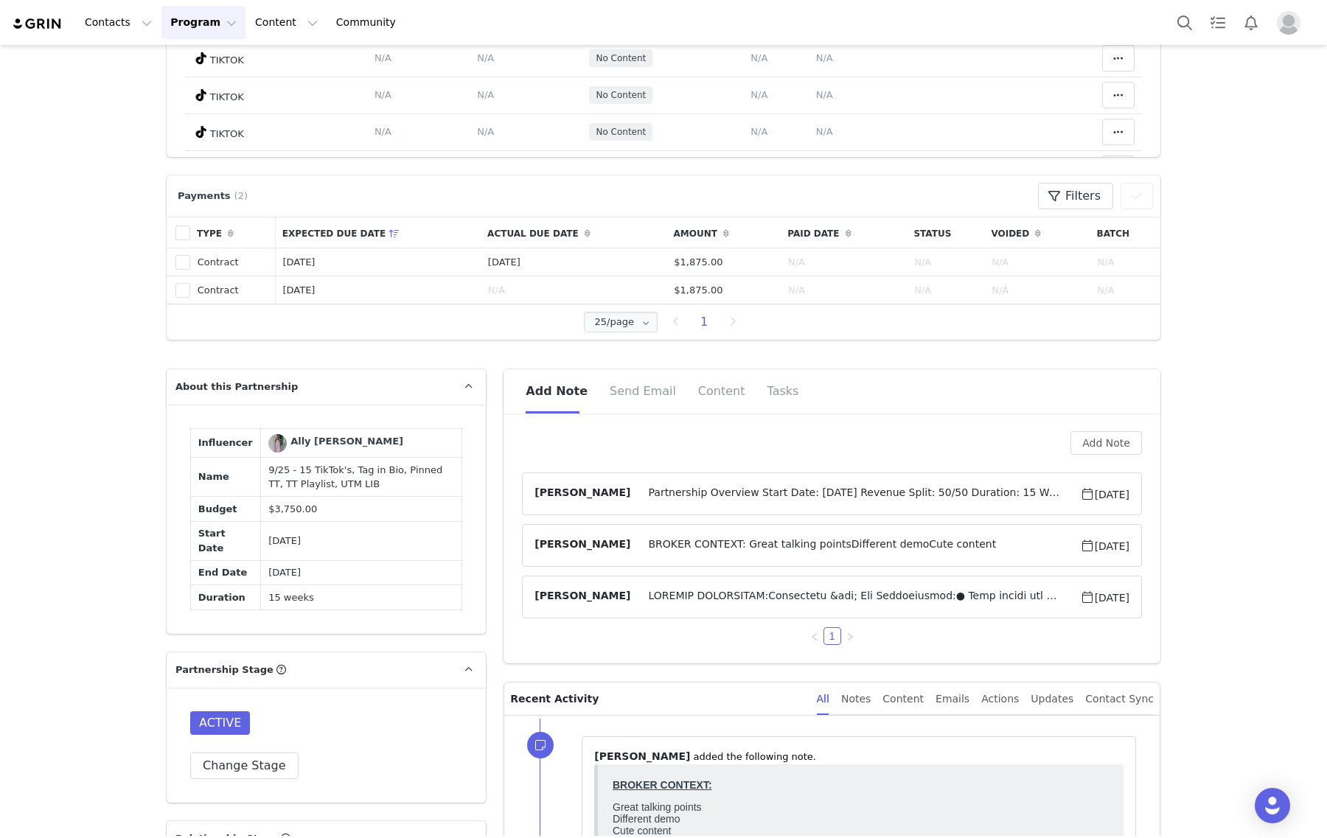
click at [768, 485] on span "Partnership Overview Start Date: September 2025 Revenue Split: 50/50 Duration: …" at bounding box center [854, 494] width 449 height 18
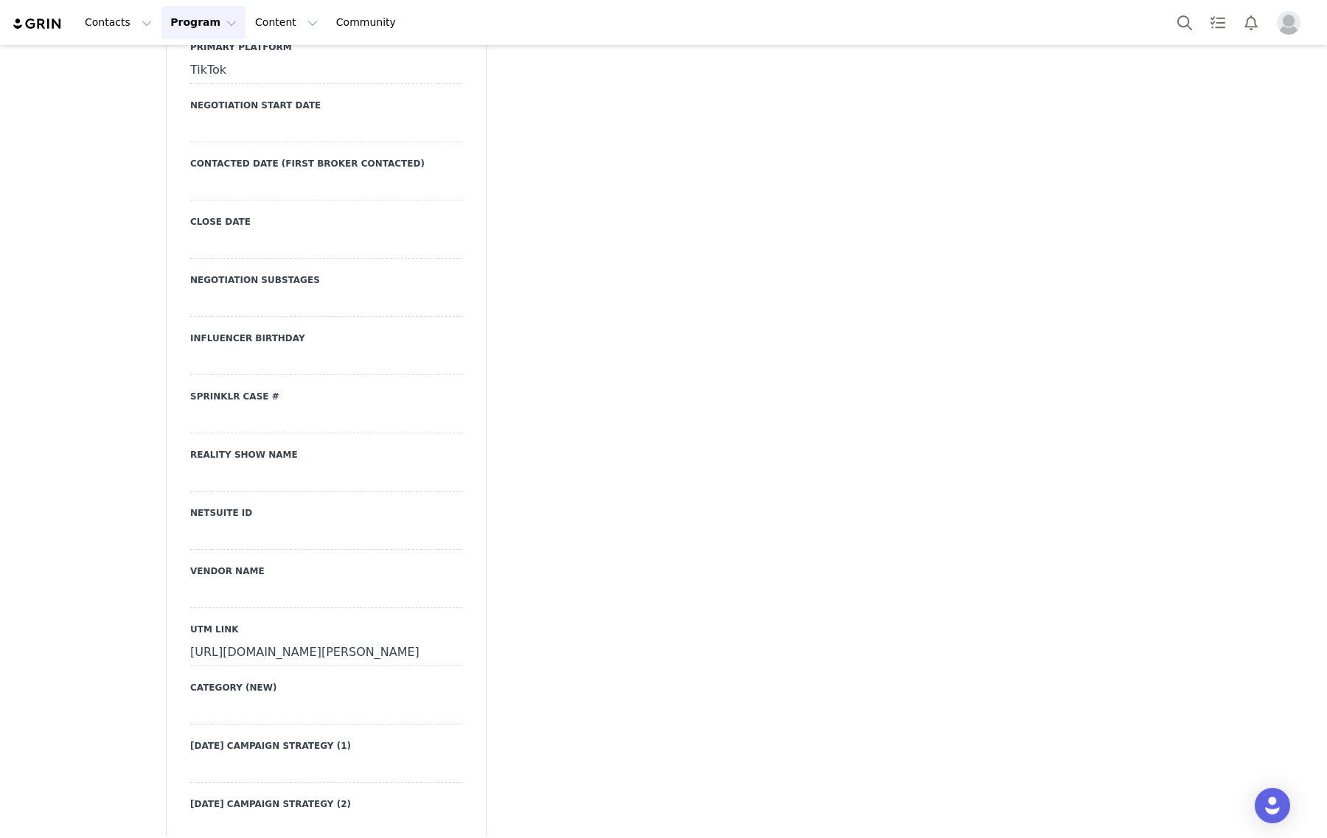
scroll to position [4343, 0]
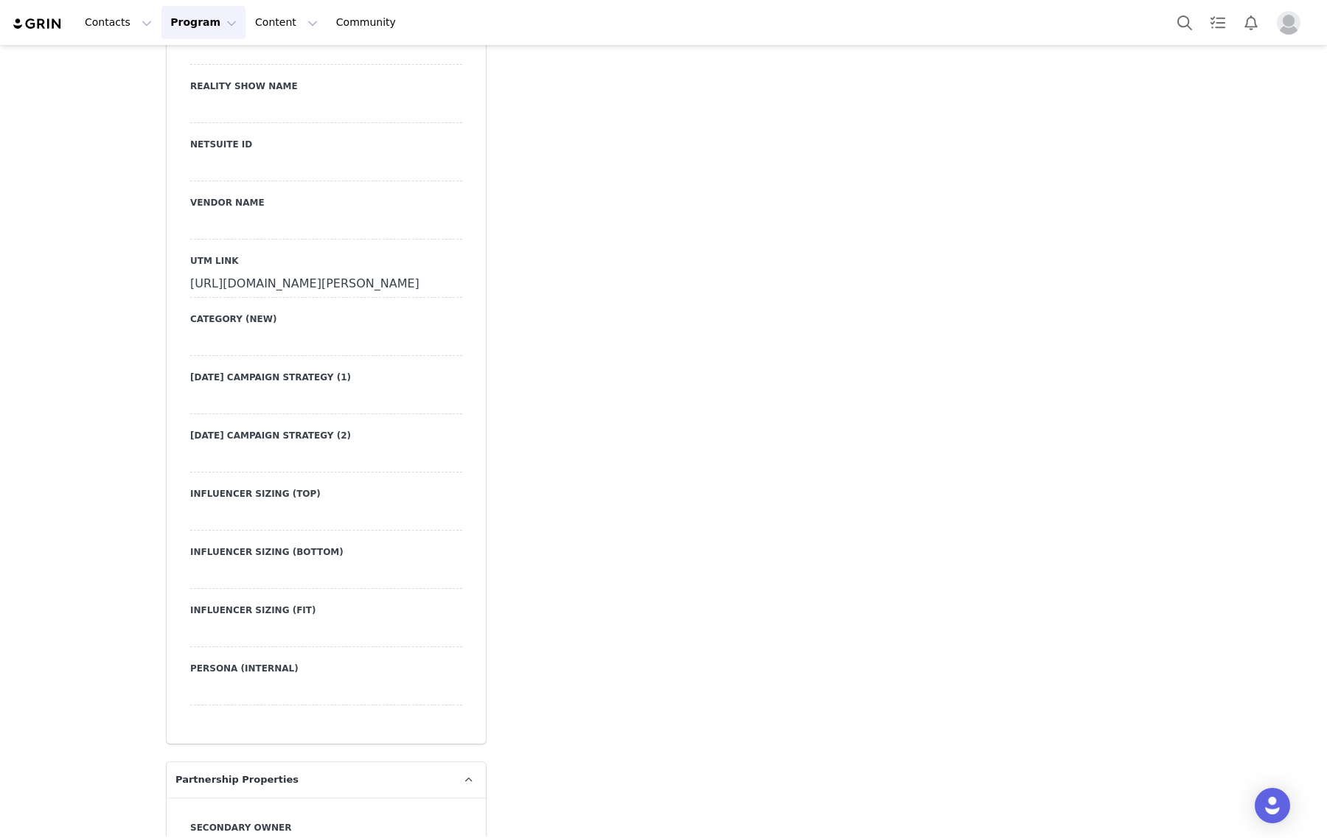
drag, startPoint x: 316, startPoint y: 307, endPoint x: 178, endPoint y: 258, distance: 146.4
copy div "https://www.fashionnova.com/collections/new?utm_source=influencer&utm_medium=pr…"
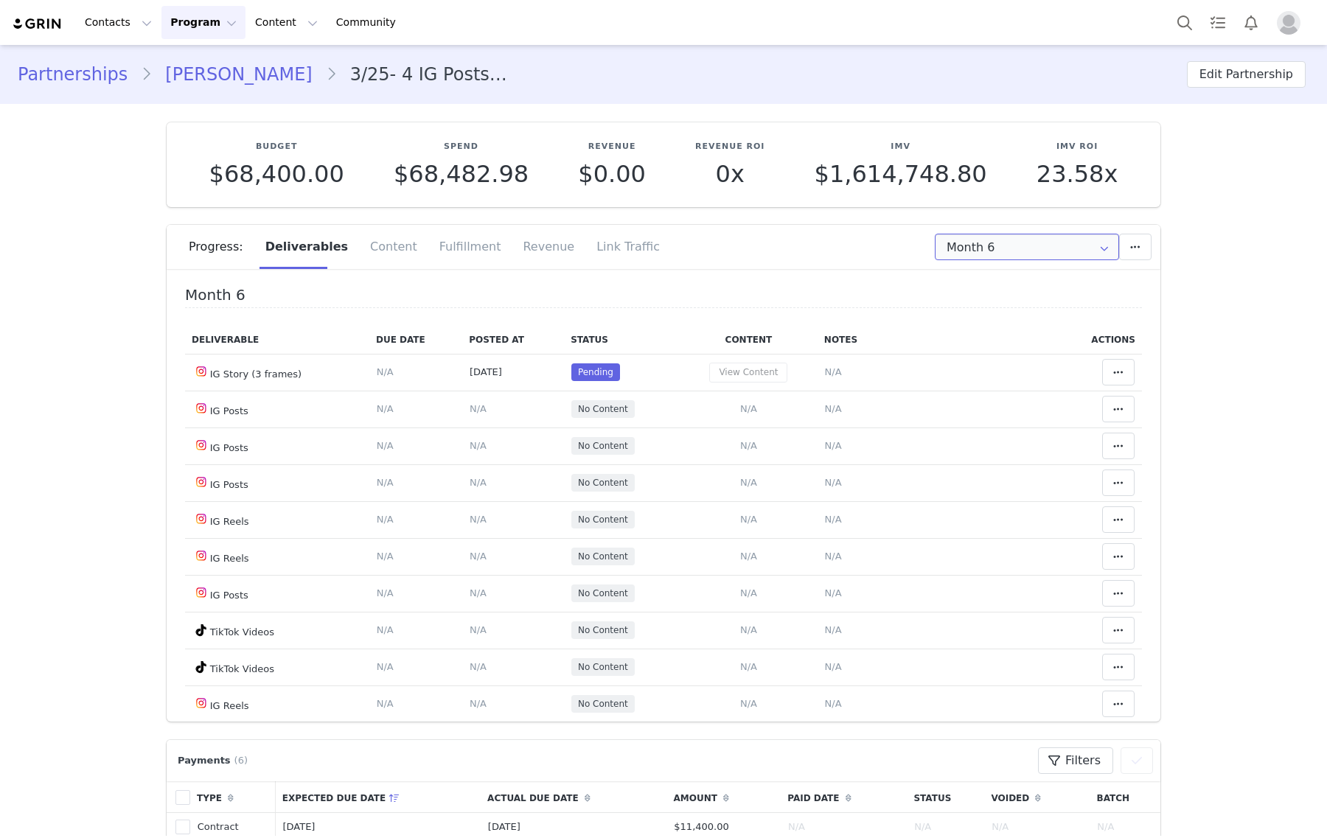
click at [1011, 259] on input "Month 6" at bounding box center [1027, 247] width 184 height 27
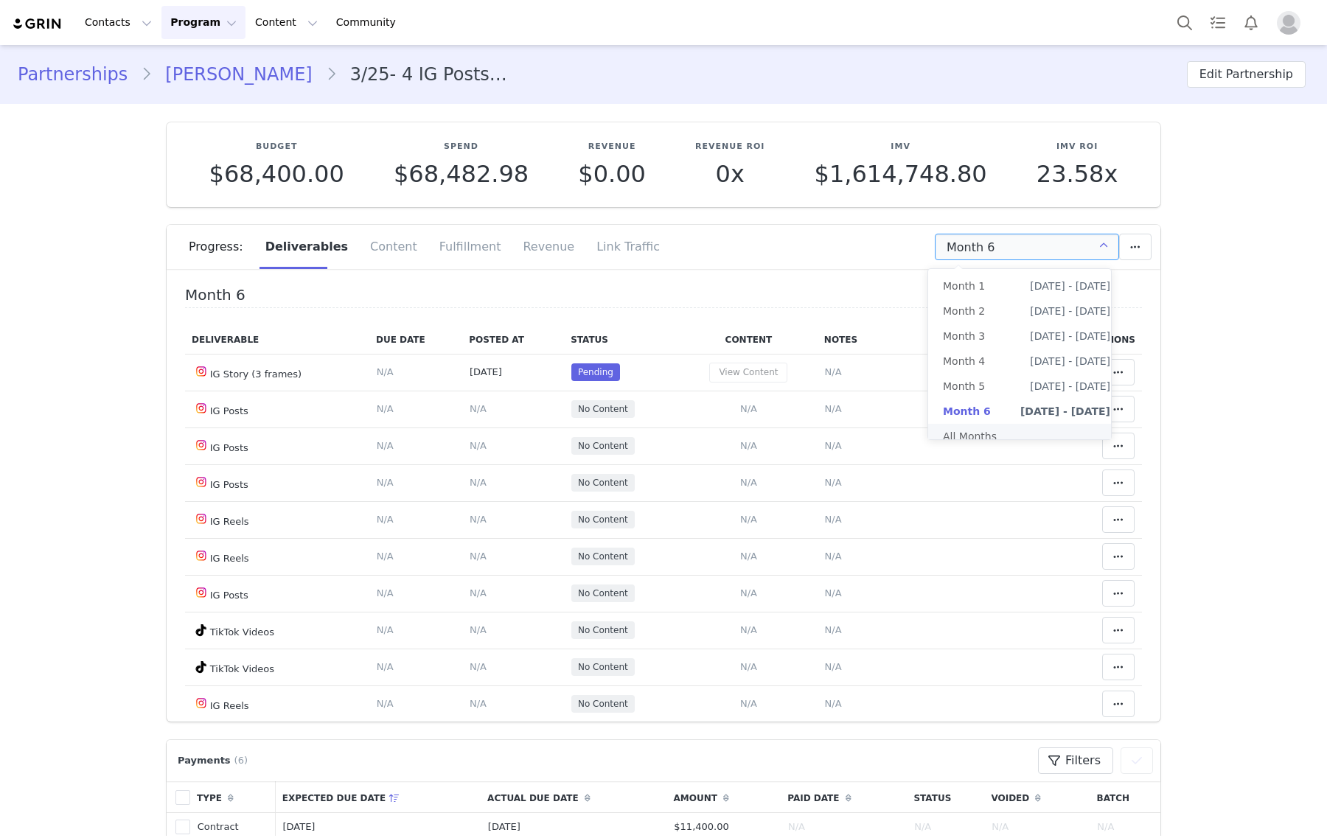
click at [1000, 431] on li "All Months" at bounding box center [1026, 436] width 197 height 25
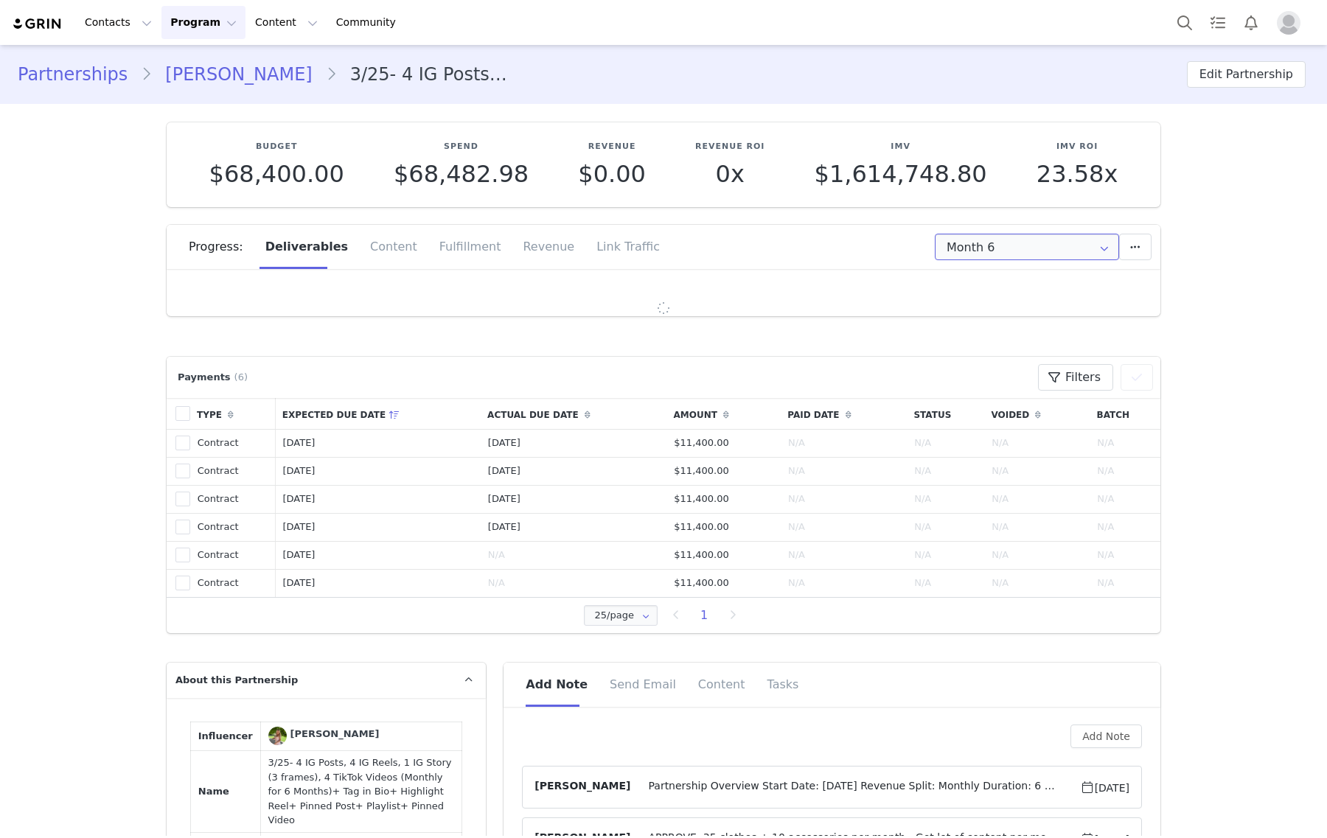
type input "All"
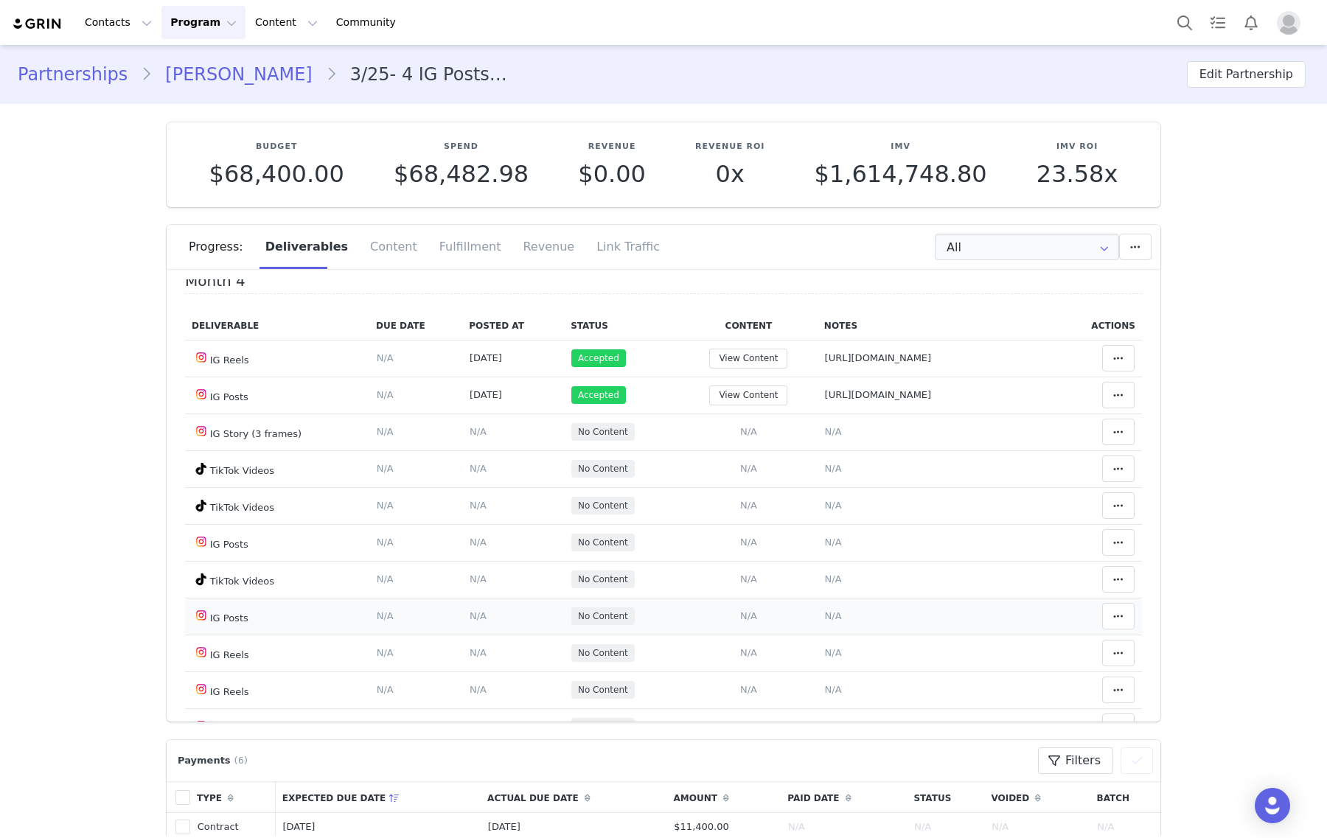
scroll to position [2027, 0]
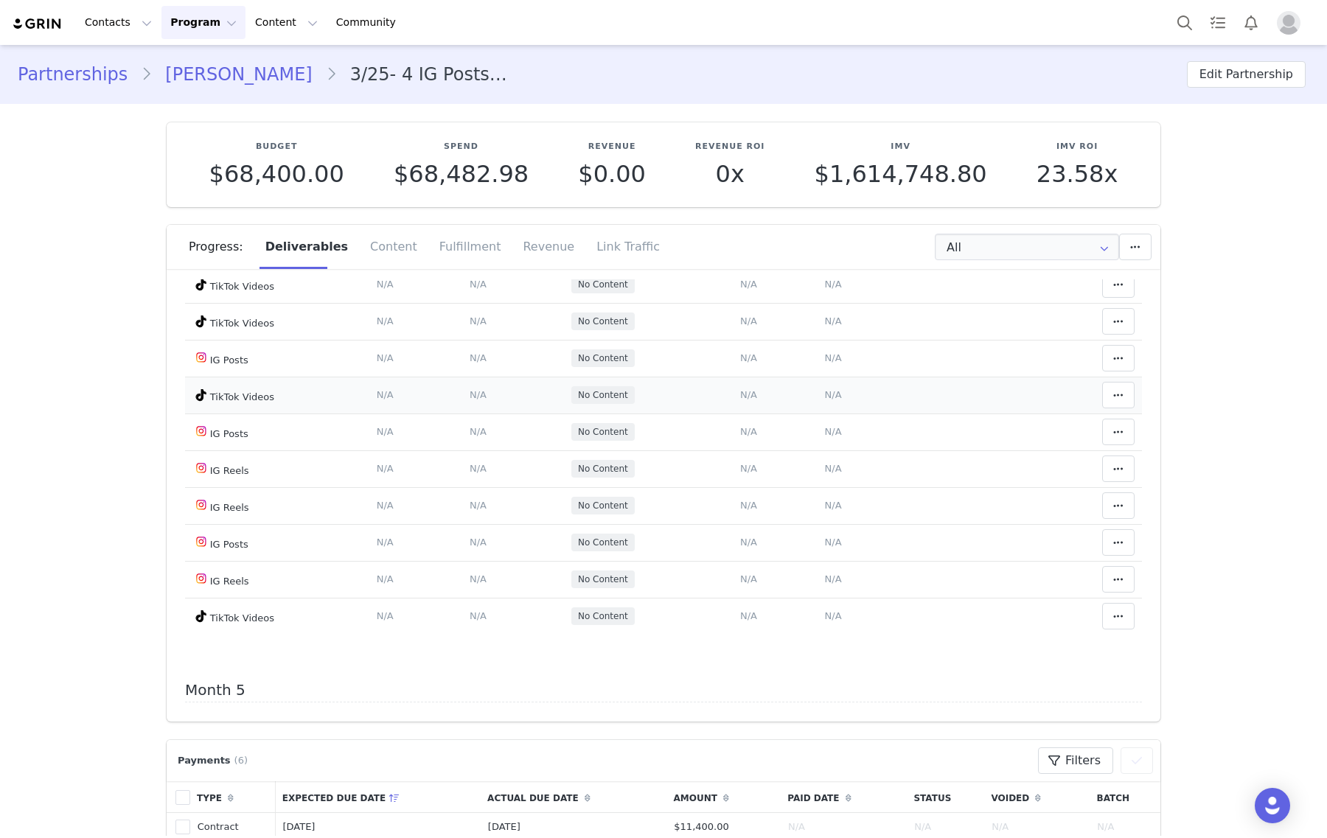
click at [825, 400] on span "N/A" at bounding box center [833, 394] width 17 height 11
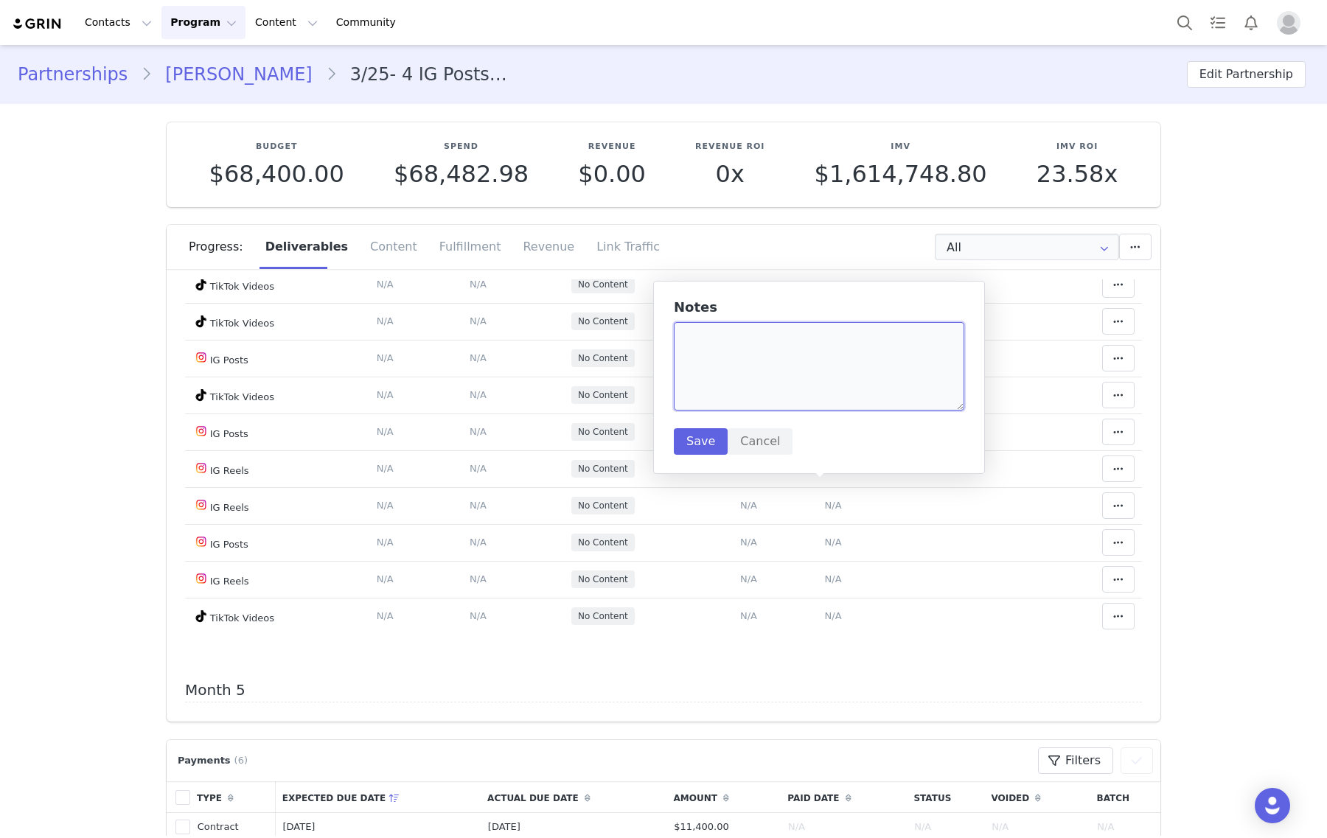
click at [807, 389] on textarea at bounding box center [819, 366] width 290 height 88
paste textarea "[URL][DOMAIN_NAME]"
type textarea "[URL][DOMAIN_NAME]"
click at [676, 447] on button "Save" at bounding box center [701, 441] width 54 height 27
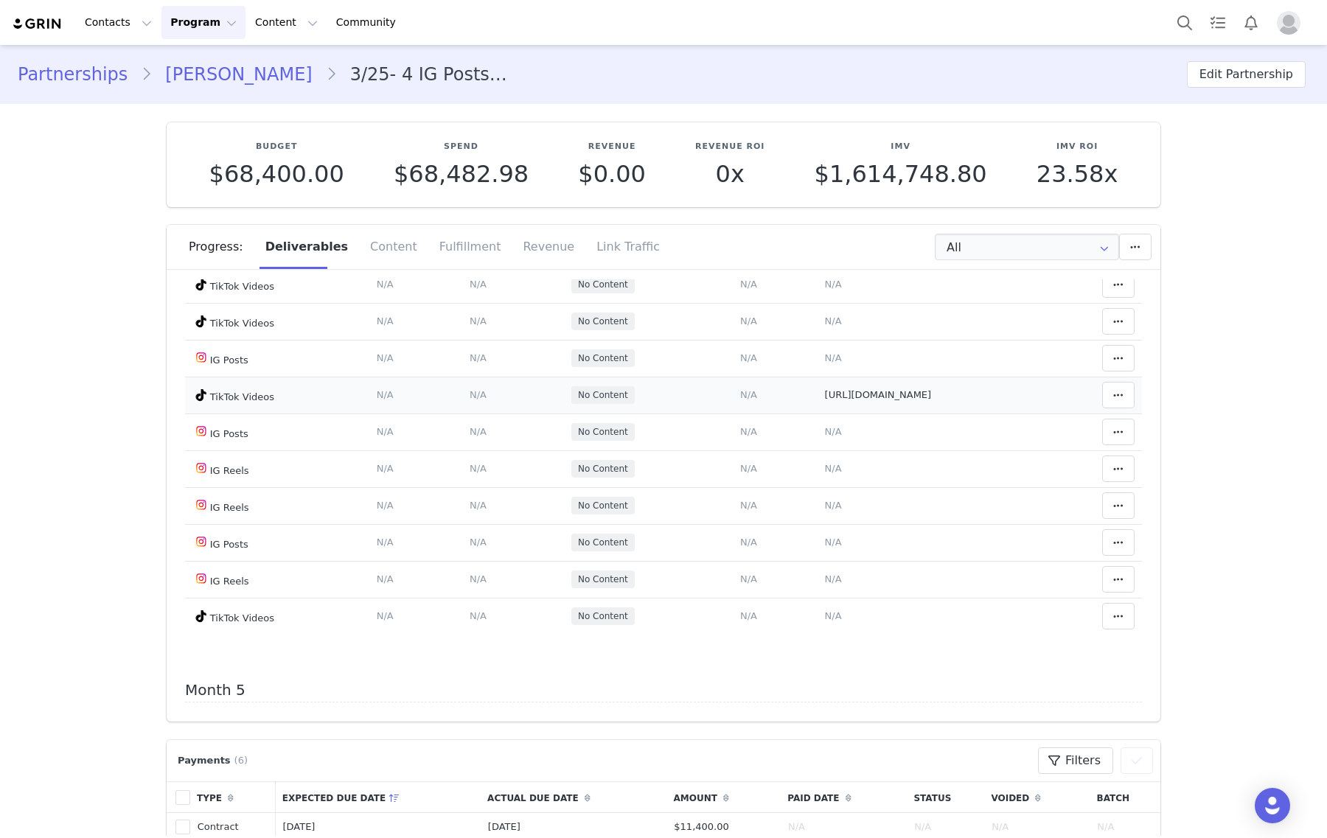
click at [740, 400] on span "N/A" at bounding box center [748, 394] width 17 height 11
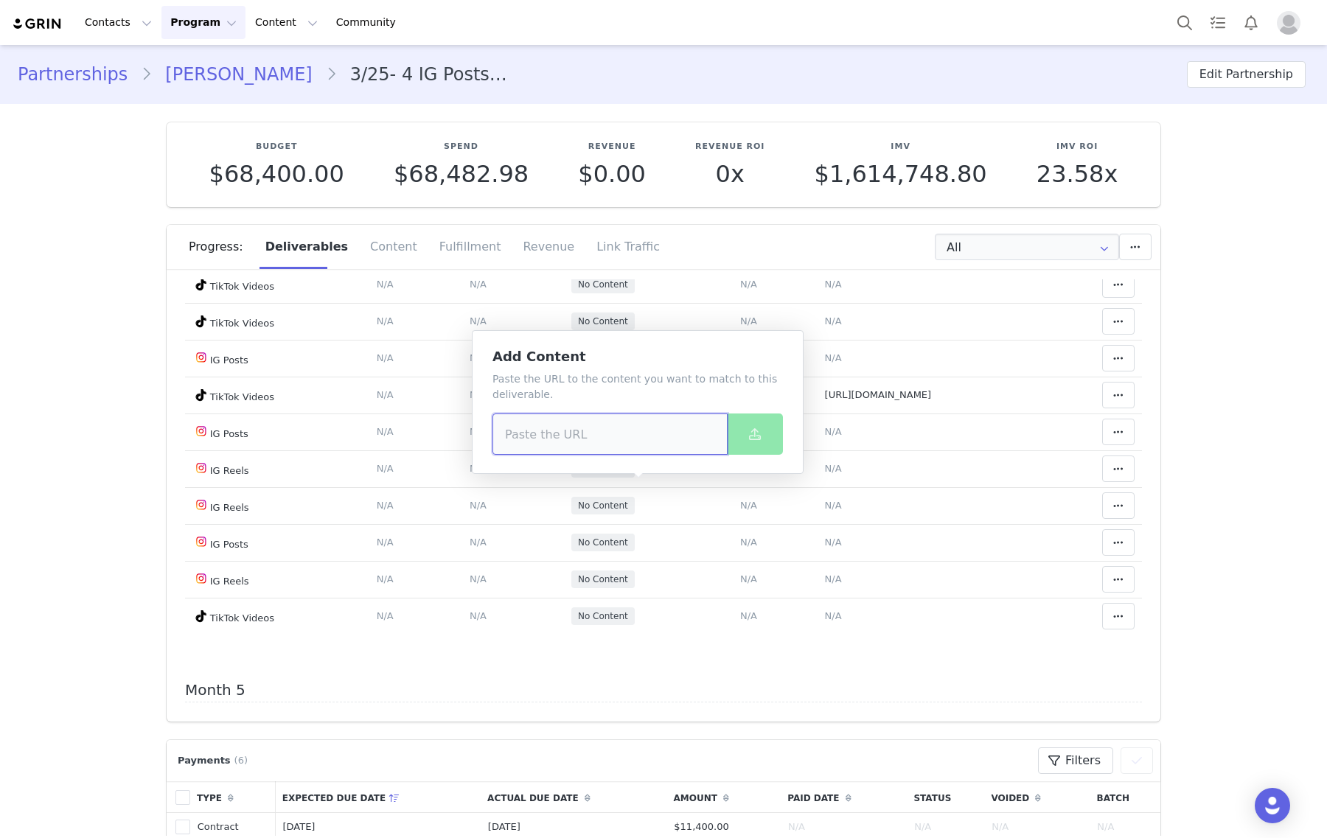
click at [640, 429] on input at bounding box center [609, 434] width 235 height 41
paste input "[URL][DOMAIN_NAME]"
type input "[URL][DOMAIN_NAME]"
drag, startPoint x: 749, startPoint y: 432, endPoint x: 683, endPoint y: 69, distance: 369.3
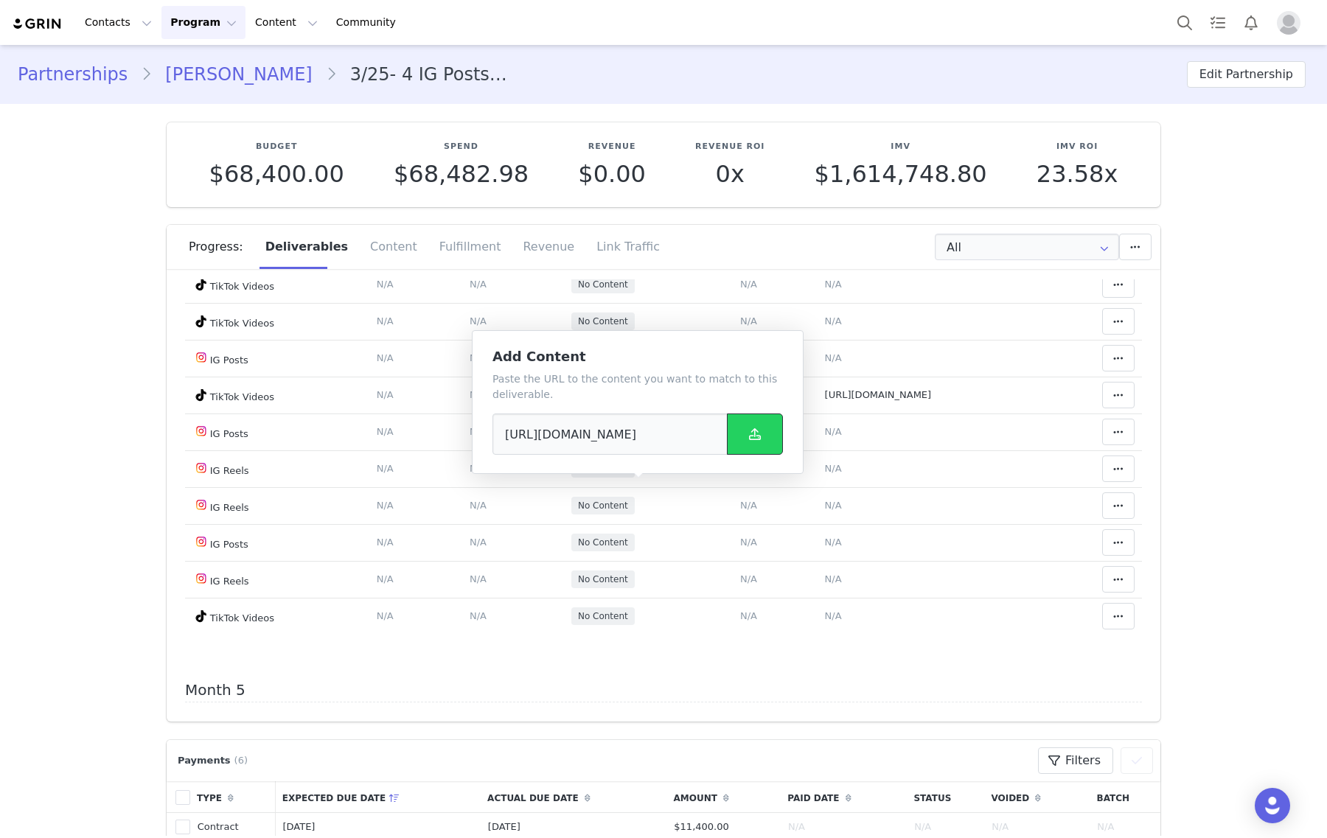
click at [749, 431] on icon at bounding box center [755, 434] width 12 height 12
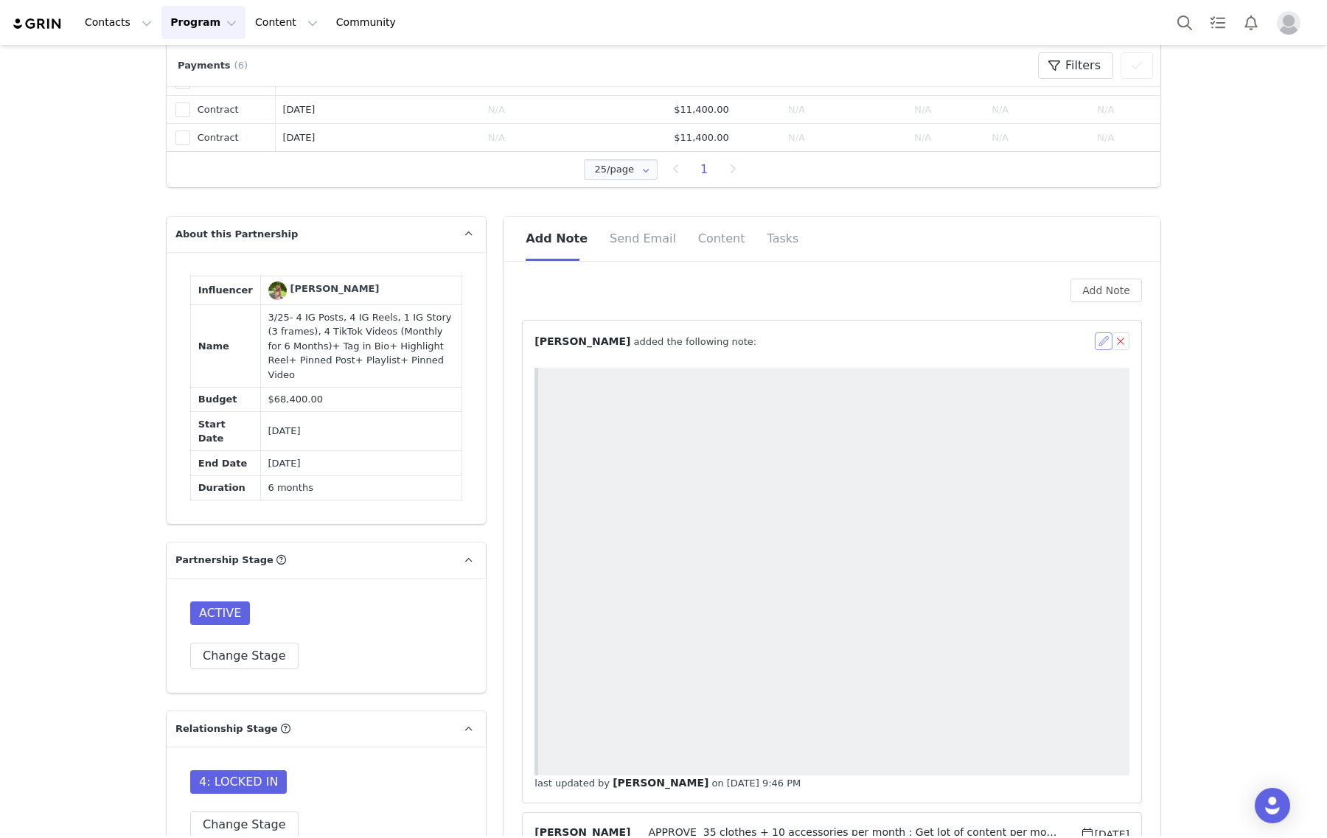
click at [1096, 336] on button "button" at bounding box center [1104, 341] width 18 height 18
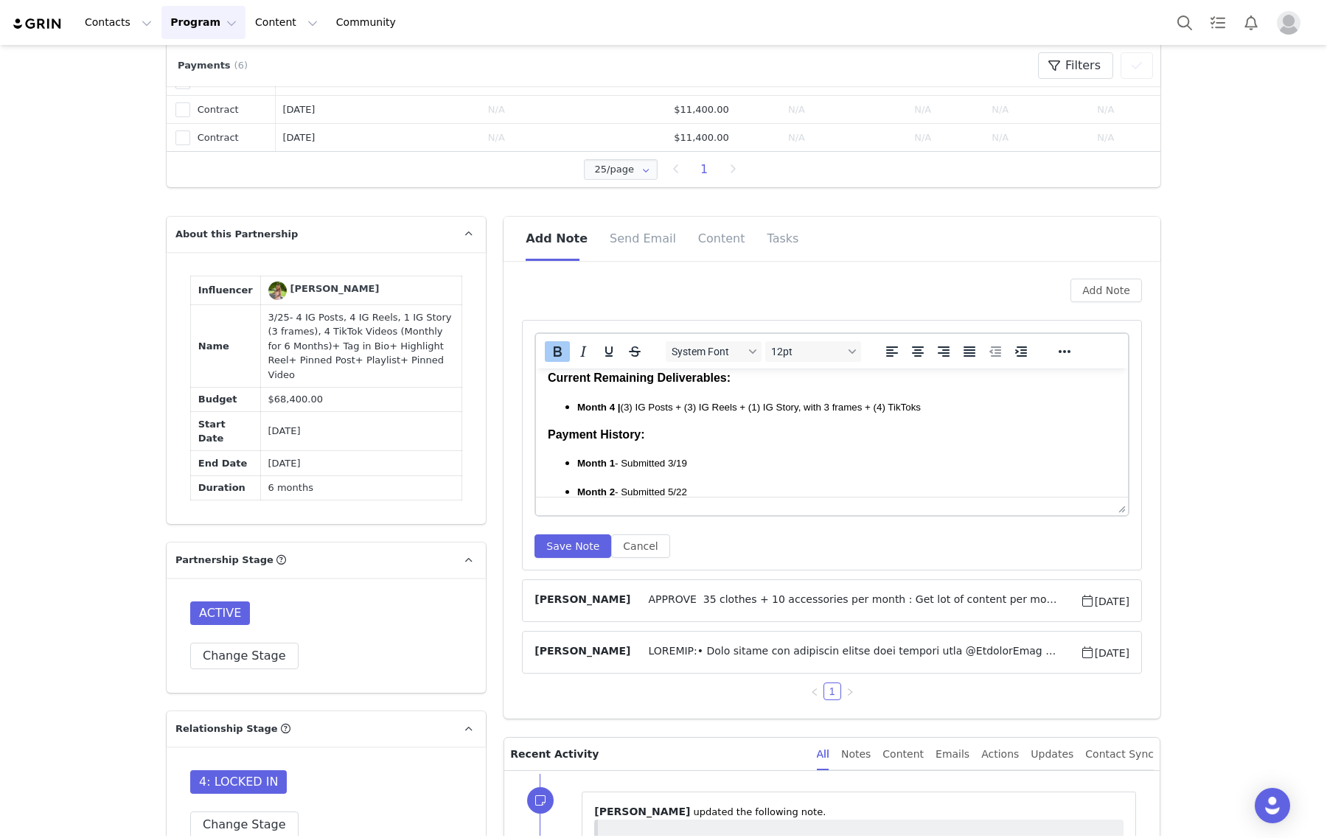
scroll to position [276, 0]
click at [876, 405] on span "Month 4 | (3) IG Posts + (3) IG Reels + (1) IG Story, with 3 frames + (4) TikTo…" at bounding box center [749, 405] width 344 height 11
click at [554, 540] on button "Save Note" at bounding box center [572, 546] width 77 height 24
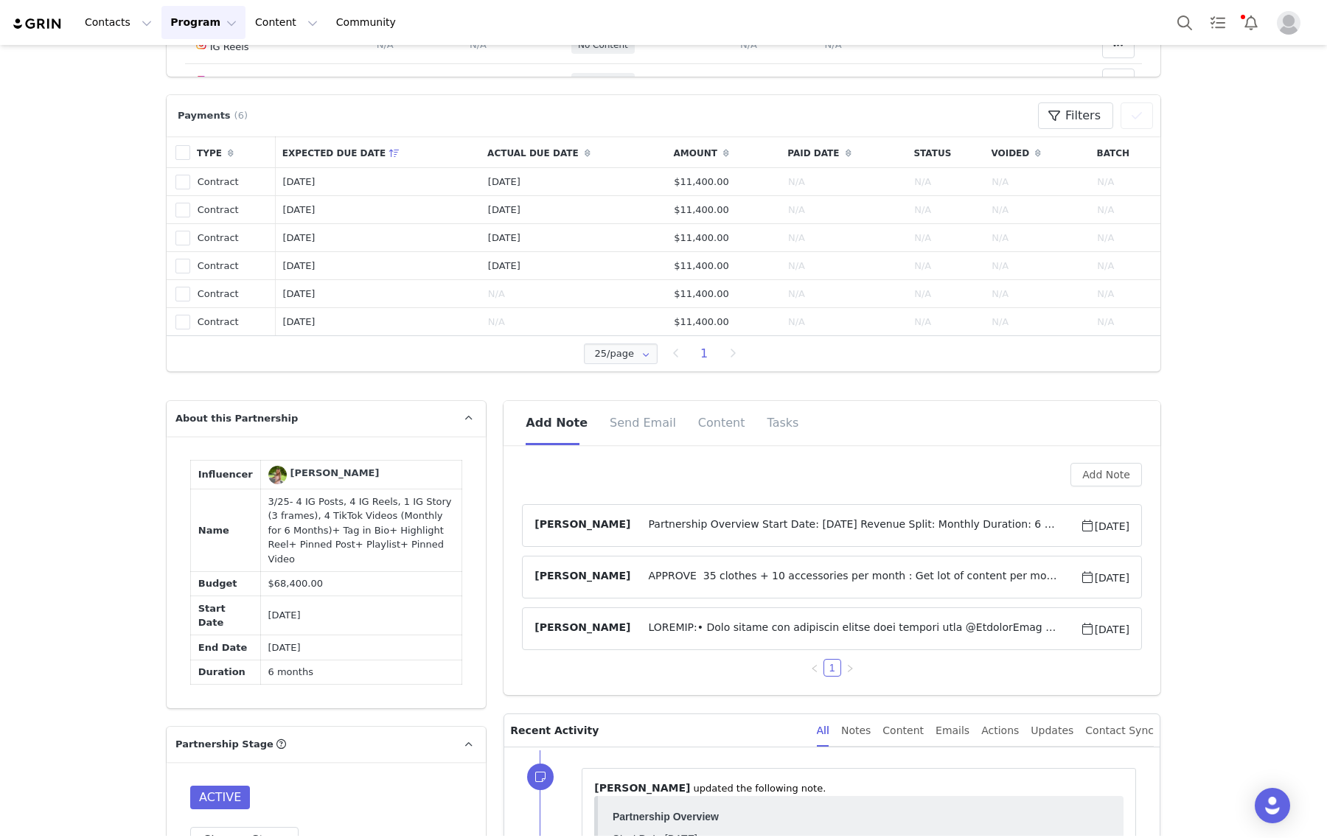
scroll to position [1106, 0]
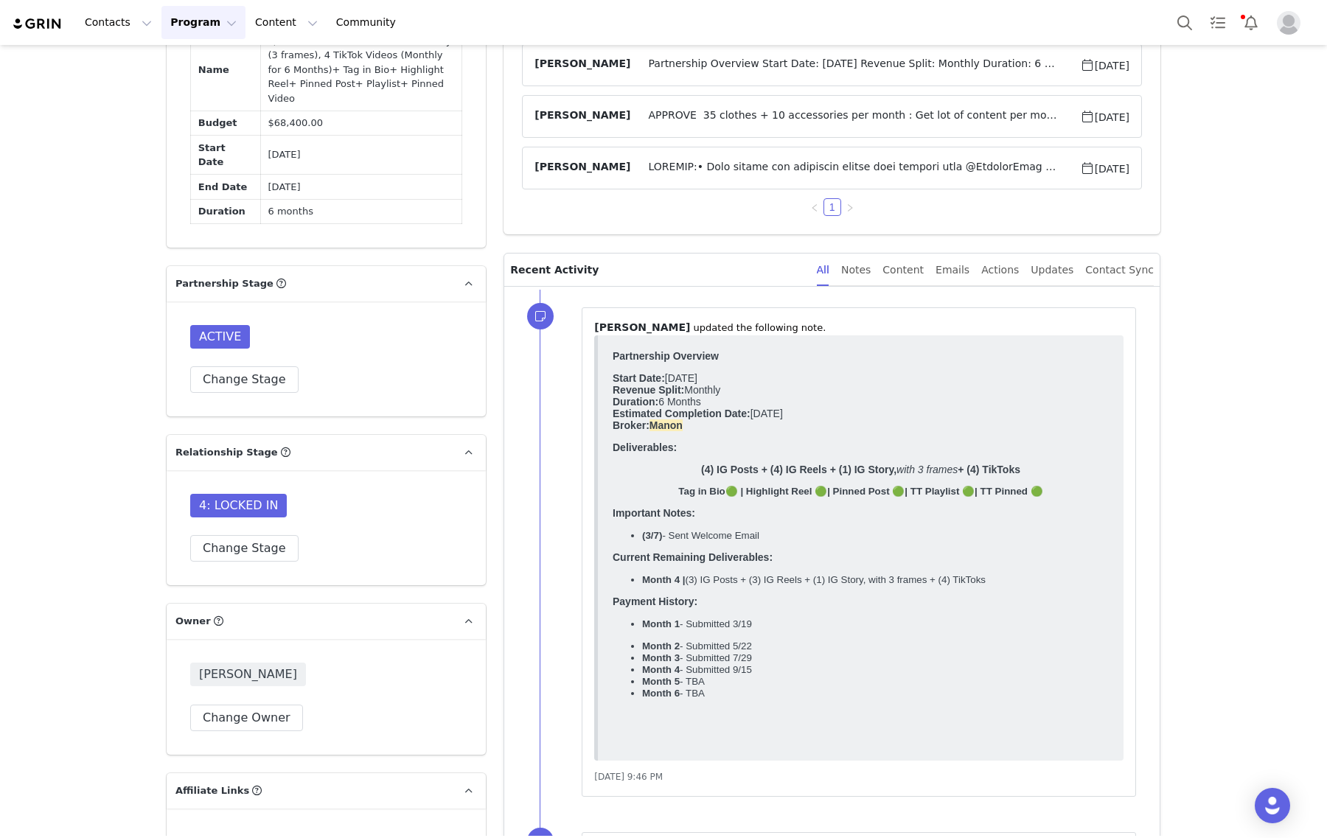
click at [804, 59] on span "Partnership Overview Start Date: [DATE] Revenue Split: Monthly Duration: 6 Mont…" at bounding box center [854, 65] width 449 height 18
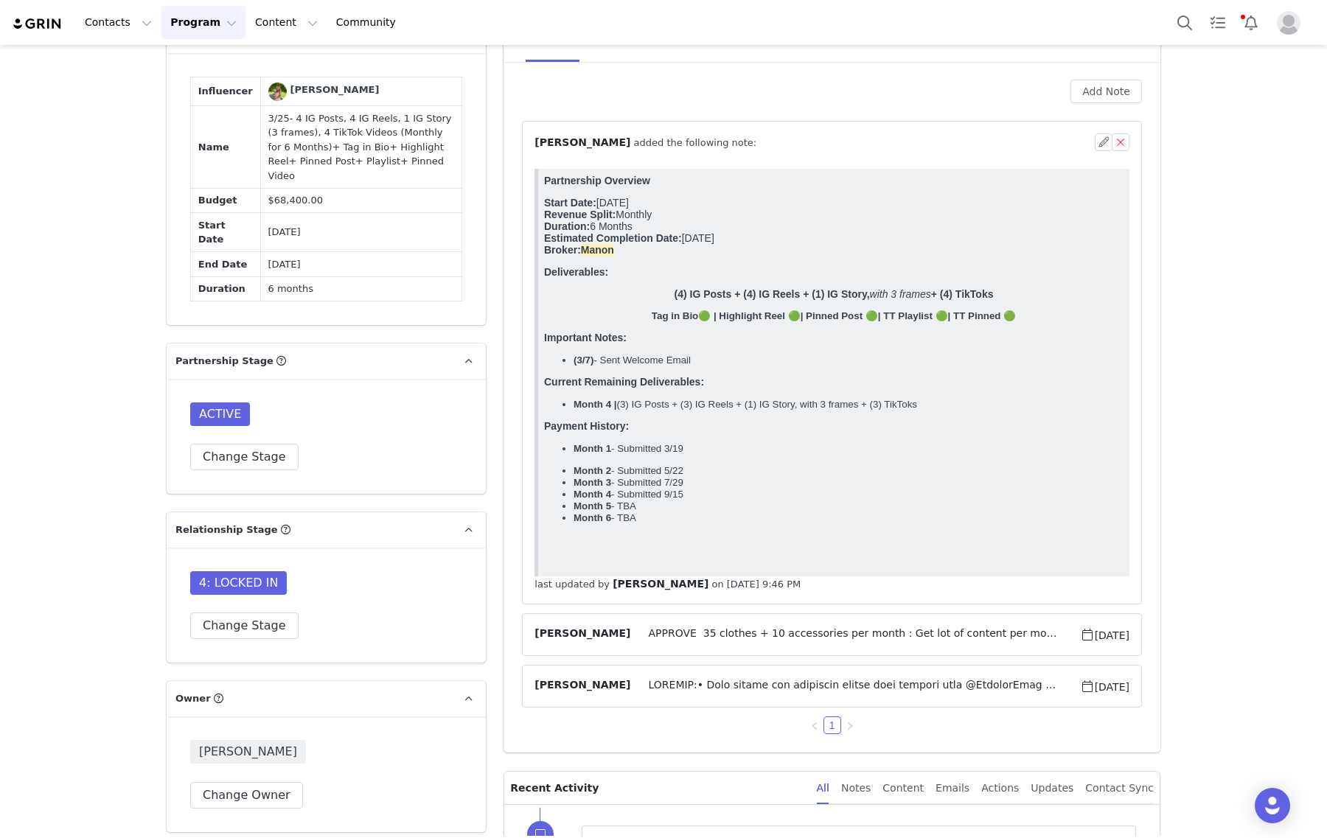
scroll to position [921, 0]
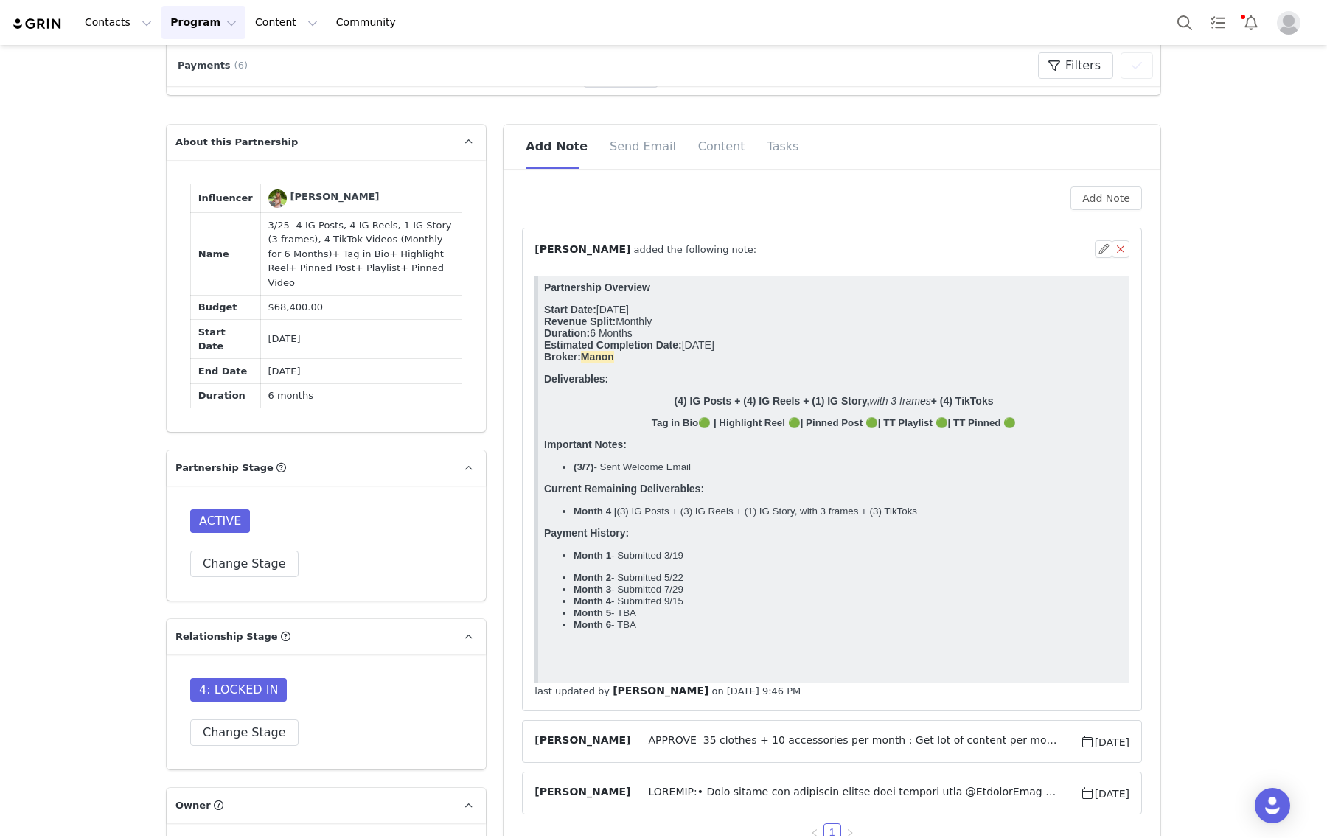
drag, startPoint x: 857, startPoint y: 532, endPoint x: 835, endPoint y: 293, distance: 239.9
click at [538, 514] on html "Partnership Overview Start Date: [DATE] Revenue Split: Monthly Duration: 6 Mont…" at bounding box center [833, 480] width 591 height 408
